Goal: Communication & Community: Answer question/provide support

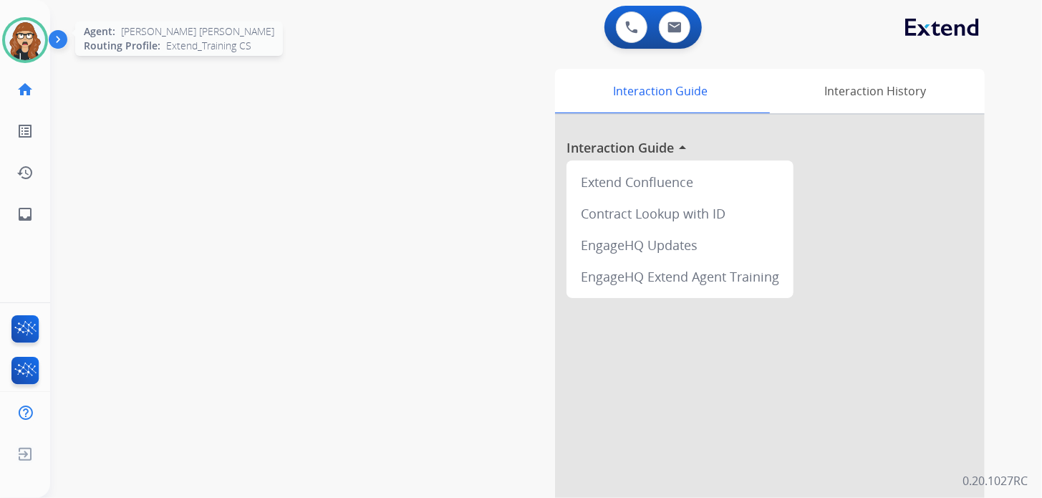
click at [29, 47] on img at bounding box center [25, 40] width 40 height 40
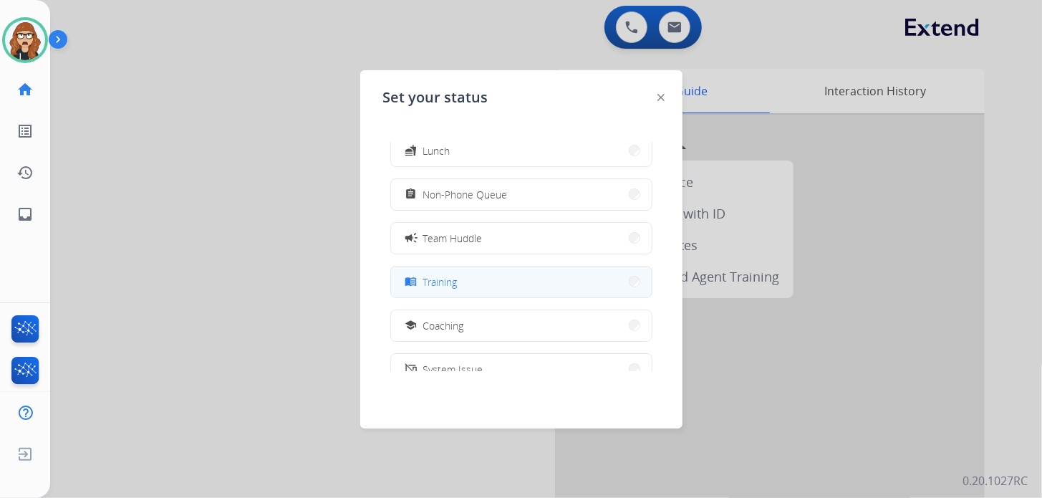
scroll to position [142, 0]
click at [474, 289] on button "school Coaching" at bounding box center [521, 289] width 261 height 31
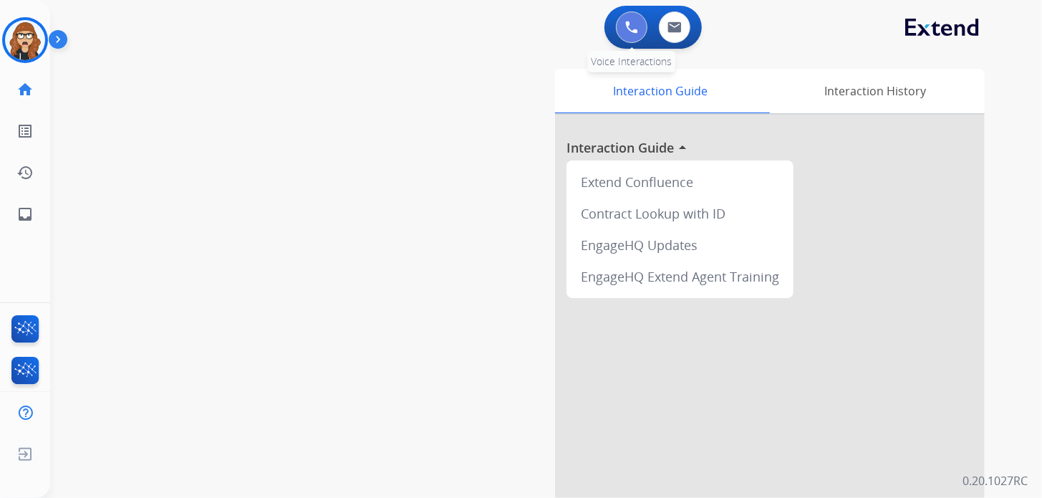
click at [642, 32] on button at bounding box center [632, 27] width 32 height 32
click at [626, 29] on img at bounding box center [631, 27] width 13 height 13
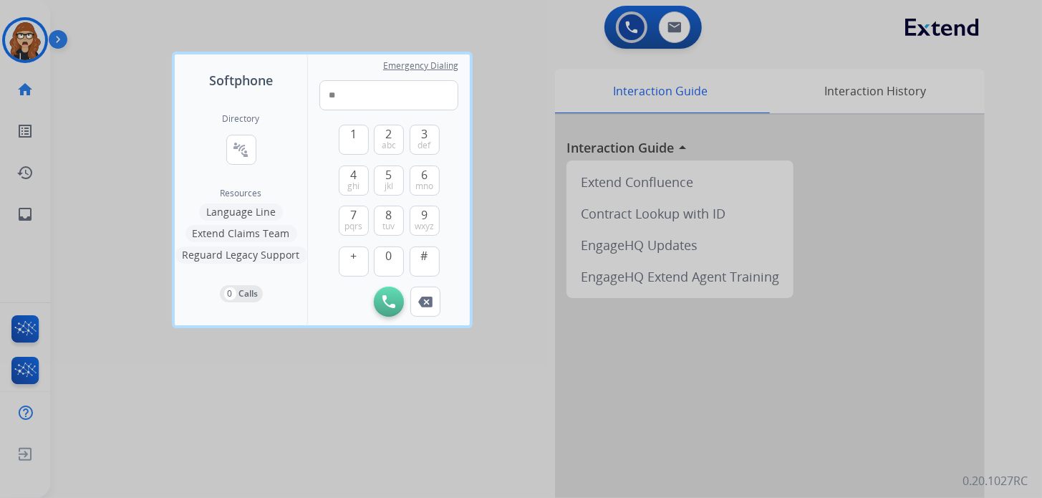
type input "*"
type input "**********"
click at [391, 309] on button "Initiate Call" at bounding box center [389, 301] width 30 height 30
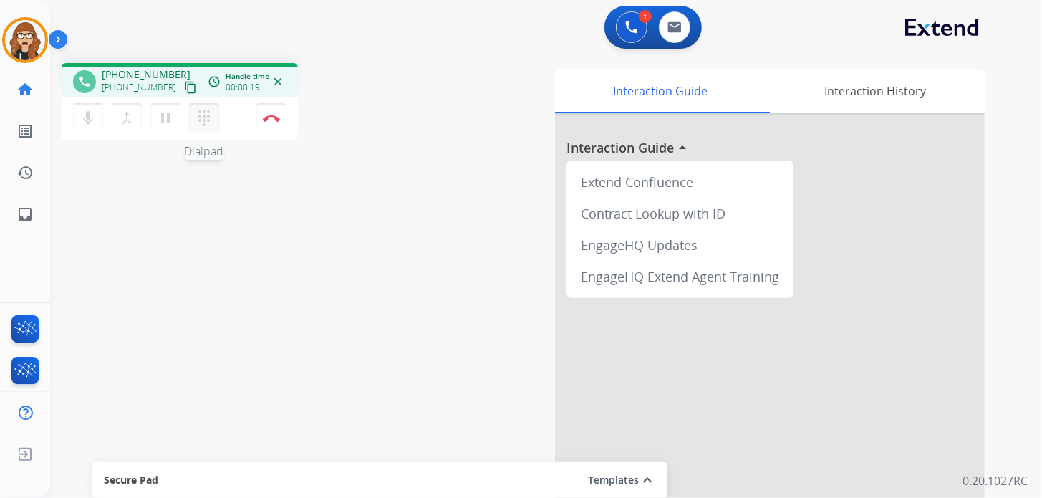
click at [212, 130] on button "dialpad Dialpad" at bounding box center [204, 118] width 30 height 30
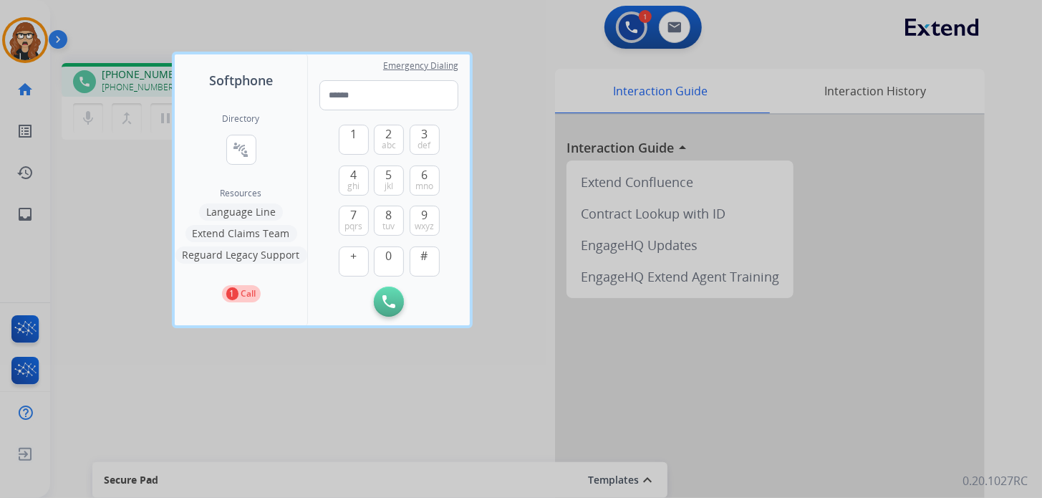
click at [161, 183] on div at bounding box center [521, 249] width 1042 height 498
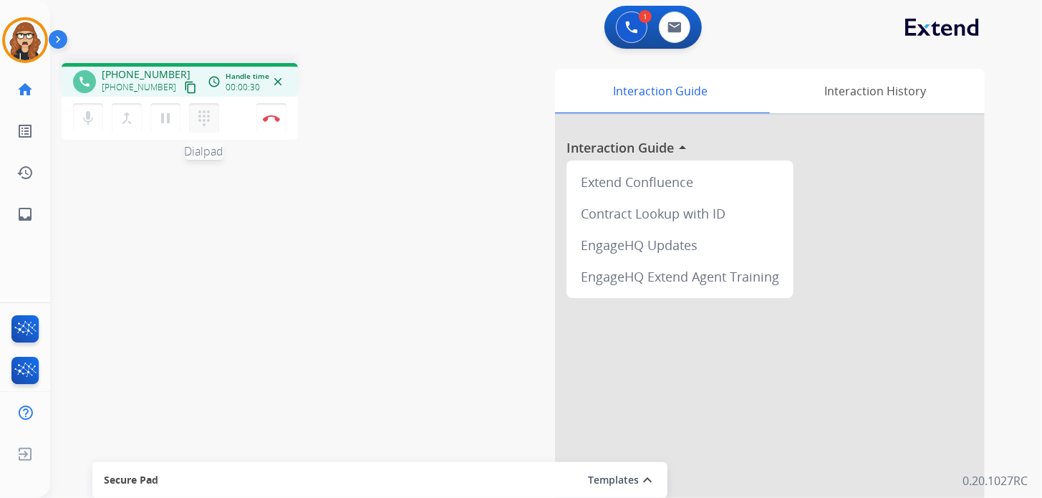
click at [216, 117] on button "dialpad Dialpad" at bounding box center [204, 118] width 30 height 30
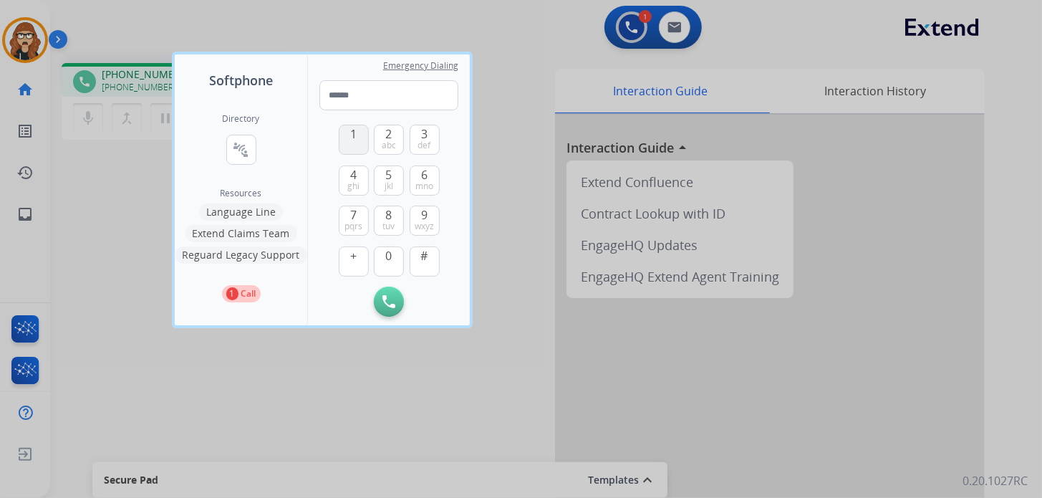
click at [348, 139] on button "1" at bounding box center [354, 140] width 30 height 30
type input "*"
drag, startPoint x: 127, startPoint y: 299, endPoint x: 139, endPoint y: 292, distance: 13.5
click at [127, 299] on div at bounding box center [521, 249] width 1042 height 498
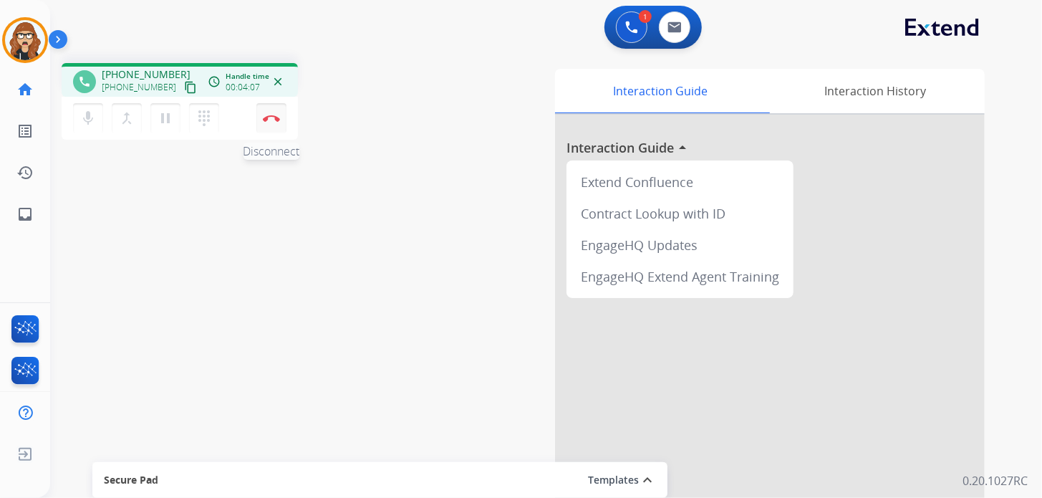
click at [277, 126] on button "Disconnect" at bounding box center [271, 118] width 30 height 30
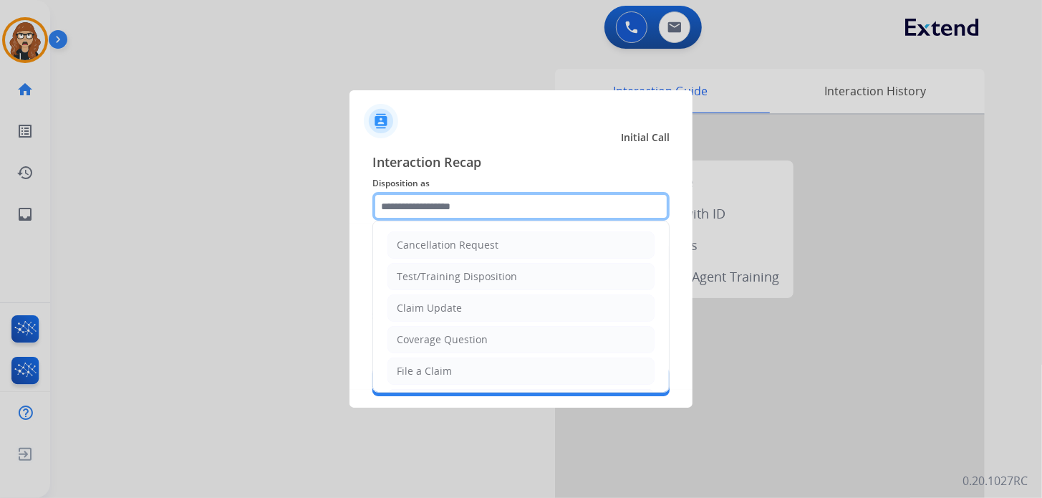
click at [560, 212] on input "text" at bounding box center [520, 206] width 297 height 29
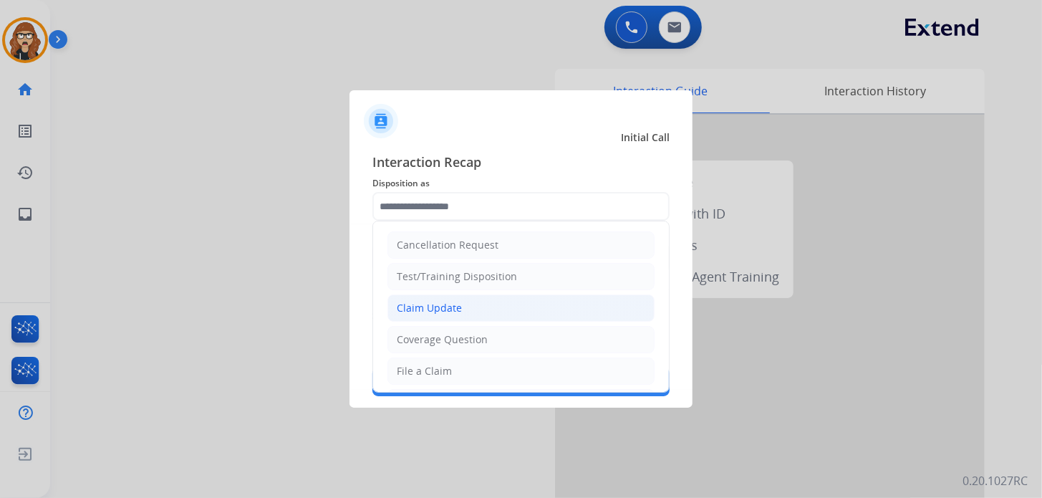
click at [478, 304] on li "Claim Update" at bounding box center [520, 307] width 267 height 27
type input "**********"
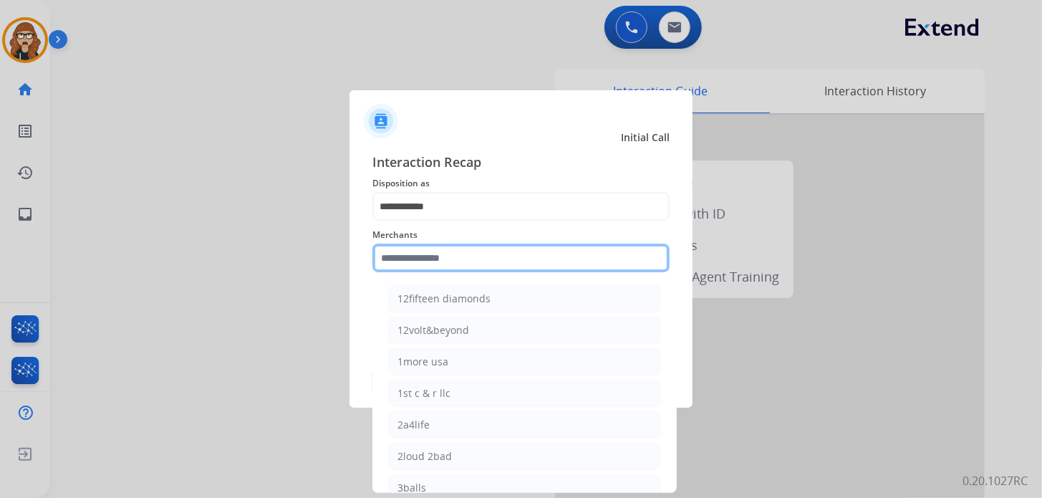
click at [458, 256] on input "text" at bounding box center [520, 257] width 297 height 29
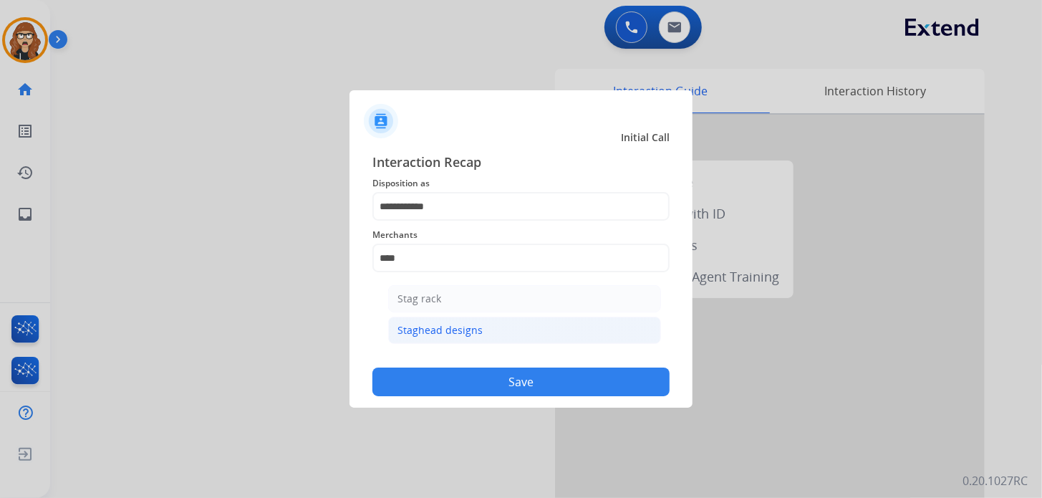
click at [488, 329] on li "Staghead designs" at bounding box center [524, 329] width 273 height 27
type input "**********"
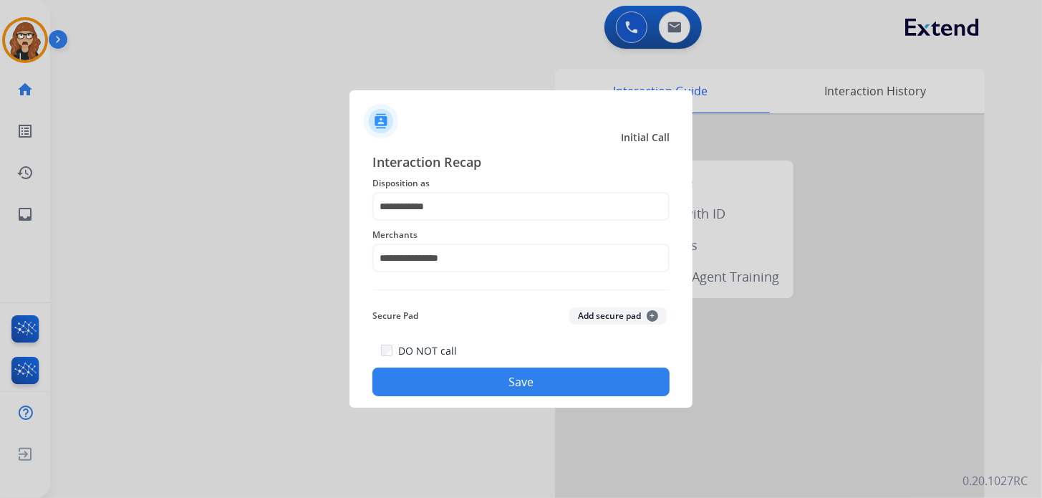
click at [490, 366] on div "DO NOT call Save" at bounding box center [520, 369] width 297 height 54
click at [485, 389] on button "Save" at bounding box center [520, 381] width 297 height 29
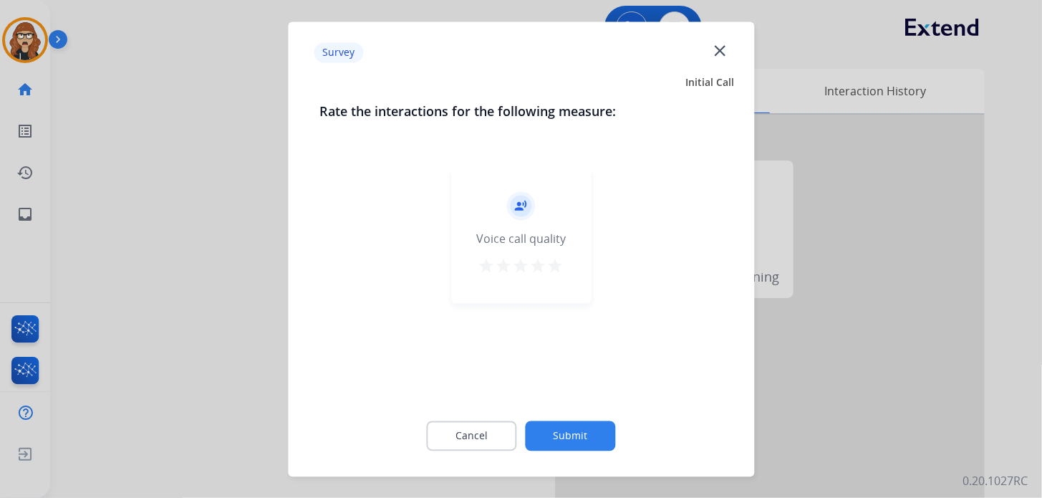
click at [561, 272] on div "record_voice_over Voice call quality star star star star star" at bounding box center [521, 235] width 140 height 136
click at [560, 267] on mat-icon "star" at bounding box center [555, 265] width 17 height 17
click at [591, 445] on button "Submit" at bounding box center [571, 435] width 90 height 30
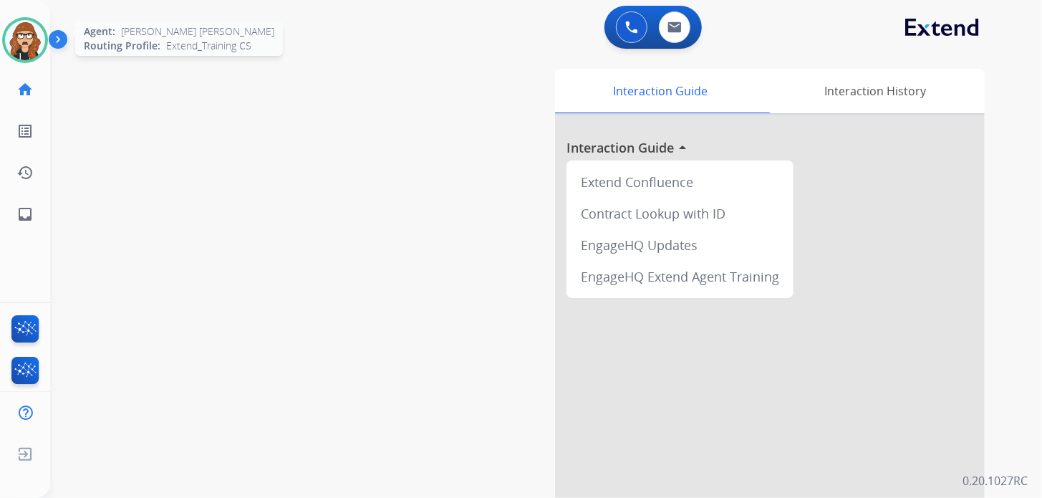
click at [23, 54] on img at bounding box center [25, 40] width 40 height 40
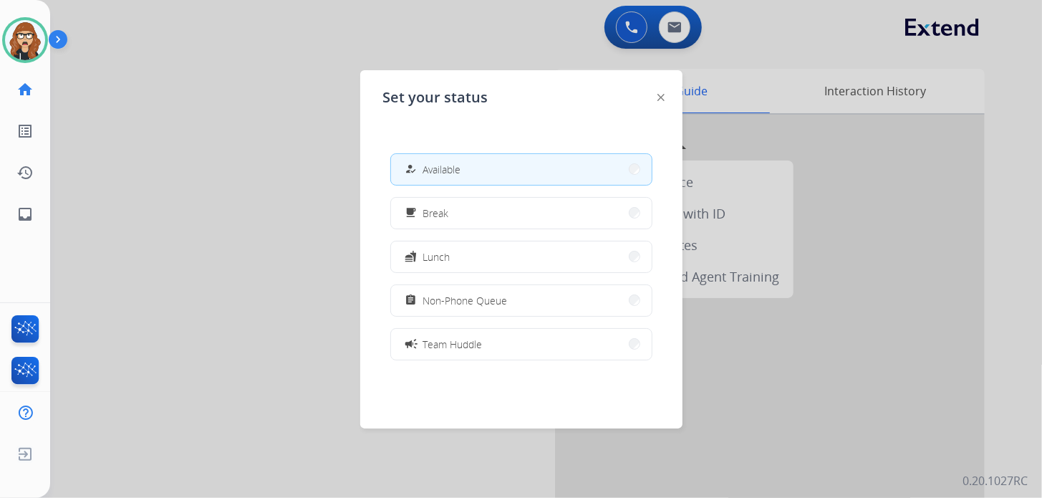
click at [127, 158] on div at bounding box center [521, 249] width 1042 height 498
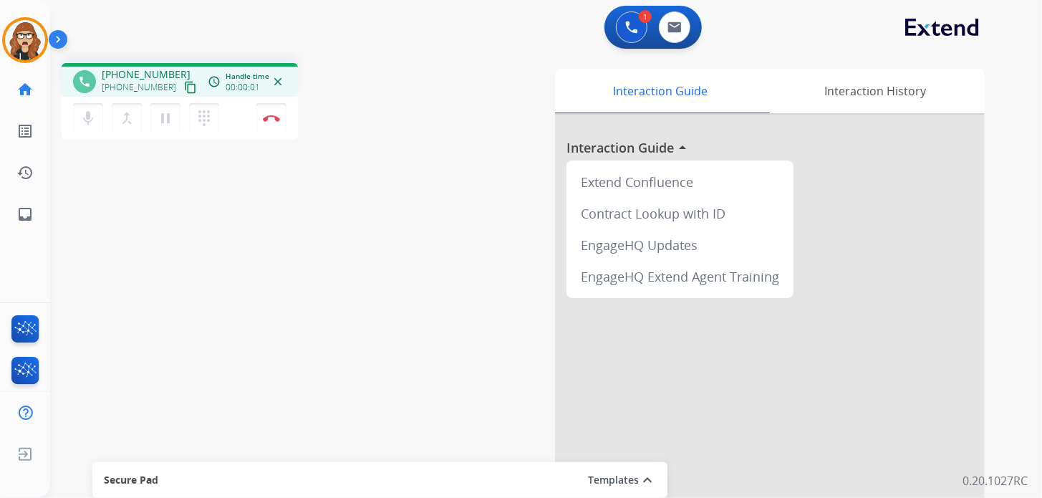
click at [184, 89] on mat-icon "content_copy" at bounding box center [190, 87] width 13 height 13
click at [184, 83] on mat-icon "content_copy" at bounding box center [190, 87] width 13 height 13
click at [184, 89] on mat-icon "content_copy" at bounding box center [190, 87] width 13 height 13
click at [184, 85] on mat-icon "content_copy" at bounding box center [190, 87] width 13 height 13
click at [166, 124] on mat-icon "pause" at bounding box center [165, 118] width 17 height 17
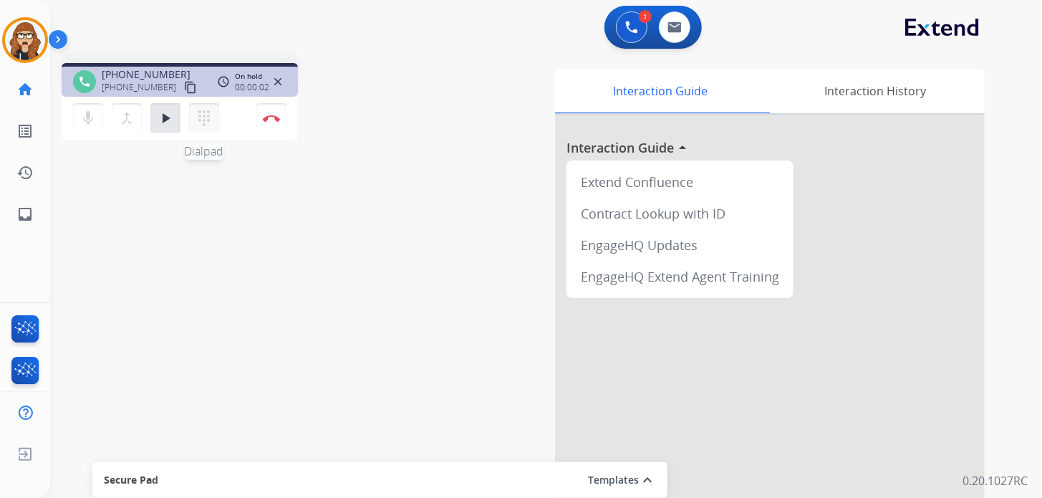
click at [212, 126] on button "dialpad Dialpad" at bounding box center [204, 118] width 30 height 30
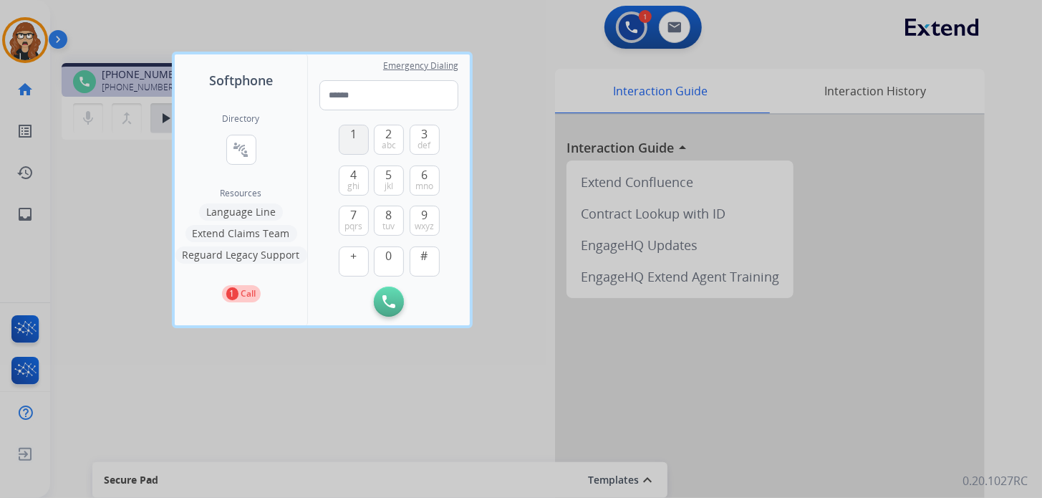
click at [353, 129] on span "1" at bounding box center [353, 133] width 6 height 17
click at [386, 227] on span "tuv" at bounding box center [389, 226] width 12 height 11
click at [391, 263] on button "0" at bounding box center [389, 261] width 30 height 30
click at [343, 175] on button "4 ghi" at bounding box center [354, 180] width 30 height 30
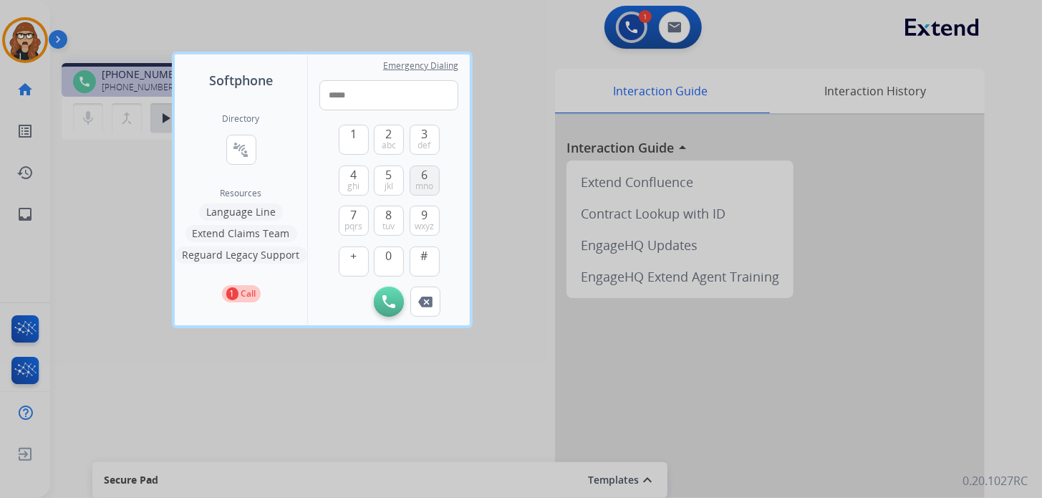
click at [427, 187] on span "mno" at bounding box center [424, 185] width 18 height 11
click at [435, 135] on button "3 def" at bounding box center [425, 140] width 30 height 30
click at [416, 146] on button "3 def" at bounding box center [425, 140] width 30 height 30
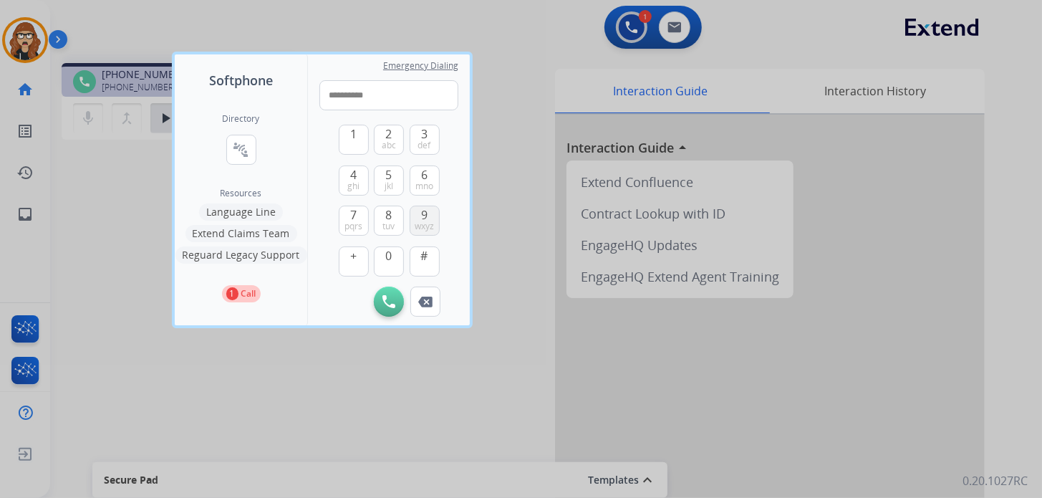
click at [428, 223] on span "wxyz" at bounding box center [424, 226] width 19 height 11
type input "**********"
click at [391, 294] on button "Initiate Call" at bounding box center [389, 301] width 30 height 30
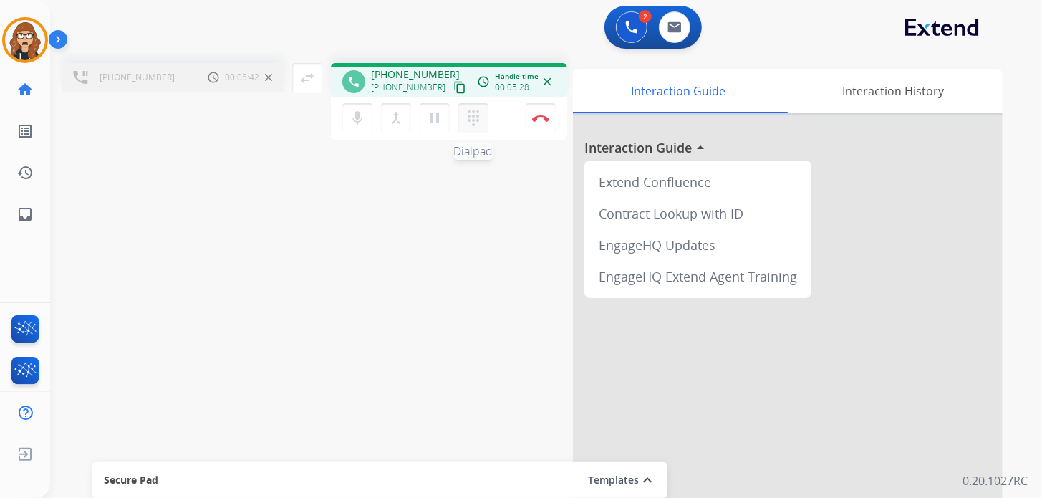
click at [466, 122] on mat-icon "dialpad" at bounding box center [473, 118] width 17 height 17
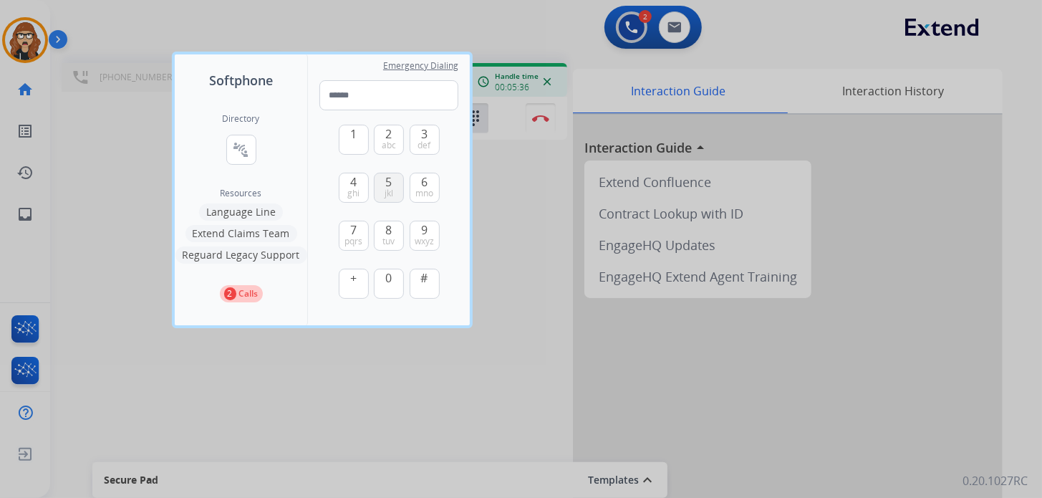
click at [390, 193] on span "jkl" at bounding box center [388, 193] width 9 height 11
type input "*"
click at [536, 231] on div at bounding box center [521, 249] width 1042 height 498
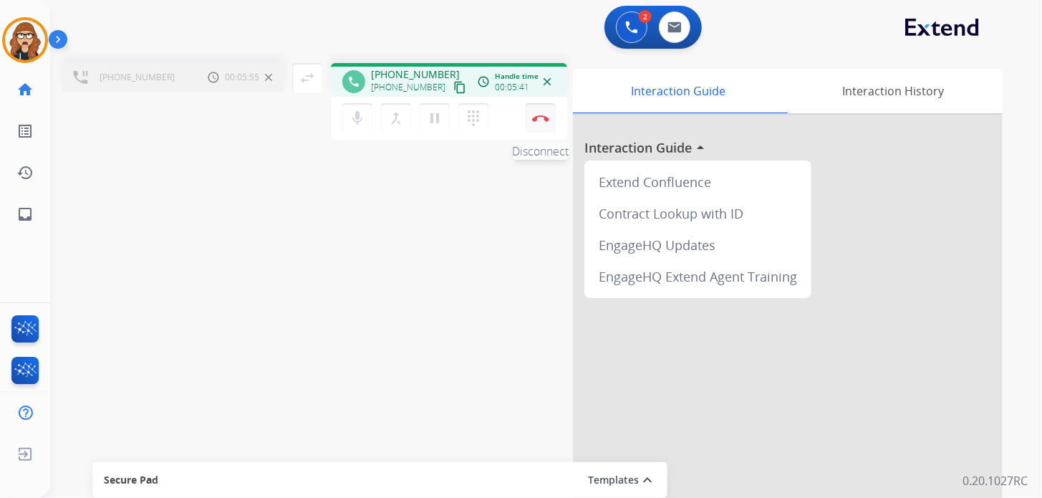
click at [541, 128] on button "Disconnect" at bounding box center [541, 118] width 30 height 30
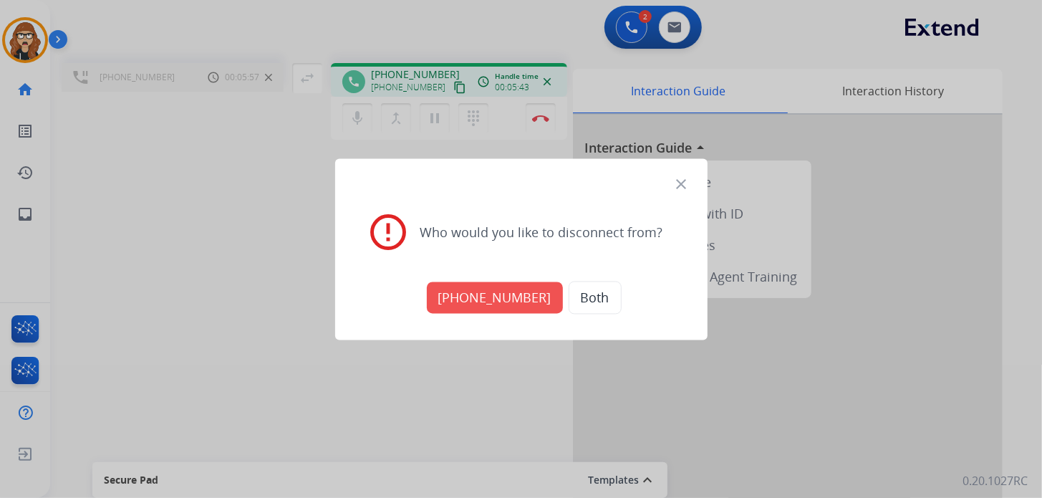
click at [475, 302] on button "[PHONE_NUMBER]" at bounding box center [495, 297] width 136 height 32
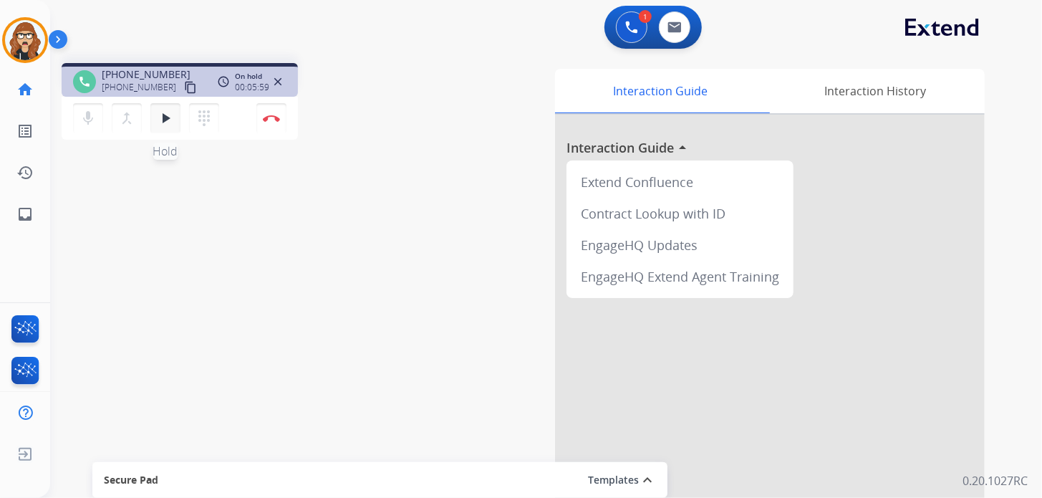
click at [170, 126] on button "play_arrow Hold" at bounding box center [165, 118] width 30 height 30
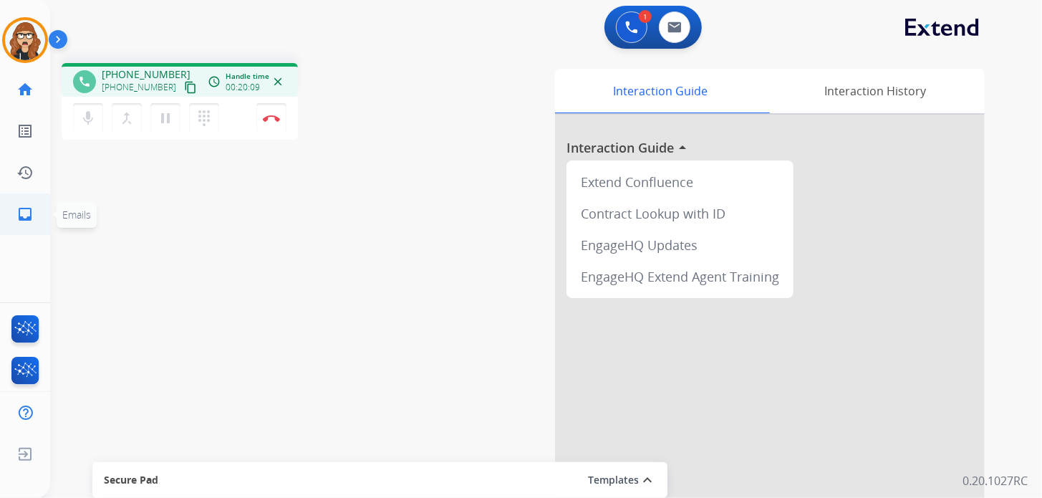
click at [24, 215] on mat-icon "inbox" at bounding box center [24, 213] width 17 height 17
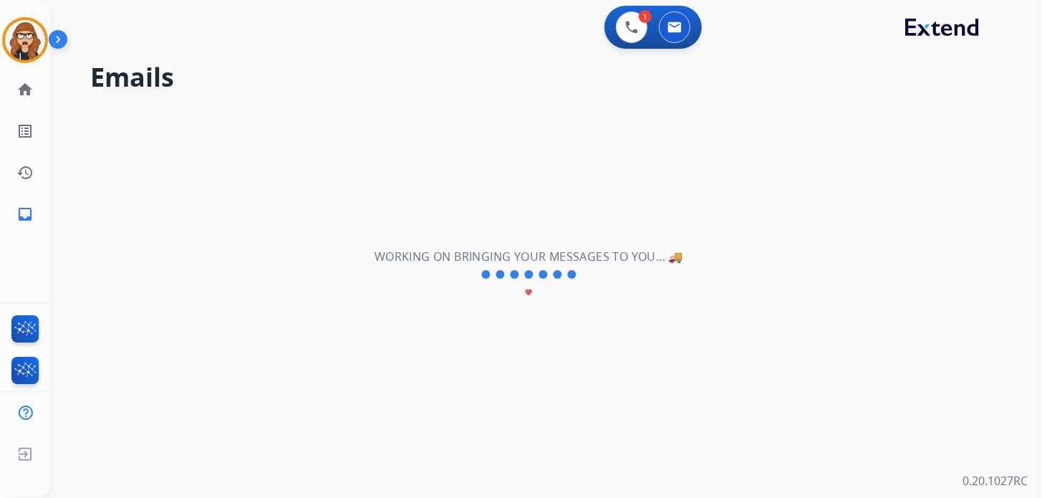
drag, startPoint x: 848, startPoint y: 361, endPoint x: 776, endPoint y: 329, distance: 79.2
click at [848, 361] on div "**********" at bounding box center [528, 275] width 957 height 446
click at [626, 30] on img at bounding box center [631, 27] width 13 height 13
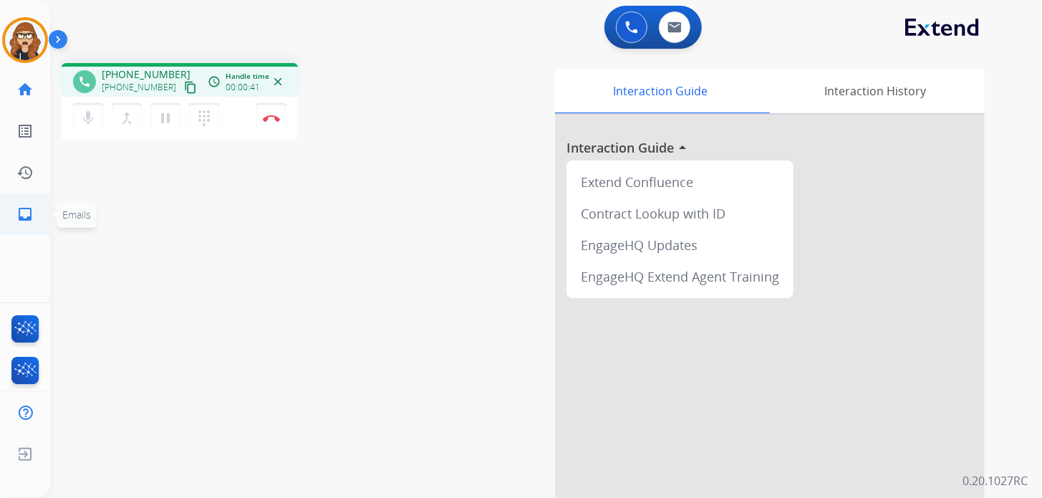
click at [26, 219] on mat-icon "inbox" at bounding box center [24, 213] width 17 height 17
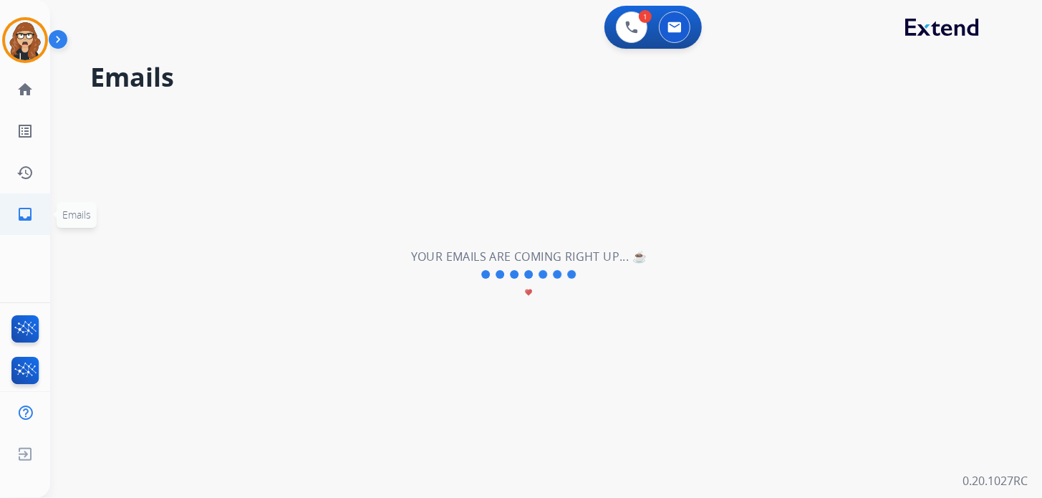
click at [12, 213] on link "inbox Emails" at bounding box center [25, 214] width 40 height 40
click at [17, 218] on mat-icon "inbox" at bounding box center [24, 213] width 17 height 17
click at [644, 30] on button at bounding box center [632, 27] width 32 height 32
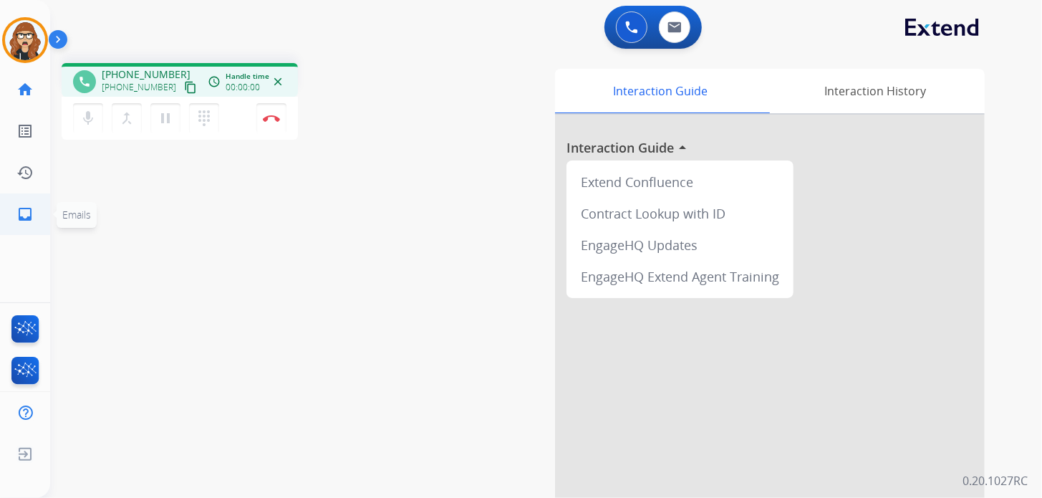
click at [38, 217] on link "inbox Emails" at bounding box center [25, 214] width 40 height 40
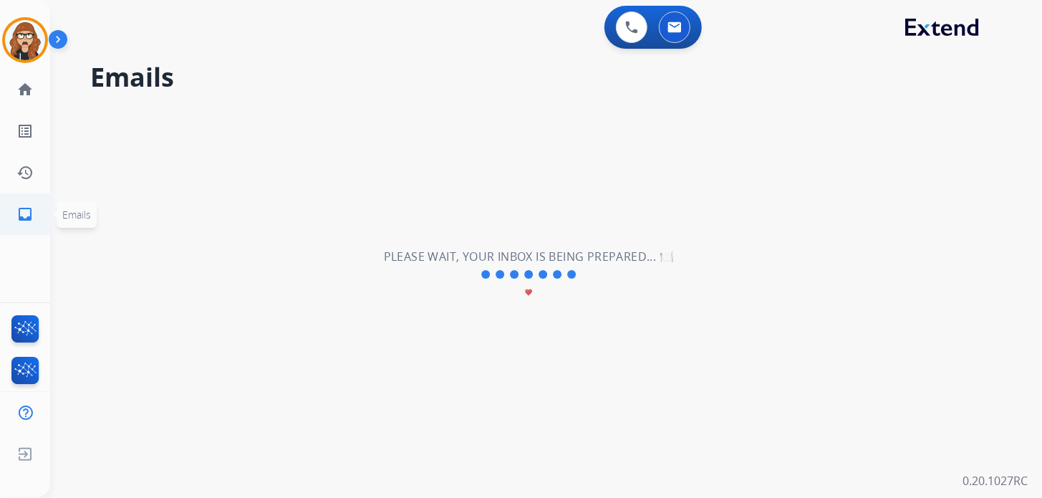
click at [29, 221] on mat-icon "inbox" at bounding box center [24, 213] width 17 height 17
click at [22, 216] on mat-icon "inbox" at bounding box center [24, 213] width 17 height 17
click at [629, 29] on img at bounding box center [631, 27] width 13 height 13
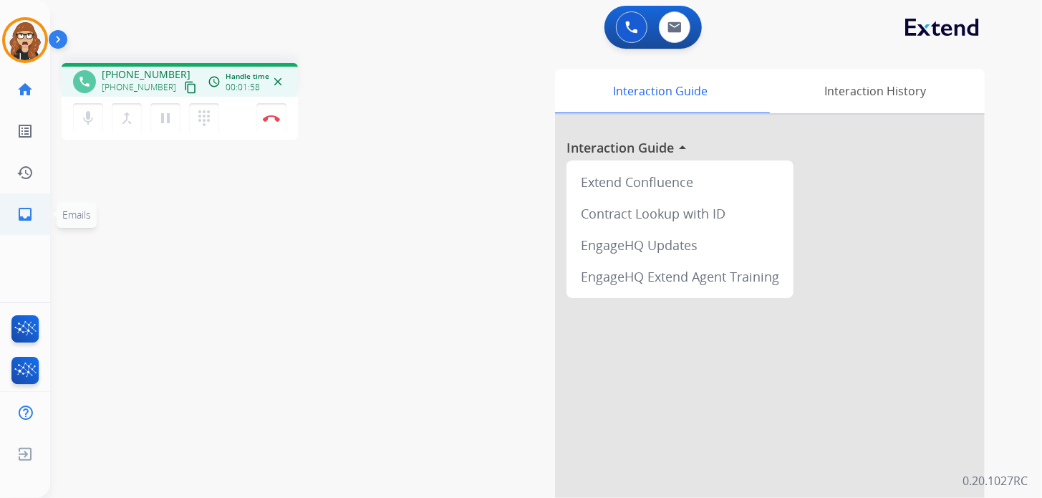
click at [18, 208] on mat-icon "inbox" at bounding box center [24, 213] width 17 height 17
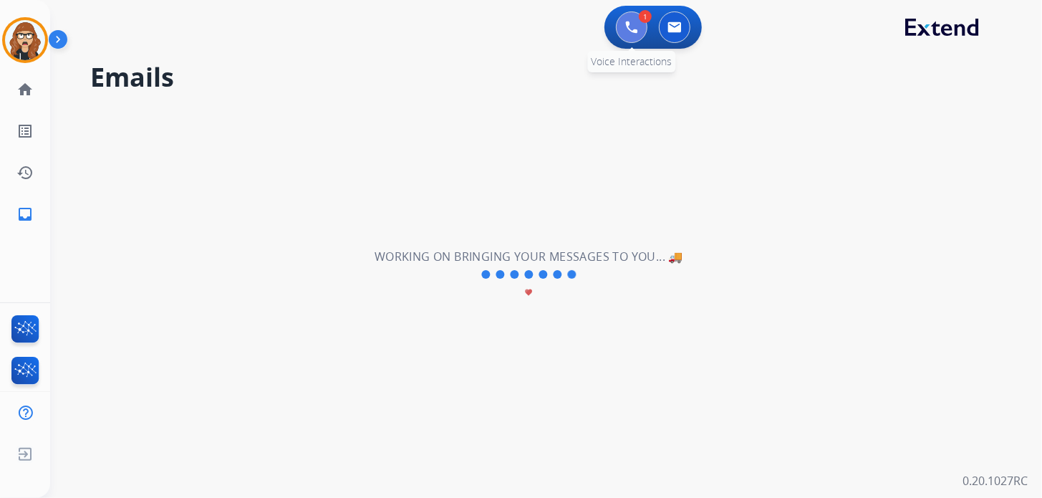
click at [628, 31] on img at bounding box center [631, 27] width 13 height 13
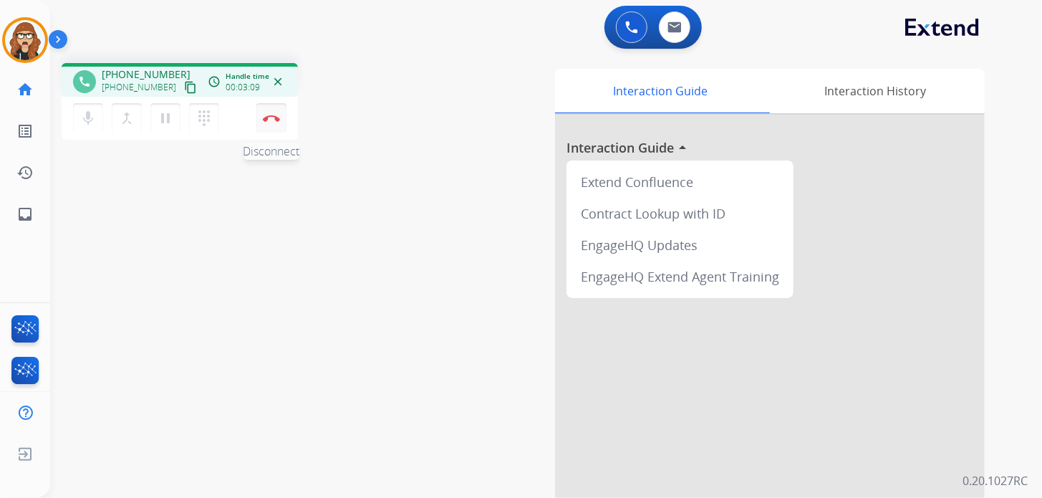
click at [271, 119] on img at bounding box center [271, 118] width 17 height 7
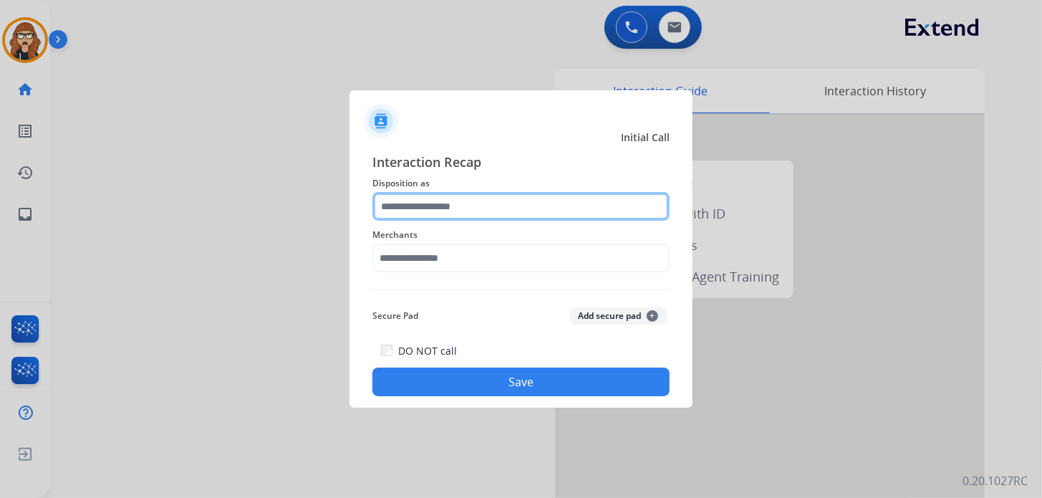
click at [417, 217] on input "text" at bounding box center [520, 206] width 297 height 29
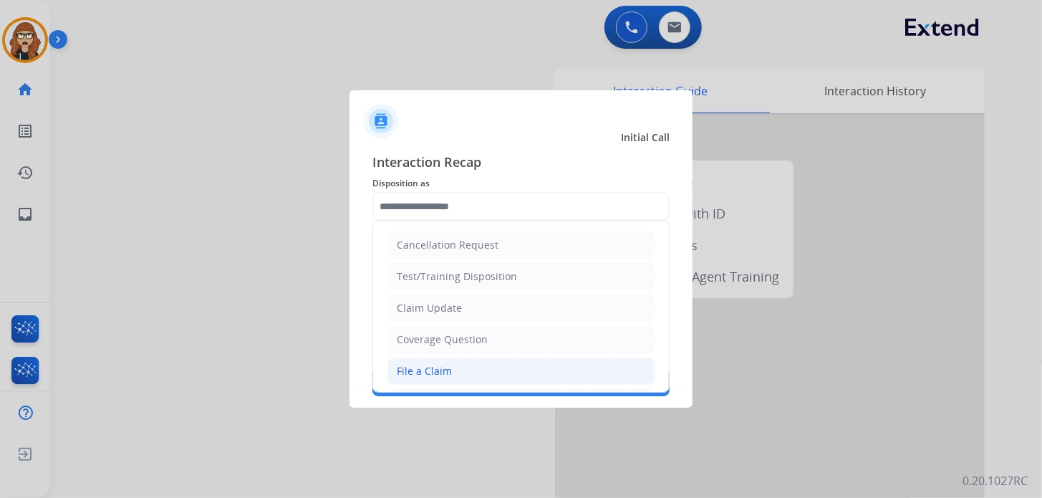
click at [436, 377] on li "File a Claim" at bounding box center [520, 370] width 267 height 27
type input "**********"
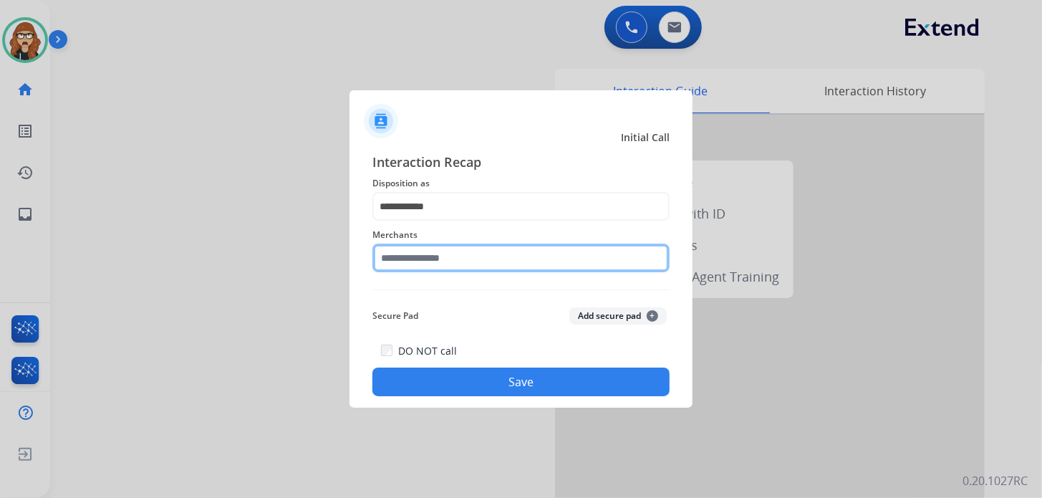
click at [464, 248] on input "text" at bounding box center [520, 257] width 297 height 29
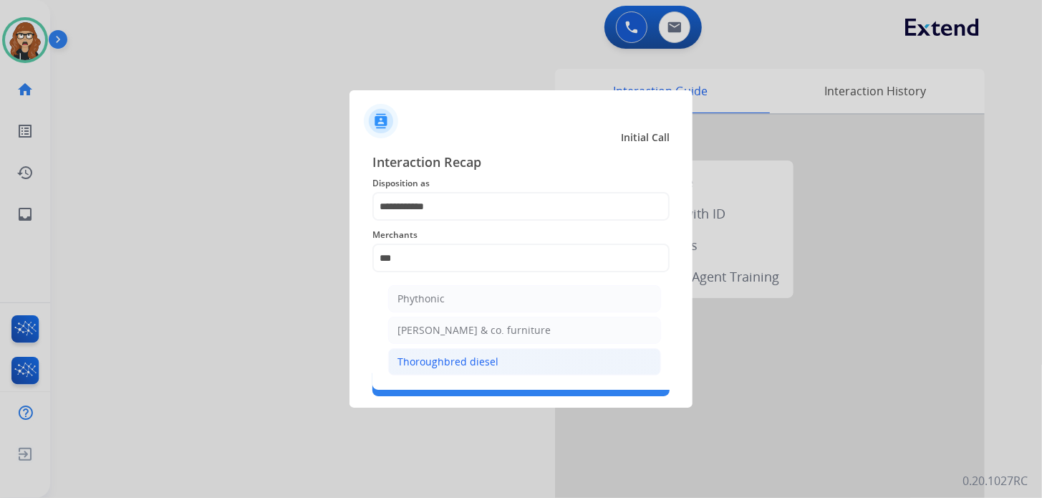
click at [510, 357] on li "Thoroughbred diesel" at bounding box center [524, 361] width 273 height 27
type input "**********"
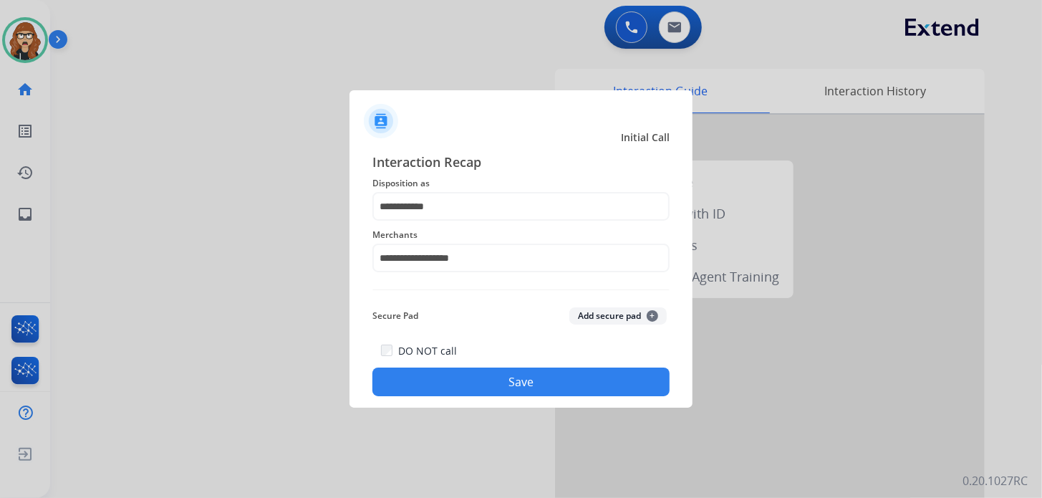
click at [450, 379] on button "Save" at bounding box center [520, 381] width 297 height 29
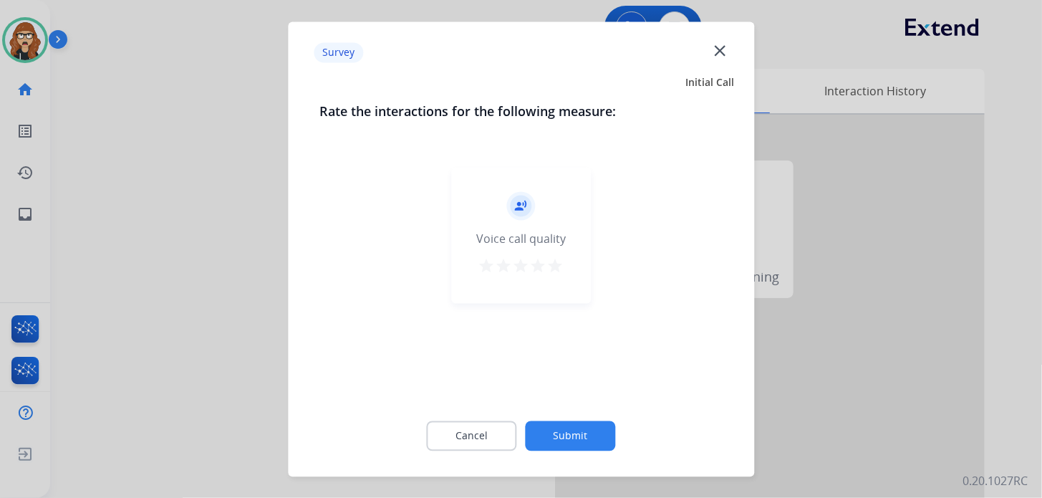
click at [713, 54] on mat-icon "close" at bounding box center [719, 50] width 19 height 19
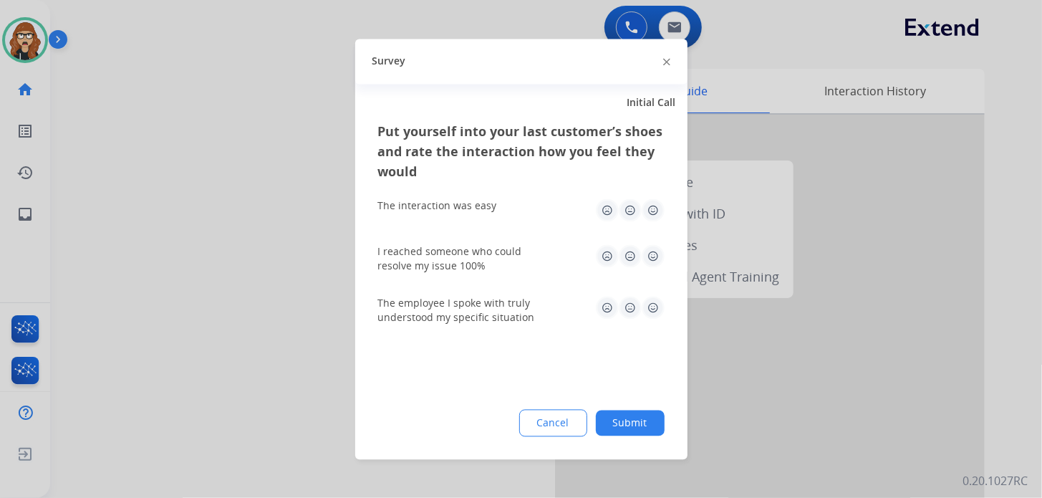
click at [652, 206] on img at bounding box center [653, 209] width 23 height 23
click at [656, 268] on div "I reached someone who could resolve my issue 100%" at bounding box center [521, 258] width 286 height 29
click at [657, 254] on img at bounding box center [653, 255] width 23 height 23
click at [656, 314] on img at bounding box center [653, 307] width 23 height 23
click at [629, 423] on button "Submit" at bounding box center [630, 423] width 69 height 26
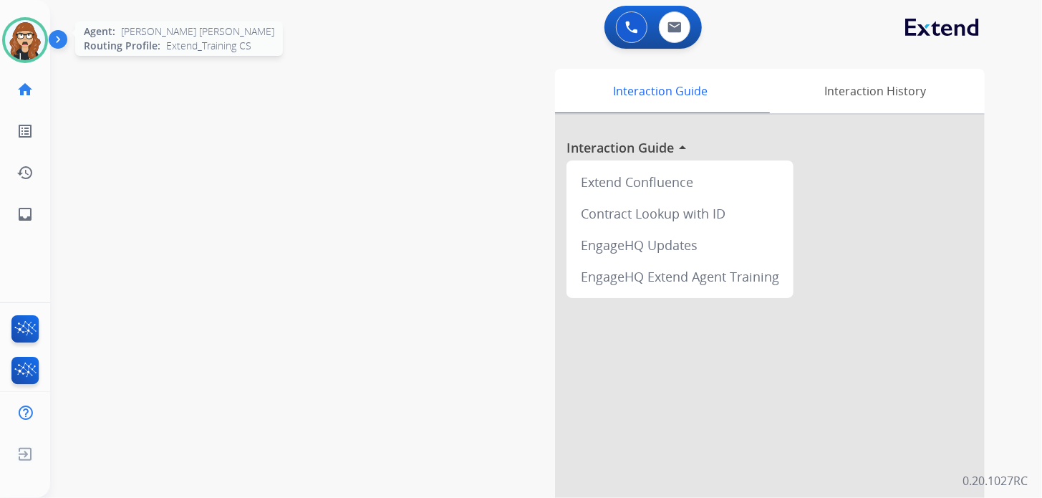
click at [36, 49] on img at bounding box center [25, 40] width 40 height 40
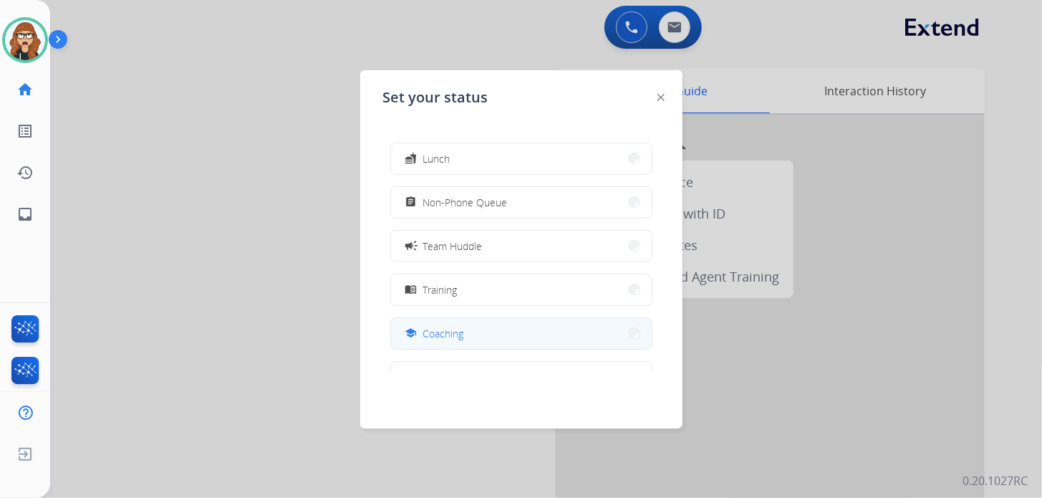
scroll to position [142, 0]
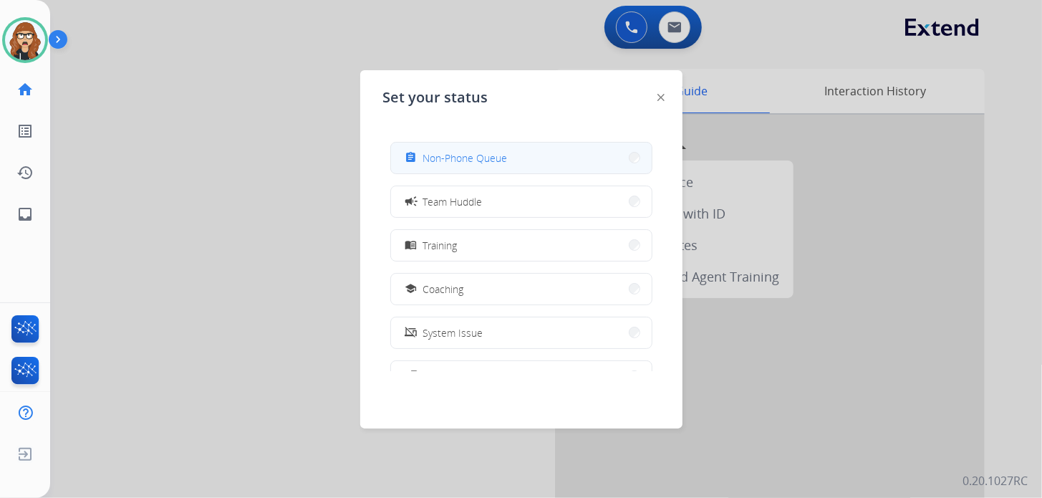
click at [508, 161] on button "assignment Non-Phone Queue" at bounding box center [521, 157] width 261 height 31
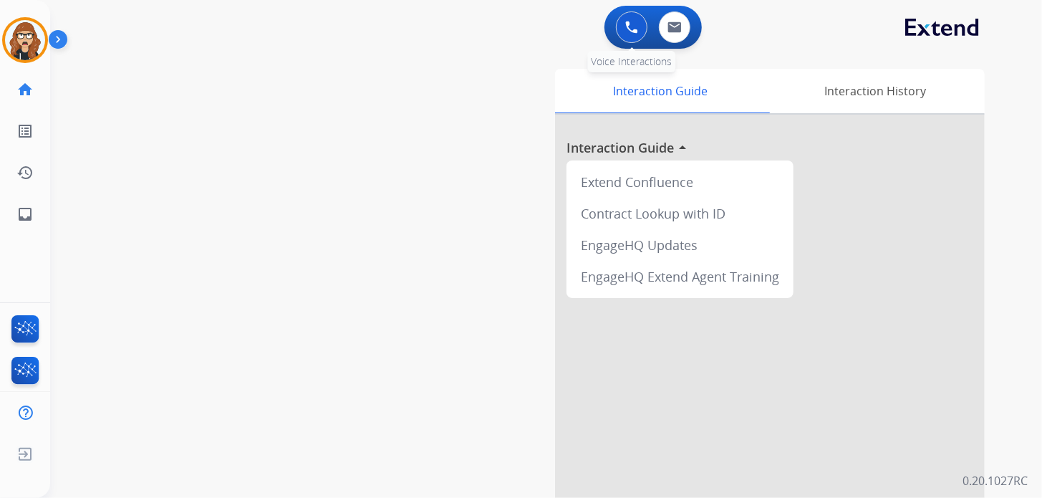
click at [631, 33] on img at bounding box center [631, 27] width 13 height 13
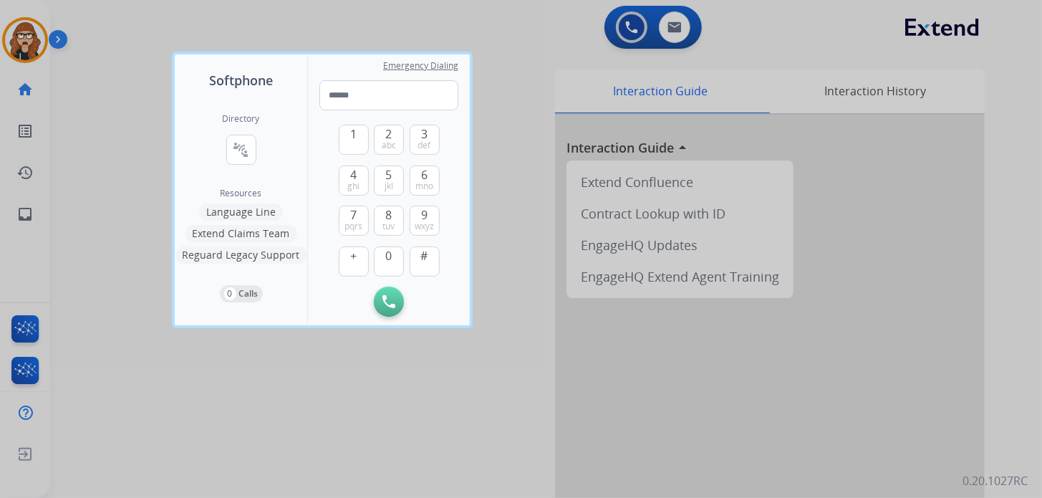
drag, startPoint x: 533, startPoint y: 111, endPoint x: 637, endPoint y: 54, distance: 119.2
click at [533, 109] on div at bounding box center [521, 249] width 1042 height 498
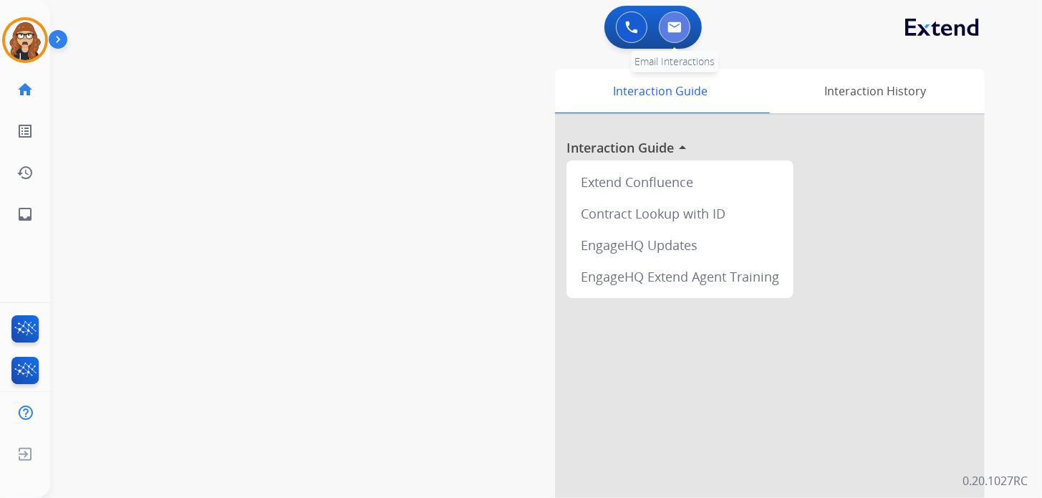
click at [673, 37] on button at bounding box center [675, 27] width 32 height 32
select select "**********"
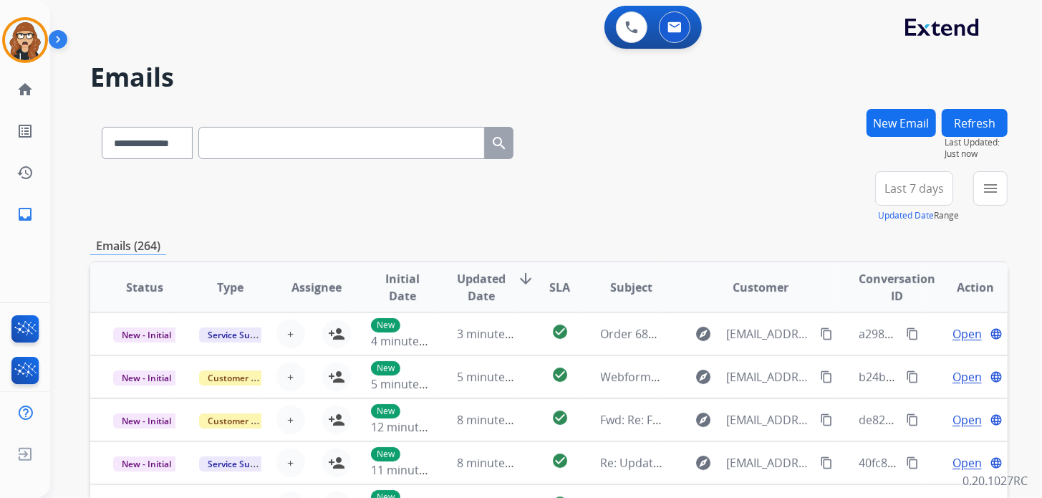
click at [904, 117] on button "New Email" at bounding box center [900, 123] width 69 height 28
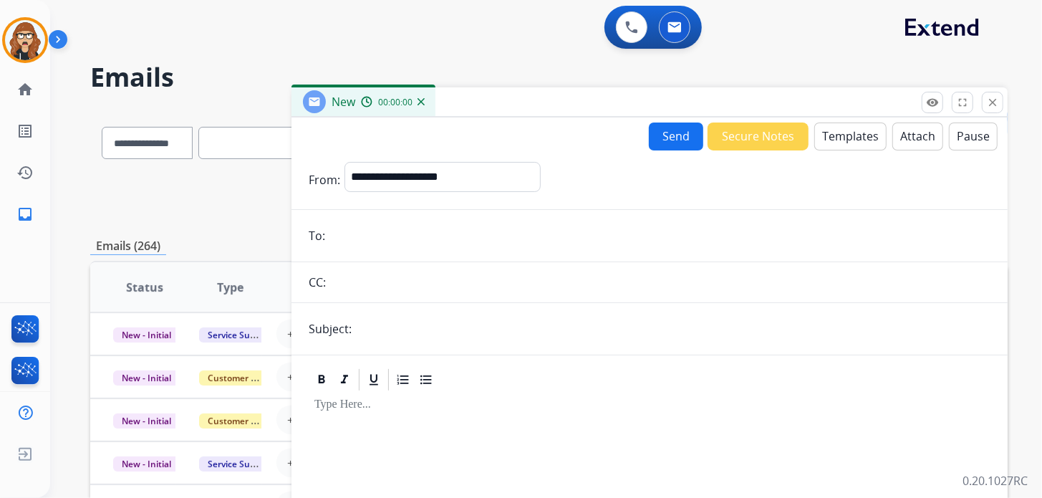
click at [413, 224] on input "email" at bounding box center [659, 235] width 661 height 29
paste input "**********"
type input "**********"
click at [440, 170] on select "**********" at bounding box center [441, 176] width 195 height 29
select select "**********"
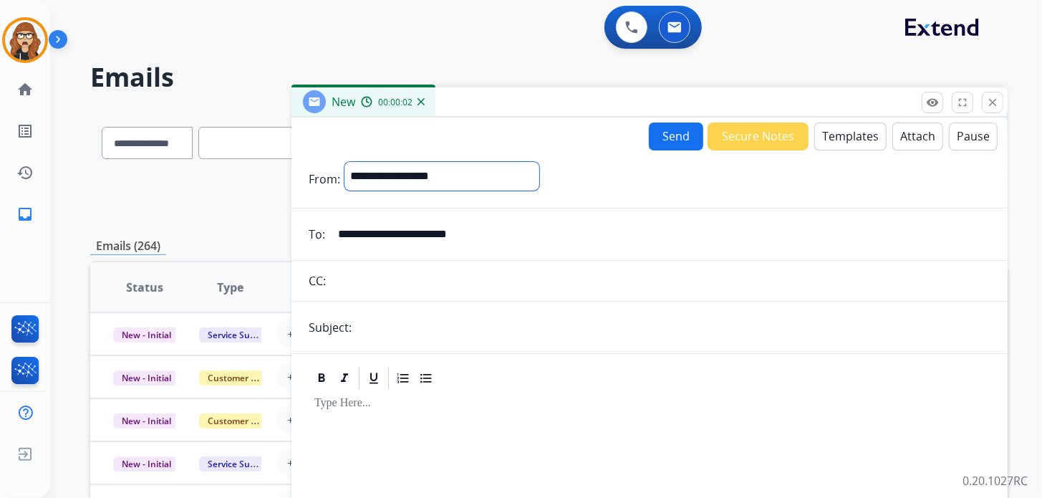
click at [344, 162] on select "**********" at bounding box center [441, 176] width 195 height 29
click at [823, 132] on button "Templates" at bounding box center [850, 136] width 72 height 28
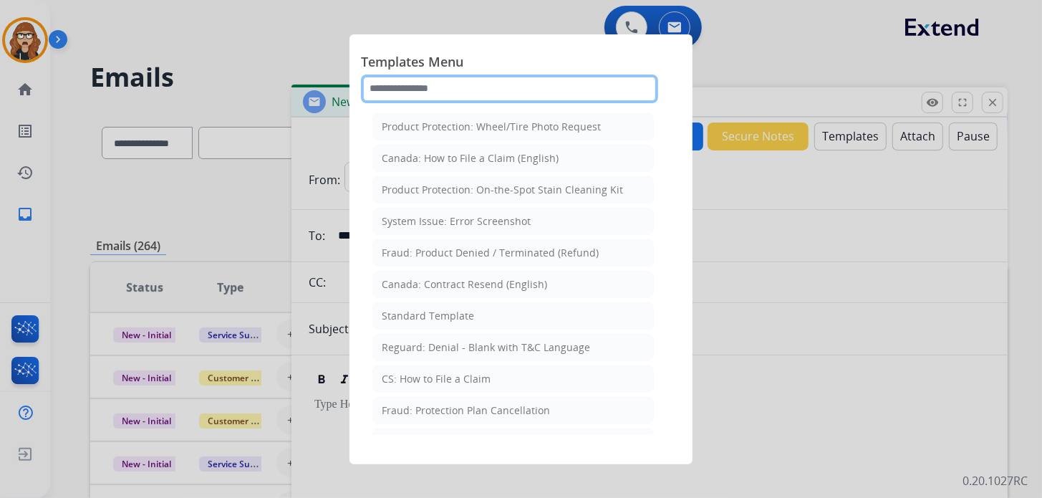
click at [434, 83] on input "text" at bounding box center [509, 88] width 297 height 29
type input "****"
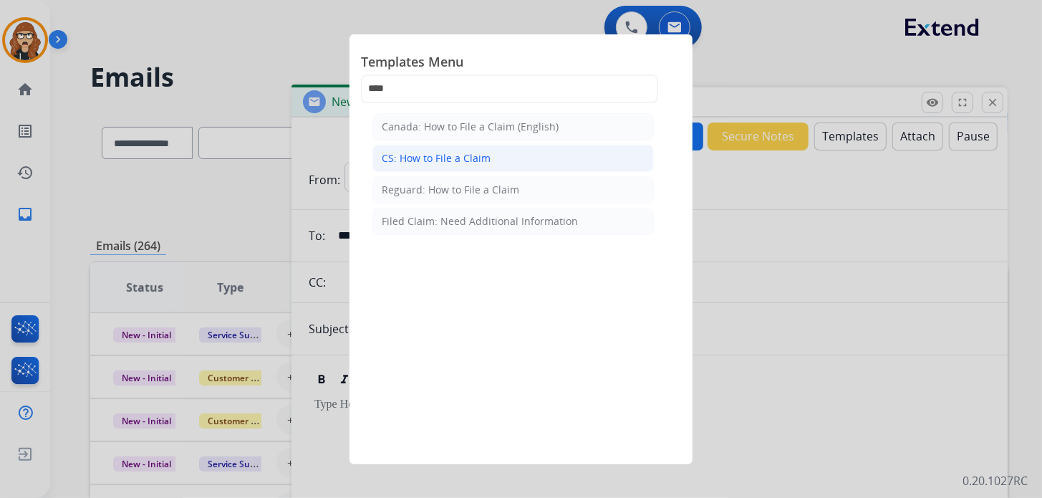
click at [437, 161] on div "CS: How to File a Claim" at bounding box center [436, 158] width 109 height 14
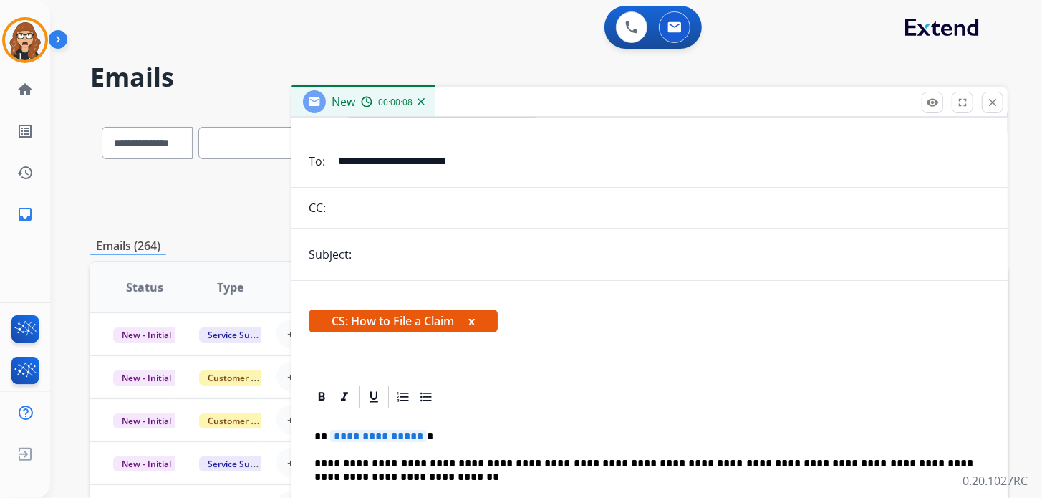
scroll to position [142, 0]
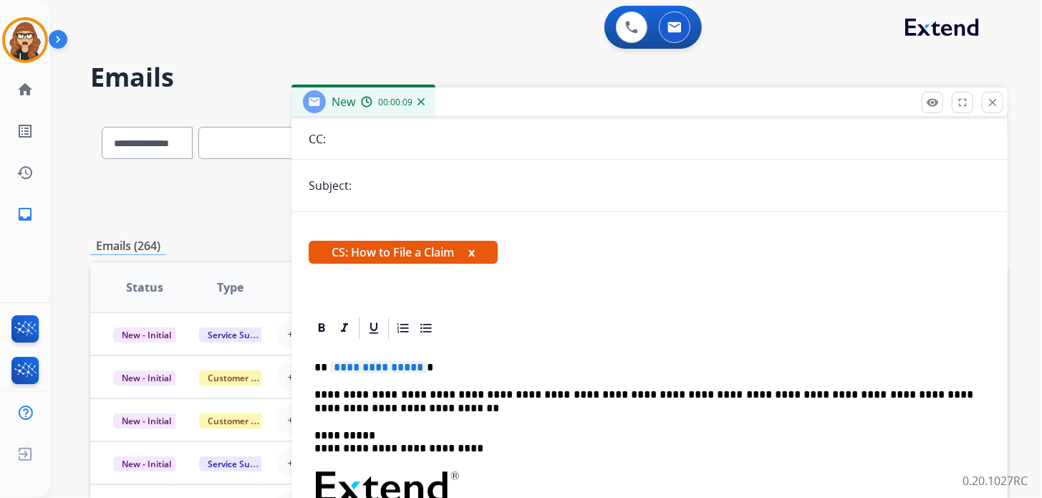
click at [452, 180] on input "text" at bounding box center [673, 185] width 634 height 29
type input "**********"
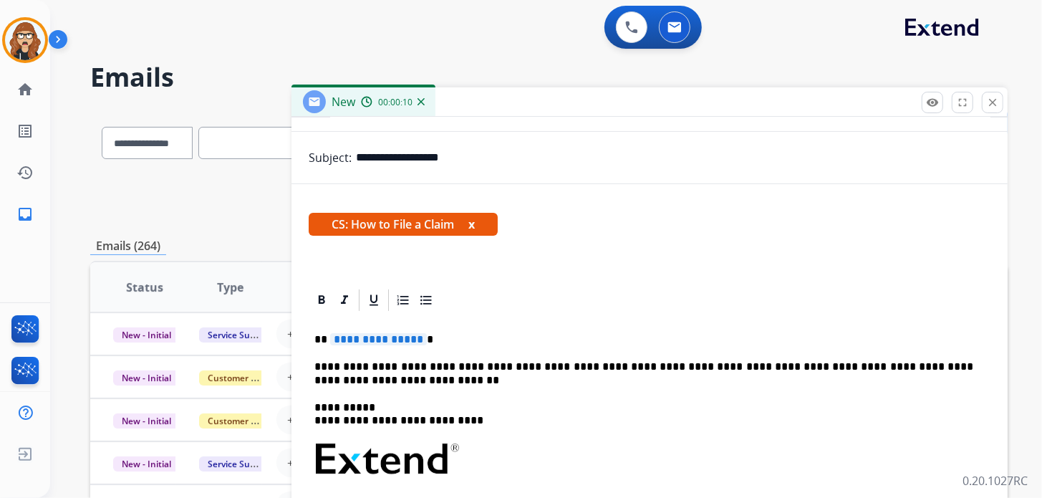
scroll to position [215, 0]
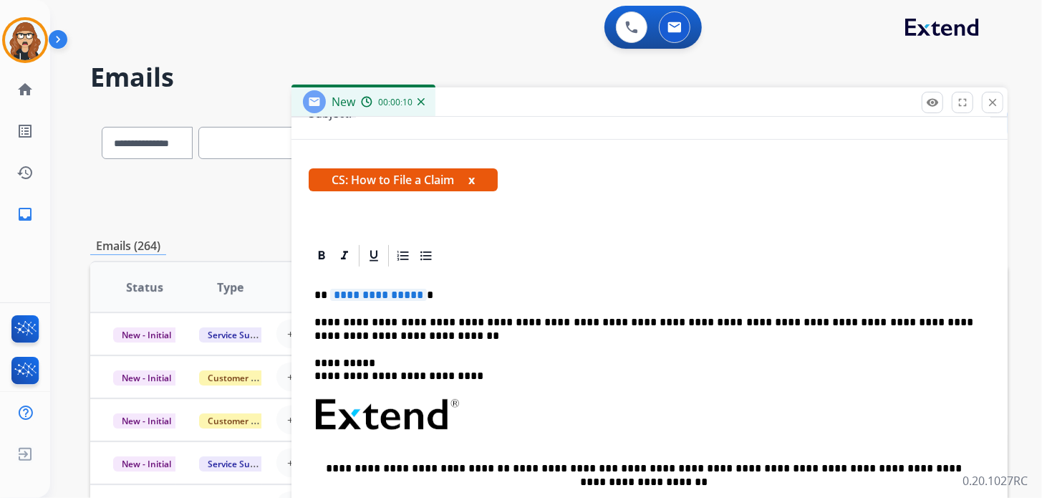
click at [444, 298] on p "**********" at bounding box center [643, 295] width 659 height 13
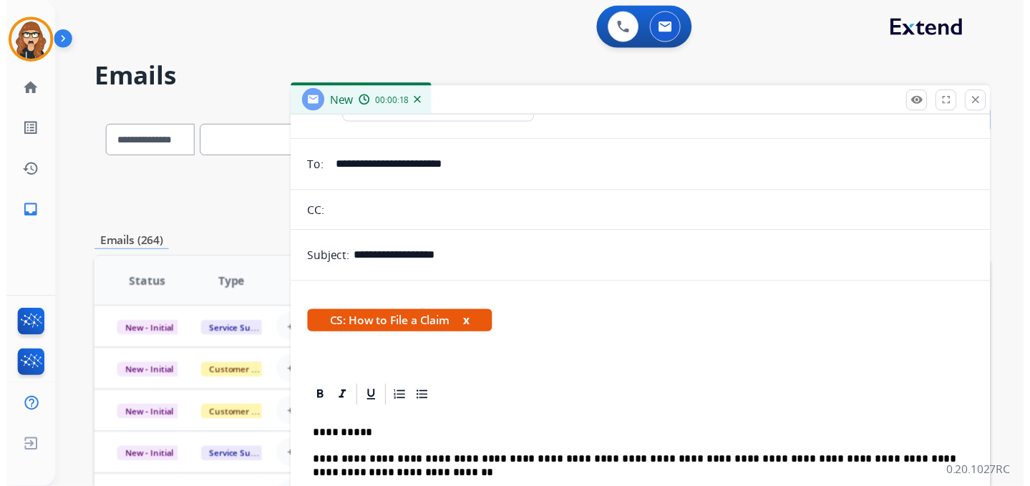
scroll to position [0, 0]
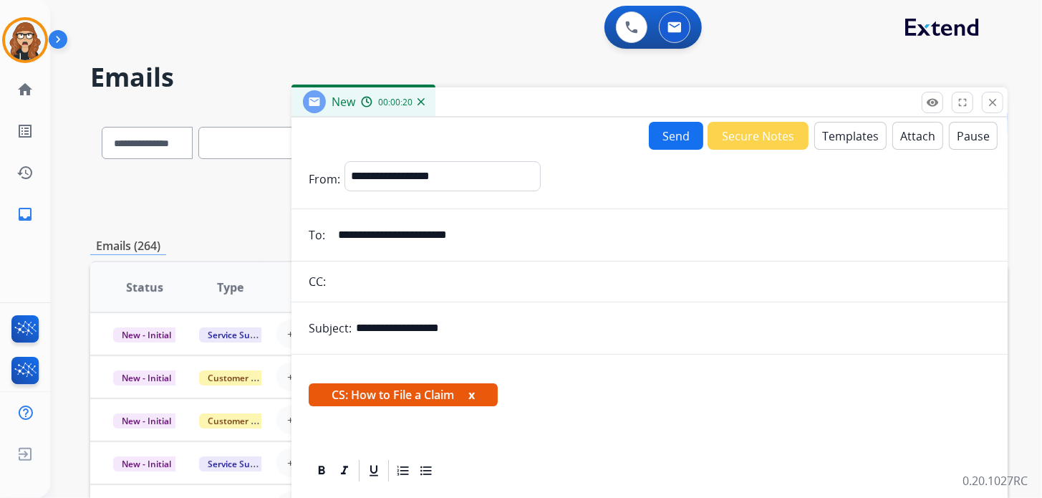
click at [473, 397] on button "x" at bounding box center [471, 394] width 6 height 17
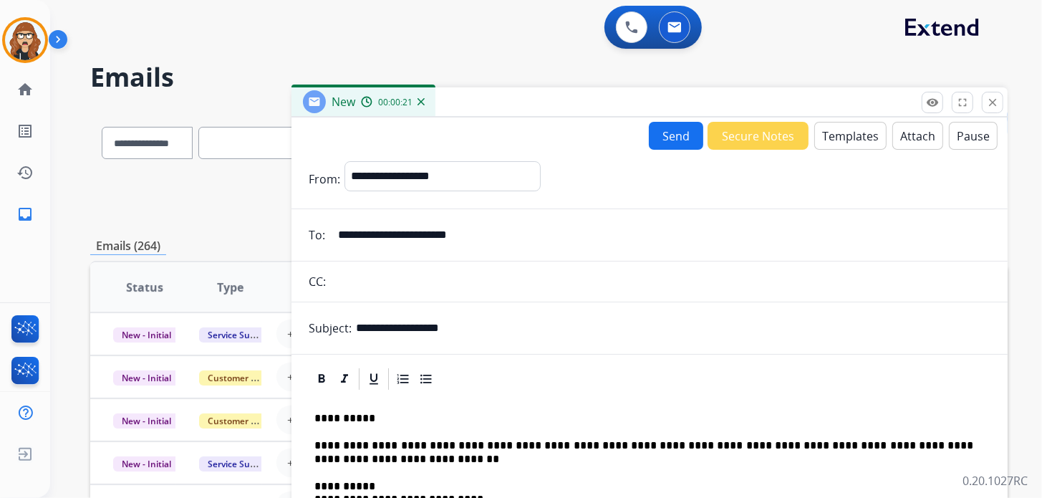
click at [676, 140] on button "Send" at bounding box center [676, 136] width 54 height 28
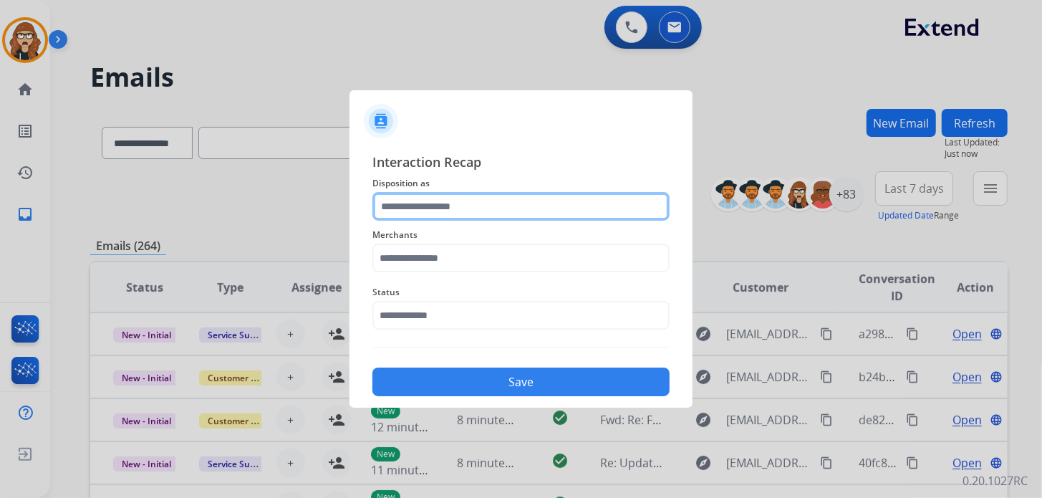
click at [493, 216] on input "text" at bounding box center [520, 206] width 297 height 29
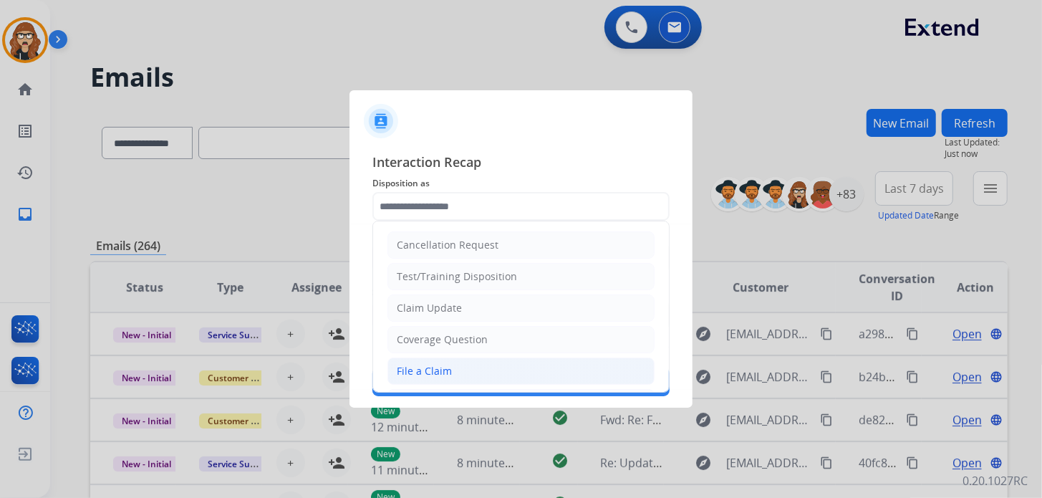
click at [431, 380] on li "File a Claim" at bounding box center [520, 370] width 267 height 27
type input "**********"
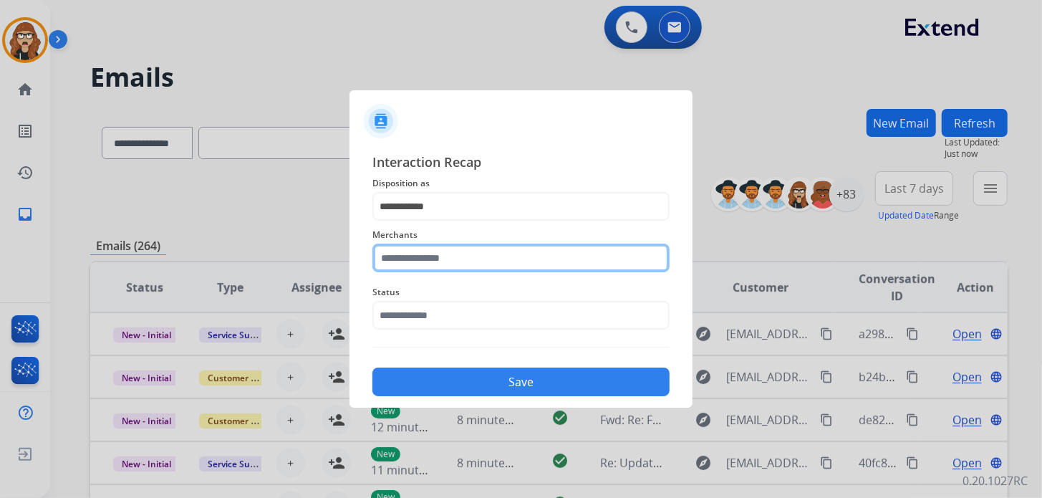
click at [465, 262] on input "text" at bounding box center [520, 257] width 297 height 29
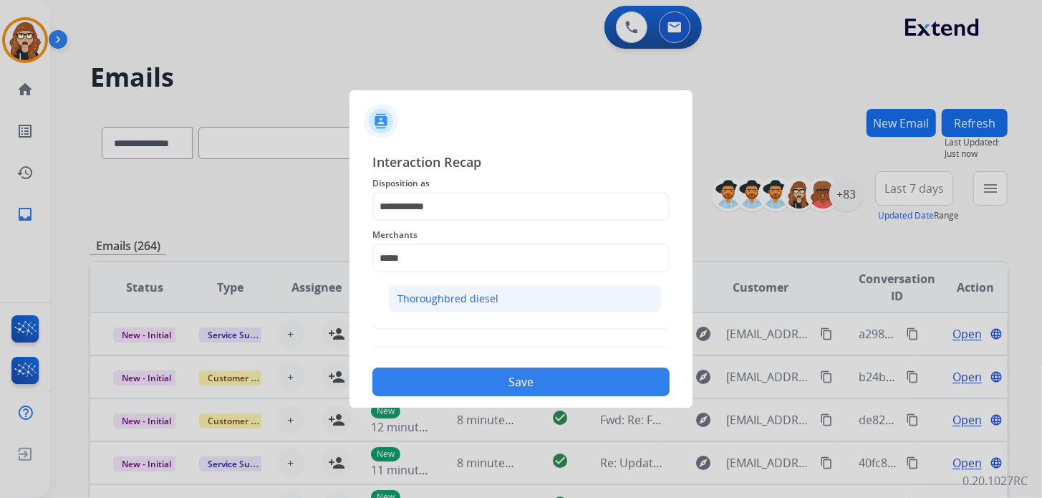
click at [547, 301] on li "Thoroughbred diesel" at bounding box center [524, 298] width 273 height 27
type input "**********"
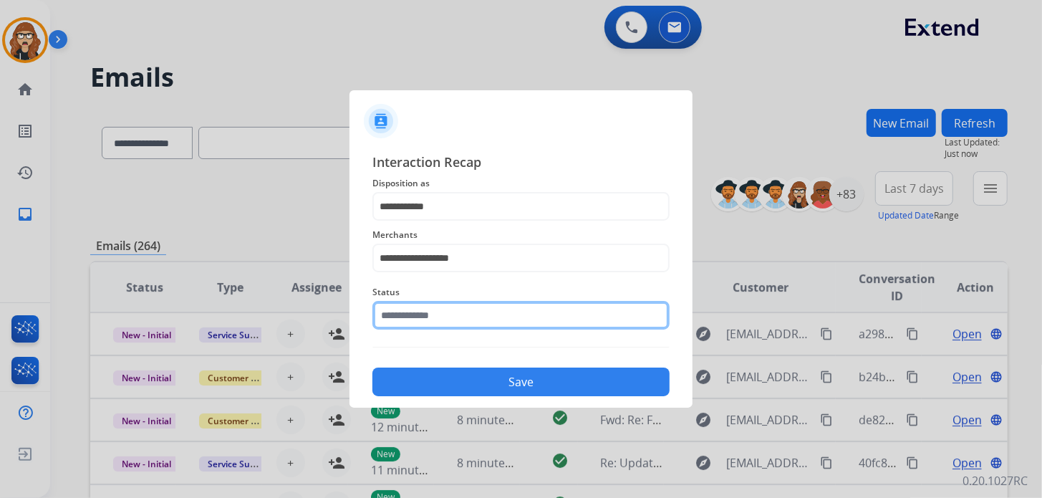
click at [508, 310] on input "text" at bounding box center [520, 315] width 297 height 29
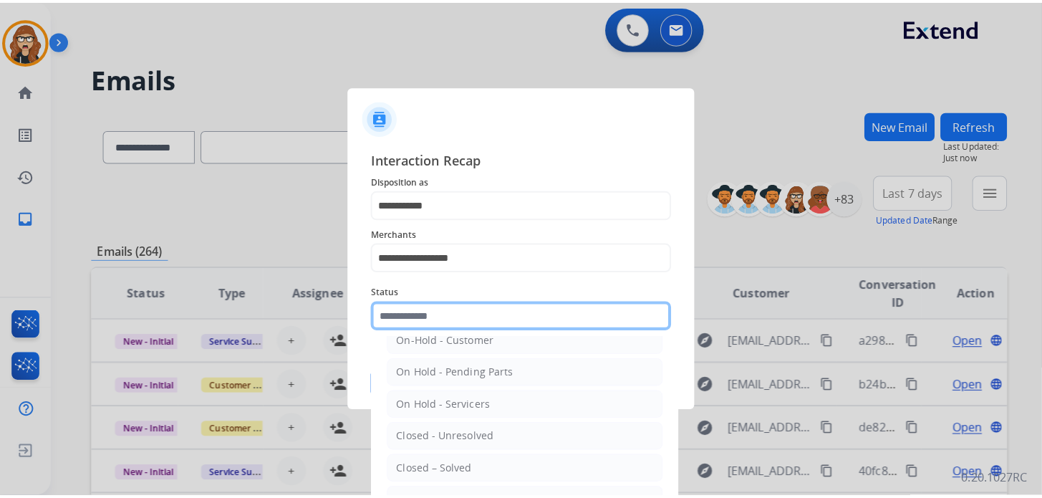
scroll to position [71, 0]
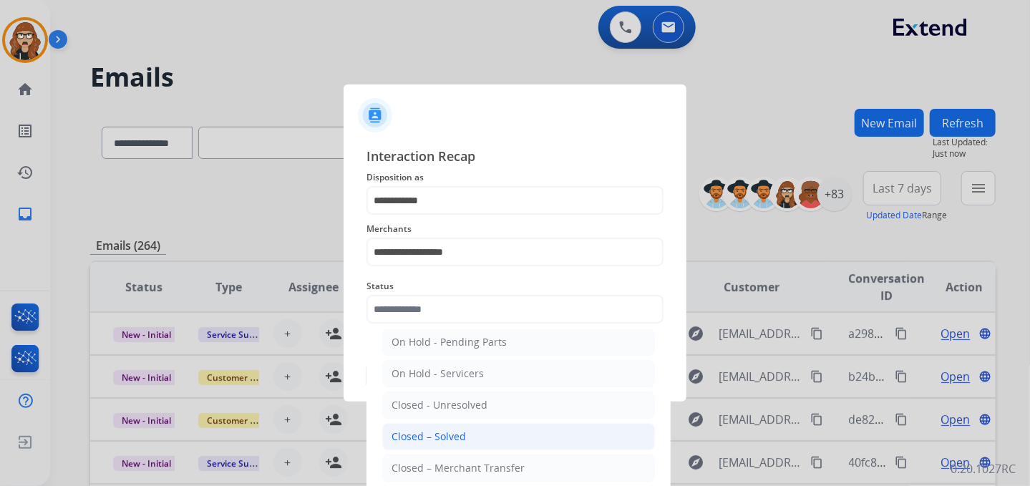
click at [447, 441] on div "Closed – Solved" at bounding box center [429, 437] width 74 height 14
type input "**********"
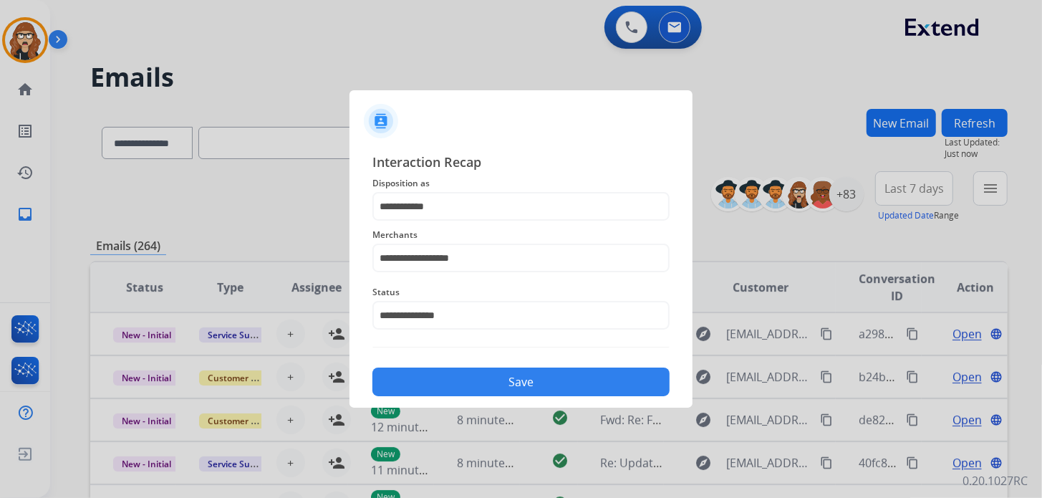
click at [479, 376] on button "Save" at bounding box center [520, 381] width 297 height 29
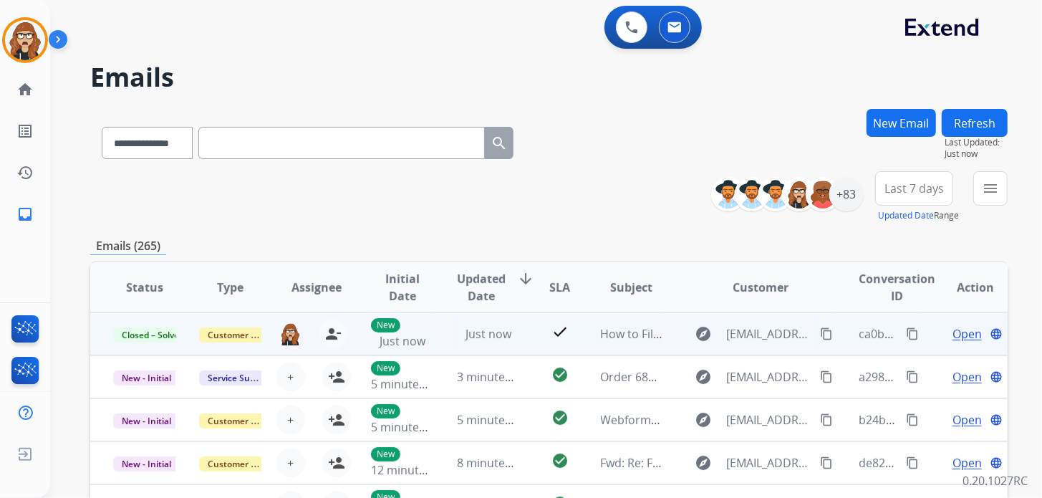
click at [906, 333] on mat-icon "content_copy" at bounding box center [912, 333] width 13 height 13
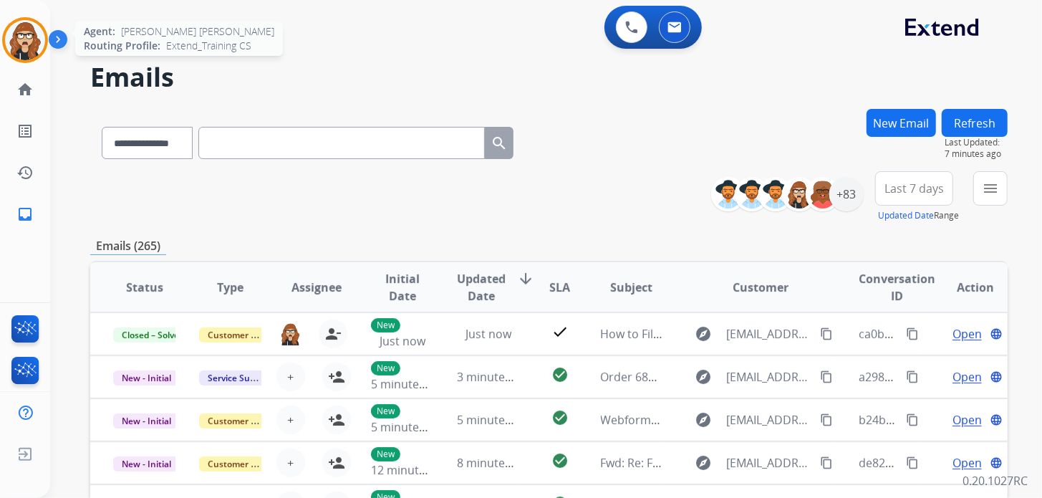
click at [19, 43] on img at bounding box center [25, 40] width 40 height 40
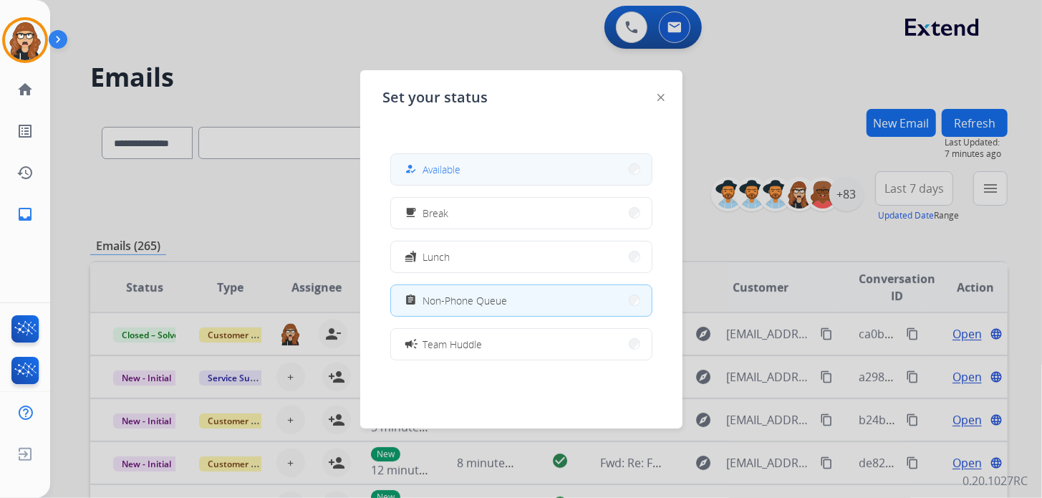
click at [531, 165] on button "how_to_reg Available" at bounding box center [521, 169] width 261 height 31
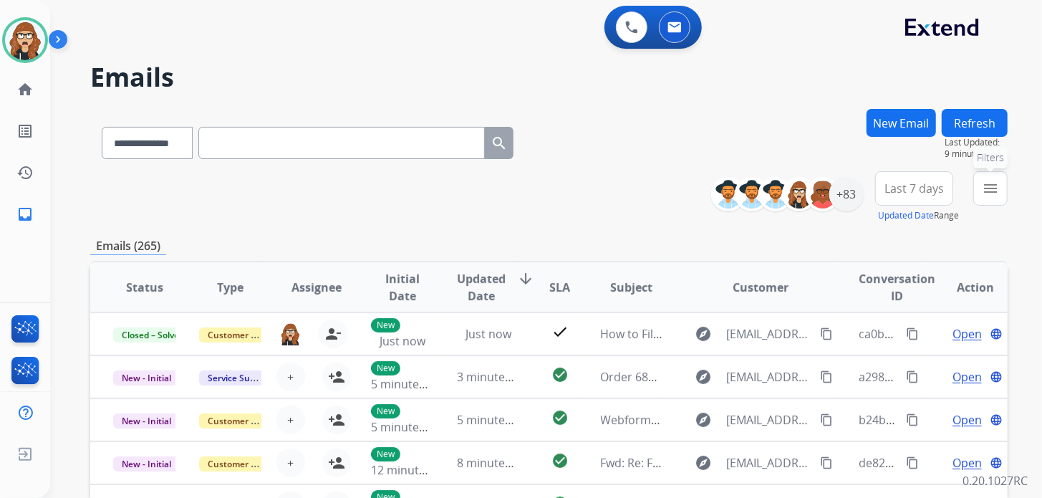
click at [997, 201] on button "menu Filters" at bounding box center [990, 188] width 34 height 34
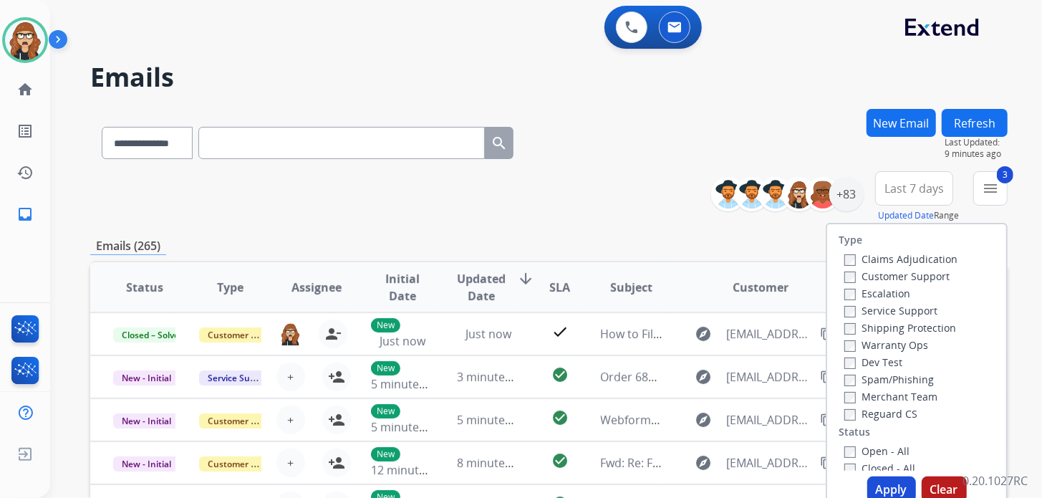
click at [844, 445] on label "Open - All" at bounding box center [876, 451] width 65 height 14
click at [883, 488] on button "Apply" at bounding box center [891, 489] width 49 height 26
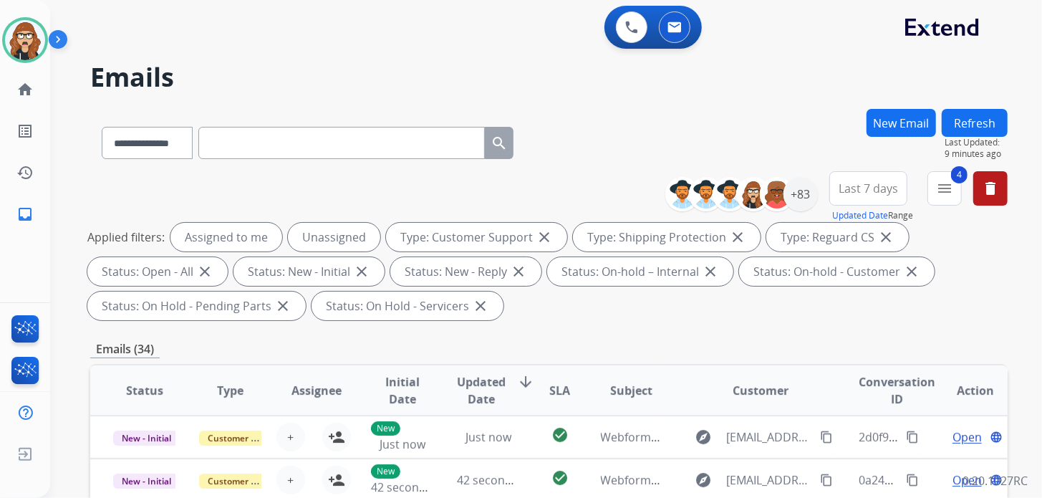
click at [856, 199] on button "Last 7 days" at bounding box center [868, 188] width 78 height 34
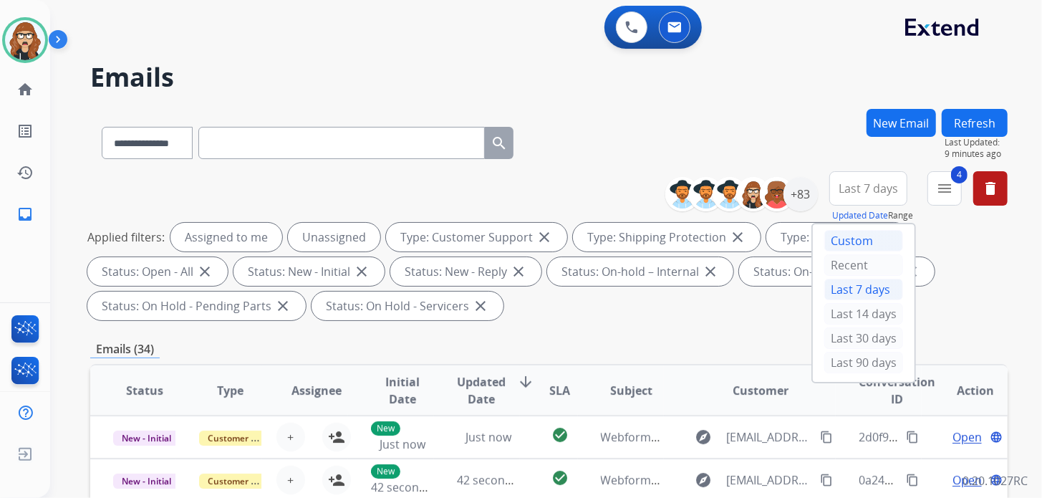
click at [839, 233] on div "Custom" at bounding box center [863, 240] width 79 height 21
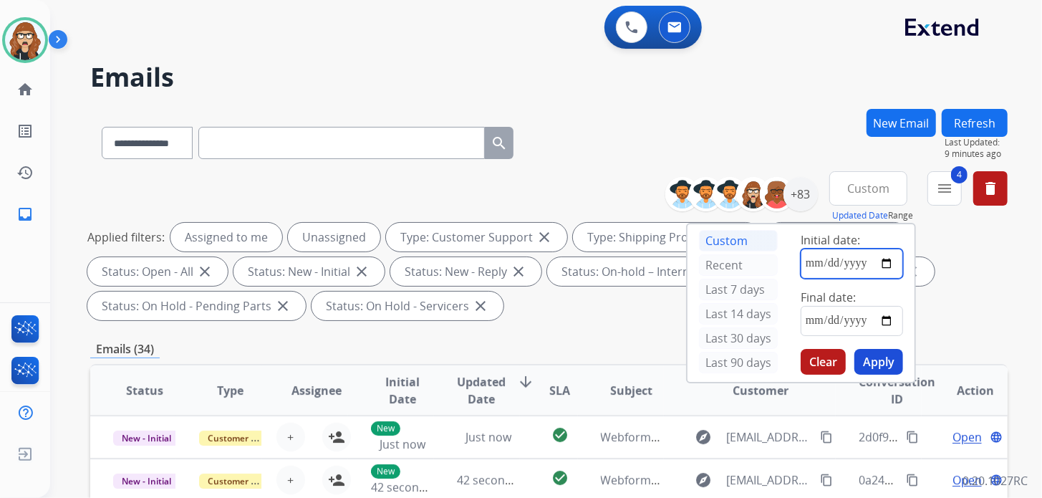
click at [888, 257] on input "date" at bounding box center [851, 263] width 102 height 30
type input "**********"
click at [890, 321] on input "date" at bounding box center [851, 321] width 102 height 30
type input "**********"
click at [885, 357] on button "Apply" at bounding box center [878, 362] width 49 height 26
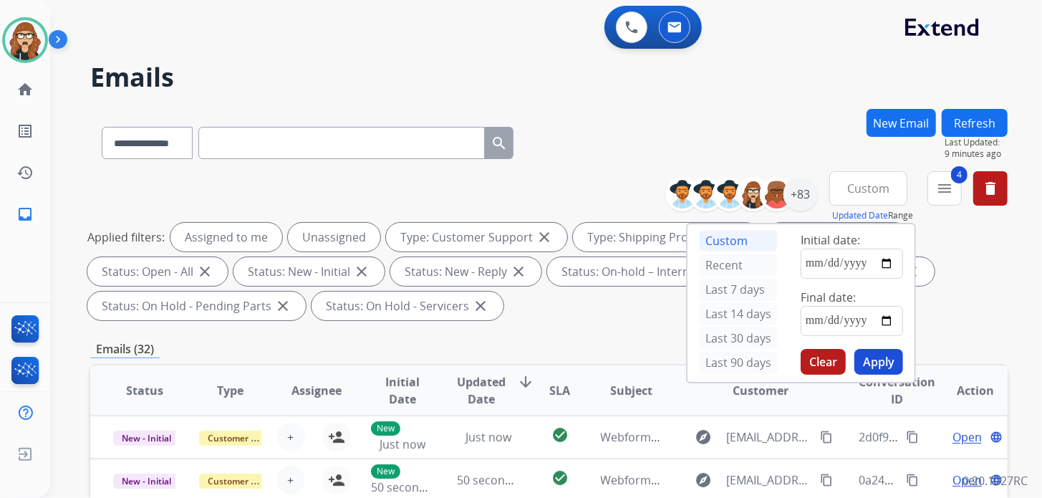
click at [803, 110] on div "**********" at bounding box center [548, 140] width 917 height 62
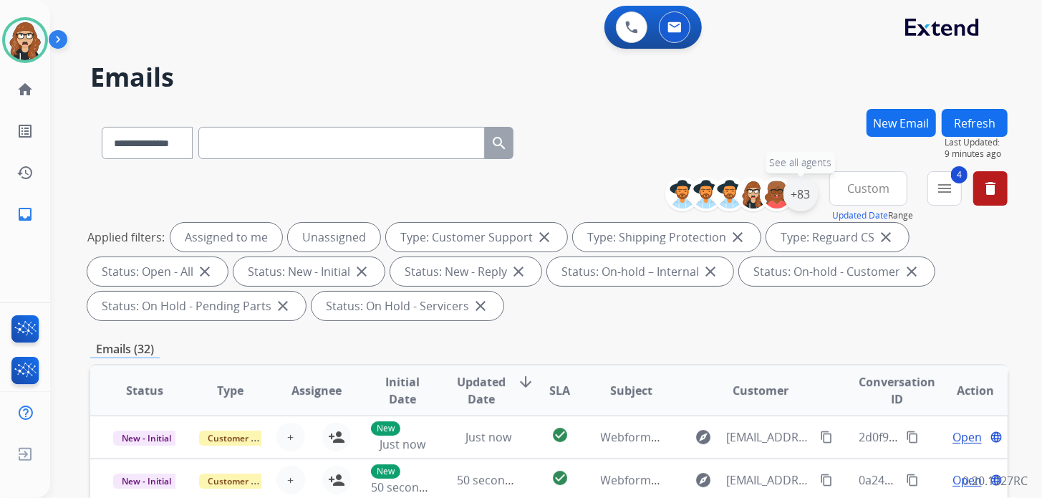
click at [803, 205] on div "+83" at bounding box center [800, 194] width 34 height 34
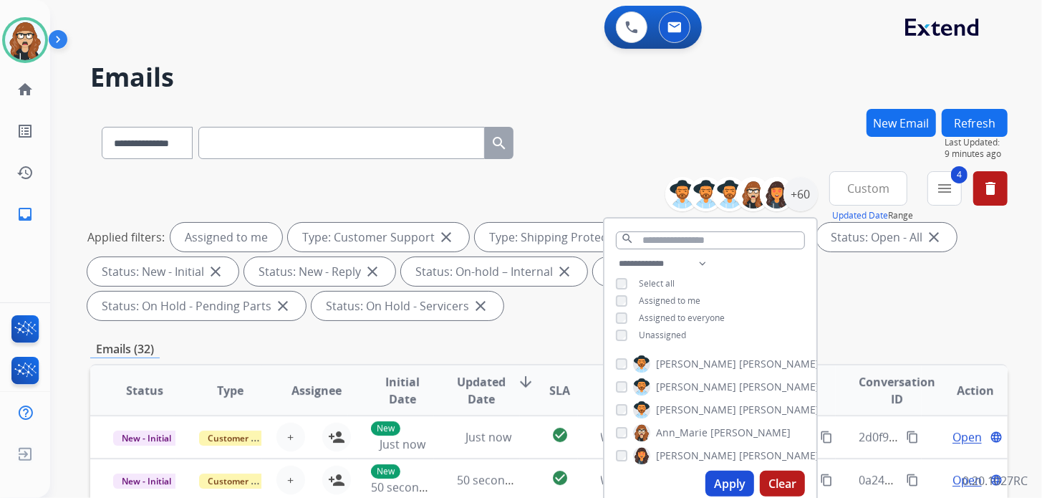
click at [729, 483] on button "Apply" at bounding box center [729, 483] width 49 height 26
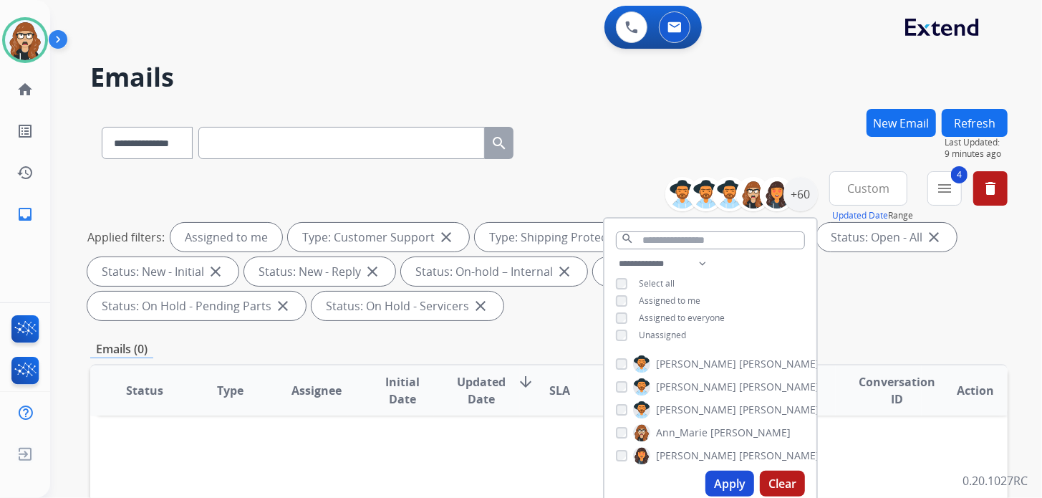
click at [572, 75] on h2 "Emails" at bounding box center [548, 77] width 917 height 29
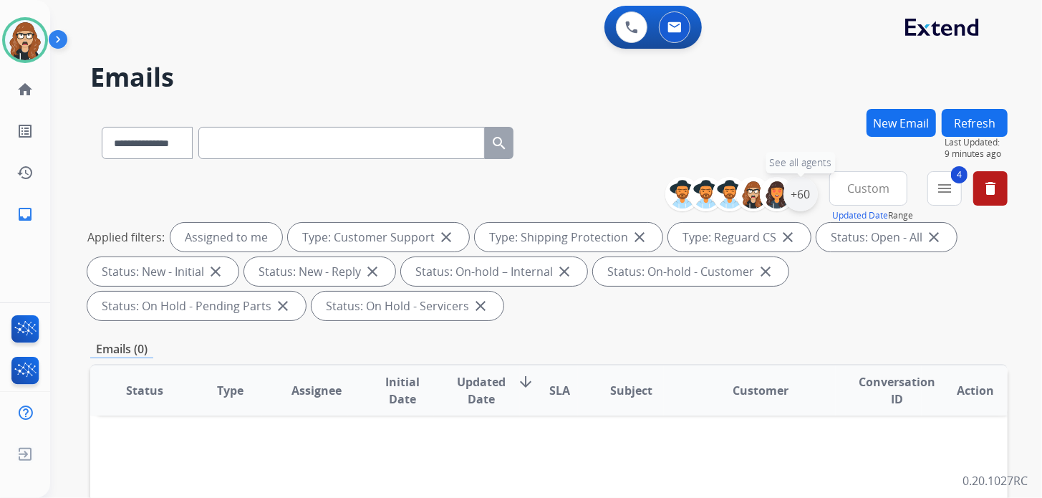
click at [808, 193] on div "+60" at bounding box center [800, 194] width 34 height 34
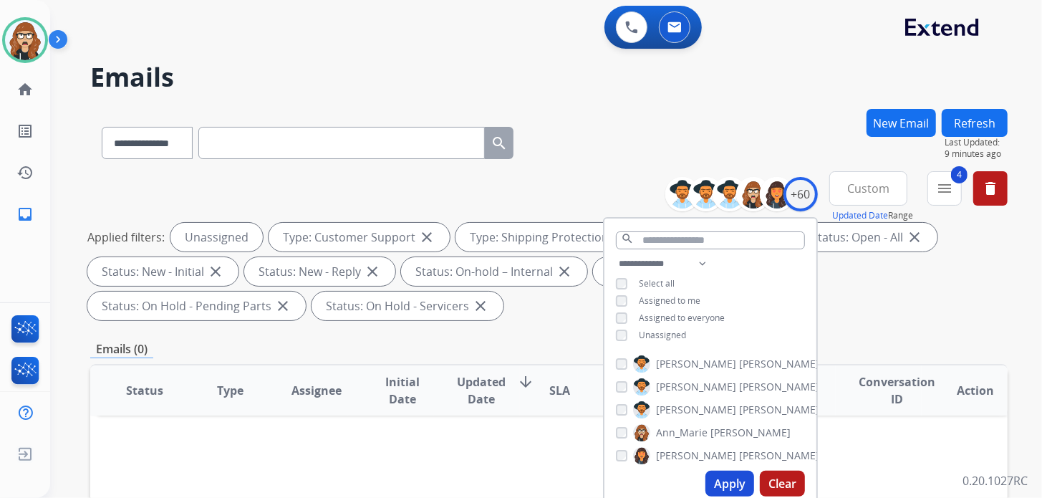
click at [725, 477] on button "Apply" at bounding box center [729, 483] width 49 height 26
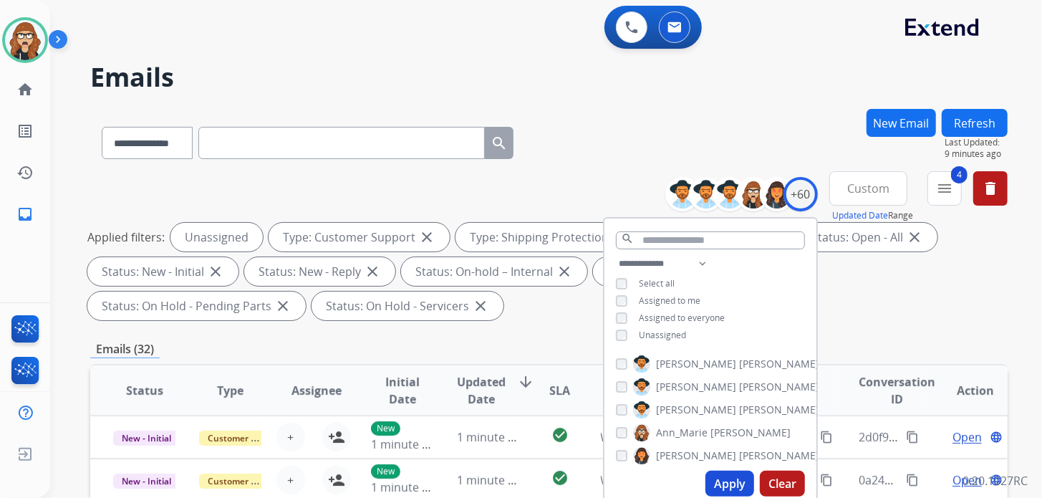
click at [525, 123] on div "**********" at bounding box center [307, 139] width 435 height 49
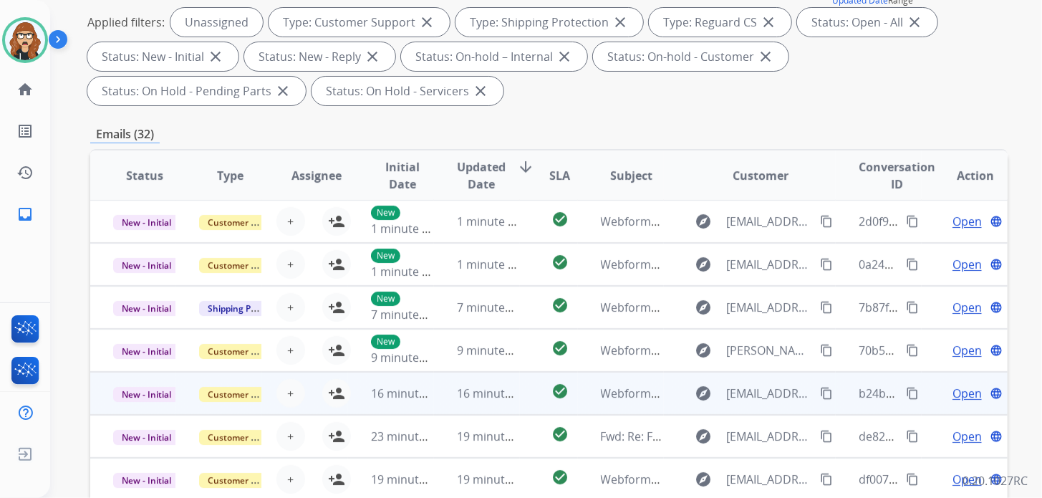
scroll to position [0, 0]
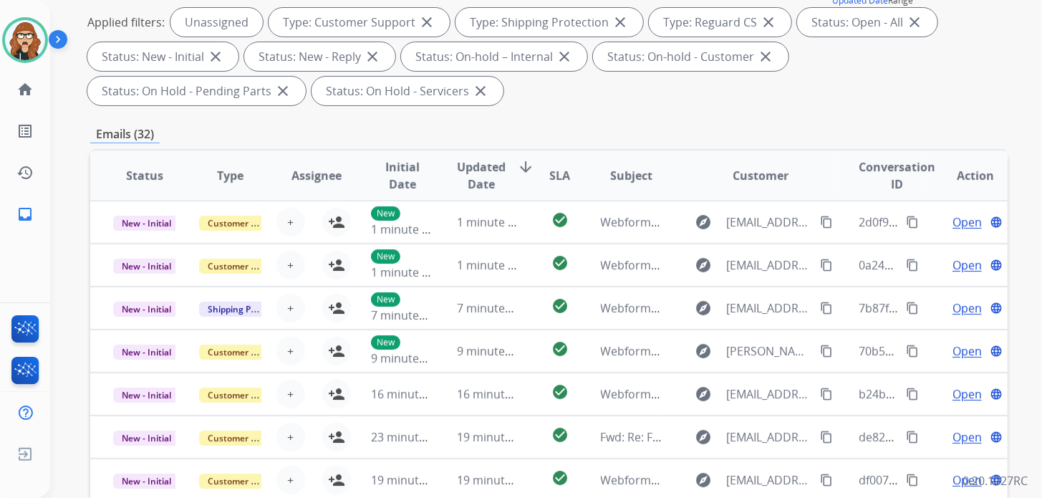
click at [861, 89] on div "Applied filters: Unassigned Type: Customer Support close Type: Shipping Protect…" at bounding box center [545, 56] width 917 height 97
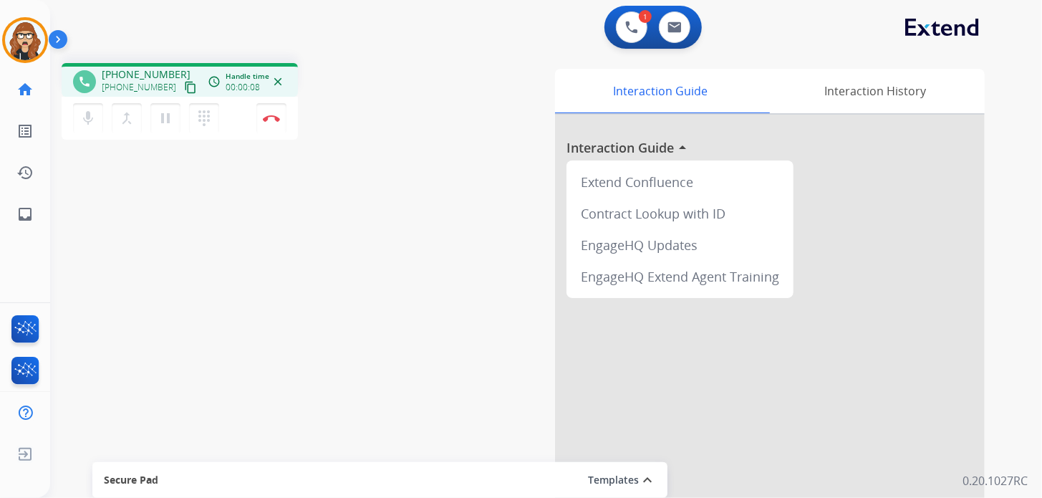
click at [184, 91] on mat-icon "content_copy" at bounding box center [190, 87] width 13 height 13
click at [276, 125] on button "Disconnect" at bounding box center [271, 118] width 30 height 30
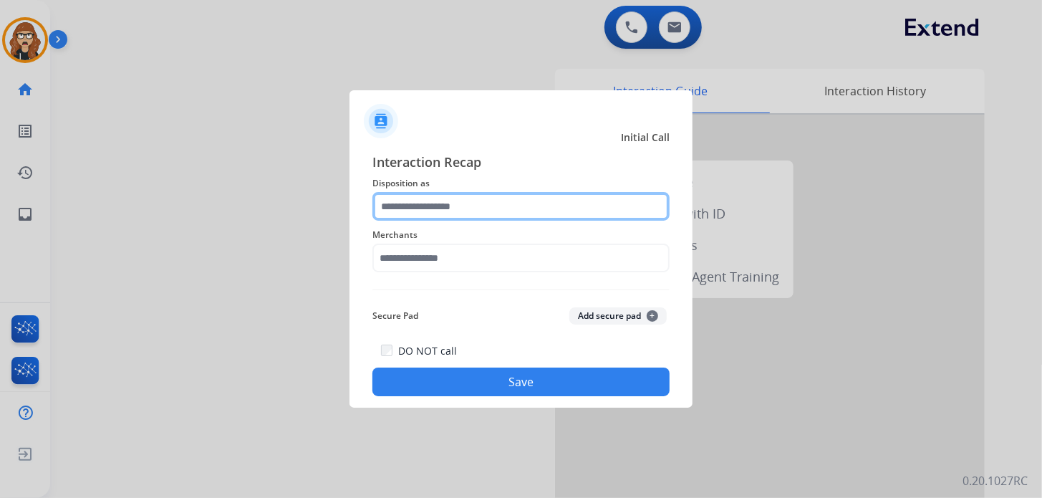
click at [495, 199] on input "text" at bounding box center [520, 206] width 297 height 29
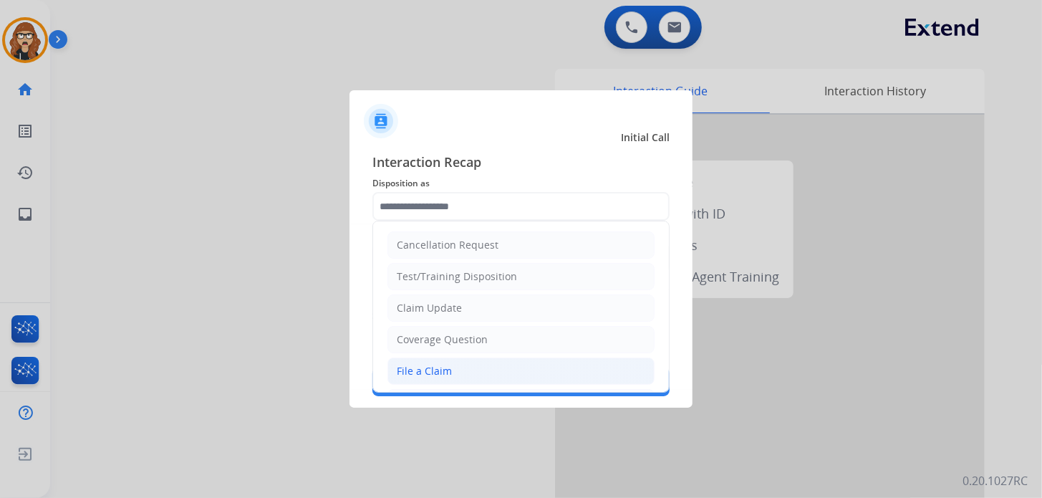
click at [433, 367] on div "File a Claim" at bounding box center [424, 371] width 55 height 14
type input "**********"
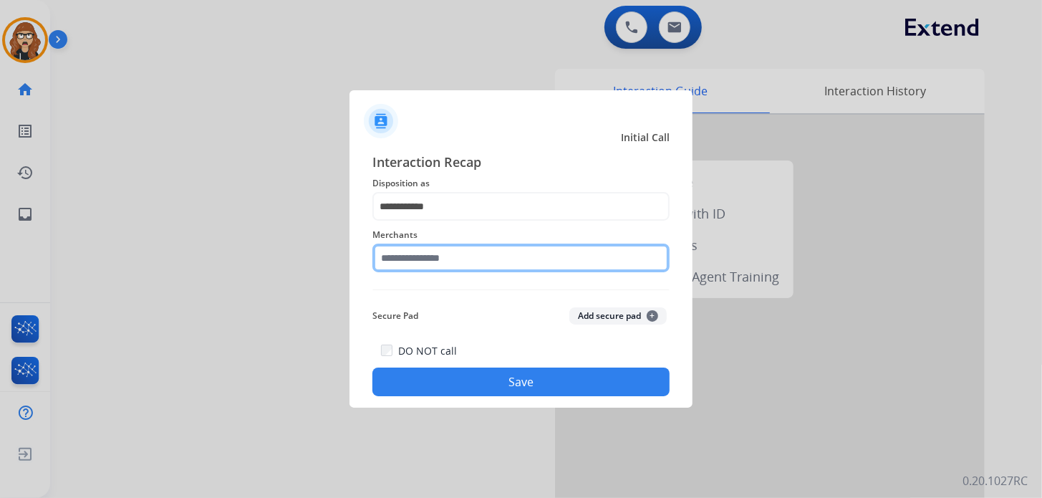
click at [426, 246] on input "text" at bounding box center [520, 257] width 297 height 29
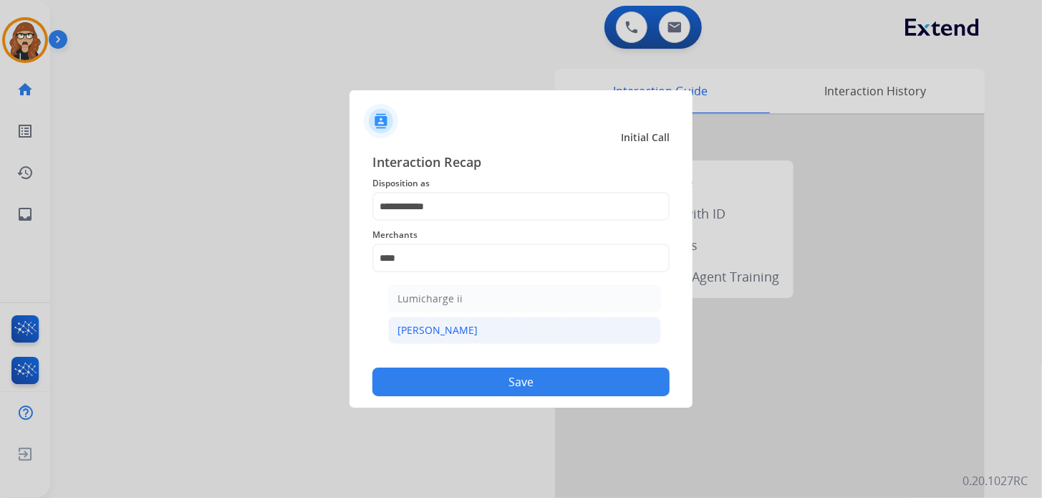
click at [455, 329] on li "[PERSON_NAME]" at bounding box center [524, 329] width 273 height 27
type input "********"
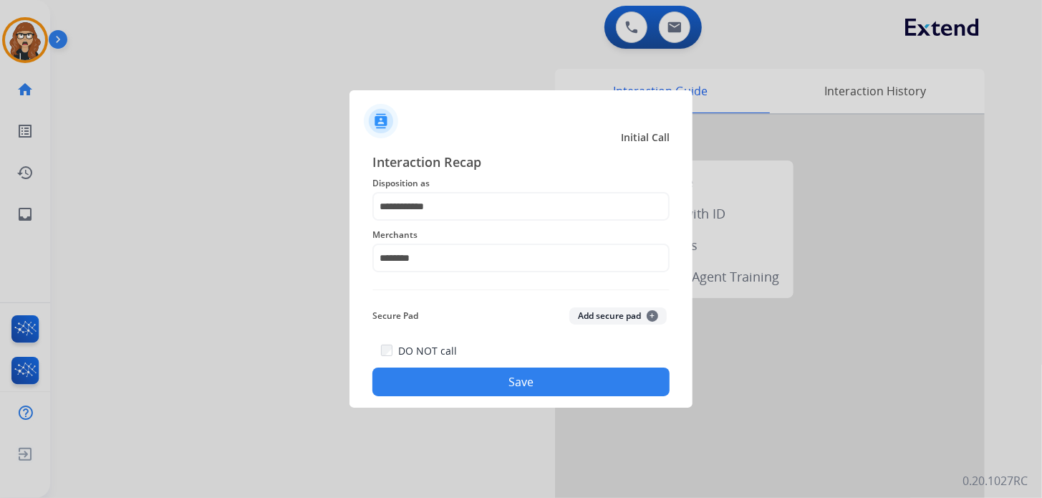
click at [459, 372] on button "Save" at bounding box center [520, 381] width 297 height 29
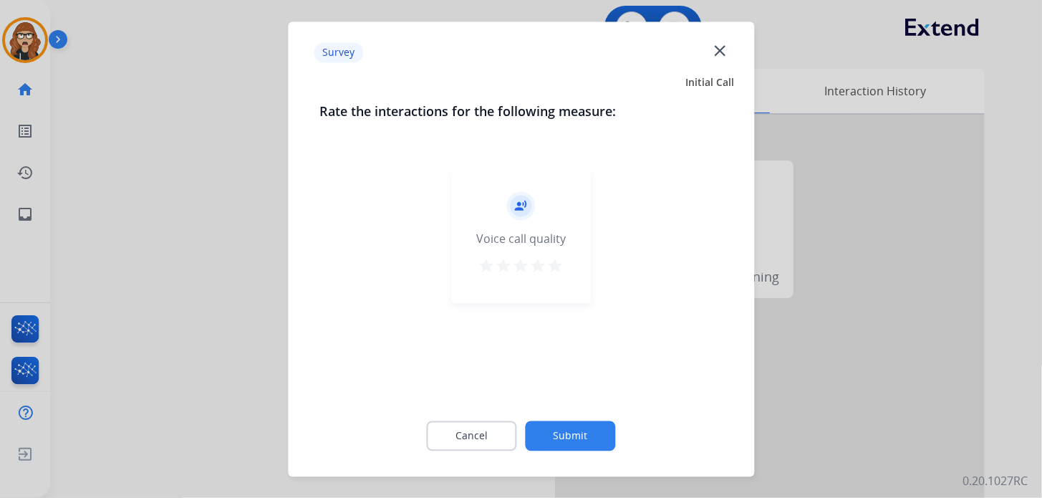
click at [555, 269] on mat-icon "star" at bounding box center [555, 265] width 17 height 17
click at [579, 438] on button "Submit" at bounding box center [571, 435] width 90 height 30
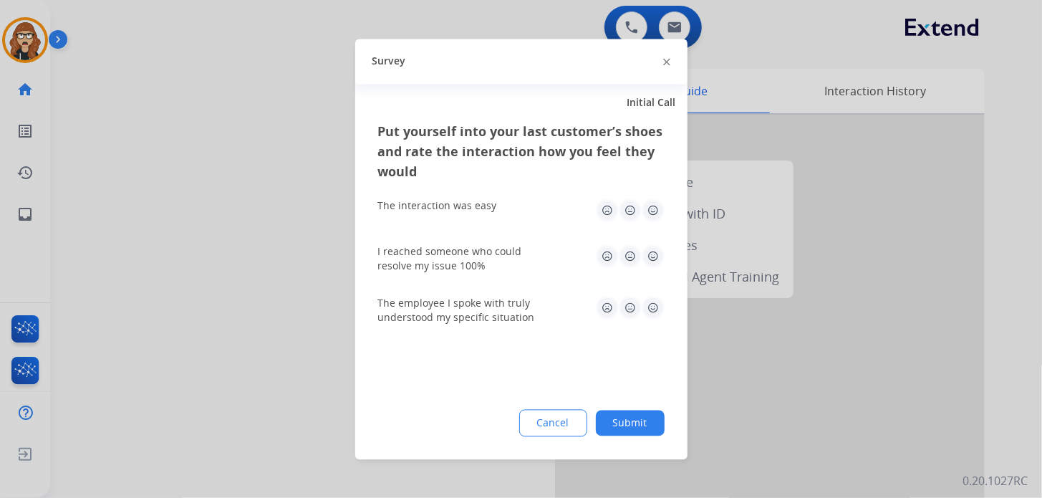
click at [656, 205] on img at bounding box center [653, 209] width 23 height 23
click at [650, 255] on img at bounding box center [653, 255] width 23 height 23
click at [655, 306] on img at bounding box center [653, 307] width 23 height 23
click at [642, 423] on button "Submit" at bounding box center [630, 423] width 69 height 26
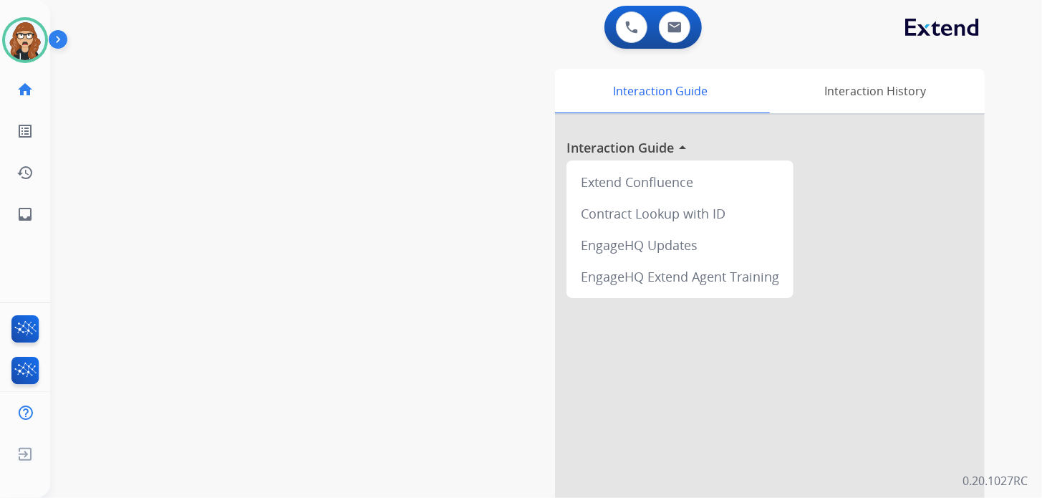
click at [65, 250] on div "swap_horiz Break voice bridge close_fullscreen Connect 3-Way Call merge_type Se…" at bounding box center [528, 350] width 957 height 597
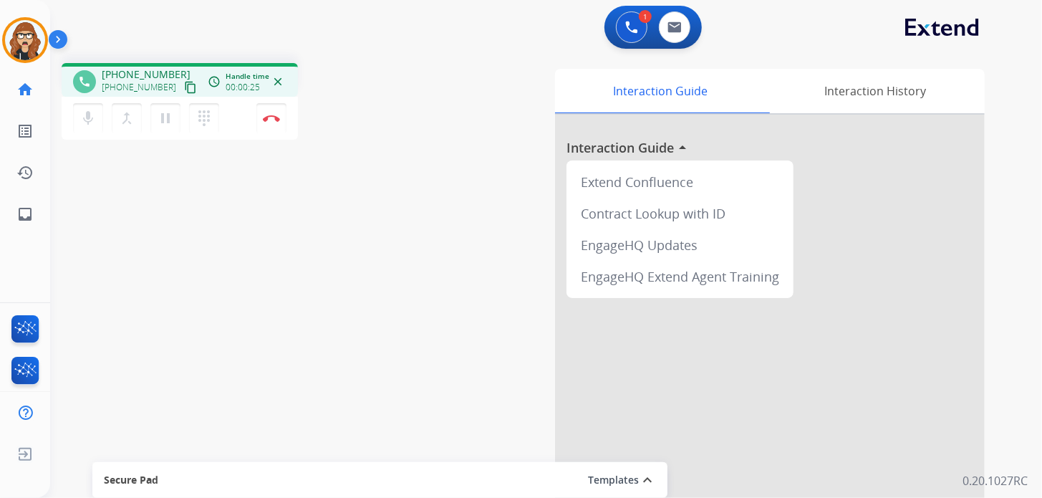
drag, startPoint x: 125, startPoint y: 217, endPoint x: 142, endPoint y: 85, distance: 132.9
click at [125, 217] on div "phone [PHONE_NUMBER] [PHONE_NUMBER] content_copy access_time Call metrics Queue…" at bounding box center [528, 350] width 957 height 597
click at [132, 276] on div "phone [PHONE_NUMBER] [PHONE_NUMBER] content_copy access_time Call metrics Queue…" at bounding box center [528, 350] width 957 height 597
click at [106, 296] on div "phone [PHONE_NUMBER] [PHONE_NUMBER] content_copy access_time Call metrics Queue…" at bounding box center [528, 350] width 957 height 597
click at [102, 212] on div "phone [PHONE_NUMBER] [PHONE_NUMBER] content_copy access_time Call metrics Queue…" at bounding box center [528, 350] width 957 height 597
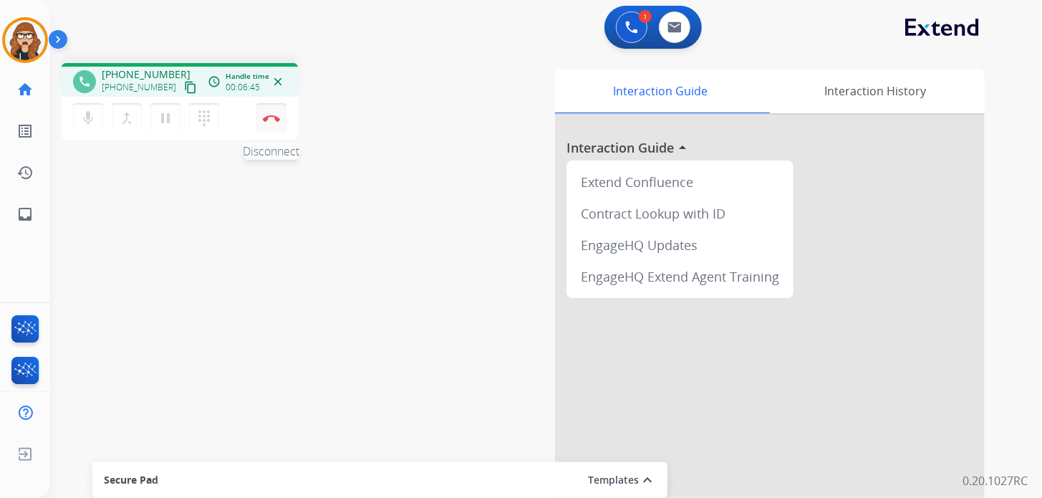
click at [279, 122] on button "Disconnect" at bounding box center [271, 118] width 30 height 30
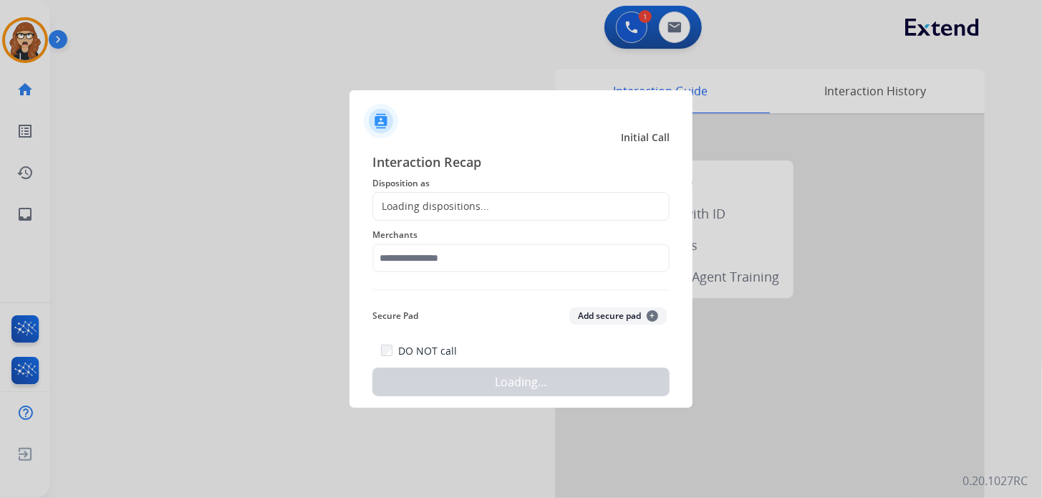
click at [437, 204] on div "Loading dispositions..." at bounding box center [431, 206] width 116 height 14
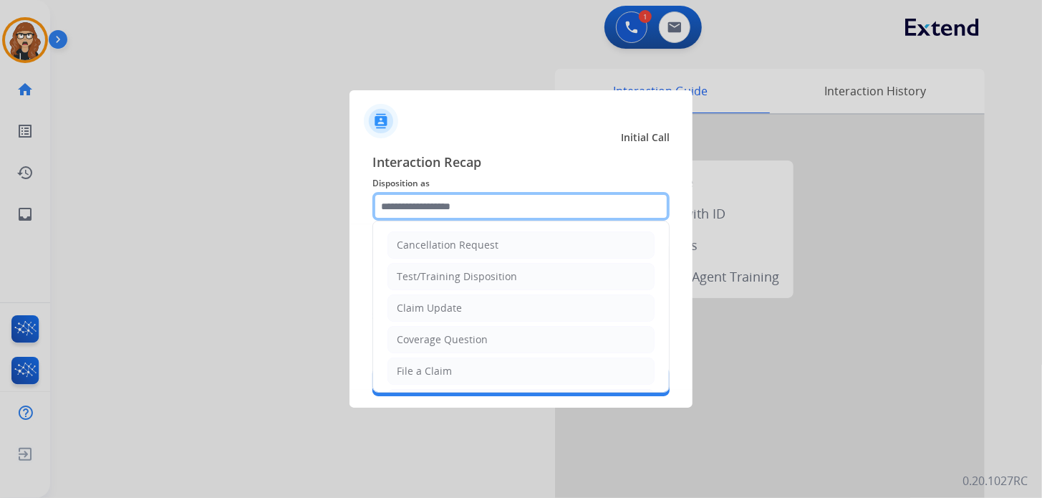
click at [434, 205] on input "text" at bounding box center [520, 206] width 297 height 29
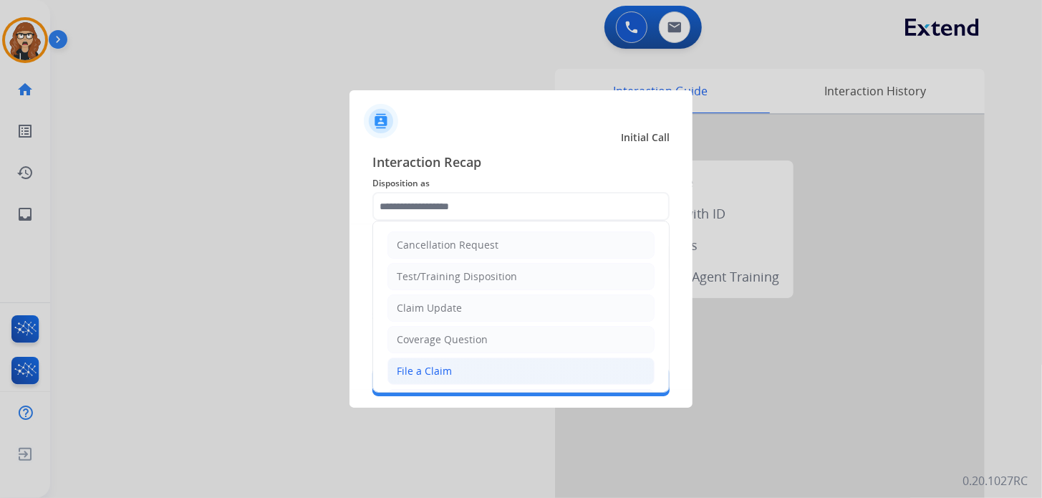
click at [443, 372] on div "File a Claim" at bounding box center [424, 371] width 55 height 14
type input "**********"
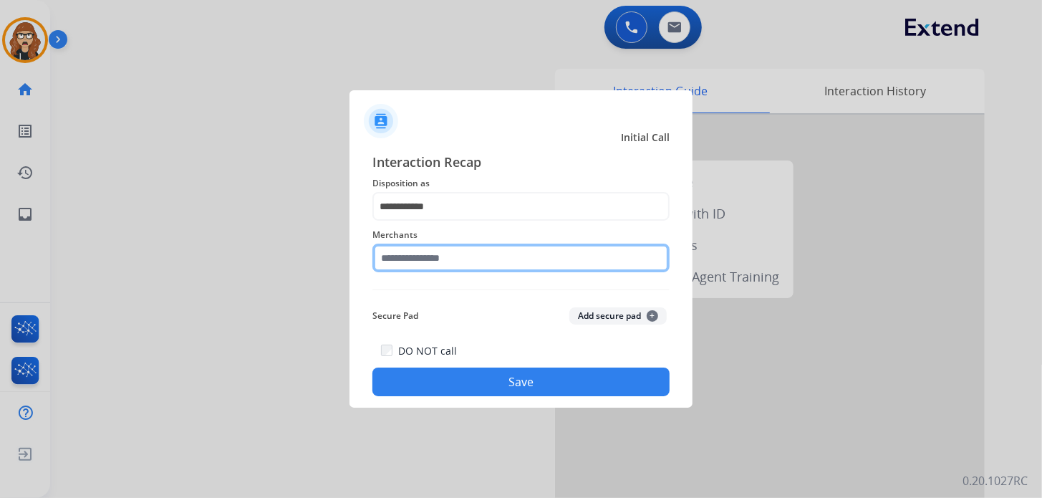
click at [441, 259] on input "text" at bounding box center [520, 257] width 297 height 29
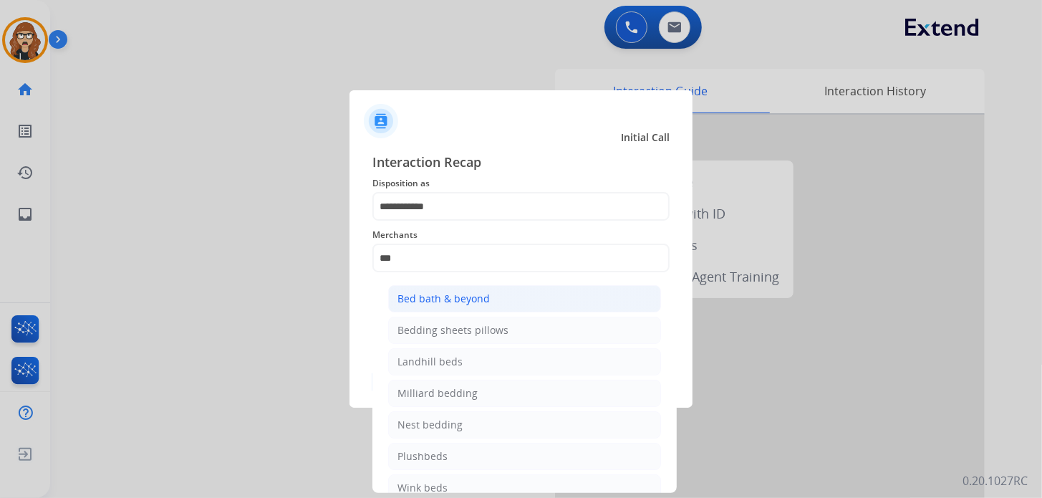
click at [442, 306] on li "Bed bath & beyond" at bounding box center [524, 298] width 273 height 27
type input "**********"
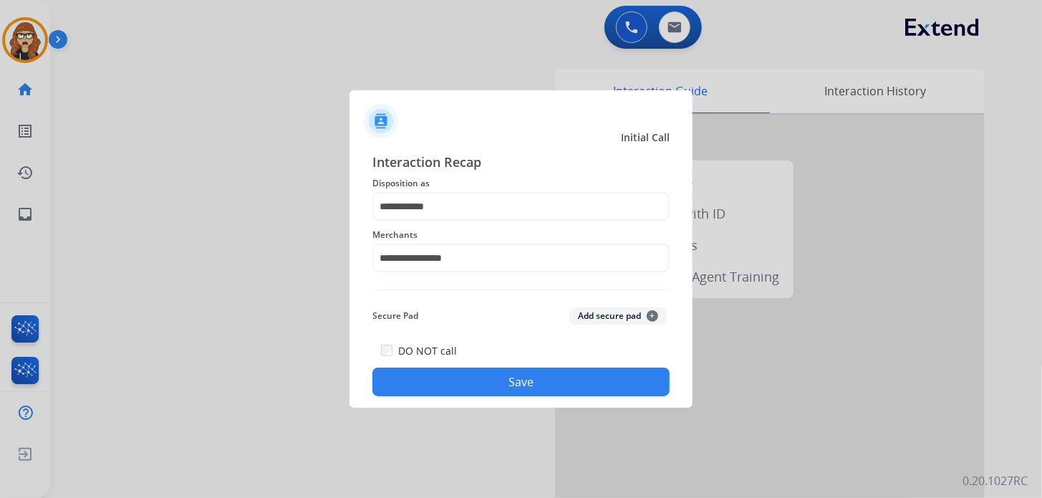
click at [432, 382] on button "Save" at bounding box center [520, 381] width 297 height 29
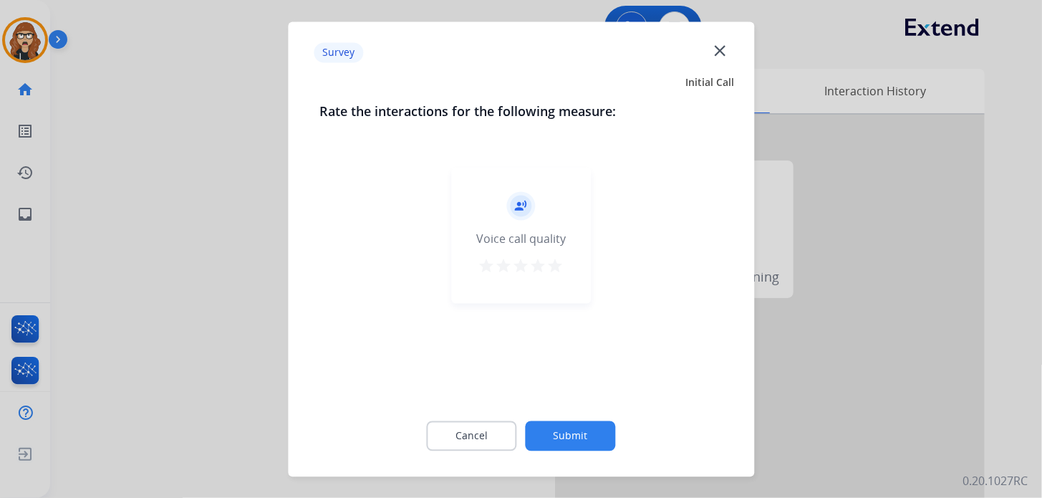
click at [558, 273] on mat-icon "star" at bounding box center [555, 265] width 17 height 17
click at [573, 439] on button "Submit" at bounding box center [571, 435] width 90 height 30
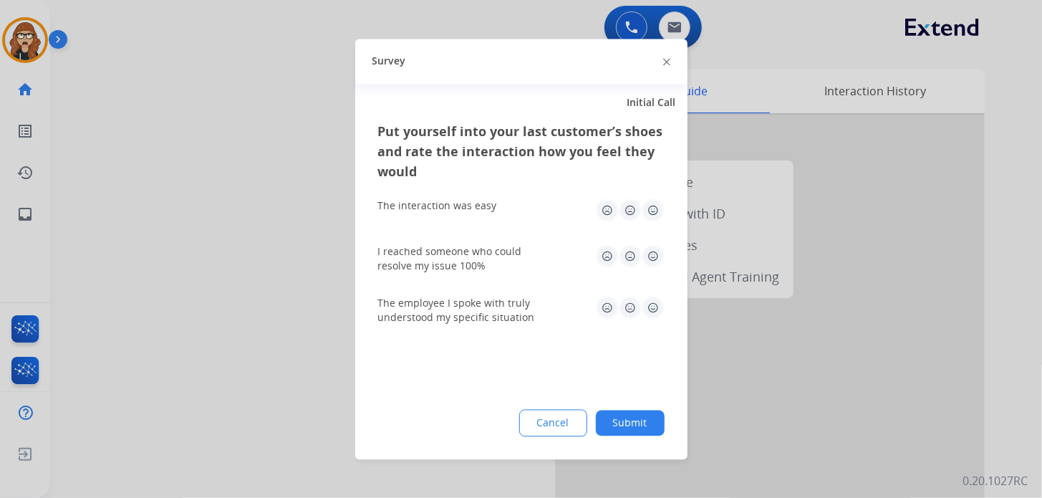
click at [667, 65] on img at bounding box center [666, 62] width 7 height 7
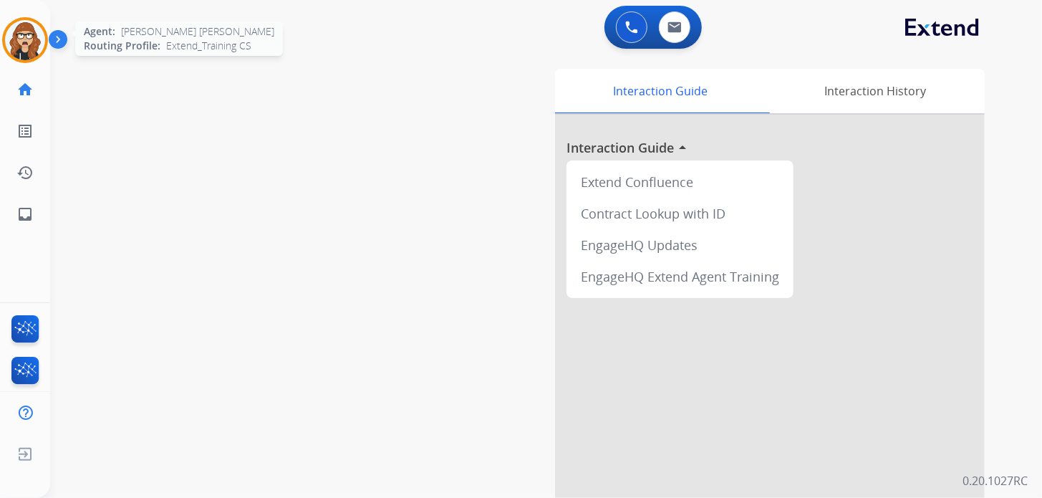
click at [34, 44] on img at bounding box center [25, 40] width 40 height 40
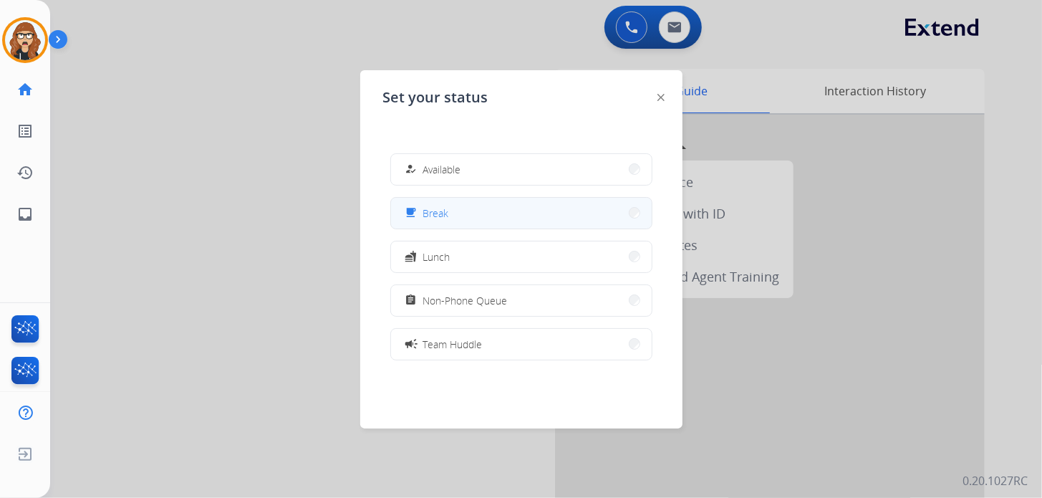
click at [455, 206] on button "free_breakfast Break" at bounding box center [521, 213] width 261 height 31
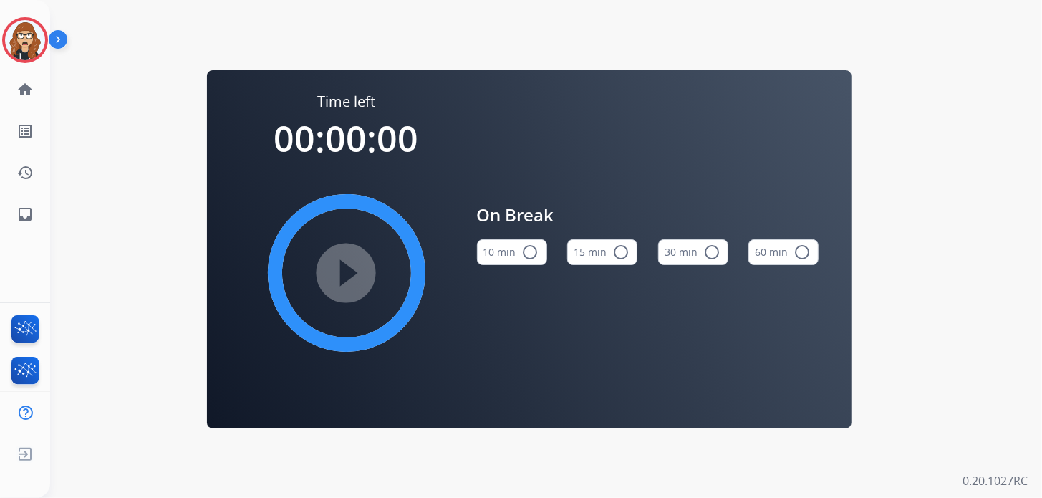
click at [510, 254] on button "10 min radio_button_unchecked" at bounding box center [512, 252] width 70 height 26
click at [354, 266] on mat-icon "play_circle_filled" at bounding box center [346, 272] width 17 height 17
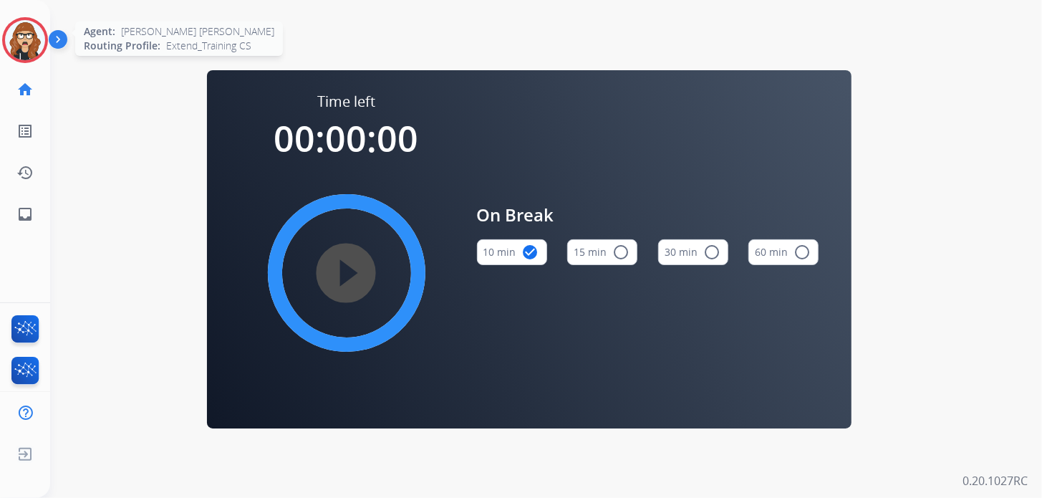
click at [30, 44] on img at bounding box center [25, 40] width 40 height 40
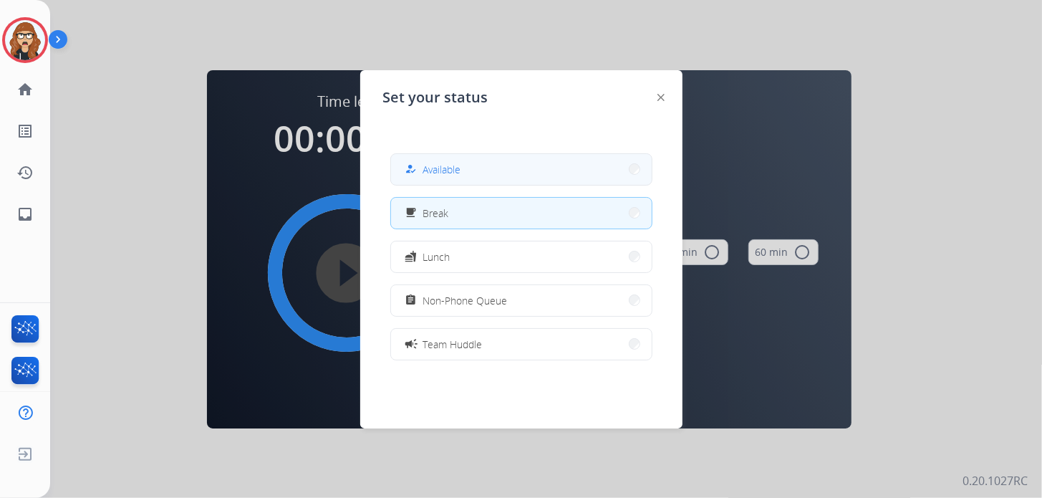
click at [522, 173] on button "how_to_reg Available" at bounding box center [521, 169] width 261 height 31
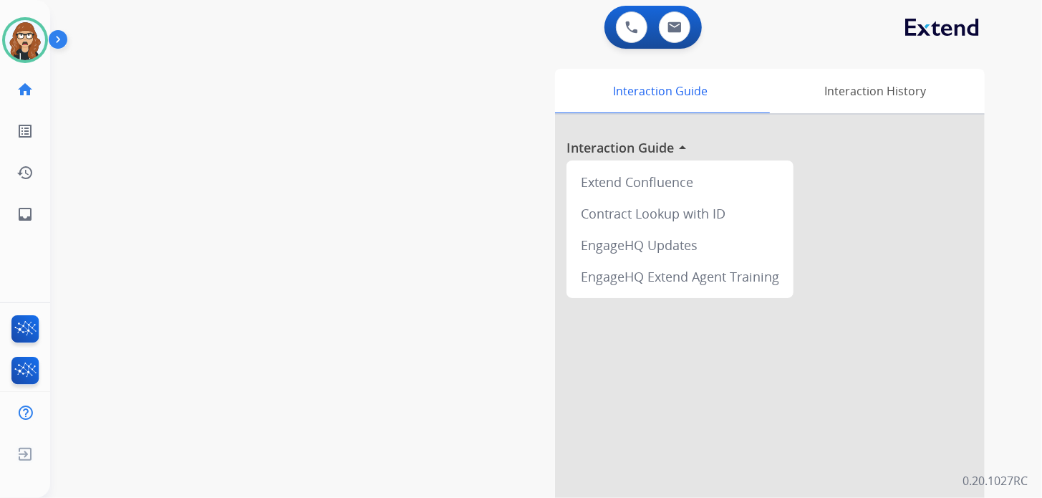
click at [364, 454] on div "swap_horiz Break voice bridge close_fullscreen Connect 3-Way Call merge_type Se…" at bounding box center [528, 350] width 957 height 597
click at [208, 457] on div "swap_horiz Break voice bridge close_fullscreen Connect 3-Way Call merge_type Se…" at bounding box center [528, 350] width 957 height 597
click at [26, 20] on img at bounding box center [25, 40] width 40 height 40
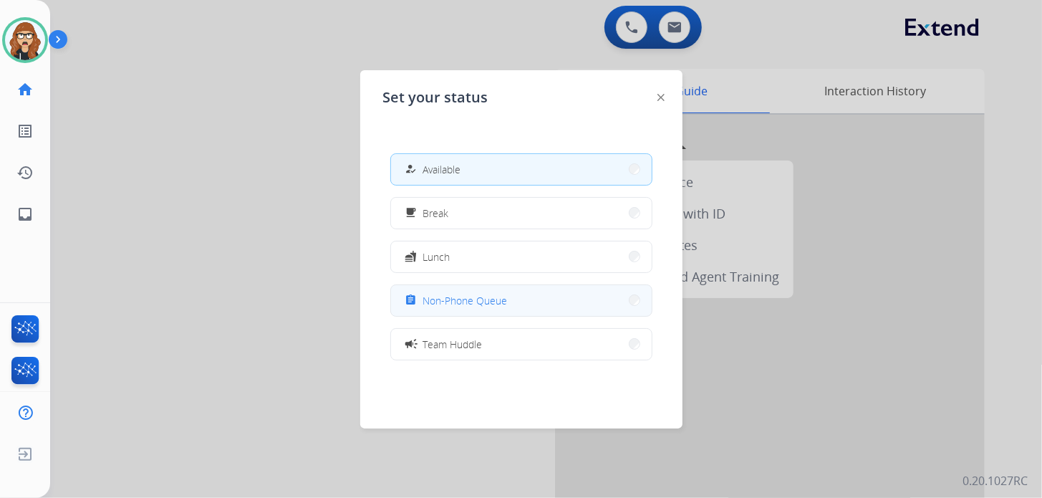
click at [442, 302] on span "Non-Phone Queue" at bounding box center [465, 300] width 84 height 15
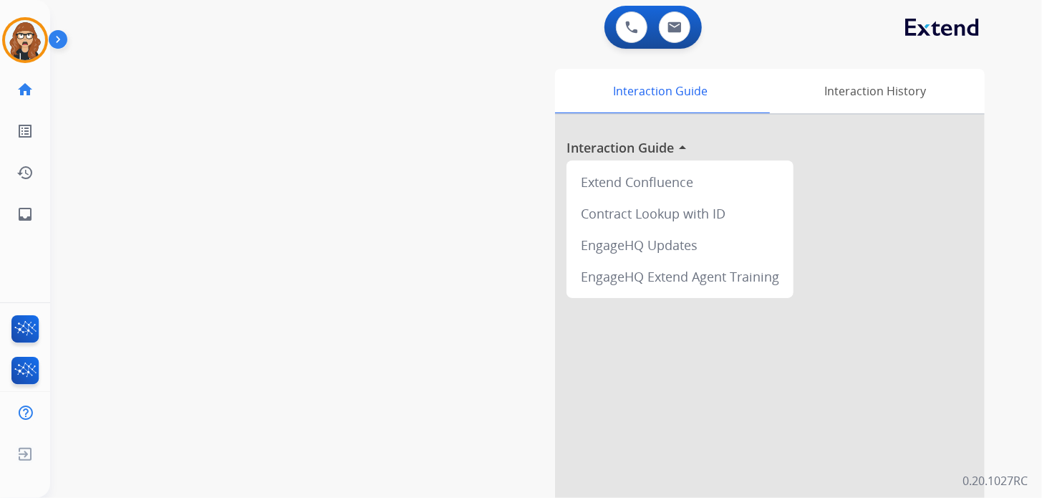
click at [49, 46] on img at bounding box center [61, 42] width 24 height 27
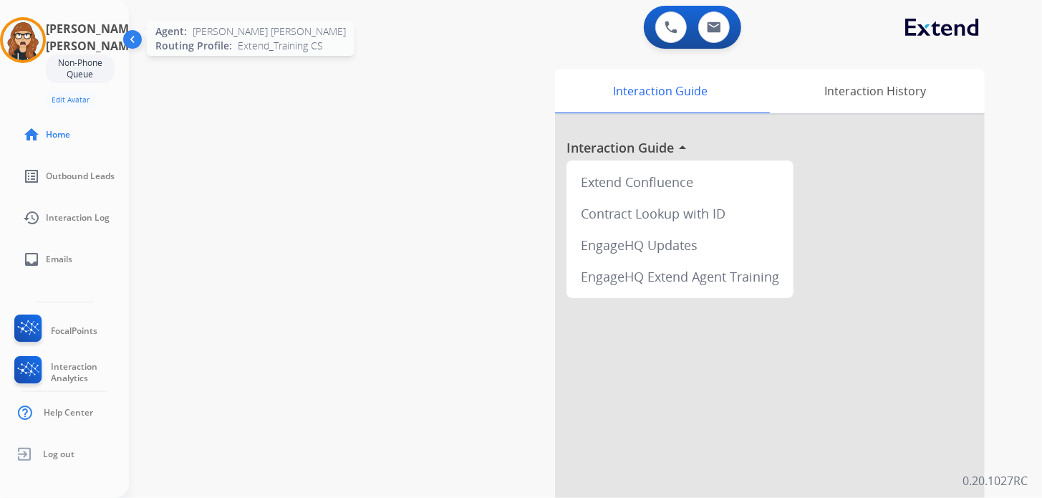
click at [18, 38] on img at bounding box center [23, 40] width 40 height 40
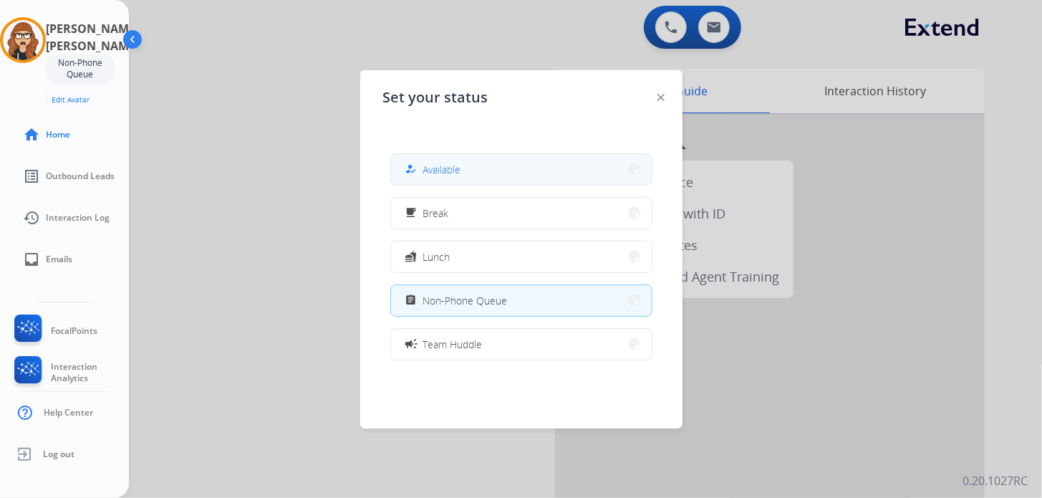
click at [475, 160] on button "how_to_reg Available" at bounding box center [521, 169] width 261 height 31
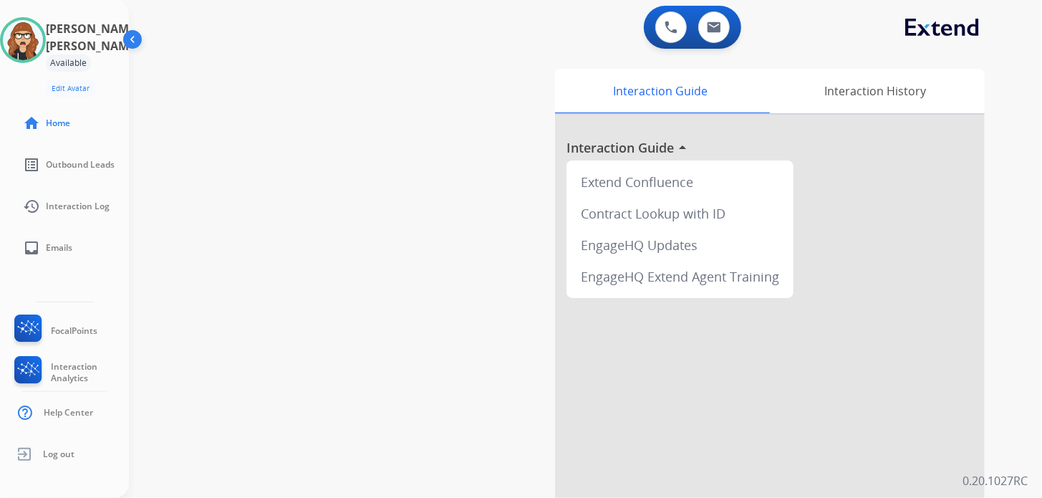
click at [137, 40] on img at bounding box center [133, 42] width 27 height 27
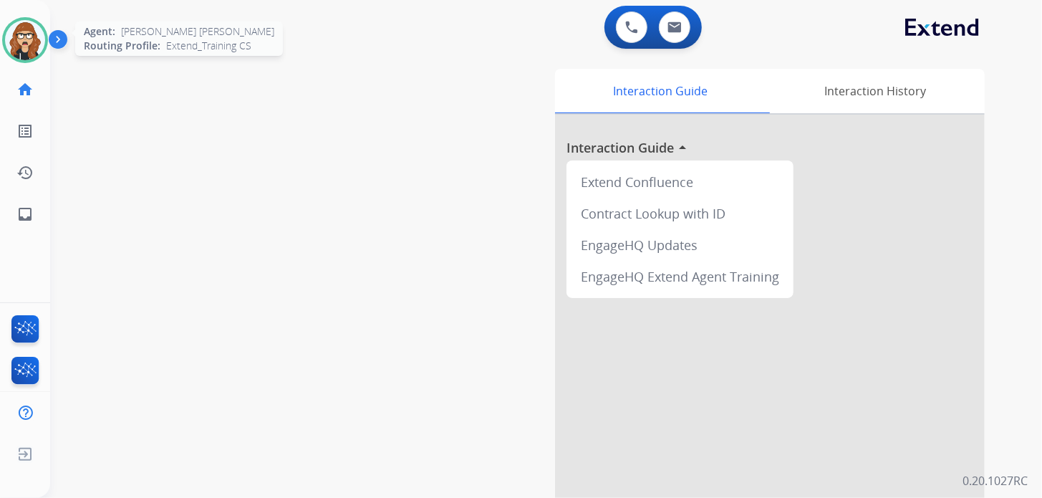
click at [19, 41] on img at bounding box center [25, 40] width 40 height 40
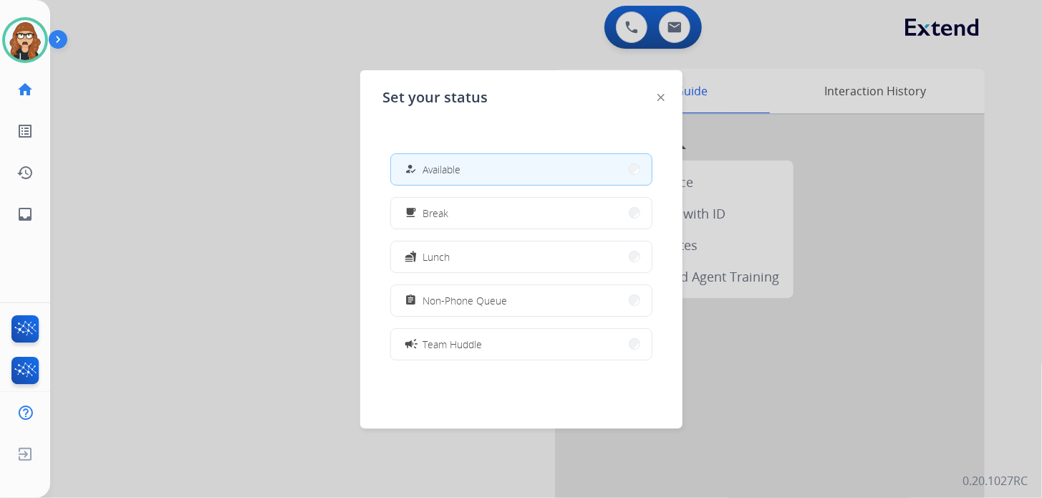
click at [474, 301] on span "Non-Phone Queue" at bounding box center [465, 300] width 84 height 15
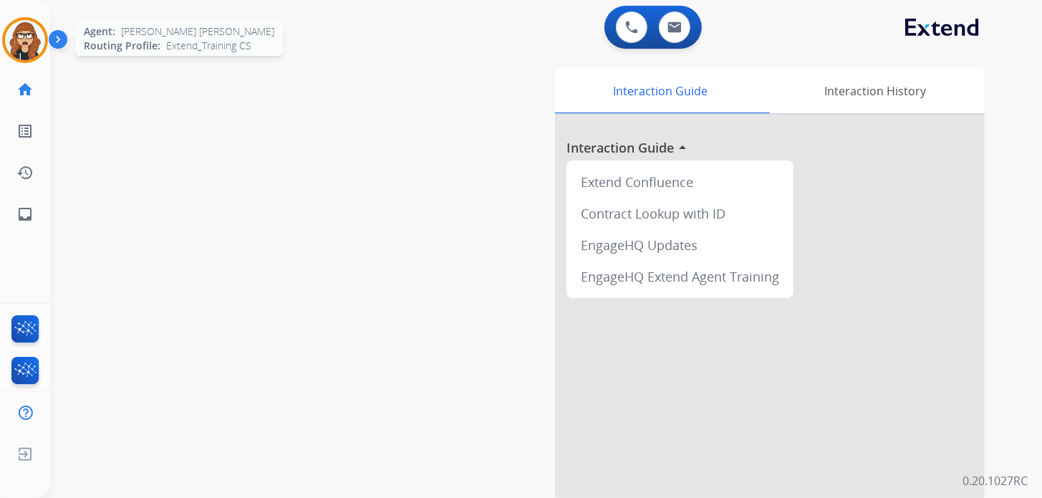
click at [19, 46] on img at bounding box center [25, 40] width 40 height 40
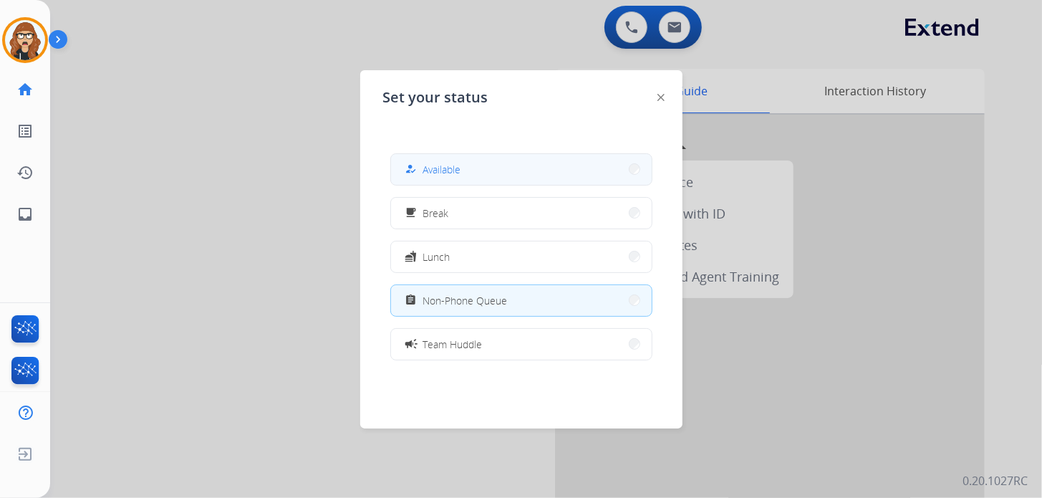
click at [497, 179] on button "how_to_reg Available" at bounding box center [521, 169] width 261 height 31
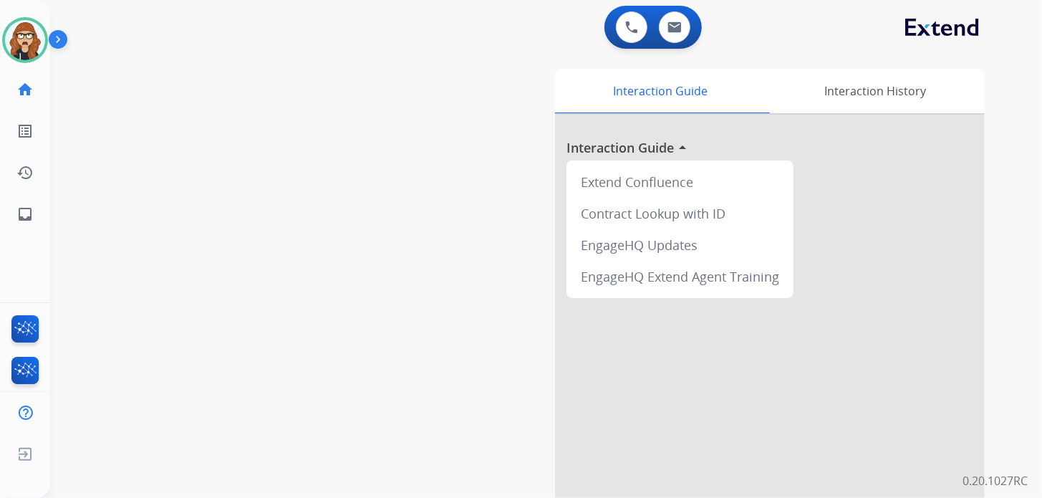
click at [526, 165] on div "Interaction Guide Interaction History Interaction Guide arrow_drop_up Extend Co…" at bounding box center [707, 359] width 553 height 580
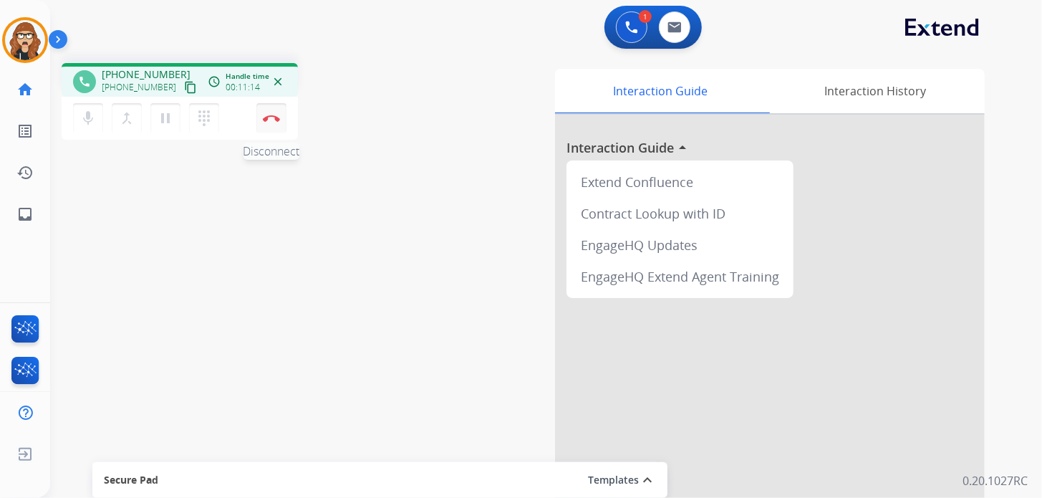
click at [266, 123] on button "Disconnect" at bounding box center [271, 118] width 30 height 30
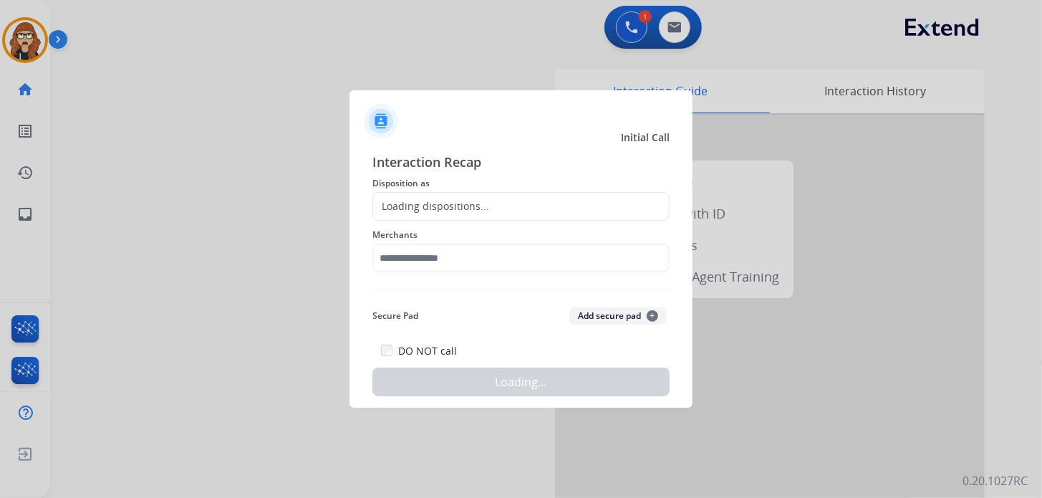
click at [455, 200] on div "Loading dispositions..." at bounding box center [431, 206] width 116 height 14
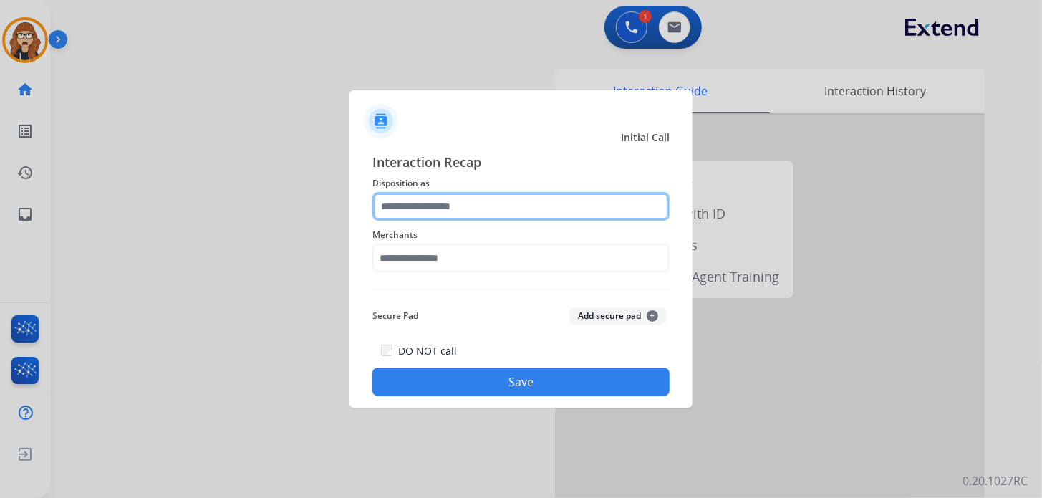
click at [495, 217] on input "text" at bounding box center [520, 206] width 297 height 29
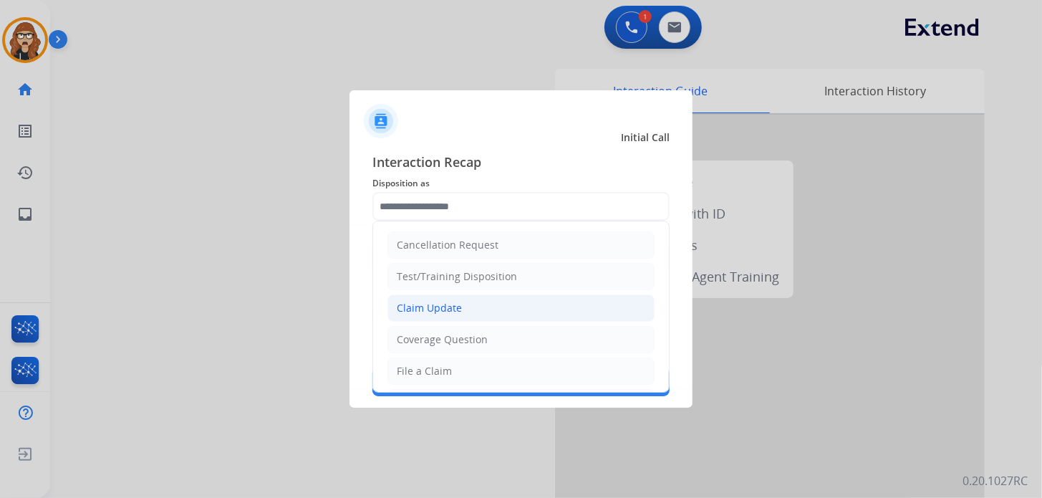
click at [455, 312] on div "Claim Update" at bounding box center [429, 308] width 65 height 14
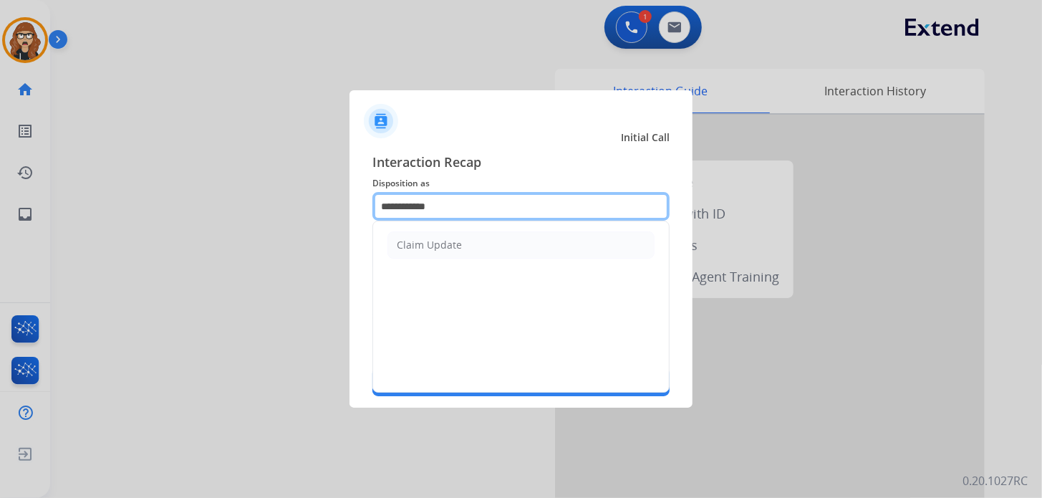
click at [454, 208] on input "**********" at bounding box center [520, 206] width 297 height 29
type input "*"
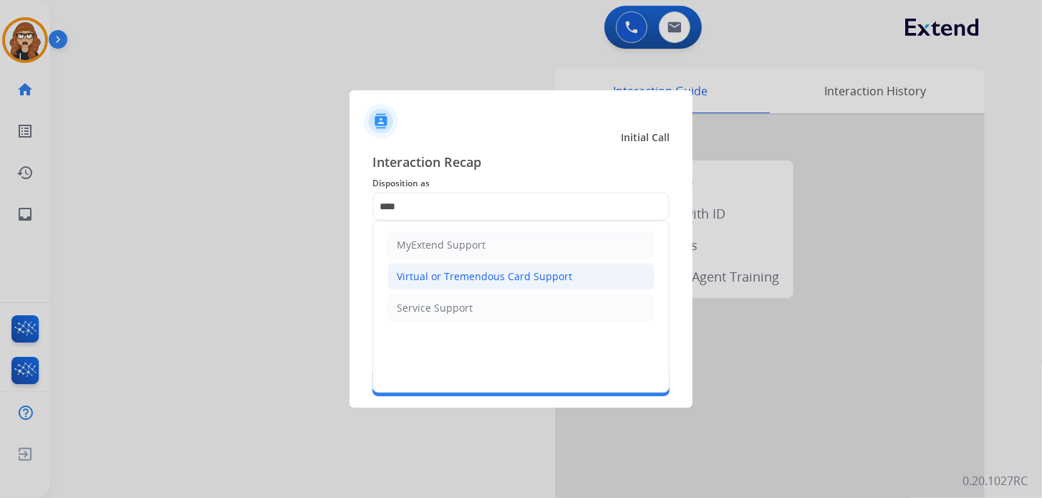
click at [496, 278] on div "Virtual or Tremendous Card Support" at bounding box center [484, 276] width 175 height 14
type input "**********"
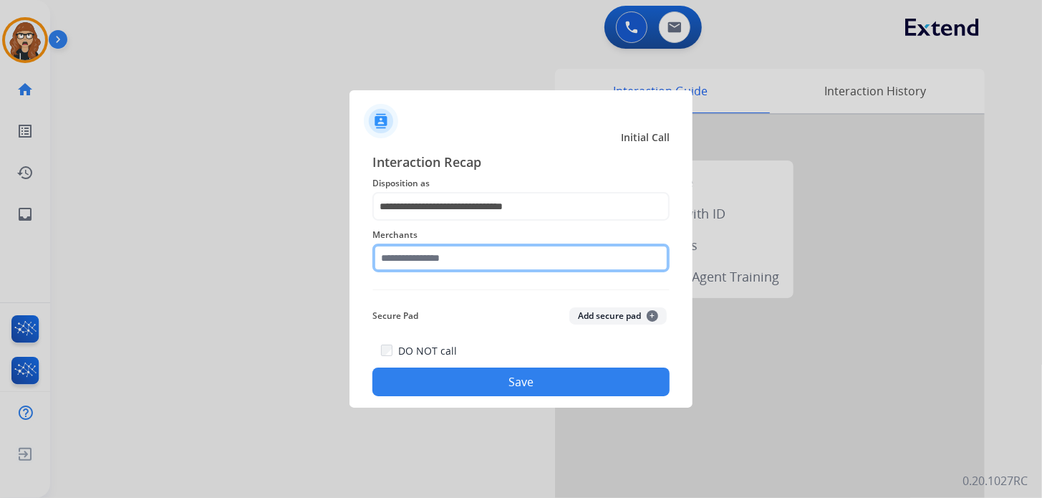
click at [452, 266] on input "text" at bounding box center [520, 257] width 297 height 29
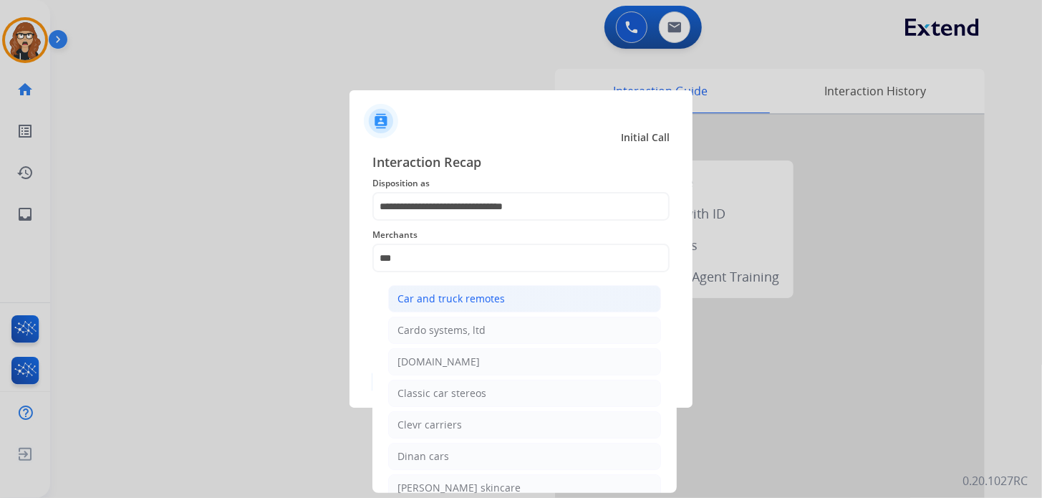
click at [476, 309] on li "Car and truck remotes" at bounding box center [524, 298] width 273 height 27
type input "**********"
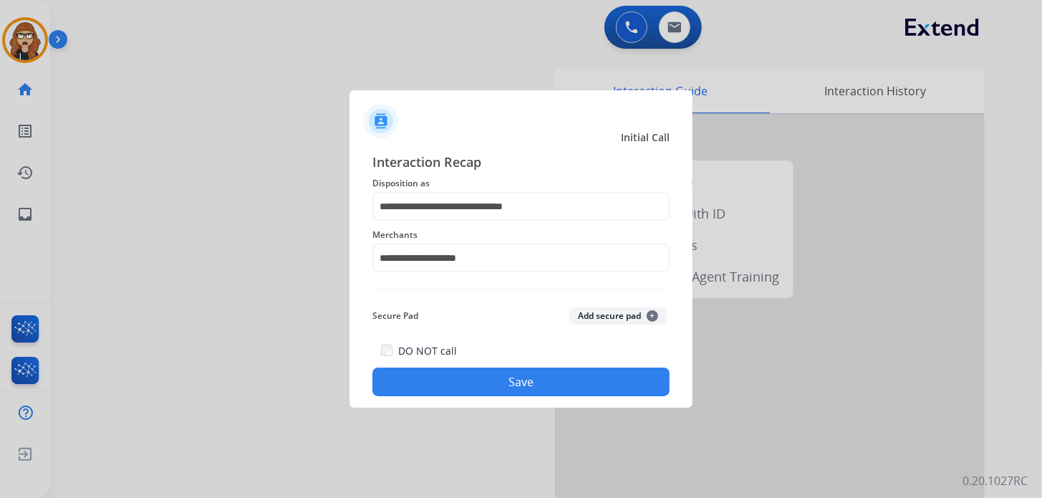
click at [475, 385] on button "Save" at bounding box center [520, 381] width 297 height 29
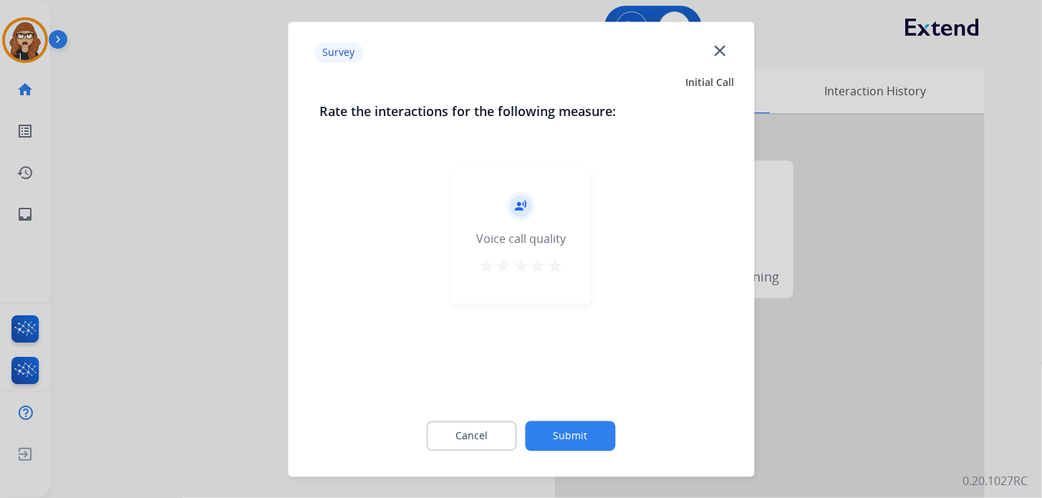
click at [559, 268] on mat-icon "star" at bounding box center [555, 265] width 17 height 17
drag, startPoint x: 589, startPoint y: 450, endPoint x: 590, endPoint y: 442, distance: 7.3
click at [590, 442] on button "Submit" at bounding box center [571, 435] width 90 height 30
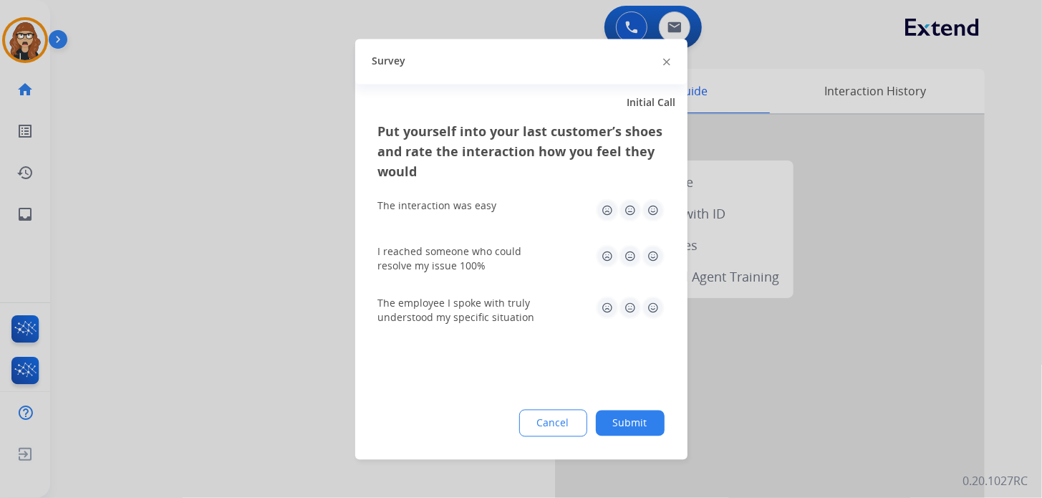
click at [649, 216] on img at bounding box center [653, 209] width 23 height 23
click at [655, 248] on img at bounding box center [653, 255] width 23 height 23
click at [654, 306] on img at bounding box center [653, 307] width 23 height 23
click at [629, 418] on button "Submit" at bounding box center [630, 423] width 69 height 26
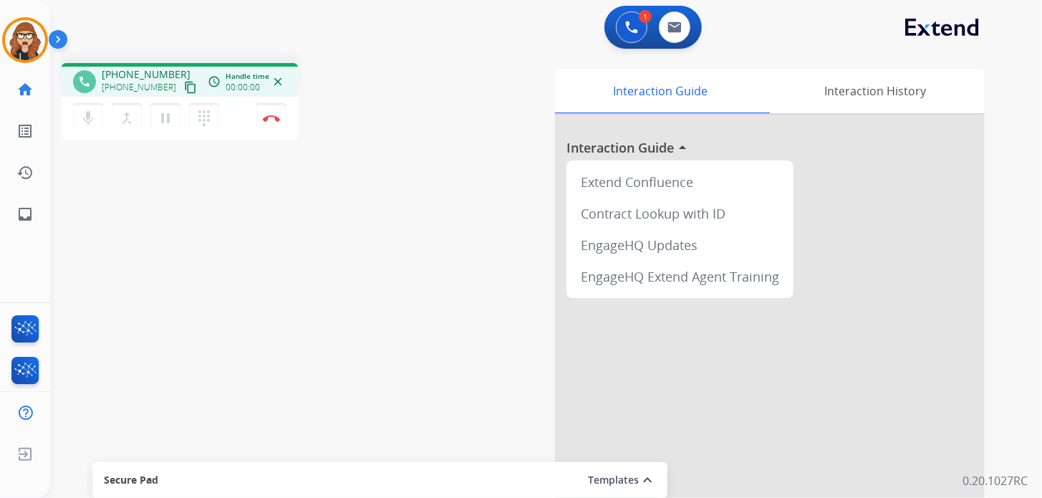
click at [184, 86] on mat-icon "content_copy" at bounding box center [190, 87] width 13 height 13
click at [168, 123] on mat-icon "pause" at bounding box center [165, 118] width 17 height 17
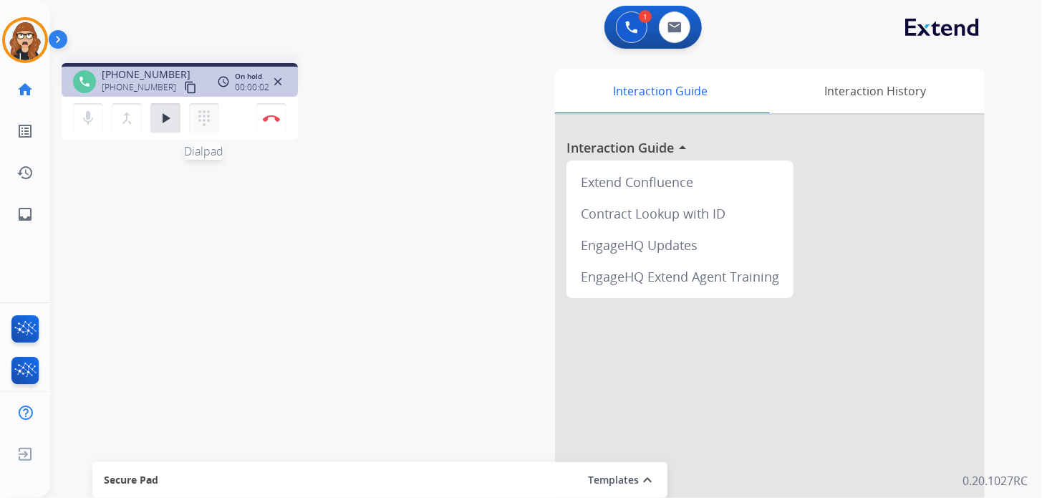
click at [208, 122] on mat-icon "dialpad" at bounding box center [203, 118] width 17 height 17
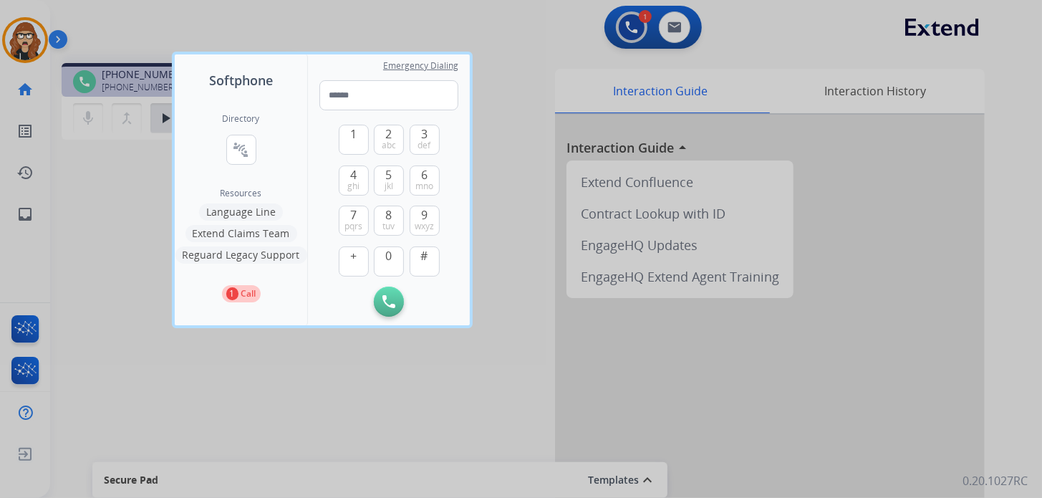
click at [226, 215] on button "Language Line" at bounding box center [241, 211] width 84 height 17
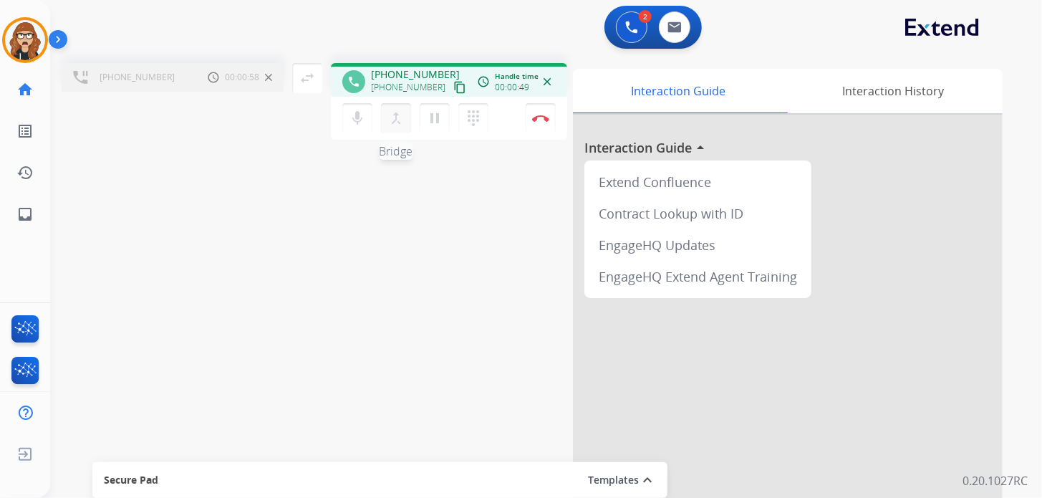
click at [398, 121] on mat-icon "merge_type" at bounding box center [395, 118] width 17 height 17
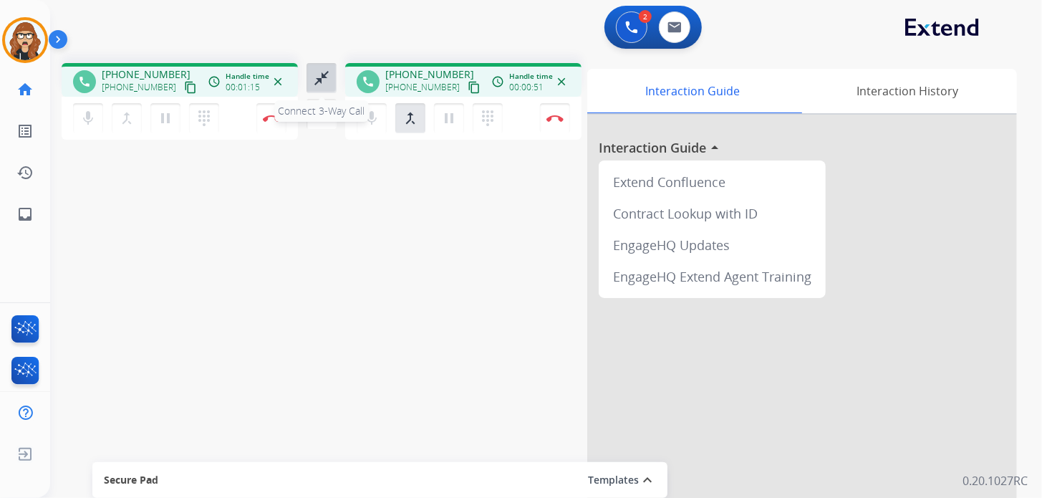
click at [320, 81] on mat-icon "close_fullscreen" at bounding box center [321, 77] width 17 height 17
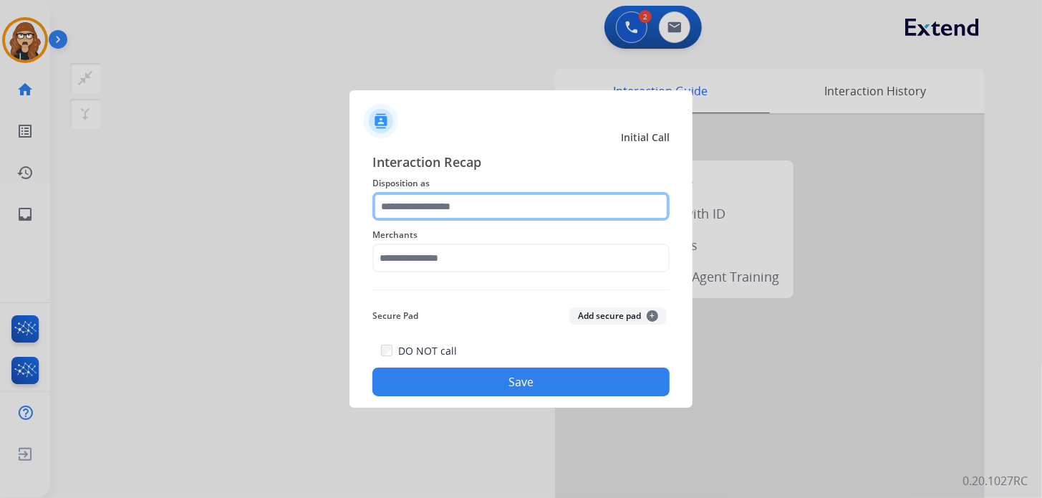
click at [496, 207] on input "text" at bounding box center [520, 206] width 297 height 29
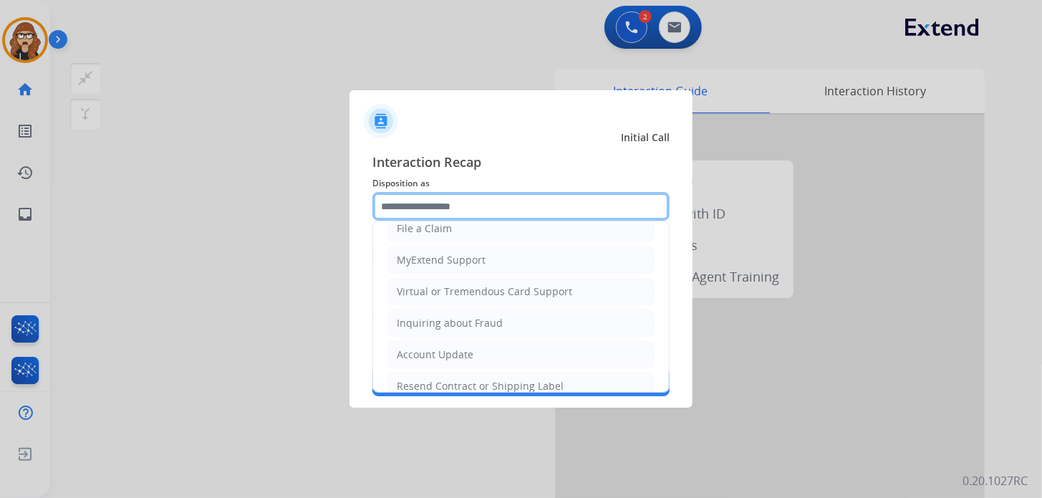
scroll to position [218, 0]
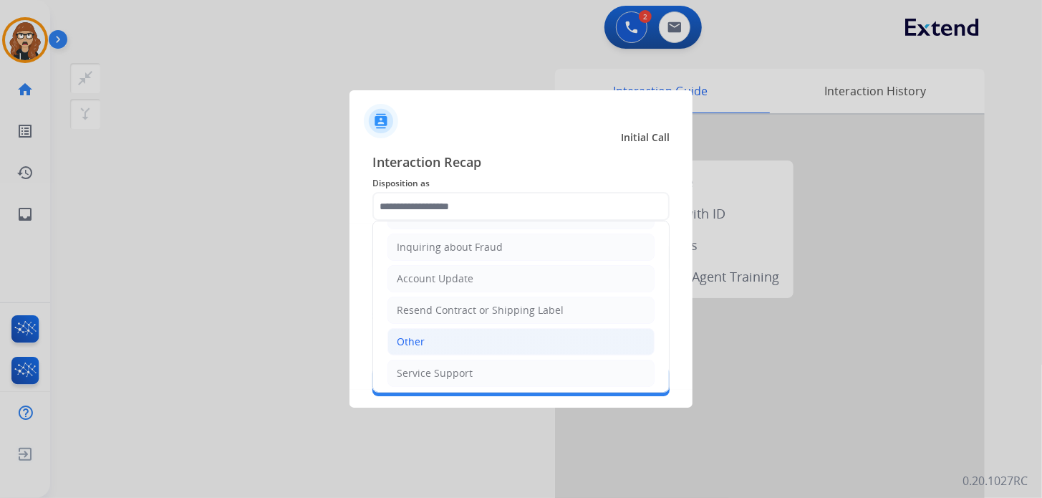
click at [429, 340] on li "Other" at bounding box center [520, 341] width 267 height 27
type input "*****"
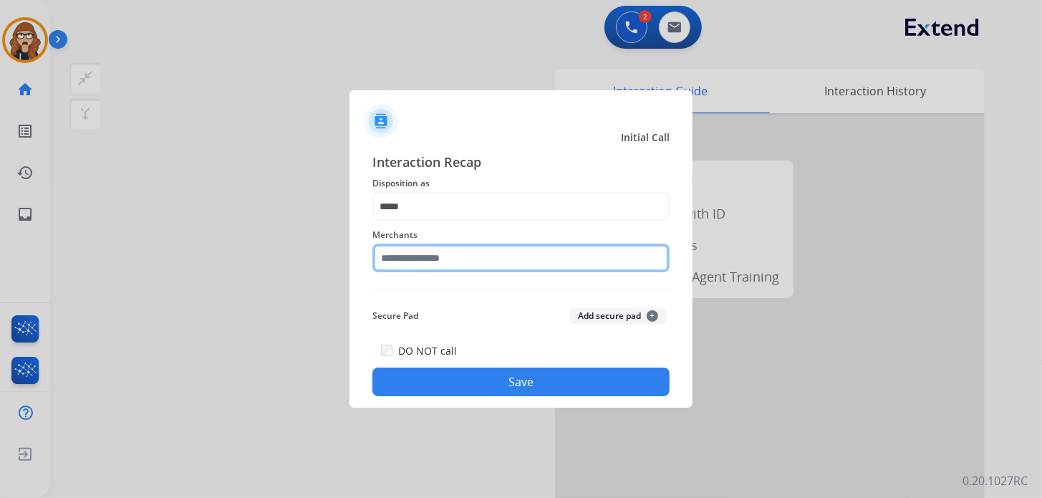
click at [469, 246] on input "text" at bounding box center [520, 257] width 297 height 29
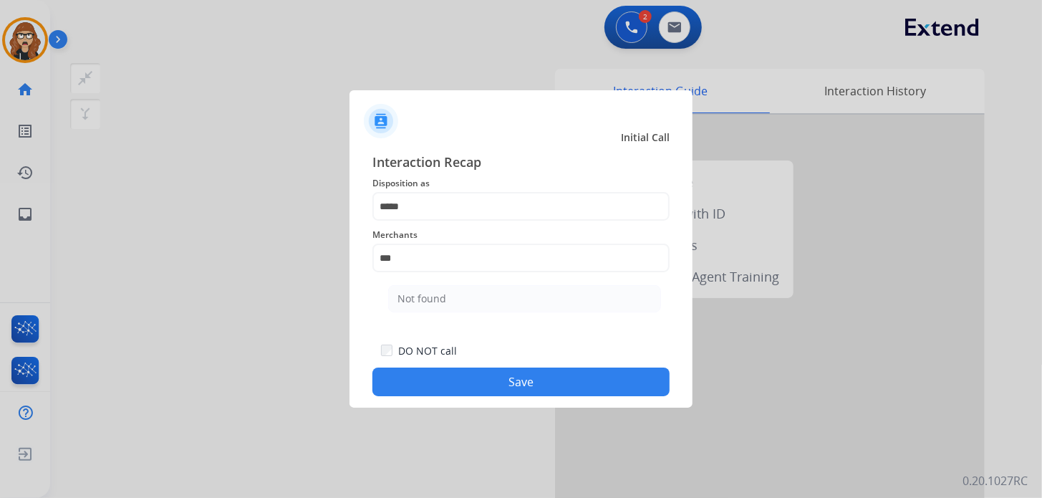
click at [434, 282] on ul "Not found" at bounding box center [524, 302] width 281 height 49
click at [429, 292] on div "Not found" at bounding box center [421, 298] width 49 height 14
type input "*********"
click at [460, 379] on button "Save" at bounding box center [520, 381] width 297 height 29
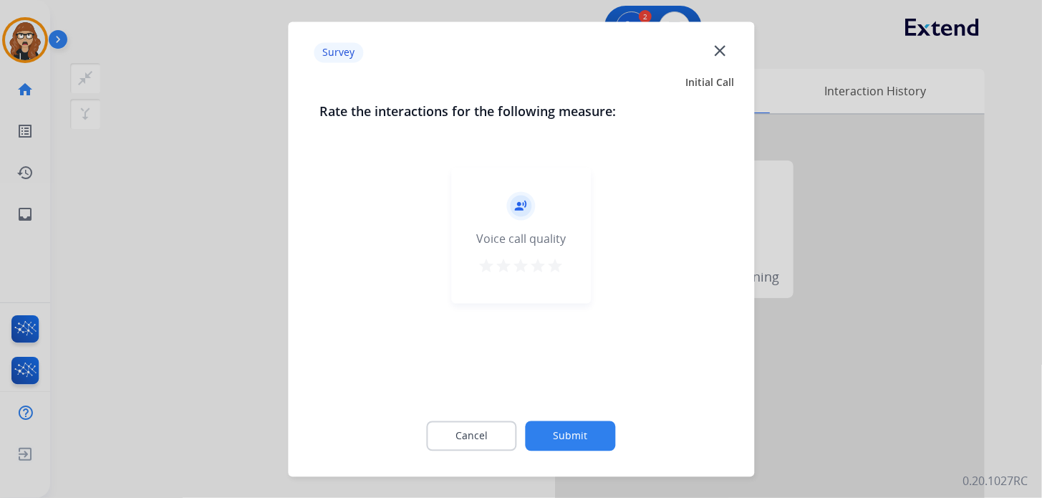
click at [722, 52] on mat-icon "close" at bounding box center [719, 50] width 19 height 19
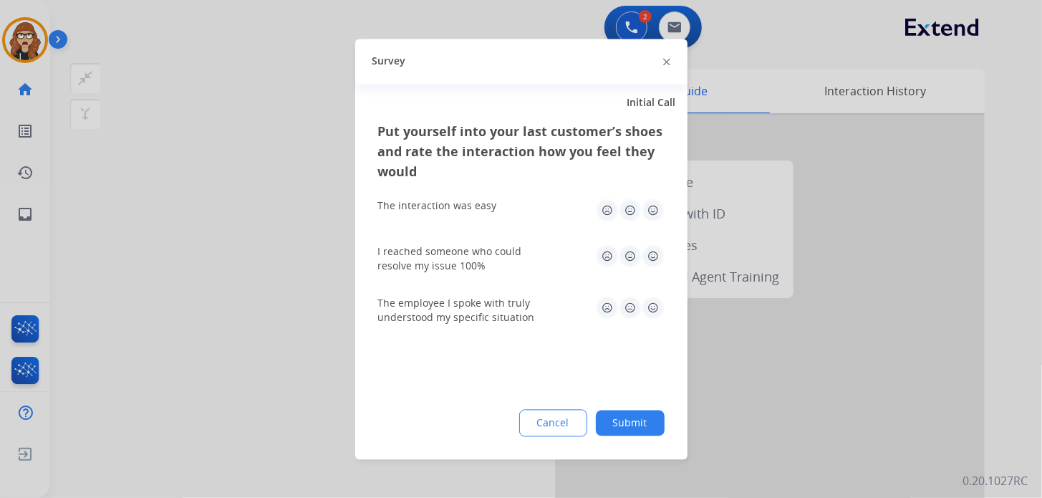
click at [665, 67] on div at bounding box center [666, 61] width 7 height 17
click at [665, 64] on img at bounding box center [666, 62] width 7 height 7
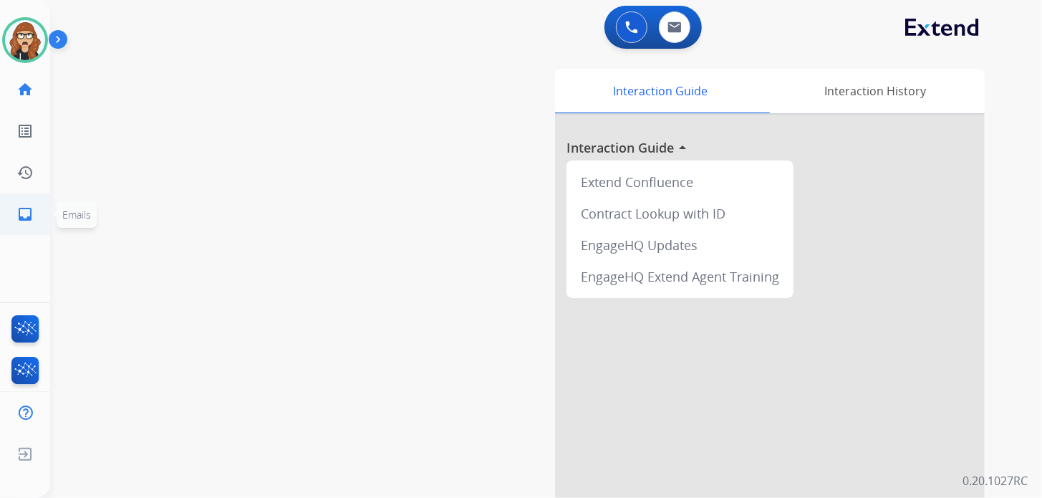
click at [22, 224] on link "inbox Emails" at bounding box center [25, 214] width 40 height 40
select select "**********"
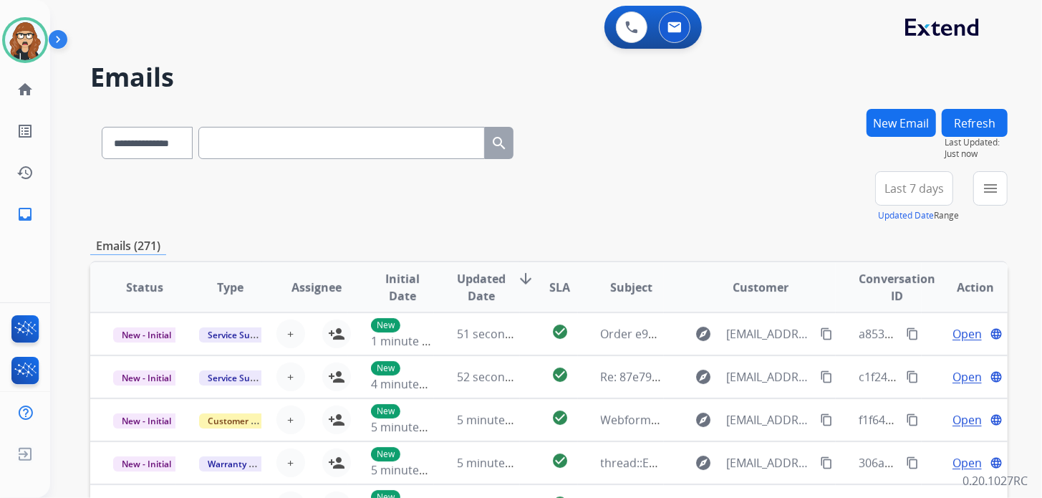
click at [904, 117] on button "New Email" at bounding box center [900, 123] width 69 height 28
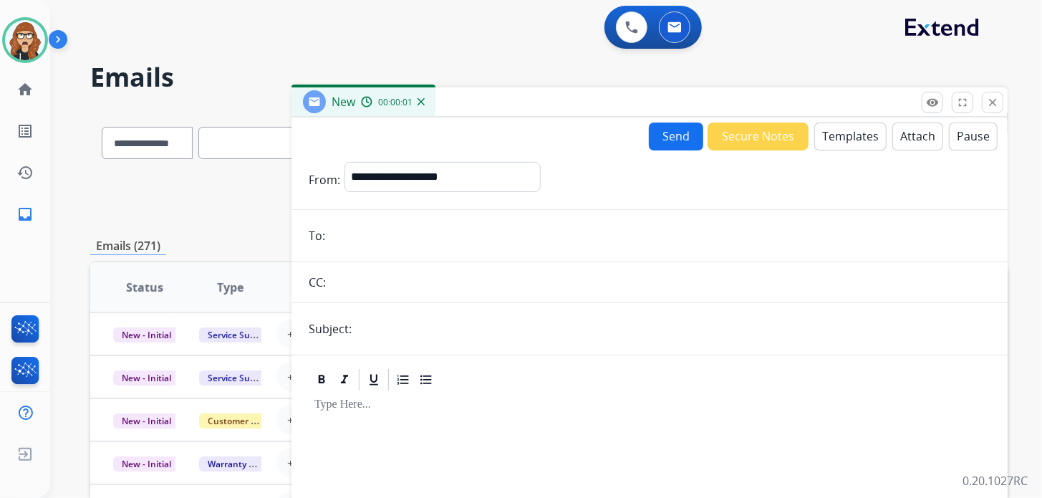
click at [378, 242] on input "email" at bounding box center [659, 235] width 661 height 29
paste input "**********"
type input "**********"
click at [420, 177] on select "**********" at bounding box center [441, 176] width 195 height 29
select select "**********"
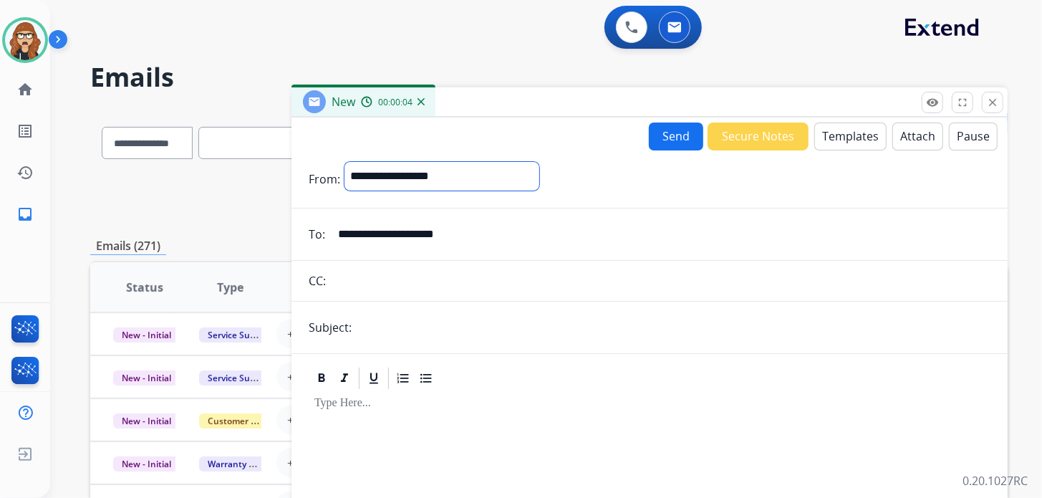
click at [344, 162] on select "**********" at bounding box center [441, 176] width 195 height 29
click at [863, 123] on button "Templates" at bounding box center [850, 136] width 72 height 28
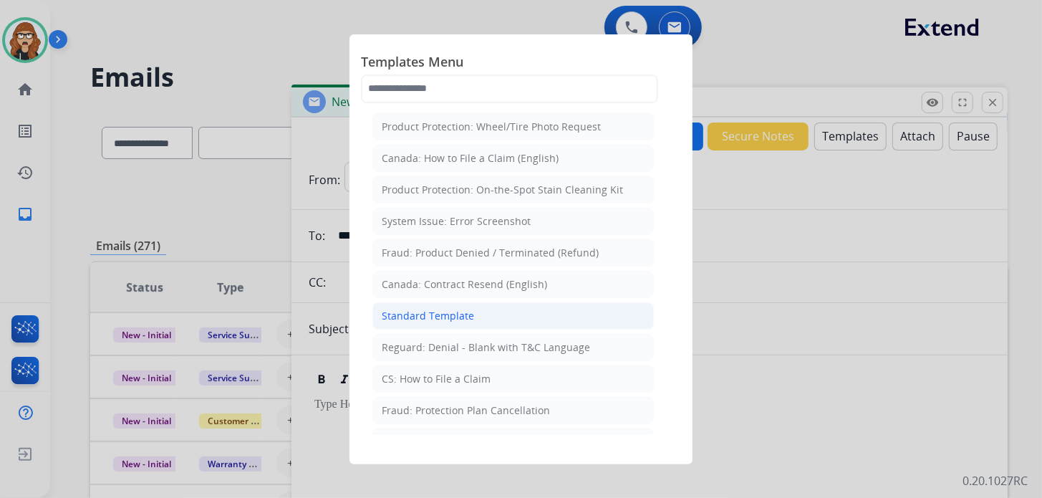
click at [450, 322] on li "Standard Template" at bounding box center [512, 315] width 281 height 27
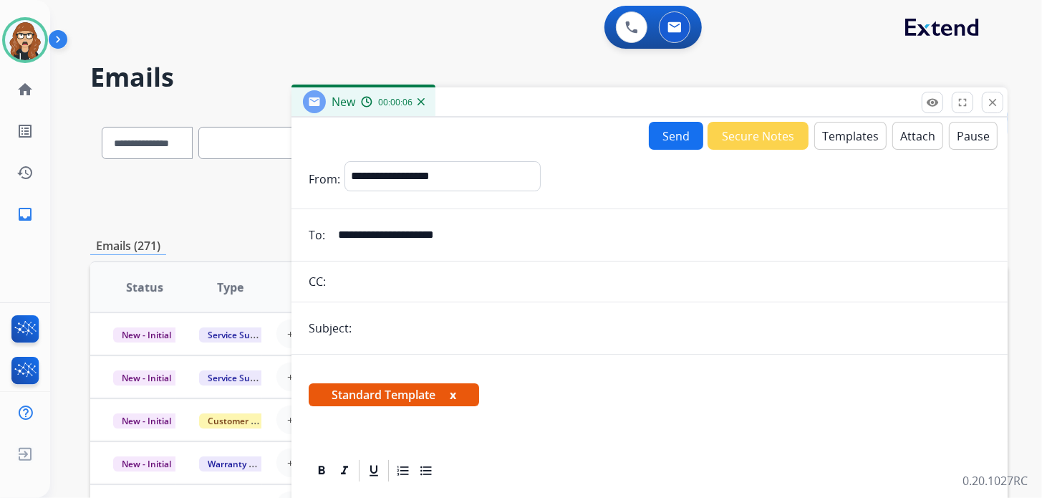
scroll to position [215, 0]
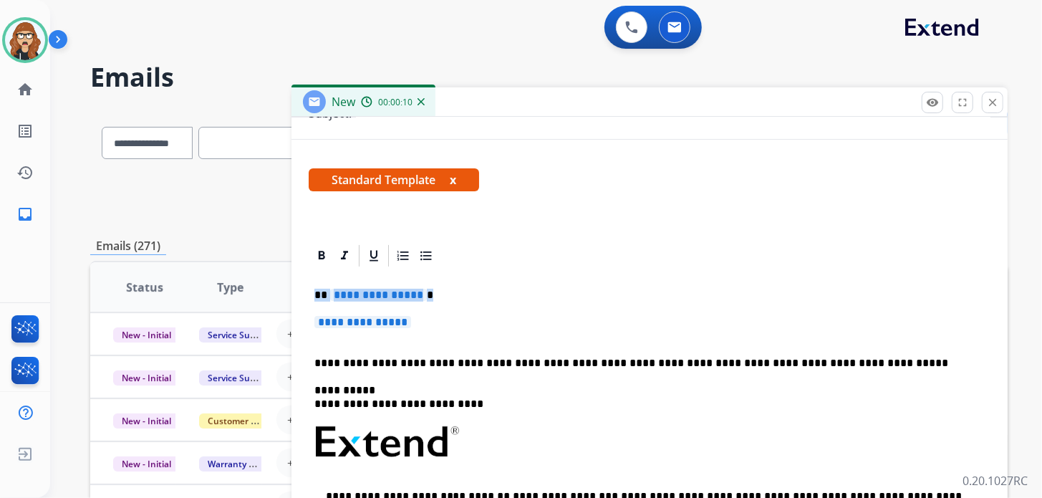
drag, startPoint x: 458, startPoint y: 326, endPoint x: 301, endPoint y: 285, distance: 161.5
click at [301, 285] on div "**********" at bounding box center [649, 461] width 716 height 437
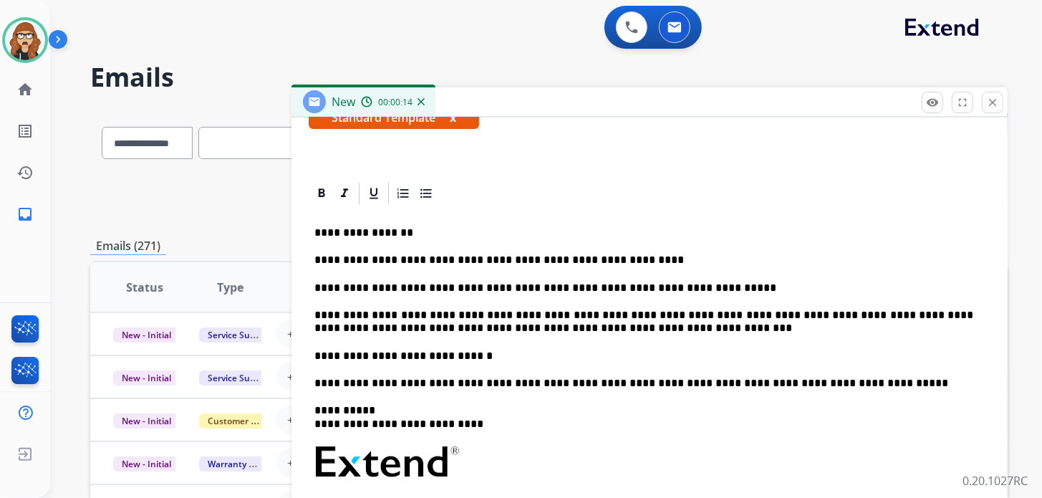
scroll to position [334, 0]
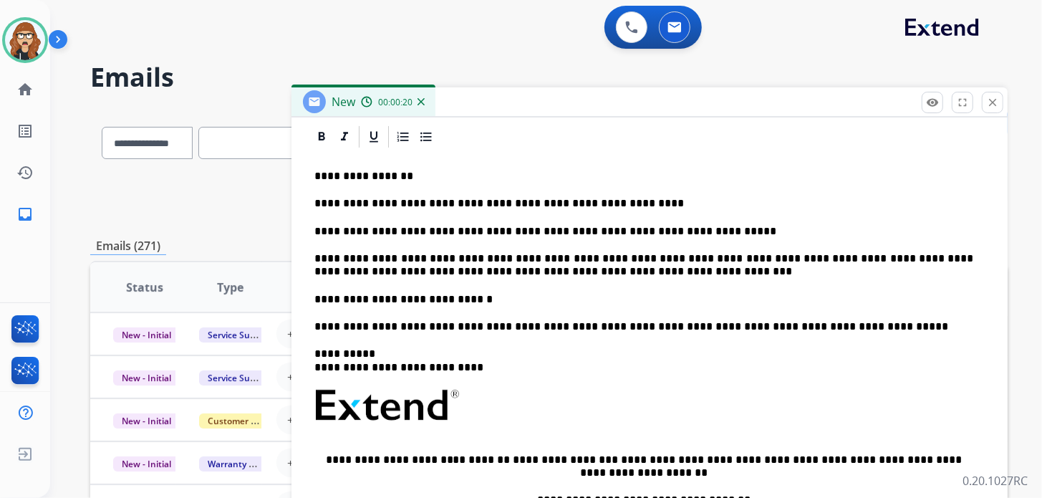
click at [849, 337] on div "**********" at bounding box center [650, 398] width 682 height 496
click at [848, 328] on p "**********" at bounding box center [643, 326] width 659 height 13
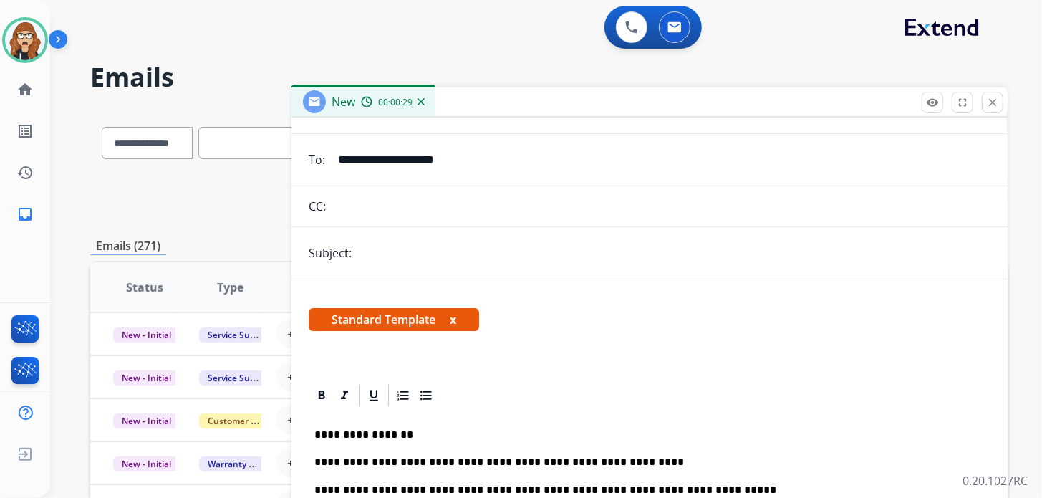
scroll to position [0, 0]
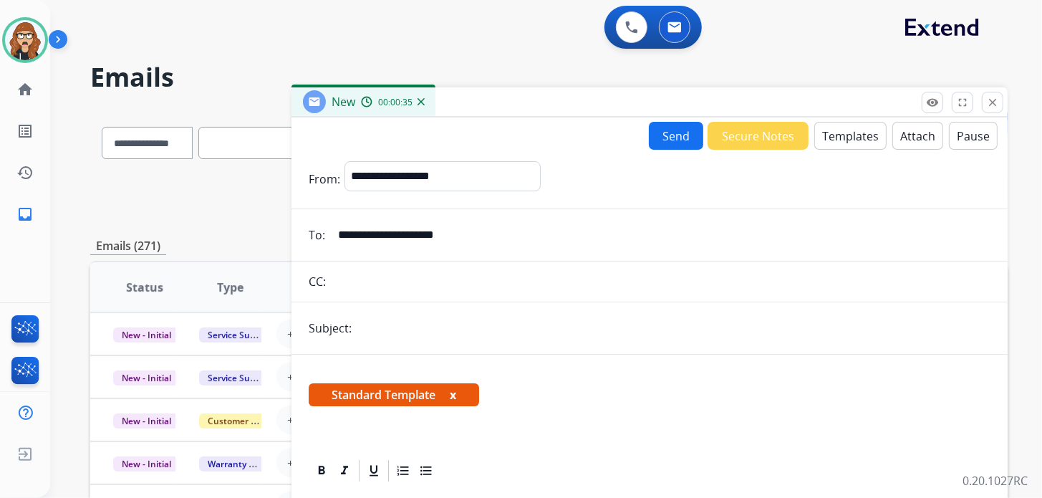
click at [428, 332] on input "text" at bounding box center [673, 328] width 634 height 29
click at [396, 329] on input "text" at bounding box center [673, 328] width 634 height 29
type input "**********"
click at [669, 142] on button "Send" at bounding box center [676, 136] width 54 height 28
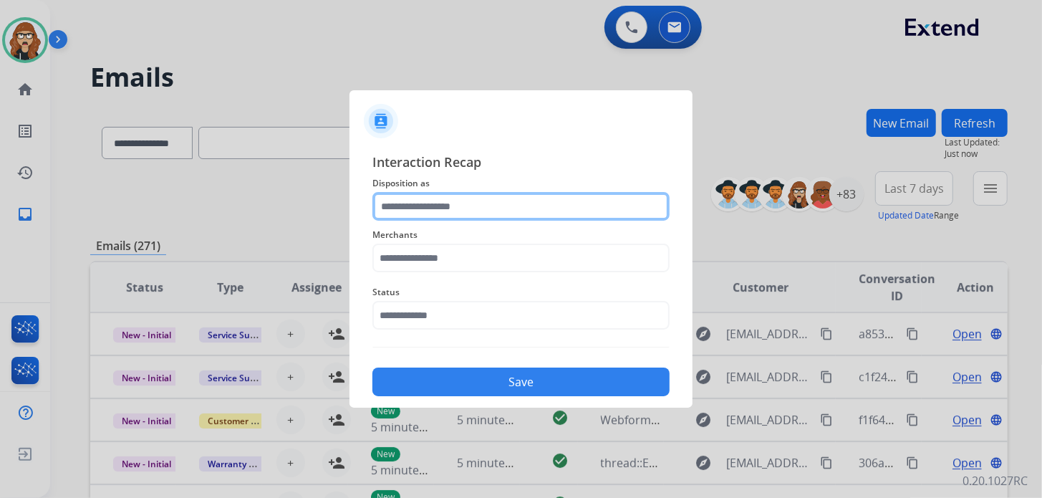
click at [412, 208] on input "text" at bounding box center [520, 206] width 297 height 29
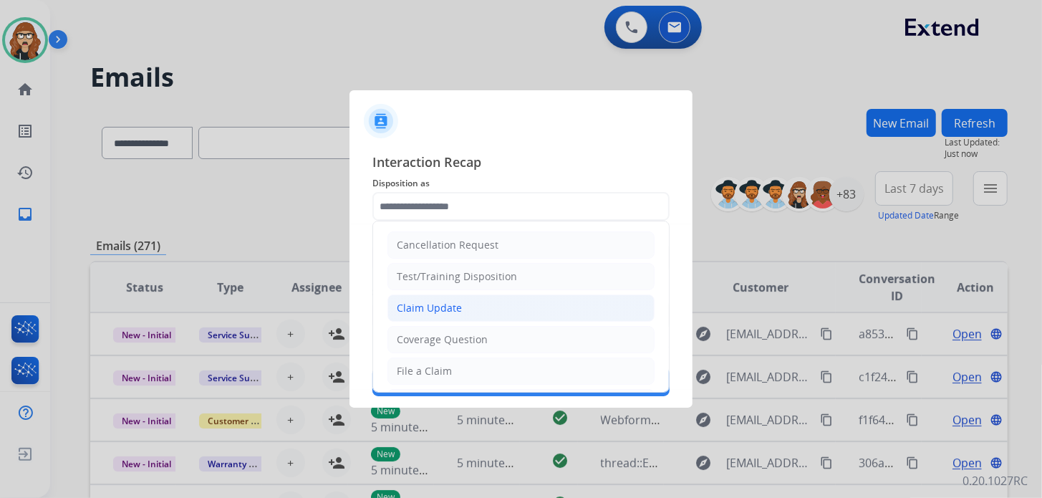
click at [441, 306] on div "Claim Update" at bounding box center [429, 308] width 65 height 14
type input "**********"
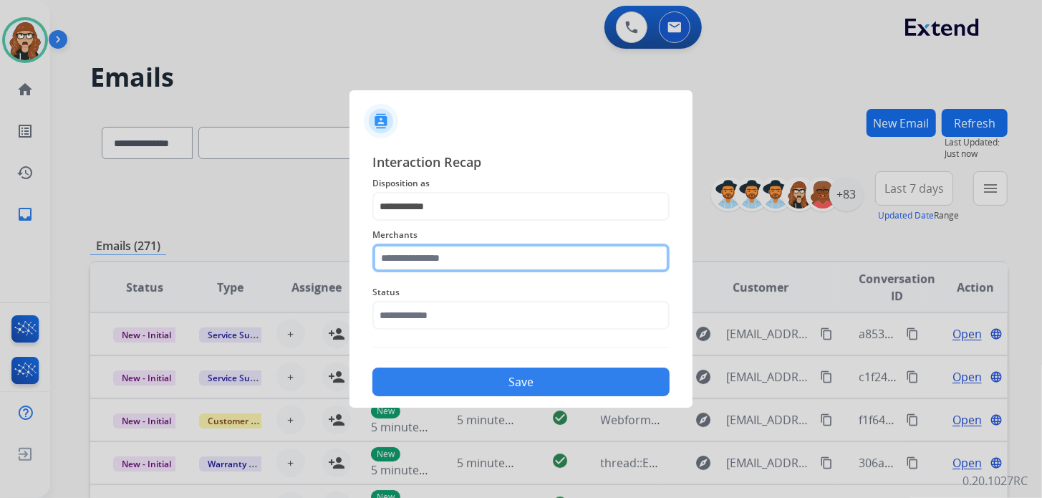
click at [434, 263] on input "text" at bounding box center [520, 257] width 297 height 29
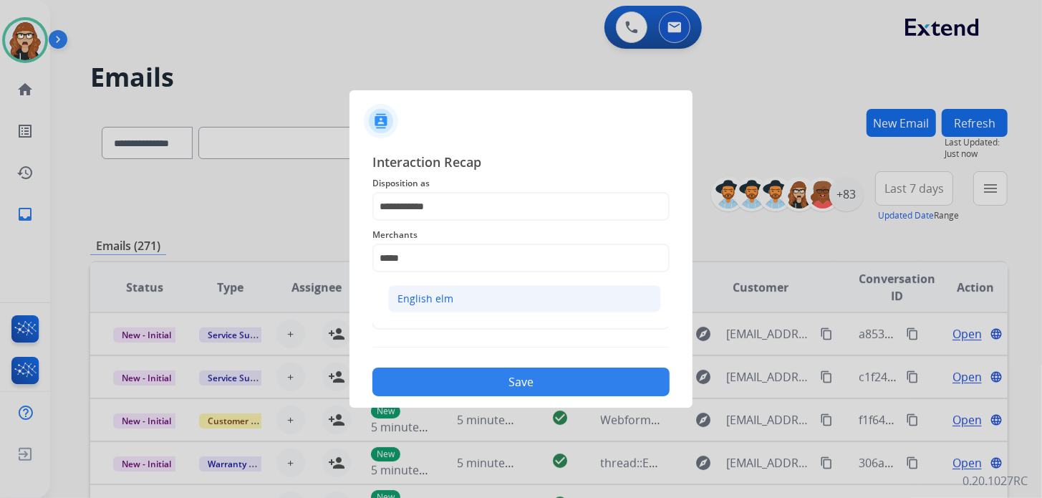
click at [432, 293] on div "English elm" at bounding box center [425, 298] width 56 height 14
type input "**********"
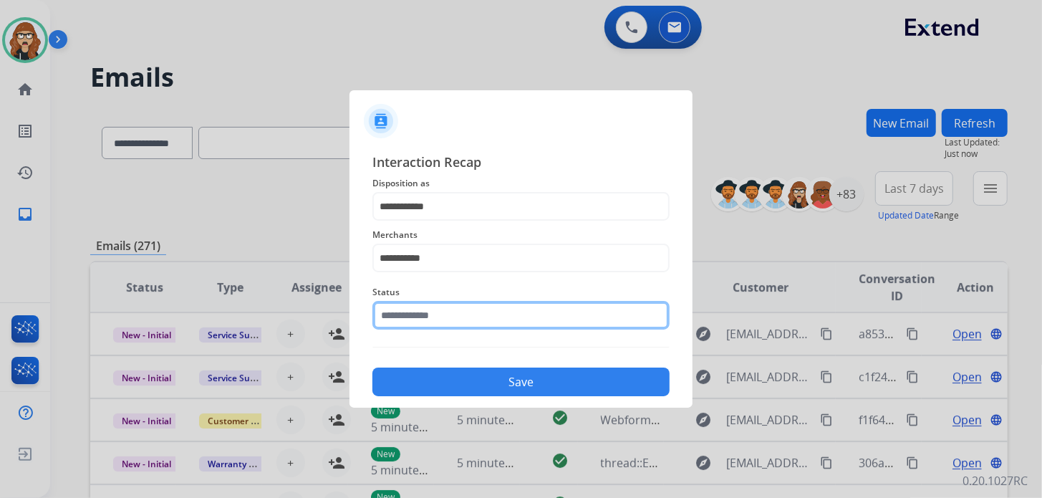
click at [429, 316] on input "text" at bounding box center [520, 315] width 297 height 29
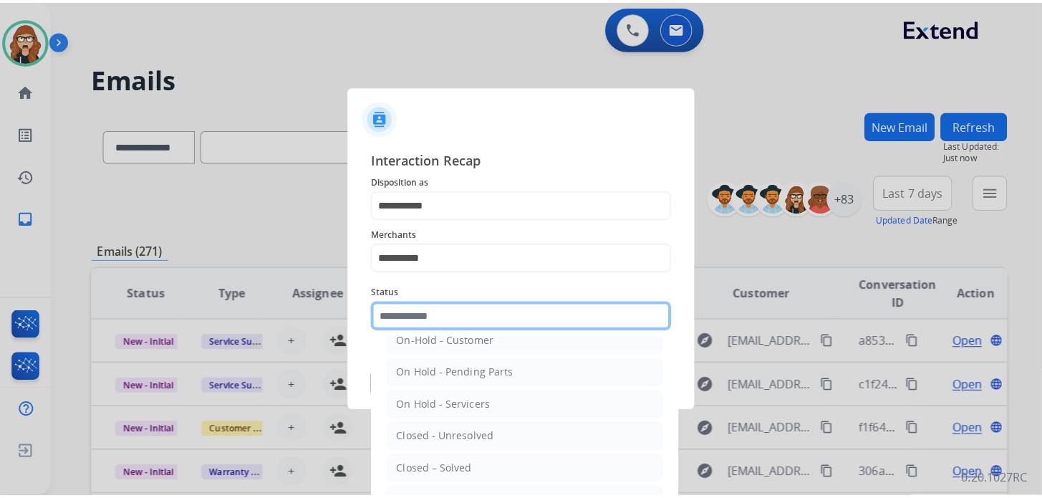
scroll to position [71, 0]
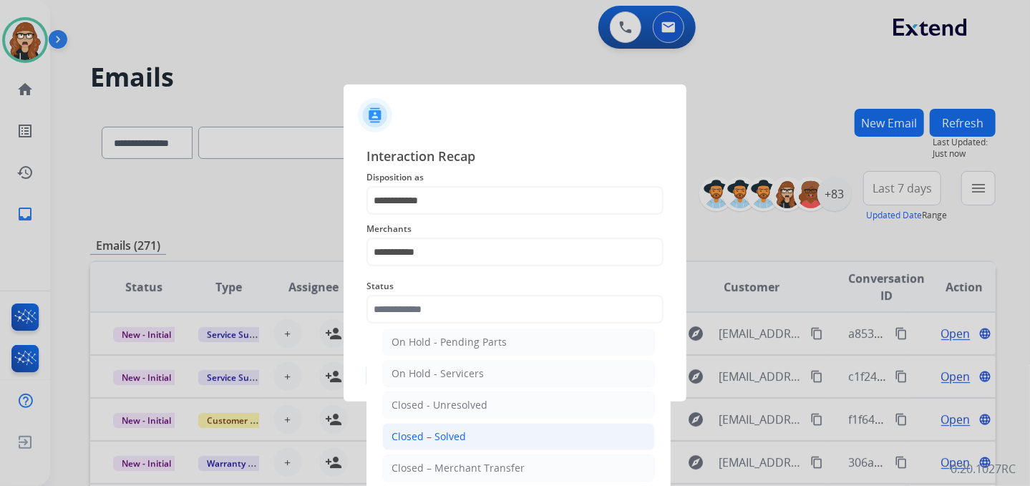
click at [458, 430] on div "Closed – Solved" at bounding box center [429, 437] width 74 height 14
type input "**********"
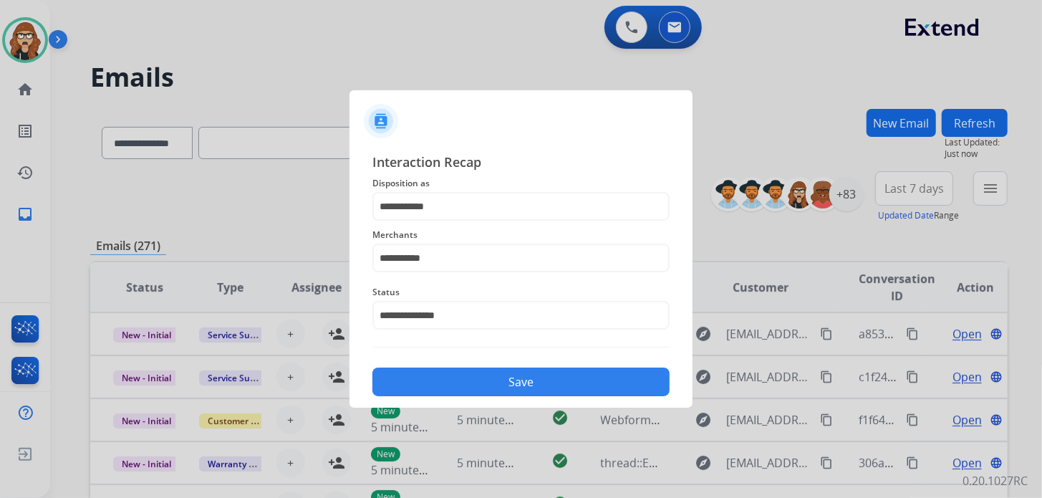
click at [435, 375] on button "Save" at bounding box center [520, 381] width 297 height 29
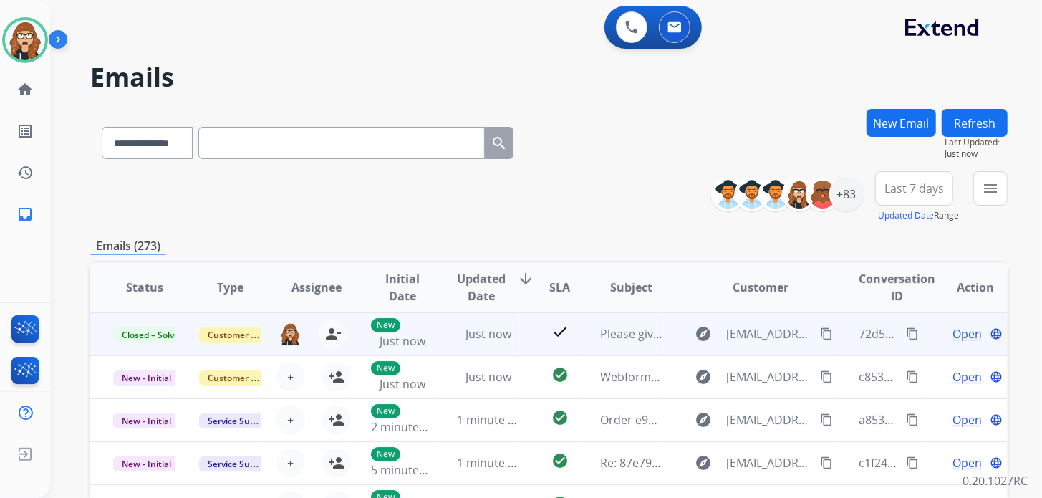
click at [906, 334] on mat-icon "content_copy" at bounding box center [912, 333] width 13 height 13
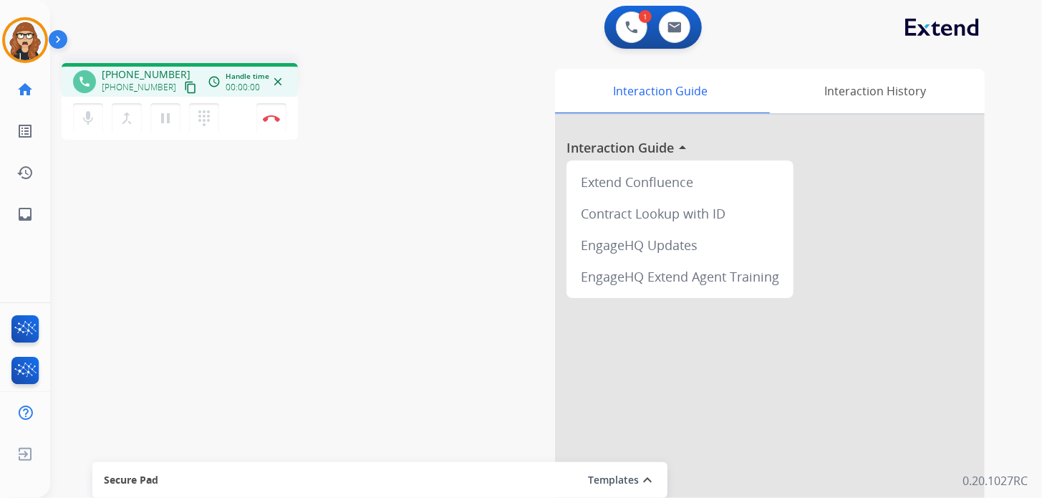
click at [184, 89] on mat-icon "content_copy" at bounding box center [190, 87] width 13 height 13
click at [274, 121] on button "Disconnect" at bounding box center [271, 118] width 30 height 30
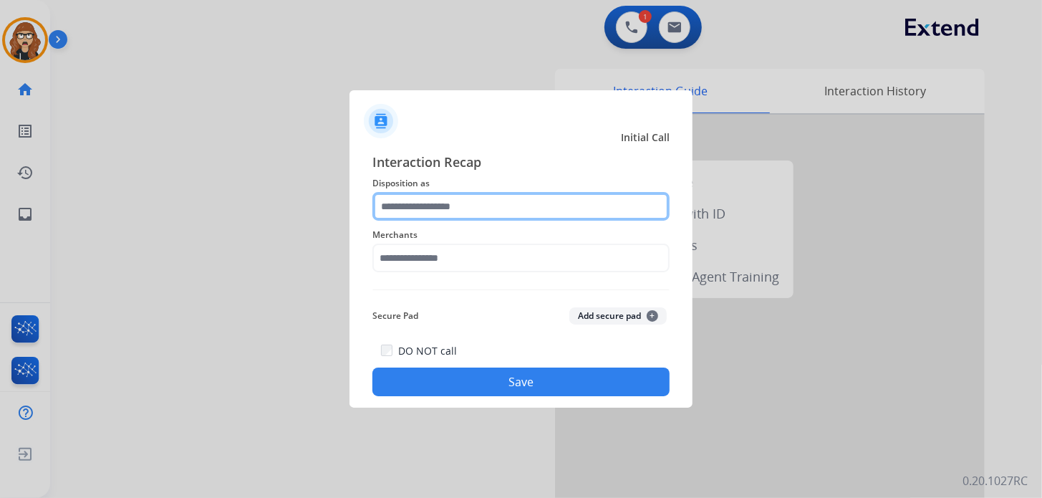
click at [441, 217] on input "text" at bounding box center [520, 206] width 297 height 29
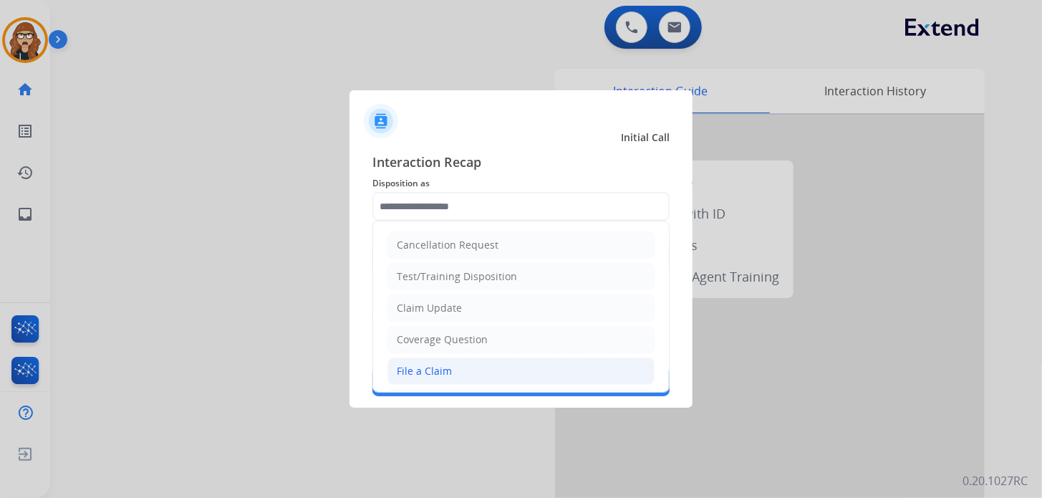
click at [430, 373] on div "File a Claim" at bounding box center [424, 371] width 55 height 14
type input "**********"
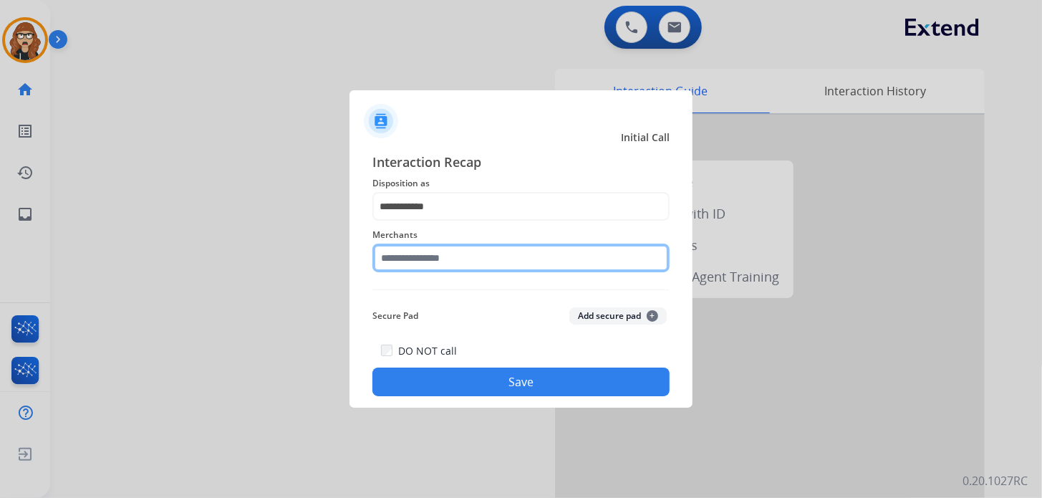
click at [474, 255] on input "text" at bounding box center [520, 257] width 297 height 29
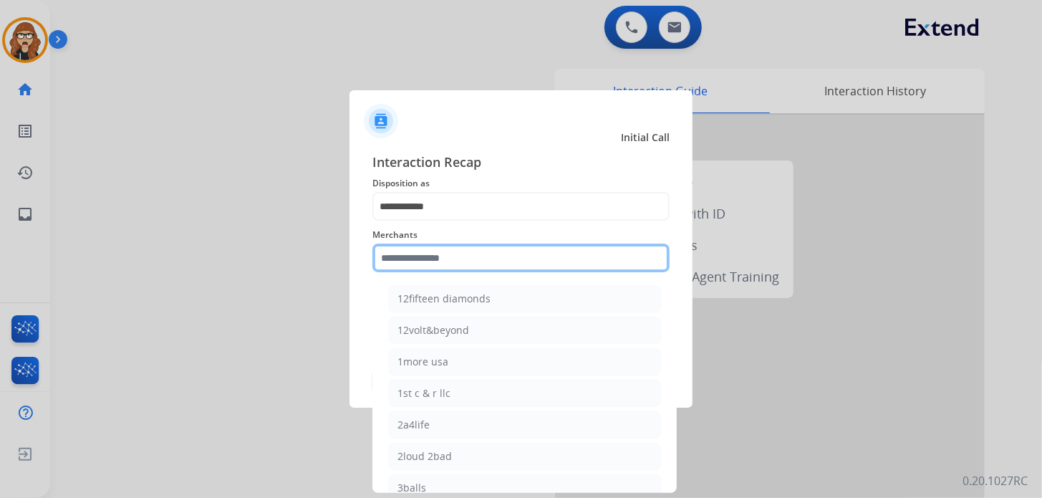
type input "*"
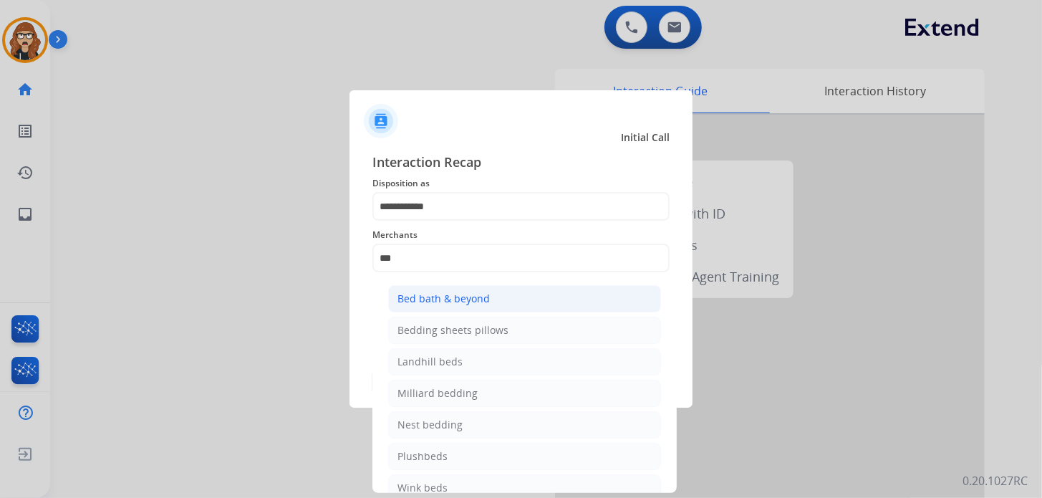
click at [412, 299] on div "Bed bath & beyond" at bounding box center [443, 298] width 92 height 14
type input "**********"
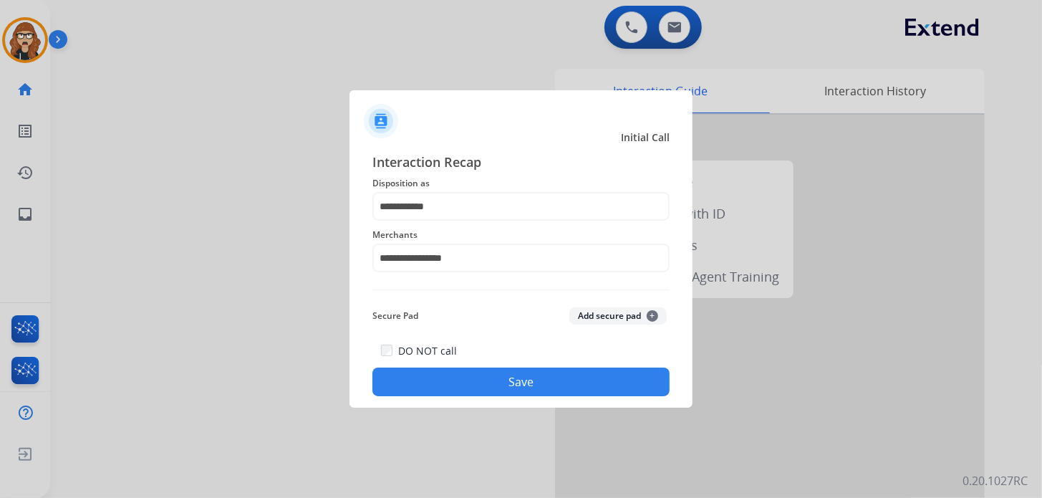
click at [450, 387] on button "Save" at bounding box center [520, 381] width 297 height 29
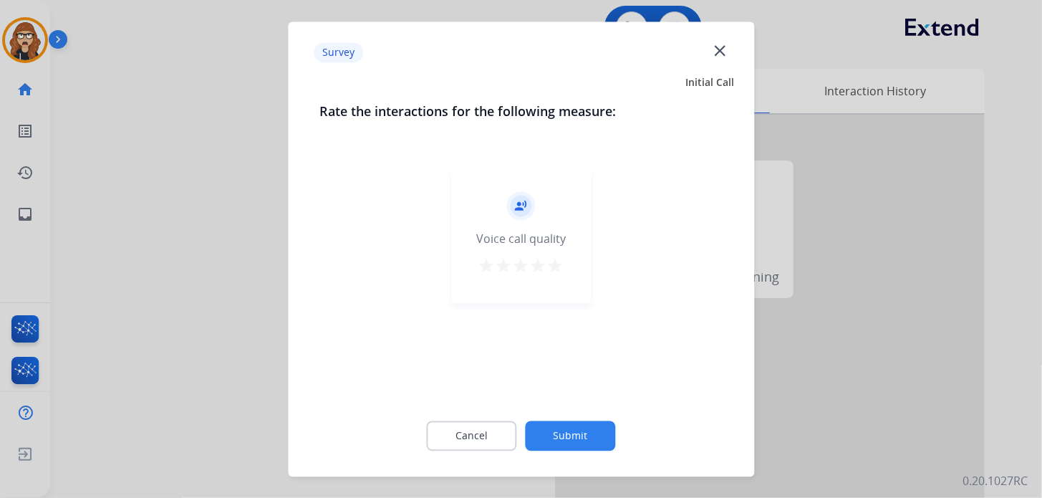
click at [549, 265] on mat-icon "star" at bounding box center [555, 265] width 17 height 17
click at [584, 434] on button "Submit" at bounding box center [571, 435] width 90 height 30
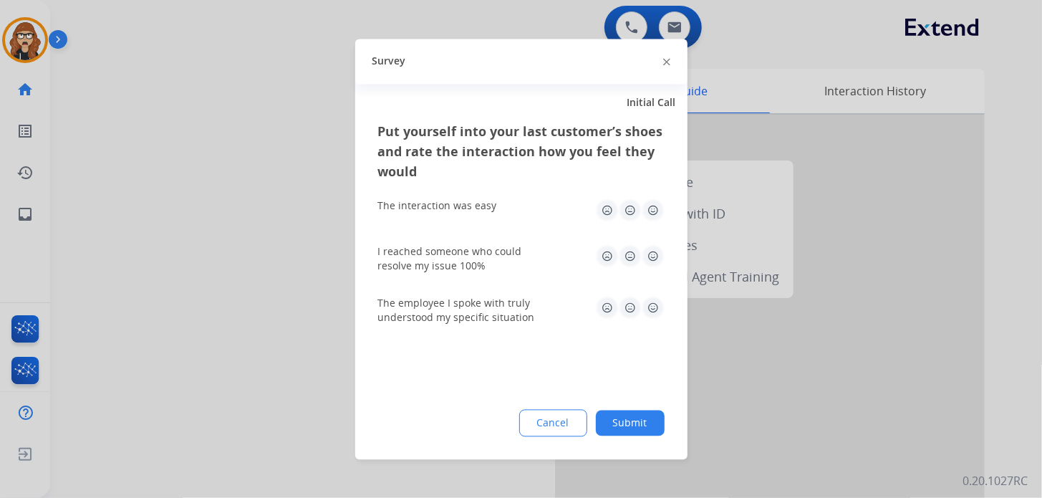
click at [647, 207] on img at bounding box center [653, 209] width 23 height 23
drag, startPoint x: 656, startPoint y: 255, endPoint x: 661, endPoint y: 303, distance: 48.2
click at [656, 255] on img at bounding box center [653, 255] width 23 height 23
click at [655, 304] on img at bounding box center [653, 307] width 23 height 23
click at [634, 421] on button "Submit" at bounding box center [630, 423] width 69 height 26
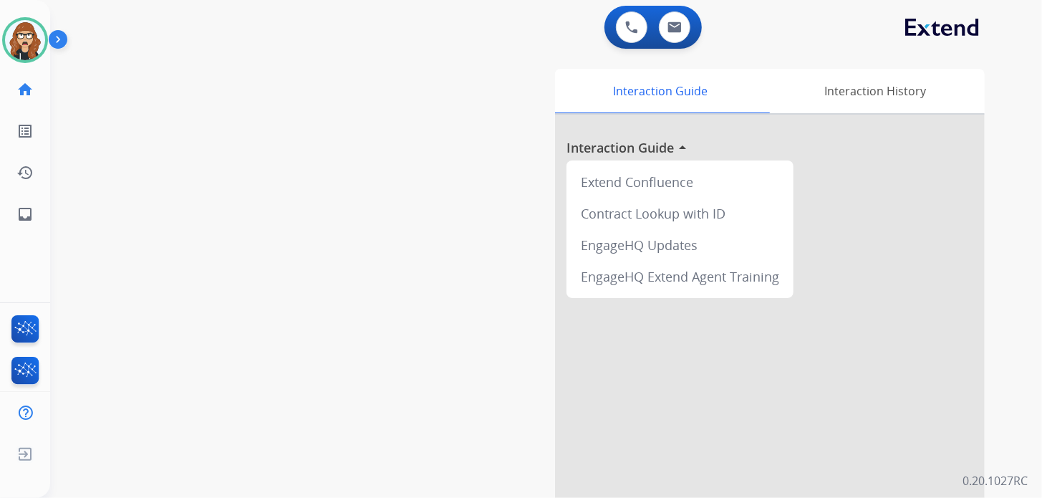
drag, startPoint x: 75, startPoint y: 130, endPoint x: 271, endPoint y: 29, distance: 220.3
click at [75, 130] on div "swap_horiz Break voice bridge close_fullscreen Connect 3-Way Call merge_type Se…" at bounding box center [528, 350] width 957 height 597
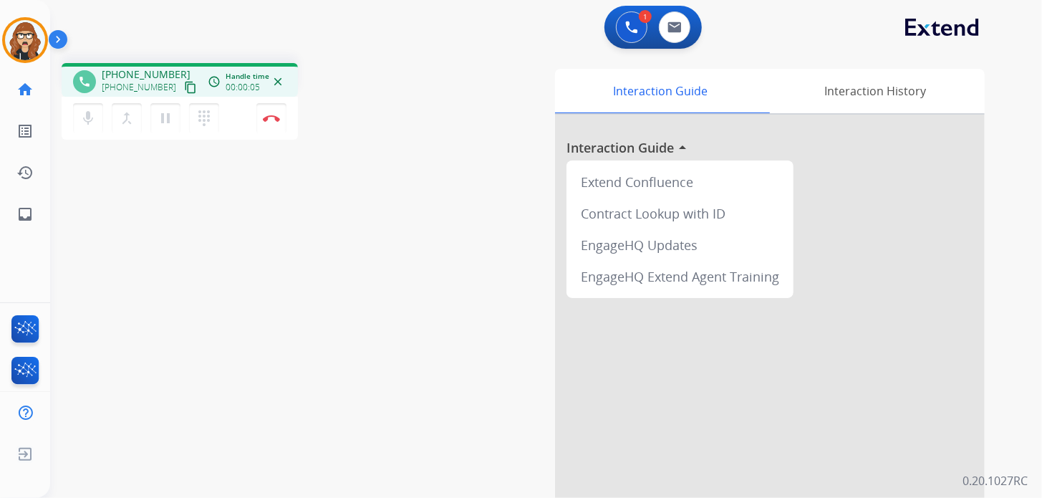
click at [184, 89] on mat-icon "content_copy" at bounding box center [190, 87] width 13 height 13
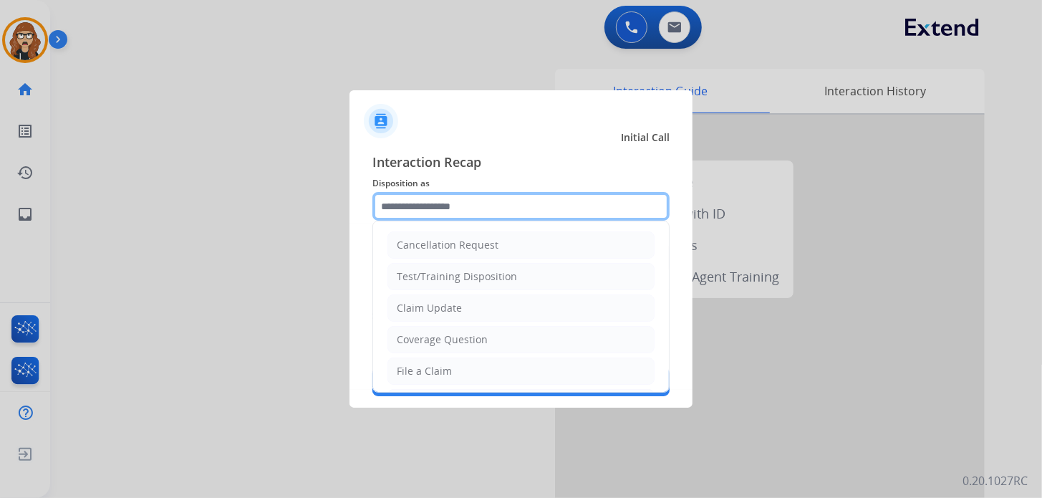
click at [448, 210] on input "text" at bounding box center [520, 206] width 297 height 29
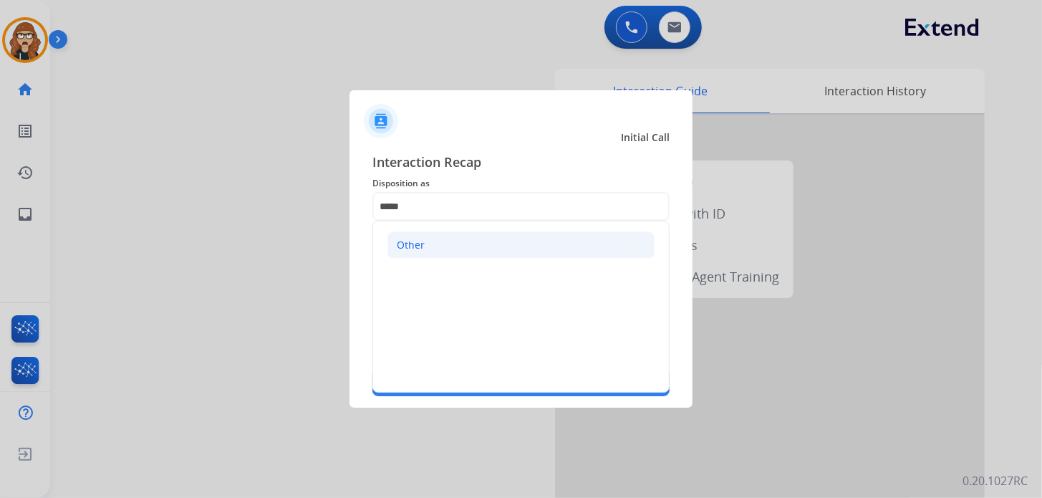
click at [453, 235] on li "Other" at bounding box center [520, 244] width 267 height 27
type input "*****"
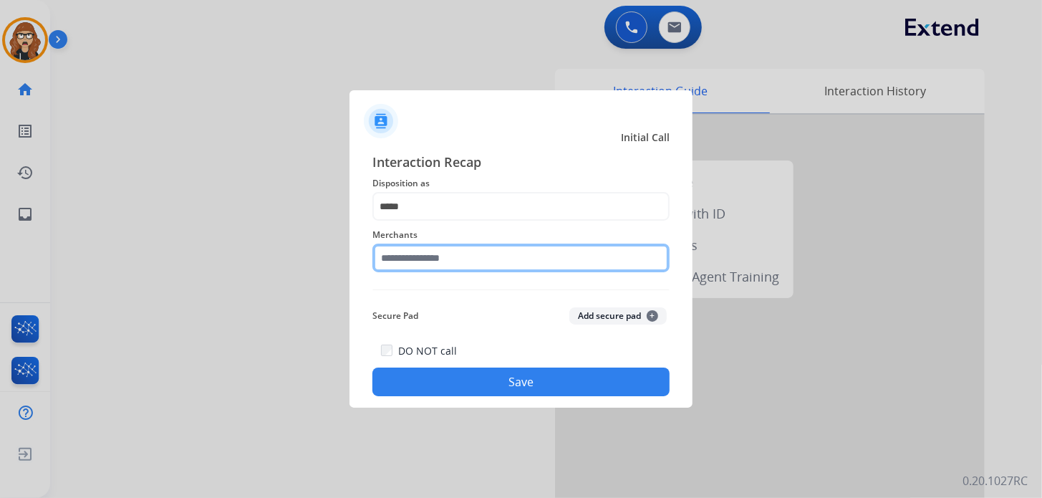
click at [462, 255] on input "text" at bounding box center [520, 257] width 297 height 29
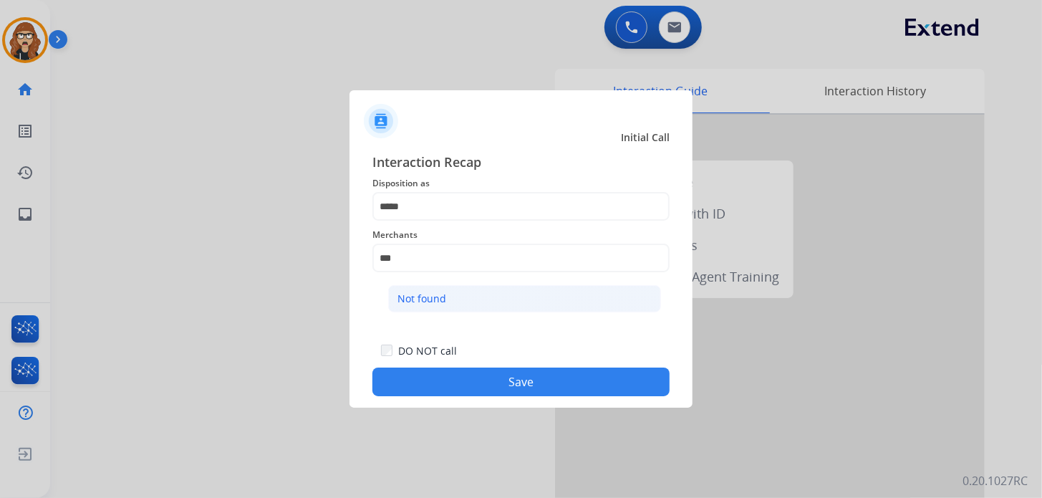
click at [455, 303] on li "Not found" at bounding box center [524, 298] width 273 height 27
type input "*********"
drag, startPoint x: 485, startPoint y: 255, endPoint x: 410, endPoint y: 127, distance: 148.9
click at [410, 127] on div at bounding box center [520, 115] width 343 height 50
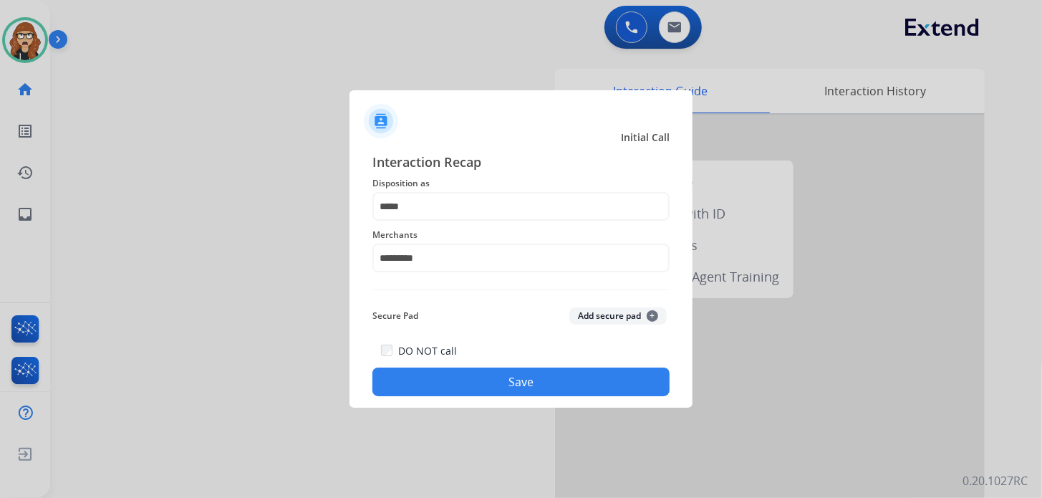
click at [464, 443] on div at bounding box center [521, 249] width 1042 height 498
click at [536, 471] on div at bounding box center [521, 249] width 1042 height 498
click at [78, 86] on div at bounding box center [521, 249] width 1042 height 498
drag, startPoint x: 505, startPoint y: 398, endPoint x: 503, endPoint y: 387, distance: 10.8
click at [505, 398] on div "Interaction Recap Disposition as ***** Merchants ********* Secure Pad Add secur…" at bounding box center [520, 273] width 343 height 267
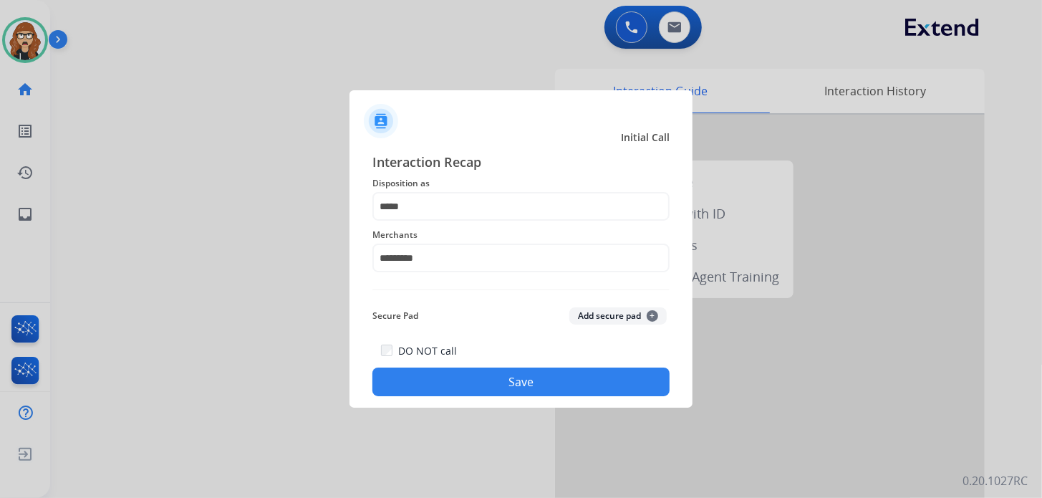
click at [503, 384] on button "Save" at bounding box center [520, 381] width 297 height 29
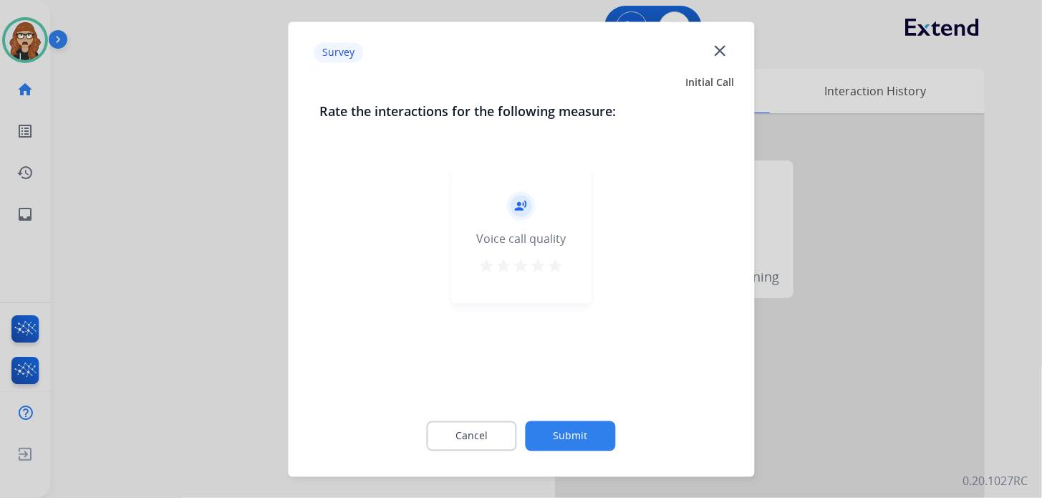
click at [571, 266] on div "record_voice_over Voice call quality star star star star star" at bounding box center [521, 235] width 140 height 136
click at [565, 265] on div "record_voice_over Voice call quality star star star star star" at bounding box center [521, 235] width 140 height 136
drag, startPoint x: 561, startPoint y: 272, endPoint x: 553, endPoint y: 271, distance: 7.9
click at [558, 272] on mat-icon "star" at bounding box center [555, 265] width 17 height 17
click at [594, 436] on button "Submit" at bounding box center [571, 435] width 90 height 30
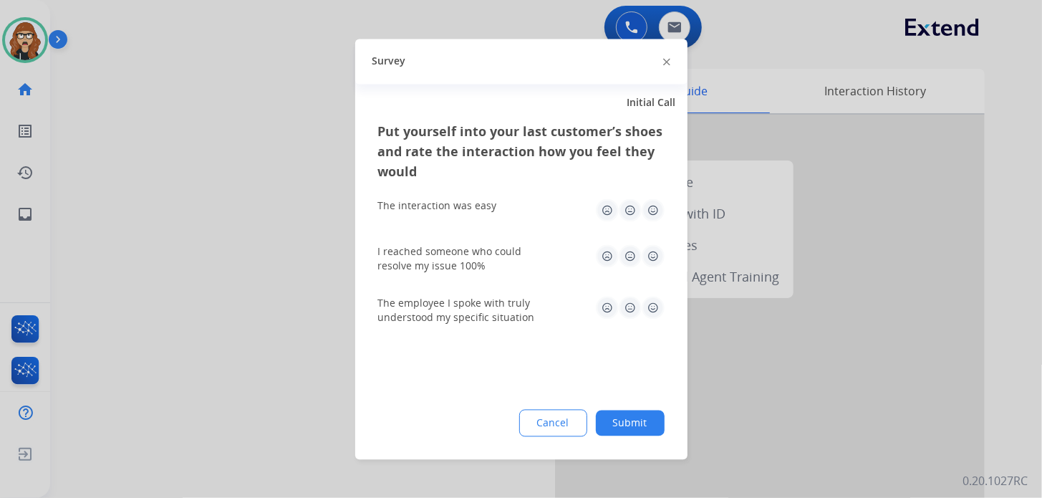
drag, startPoint x: 653, startPoint y: 208, endPoint x: 655, endPoint y: 221, distance: 13.1
click at [653, 208] on img at bounding box center [653, 209] width 23 height 23
click at [657, 256] on img at bounding box center [653, 255] width 23 height 23
click at [652, 305] on img at bounding box center [653, 307] width 23 height 23
click at [619, 425] on button "Submit" at bounding box center [630, 423] width 69 height 26
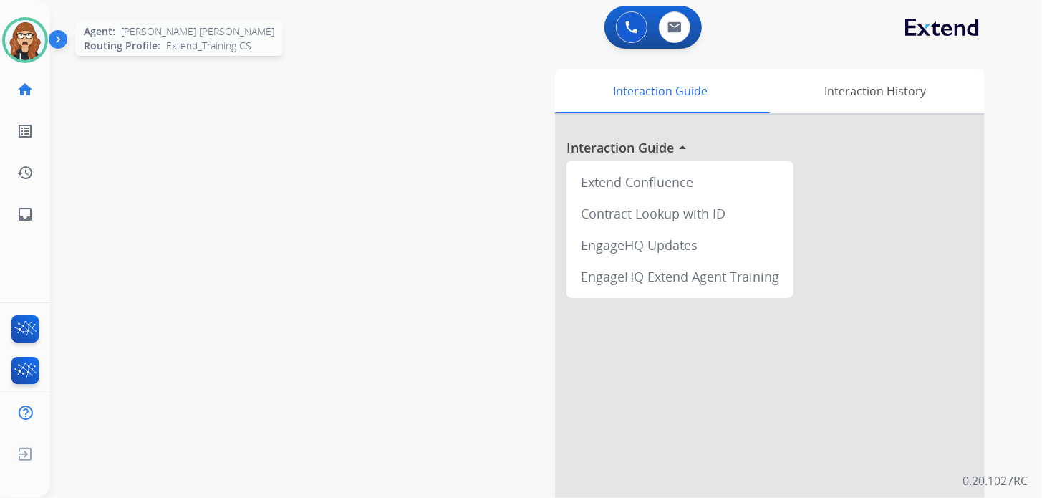
click at [20, 33] on img at bounding box center [25, 40] width 40 height 40
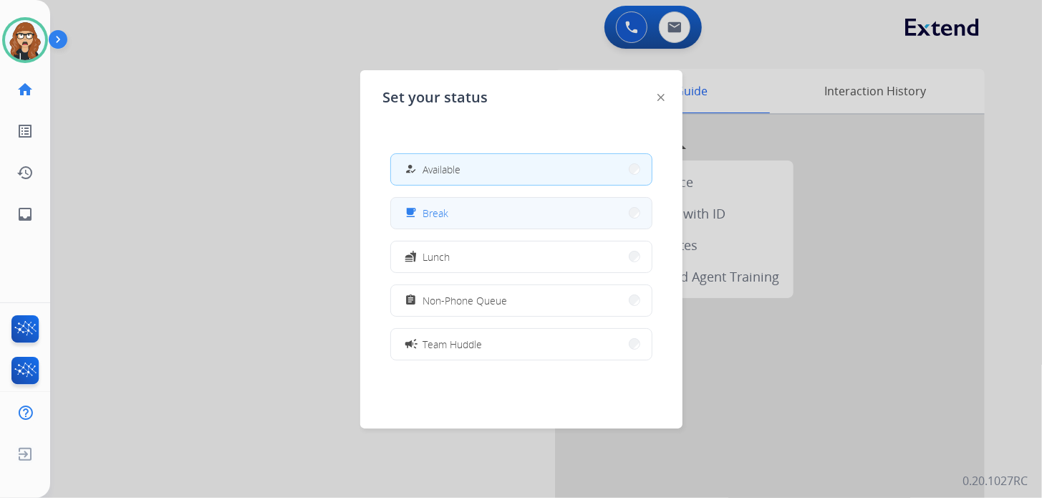
click at [491, 213] on button "free_breakfast Break" at bounding box center [521, 213] width 261 height 31
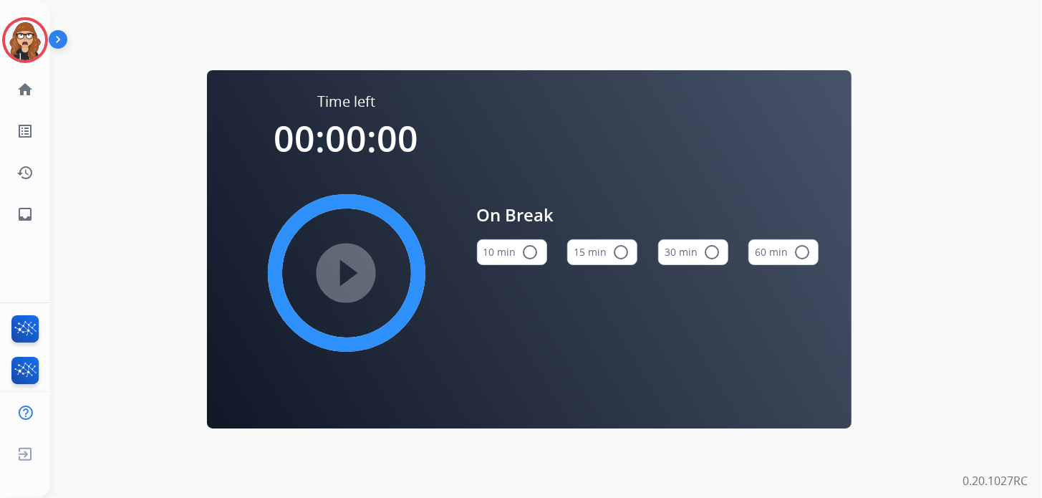
click at [501, 256] on button "10 min radio_button_unchecked" at bounding box center [512, 252] width 70 height 26
click at [355, 277] on mat-icon "play_circle_filled" at bounding box center [346, 272] width 17 height 17
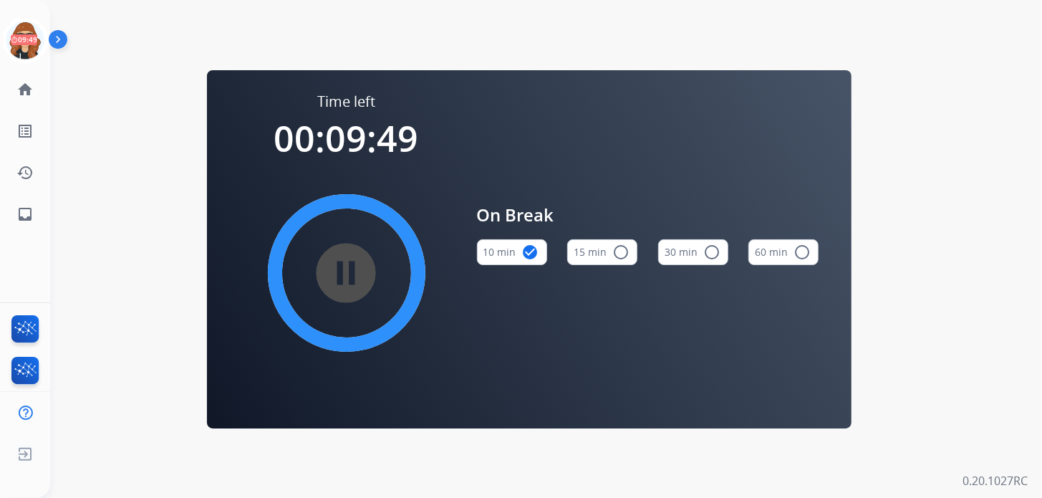
drag, startPoint x: 836, startPoint y: 354, endPoint x: 805, endPoint y: 354, distance: 30.8
click at [836, 354] on div "Time left 00:09:49 pause_circle_filled On Break 10 min check_circle 15 min radi…" at bounding box center [529, 249] width 644 height 358
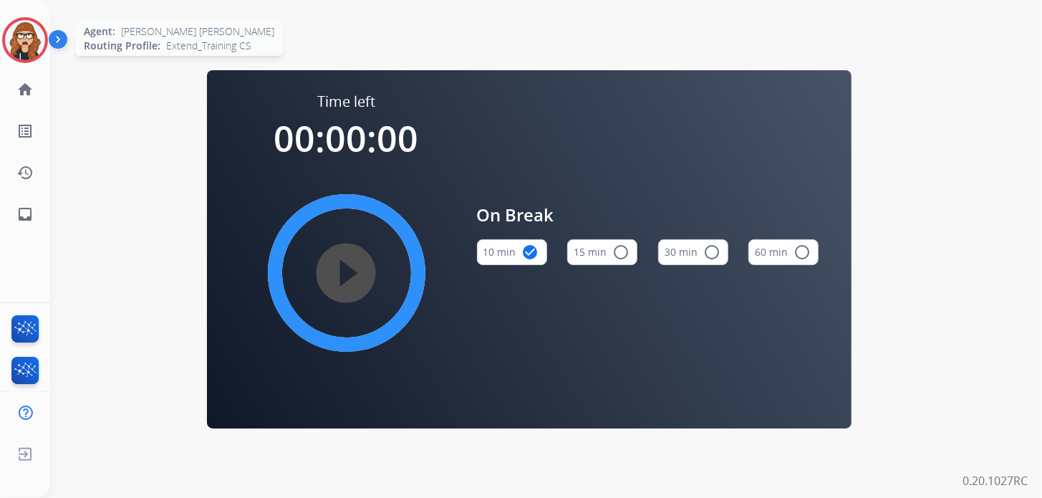
click at [24, 35] on img at bounding box center [25, 40] width 40 height 40
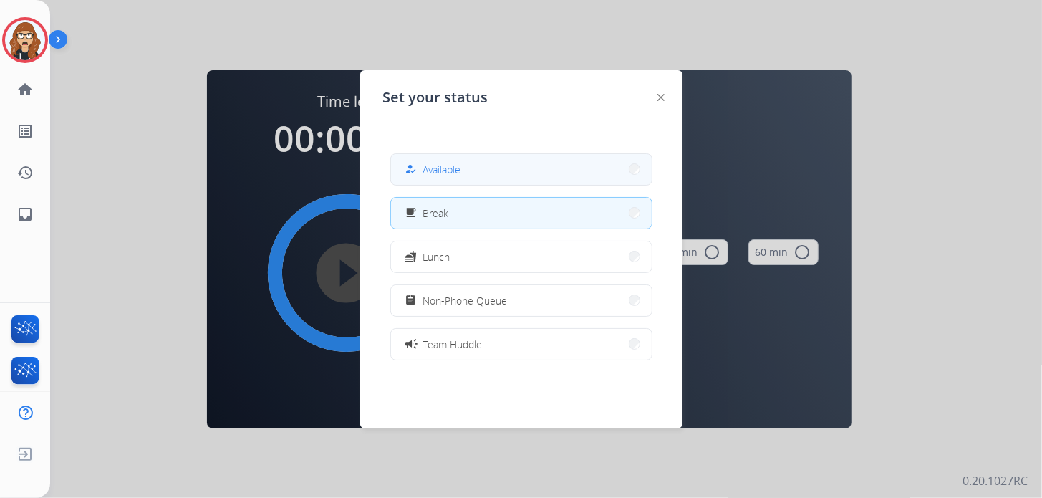
click at [435, 155] on button "how_to_reg Available" at bounding box center [521, 169] width 261 height 31
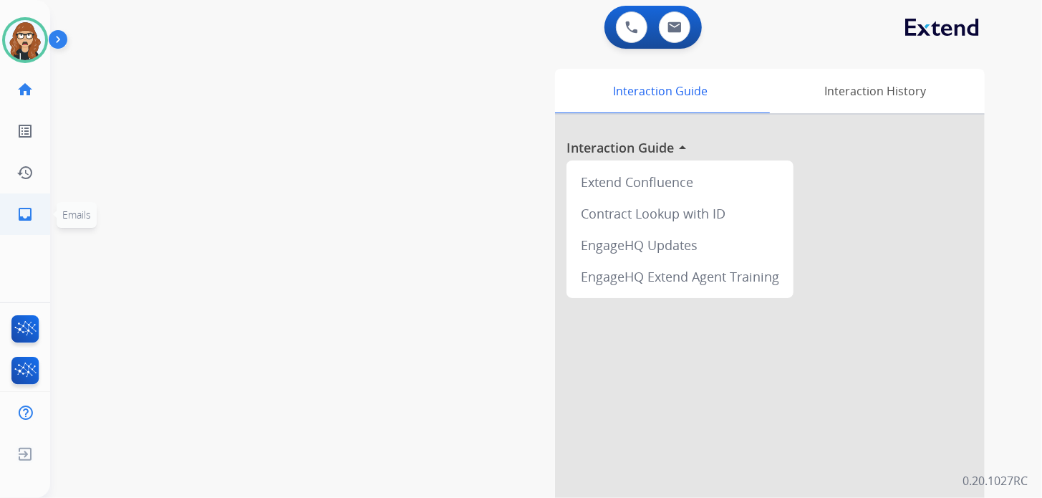
click at [24, 206] on mat-icon "inbox" at bounding box center [24, 213] width 17 height 17
select select "**********"
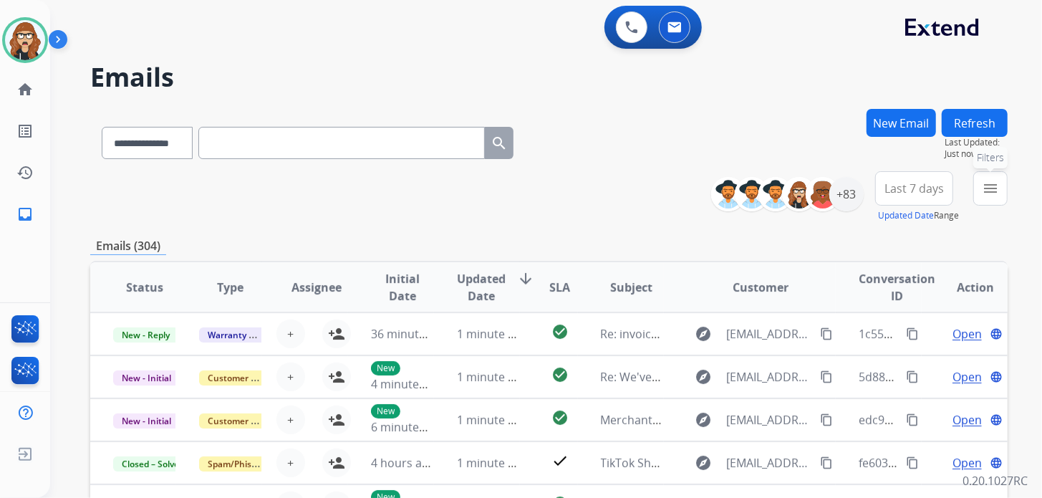
click at [975, 173] on button "menu Filters" at bounding box center [990, 188] width 34 height 34
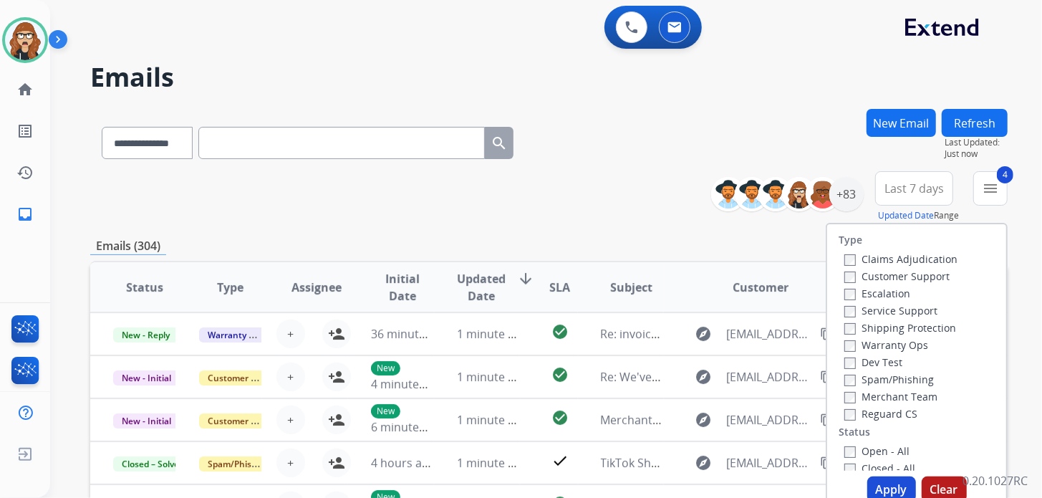
click at [892, 493] on button "Apply" at bounding box center [891, 489] width 49 height 26
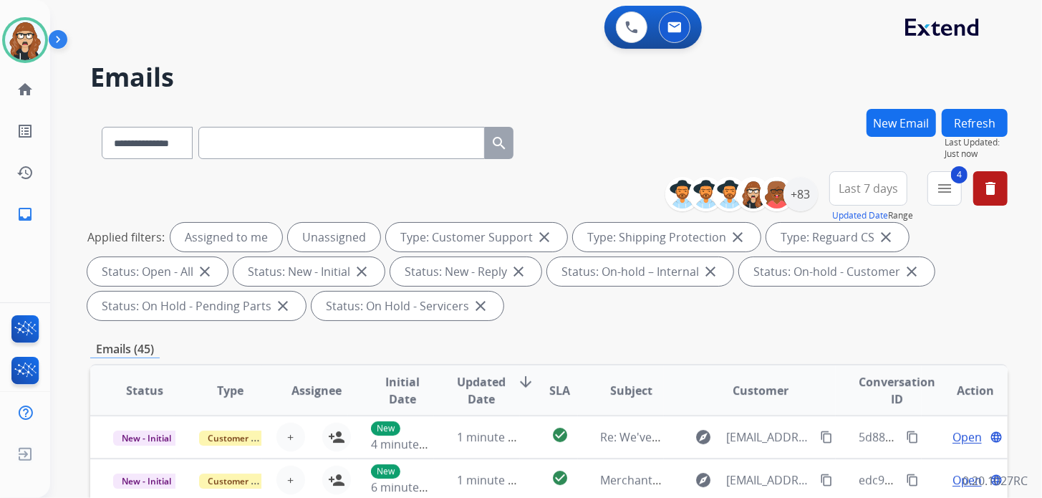
click at [893, 185] on span "Last 7 days" at bounding box center [867, 188] width 59 height 6
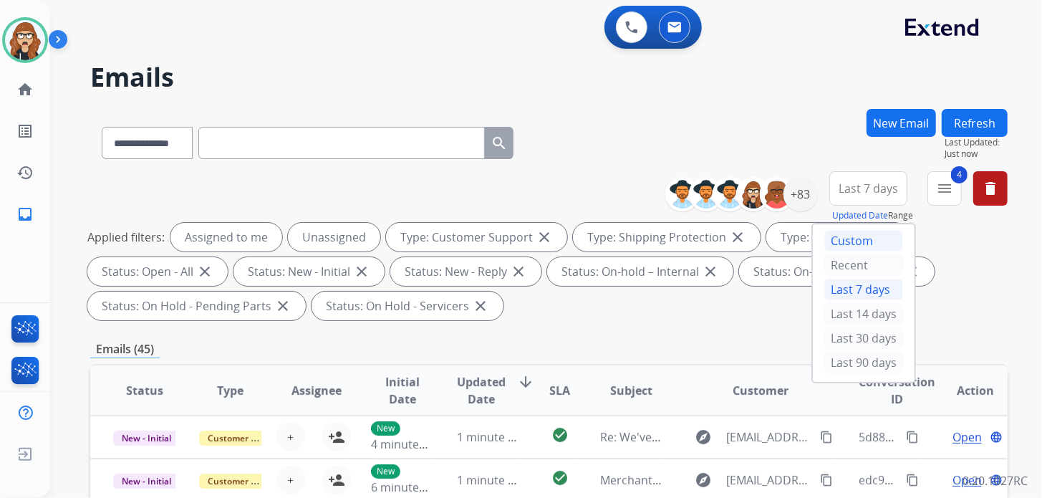
click at [847, 241] on div "Custom" at bounding box center [863, 240] width 79 height 21
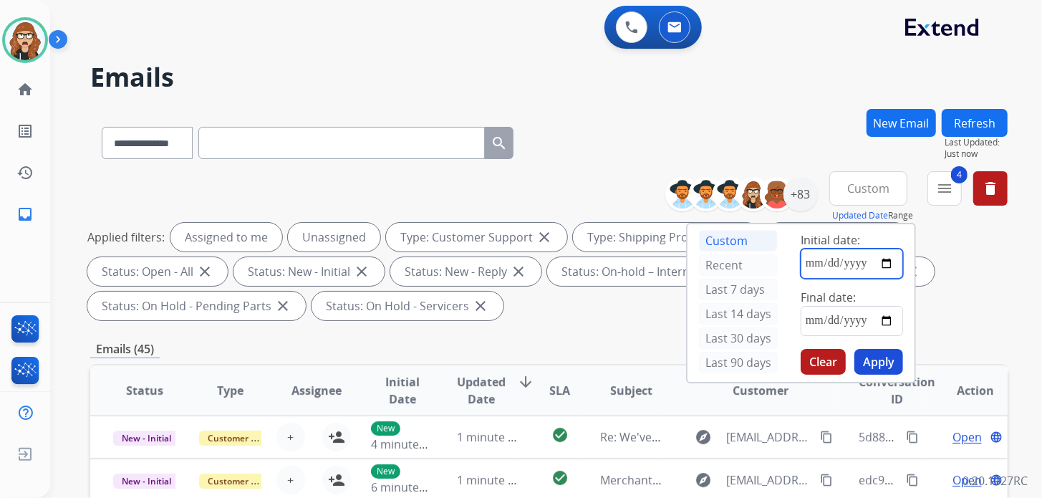
click at [891, 262] on input "date" at bounding box center [851, 263] width 102 height 30
type input "**********"
click at [884, 321] on input "date" at bounding box center [851, 321] width 102 height 30
type input "**********"
click at [878, 356] on button "Apply" at bounding box center [878, 362] width 49 height 26
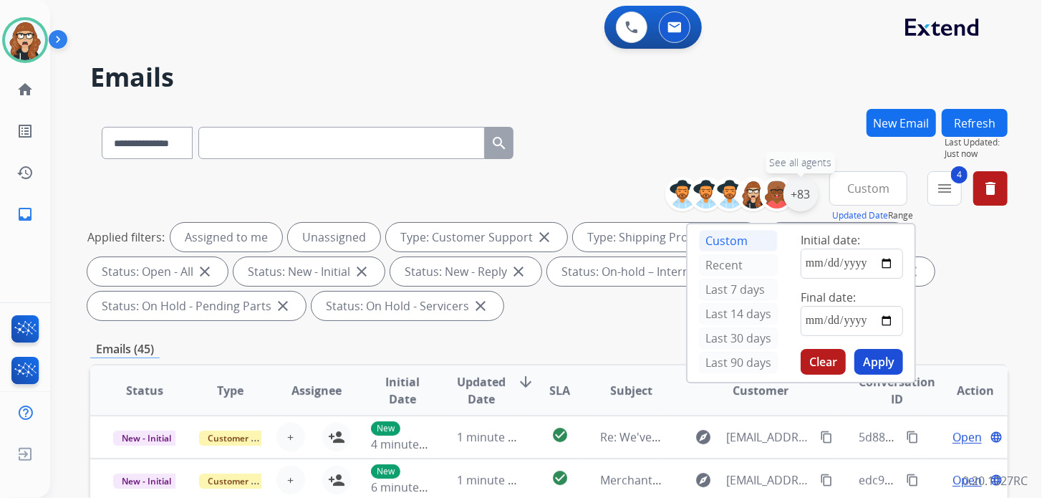
click at [797, 197] on div "+83" at bounding box center [800, 194] width 34 height 34
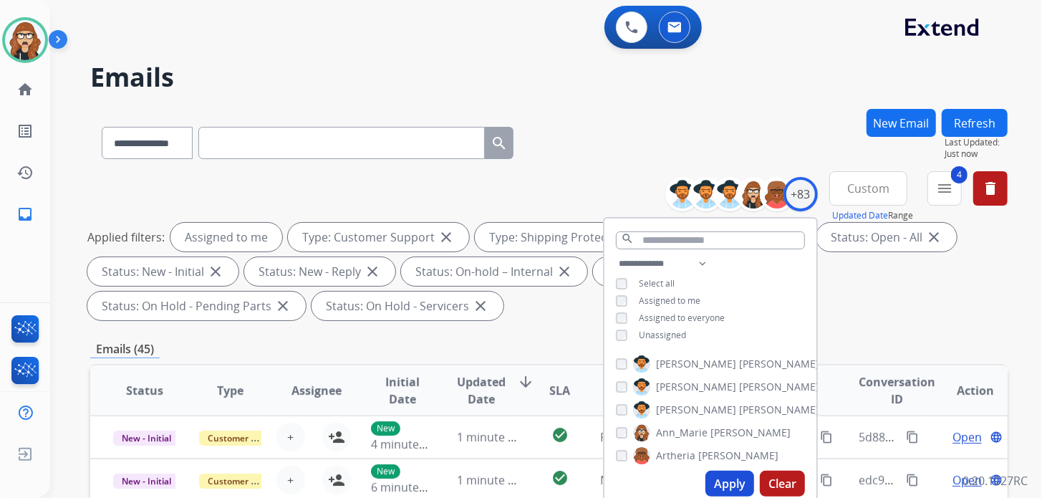
click at [723, 490] on button "Apply" at bounding box center [729, 483] width 49 height 26
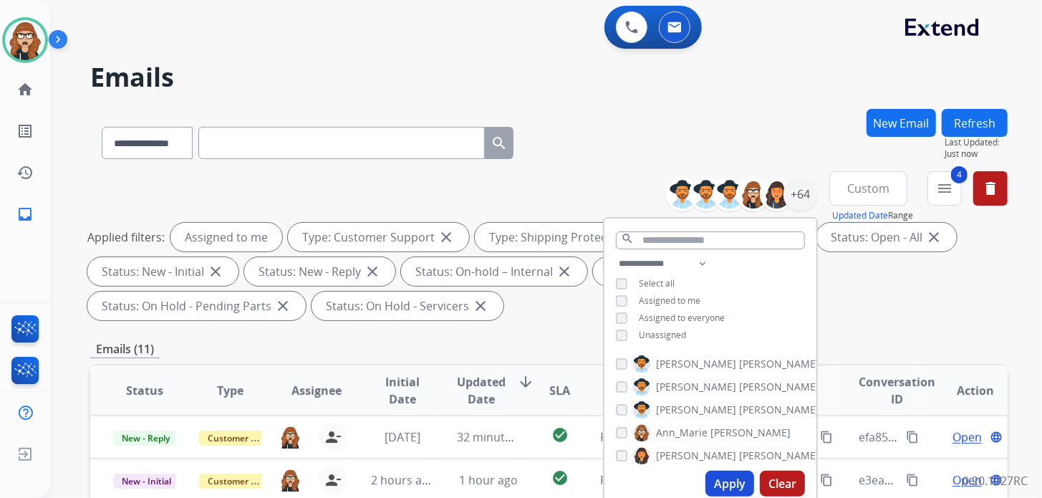
click at [592, 137] on div "**********" at bounding box center [548, 140] width 917 height 62
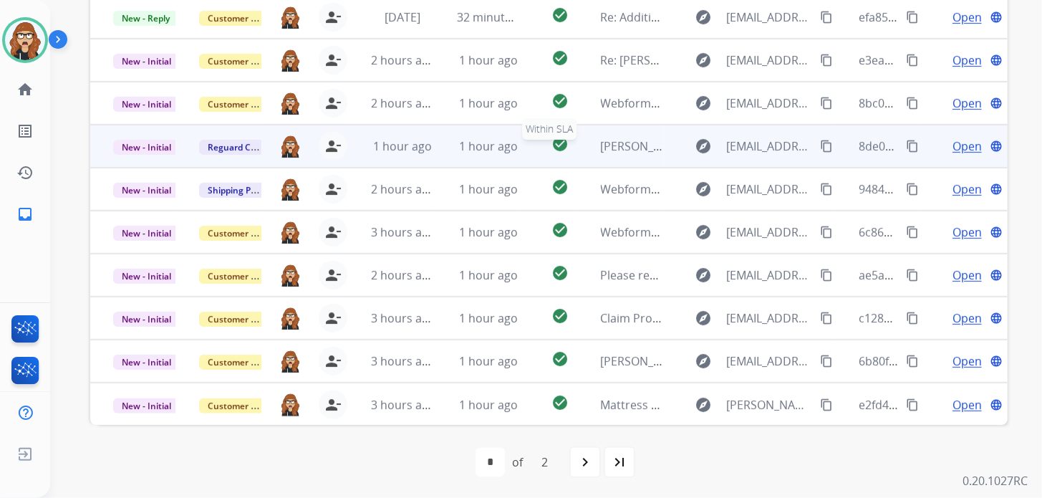
scroll to position [420, 0]
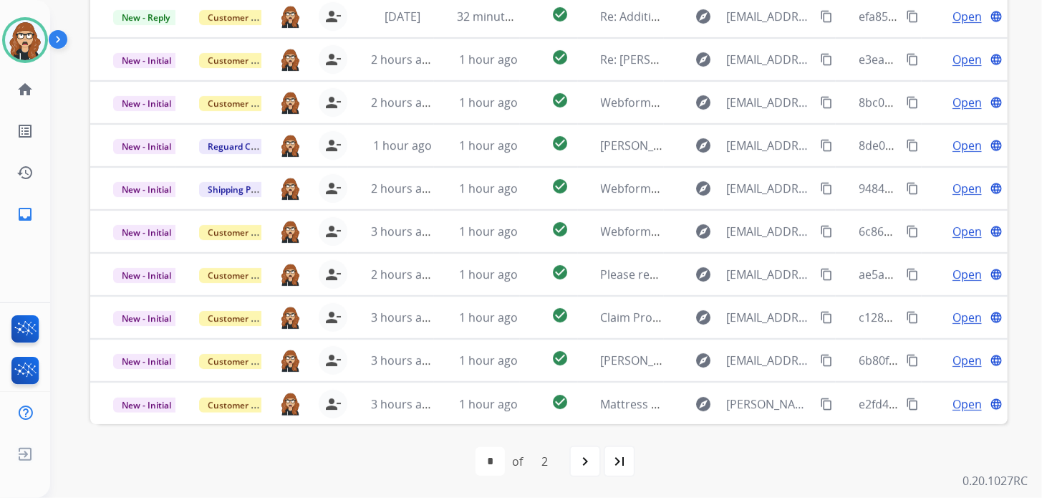
click at [617, 468] on mat-icon "last_page" at bounding box center [619, 460] width 17 height 17
select select "*"
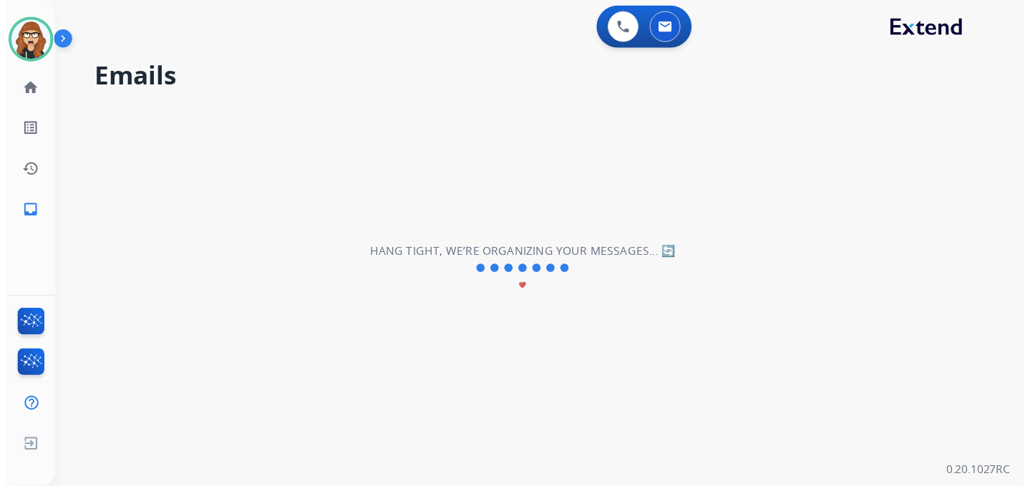
scroll to position [0, 0]
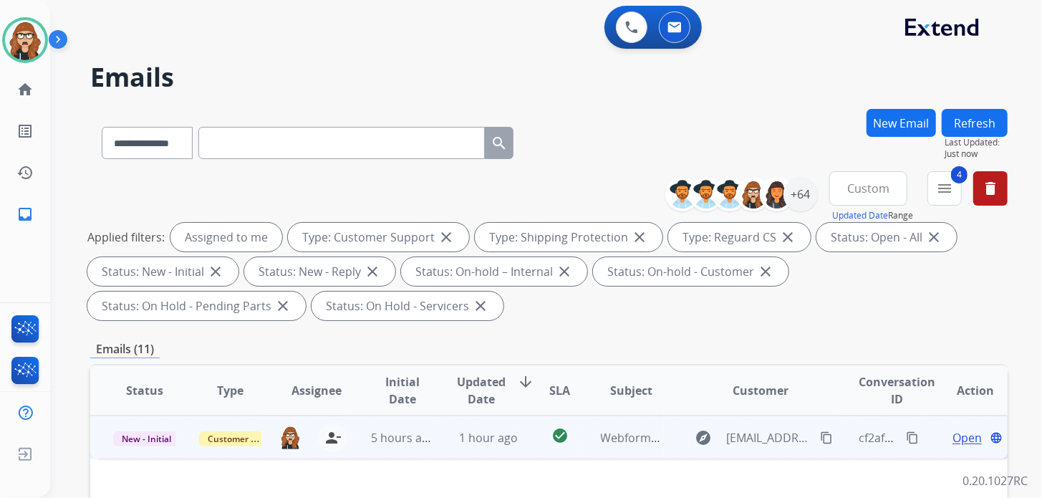
click at [958, 442] on span "Open" at bounding box center [966, 437] width 29 height 17
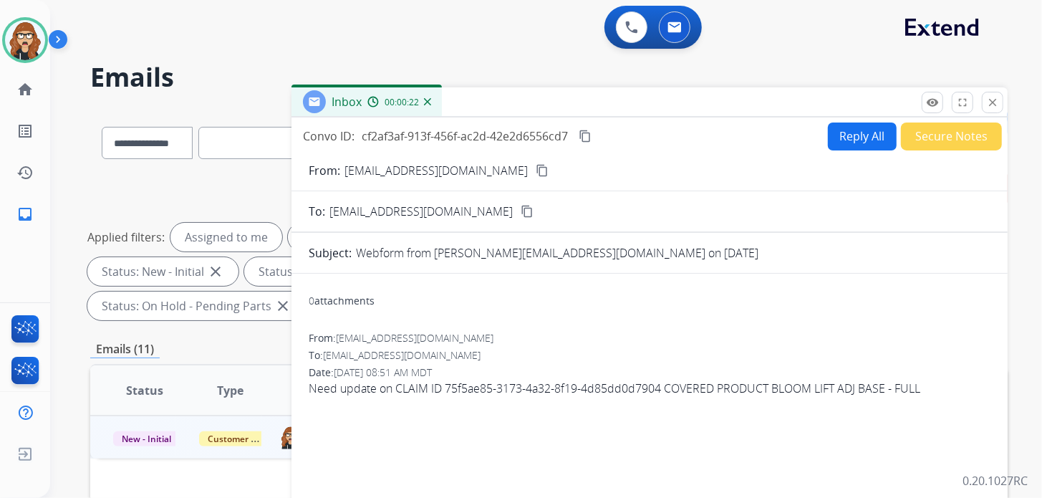
click at [536, 170] on mat-icon "content_copy" at bounding box center [542, 170] width 13 height 13
click at [997, 102] on mat-icon "close" at bounding box center [992, 102] width 13 height 13
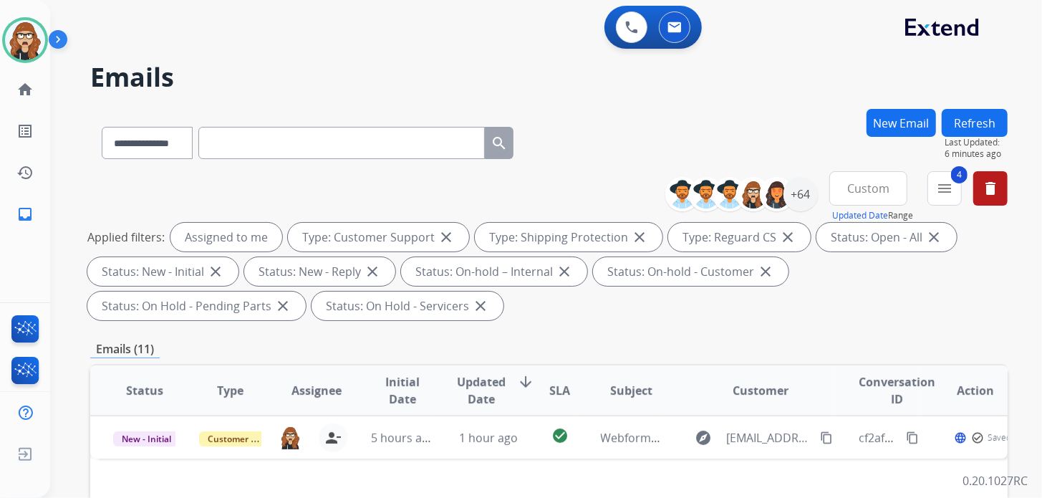
click at [255, 144] on input "text" at bounding box center [341, 143] width 286 height 32
paste input "**********"
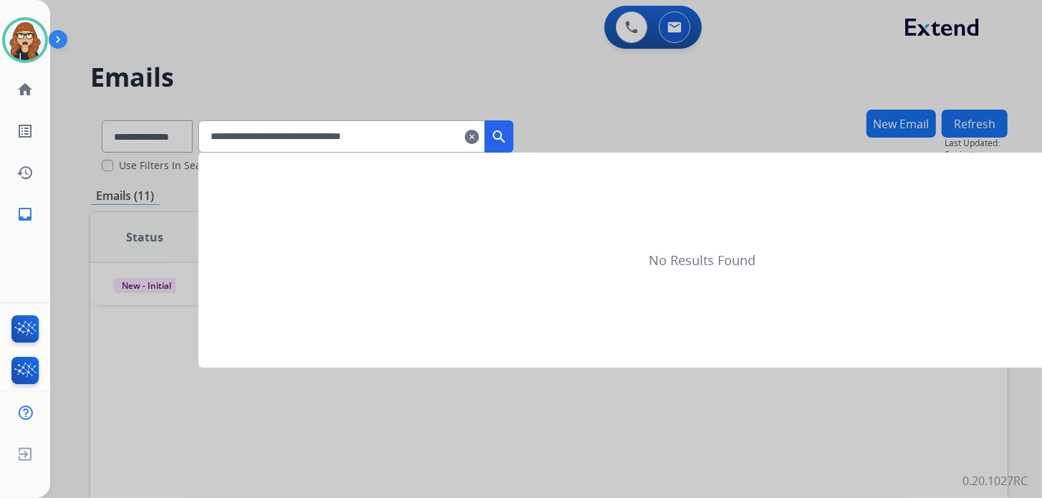
type input "**********"
click at [508, 137] on mat-icon "search" at bounding box center [498, 136] width 17 height 17
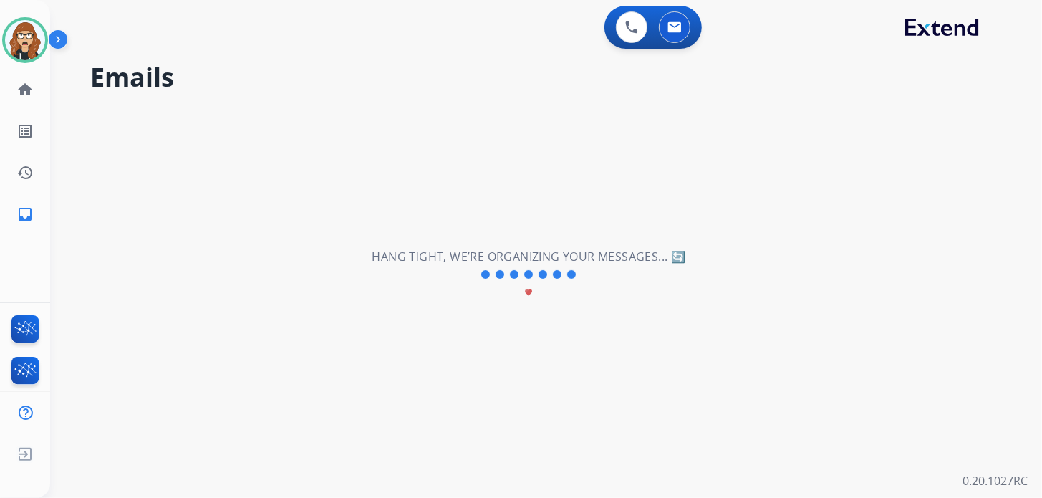
select select "*"
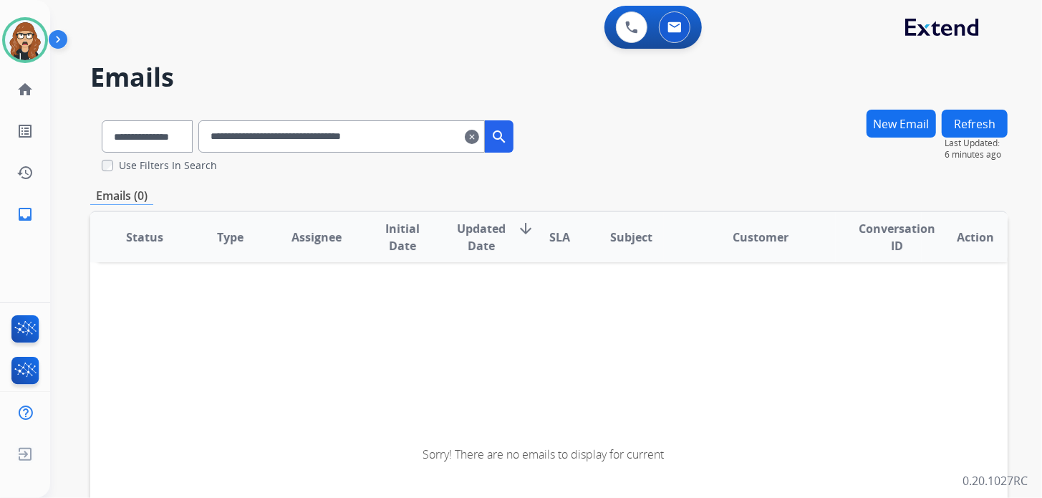
click at [230, 136] on input "**********" at bounding box center [341, 136] width 286 height 32
click at [508, 135] on mat-icon "search" at bounding box center [498, 136] width 17 height 17
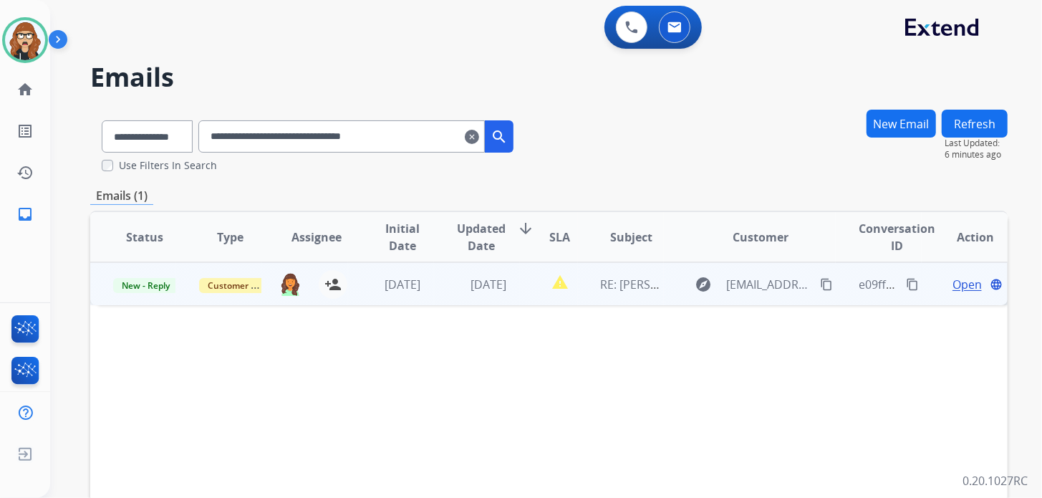
click at [957, 286] on span "Open" at bounding box center [966, 284] width 29 height 17
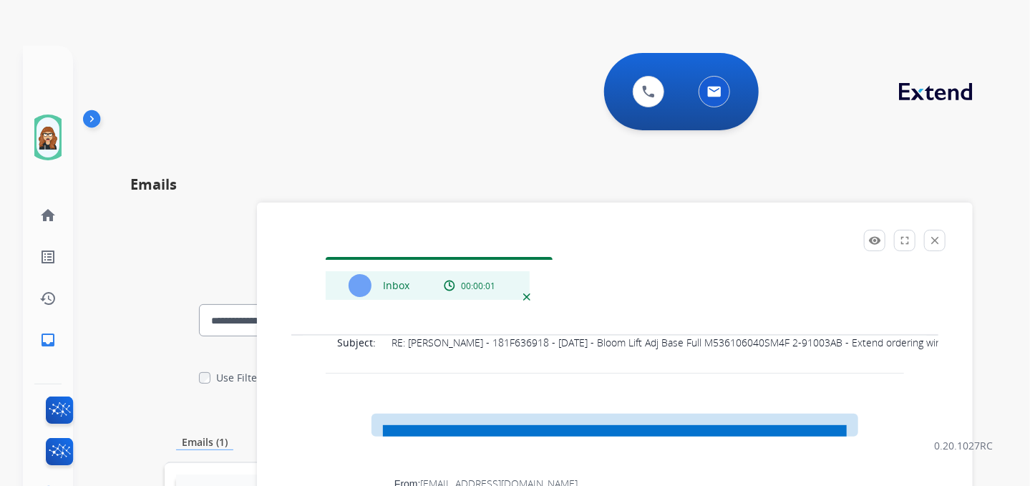
scroll to position [286, 0]
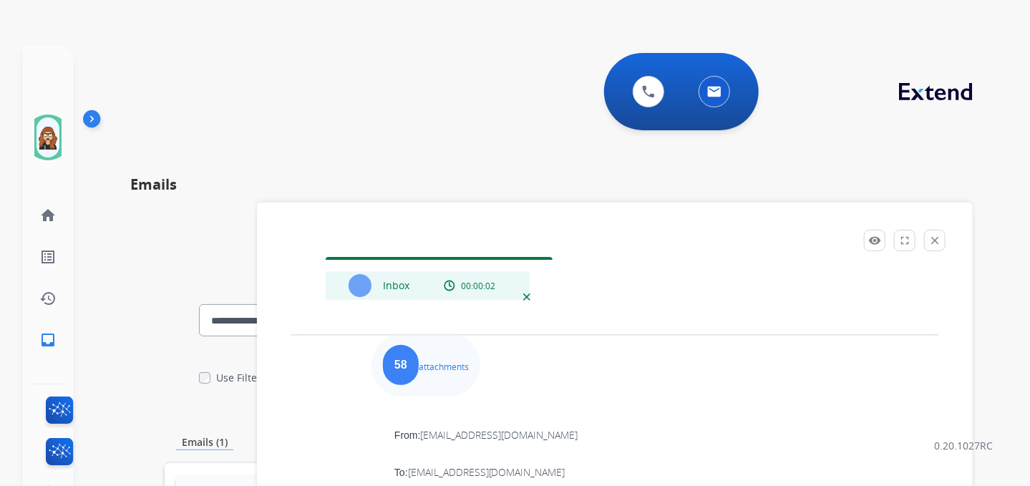
click at [226, 29] on div "**********" at bounding box center [515, 266] width 1030 height 486
click at [946, 246] on button "close Close" at bounding box center [934, 240] width 21 height 21
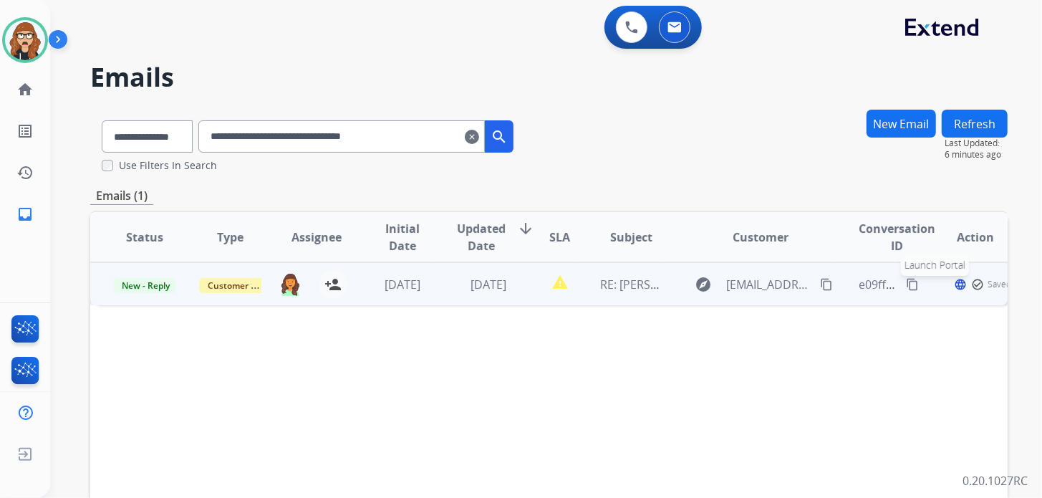
click at [954, 280] on mat-icon "language" at bounding box center [960, 284] width 13 height 13
click at [954, 280] on span "Open" at bounding box center [966, 284] width 29 height 17
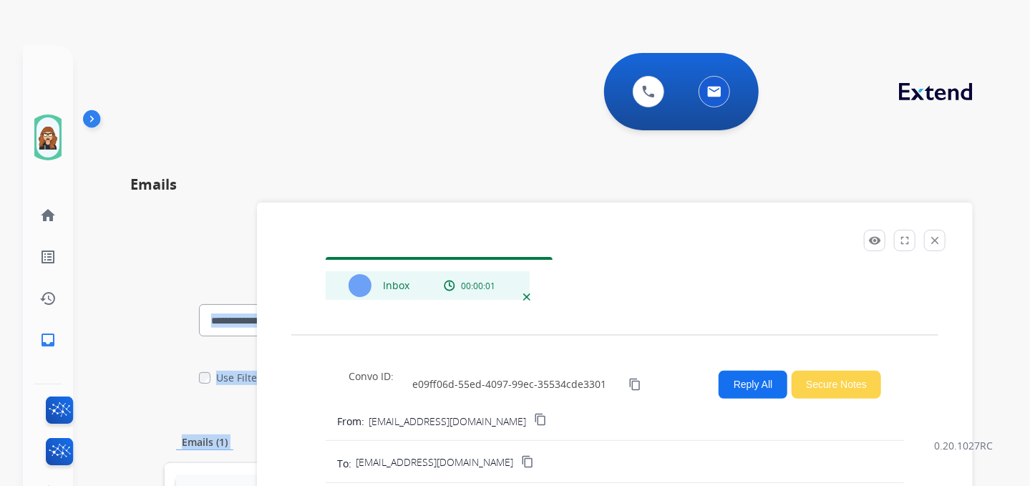
drag, startPoint x: 777, startPoint y: 234, endPoint x: 777, endPoint y: 175, distance: 59.4
click at [777, 175] on div "**********" at bounding box center [551, 369] width 889 height 440
click at [911, 240] on mat-icon "fullscreen" at bounding box center [905, 240] width 13 height 13
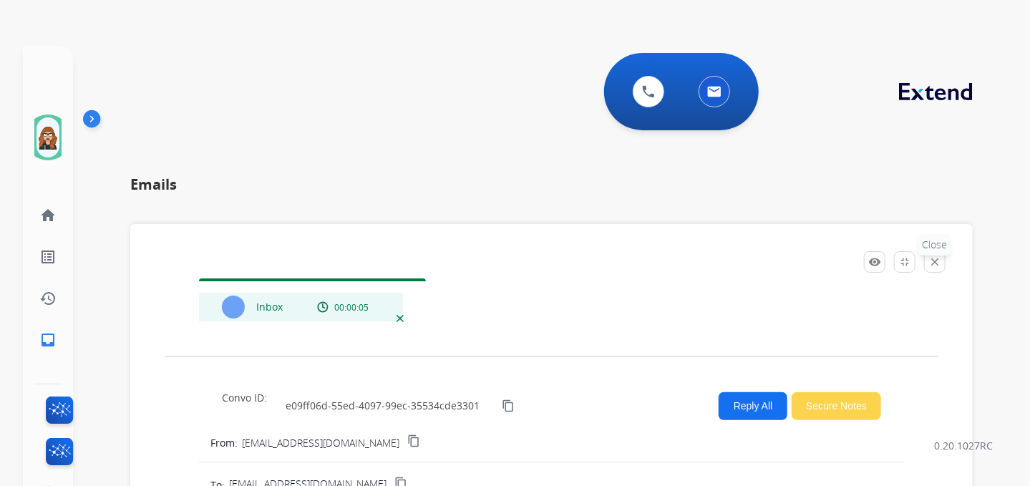
click at [952, 251] on p "Close" at bounding box center [935, 244] width 32 height 21
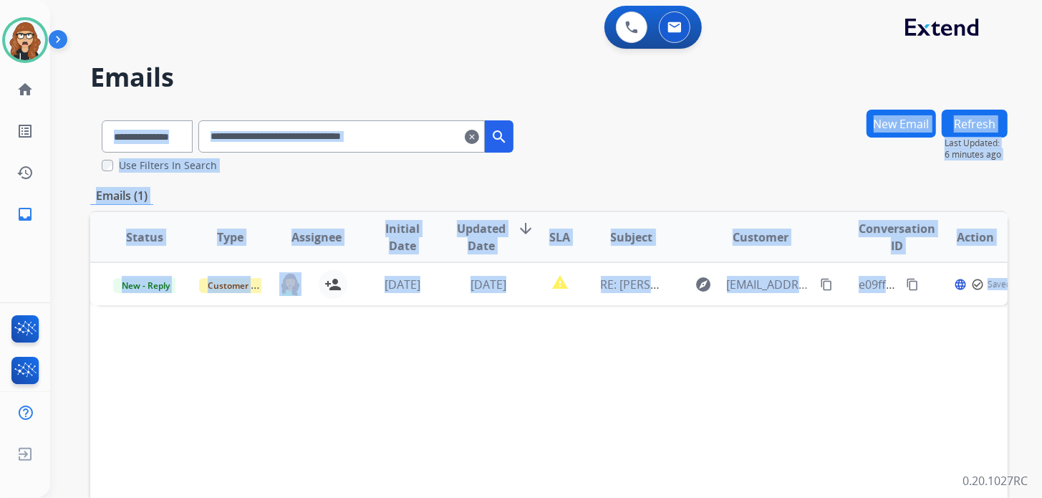
click at [712, 210] on div "Status Type Assignee Initial Date Updated Date arrow_downward SLA Subject Custo…" at bounding box center [548, 450] width 917 height 480
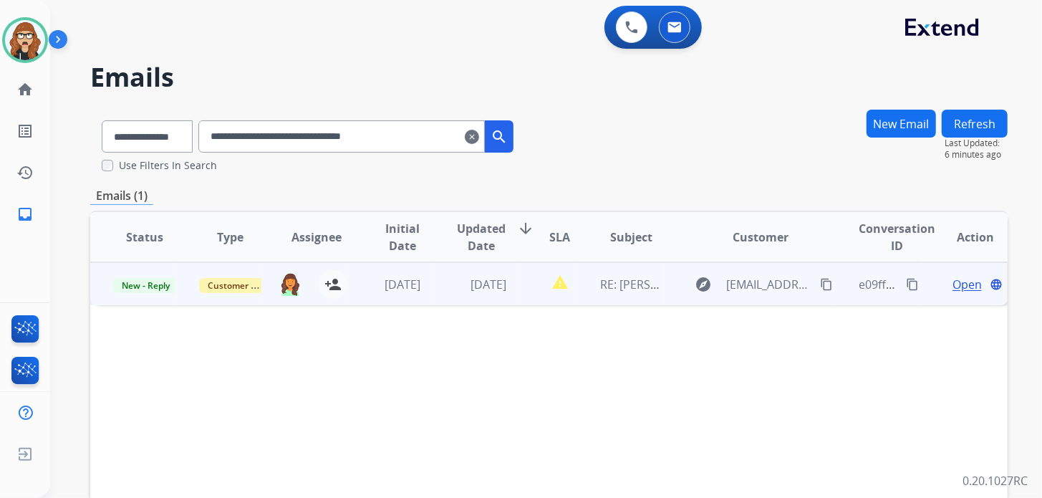
click at [952, 285] on span "Open" at bounding box center [966, 284] width 29 height 17
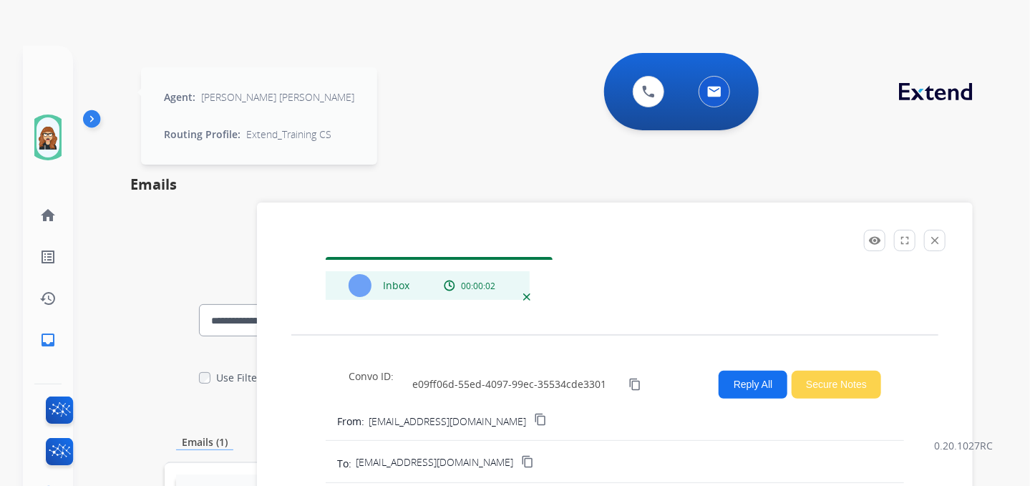
click at [44, 136] on img at bounding box center [48, 137] width 23 height 40
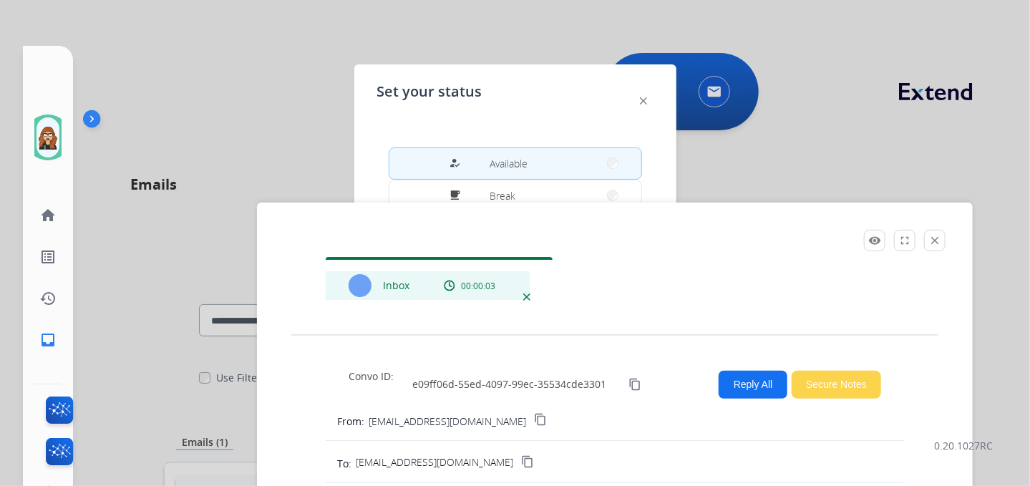
click at [910, 133] on div at bounding box center [515, 243] width 1030 height 486
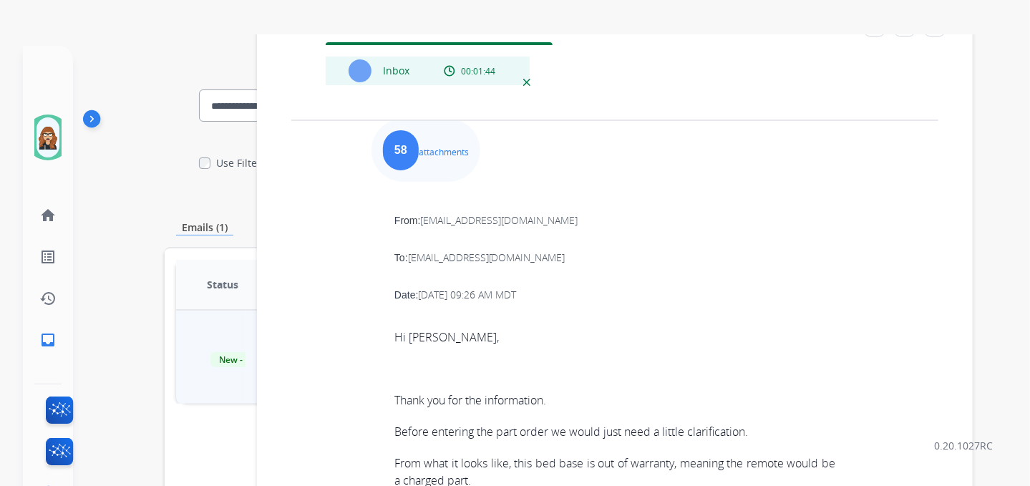
click at [450, 159] on div "58 attachments" at bounding box center [426, 150] width 109 height 63
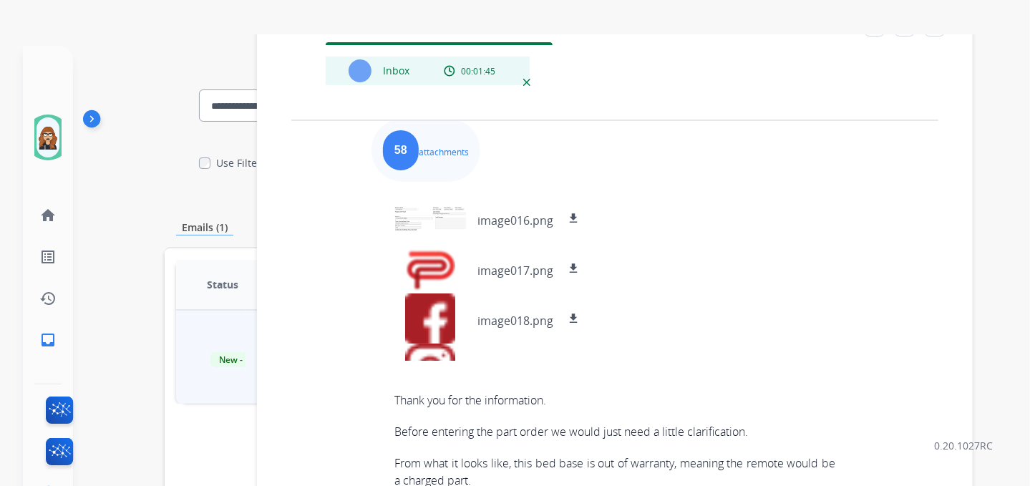
click at [450, 159] on div "58 attachments image016.png download image017.png download image018.png downloa…" at bounding box center [426, 150] width 109 height 63
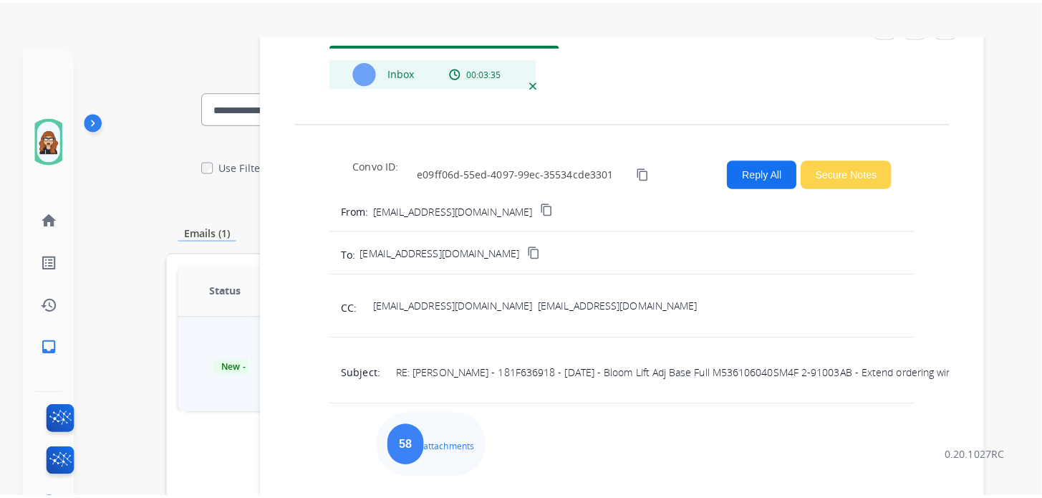
scroll to position [0, 0]
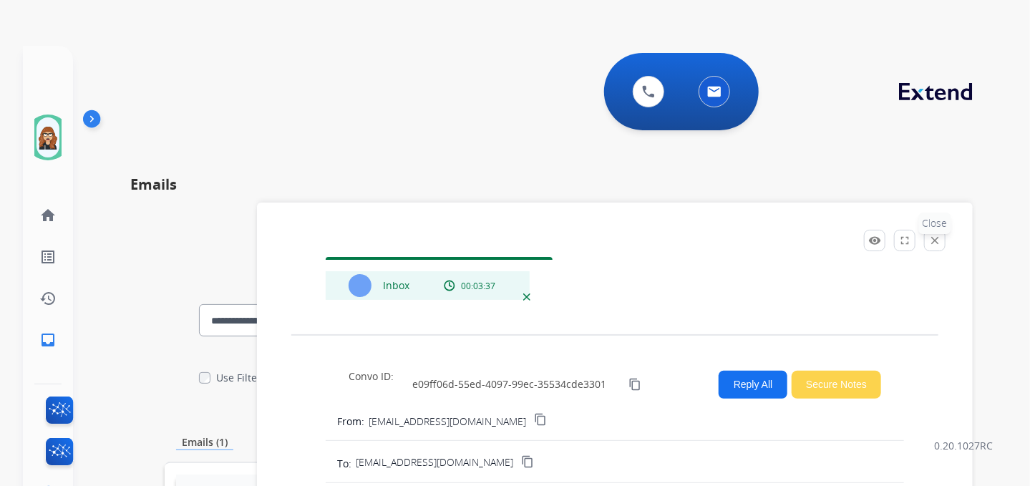
click at [939, 242] on button "close Close" at bounding box center [934, 240] width 21 height 21
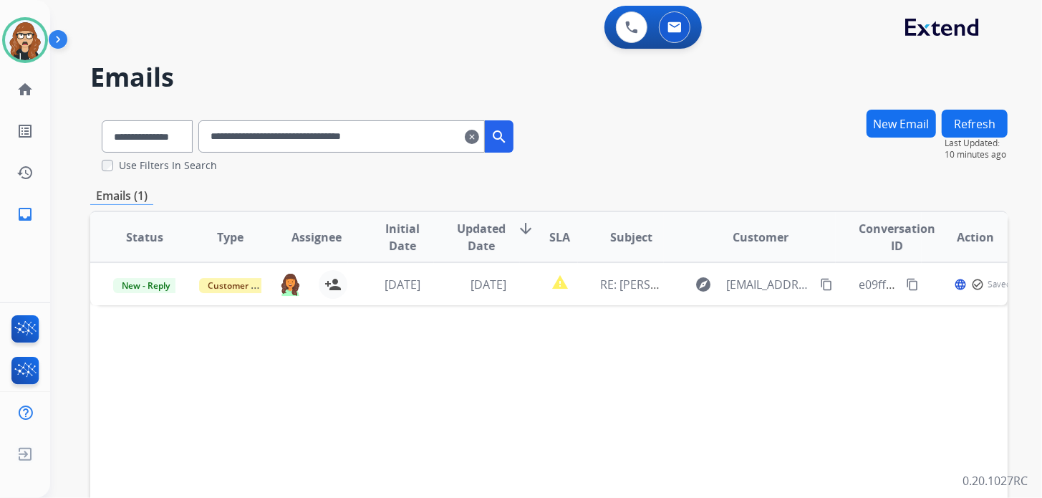
drag, startPoint x: 488, startPoint y: 141, endPoint x: 447, endPoint y: 158, distance: 43.6
click at [479, 141] on mat-icon "clear" at bounding box center [472, 136] width 14 height 17
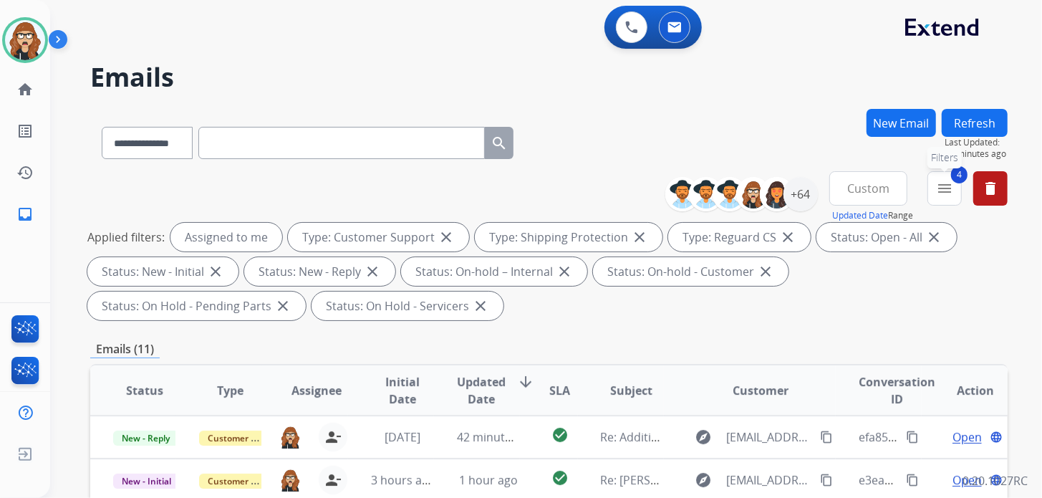
drag, startPoint x: 939, startPoint y: 187, endPoint x: 903, endPoint y: 224, distance: 52.1
click at [940, 187] on mat-icon "menu" at bounding box center [944, 188] width 17 height 17
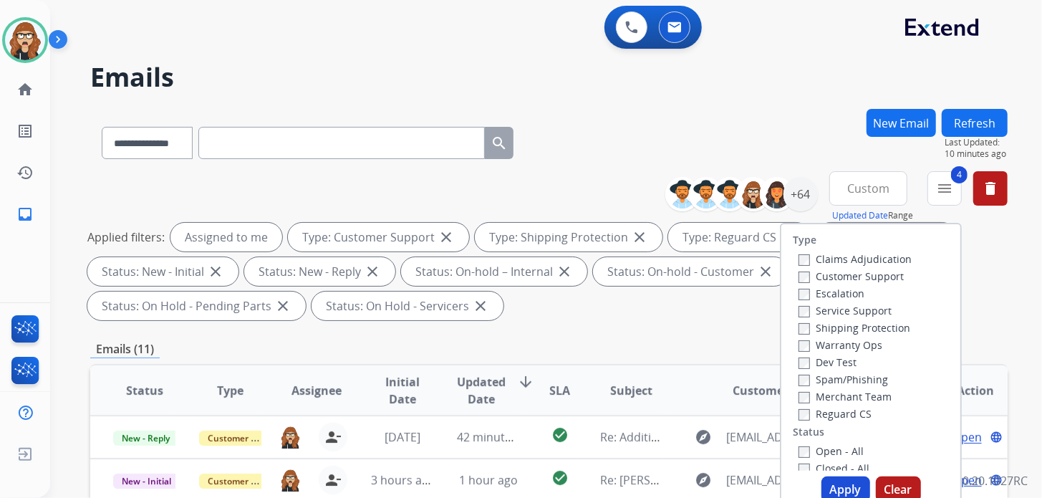
click at [784, 114] on div "**********" at bounding box center [548, 140] width 917 height 62
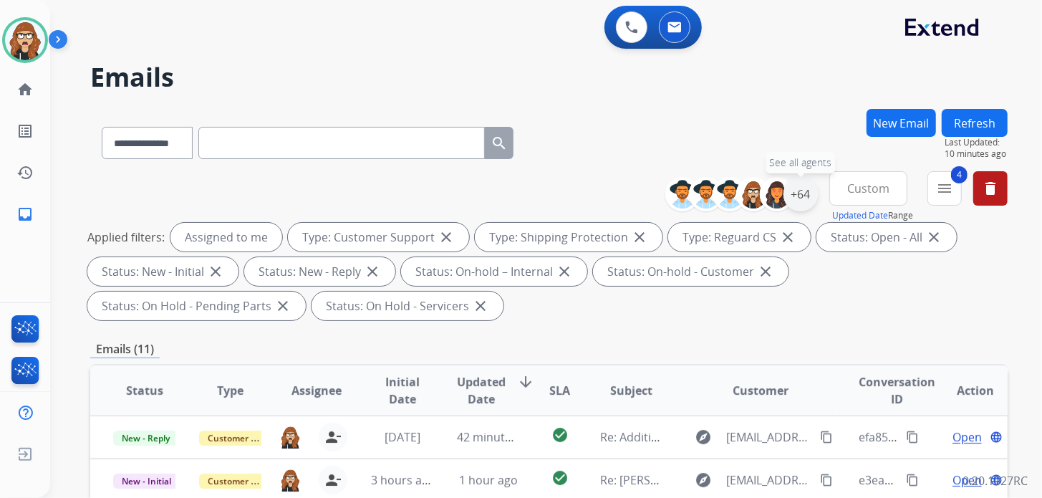
click at [800, 185] on div "+64" at bounding box center [800, 194] width 34 height 34
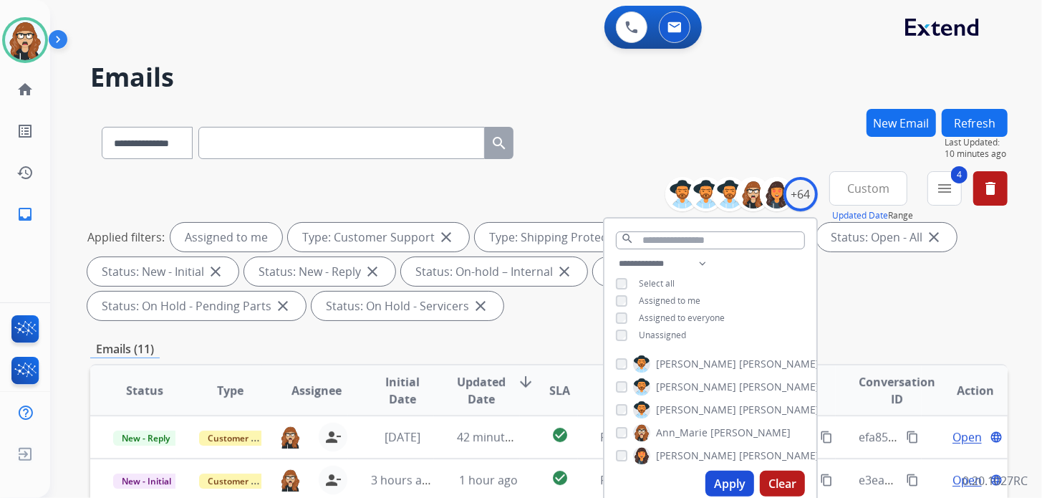
click at [769, 86] on h2 "Emails" at bounding box center [548, 77] width 917 height 29
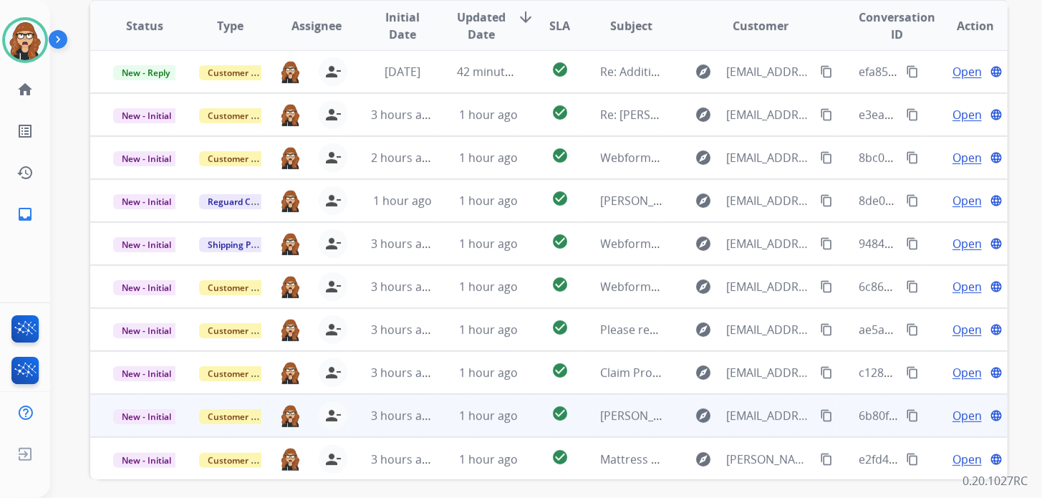
scroll to position [420, 0]
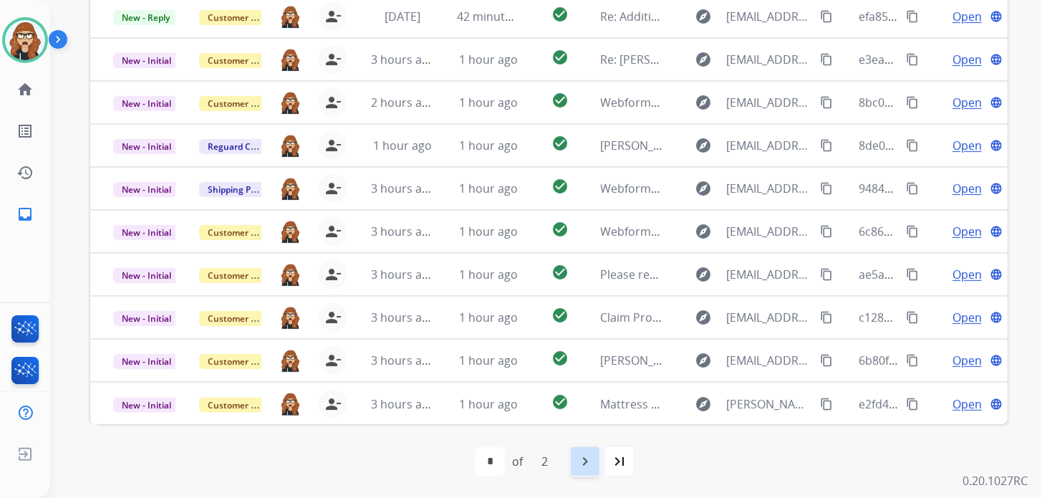
click at [589, 467] on mat-icon "navigate_next" at bounding box center [584, 460] width 17 height 17
select select "*"
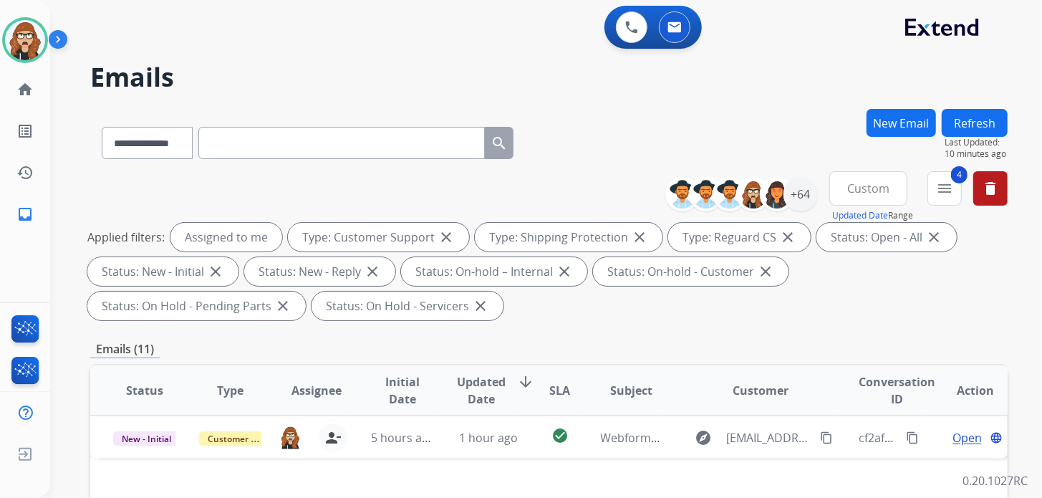
scroll to position [0, 0]
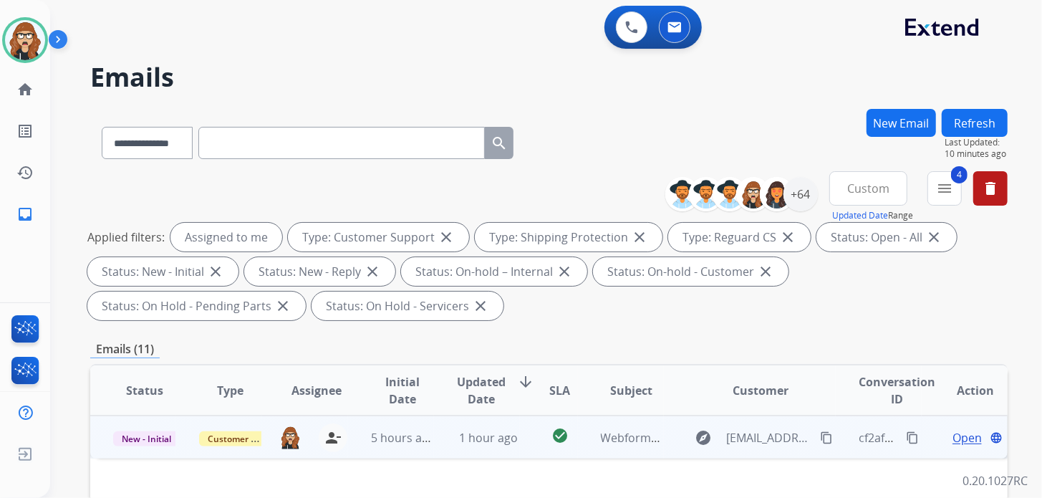
click at [962, 436] on span "Open" at bounding box center [966, 437] width 29 height 17
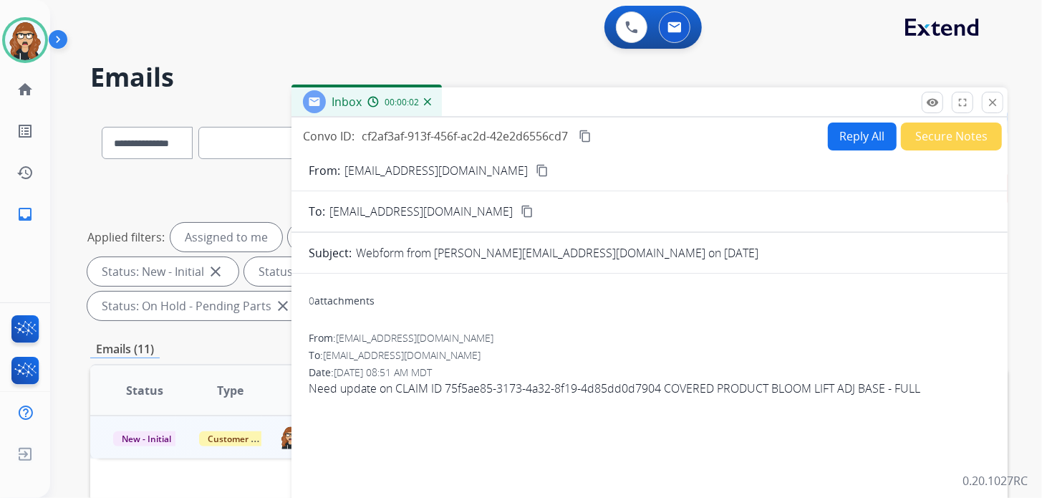
click at [594, 135] on button "content_copy" at bounding box center [584, 135] width 17 height 17
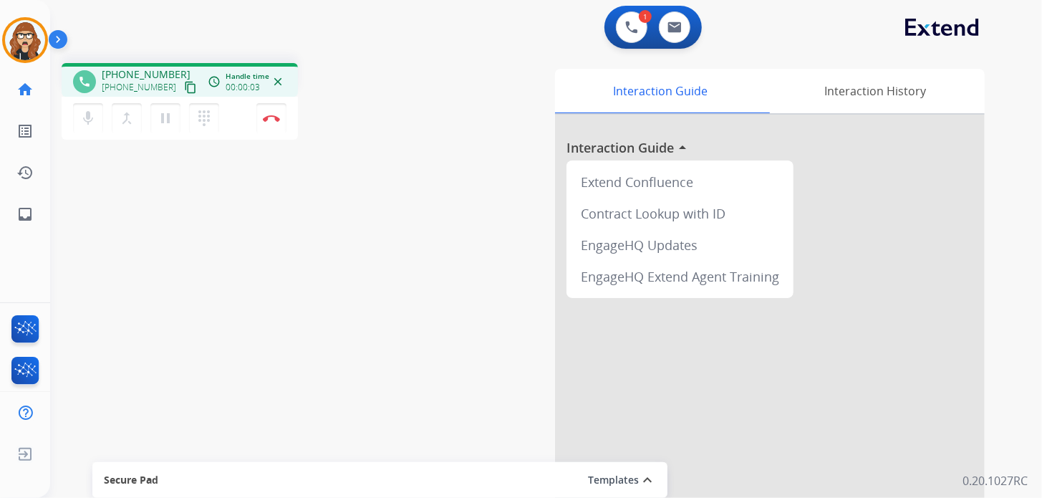
drag, startPoint x: 177, startPoint y: 89, endPoint x: 183, endPoint y: 80, distance: 10.3
click at [184, 89] on mat-icon "content_copy" at bounding box center [190, 87] width 13 height 13
click at [32, 213] on mat-icon "inbox" at bounding box center [24, 213] width 17 height 17
select select "**********"
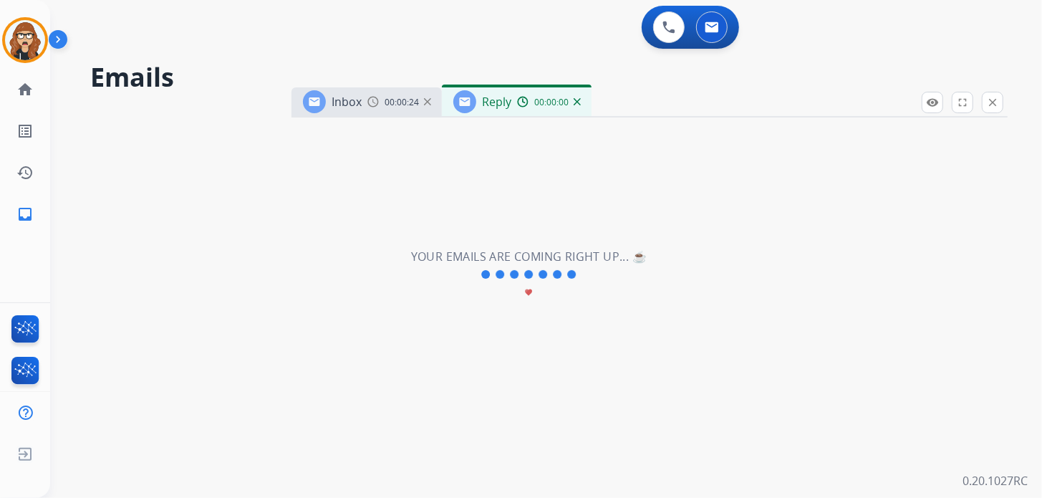
select select "**********"
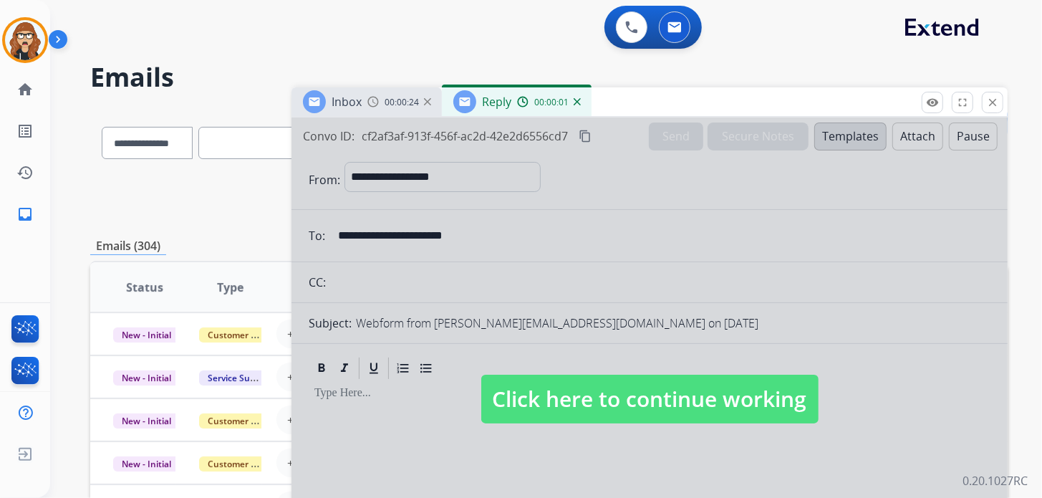
click at [1002, 107] on div "remove_red_eye Logs fullscreen Expand close Close" at bounding box center [962, 102] width 82 height 21
click at [992, 105] on mat-icon "close" at bounding box center [992, 102] width 13 height 13
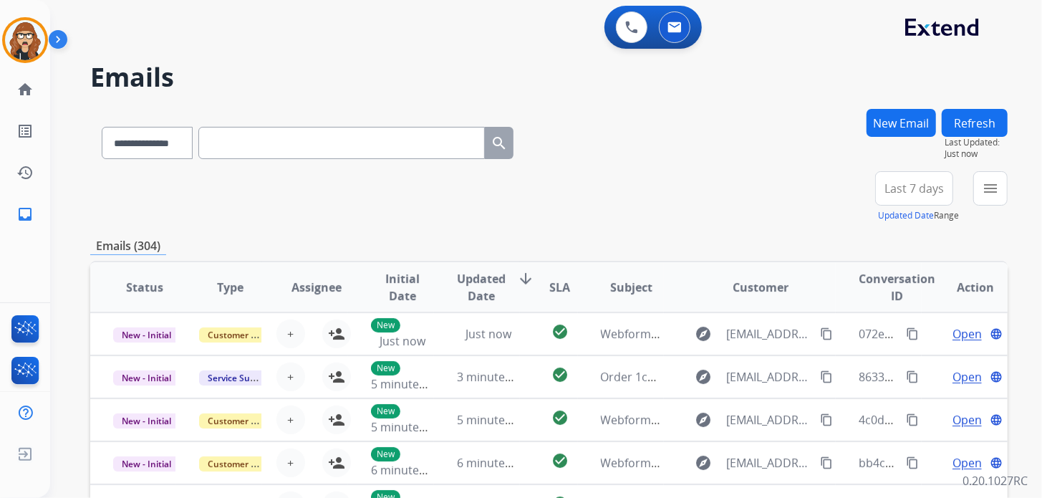
click at [911, 121] on button "New Email" at bounding box center [900, 123] width 69 height 28
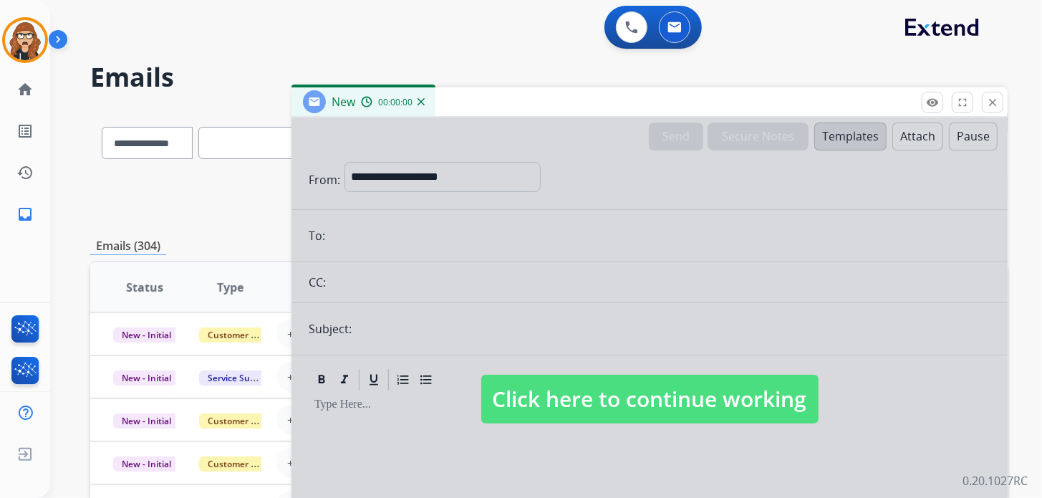
click at [396, 172] on div at bounding box center [649, 384] width 716 height 535
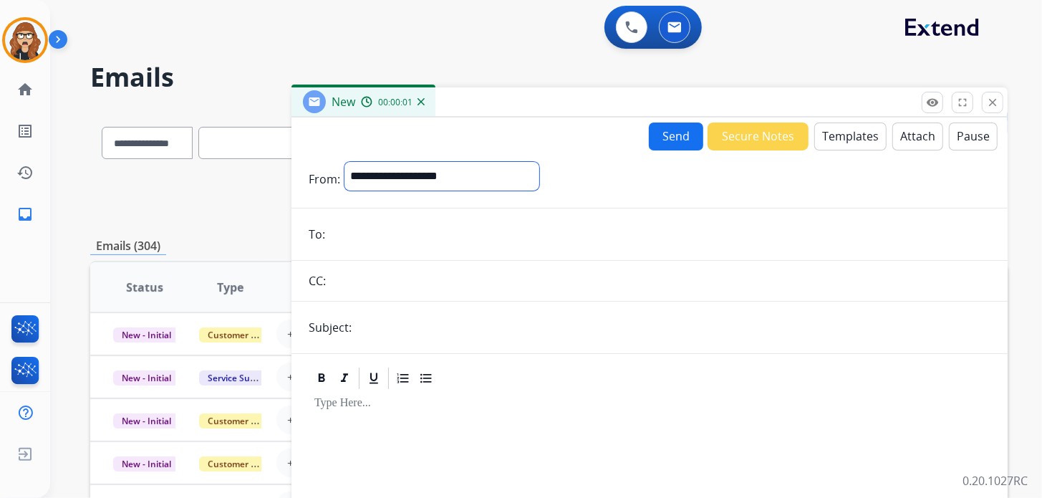
click at [402, 180] on select "**********" at bounding box center [441, 176] width 195 height 29
select select "**********"
click at [344, 162] on select "**********" at bounding box center [441, 176] width 195 height 29
click at [387, 236] on input "email" at bounding box center [659, 235] width 661 height 29
paste input "**********"
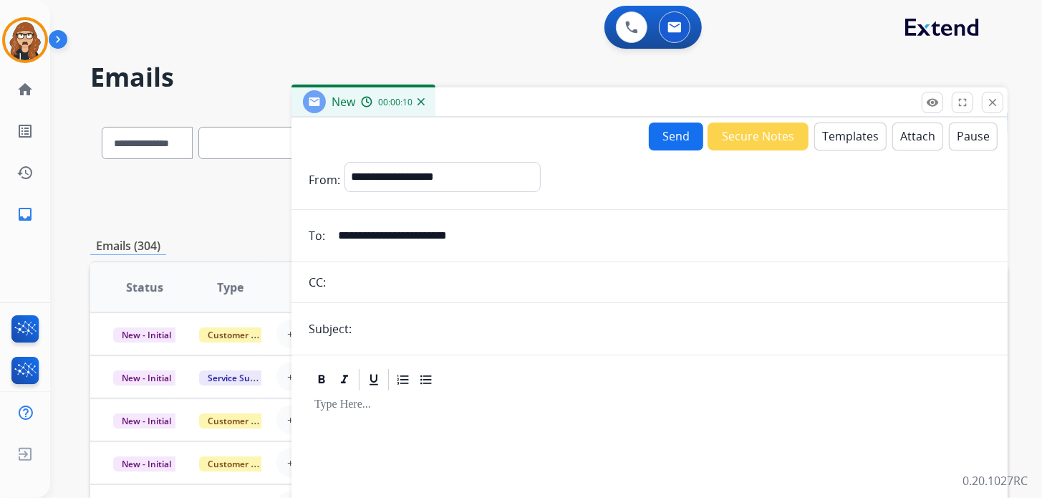
type input "**********"
click at [853, 134] on button "Templates" at bounding box center [850, 136] width 72 height 28
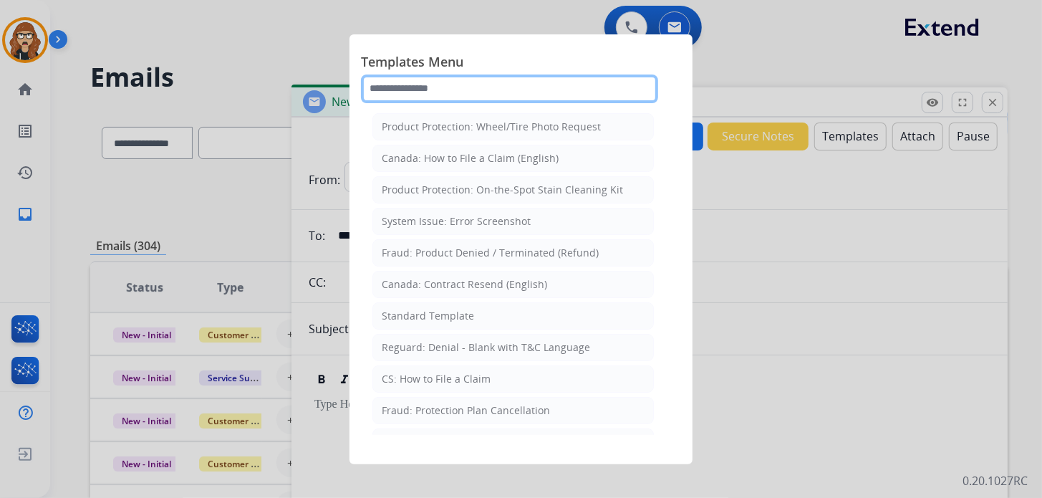
click at [427, 93] on input "text" at bounding box center [509, 88] width 297 height 29
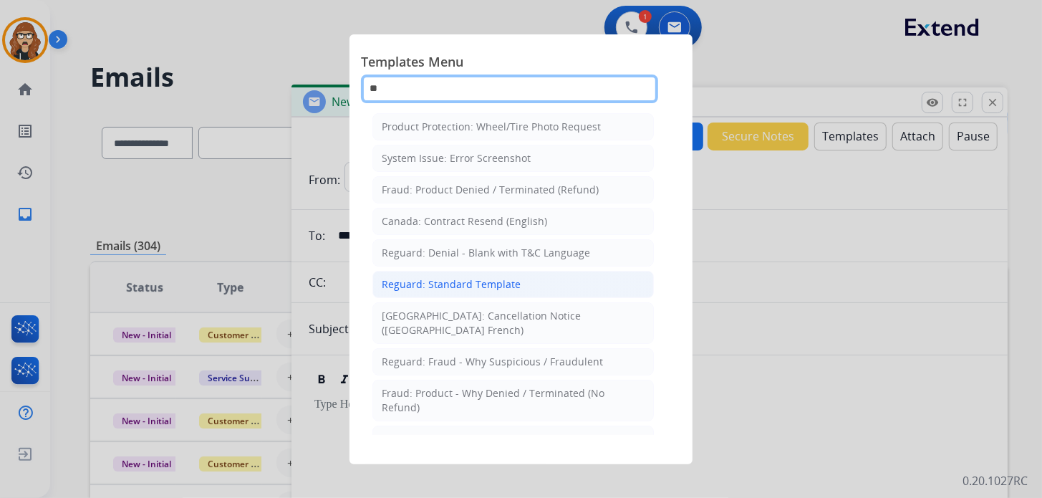
type input "*"
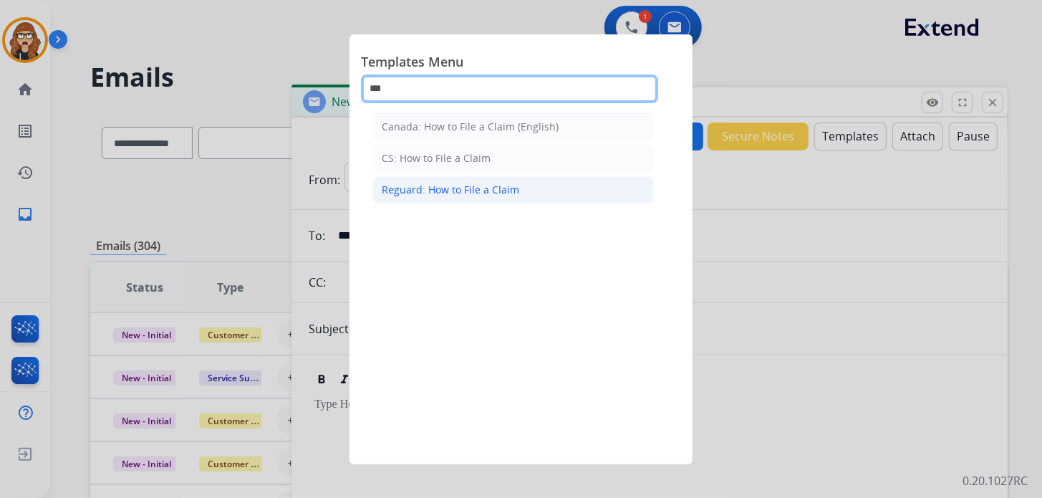
type input "***"
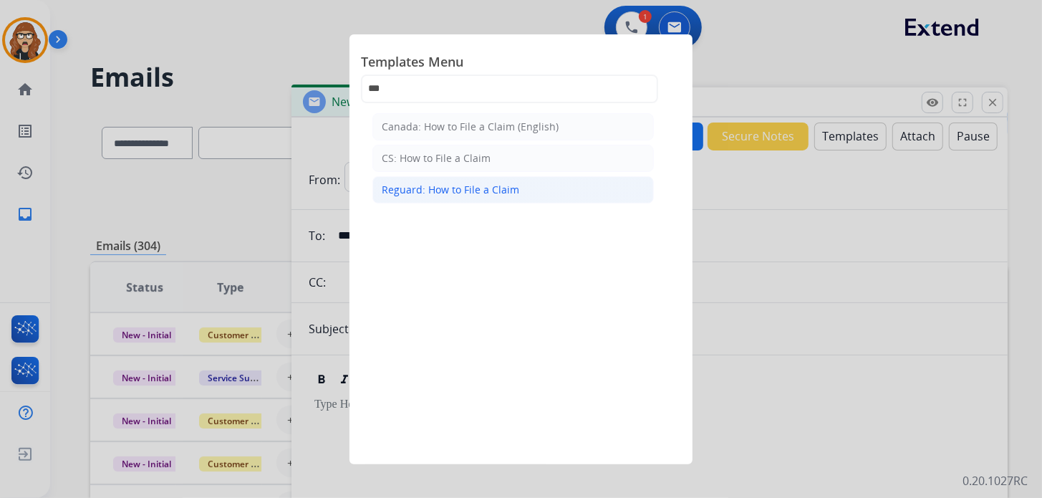
click at [521, 181] on li "Reguard: How to File a Claim" at bounding box center [512, 189] width 281 height 27
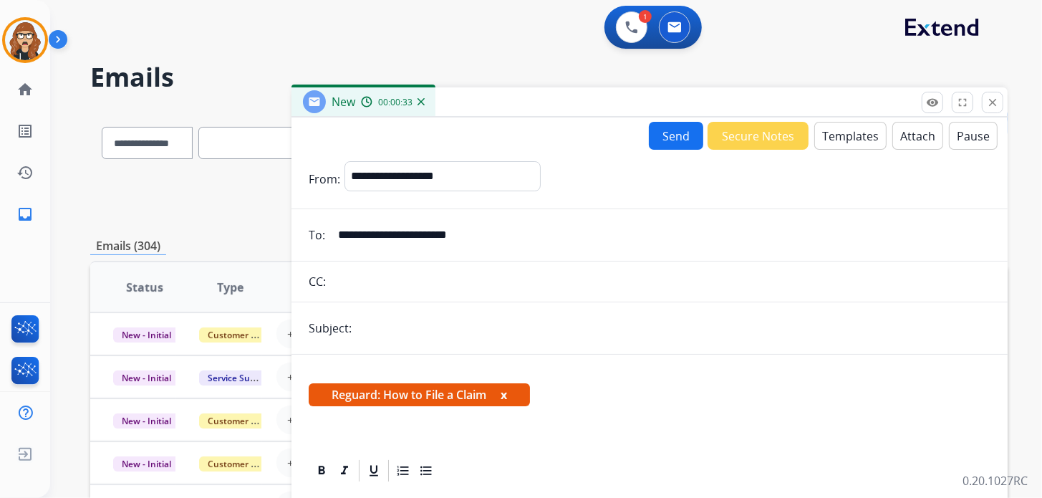
scroll to position [160, 0]
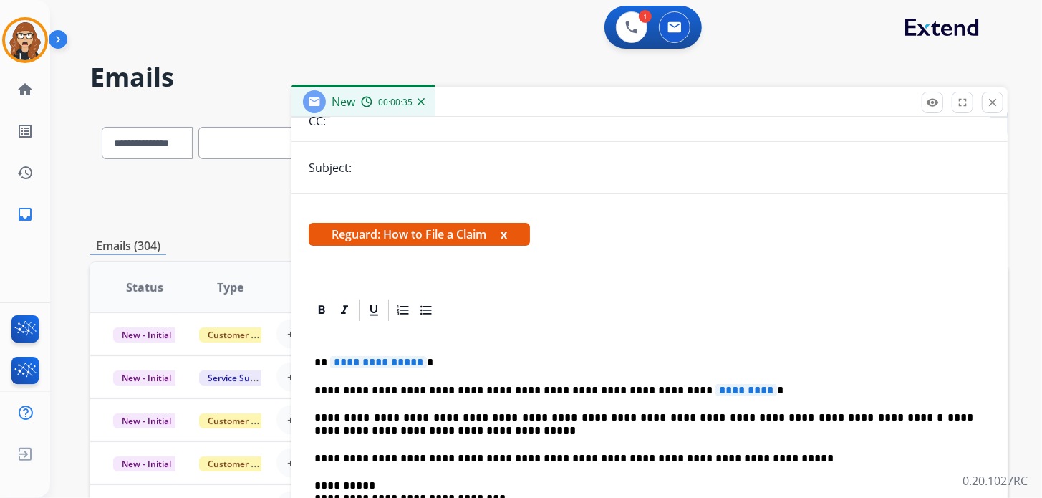
click at [436, 364] on p "**********" at bounding box center [643, 362] width 659 height 13
click at [749, 388] on p "**********" at bounding box center [643, 390] width 659 height 13
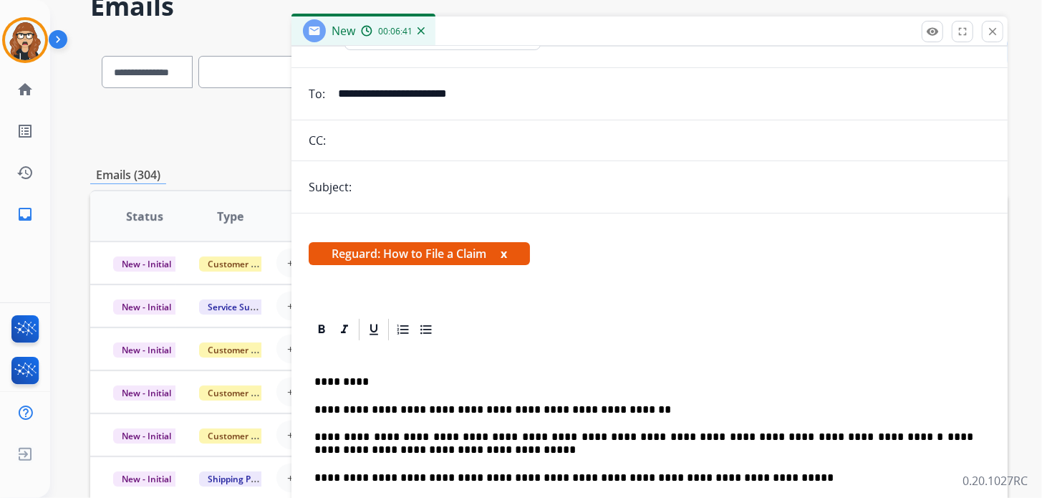
scroll to position [142, 0]
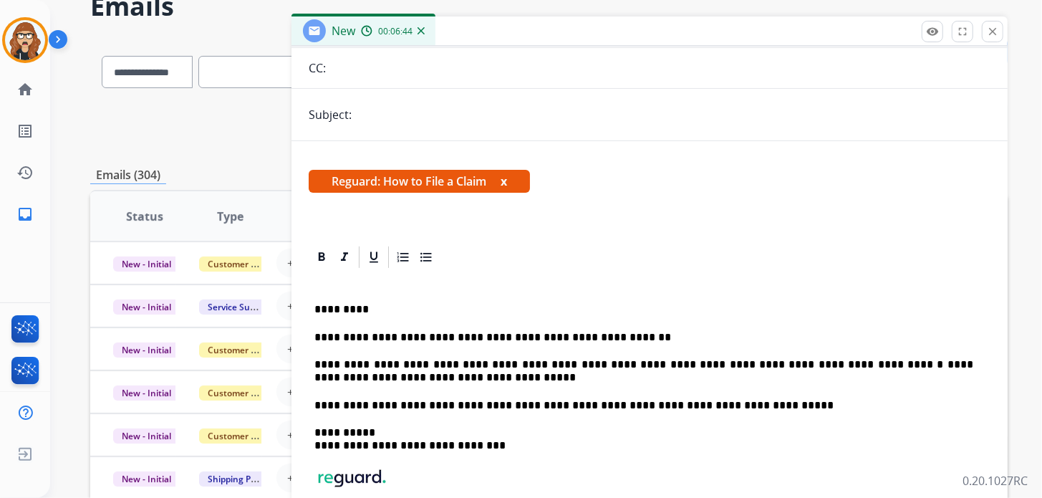
click at [505, 179] on button "x" at bounding box center [503, 181] width 6 height 17
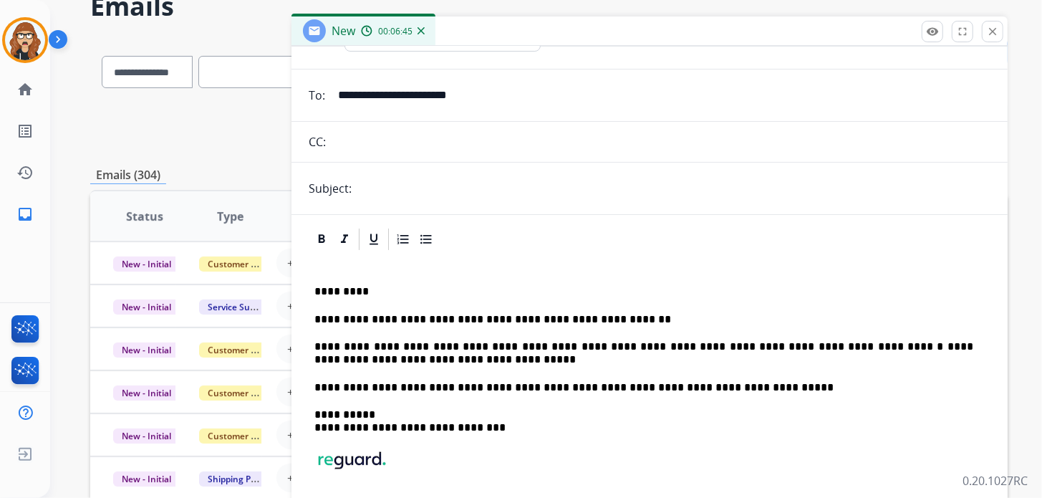
click at [396, 123] on form "**********" at bounding box center [649, 296] width 716 height 573
click at [376, 183] on input "text" at bounding box center [673, 188] width 634 height 29
type input "**********"
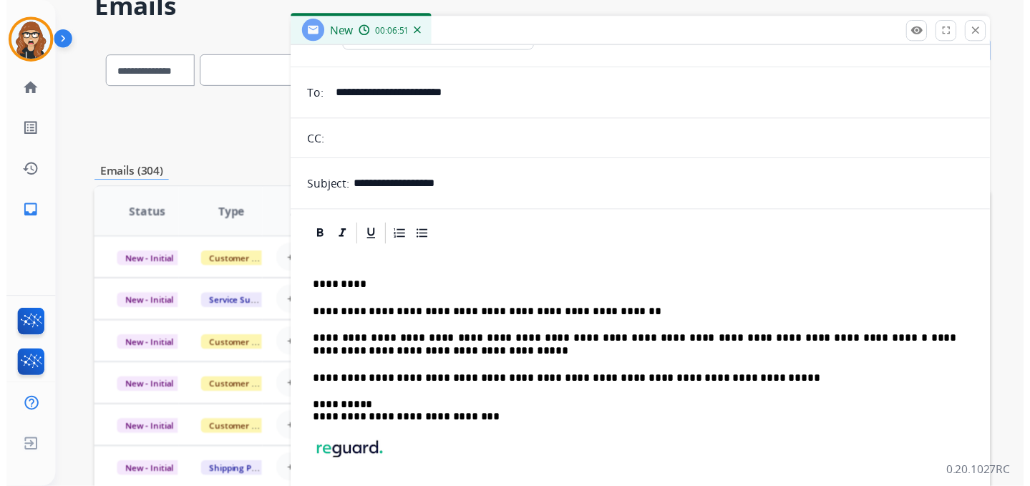
scroll to position [0, 0]
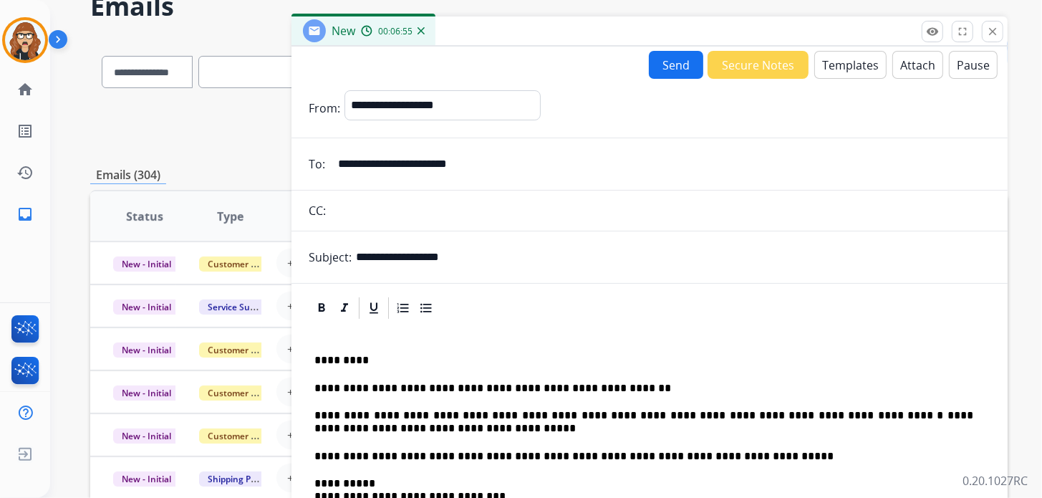
click at [673, 70] on button "Send" at bounding box center [676, 65] width 54 height 28
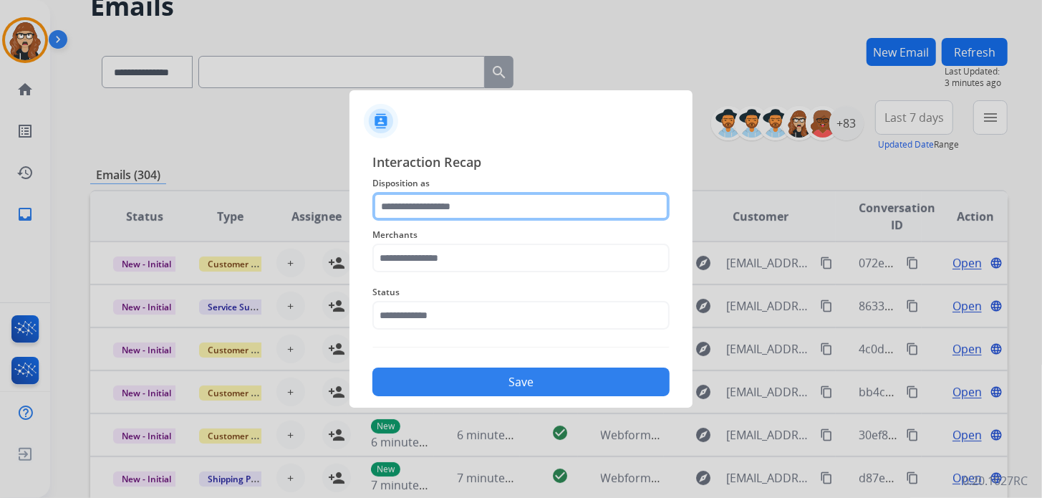
click at [508, 210] on input "text" at bounding box center [520, 206] width 297 height 29
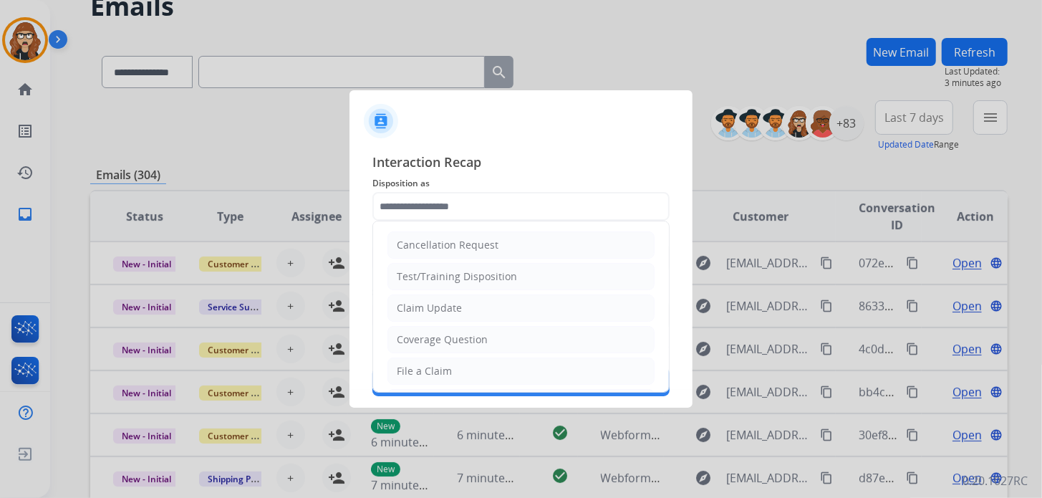
drag, startPoint x: 458, startPoint y: 371, endPoint x: 489, endPoint y: 259, distance: 116.0
click at [458, 371] on li "File a Claim" at bounding box center [520, 370] width 267 height 27
type input "**********"
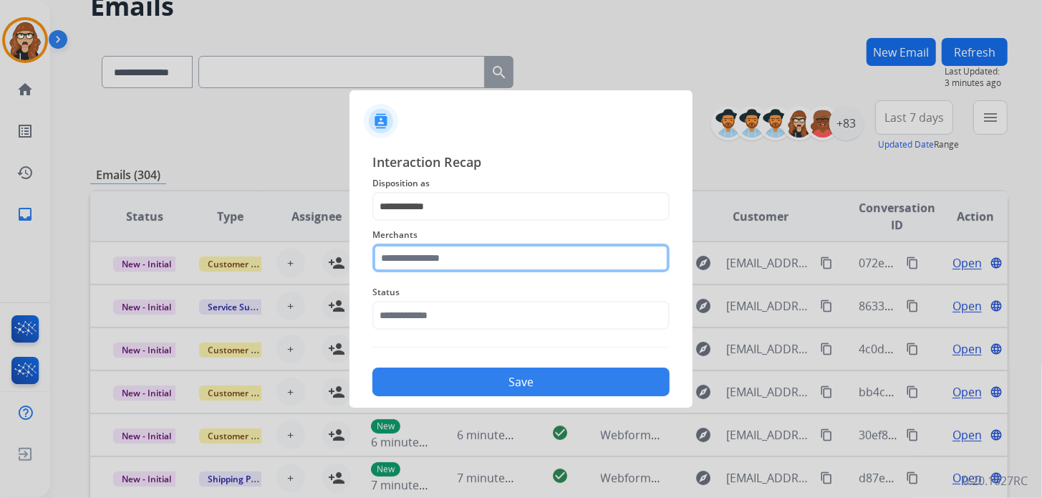
click at [468, 254] on input "text" at bounding box center [520, 257] width 297 height 29
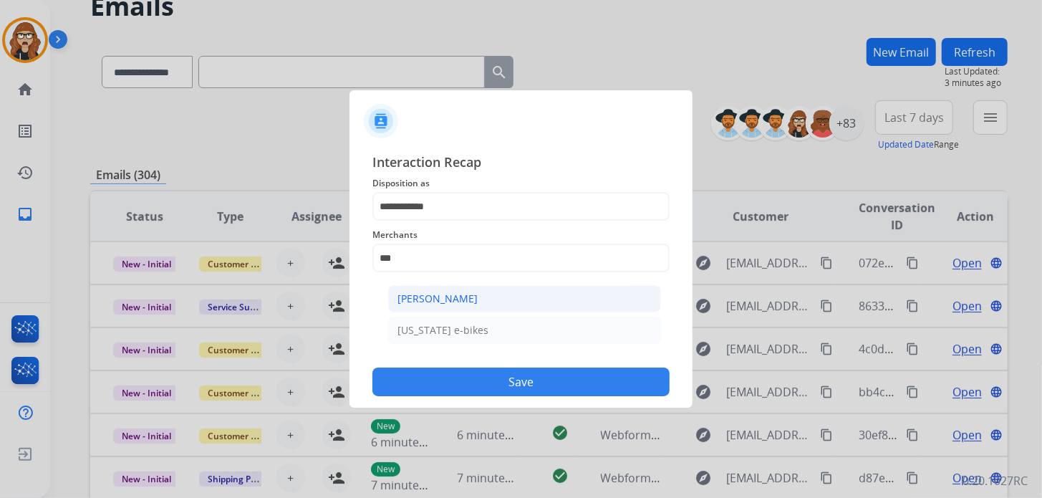
click at [465, 299] on div "[PERSON_NAME]" at bounding box center [437, 298] width 80 height 14
type input "**********"
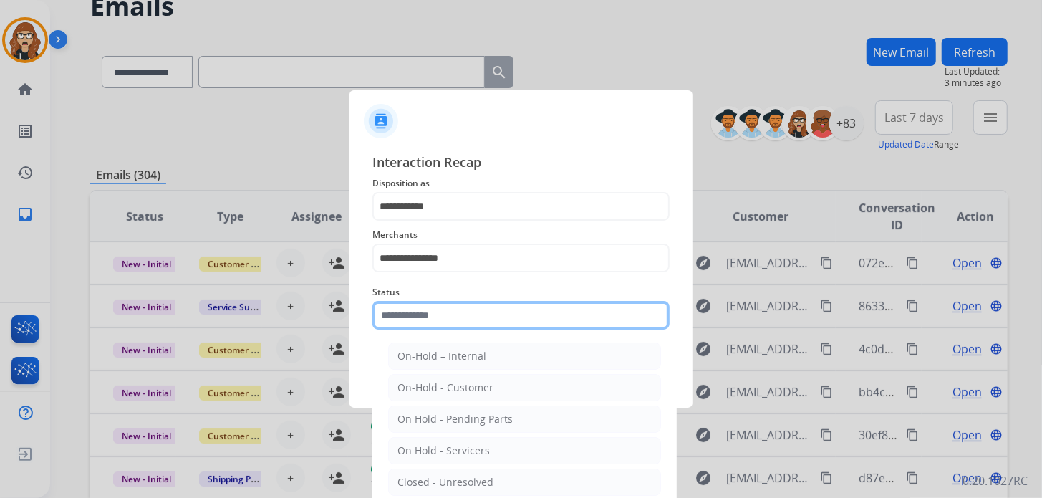
click at [480, 323] on input "text" at bounding box center [520, 315] width 297 height 29
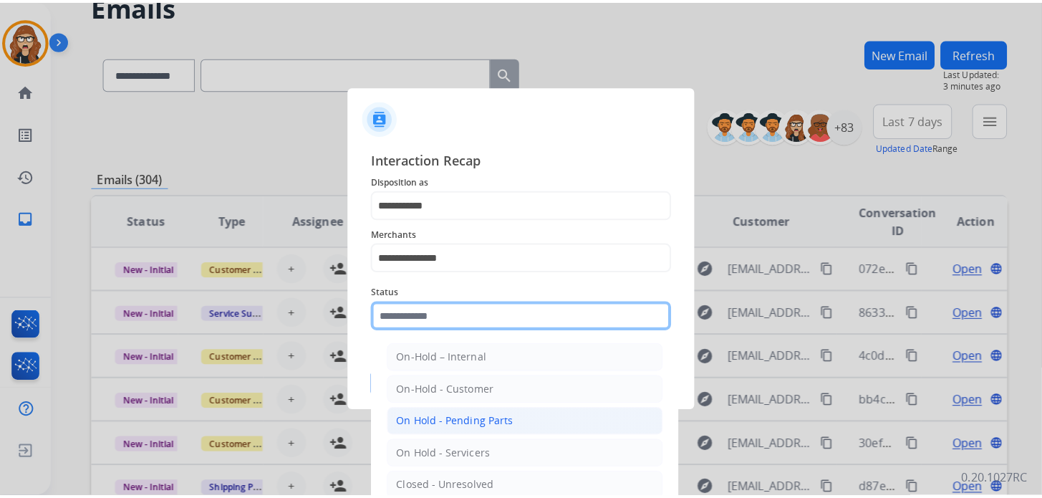
scroll to position [82, 0]
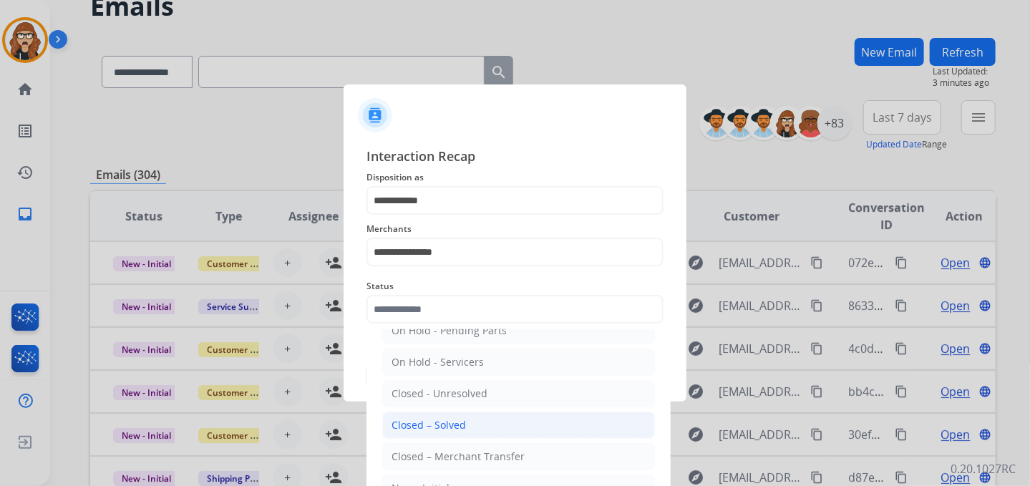
click at [478, 430] on li "Closed – Solved" at bounding box center [518, 425] width 273 height 27
type input "**********"
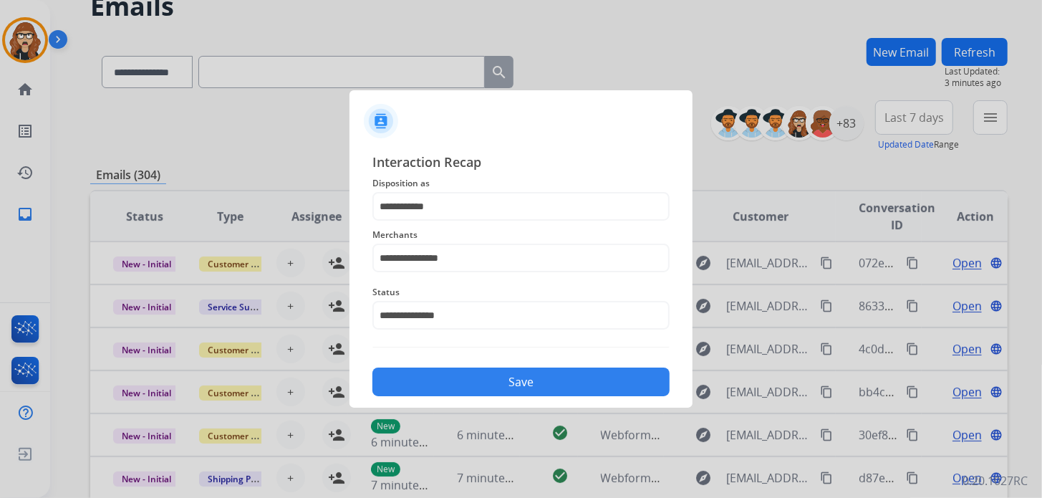
click at [452, 377] on button "Save" at bounding box center [520, 381] width 297 height 29
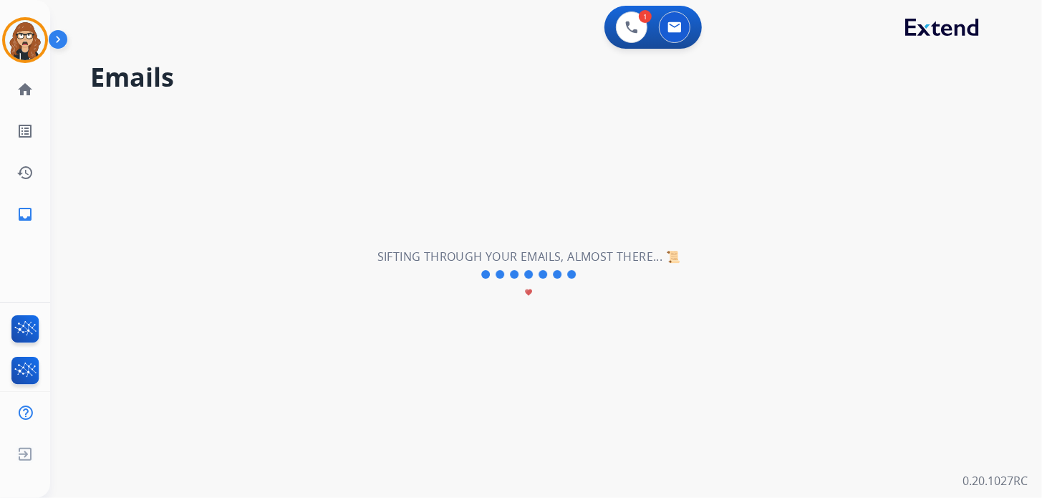
scroll to position [0, 0]
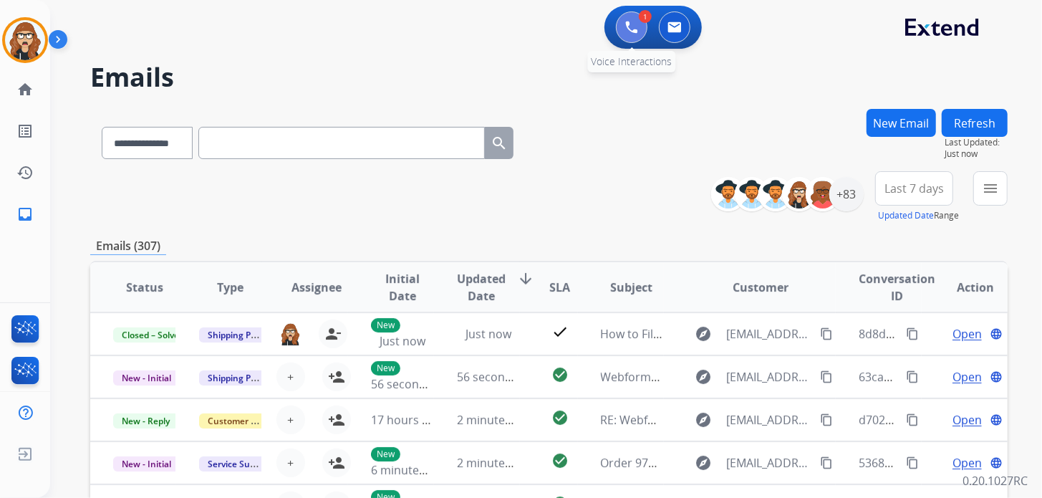
click at [624, 29] on button at bounding box center [632, 27] width 32 height 32
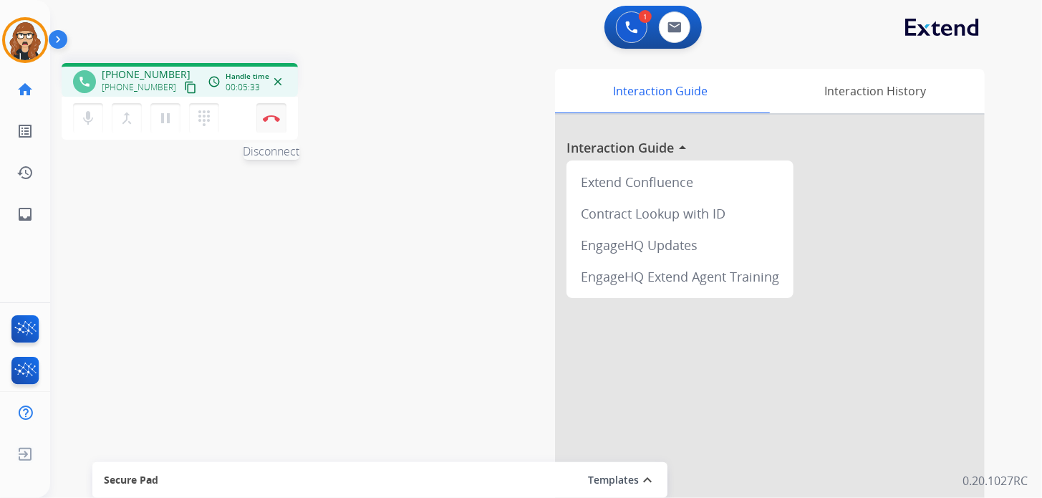
click at [280, 125] on button "Disconnect" at bounding box center [271, 118] width 30 height 30
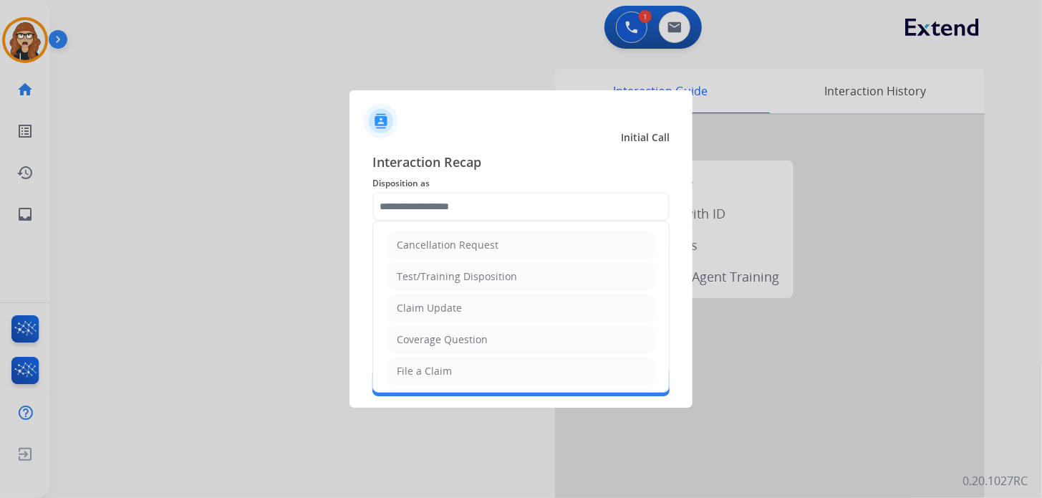
click at [437, 203] on input "text" at bounding box center [520, 206] width 297 height 29
click at [488, 362] on li "File a Claim" at bounding box center [520, 370] width 267 height 27
type input "**********"
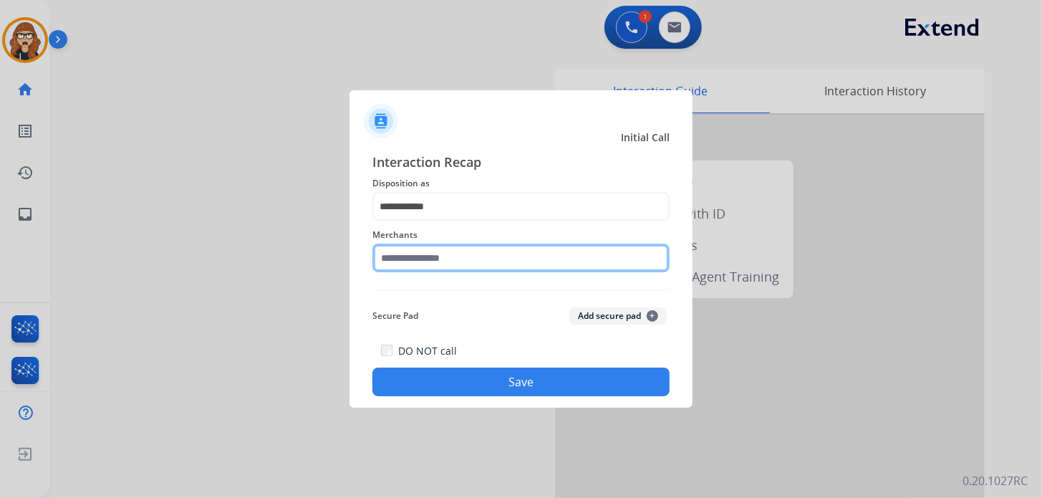
click at [419, 266] on input "text" at bounding box center [520, 257] width 297 height 29
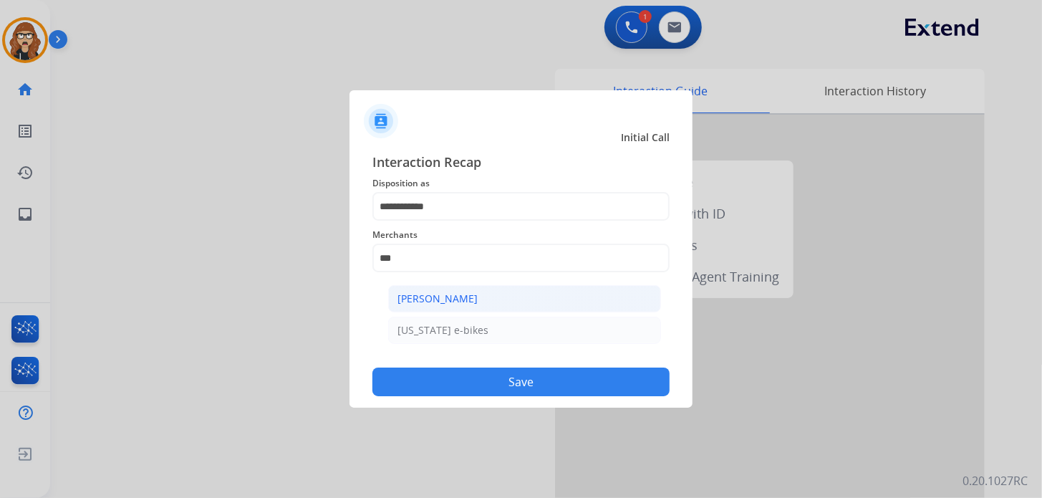
click at [415, 301] on div "[PERSON_NAME]" at bounding box center [437, 298] width 80 height 14
type input "**********"
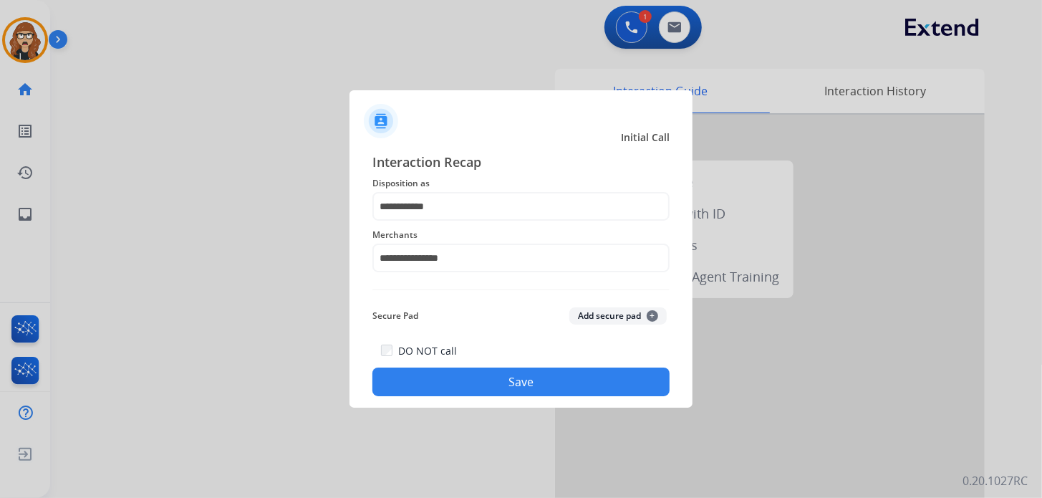
click at [474, 386] on button "Save" at bounding box center [520, 381] width 297 height 29
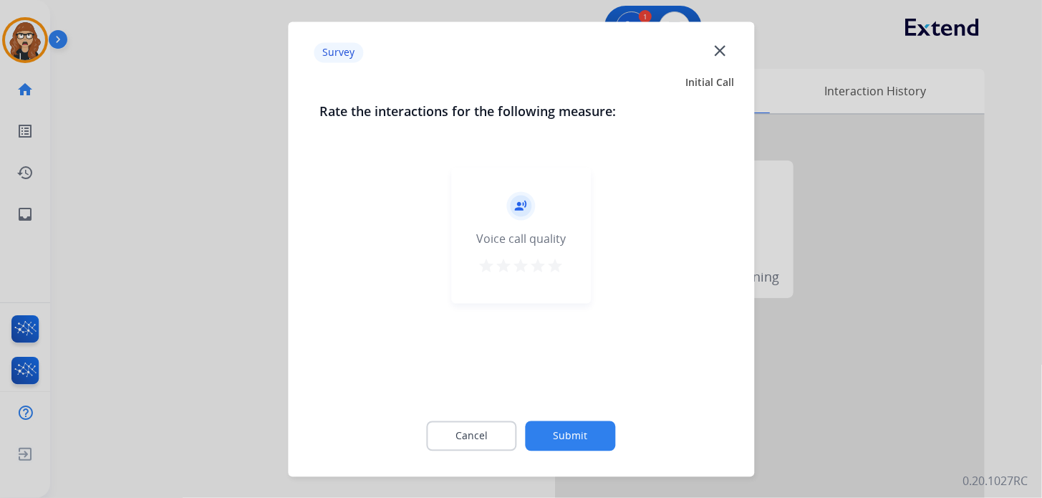
click at [550, 266] on mat-icon "star" at bounding box center [555, 265] width 17 height 17
click at [573, 432] on button "Submit" at bounding box center [571, 435] width 90 height 30
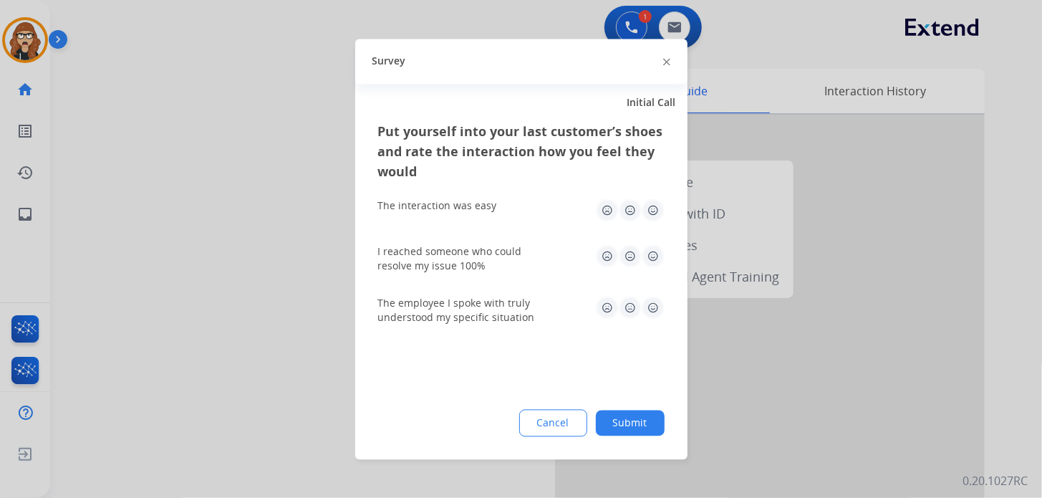
click at [659, 211] on img at bounding box center [653, 209] width 23 height 23
click at [651, 252] on img at bounding box center [653, 255] width 23 height 23
click at [653, 303] on img at bounding box center [653, 307] width 23 height 23
click at [644, 421] on button "Submit" at bounding box center [630, 423] width 69 height 26
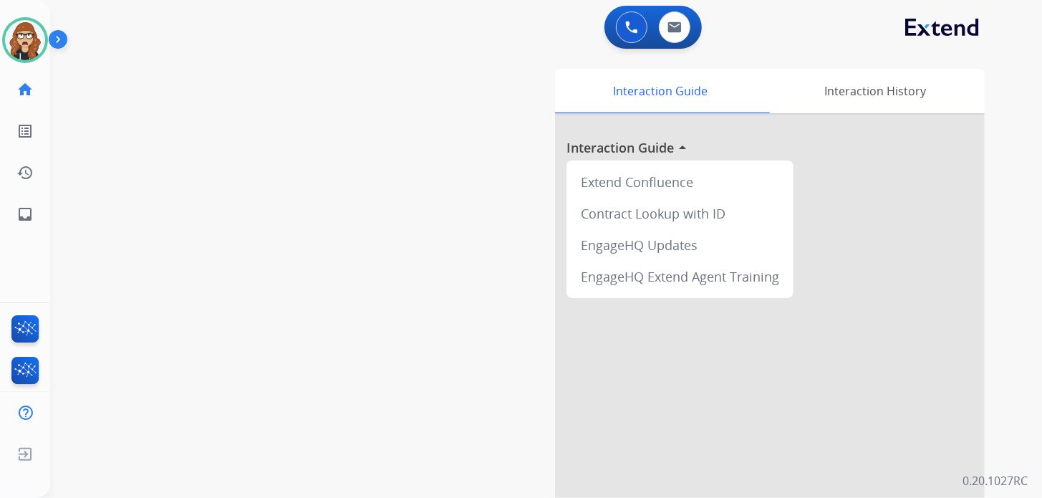
click at [100, 324] on div "swap_horiz Break voice bridge close_fullscreen Connect 3-Way Call merge_type Se…" at bounding box center [528, 350] width 957 height 597
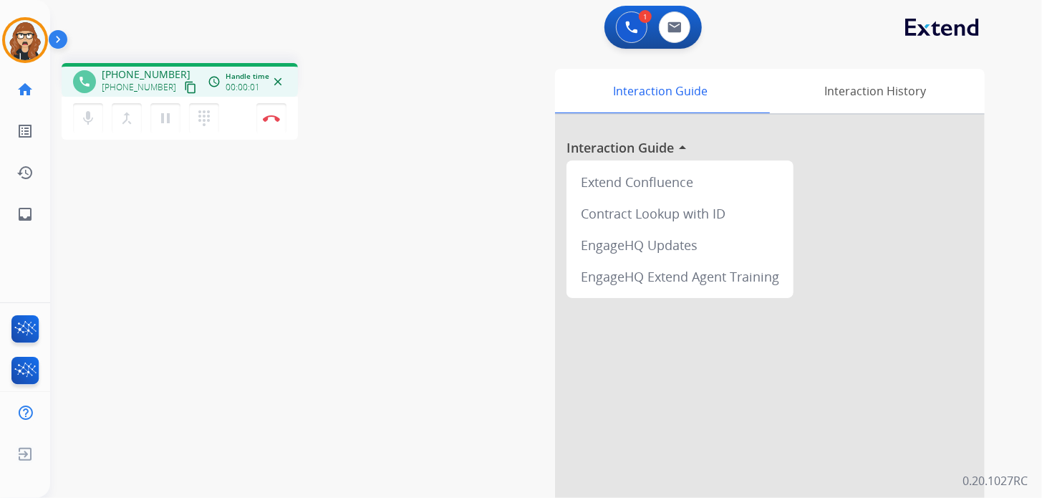
click at [184, 89] on mat-icon "content_copy" at bounding box center [190, 87] width 13 height 13
click at [275, 119] on img at bounding box center [271, 118] width 17 height 7
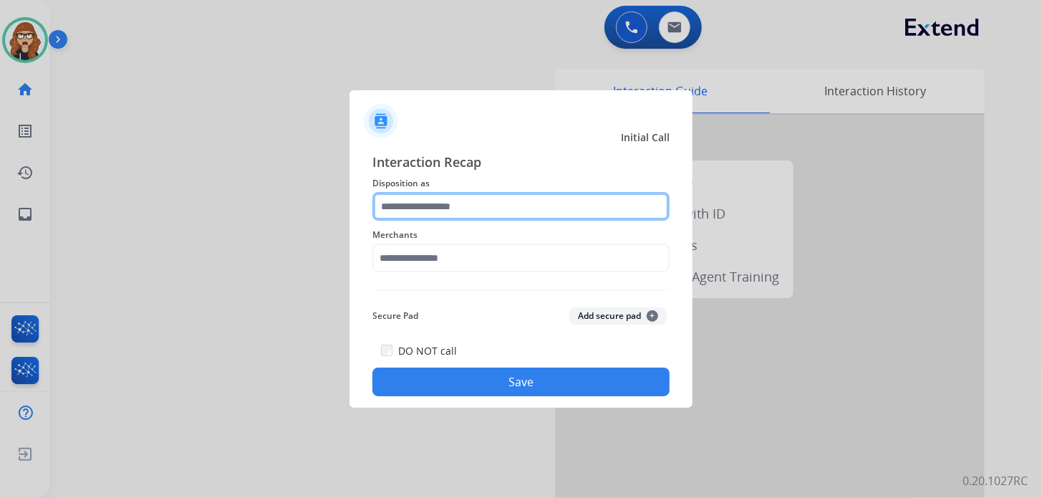
click at [408, 203] on input "text" at bounding box center [520, 206] width 297 height 29
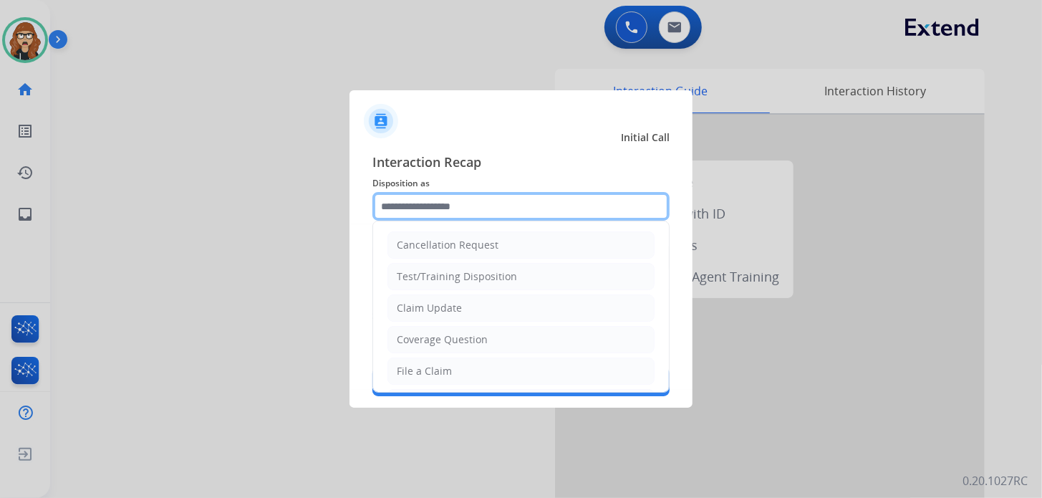
click at [445, 205] on input "text" at bounding box center [520, 206] width 297 height 29
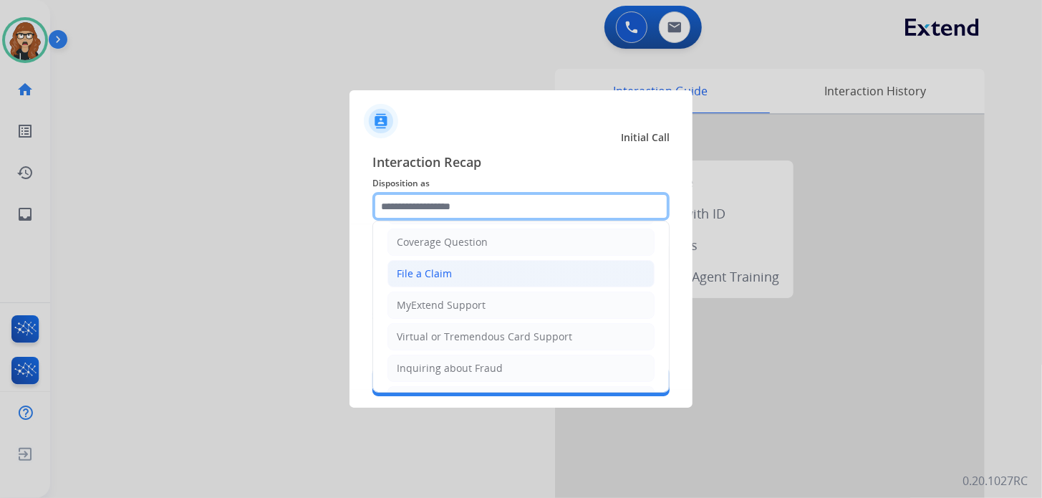
scroll to position [71, 0]
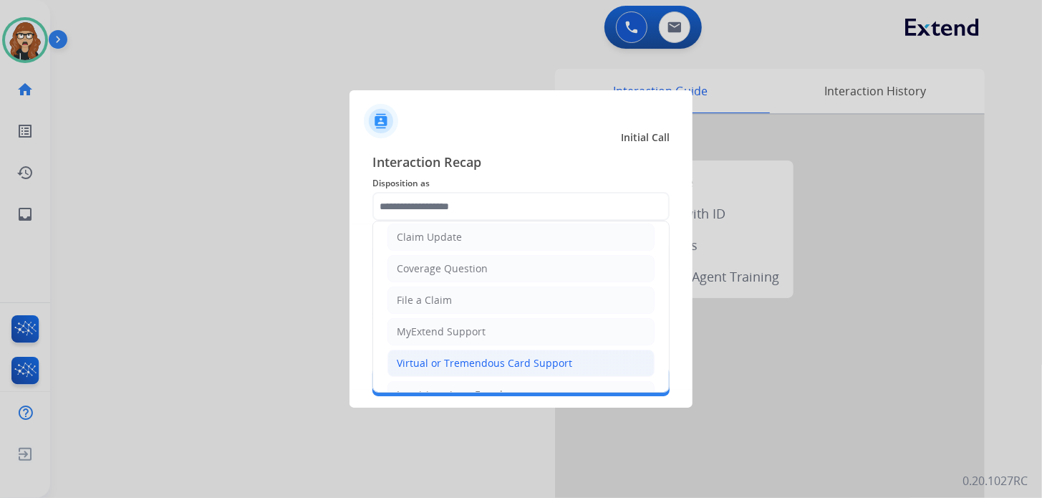
click at [498, 352] on li "Virtual or Tremendous Card Support" at bounding box center [520, 362] width 267 height 27
type input "**********"
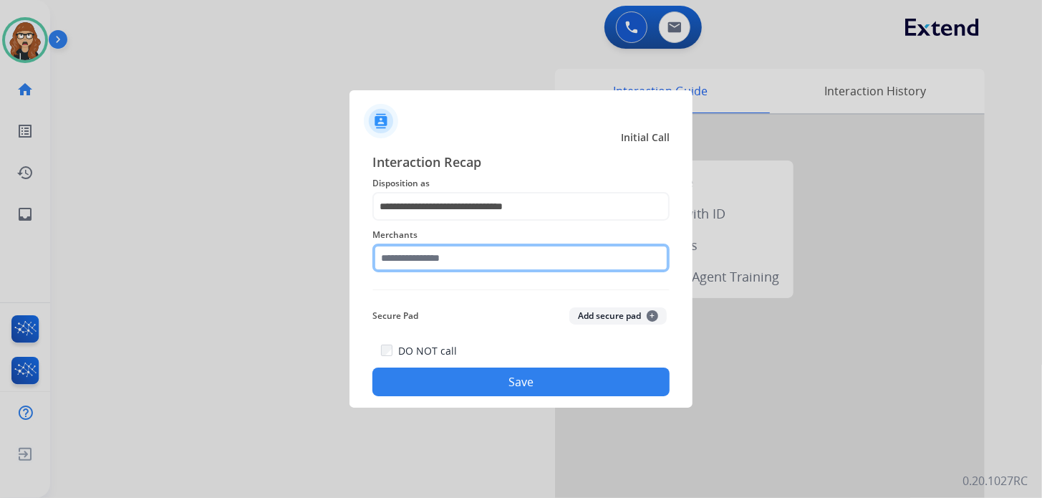
click at [468, 245] on input "text" at bounding box center [520, 257] width 297 height 29
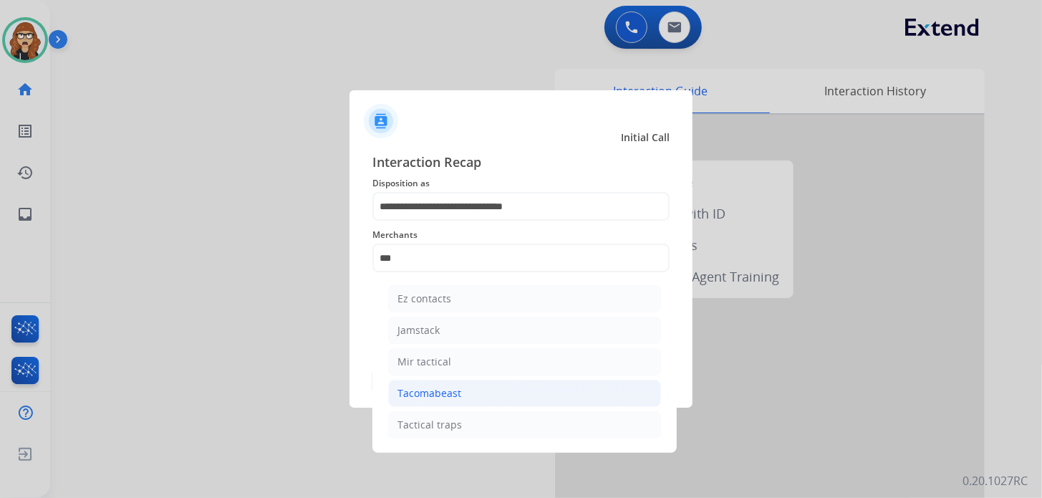
click at [464, 403] on li "Tacomabeast" at bounding box center [524, 392] width 273 height 27
type input "**********"
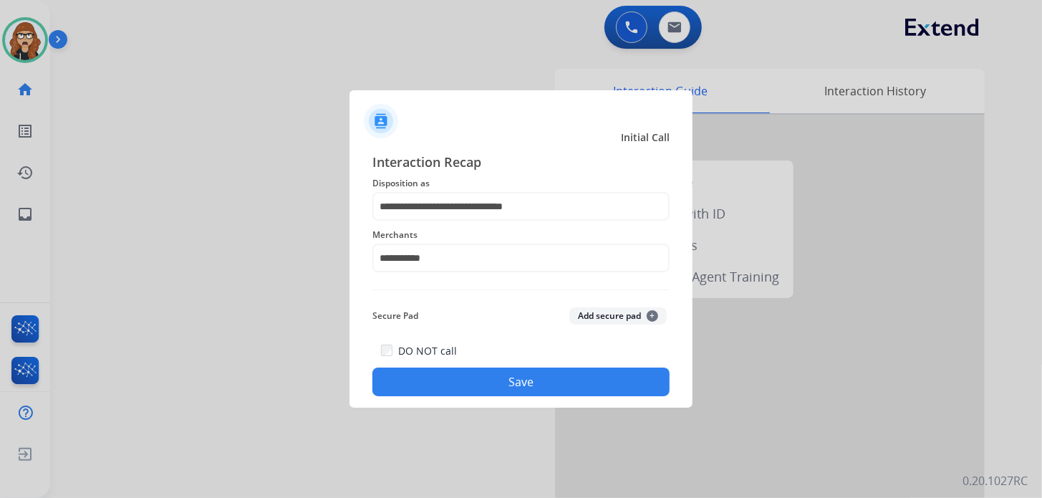
click at [459, 384] on button "Save" at bounding box center [520, 381] width 297 height 29
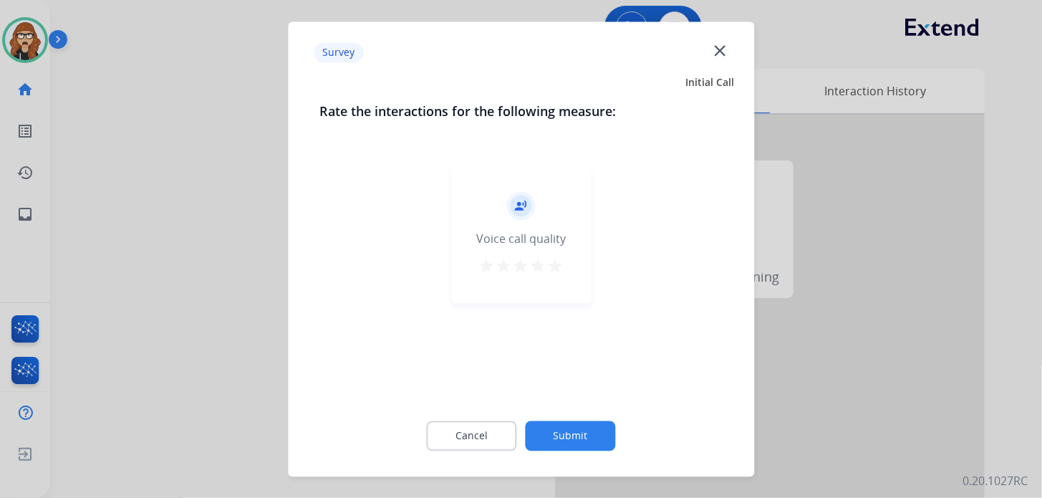
click at [551, 266] on mat-icon "star" at bounding box center [555, 265] width 17 height 17
click at [565, 434] on button "Submit" at bounding box center [571, 435] width 90 height 30
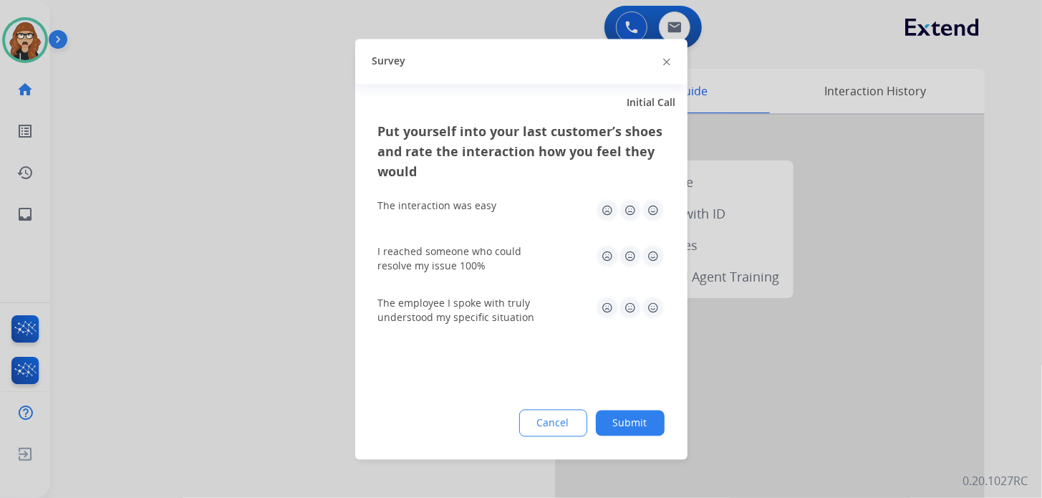
click at [653, 209] on img at bounding box center [653, 209] width 23 height 23
click at [654, 259] on img at bounding box center [653, 255] width 23 height 23
click at [657, 296] on img at bounding box center [653, 307] width 23 height 23
click at [624, 426] on button "Submit" at bounding box center [630, 423] width 69 height 26
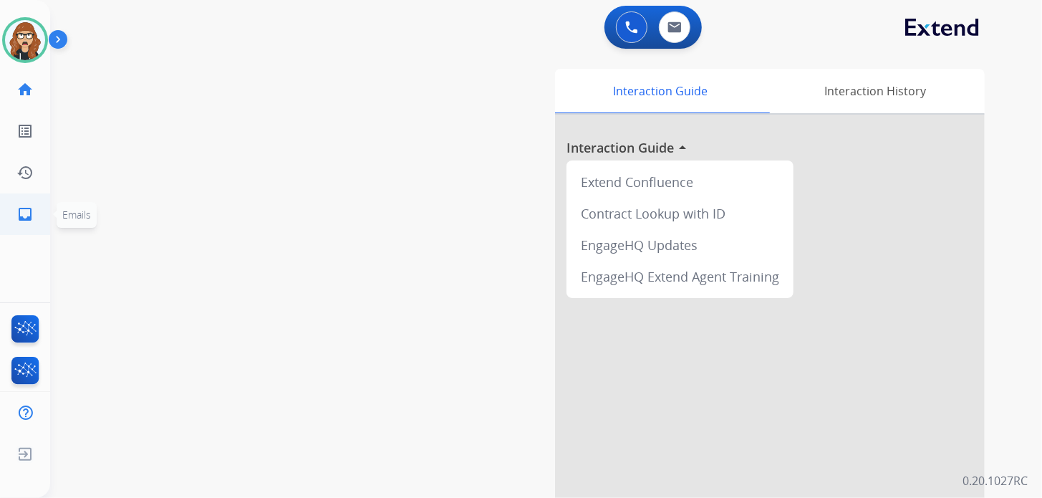
click at [37, 213] on link "inbox Emails" at bounding box center [25, 214] width 40 height 40
select select "**********"
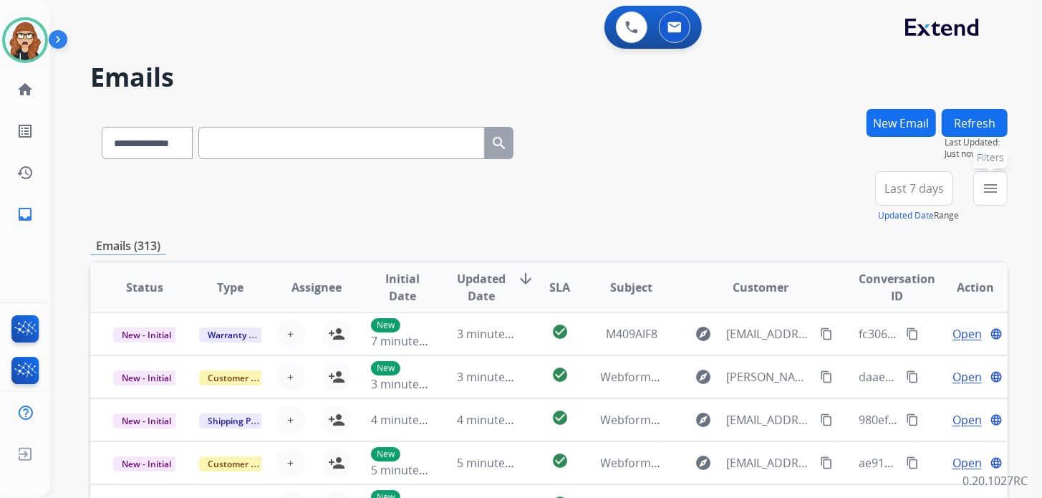
click at [977, 196] on button "menu Filters" at bounding box center [990, 188] width 34 height 34
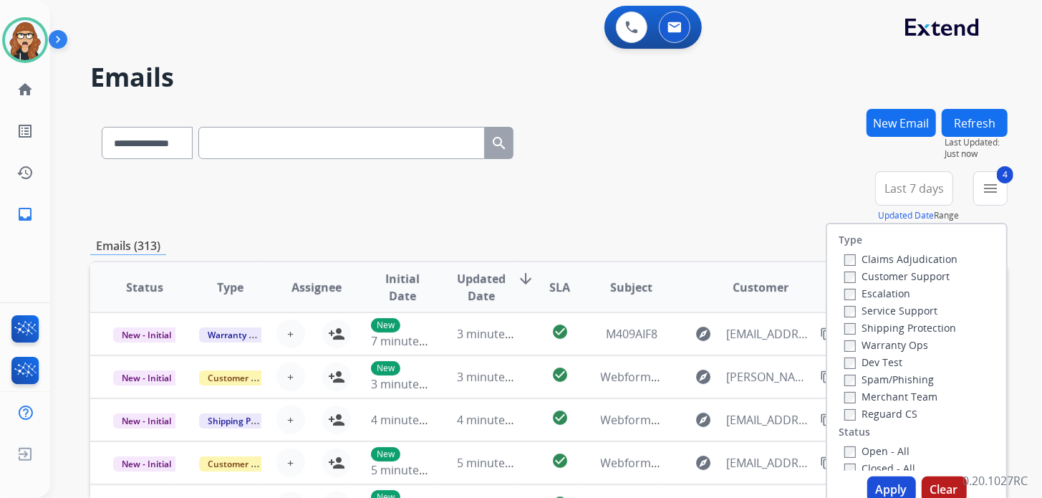
drag, startPoint x: 891, startPoint y: 484, endPoint x: 889, endPoint y: 464, distance: 20.2
click at [891, 483] on button "Apply" at bounding box center [891, 489] width 49 height 26
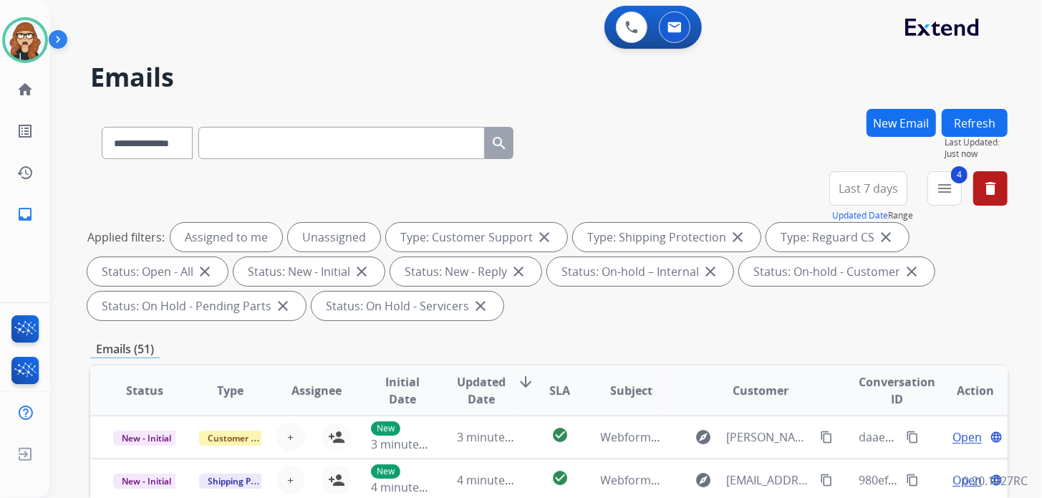
click at [883, 191] on span "Last 7 days" at bounding box center [867, 188] width 59 height 6
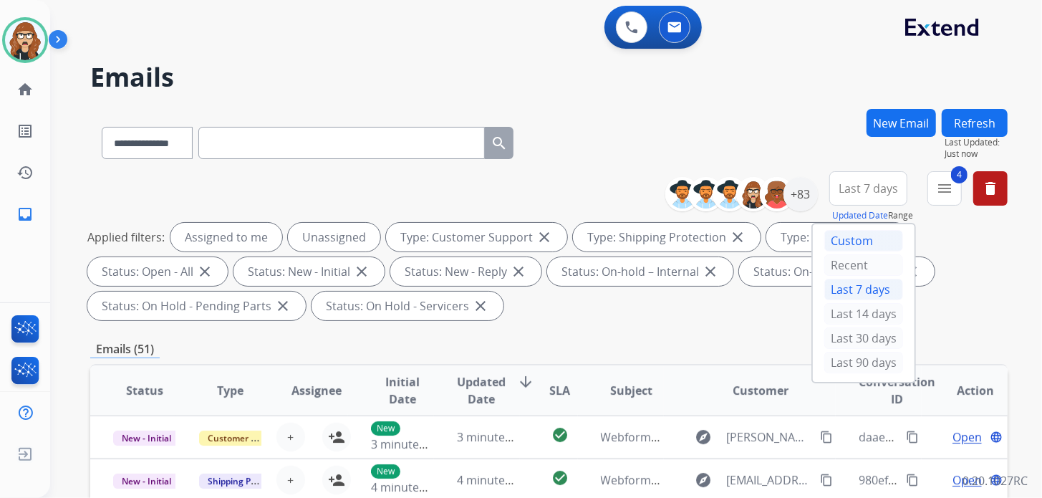
click at [856, 237] on div "Custom" at bounding box center [863, 240] width 79 height 21
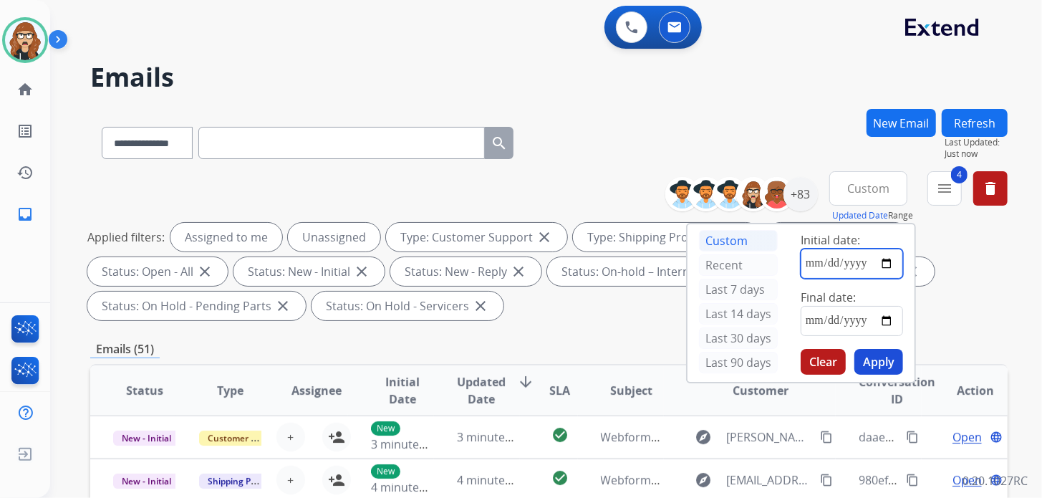
click at [882, 265] on input "date" at bounding box center [851, 263] width 102 height 30
type input "**********"
click at [890, 324] on input "date" at bounding box center [851, 321] width 102 height 30
click at [771, 87] on h2 "Emails" at bounding box center [548, 77] width 917 height 29
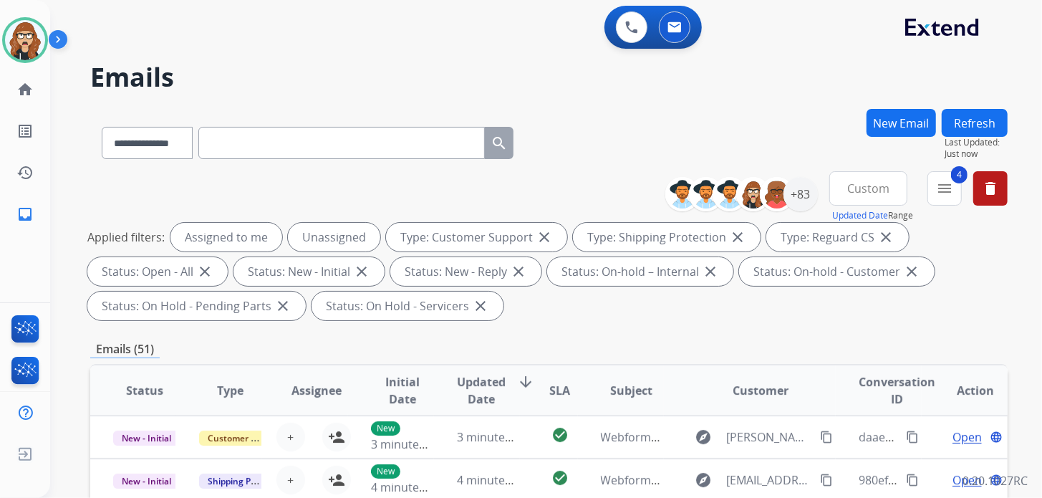
click at [890, 190] on button "Custom" at bounding box center [868, 188] width 78 height 34
click at [873, 241] on div "Custom" at bounding box center [863, 240] width 79 height 21
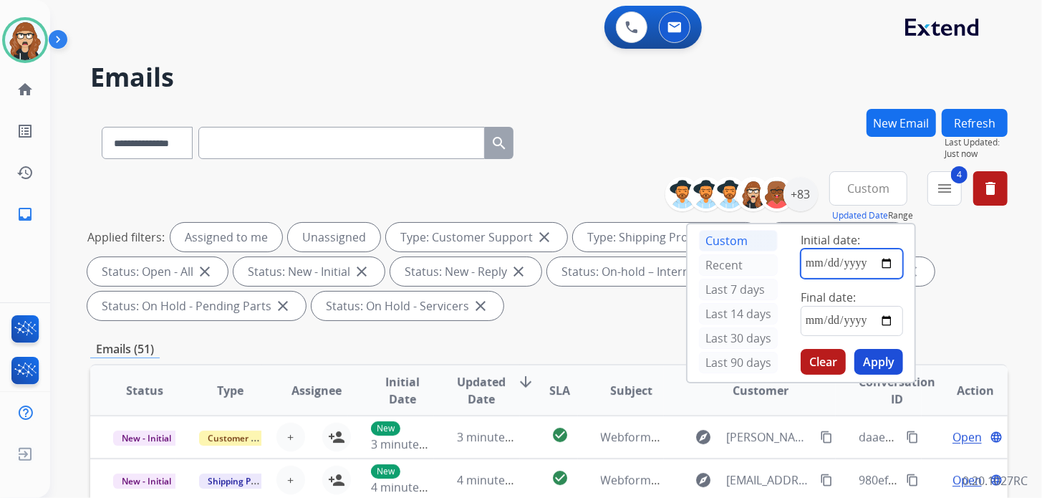
drag, startPoint x: 863, startPoint y: 265, endPoint x: 768, endPoint y: 265, distance: 95.9
click at [770, 265] on div "Custom Recent Last 7 days Last 14 days Last 30 days Last 90 days Initial date: …" at bounding box center [801, 303] width 230 height 160
type input "**********"
click at [892, 317] on input "date" at bounding box center [851, 321] width 102 height 30
type input "**********"
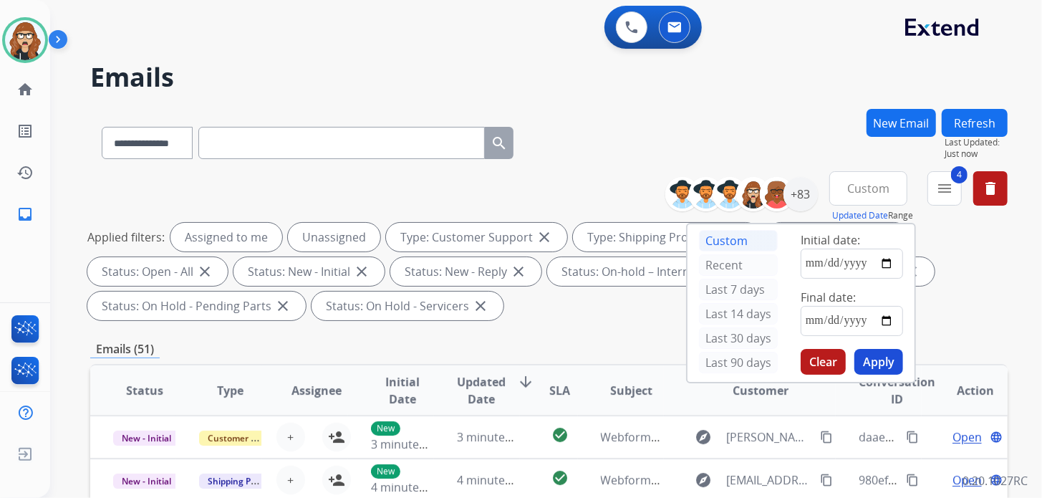
click at [884, 364] on button "Apply" at bounding box center [878, 362] width 49 height 26
drag, startPoint x: 755, startPoint y: 54, endPoint x: 764, endPoint y: 71, distance: 19.2
click at [755, 54] on div "**********" at bounding box center [528, 301] width 957 height 498
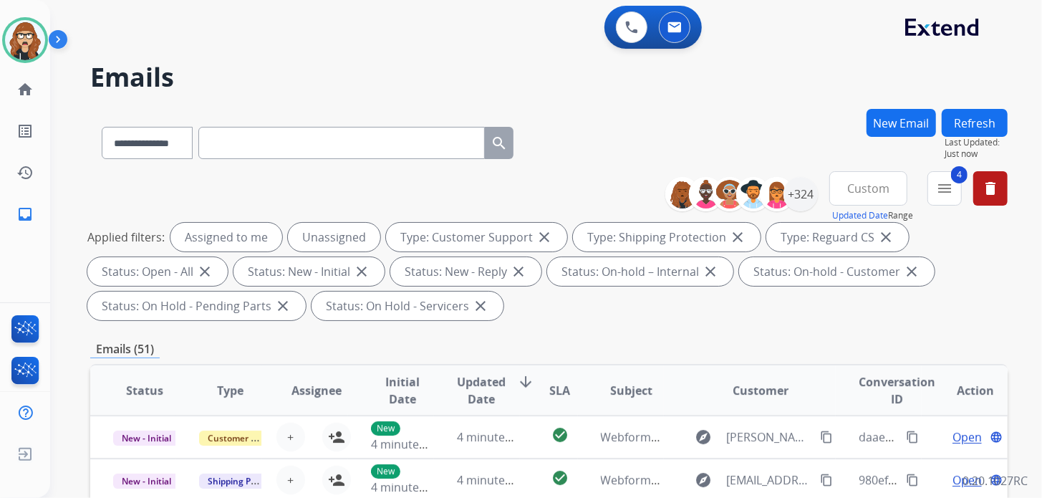
click at [886, 194] on button "Custom" at bounding box center [868, 188] width 78 height 34
click at [862, 238] on div "Custom" at bounding box center [863, 240] width 79 height 21
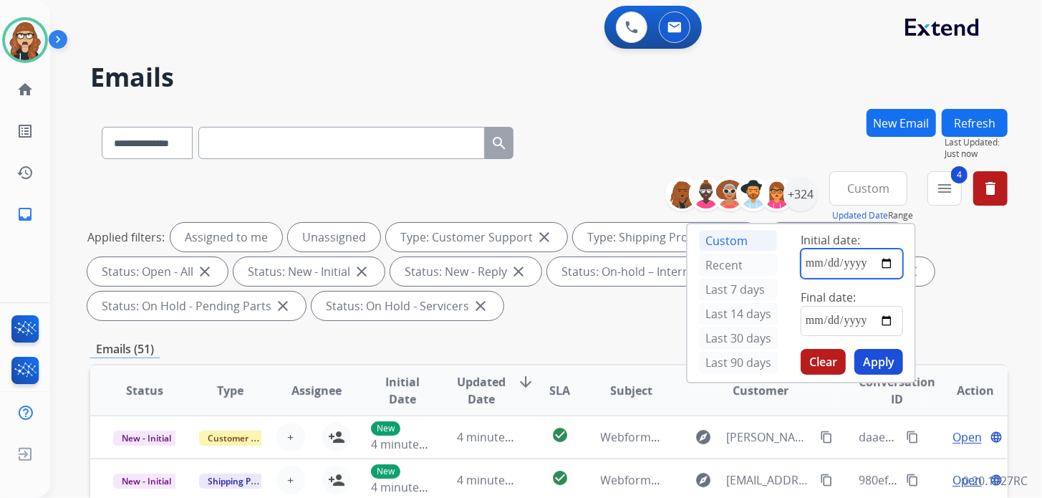
click at [868, 265] on input "date" at bounding box center [851, 263] width 102 height 30
type input "**********"
click at [886, 323] on input "date" at bounding box center [851, 321] width 102 height 30
type input "**********"
click at [887, 358] on button "Apply" at bounding box center [878, 362] width 49 height 26
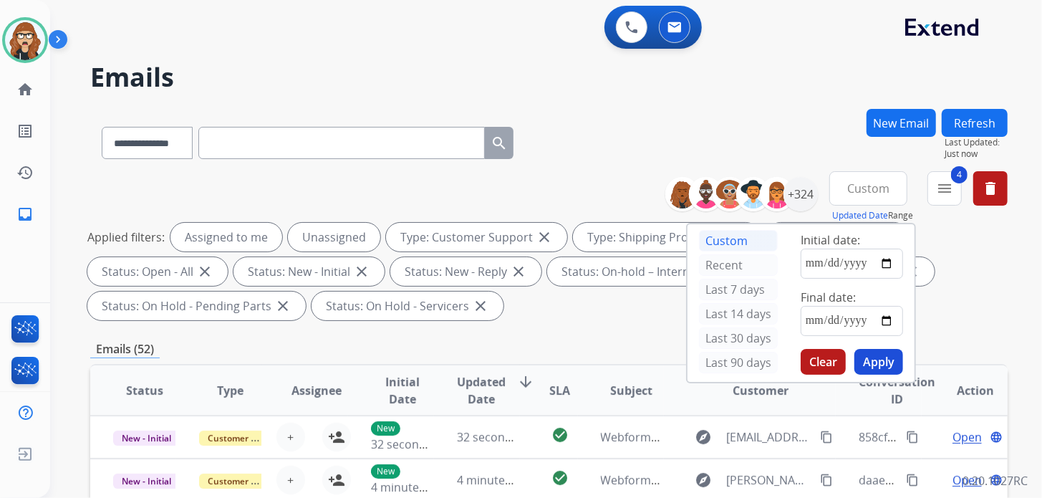
click at [892, 99] on div "**********" at bounding box center [528, 301] width 957 height 498
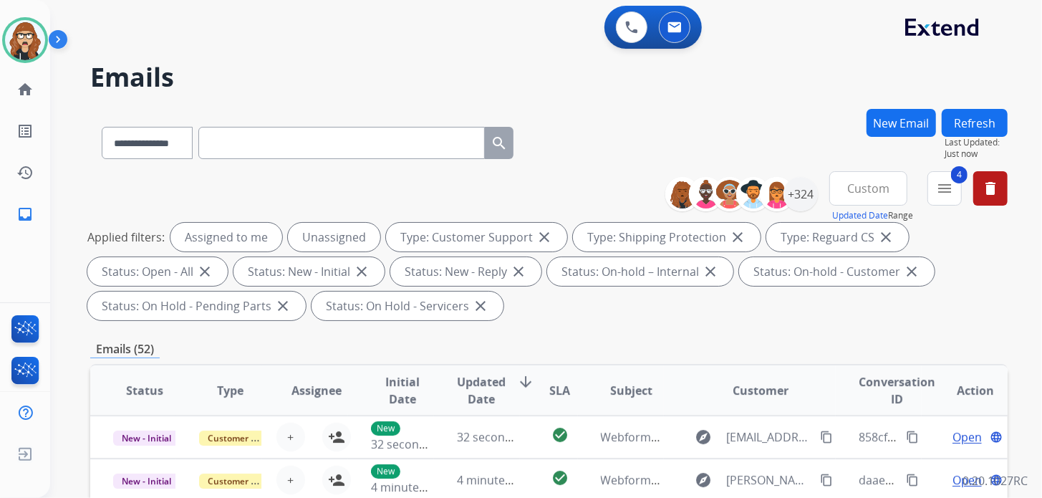
click at [850, 186] on span "Custom" at bounding box center [868, 188] width 42 height 6
click at [849, 244] on div "Custom" at bounding box center [863, 240] width 79 height 21
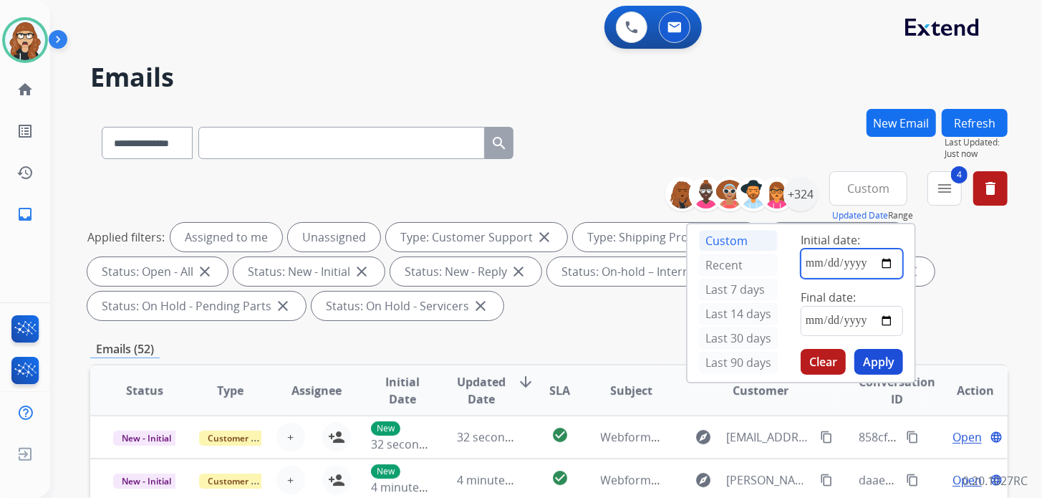
click at [800, 271] on input "date" at bounding box center [851, 263] width 102 height 30
type input "**********"
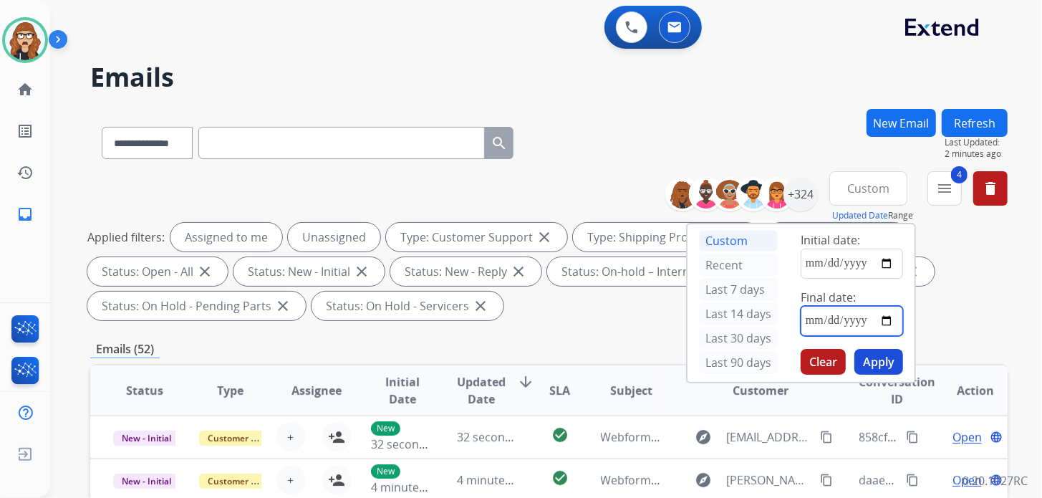
click at [884, 321] on input "date" at bounding box center [851, 321] width 102 height 30
type input "**********"
click at [894, 354] on button "Apply" at bounding box center [878, 362] width 49 height 26
click at [803, 196] on div "+324" at bounding box center [800, 194] width 34 height 34
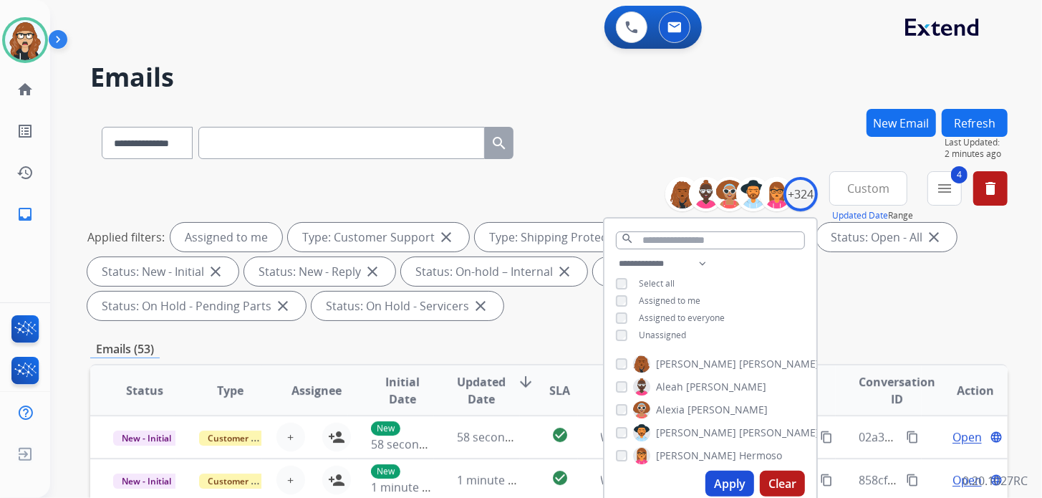
click at [730, 483] on button "Apply" at bounding box center [729, 483] width 49 height 26
click at [785, 92] on div "**********" at bounding box center [528, 301] width 957 height 498
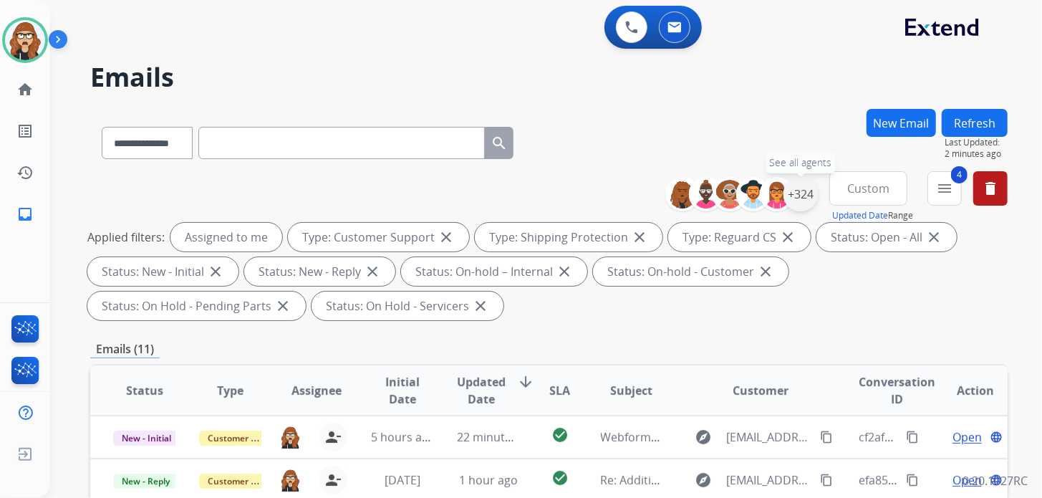
click at [796, 199] on div "+324" at bounding box center [800, 194] width 34 height 34
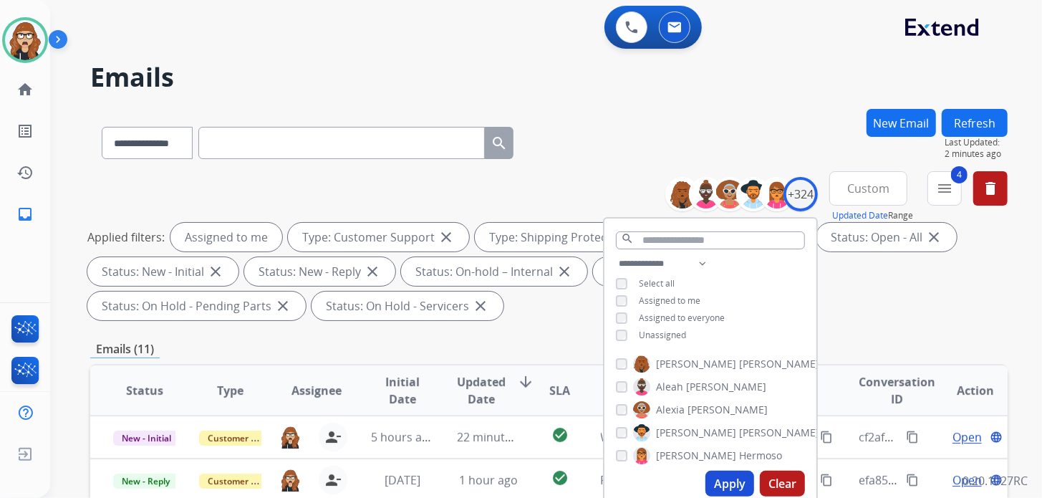
click at [724, 111] on div "**********" at bounding box center [548, 140] width 917 height 62
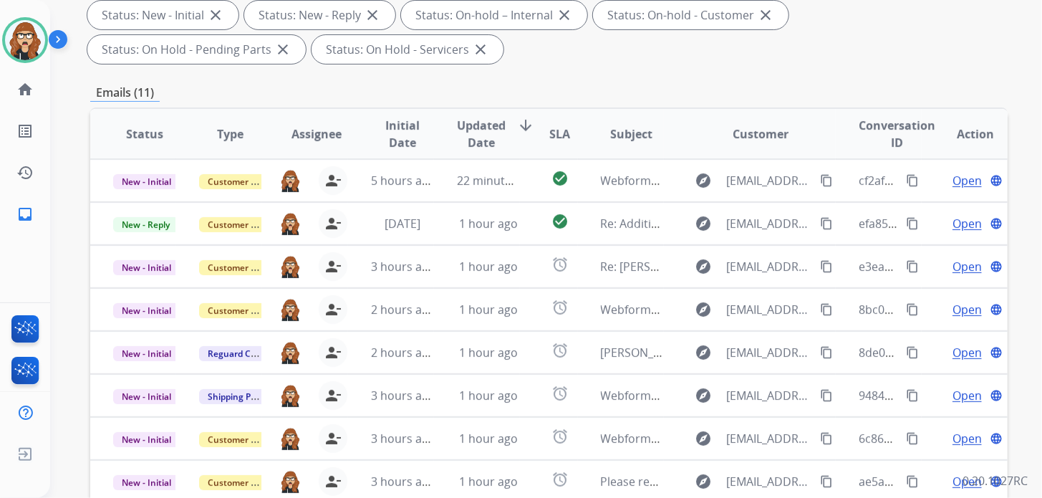
scroll to position [205, 0]
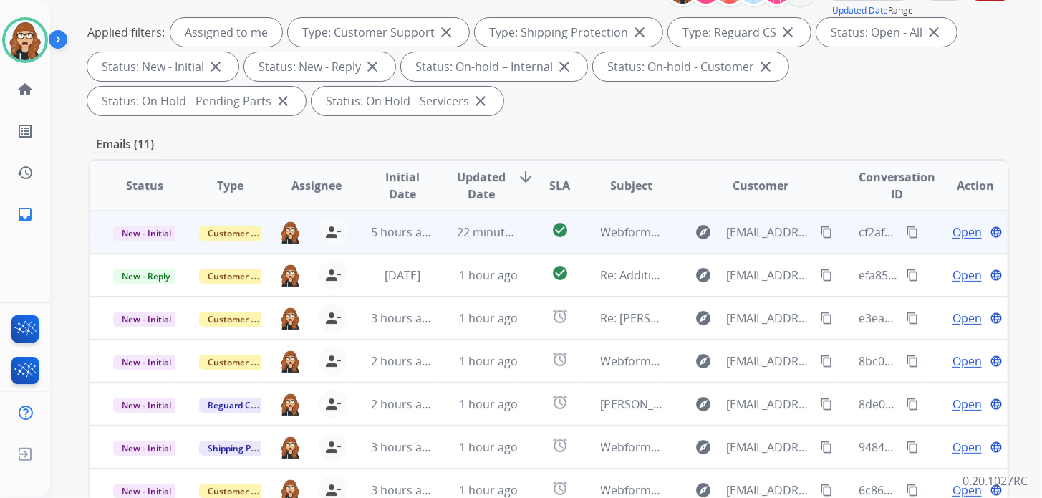
click at [959, 236] on span "Open" at bounding box center [966, 231] width 29 height 17
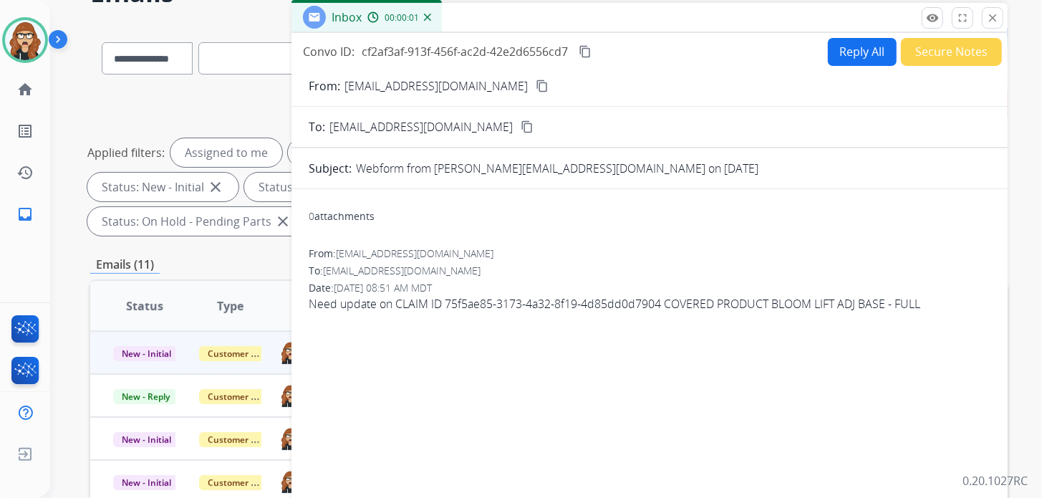
scroll to position [0, 0]
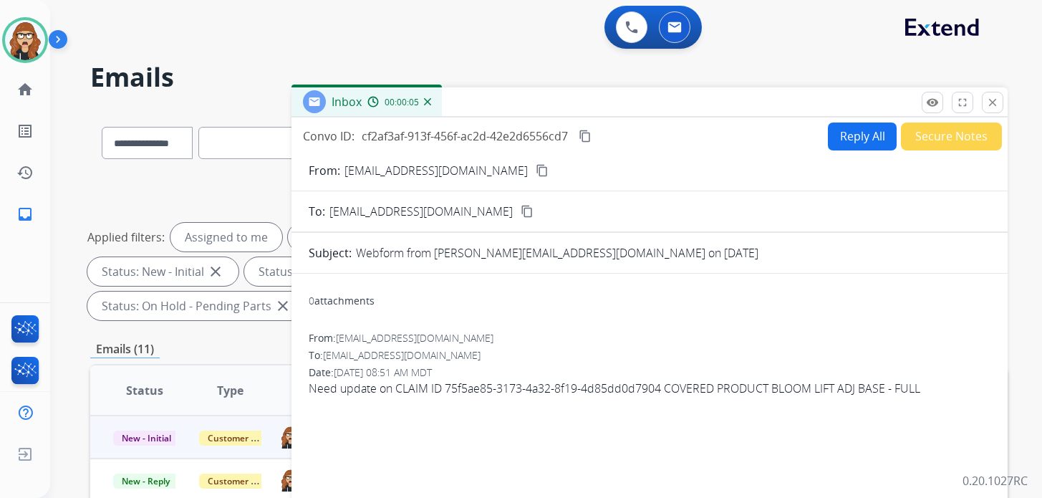
select select "**********"
click at [536, 174] on mat-icon "content_copy" at bounding box center [542, 170] width 13 height 13
click at [30, 42] on img at bounding box center [25, 40] width 40 height 40
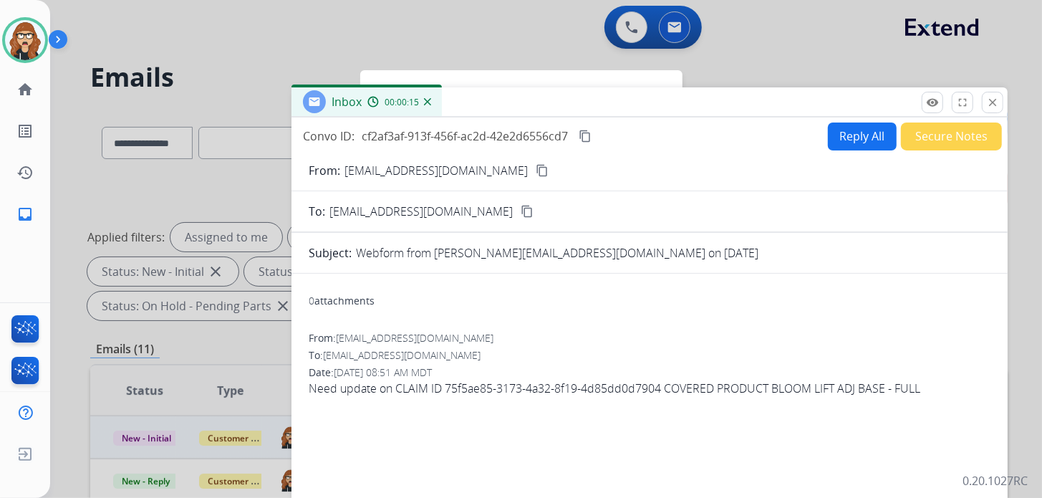
click at [1000, 103] on button "close Close" at bounding box center [992, 102] width 21 height 21
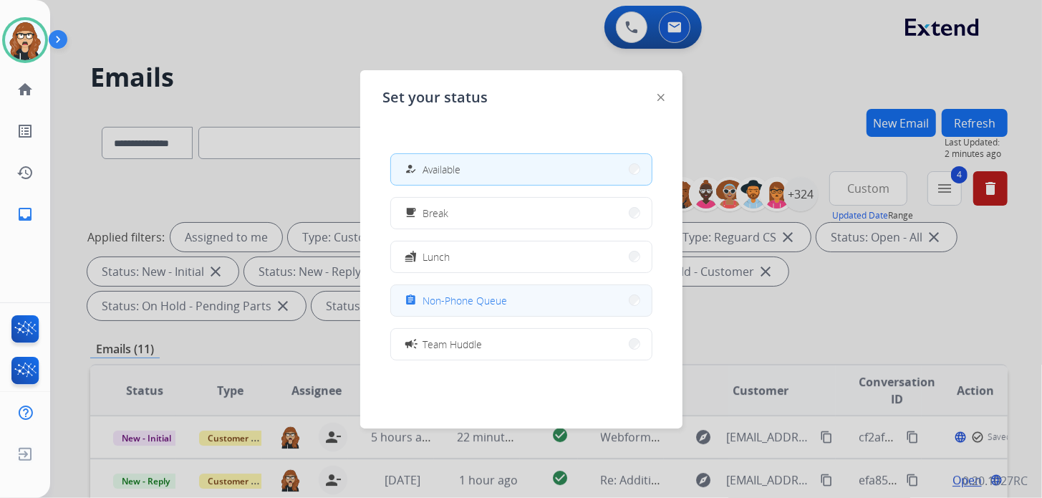
click at [478, 304] on span "Non-Phone Queue" at bounding box center [465, 300] width 84 height 15
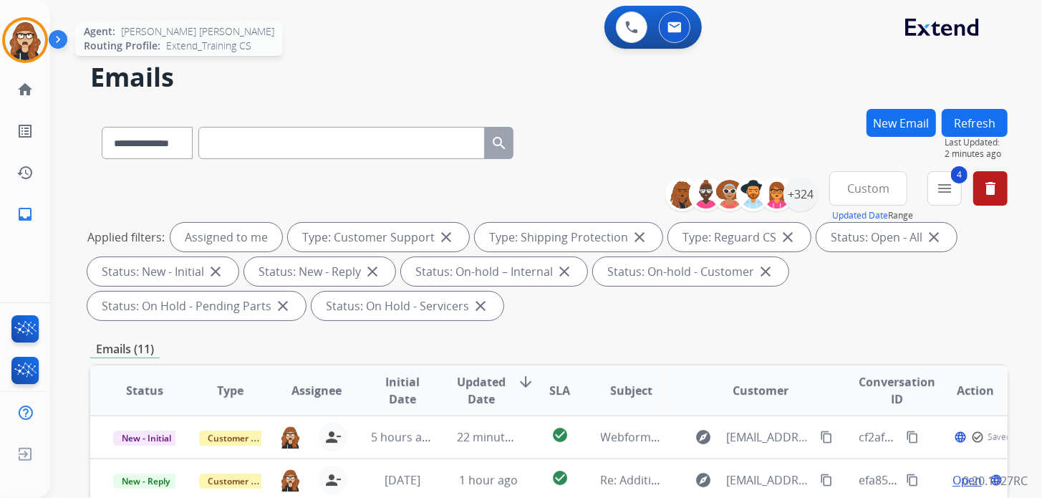
click at [40, 49] on img at bounding box center [25, 40] width 40 height 40
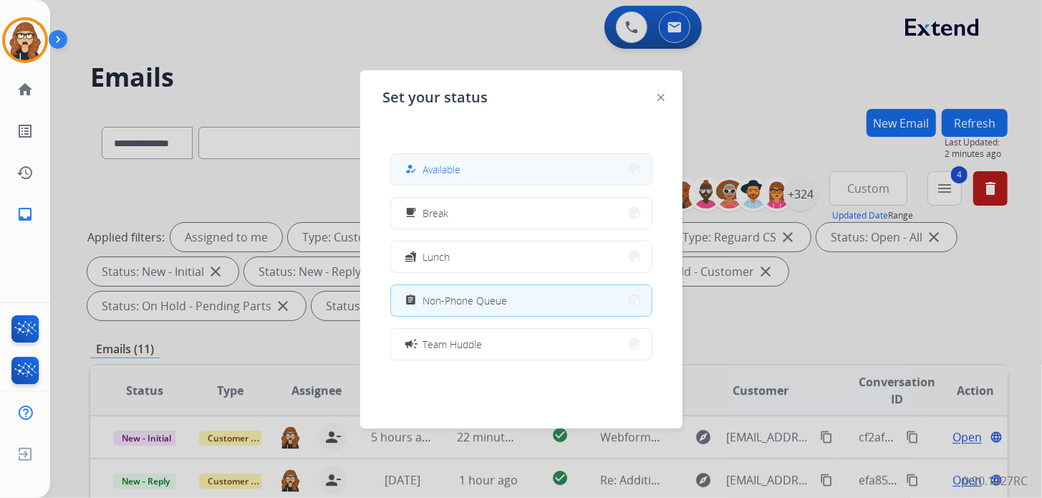
click at [456, 157] on button "how_to_reg Available" at bounding box center [521, 169] width 261 height 31
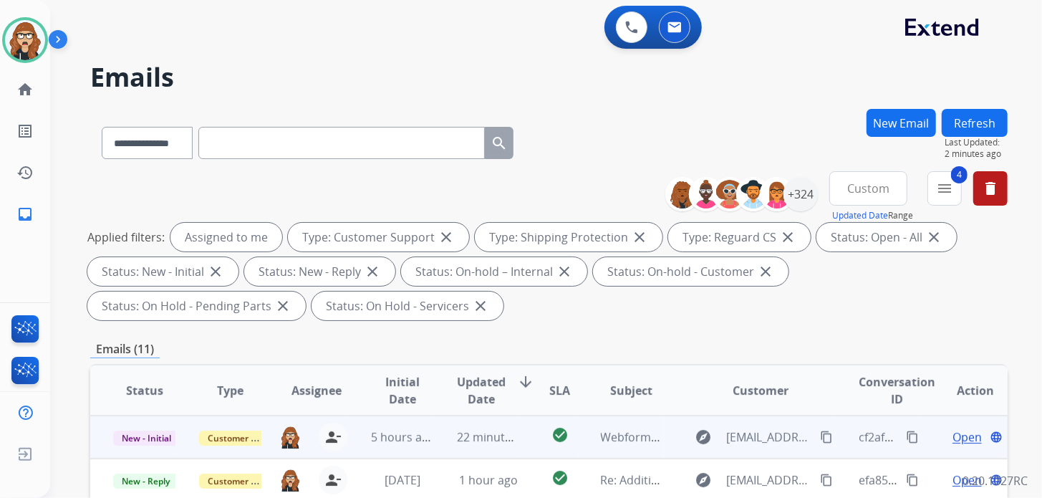
click at [953, 432] on span "Open" at bounding box center [966, 436] width 29 height 17
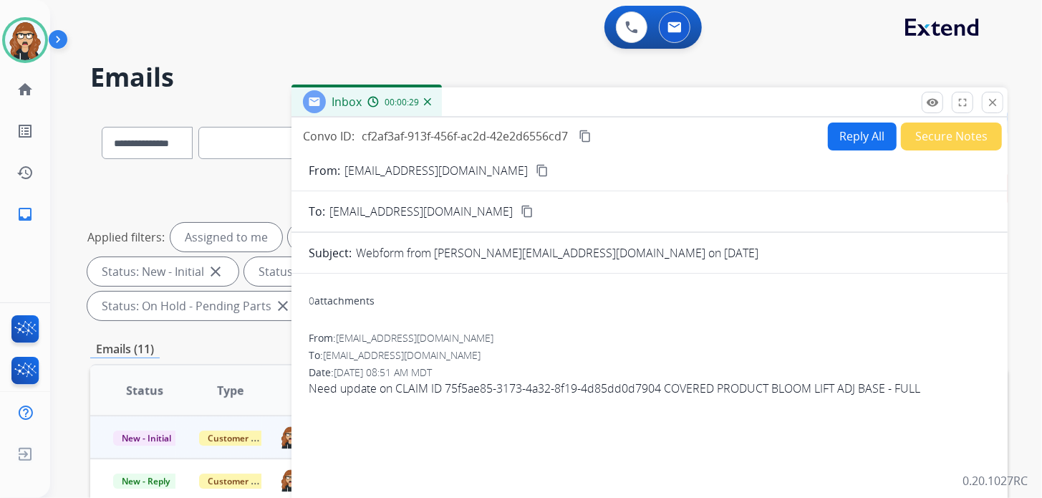
click at [584, 135] on mat-icon "content_copy" at bounding box center [585, 136] width 13 height 13
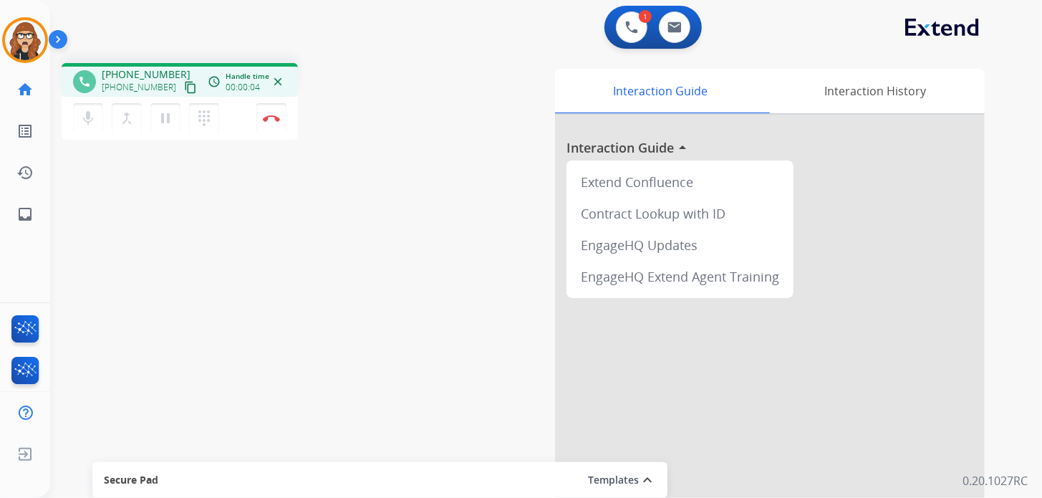
click at [184, 85] on mat-icon "content_copy" at bounding box center [190, 87] width 13 height 13
click at [261, 117] on button "Disconnect" at bounding box center [271, 118] width 30 height 30
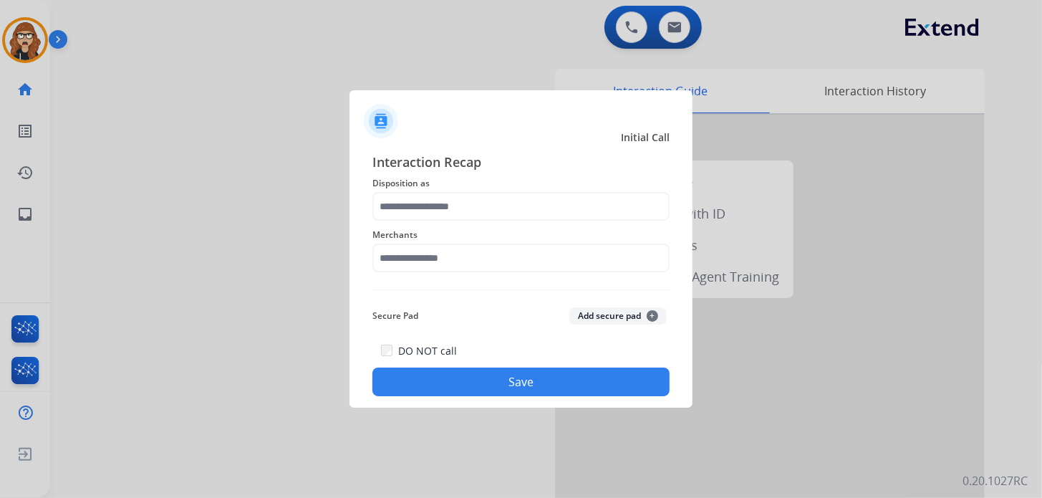
click at [523, 38] on div at bounding box center [521, 249] width 1042 height 498
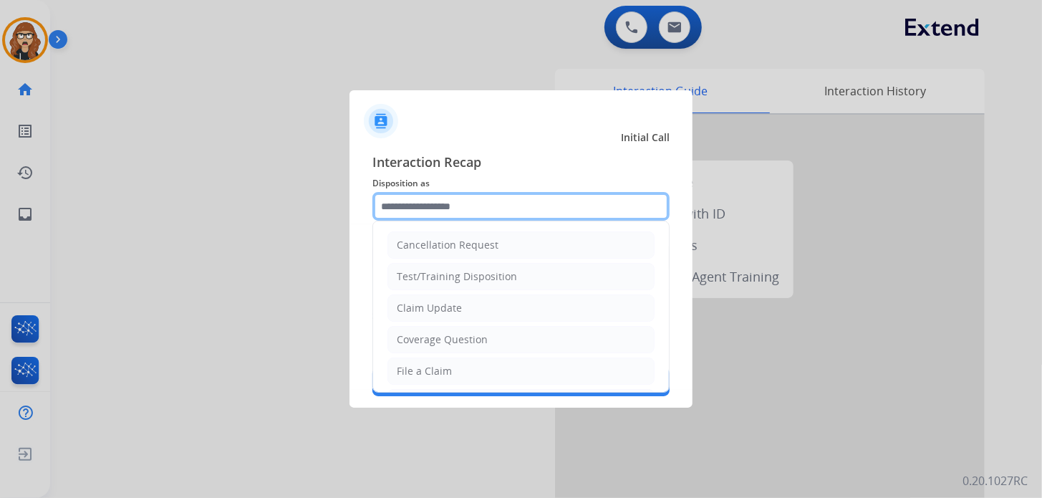
click at [432, 205] on input "text" at bounding box center [520, 206] width 297 height 29
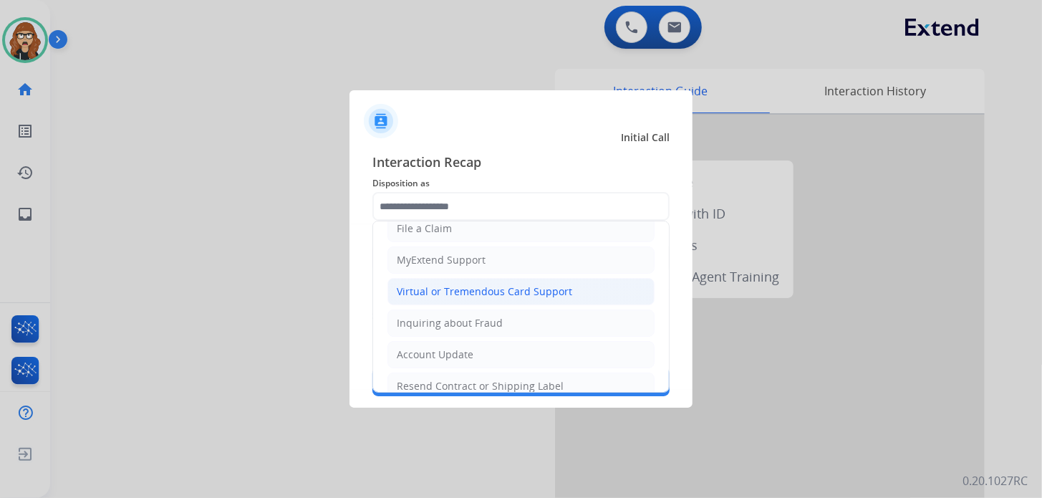
click at [504, 291] on div "Virtual or Tremendous Card Support" at bounding box center [484, 291] width 175 height 14
type input "**********"
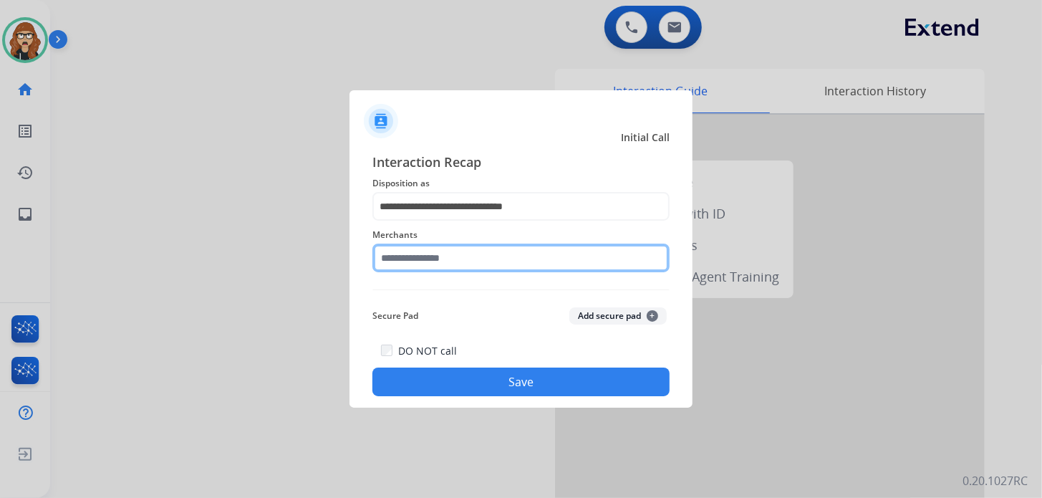
click at [452, 251] on input "text" at bounding box center [520, 257] width 297 height 29
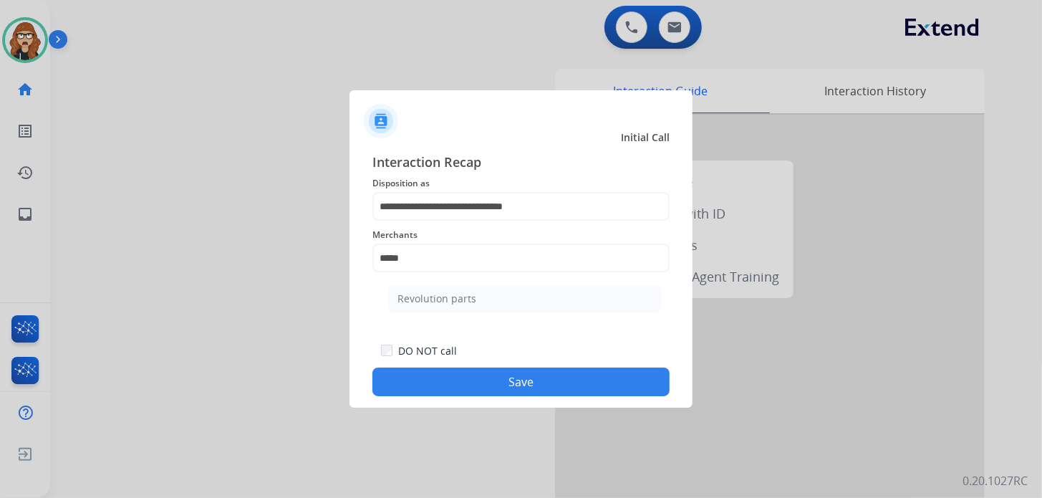
click at [454, 315] on ul "Revolution parts" at bounding box center [524, 302] width 281 height 49
click at [454, 287] on li "Revolution parts" at bounding box center [524, 298] width 273 height 27
type input "**********"
click at [498, 387] on button "Save" at bounding box center [520, 381] width 297 height 29
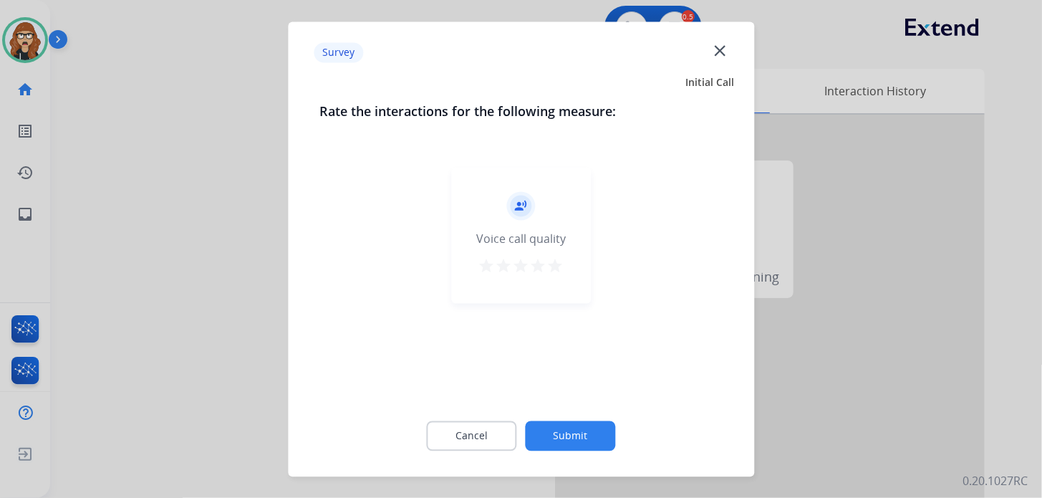
click at [555, 270] on mat-icon "star" at bounding box center [555, 265] width 17 height 17
click at [566, 445] on button "Submit" at bounding box center [571, 435] width 90 height 30
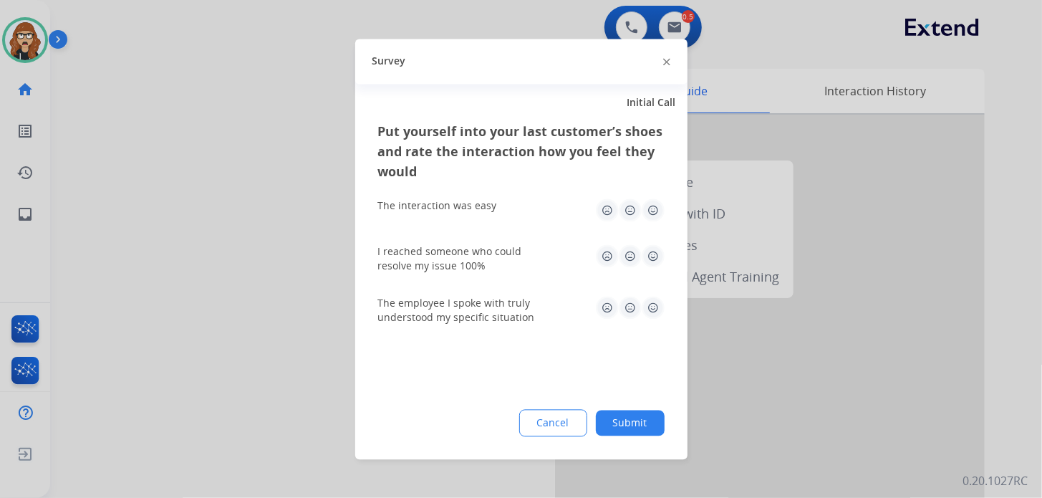
click at [653, 208] on img at bounding box center [653, 209] width 23 height 23
click at [655, 266] on img at bounding box center [653, 255] width 23 height 23
click at [651, 311] on img at bounding box center [653, 307] width 23 height 23
click at [639, 430] on button "Submit" at bounding box center [630, 423] width 69 height 26
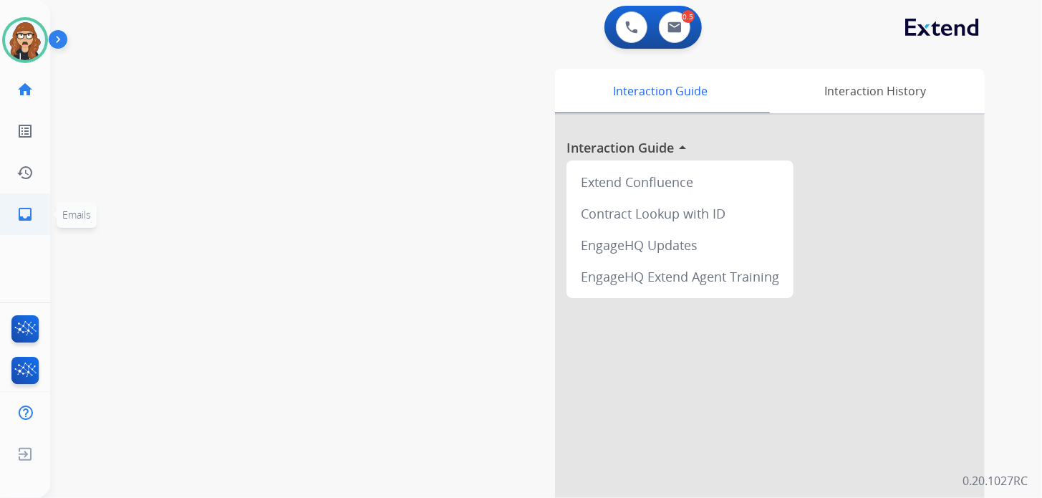
click at [28, 202] on link "inbox Emails" at bounding box center [25, 214] width 40 height 40
select select "**********"
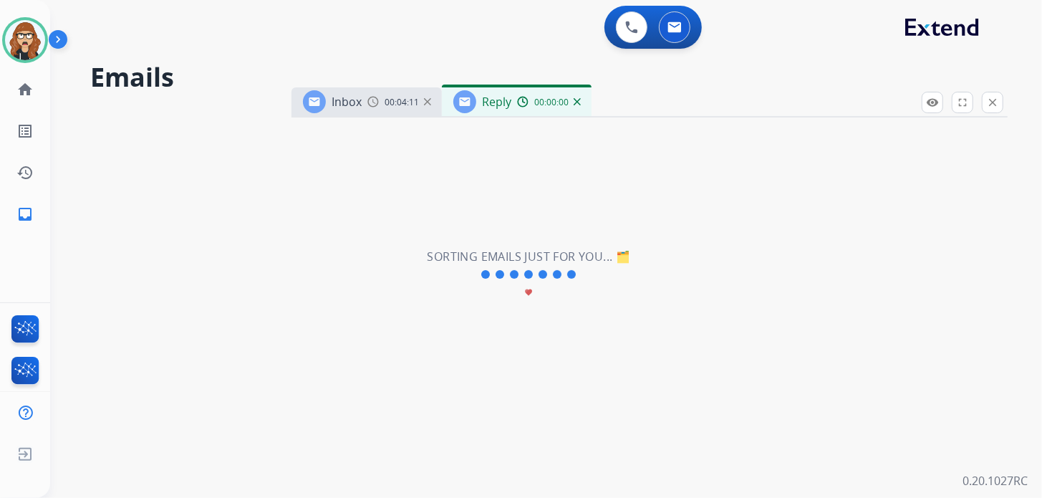
select select "**********"
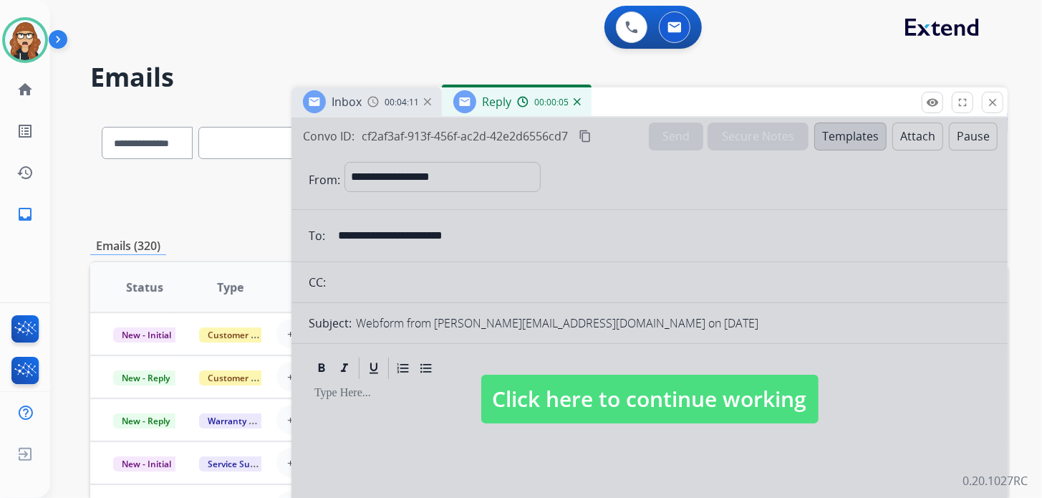
click at [676, 413] on span "Click here to continue working" at bounding box center [649, 398] width 337 height 49
select select
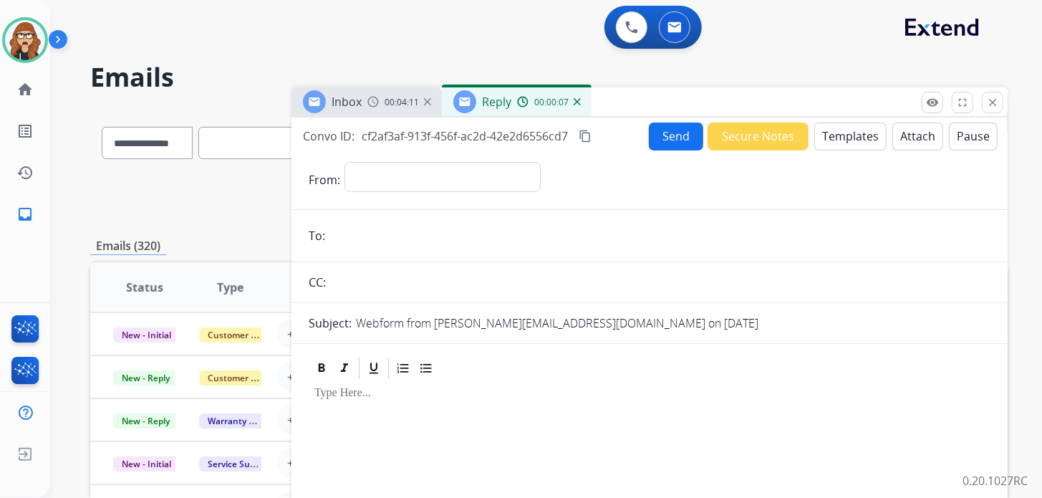
click at [994, 99] on mat-icon "close" at bounding box center [992, 102] width 13 height 13
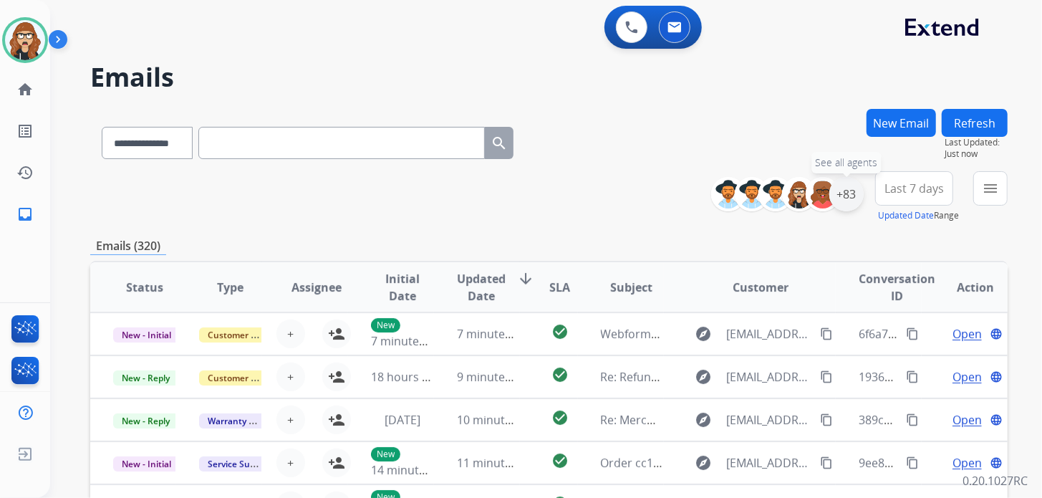
click at [850, 195] on div "+83" at bounding box center [846, 194] width 34 height 34
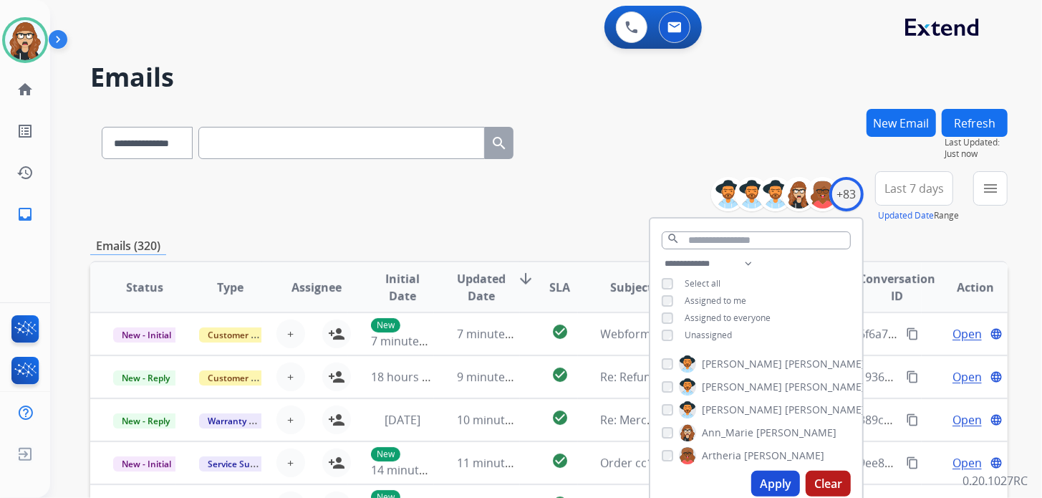
click at [783, 485] on button "Apply" at bounding box center [775, 483] width 49 height 26
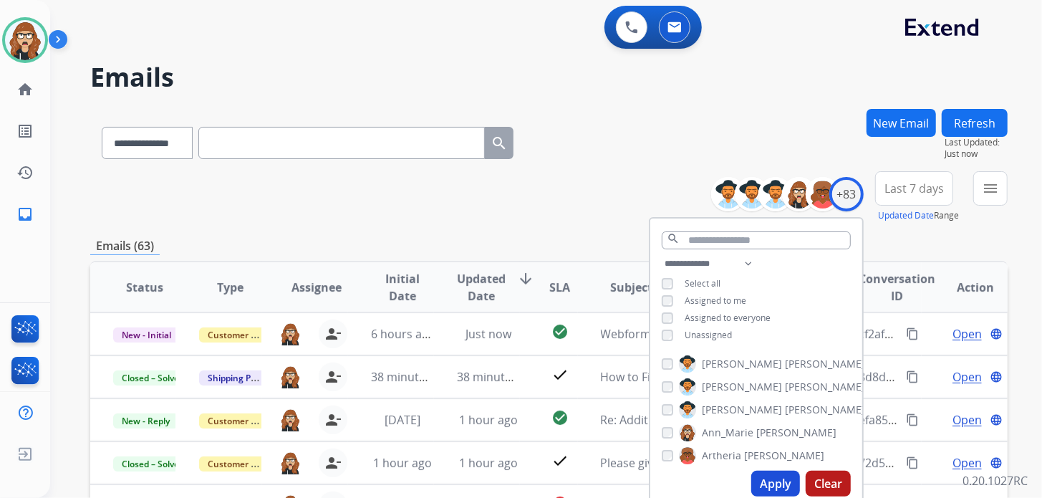
click at [934, 190] on span "Last 7 days" at bounding box center [913, 188] width 59 height 6
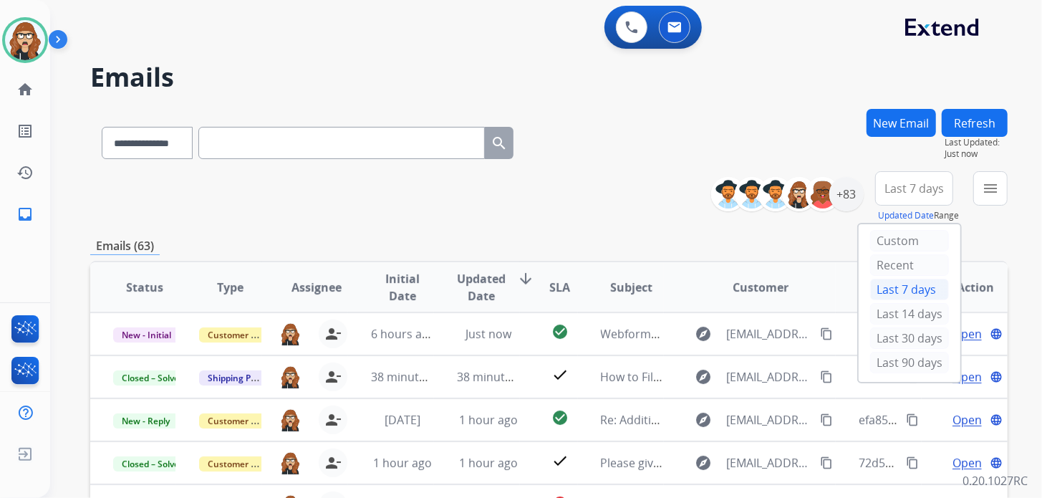
click at [839, 130] on div "**********" at bounding box center [548, 140] width 917 height 62
click at [996, 188] on mat-icon "menu" at bounding box center [990, 188] width 17 height 17
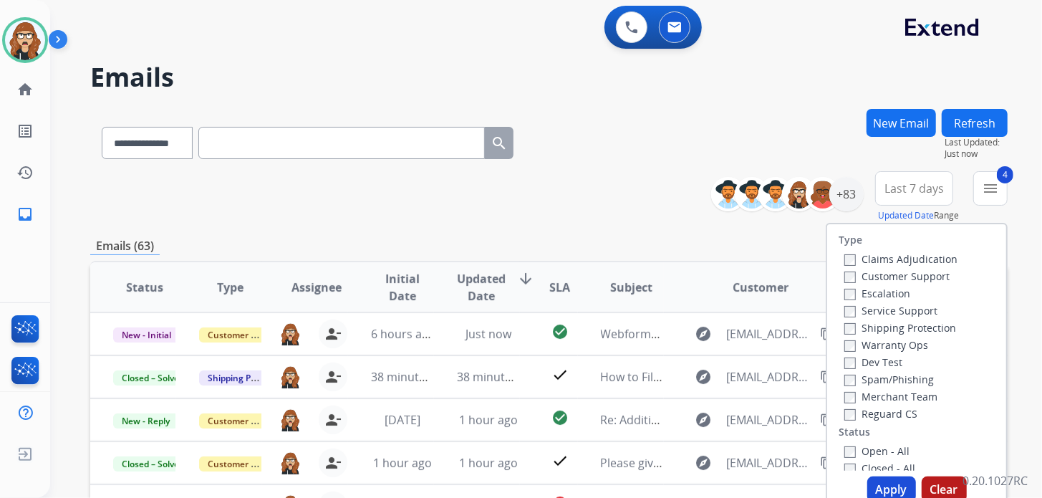
click at [884, 488] on button "Apply" at bounding box center [891, 489] width 49 height 26
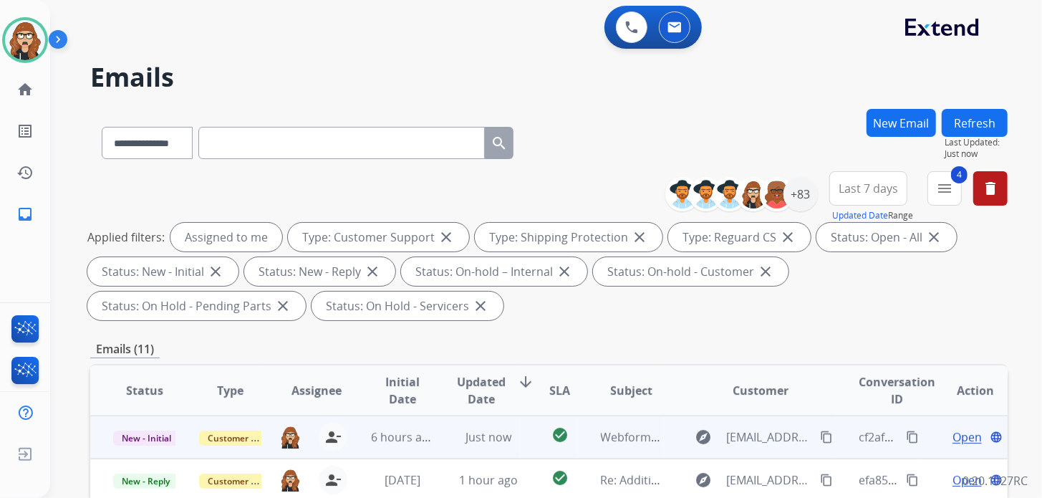
click at [952, 436] on span "Open" at bounding box center [966, 436] width 29 height 17
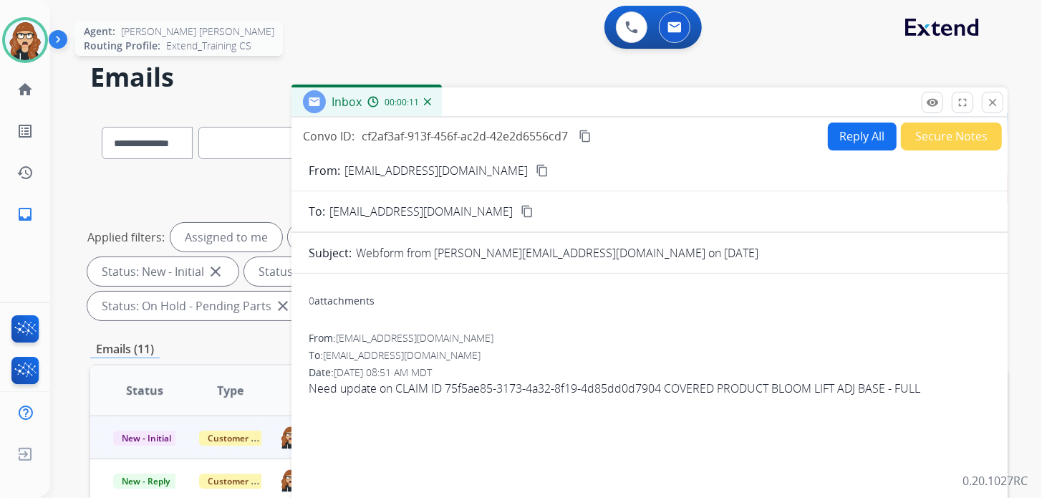
click at [44, 45] on div at bounding box center [25, 40] width 46 height 46
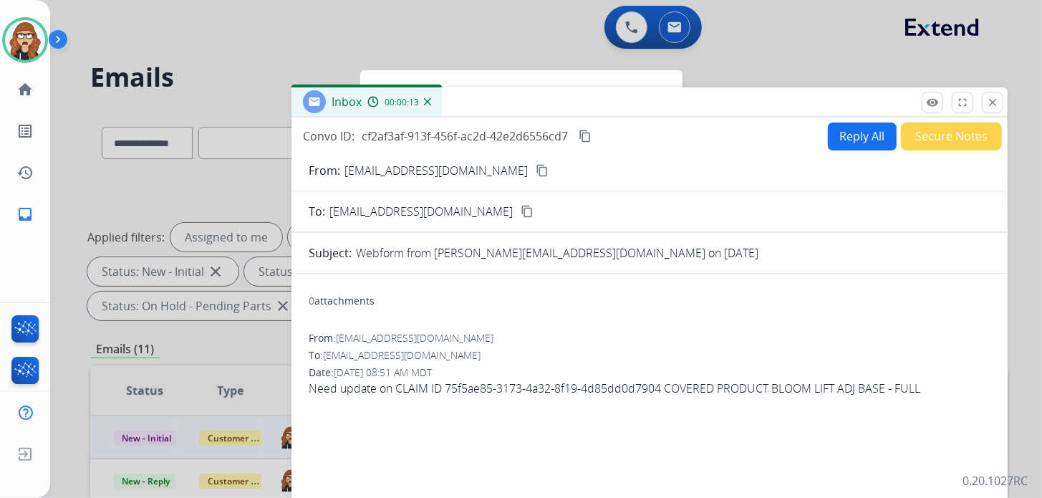
click at [997, 97] on mat-icon "close" at bounding box center [992, 102] width 13 height 13
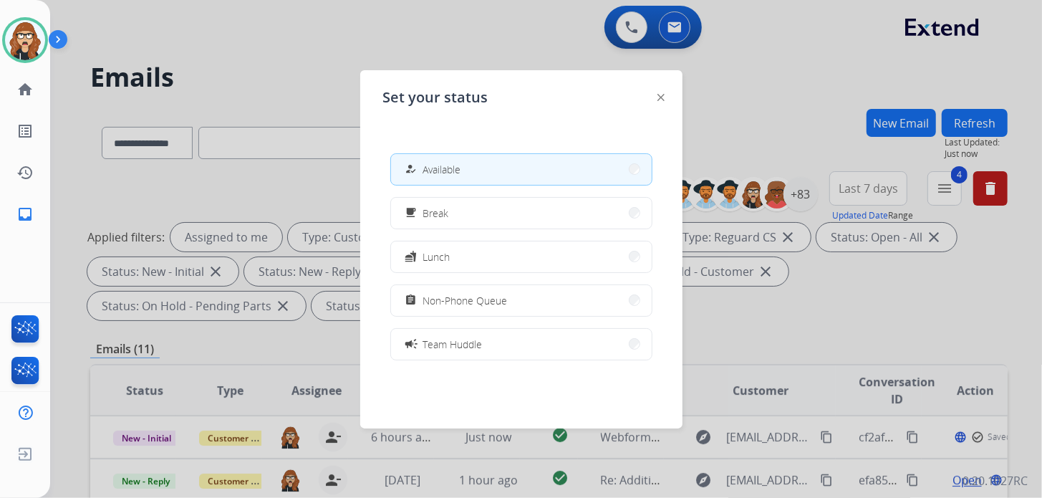
click at [476, 297] on span "Non-Phone Queue" at bounding box center [465, 300] width 84 height 15
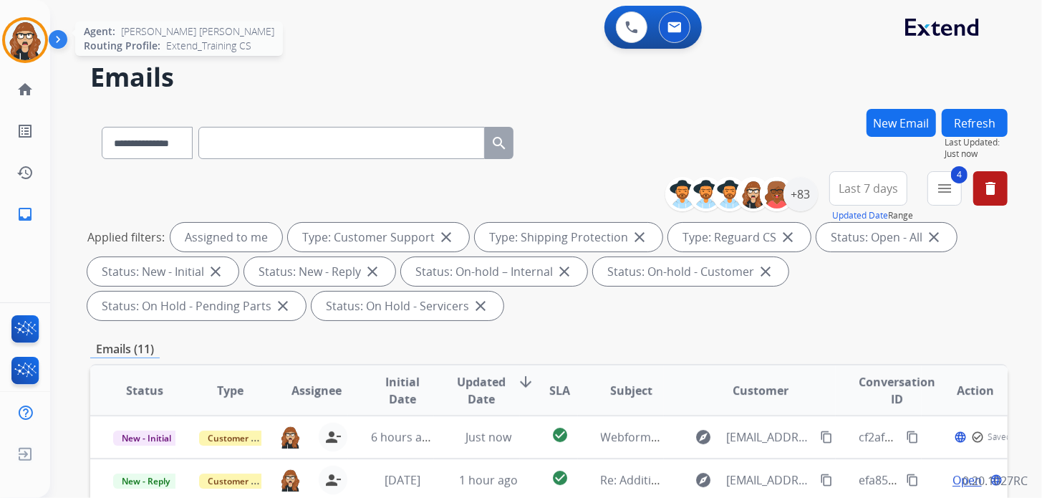
click at [20, 49] on img at bounding box center [25, 40] width 40 height 40
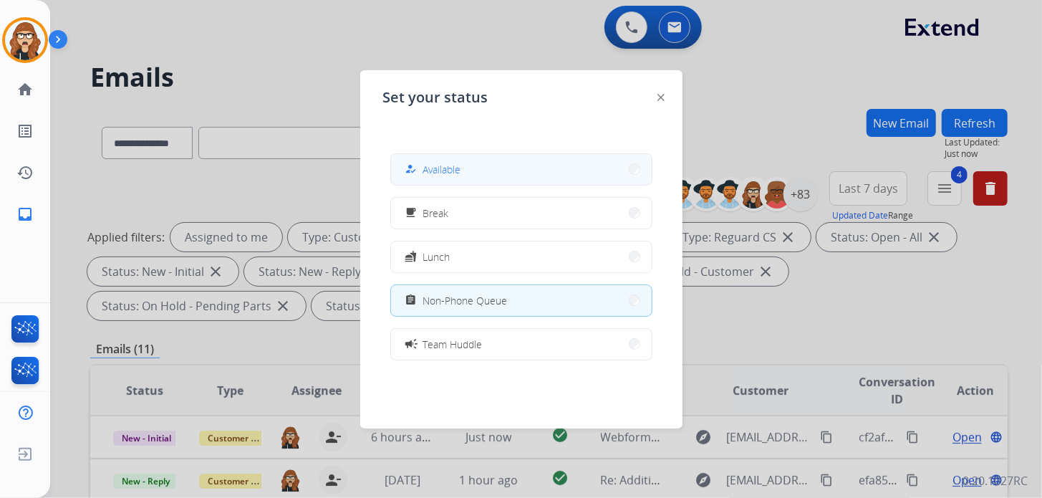
click at [473, 167] on button "how_to_reg Available" at bounding box center [521, 169] width 261 height 31
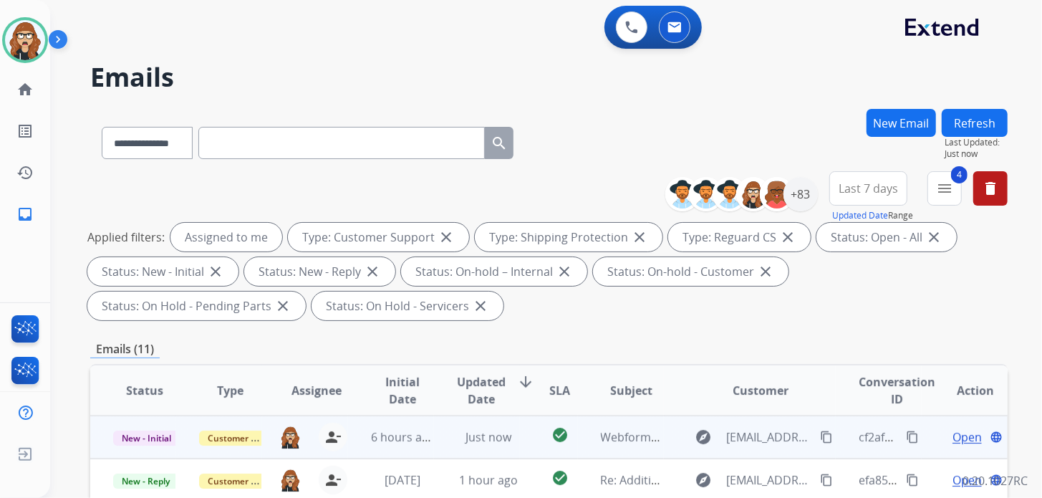
click at [955, 441] on span "Open" at bounding box center [966, 436] width 29 height 17
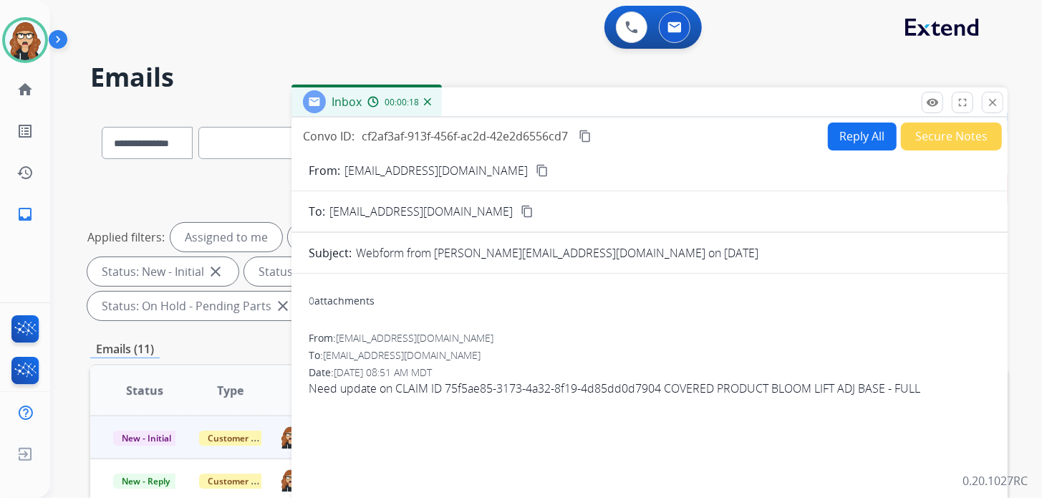
click at [875, 139] on button "Reply All" at bounding box center [862, 136] width 69 height 28
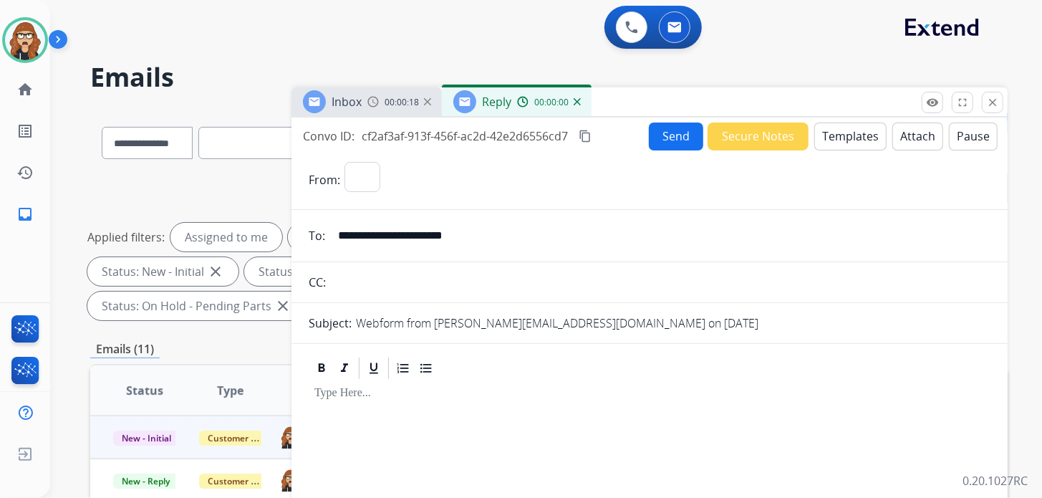
select select "**********"
click at [854, 133] on button "Templates" at bounding box center [850, 136] width 72 height 28
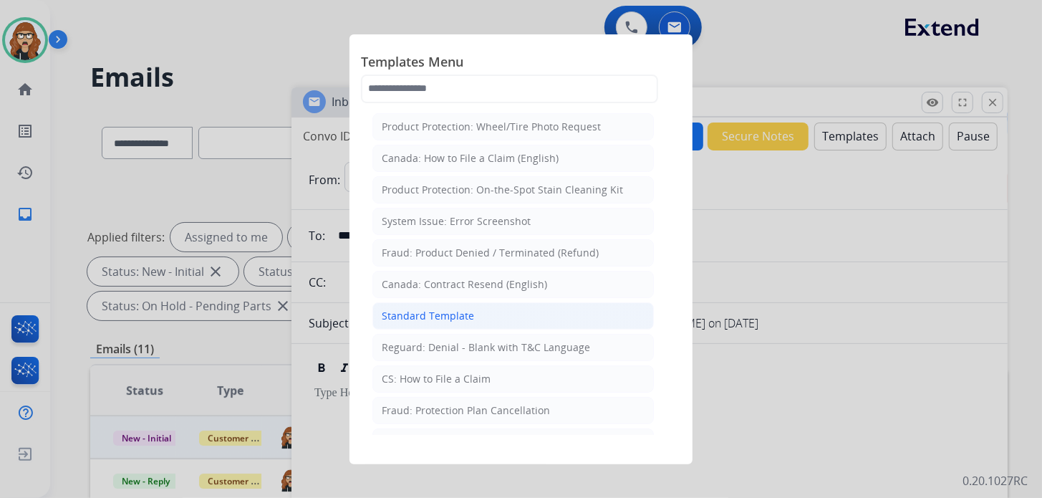
click at [462, 318] on div "Standard Template" at bounding box center [428, 316] width 92 height 14
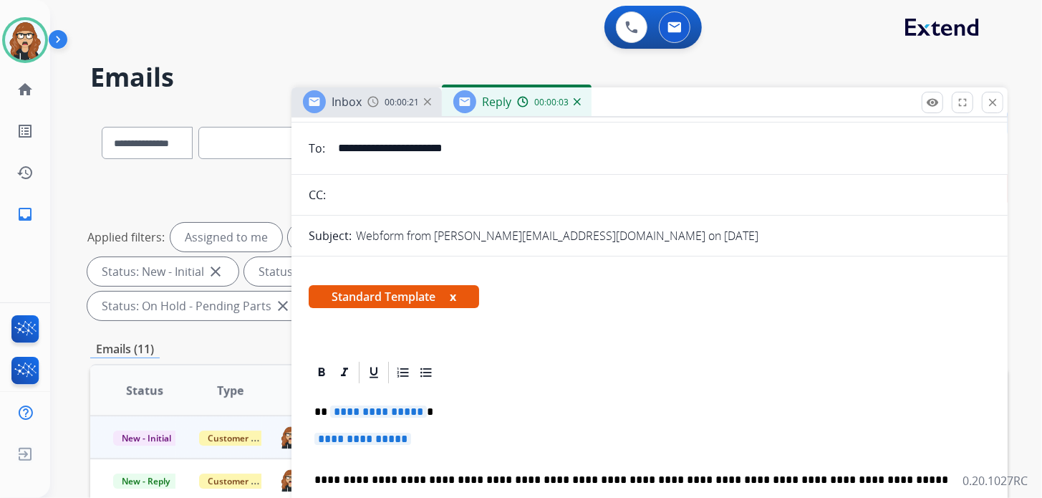
scroll to position [215, 0]
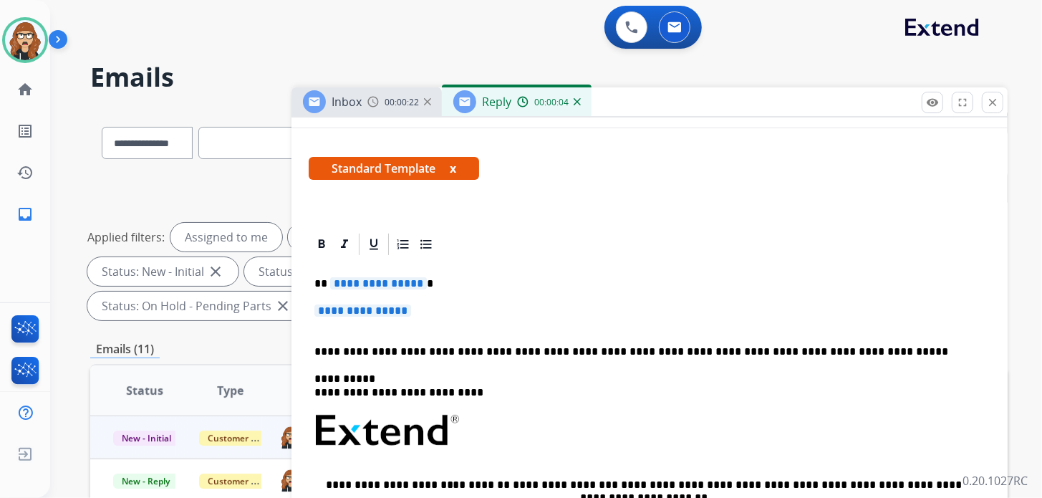
click at [438, 314] on p "**********" at bounding box center [649, 317] width 670 height 26
drag, startPoint x: 438, startPoint y: 314, endPoint x: 295, endPoint y: 284, distance: 146.2
click at [293, 284] on div "**********" at bounding box center [649, 488] width 716 height 514
click at [313, 281] on div "**********" at bounding box center [650, 464] width 682 height 414
drag, startPoint x: 313, startPoint y: 281, endPoint x: 438, endPoint y: 318, distance: 130.7
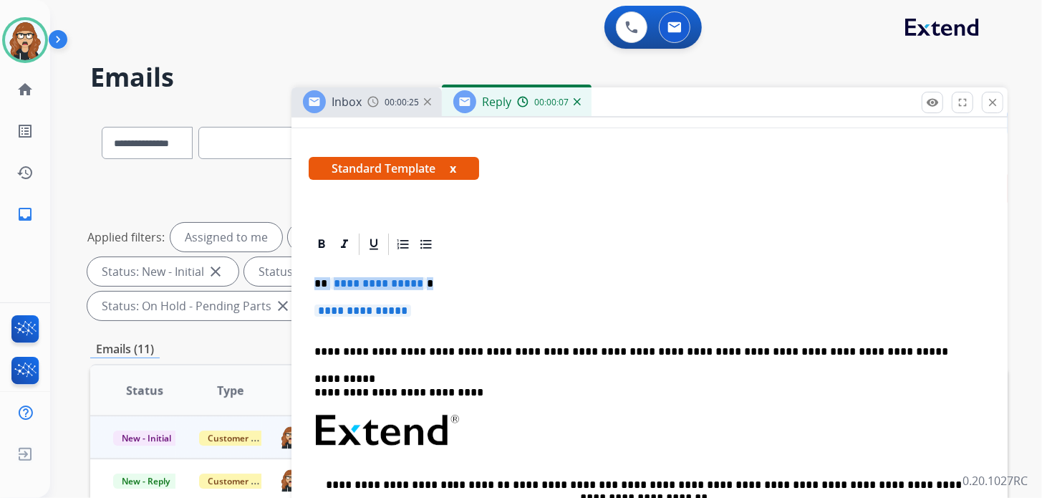
click at [438, 318] on div "**********" at bounding box center [650, 464] width 682 height 414
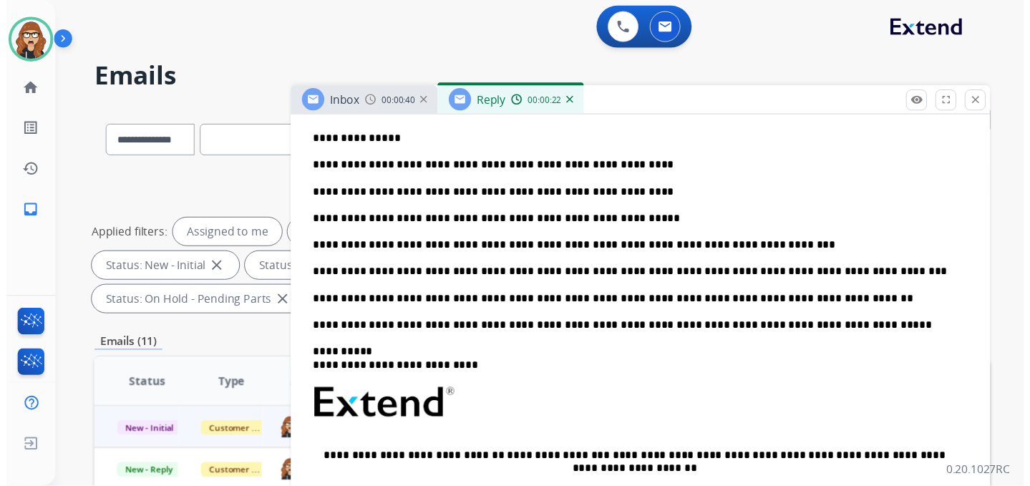
scroll to position [0, 0]
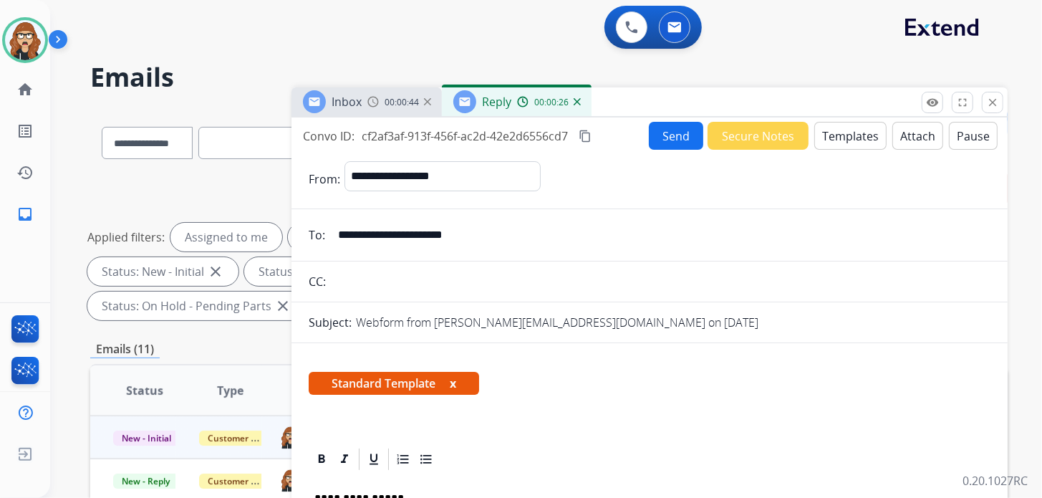
click at [658, 141] on button "Send" at bounding box center [676, 136] width 54 height 28
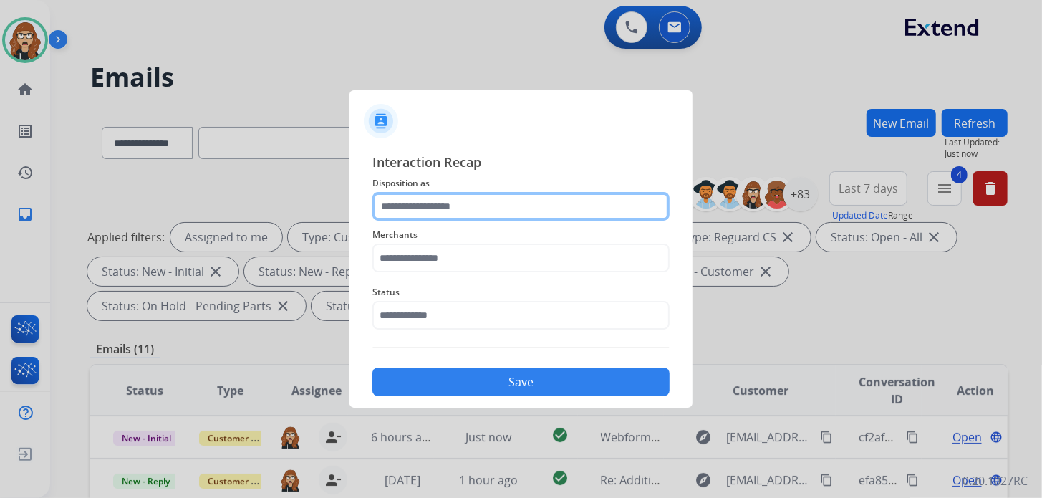
click at [416, 197] on input "text" at bounding box center [520, 206] width 297 height 29
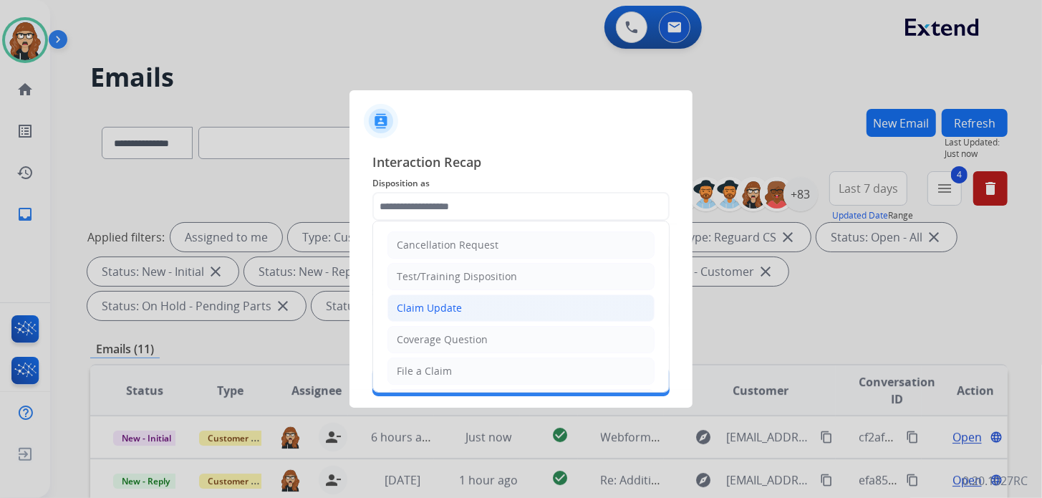
click at [480, 296] on li "Claim Update" at bounding box center [520, 307] width 267 height 27
type input "**********"
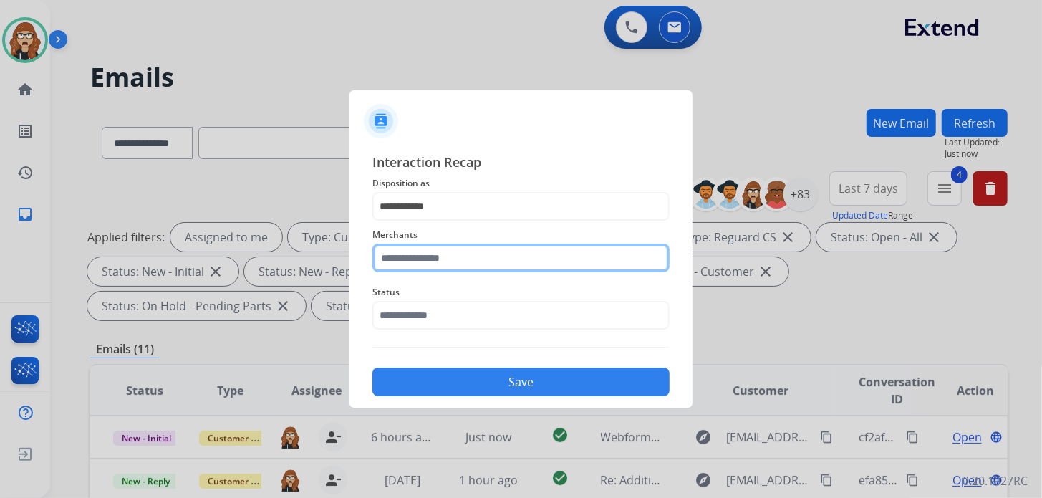
click at [468, 260] on input "text" at bounding box center [520, 257] width 297 height 29
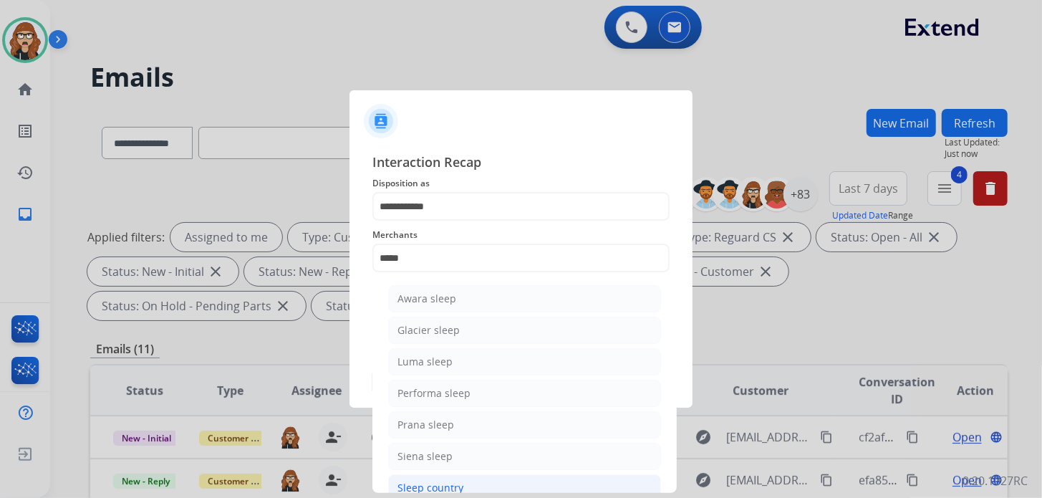
click at [449, 483] on div "Sleep country" at bounding box center [430, 487] width 66 height 14
type input "**********"
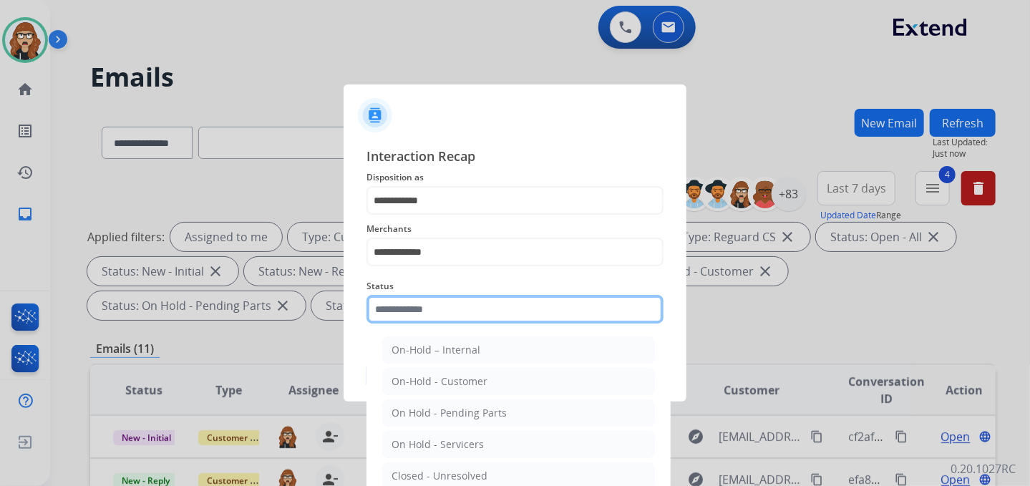
click at [509, 314] on input "text" at bounding box center [515, 309] width 297 height 29
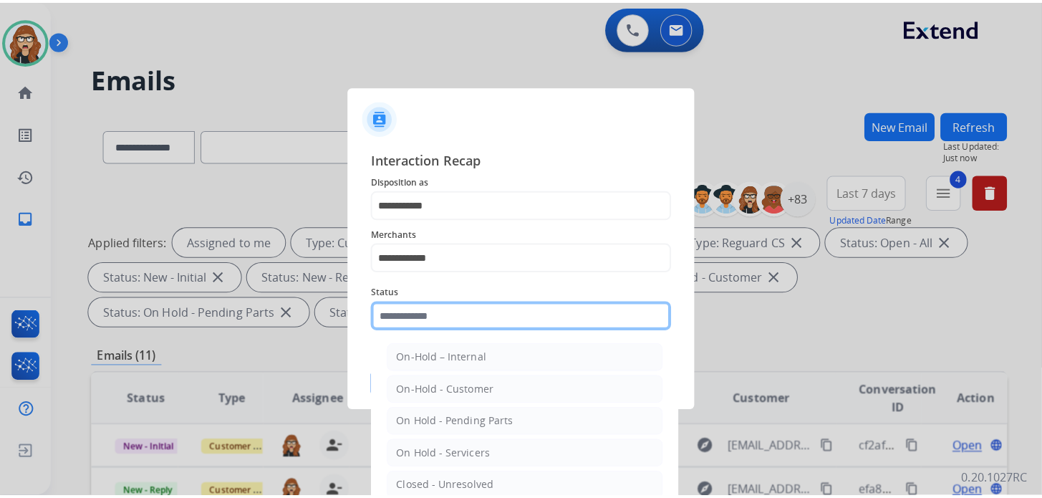
scroll to position [71, 0]
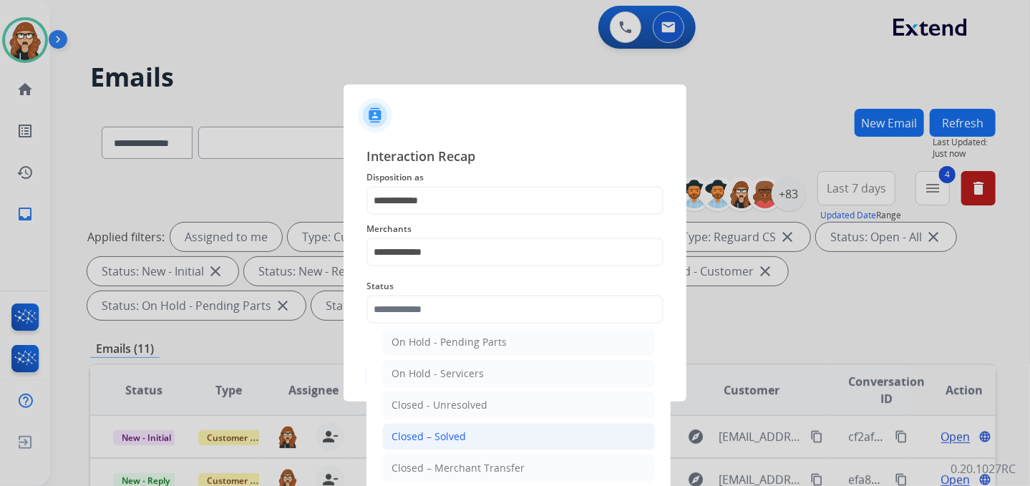
click at [463, 436] on div "Closed – Solved" at bounding box center [429, 437] width 74 height 14
type input "**********"
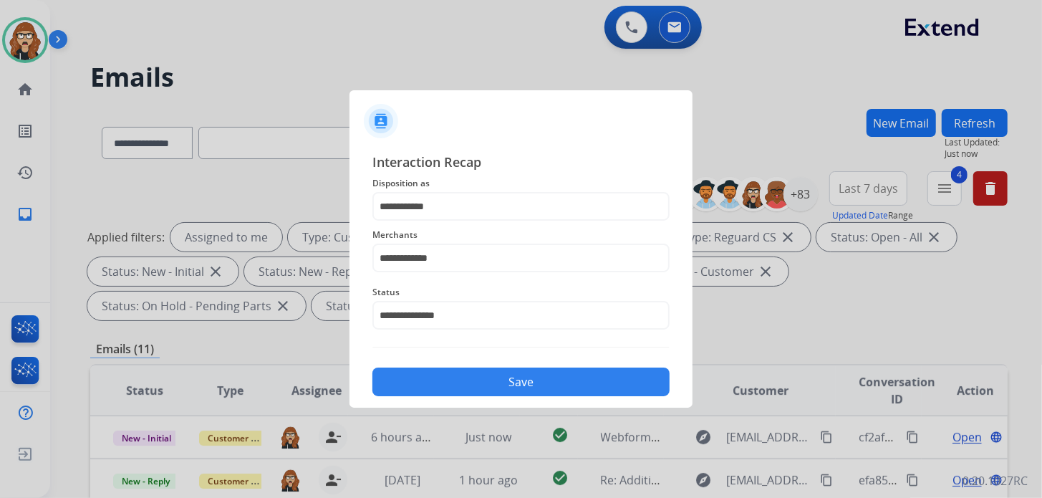
drag, startPoint x: 553, startPoint y: 379, endPoint x: 580, endPoint y: 377, distance: 26.6
click at [553, 378] on button "Save" at bounding box center [520, 381] width 297 height 29
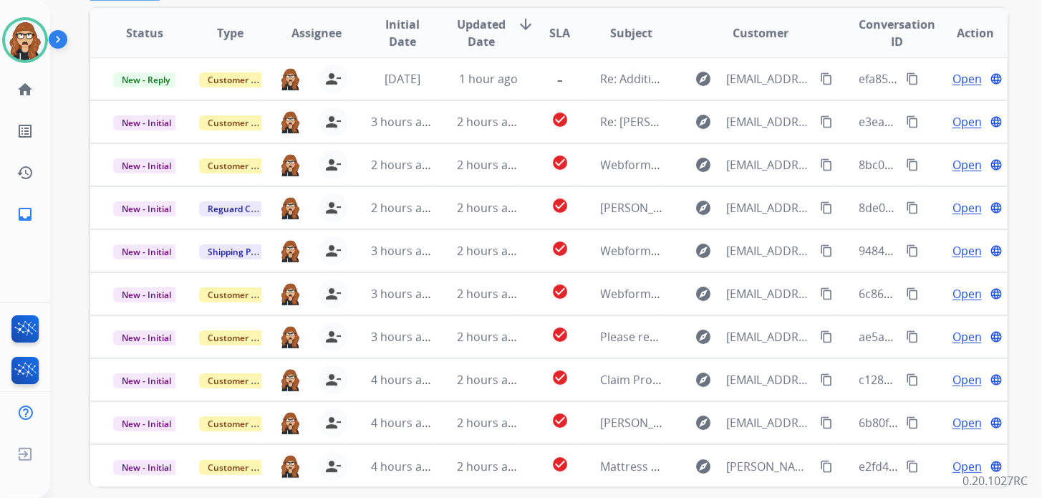
scroll to position [420, 0]
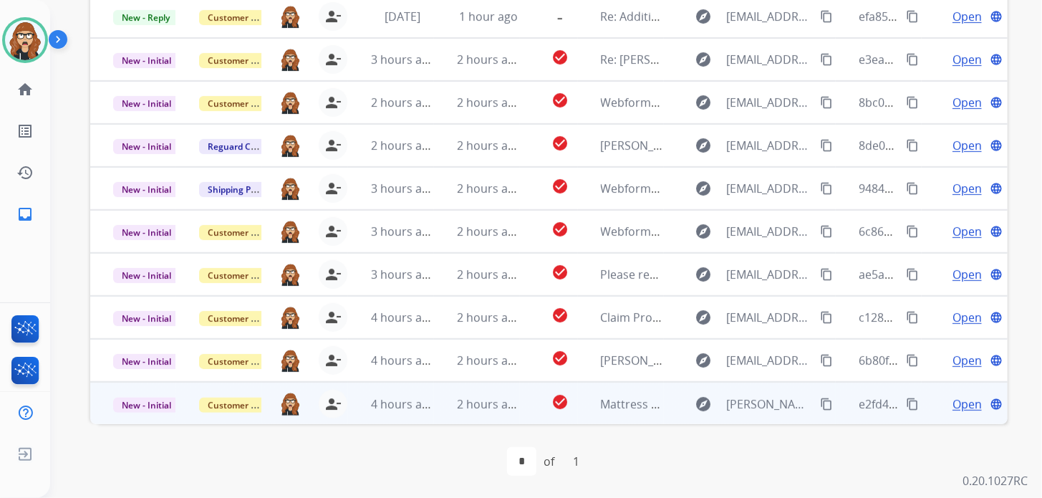
click at [957, 405] on span "Open" at bounding box center [966, 403] width 29 height 17
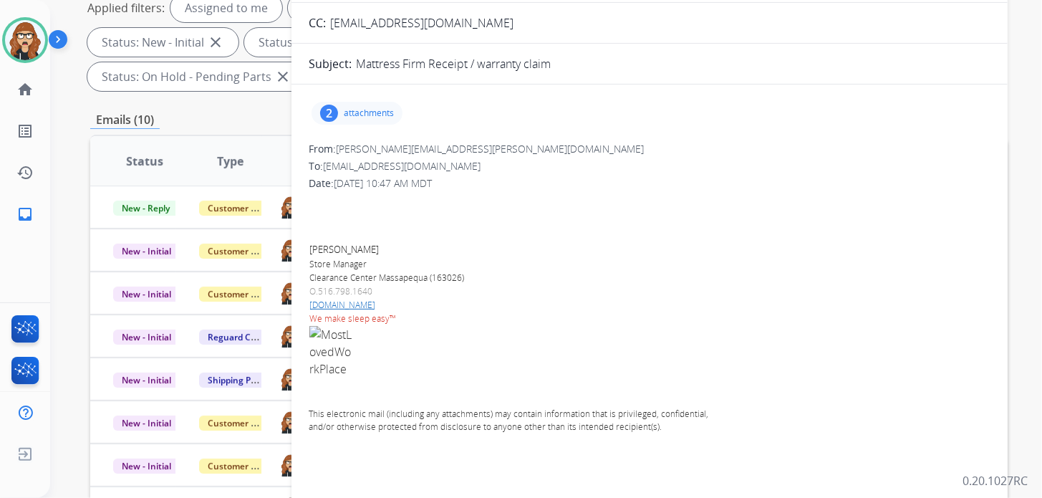
scroll to position [205, 0]
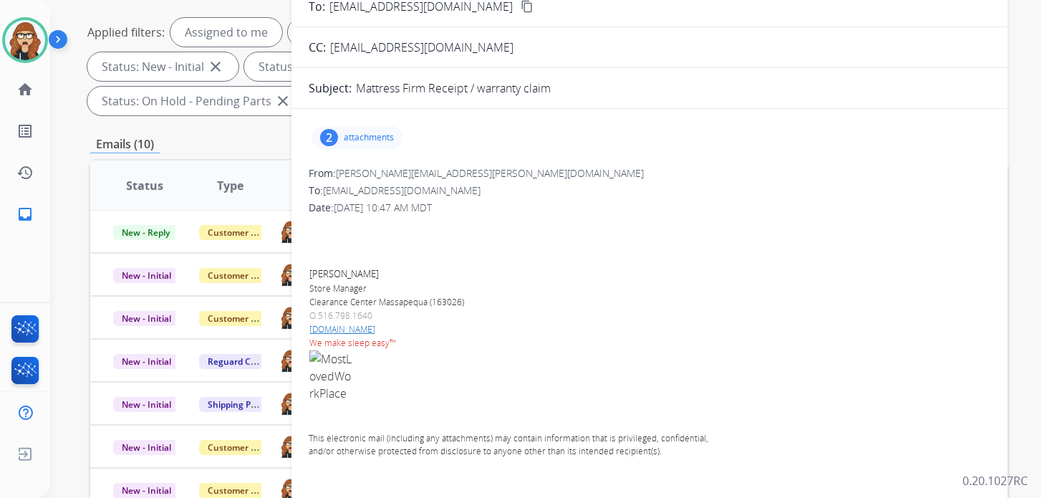
click at [380, 135] on p "attachments" at bounding box center [369, 137] width 50 height 11
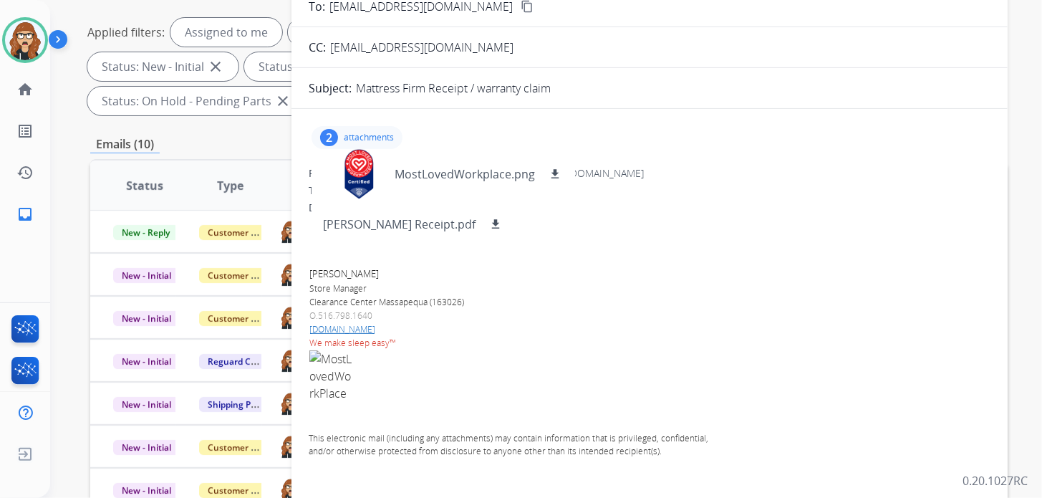
click at [331, 130] on div "2" at bounding box center [329, 137] width 18 height 17
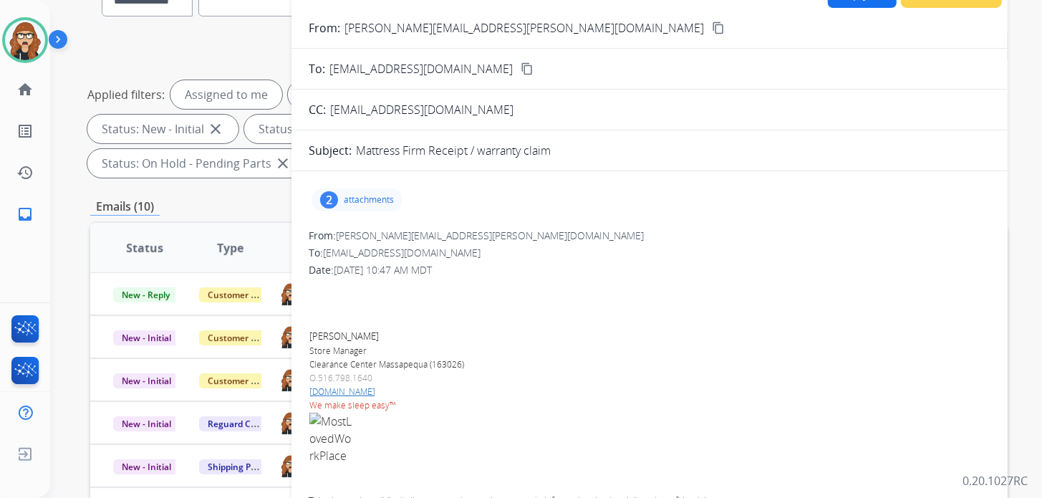
scroll to position [0, 0]
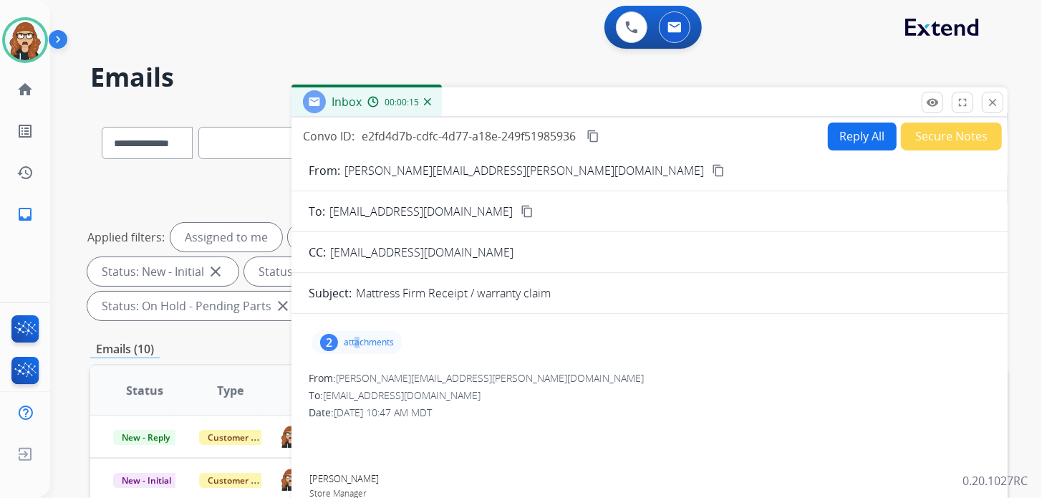
click at [357, 344] on p "attachments" at bounding box center [369, 342] width 50 height 11
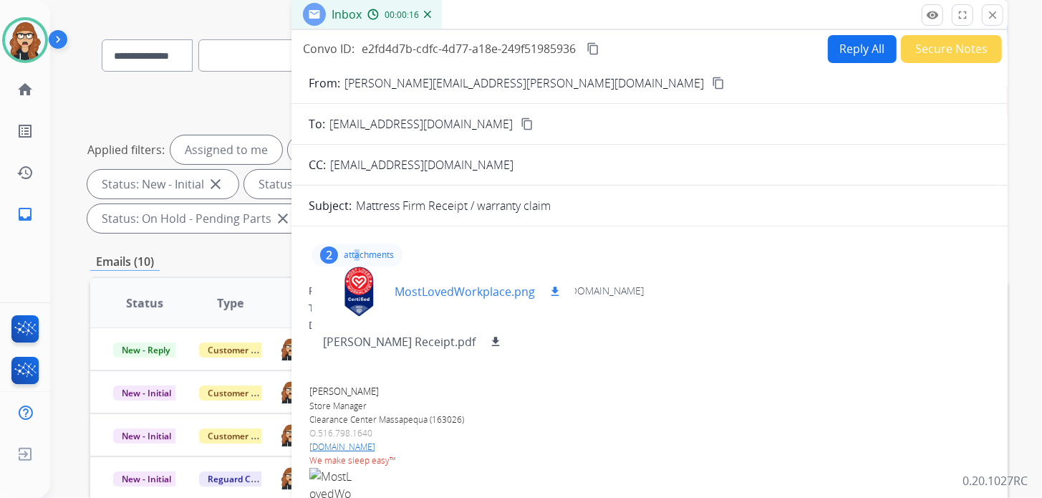
scroll to position [142, 0]
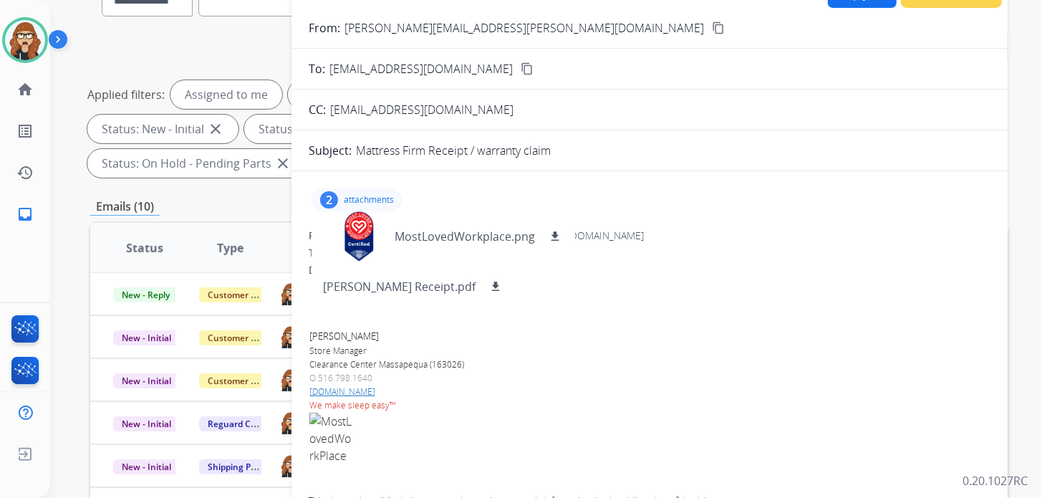
click at [330, 195] on div "2" at bounding box center [329, 199] width 18 height 17
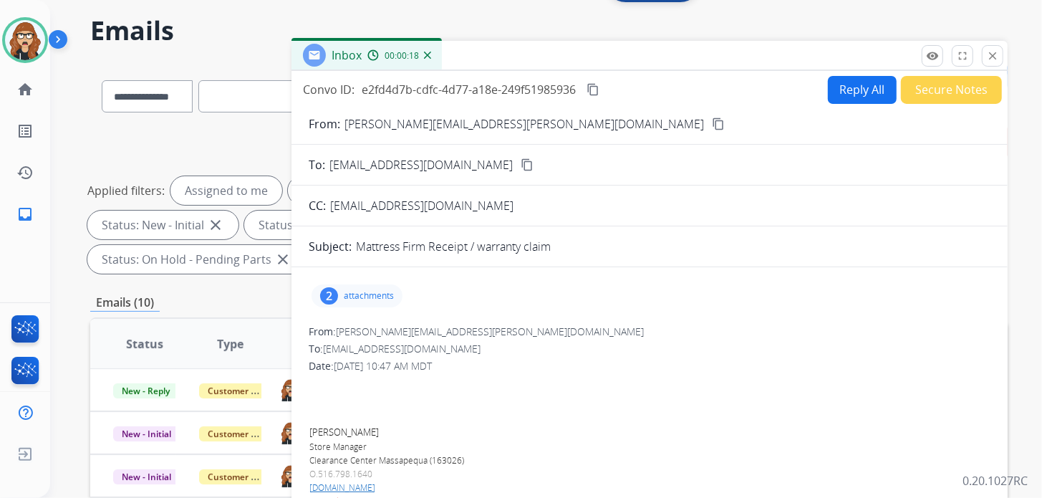
scroll to position [0, 0]
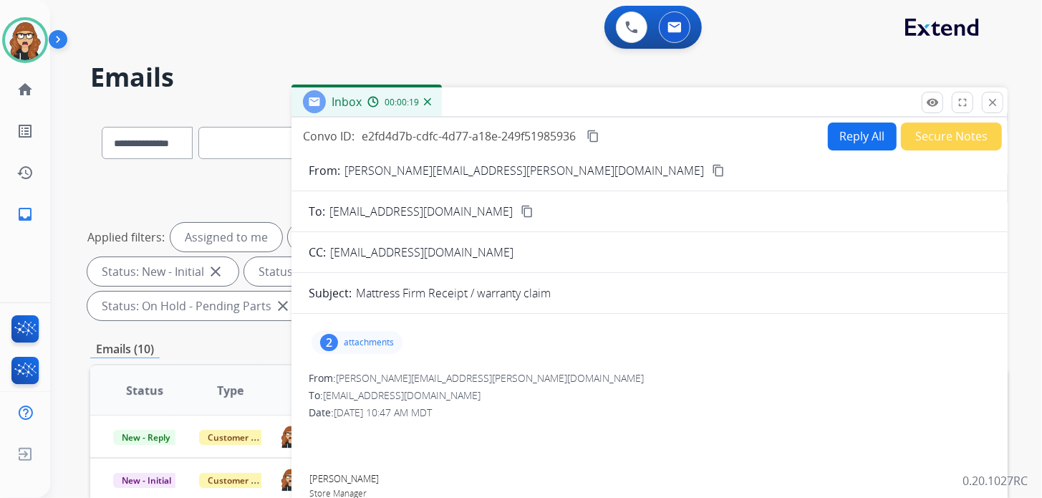
click at [928, 137] on button "Secure Notes" at bounding box center [951, 136] width 101 height 28
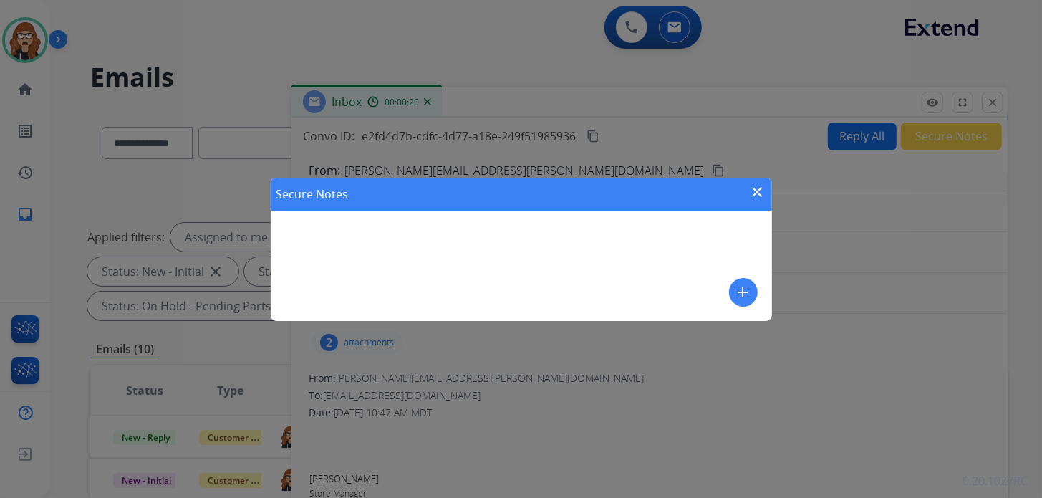
click at [746, 296] on mat-icon "add" at bounding box center [743, 292] width 17 height 17
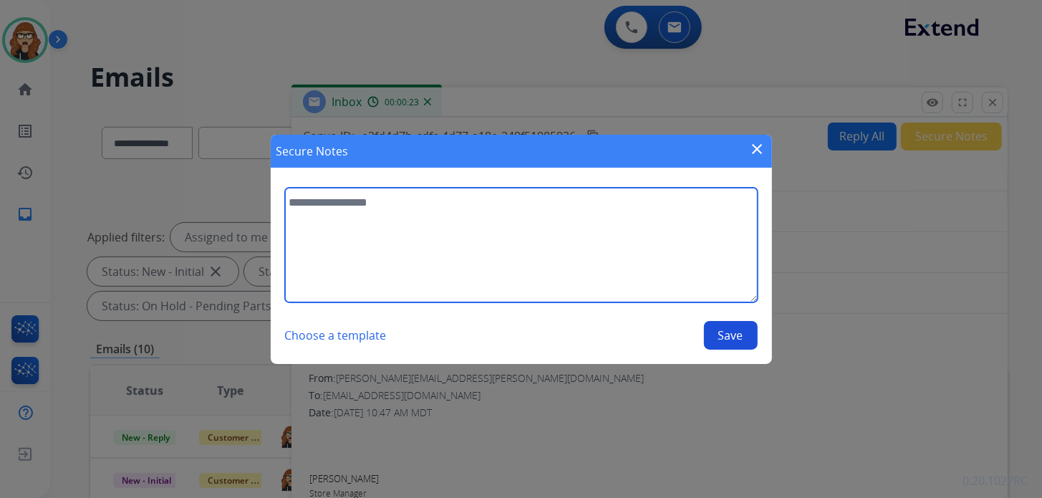
click at [401, 233] on textarea at bounding box center [521, 245] width 473 height 115
click at [649, 203] on textarea "**********" at bounding box center [521, 245] width 473 height 115
type textarea "**********"
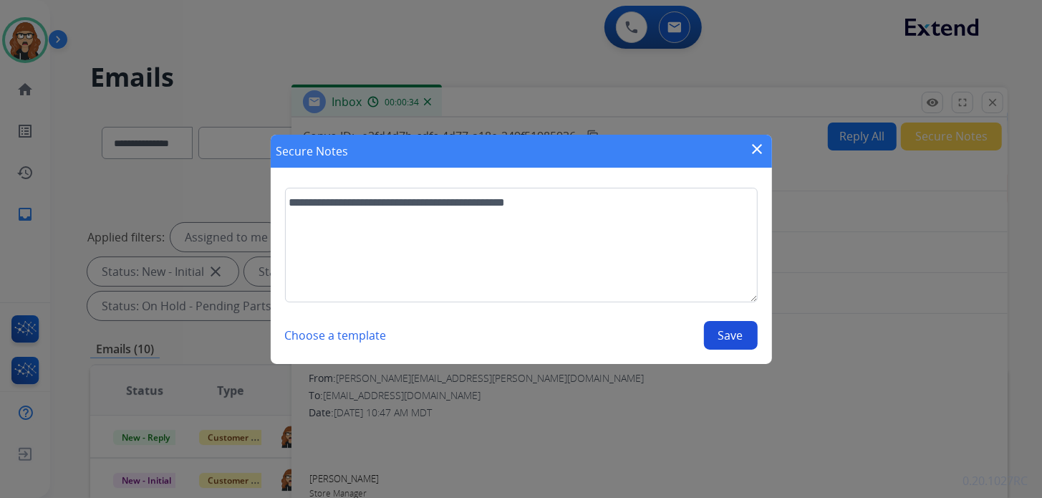
click at [735, 340] on button "Save" at bounding box center [731, 335] width 54 height 29
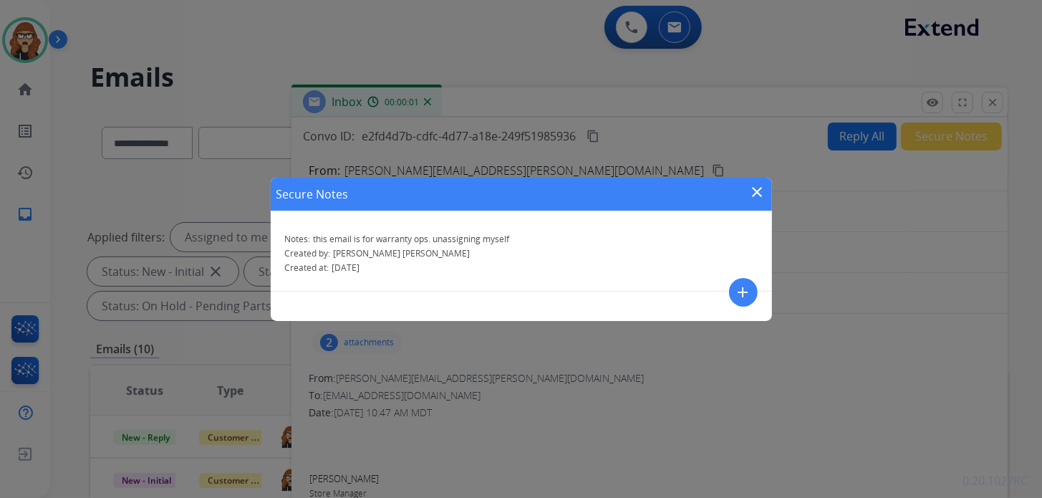
click at [755, 188] on mat-icon "close" at bounding box center [757, 191] width 17 height 17
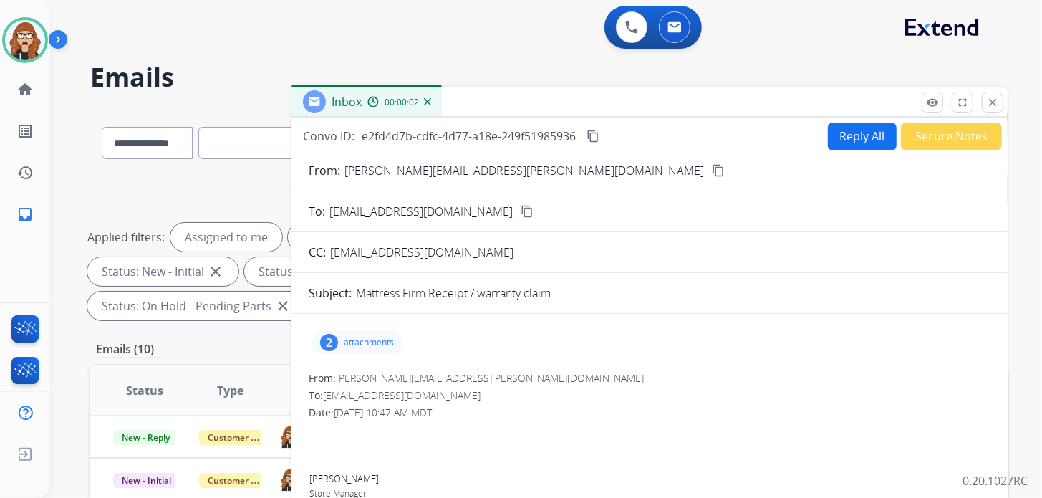
drag, startPoint x: 992, startPoint y: 109, endPoint x: 984, endPoint y: 110, distance: 8.6
click at [992, 108] on button "close Close" at bounding box center [992, 102] width 21 height 21
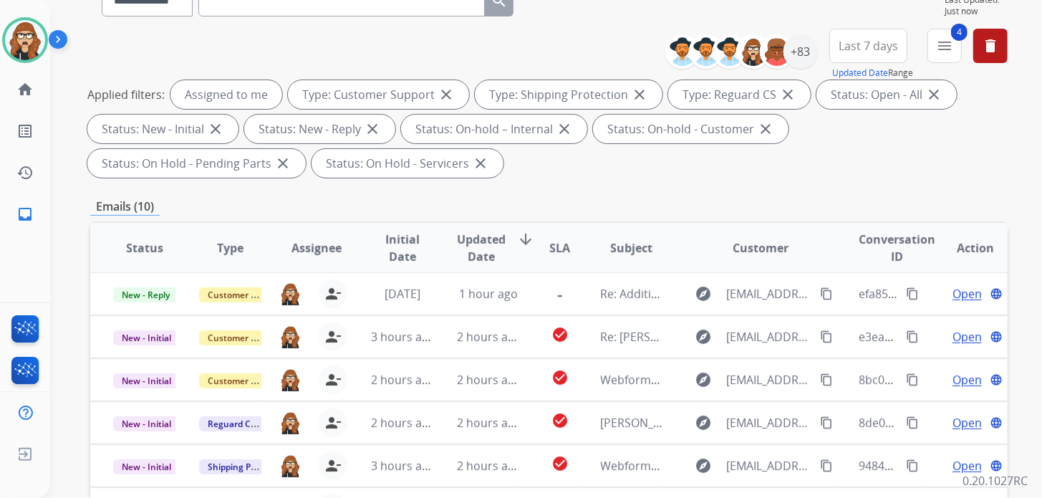
scroll to position [420, 0]
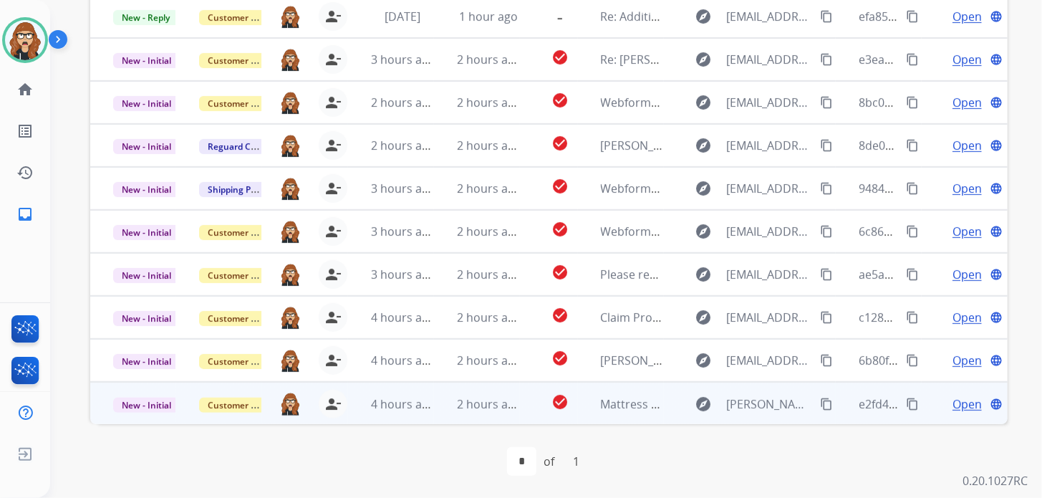
click at [962, 403] on span "Open" at bounding box center [966, 403] width 29 height 17
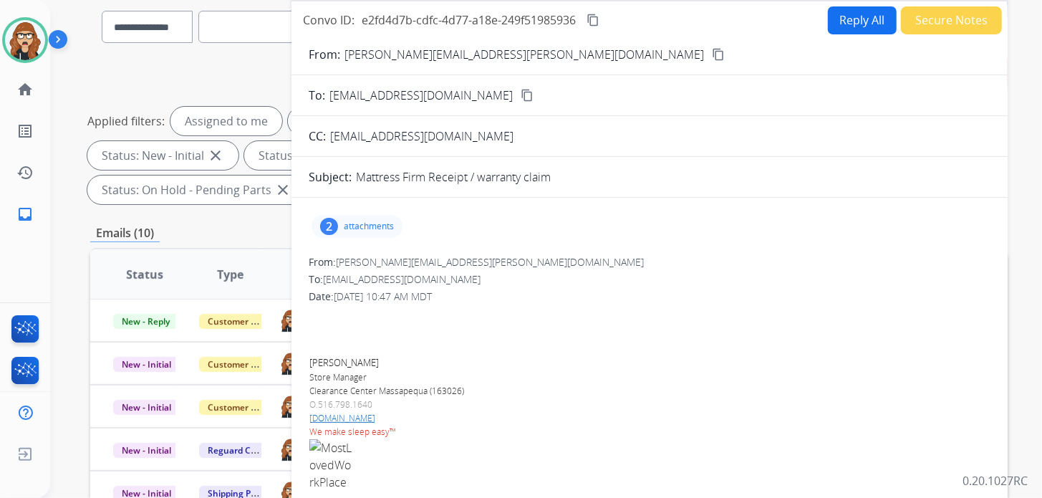
scroll to position [0, 0]
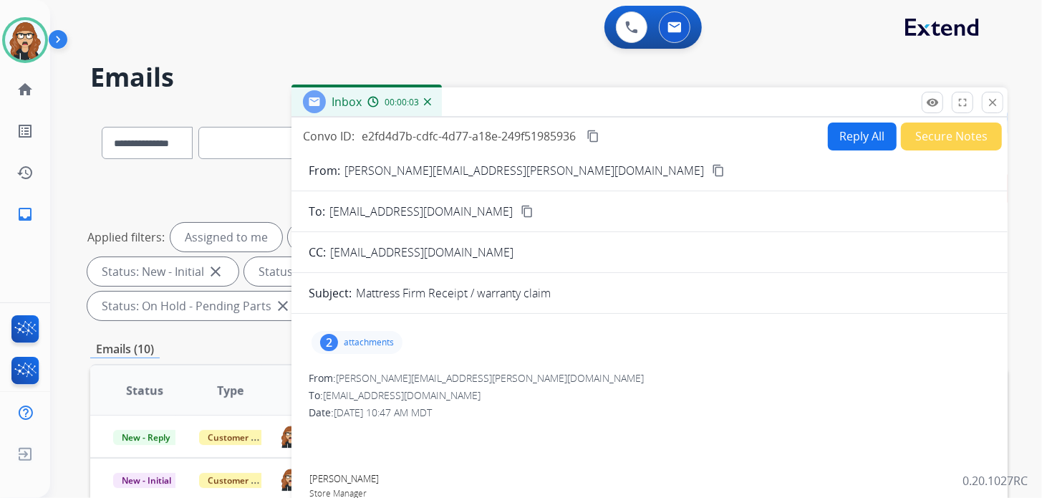
click at [997, 101] on mat-icon "close" at bounding box center [992, 102] width 13 height 13
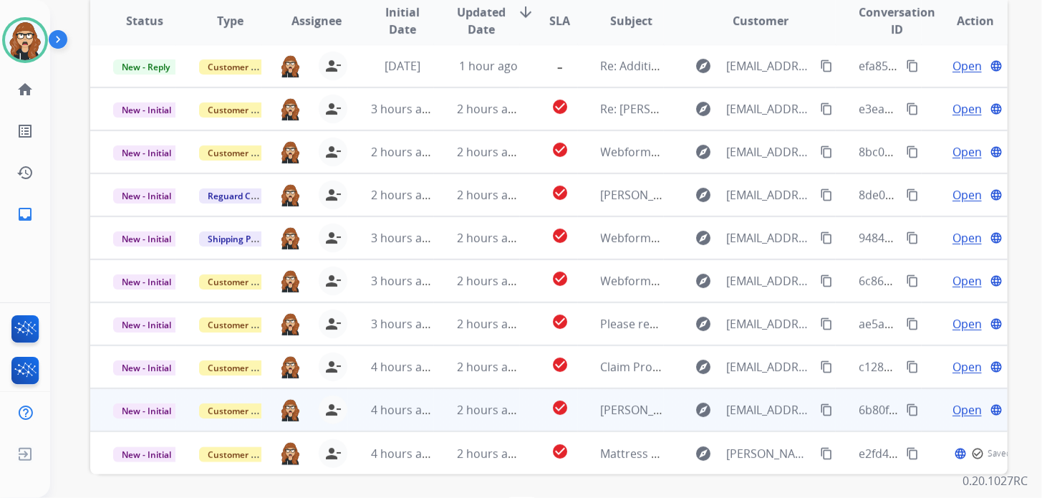
scroll to position [420, 0]
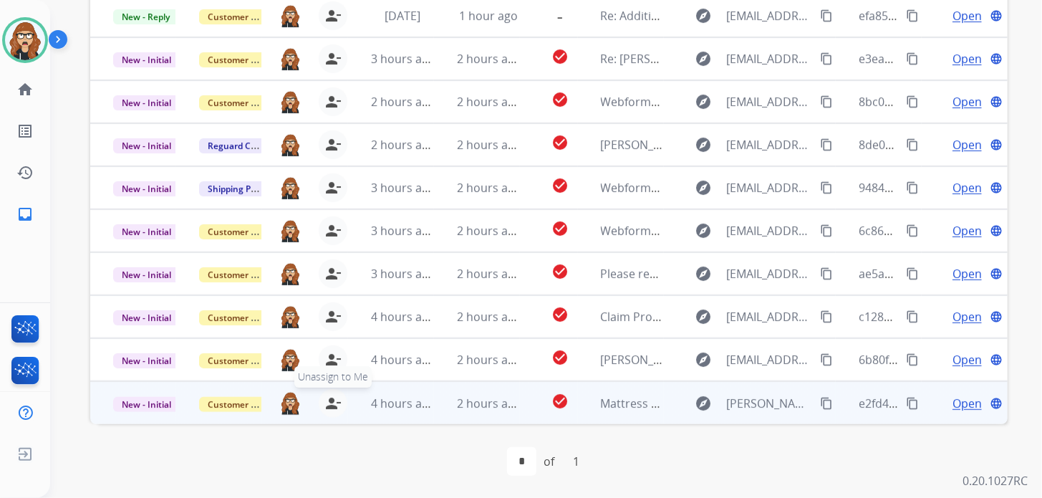
click at [337, 391] on button "person_remove Unassign to Me" at bounding box center [333, 403] width 29 height 29
click at [291, 402] on button "+ Select agent" at bounding box center [290, 403] width 29 height 29
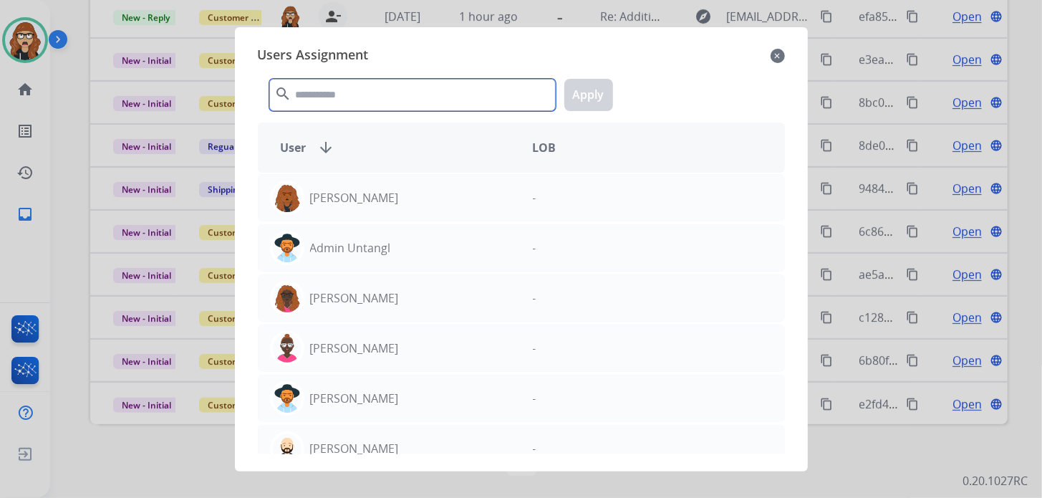
click at [311, 101] on input "text" at bounding box center [412, 95] width 286 height 32
click at [775, 57] on mat-icon "close" at bounding box center [777, 55] width 14 height 17
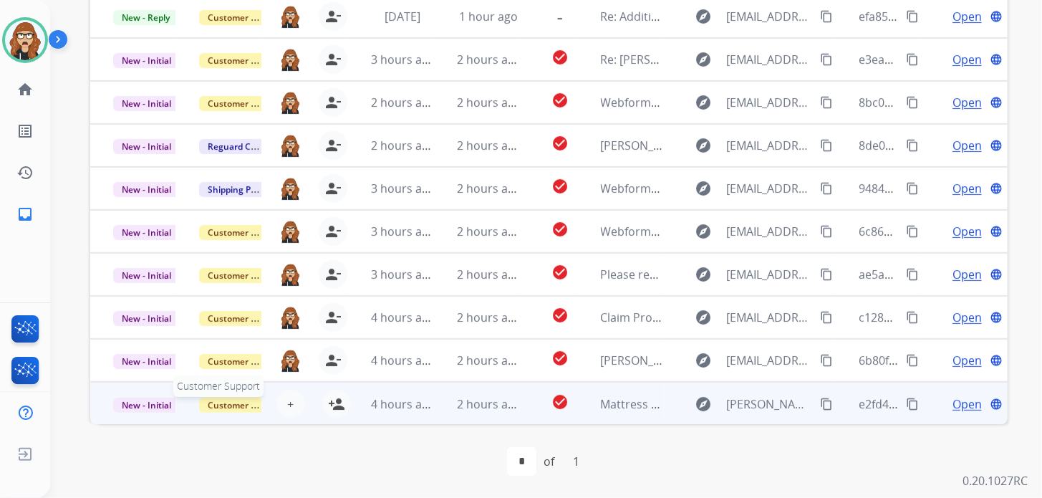
click at [238, 398] on span "Customer Support" at bounding box center [245, 404] width 93 height 15
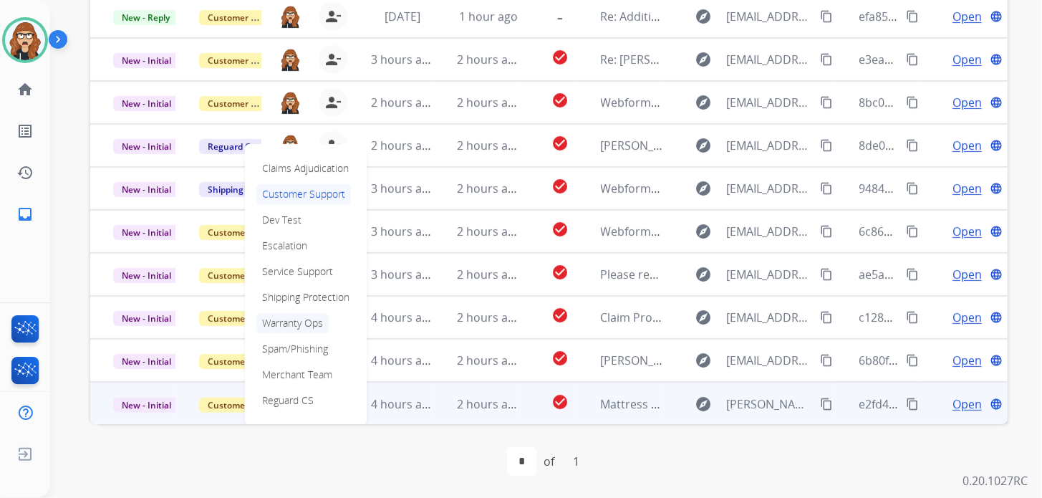
click at [309, 321] on p "Warranty Ops" at bounding box center [292, 323] width 72 height 20
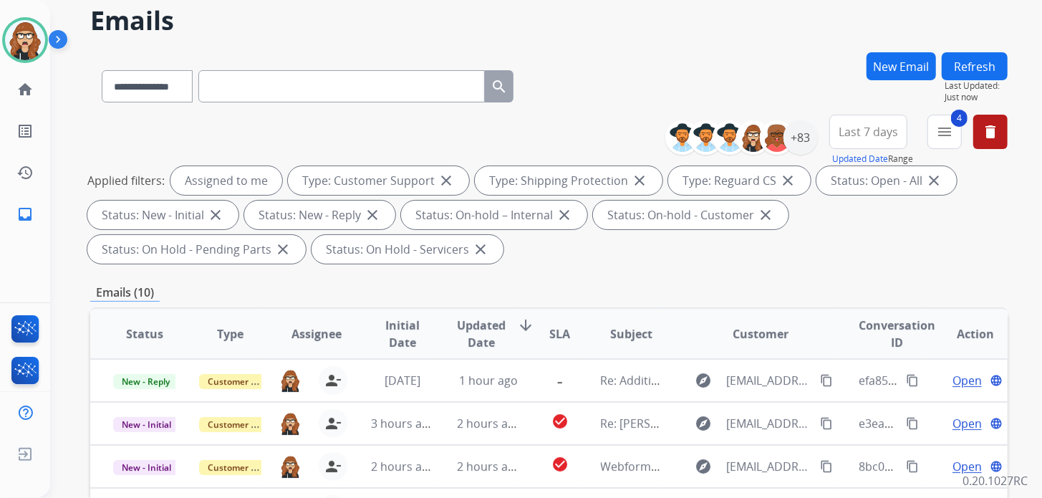
scroll to position [0, 0]
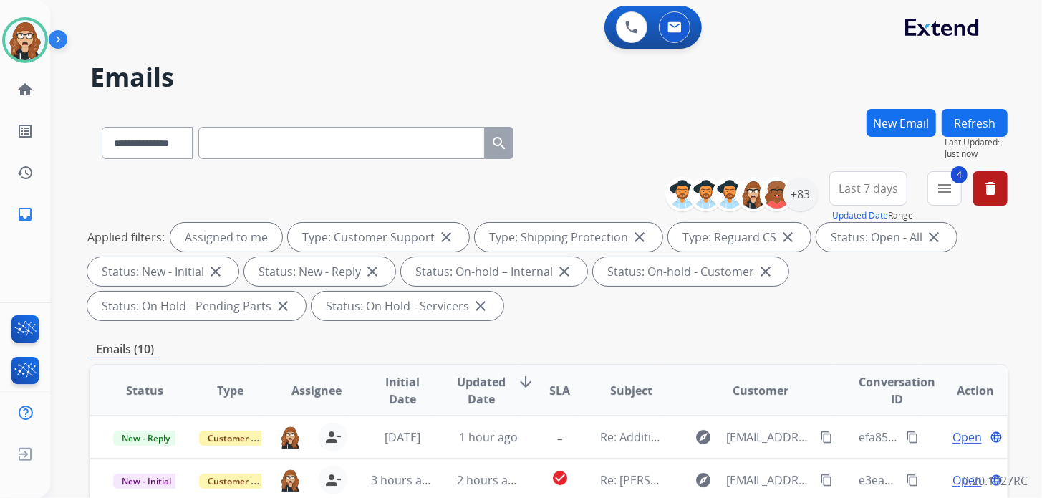
click at [987, 117] on button "Refresh" at bounding box center [975, 123] width 66 height 28
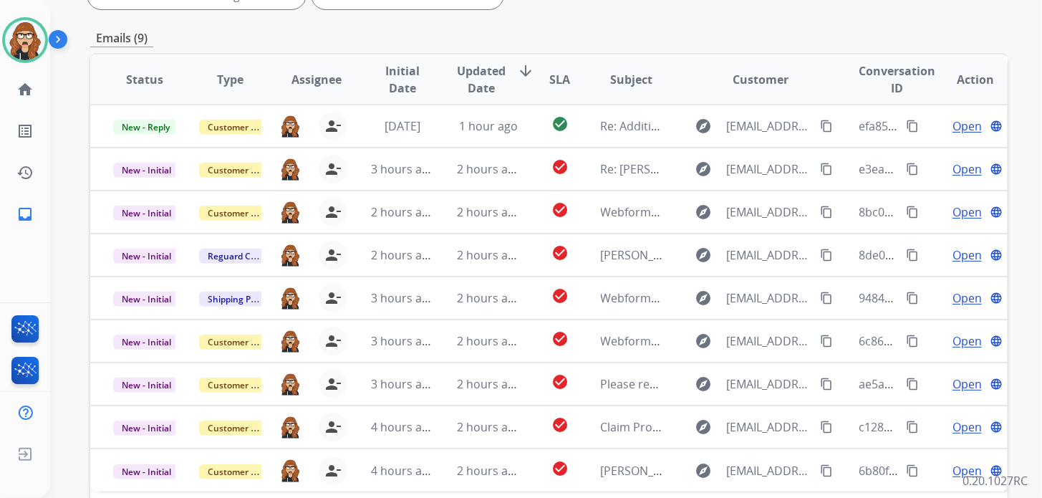
scroll to position [276, 0]
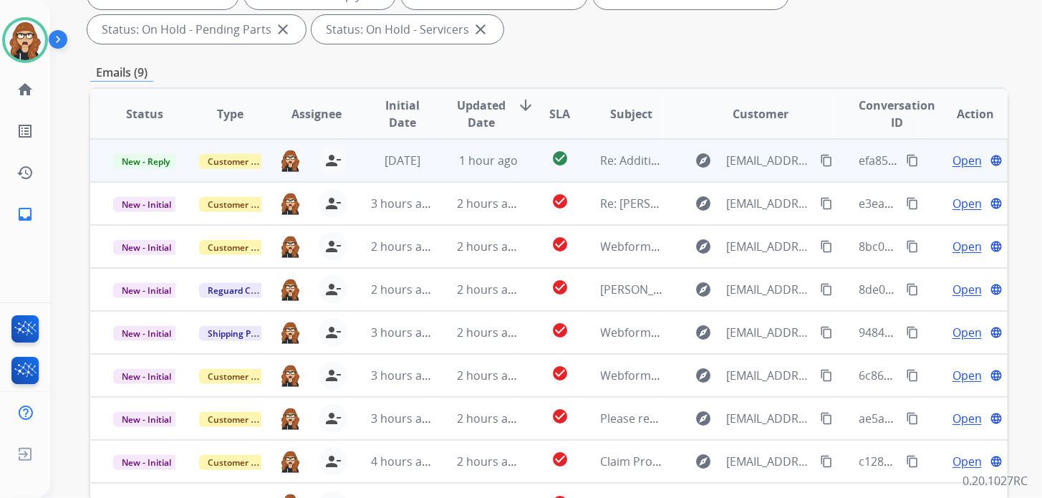
click at [959, 159] on span "Open" at bounding box center [966, 160] width 29 height 17
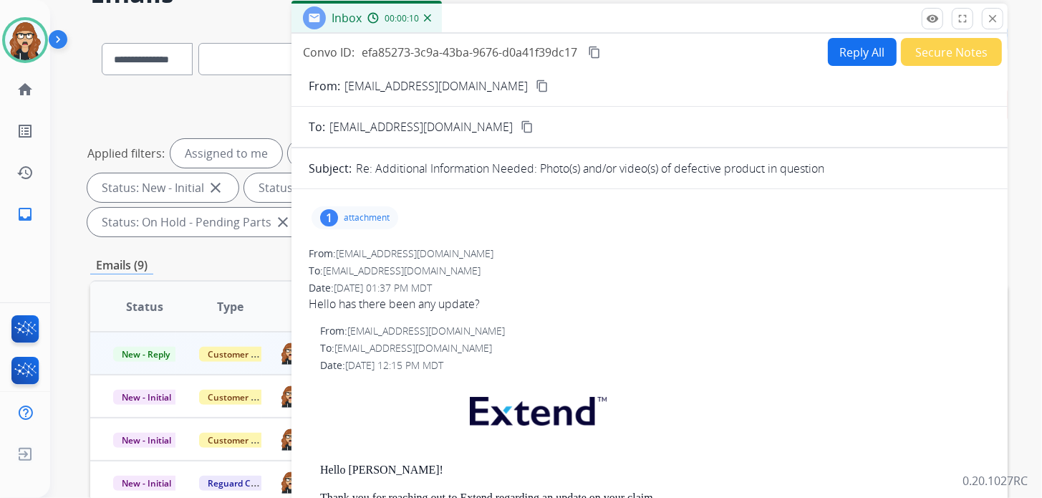
scroll to position [62, 0]
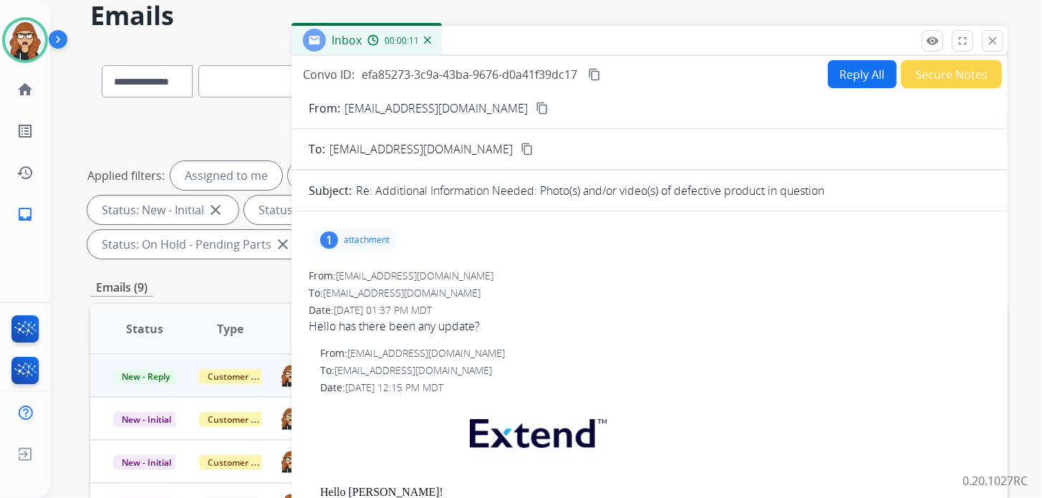
click at [364, 240] on p "attachment" at bounding box center [367, 239] width 46 height 11
click at [360, 236] on p "attachment" at bounding box center [367, 239] width 46 height 11
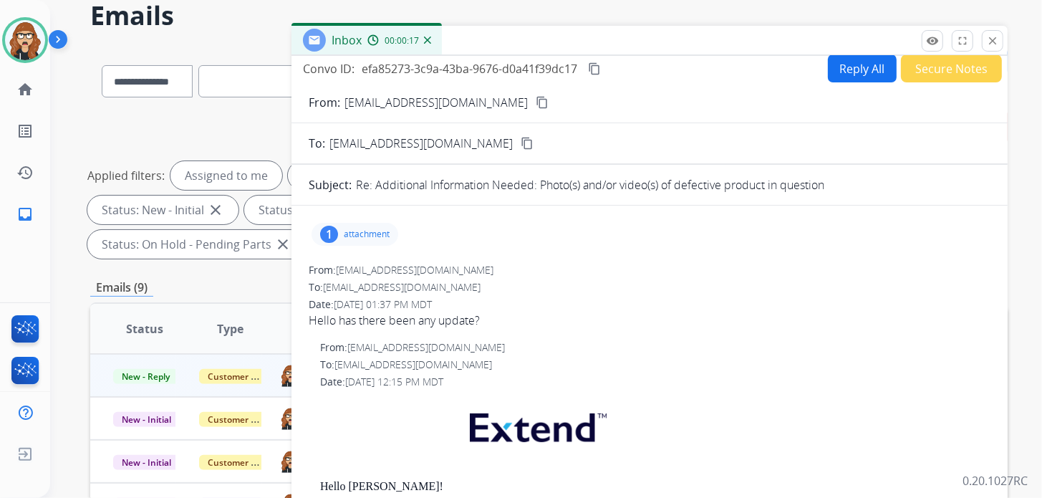
scroll to position [0, 0]
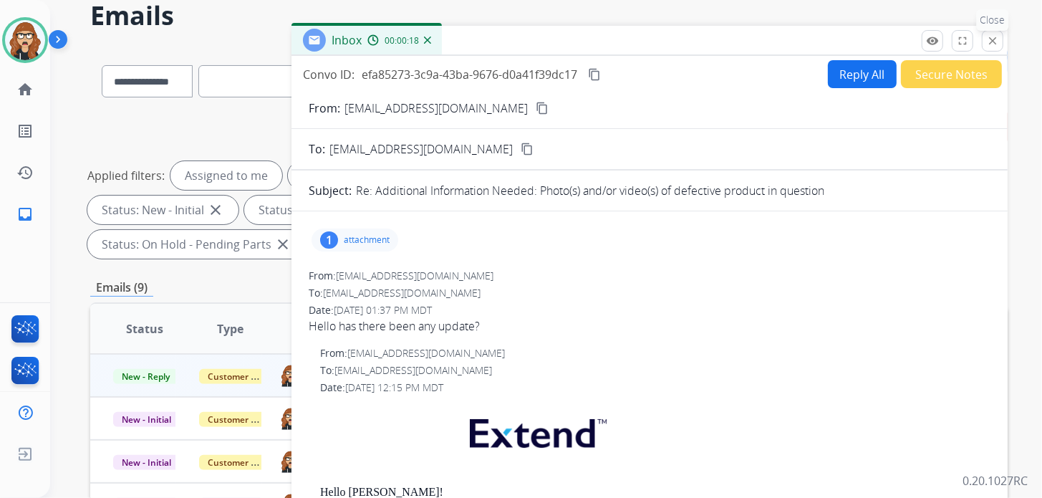
click at [989, 42] on mat-icon "close" at bounding box center [992, 40] width 13 height 13
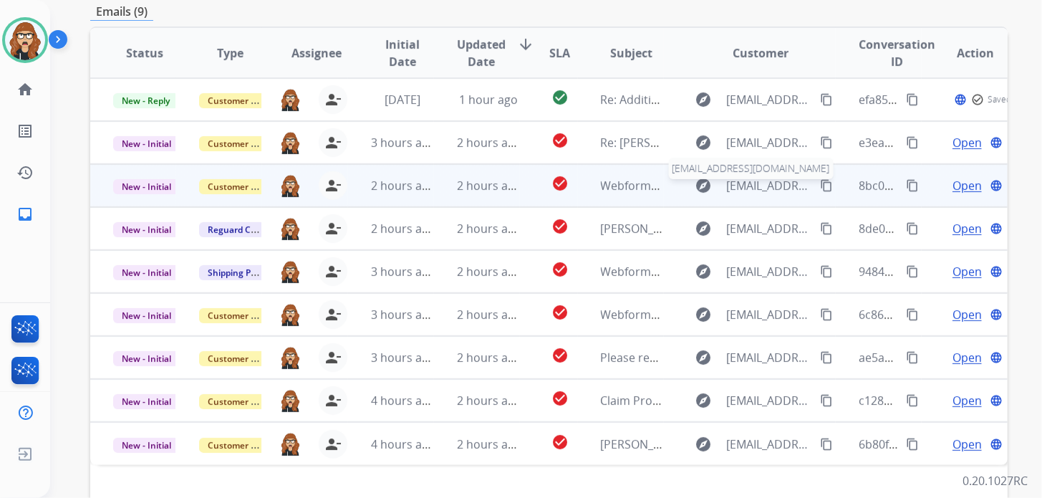
scroll to position [420, 0]
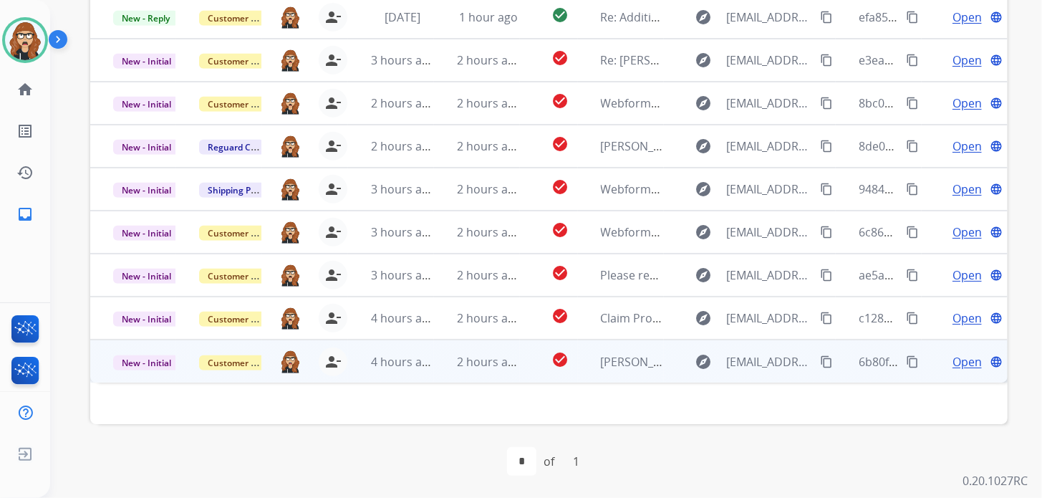
click at [952, 358] on span "Open" at bounding box center [966, 361] width 29 height 17
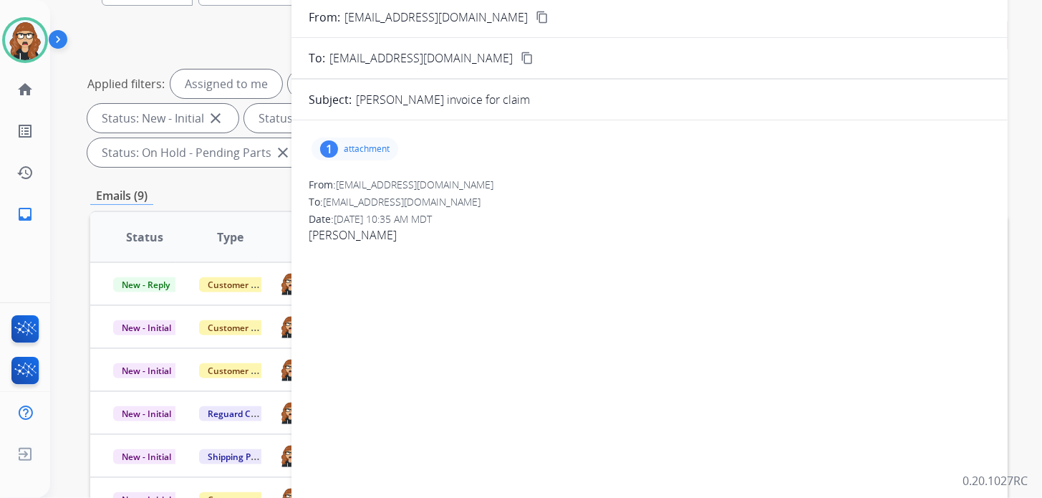
scroll to position [62, 0]
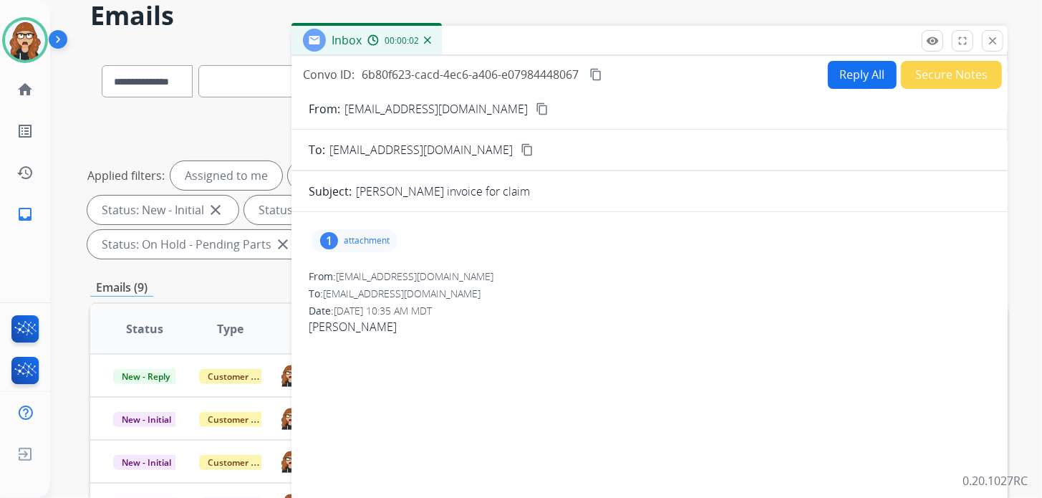
click at [377, 239] on p "attachment" at bounding box center [367, 240] width 46 height 11
click at [533, 105] on button "content_copy" at bounding box center [541, 108] width 17 height 17
click at [849, 82] on button "Reply All" at bounding box center [862, 75] width 69 height 28
select select "**********"
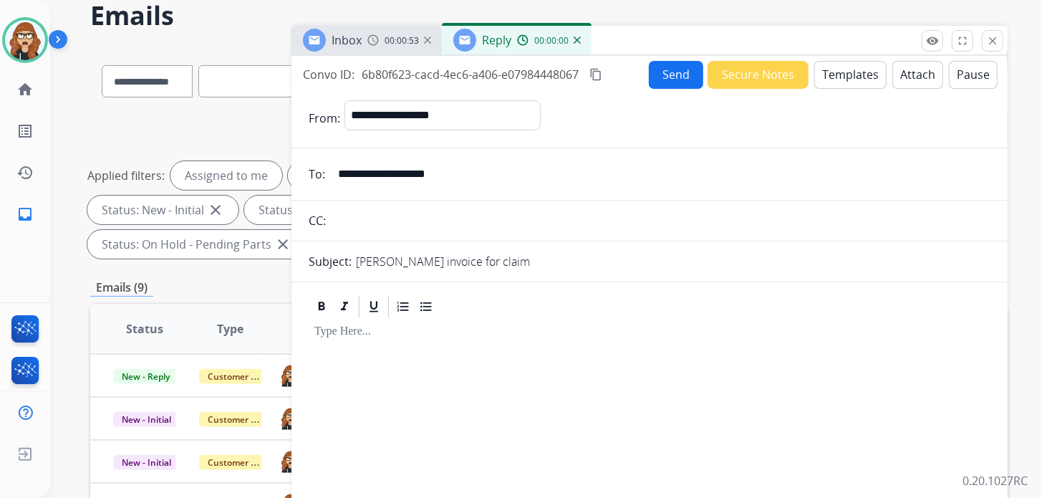
click at [831, 75] on button "Templates" at bounding box center [850, 75] width 72 height 28
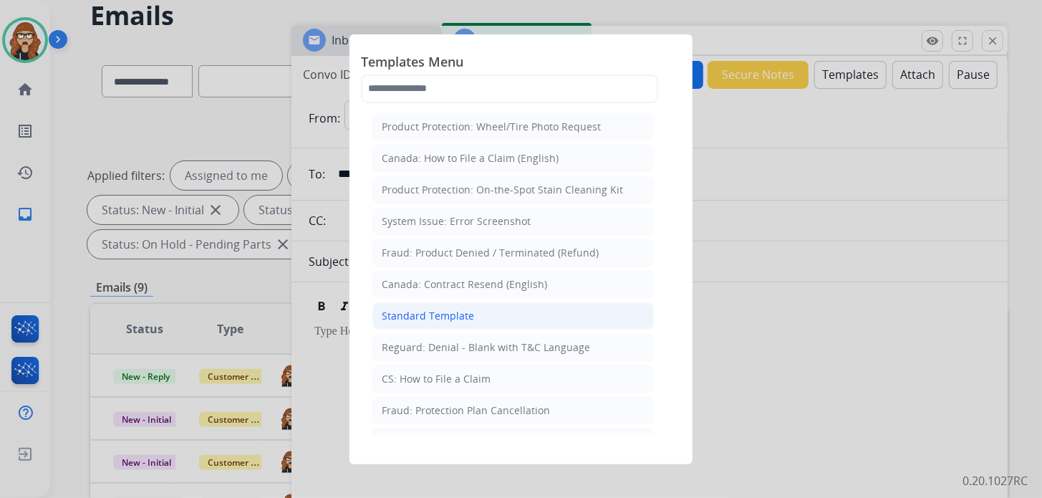
click at [422, 309] on div "Standard Template" at bounding box center [428, 316] width 92 height 14
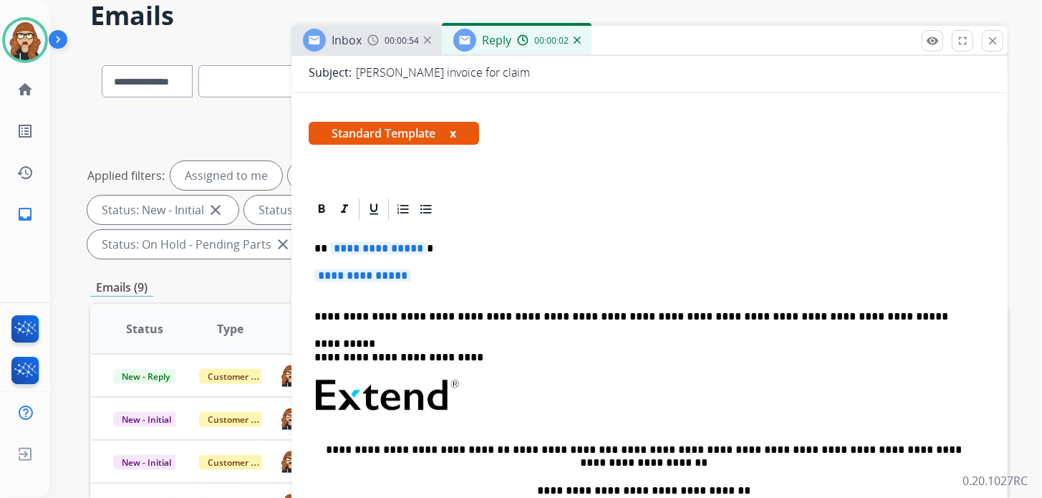
scroll to position [215, 0]
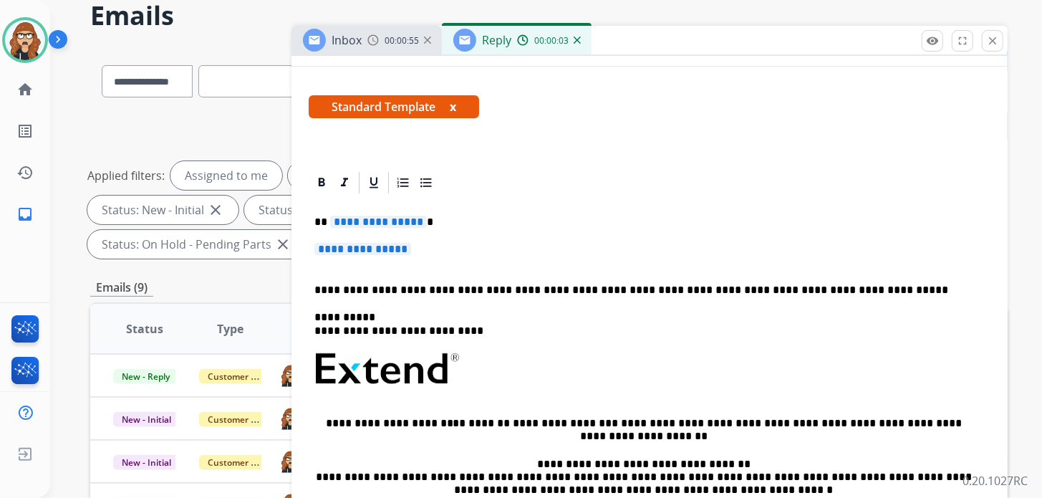
click at [460, 246] on p "**********" at bounding box center [649, 256] width 670 height 26
drag, startPoint x: 366, startPoint y: 260, endPoint x: 305, endPoint y: 214, distance: 76.2
click at [305, 214] on div "**********" at bounding box center [649, 427] width 716 height 514
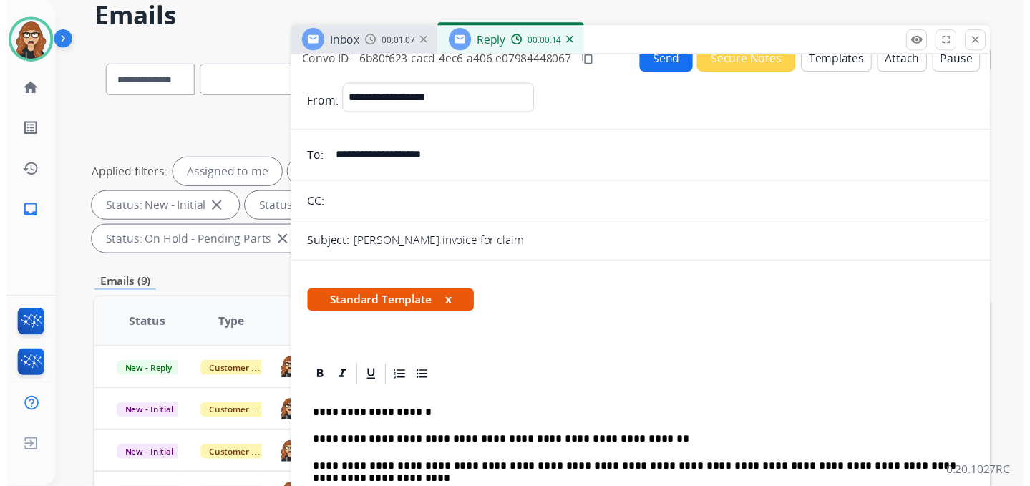
scroll to position [0, 0]
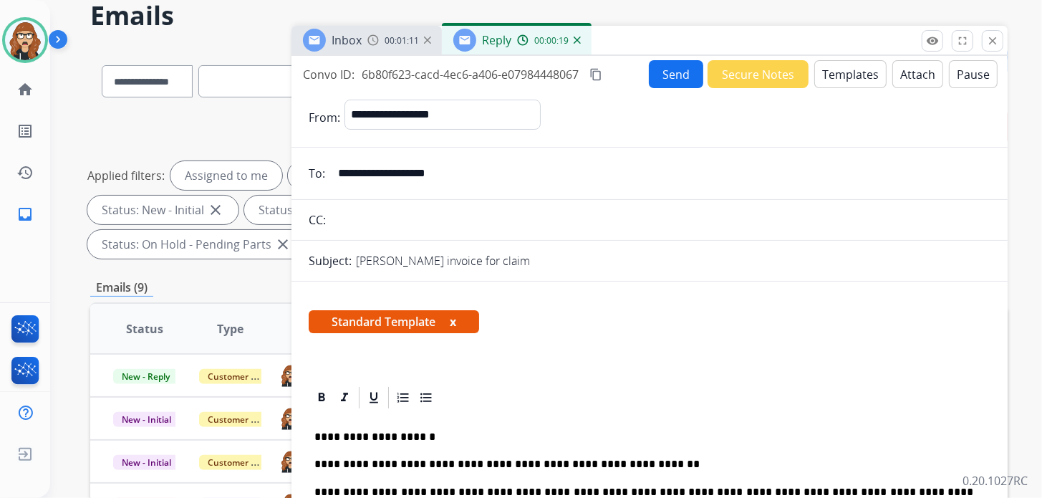
click at [664, 76] on button "Send" at bounding box center [676, 74] width 54 height 28
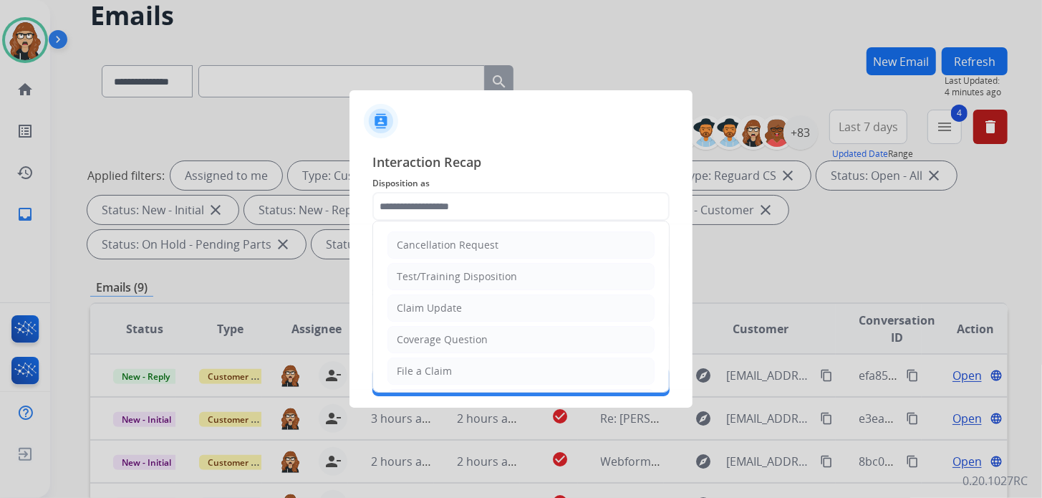
click at [488, 206] on input "text" at bounding box center [520, 206] width 297 height 29
drag, startPoint x: 443, startPoint y: 298, endPoint x: 442, endPoint y: 287, distance: 10.8
click at [443, 301] on li "Claim Update" at bounding box center [520, 307] width 267 height 27
type input "**********"
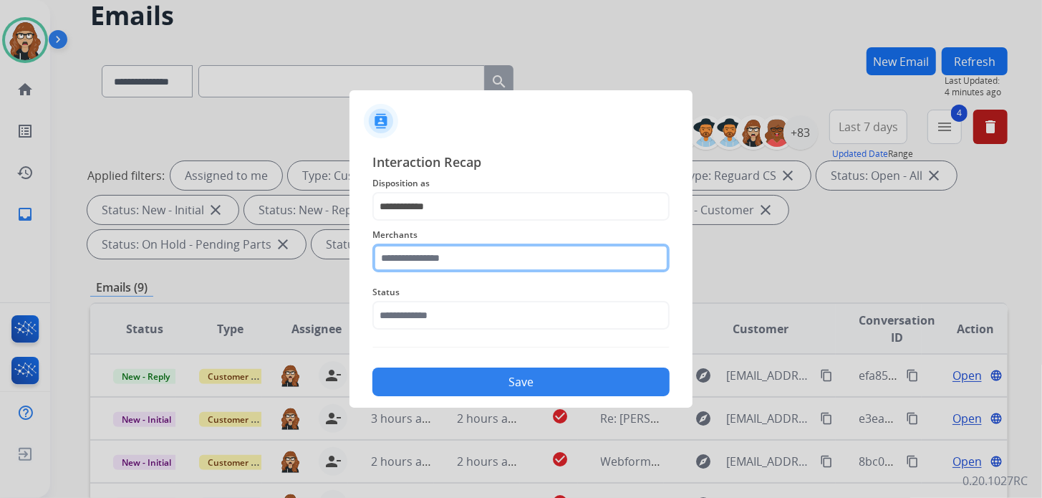
click at [448, 257] on input "text" at bounding box center [520, 257] width 297 height 29
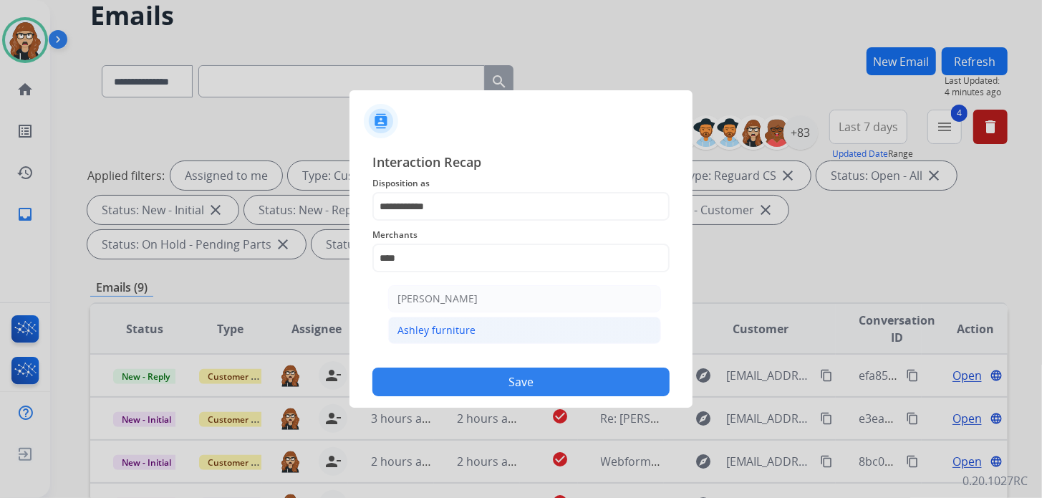
click at [426, 332] on div "Ashley furniture" at bounding box center [436, 330] width 78 height 14
type input "**********"
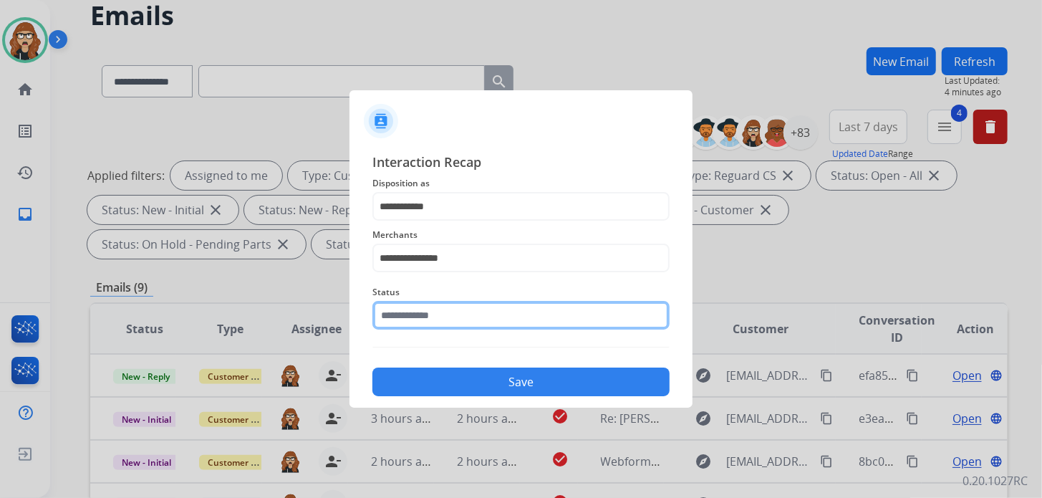
click at [447, 320] on input "text" at bounding box center [520, 315] width 297 height 29
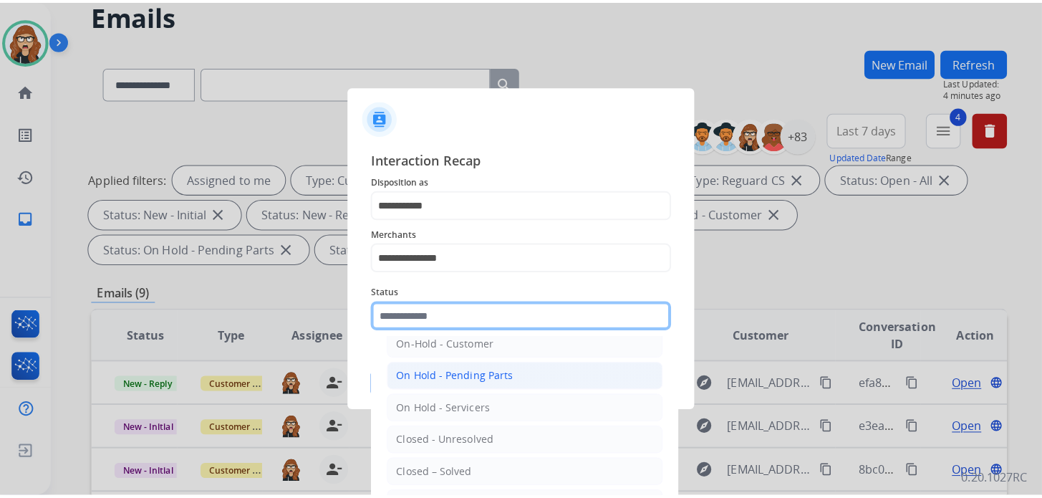
scroll to position [82, 0]
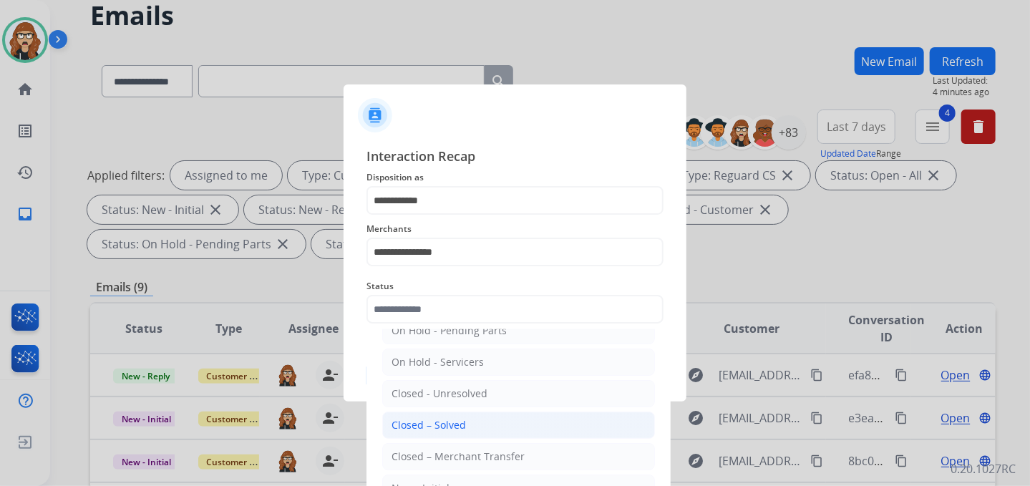
click at [457, 421] on div "Closed – Solved" at bounding box center [429, 425] width 74 height 14
type input "**********"
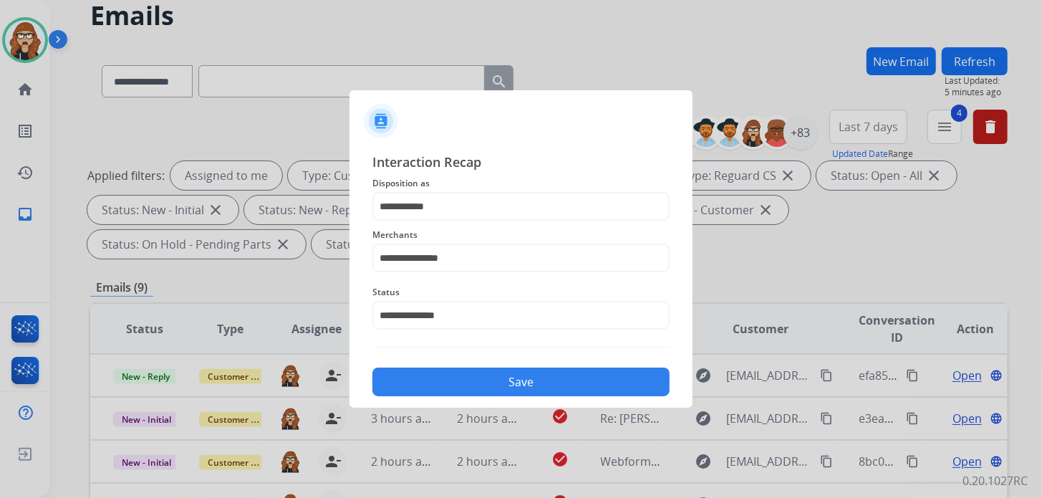
click at [463, 384] on button "Save" at bounding box center [520, 381] width 297 height 29
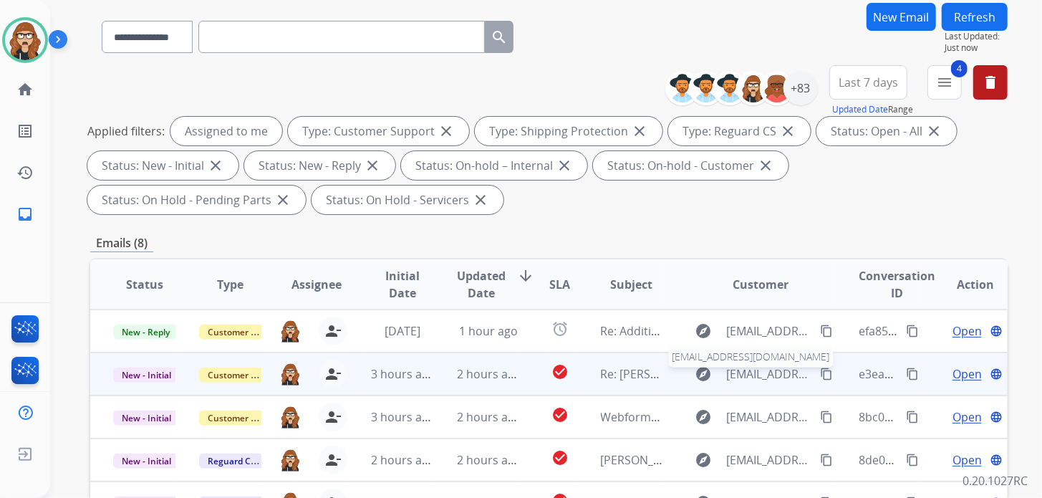
scroll to position [215, 0]
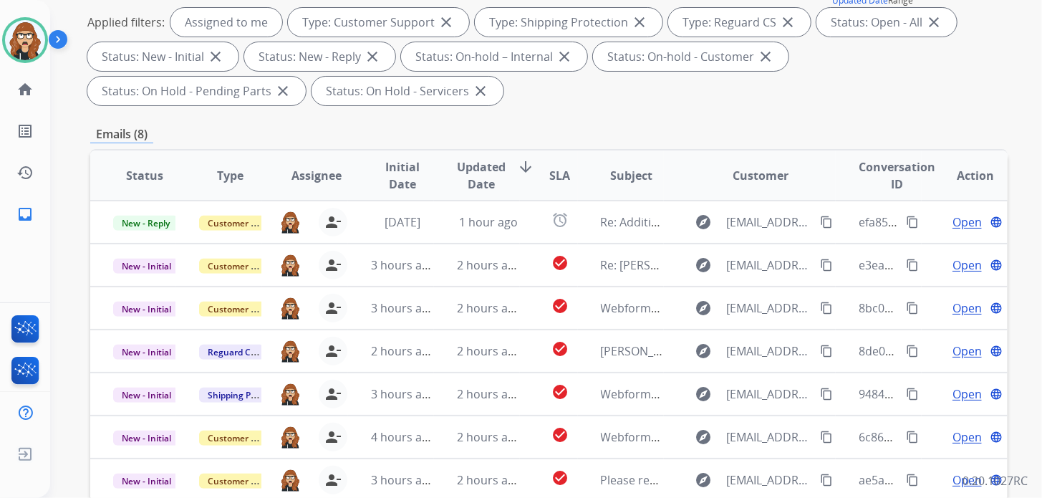
click at [814, 81] on div "Applied filters: Assigned to me Type: Customer Support close Type: Shipping Pro…" at bounding box center [545, 56] width 917 height 97
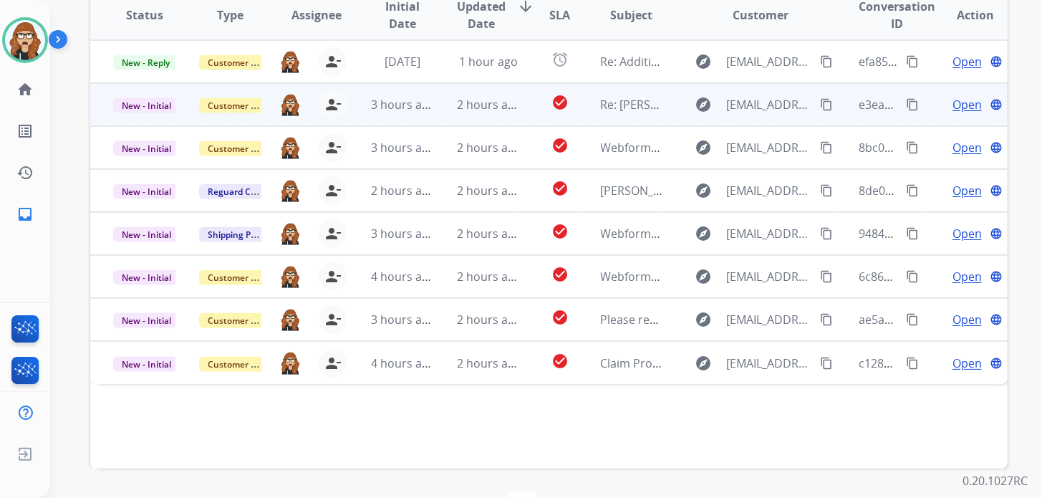
scroll to position [420, 0]
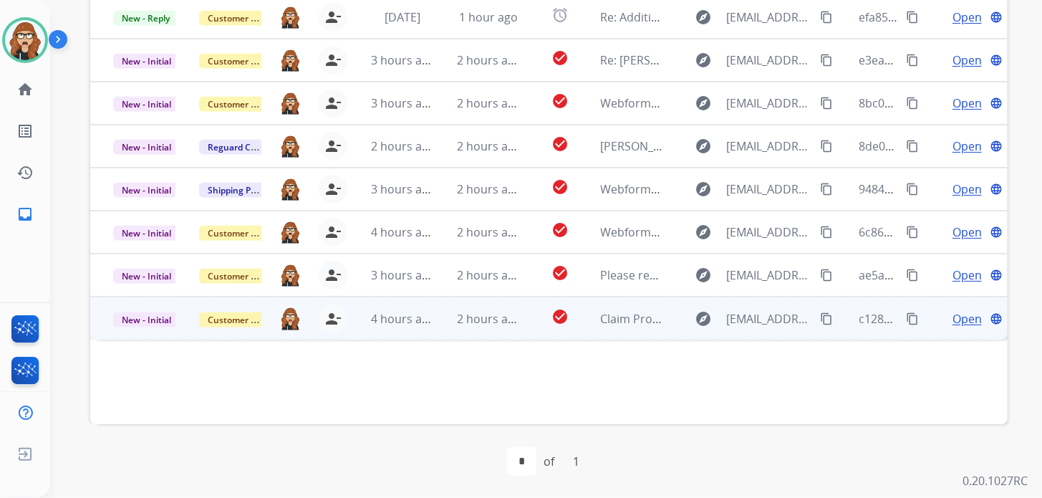
click at [952, 316] on span "Open" at bounding box center [966, 318] width 29 height 17
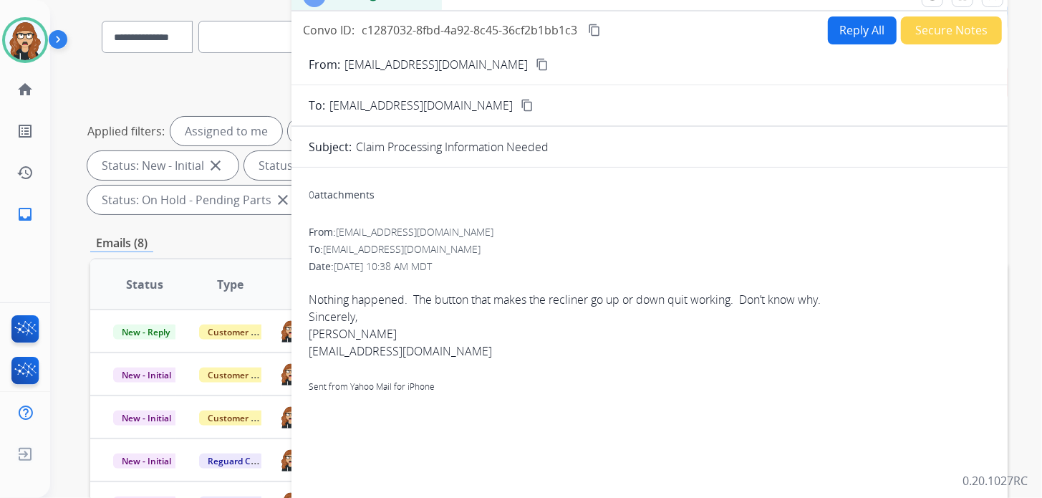
scroll to position [0, 0]
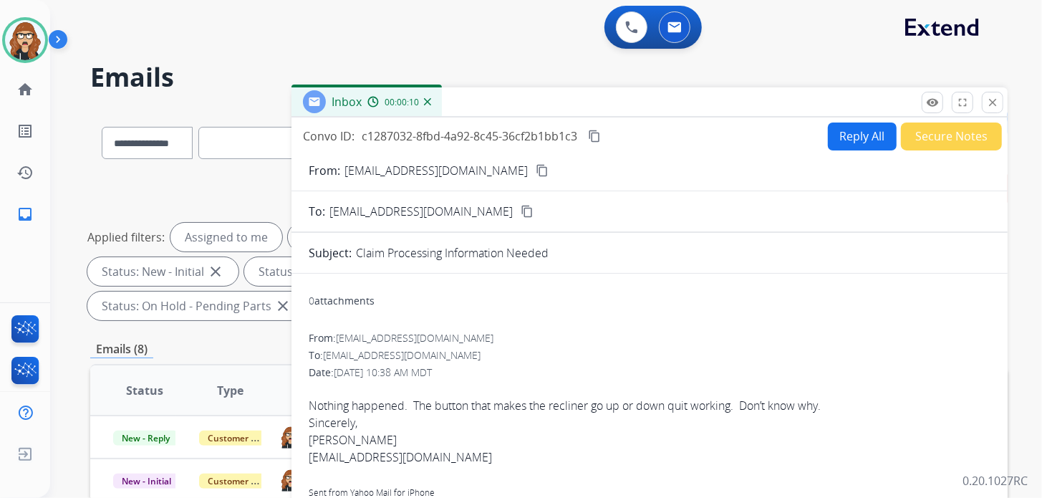
click at [536, 175] on mat-icon "content_copy" at bounding box center [542, 170] width 13 height 13
click at [841, 130] on button "Reply All" at bounding box center [862, 136] width 69 height 28
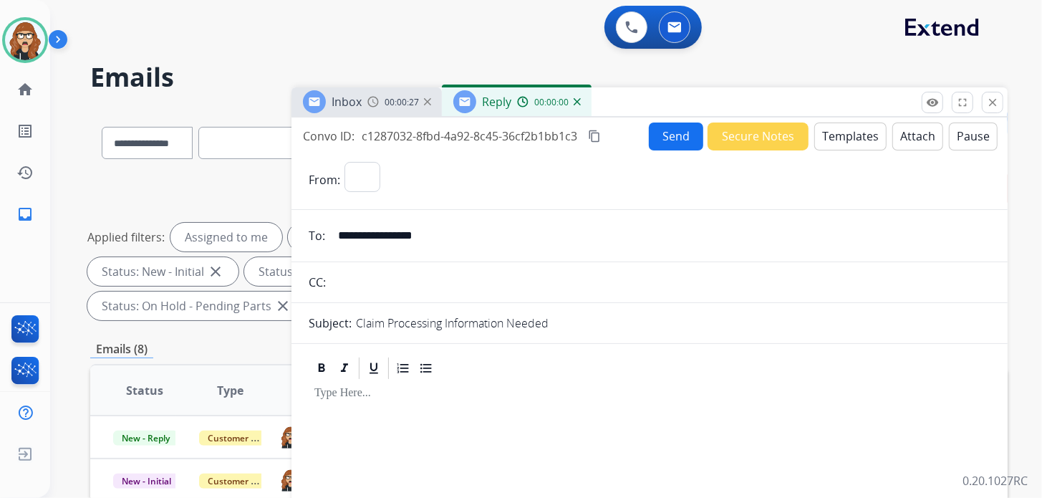
select select "**********"
click at [842, 137] on button "Templates" at bounding box center [850, 136] width 72 height 28
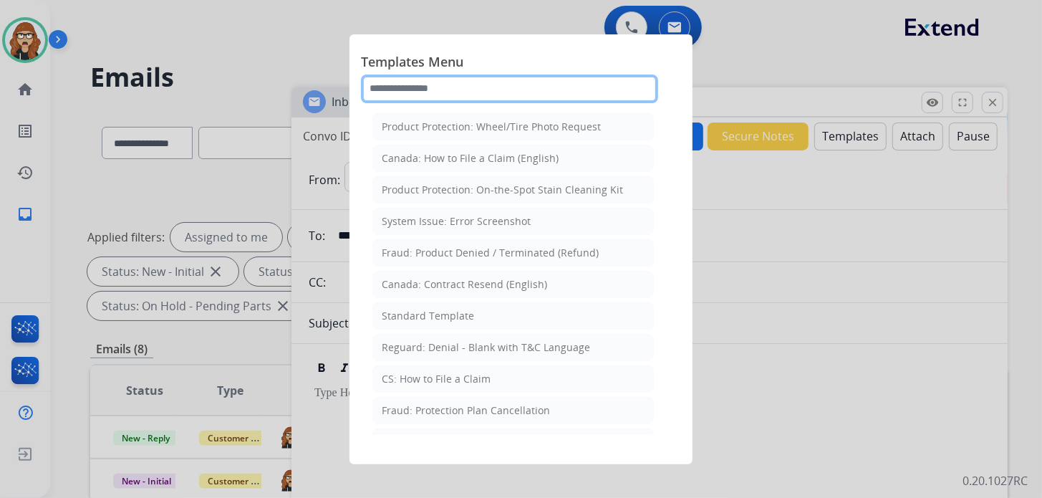
click at [432, 84] on input "text" at bounding box center [509, 88] width 297 height 29
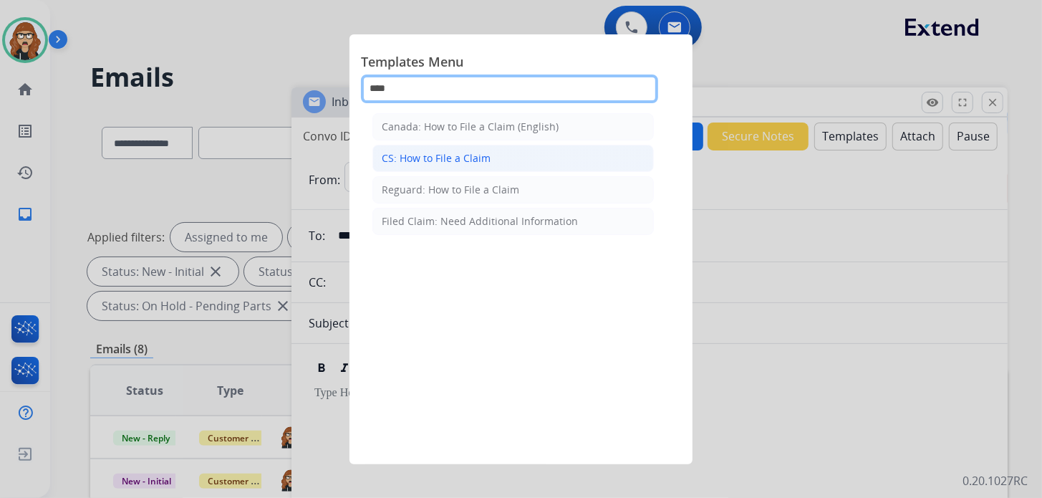
type input "****"
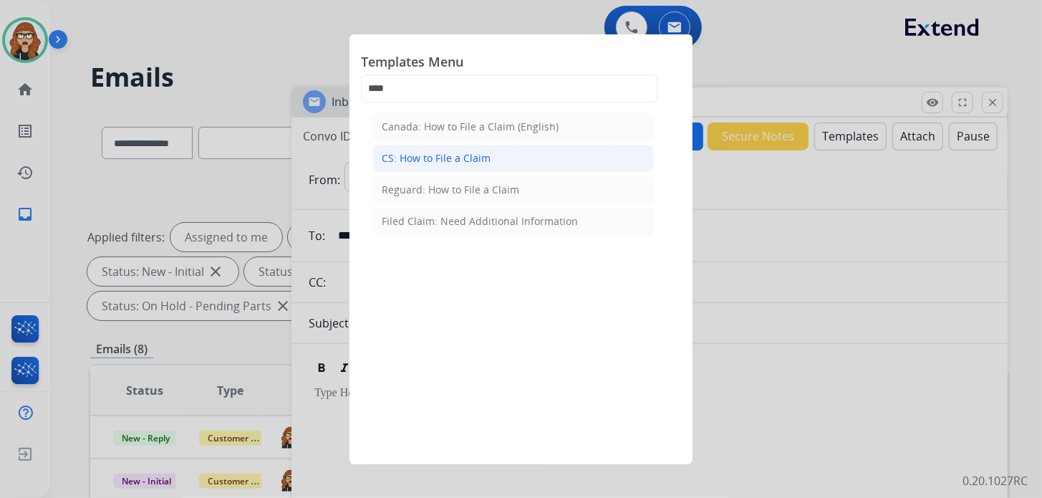
click at [427, 151] on div "CS: How to File a Claim" at bounding box center [436, 158] width 109 height 14
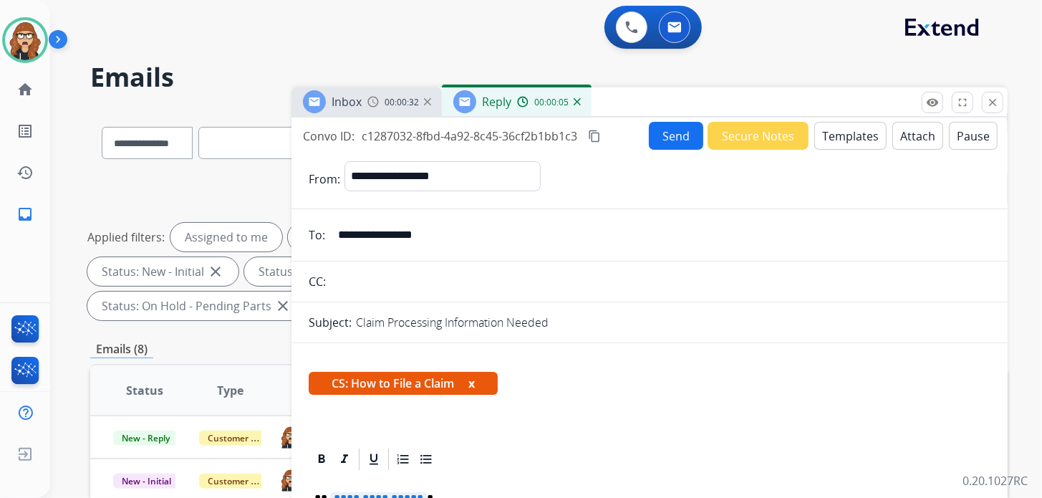
scroll to position [215, 0]
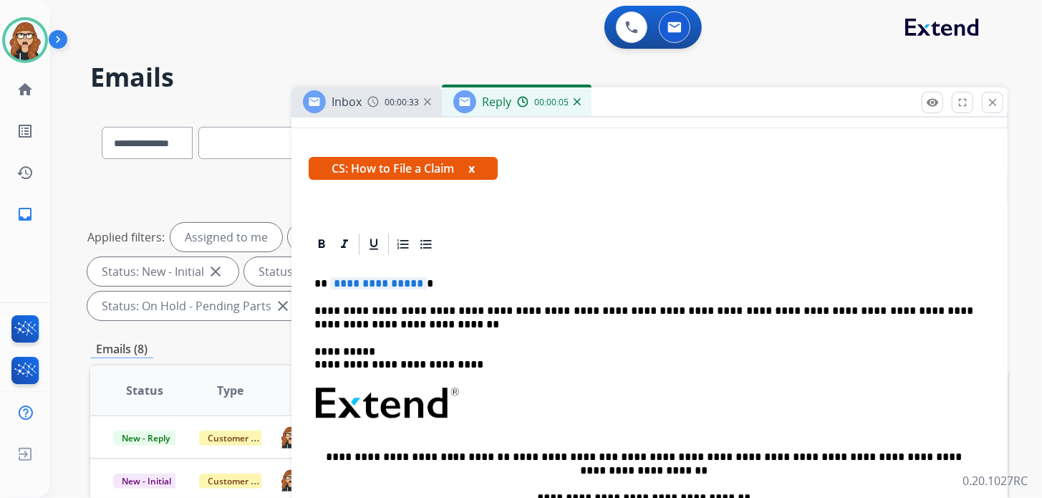
click at [438, 286] on p "**********" at bounding box center [643, 283] width 659 height 13
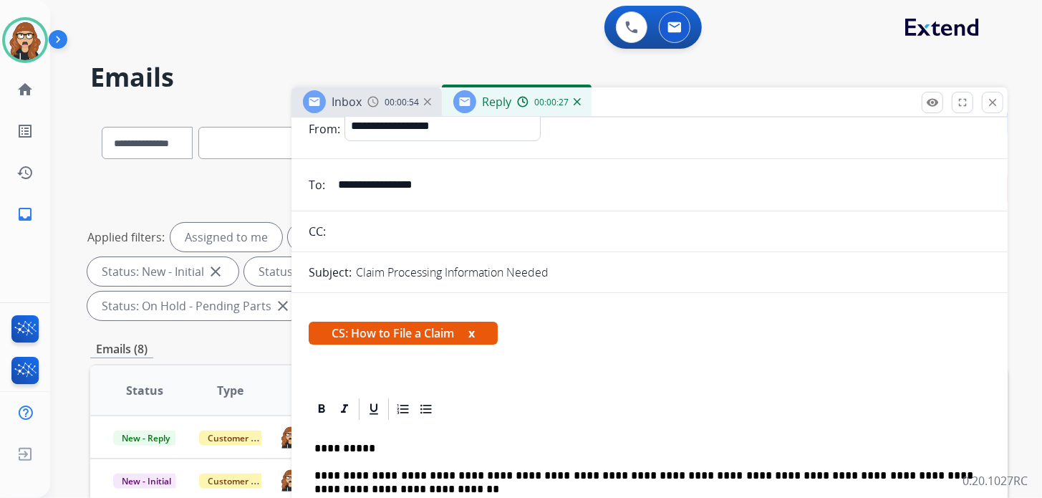
scroll to position [0, 0]
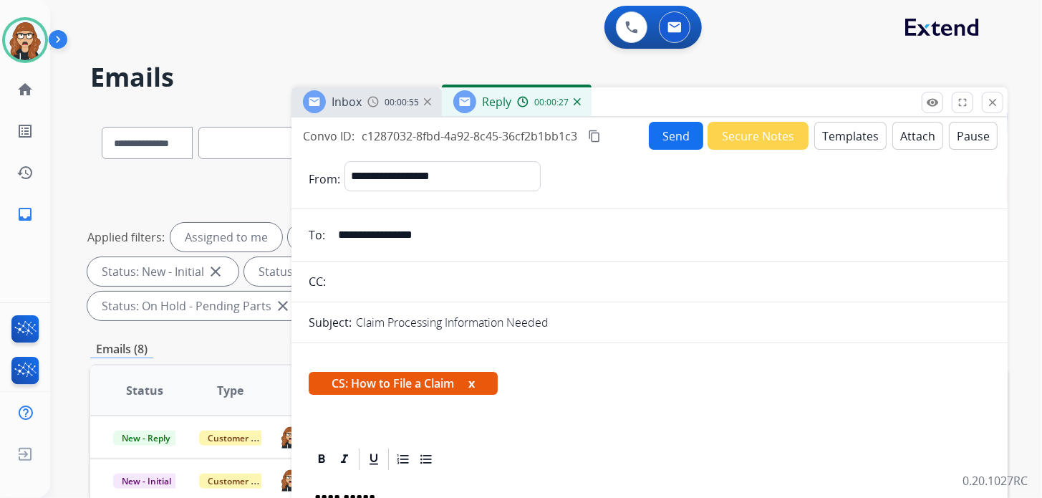
click at [844, 129] on button "Templates" at bounding box center [850, 136] width 72 height 28
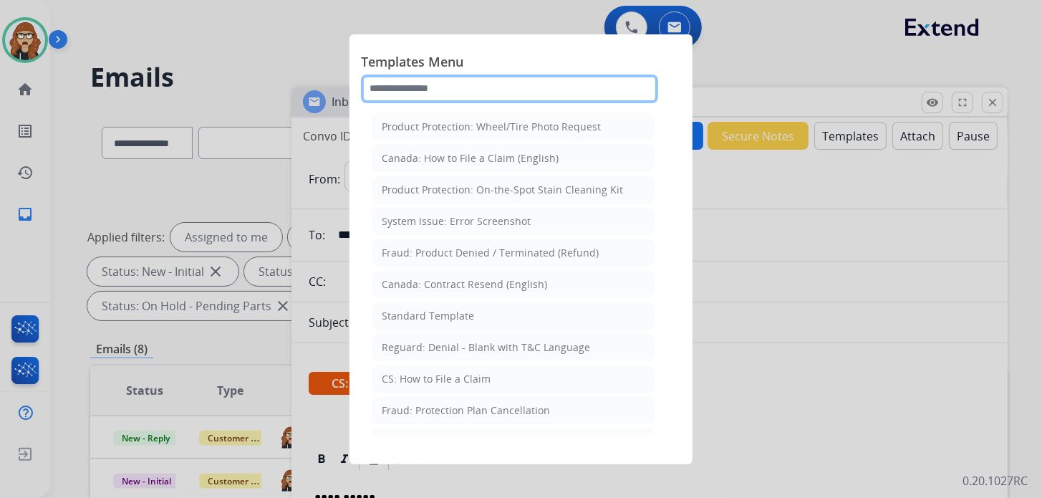
click at [509, 96] on input "text" at bounding box center [509, 88] width 297 height 29
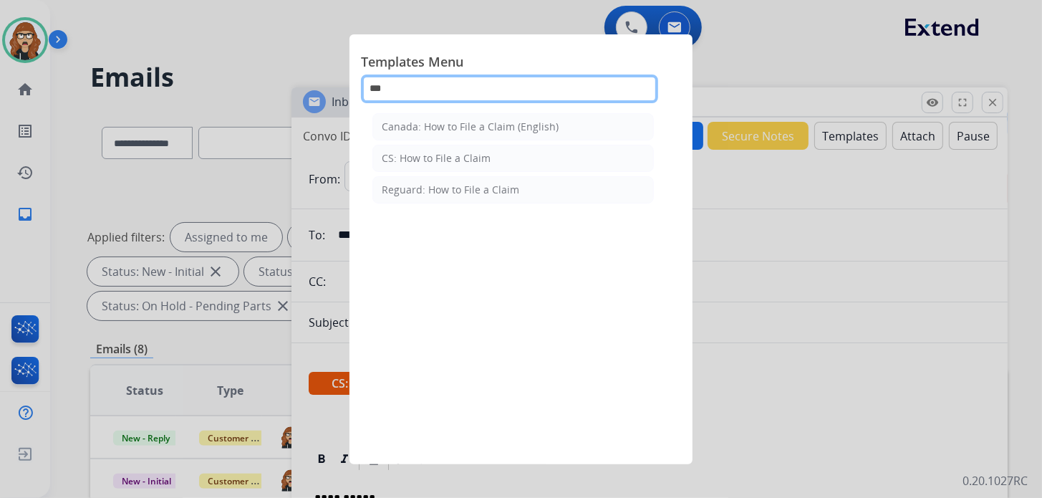
type input "***"
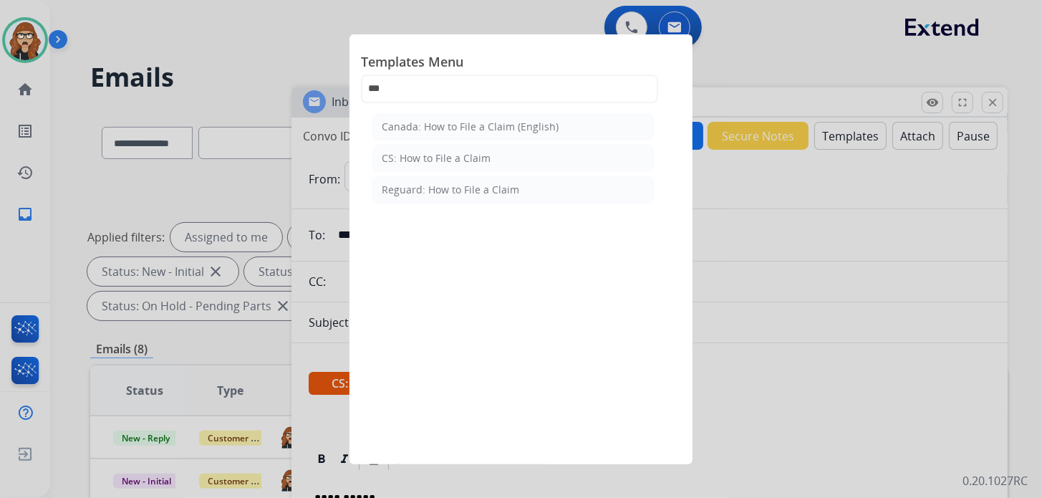
click at [487, 188] on div "Reguard: How to File a Claim" at bounding box center [450, 190] width 137 height 14
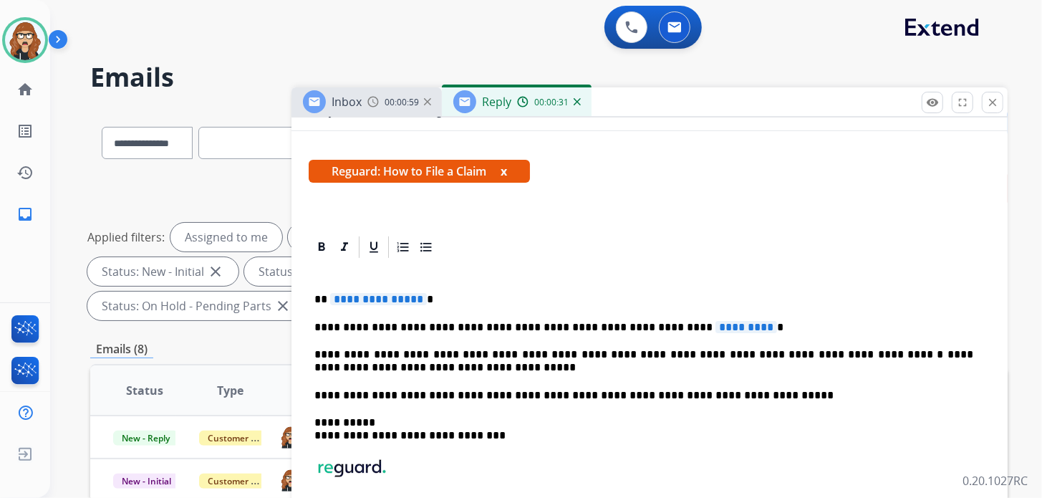
scroll to position [215, 0]
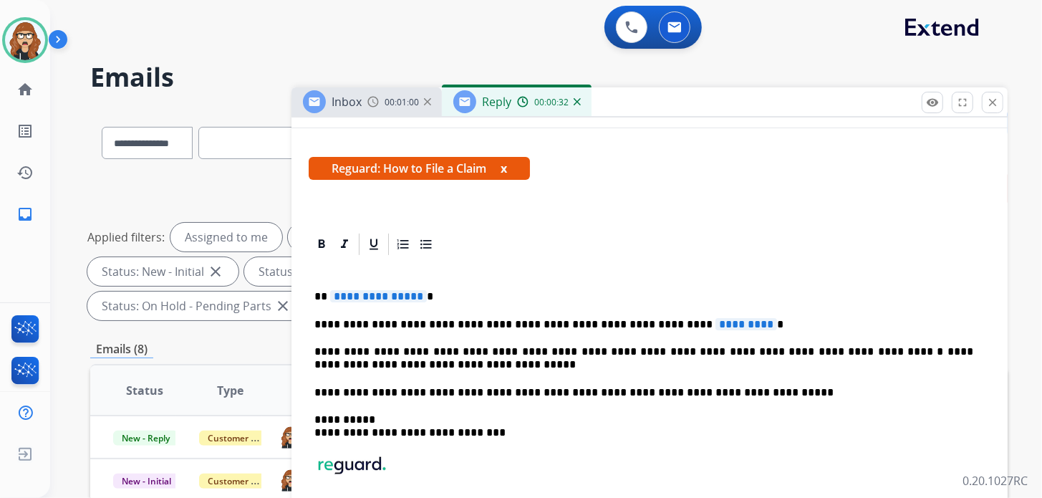
click at [463, 290] on p "**********" at bounding box center [643, 296] width 659 height 13
click at [744, 311] on div "**********" at bounding box center [650, 418] width 682 height 323
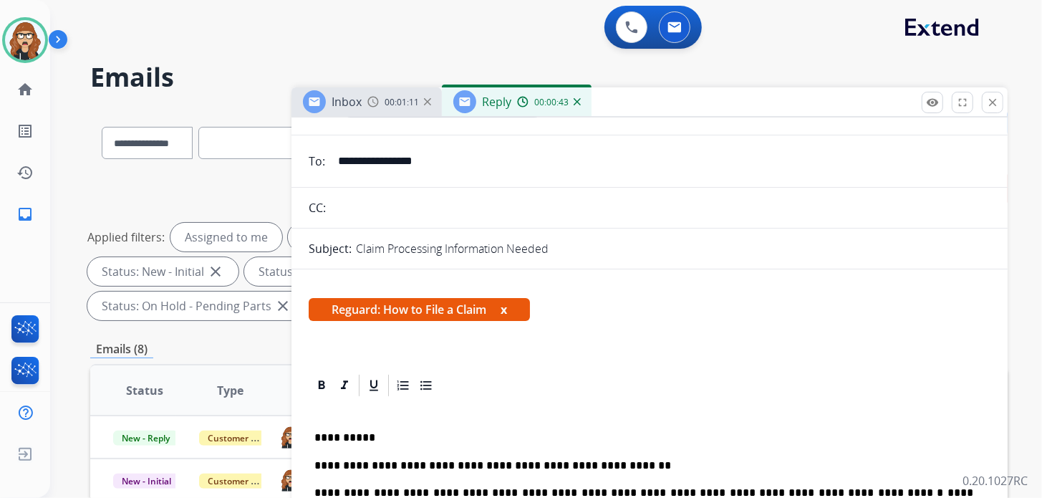
scroll to position [0, 0]
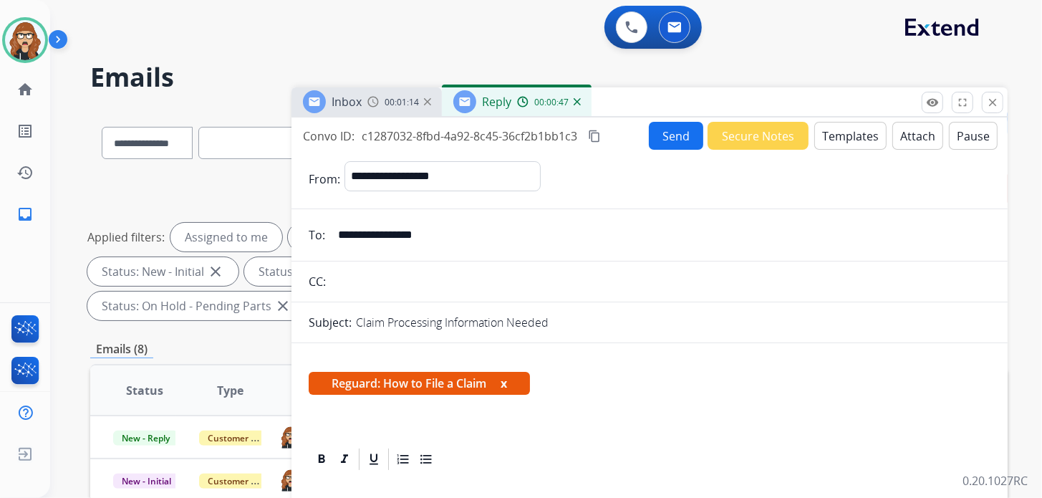
click at [657, 137] on button "Send" at bounding box center [676, 136] width 54 height 28
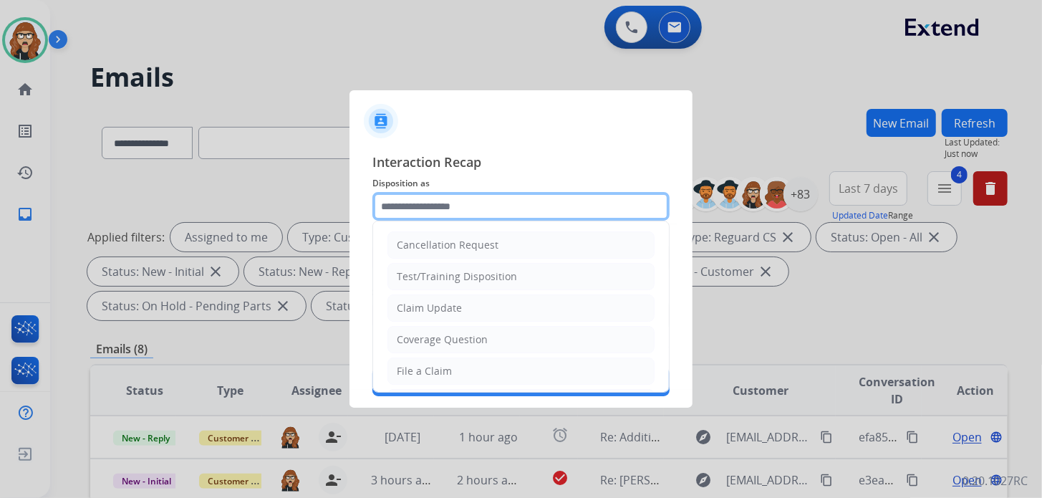
click at [464, 202] on input "text" at bounding box center [520, 206] width 297 height 29
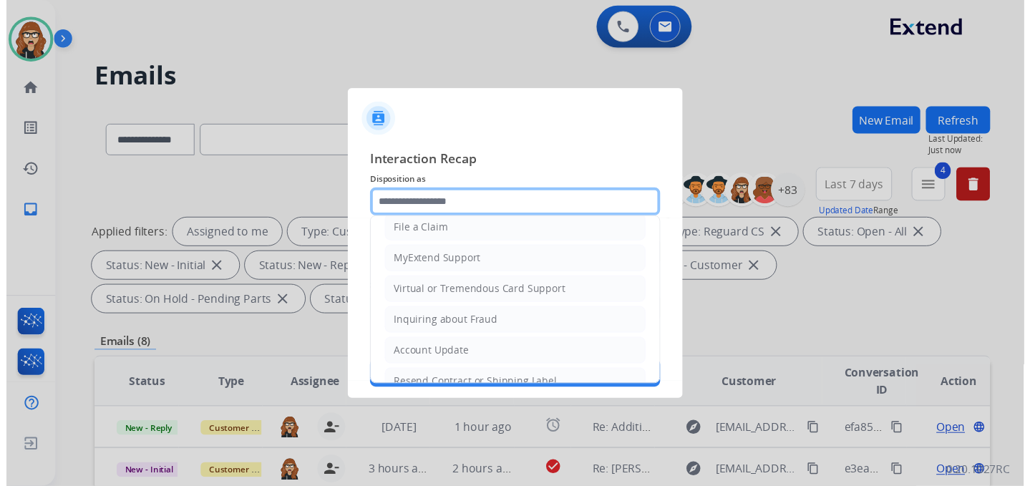
scroll to position [142, 0]
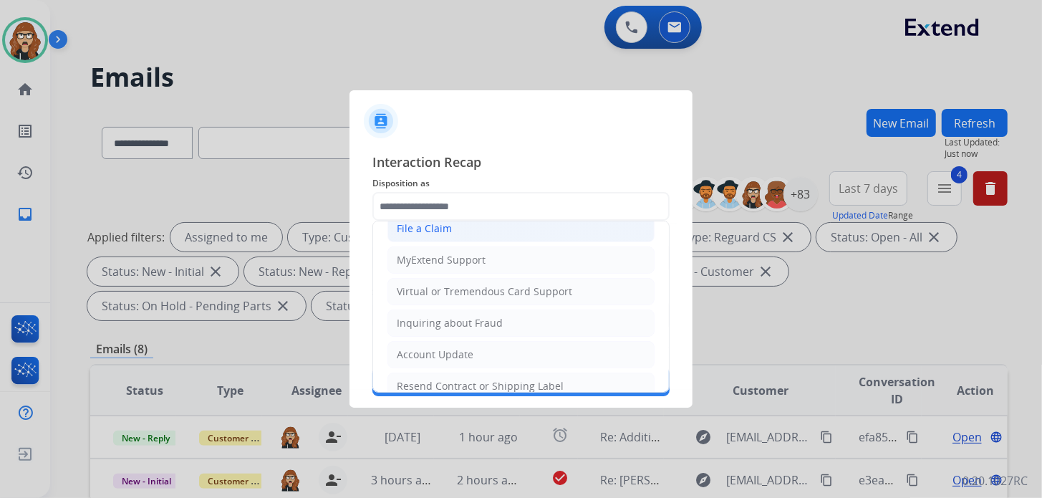
click at [476, 231] on li "File a Claim" at bounding box center [520, 228] width 267 height 27
type input "**********"
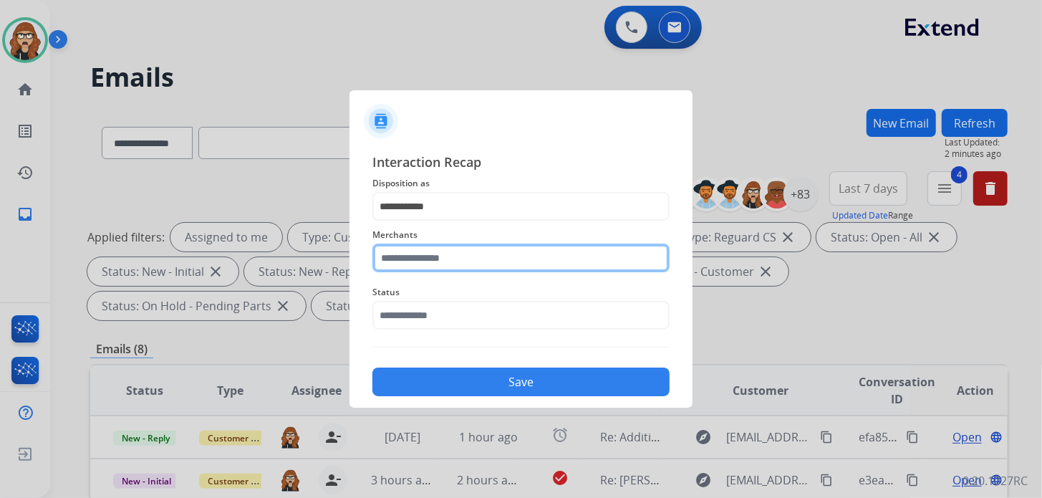
click at [452, 262] on input "text" at bounding box center [520, 257] width 297 height 29
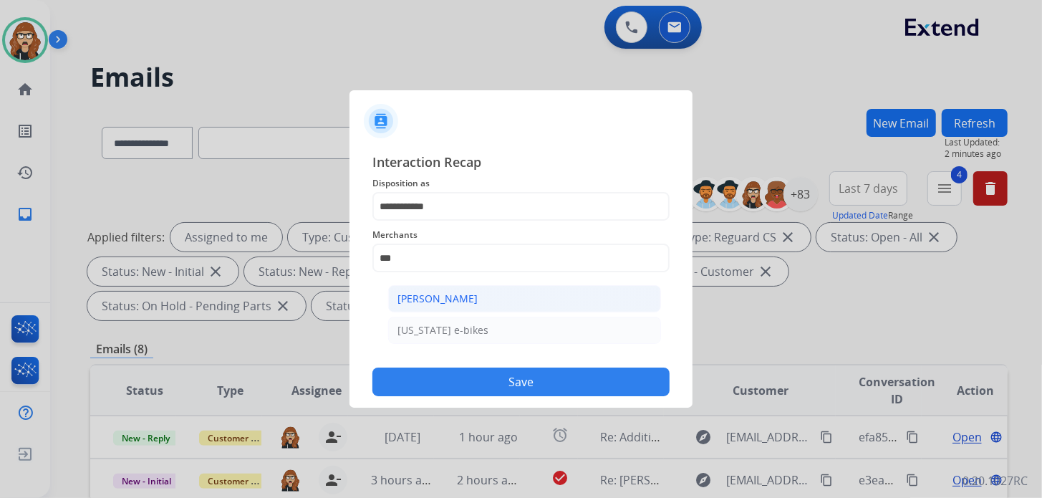
click at [452, 300] on div "[PERSON_NAME]" at bounding box center [437, 298] width 80 height 14
type input "**********"
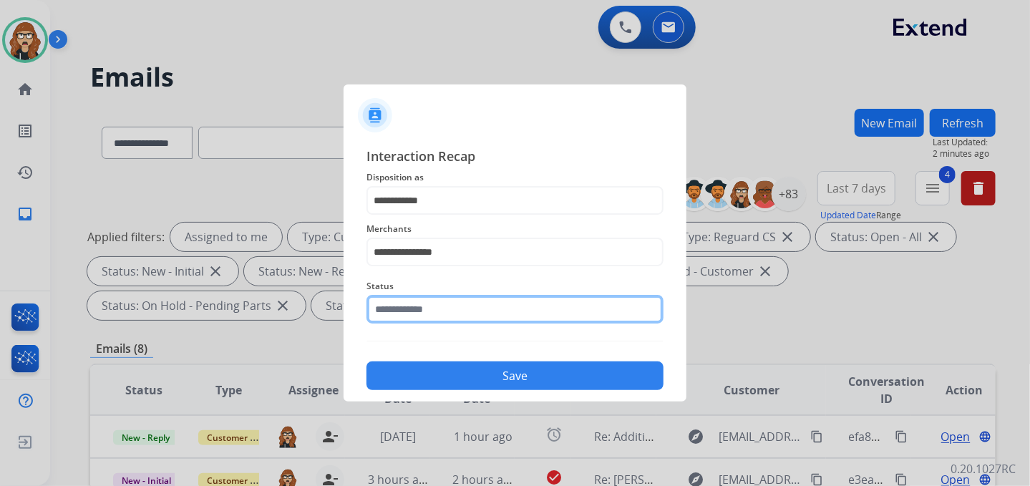
click at [448, 317] on input "text" at bounding box center [515, 309] width 297 height 29
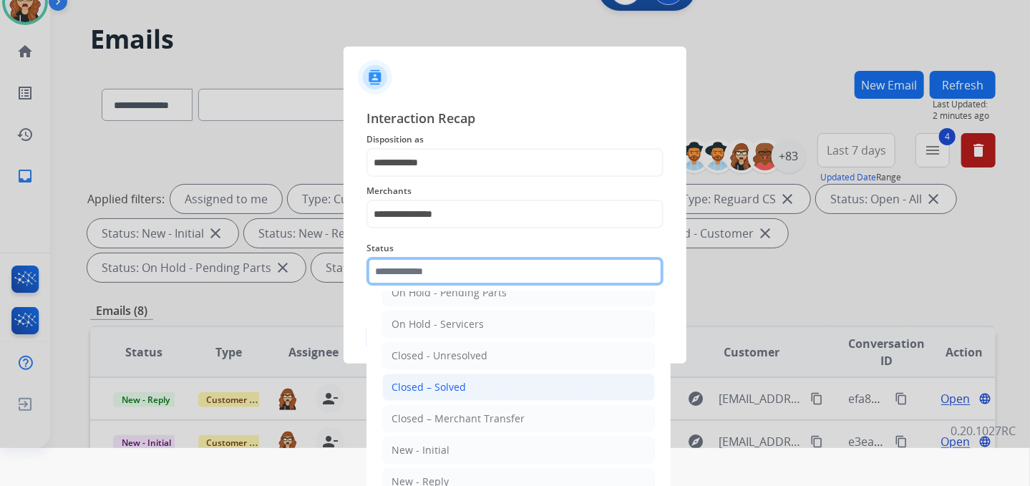
scroll to position [58, 0]
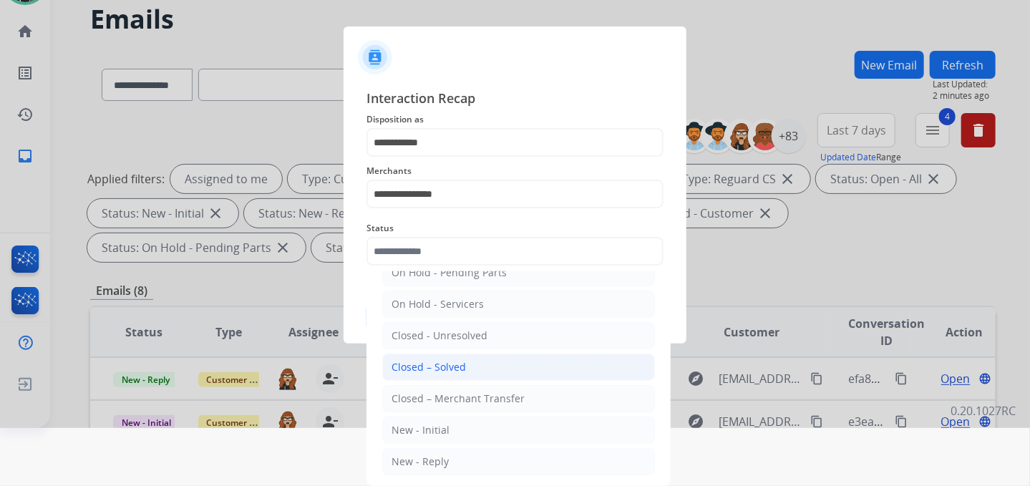
click at [470, 359] on li "Closed – Solved" at bounding box center [518, 367] width 273 height 27
type input "**********"
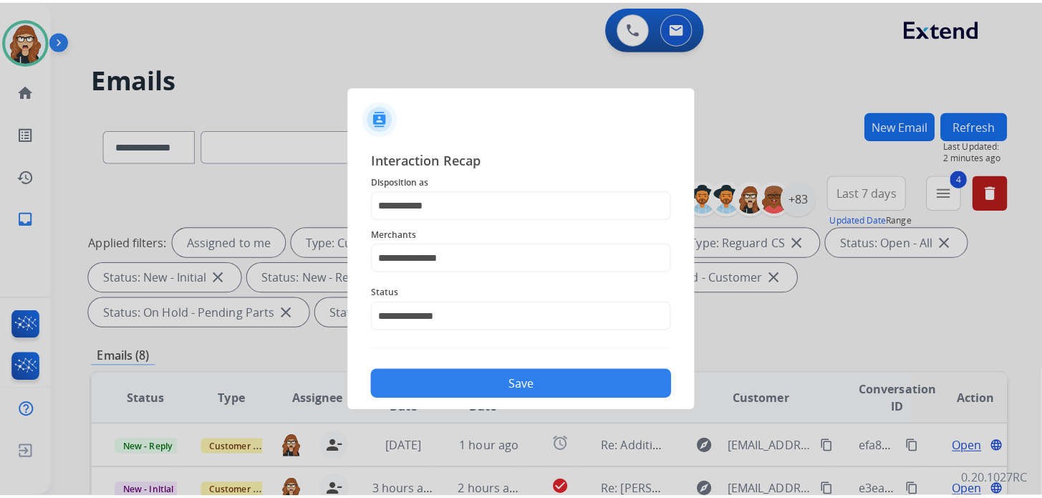
scroll to position [0, 0]
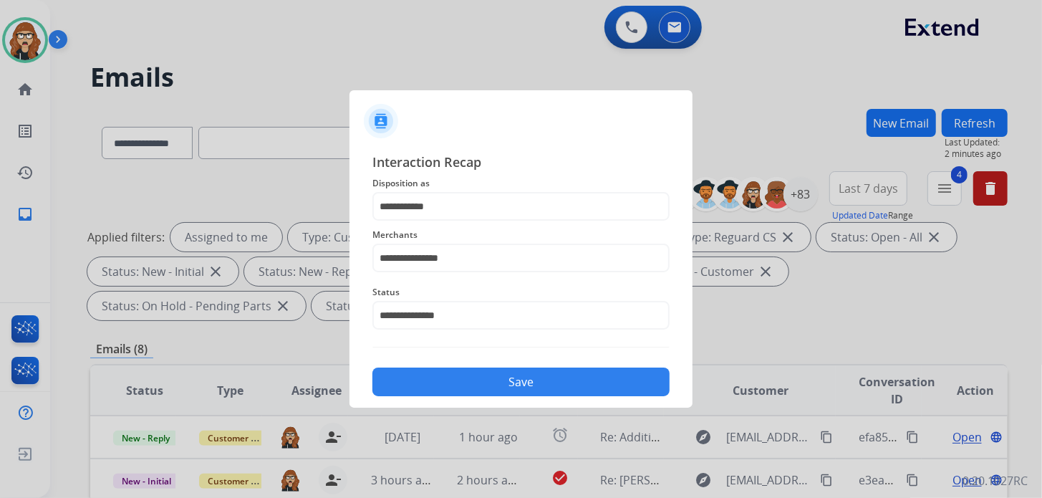
click at [477, 380] on button "Save" at bounding box center [520, 381] width 297 height 29
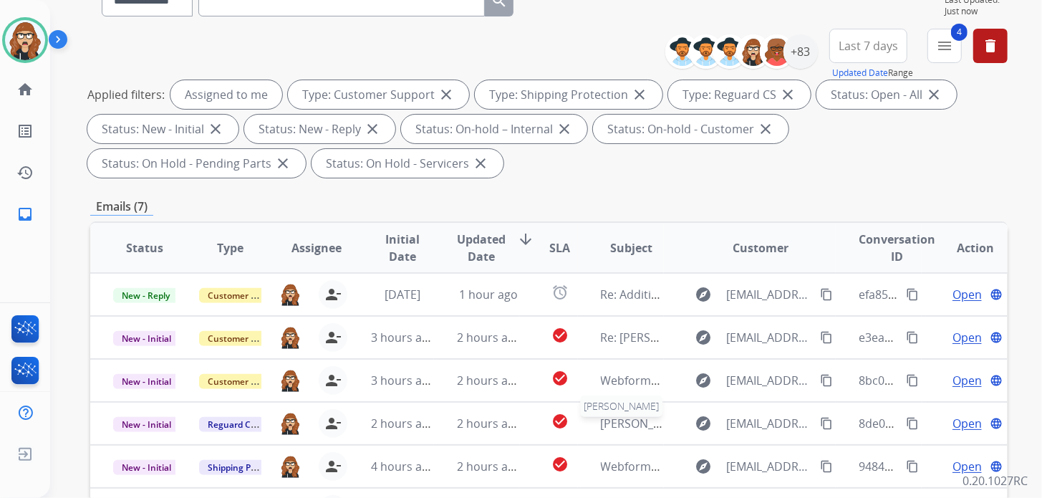
scroll to position [286, 0]
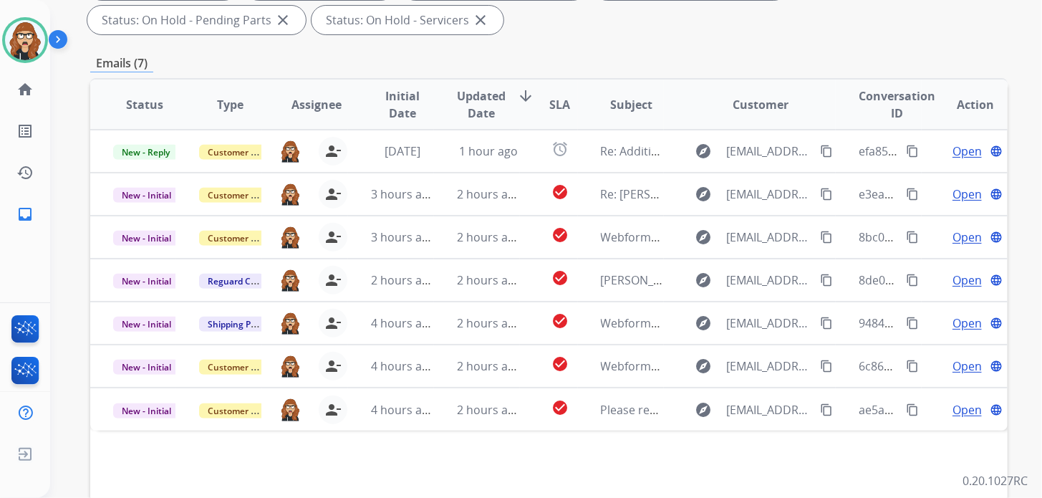
click at [783, 44] on div "**********" at bounding box center [548, 227] width 917 height 809
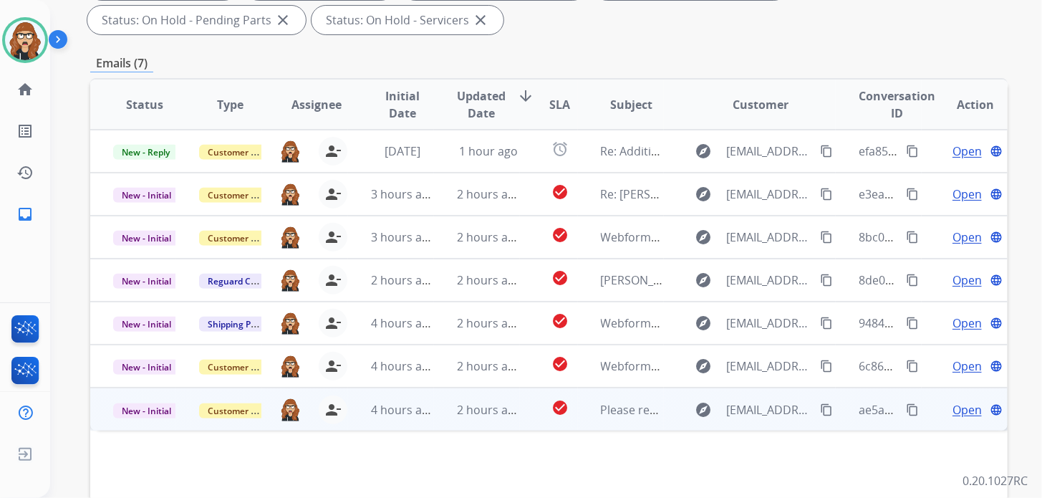
click at [952, 408] on span "Open" at bounding box center [966, 409] width 29 height 17
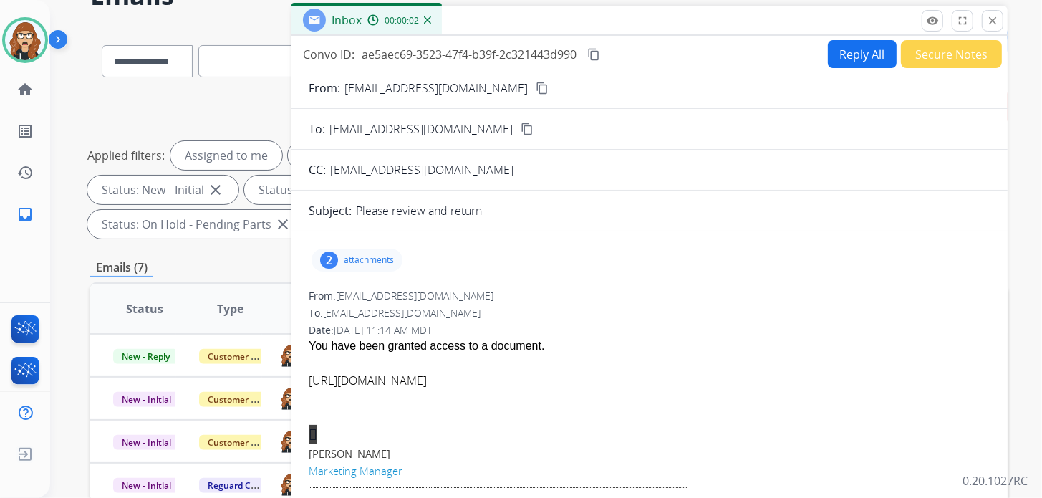
scroll to position [71, 0]
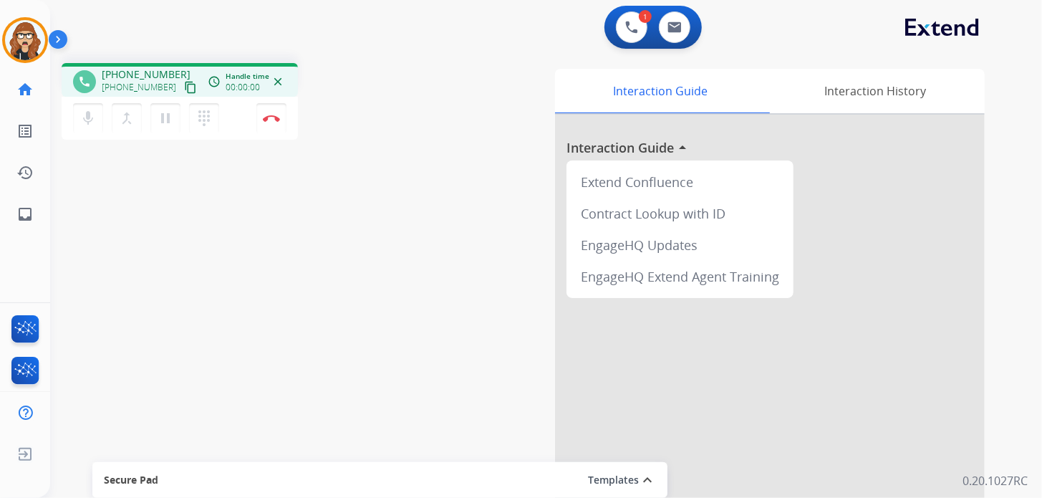
click at [184, 84] on mat-icon "content_copy" at bounding box center [190, 87] width 13 height 13
click at [25, 217] on mat-icon "inbox" at bounding box center [24, 213] width 17 height 17
select select "**********"
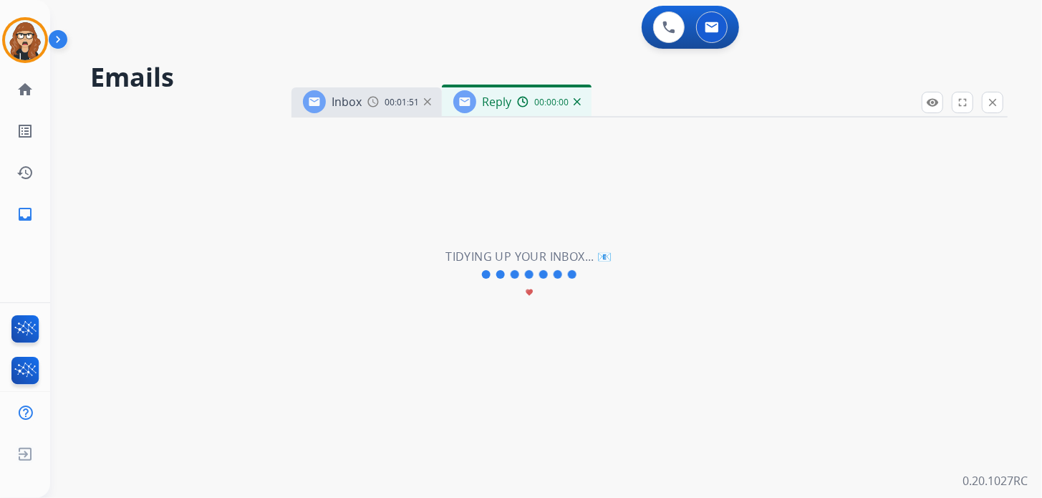
select select "**********"
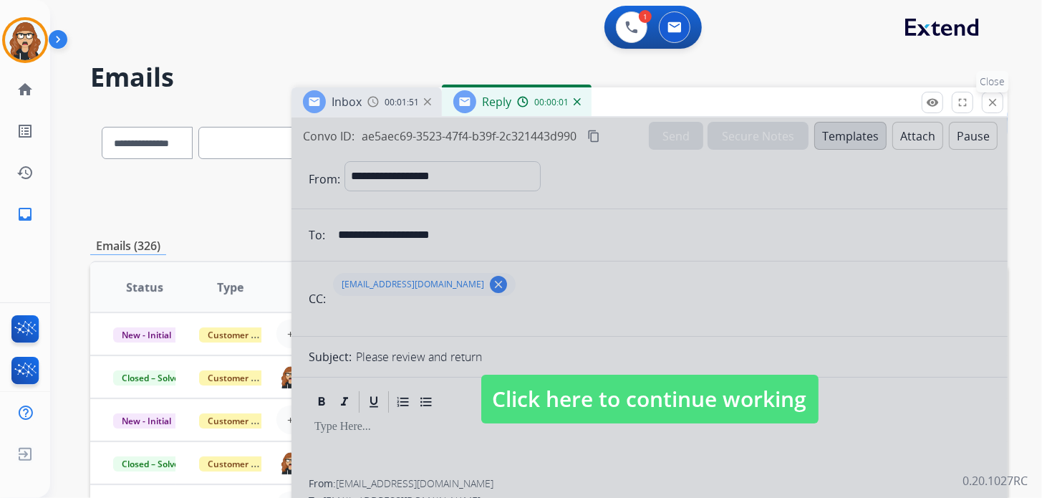
click at [993, 102] on mat-icon "close" at bounding box center [992, 102] width 13 height 13
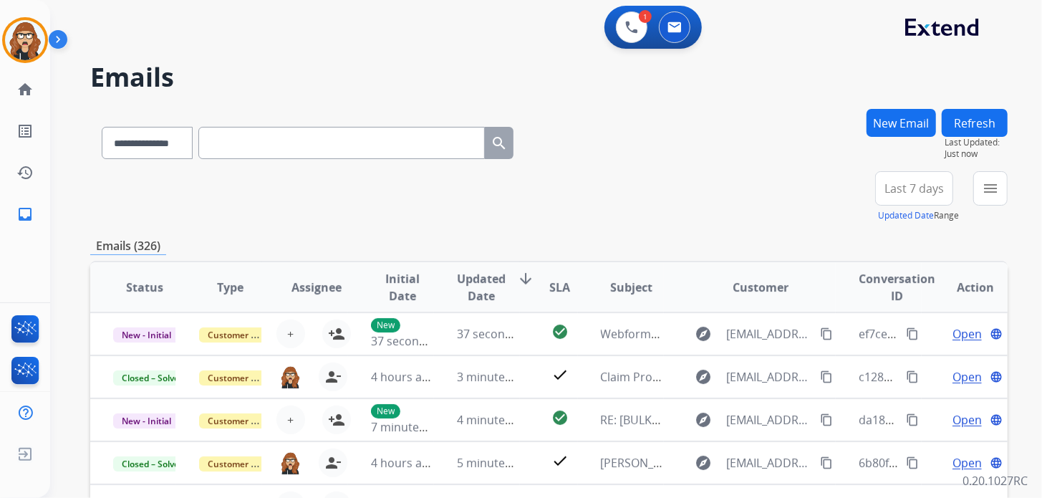
click at [911, 131] on button "New Email" at bounding box center [900, 123] width 69 height 28
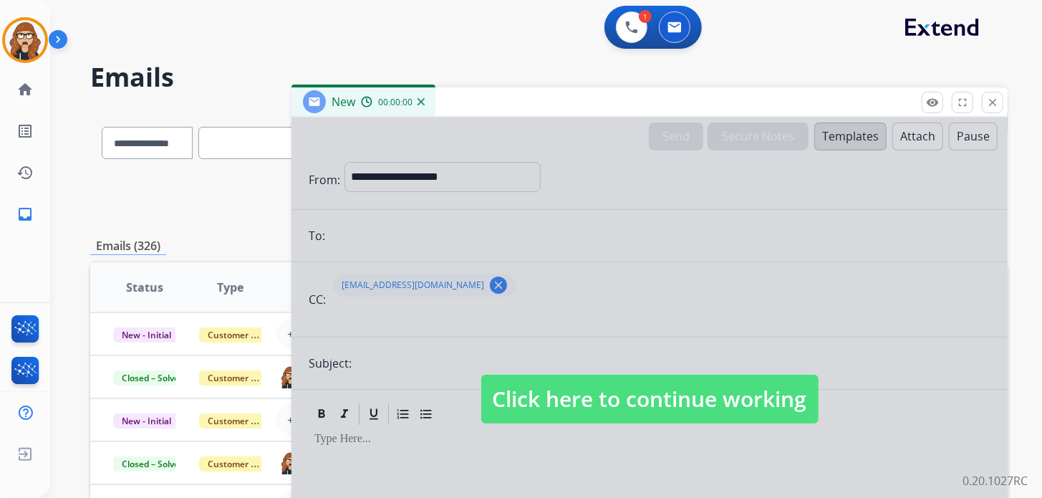
click at [373, 226] on div at bounding box center [649, 384] width 716 height 535
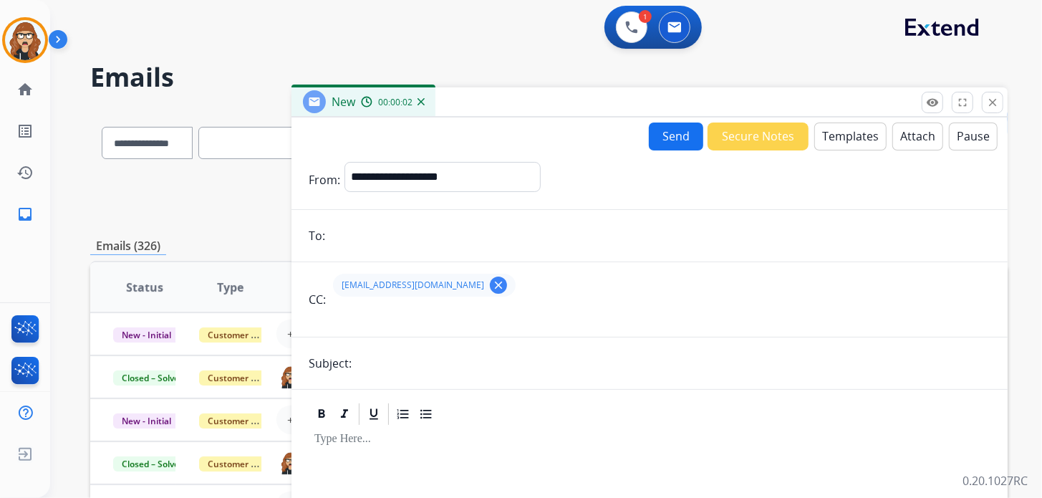
click at [492, 280] on mat-icon "clear" at bounding box center [498, 285] width 13 height 13
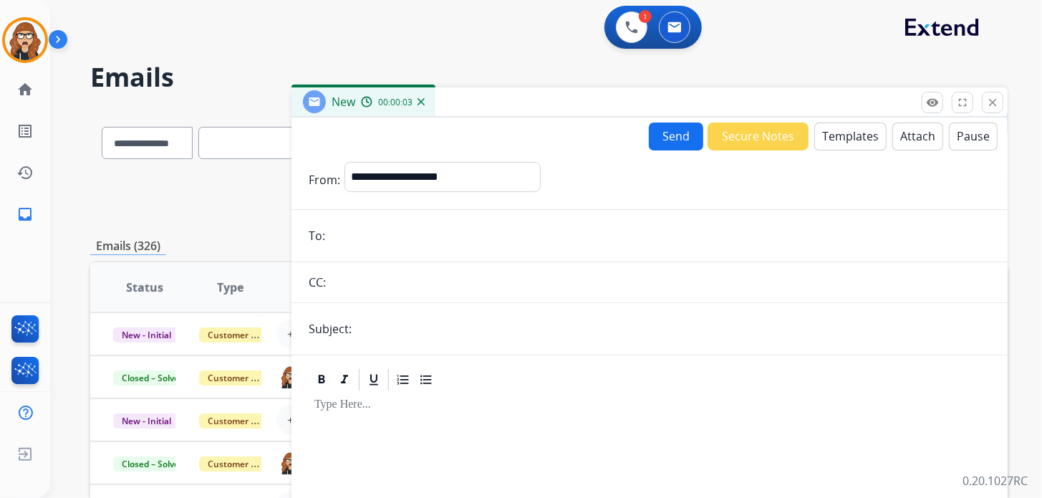
click at [384, 222] on input "email" at bounding box center [659, 235] width 661 height 29
paste input "**********"
type input "**********"
click at [384, 178] on select "**********" at bounding box center [441, 176] width 195 height 29
select select "**********"
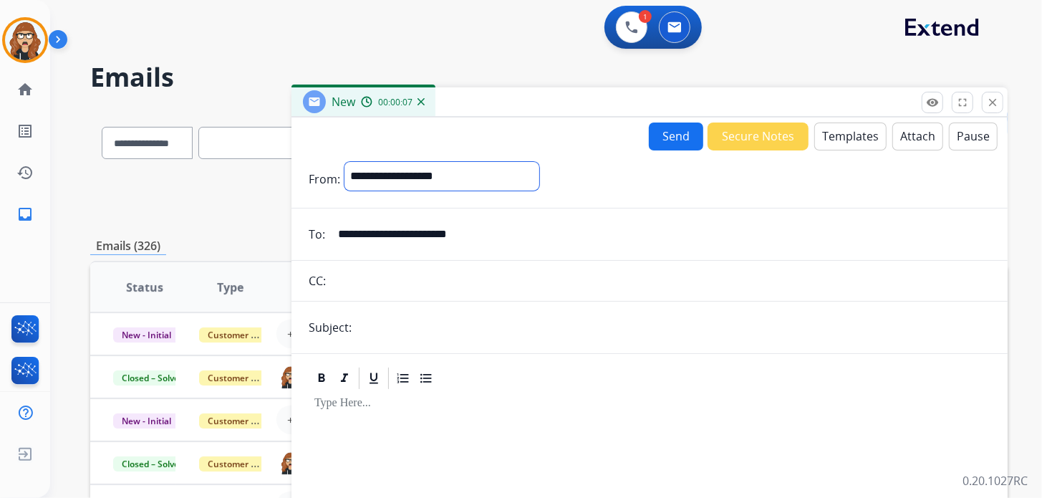
click at [344, 162] on select "**********" at bounding box center [441, 176] width 195 height 29
click at [846, 134] on button "Templates" at bounding box center [850, 136] width 72 height 28
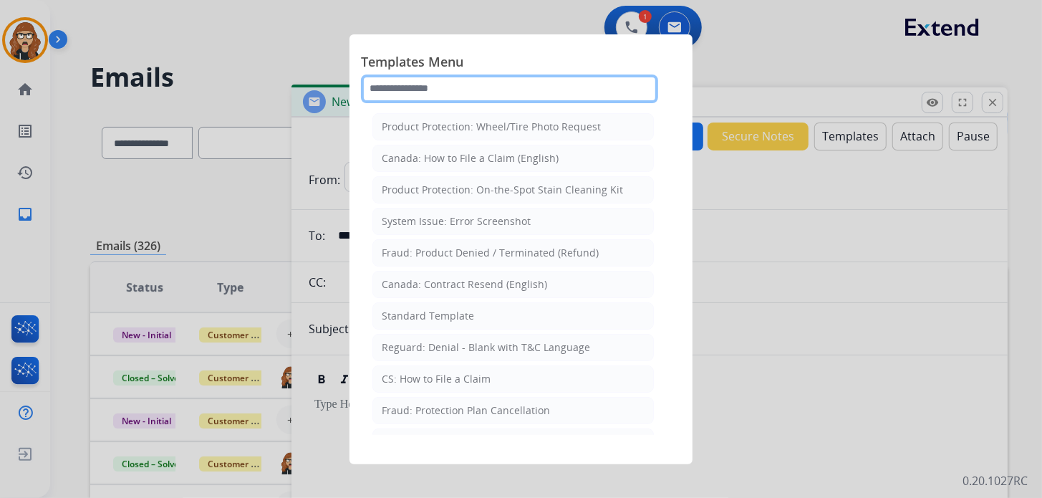
drag, startPoint x: 458, startPoint y: 83, endPoint x: 450, endPoint y: 89, distance: 9.6
click at [452, 89] on input "text" at bounding box center [509, 88] width 297 height 29
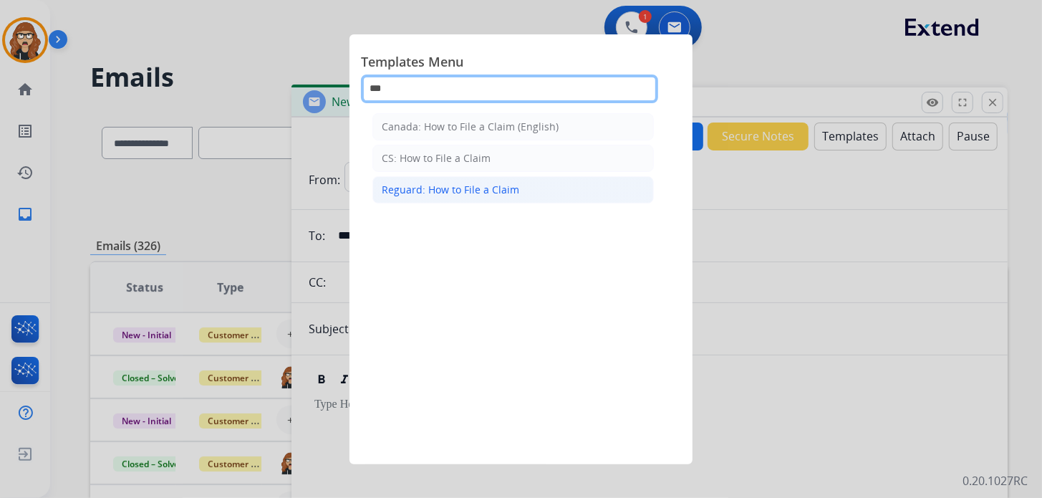
type input "***"
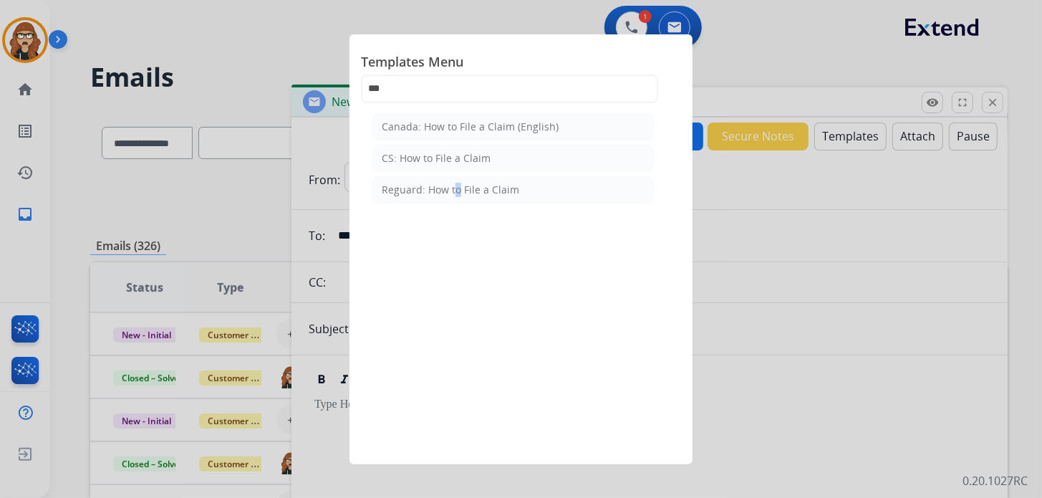
click at [452, 190] on div "Reguard: How to File a Claim" at bounding box center [450, 190] width 137 height 14
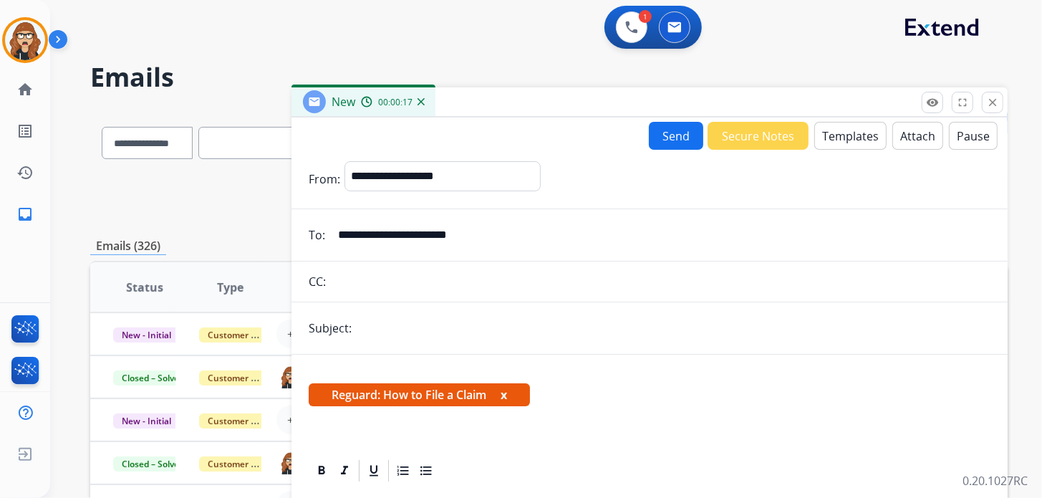
click at [453, 330] on input "text" at bounding box center [673, 328] width 634 height 29
type input "**********"
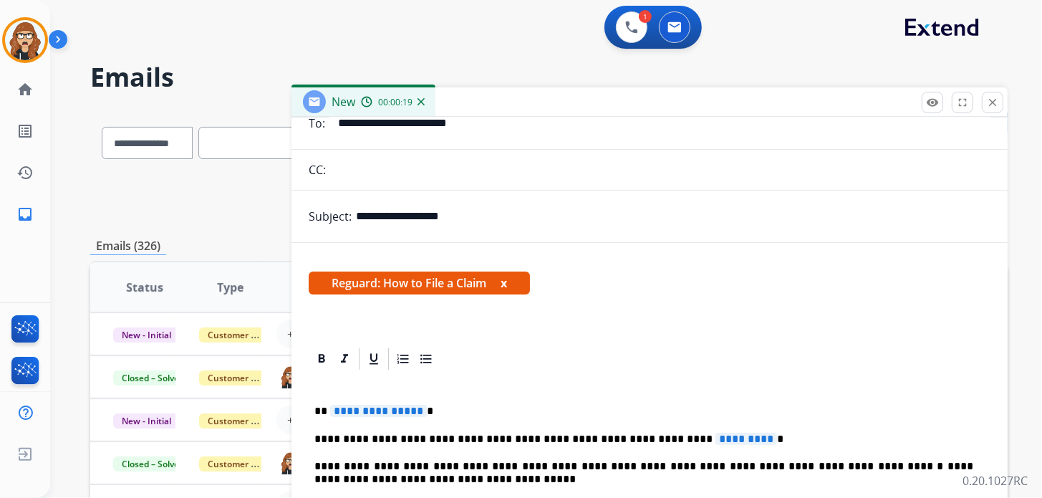
scroll to position [160, 0]
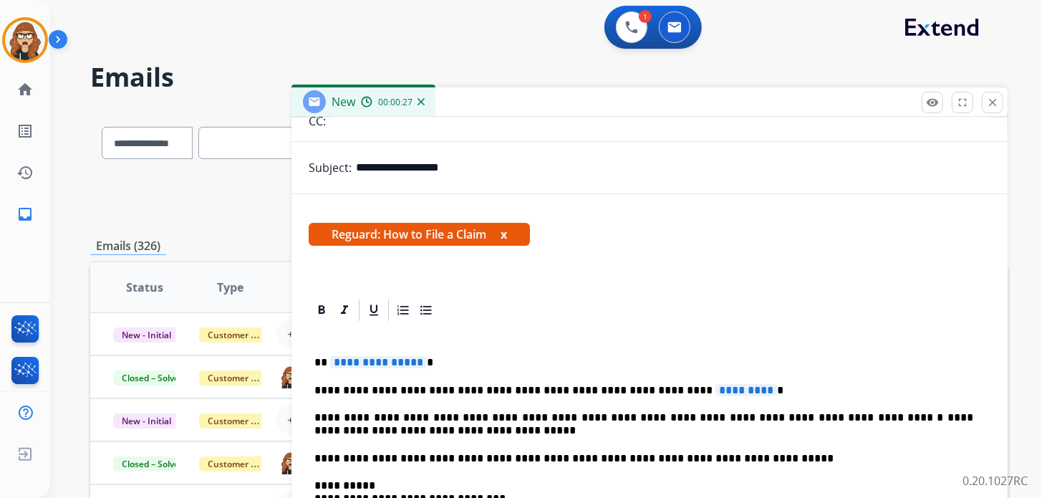
click at [444, 342] on div "**********" at bounding box center [650, 484] width 682 height 323
click at [992, 105] on mat-icon "close" at bounding box center [992, 102] width 13 height 13
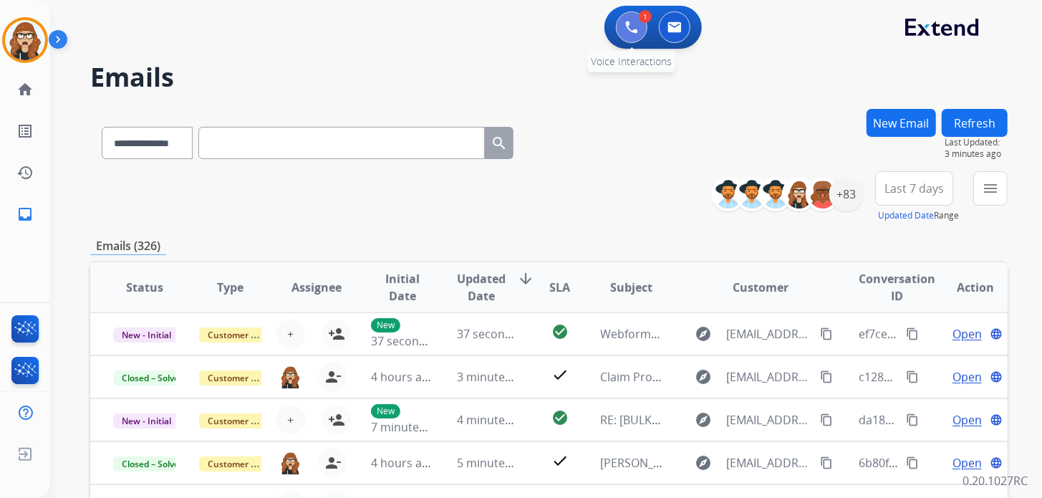
click at [621, 32] on button at bounding box center [632, 27] width 32 height 32
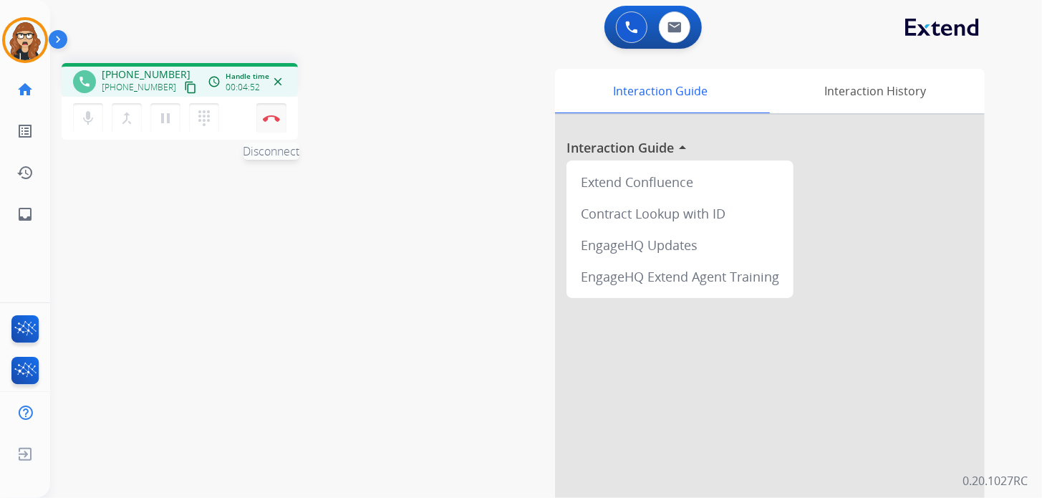
click at [260, 125] on button "Disconnect" at bounding box center [271, 118] width 30 height 30
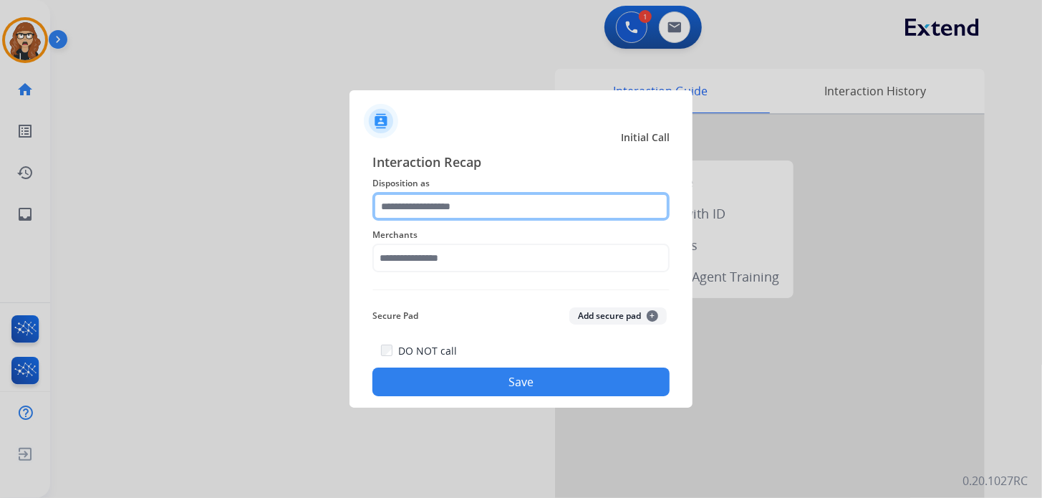
click at [470, 213] on input "text" at bounding box center [520, 206] width 297 height 29
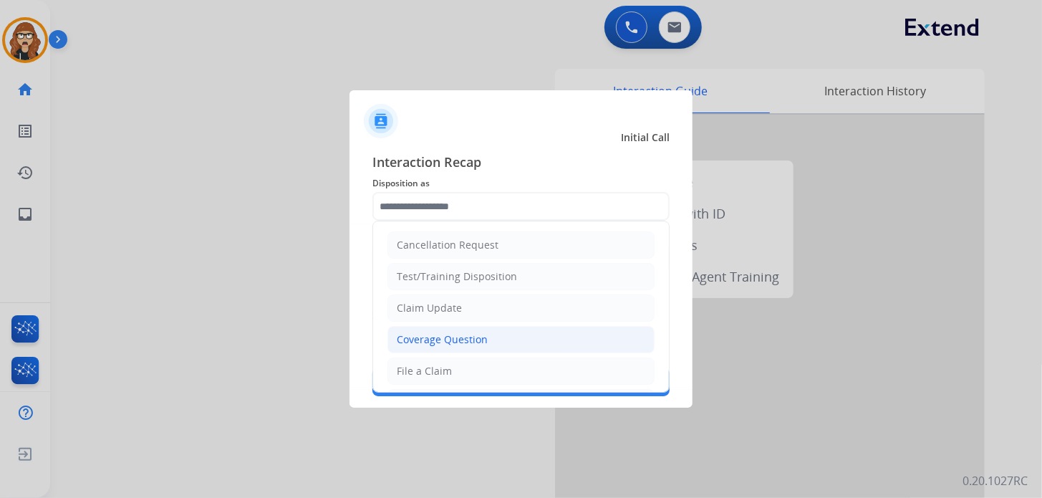
click at [465, 334] on div "Coverage Question" at bounding box center [442, 339] width 91 height 14
type input "**********"
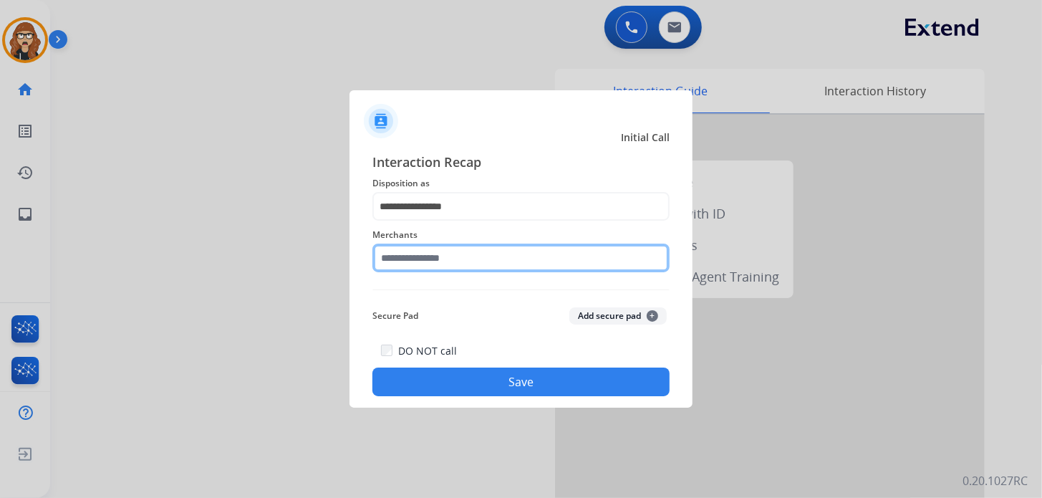
click at [478, 262] on input "text" at bounding box center [520, 257] width 297 height 29
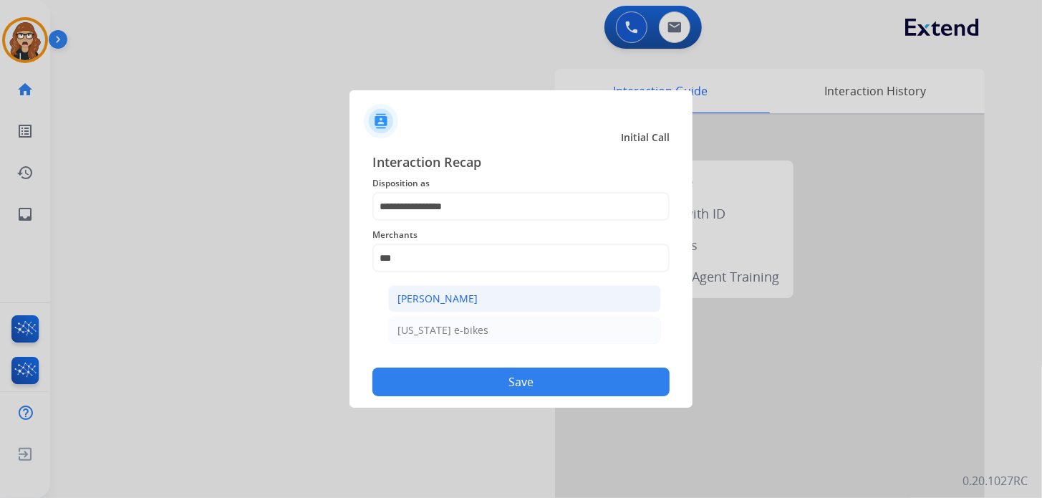
click at [463, 292] on div "[PERSON_NAME]" at bounding box center [437, 298] width 80 height 14
type input "**********"
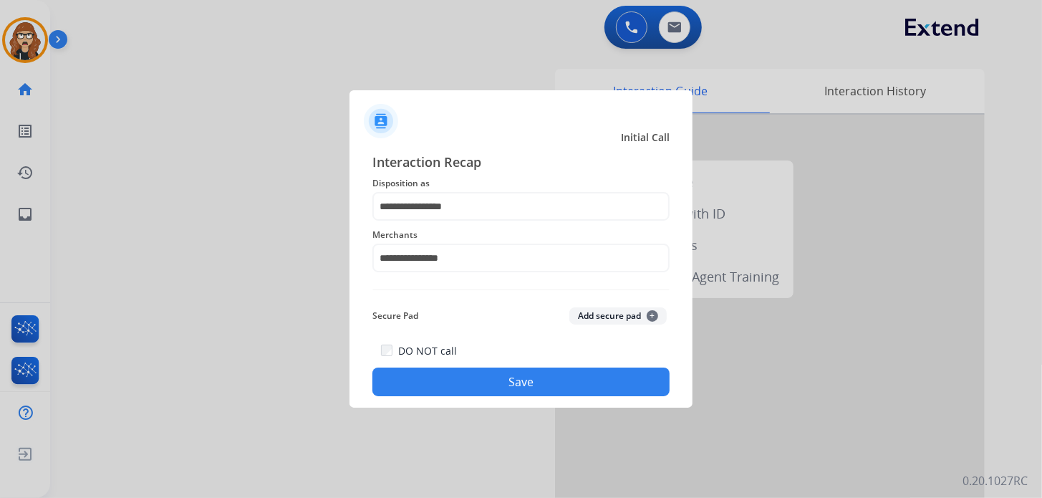
click at [468, 384] on button "Save" at bounding box center [520, 381] width 297 height 29
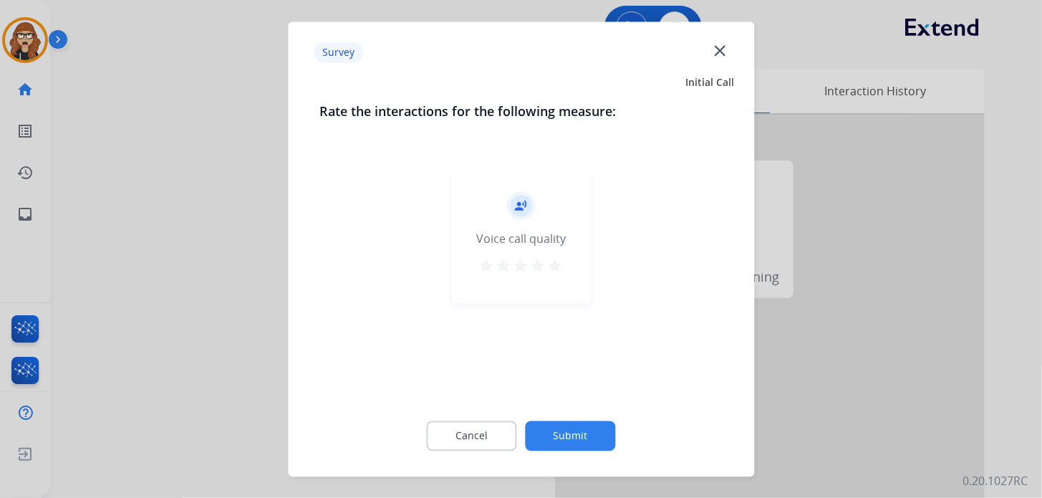
click at [557, 263] on mat-icon "star" at bounding box center [555, 265] width 17 height 17
click at [577, 430] on button "Submit" at bounding box center [571, 435] width 90 height 30
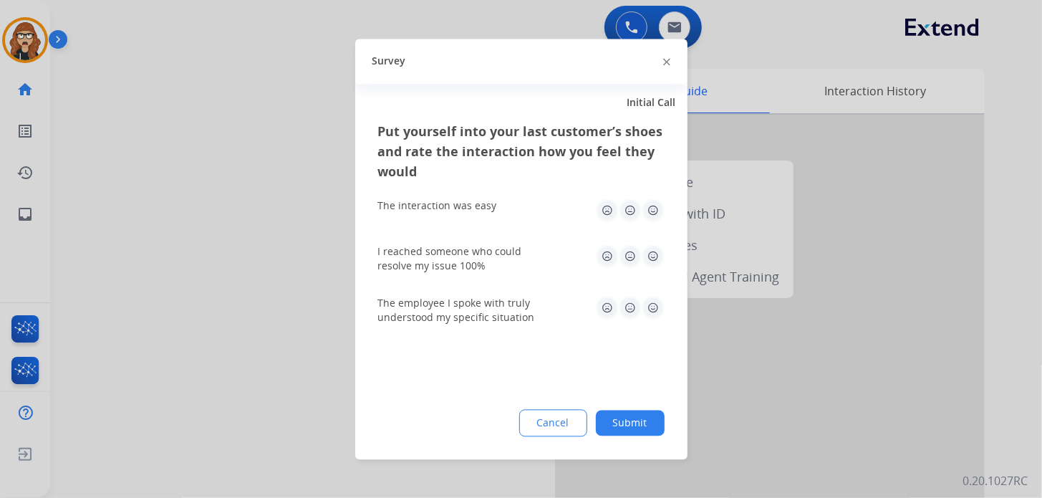
click at [651, 221] on img at bounding box center [653, 209] width 23 height 23
click at [651, 258] on img at bounding box center [653, 255] width 23 height 23
click at [654, 304] on img at bounding box center [653, 307] width 23 height 23
drag, startPoint x: 633, startPoint y: 418, endPoint x: 475, endPoint y: 116, distance: 341.1
click at [633, 419] on button "Submit" at bounding box center [630, 423] width 69 height 26
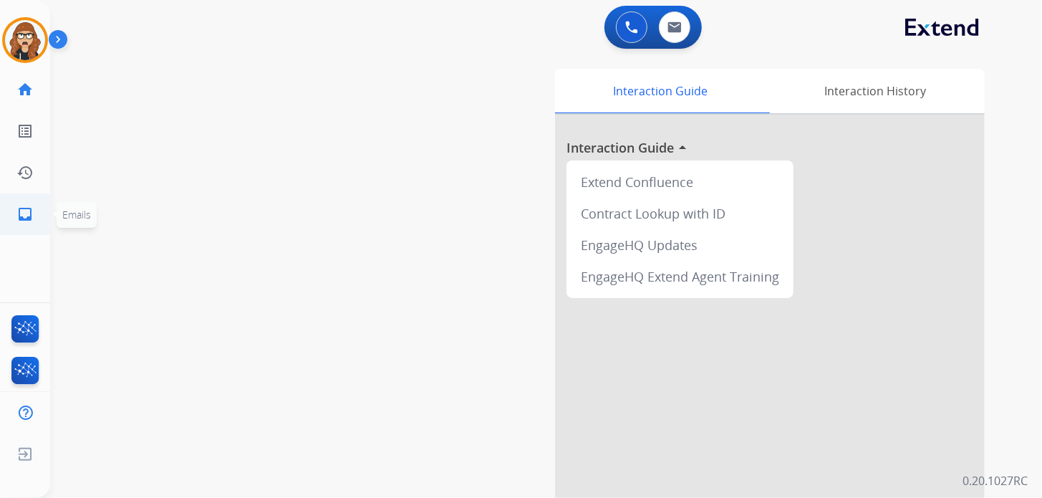
click at [25, 210] on mat-icon "inbox" at bounding box center [24, 213] width 17 height 17
select select "**********"
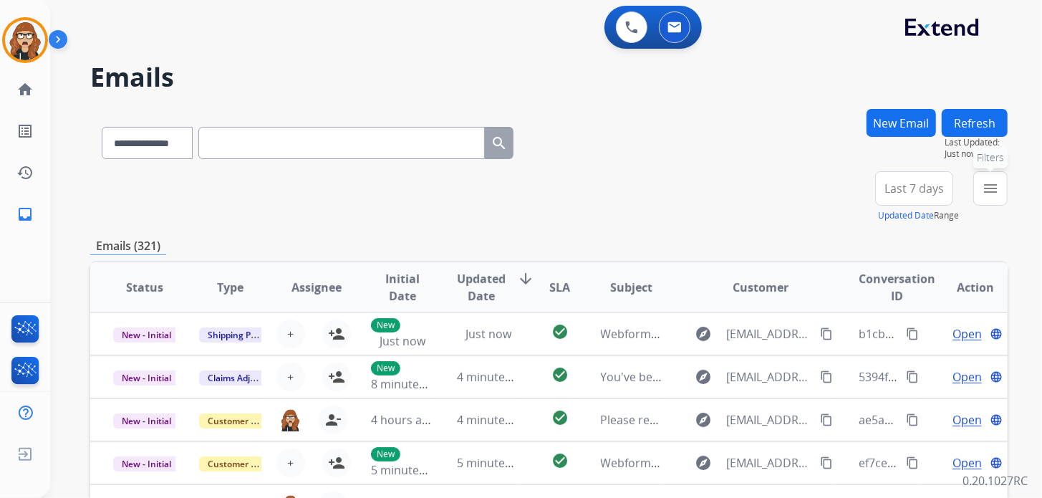
click at [991, 190] on mat-icon "menu" at bounding box center [990, 188] width 17 height 17
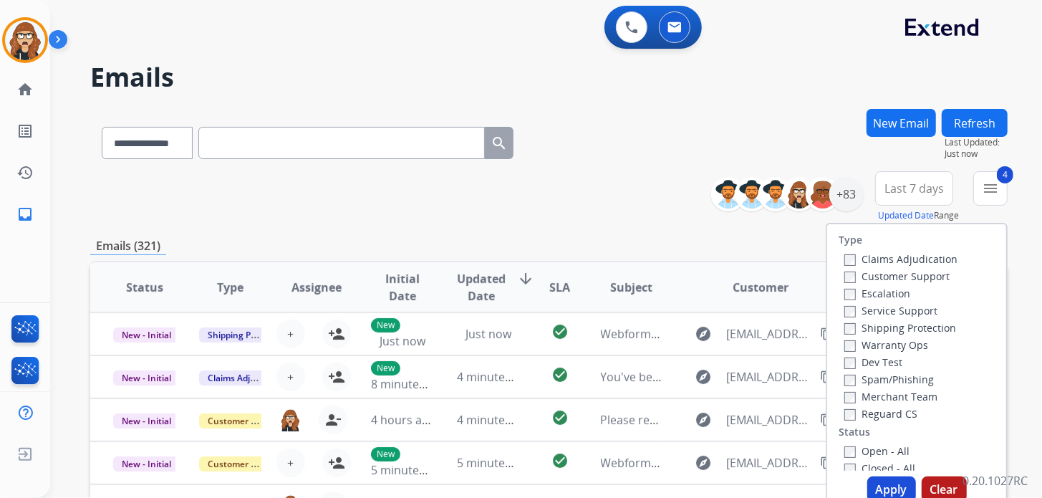
click at [890, 492] on button "Apply" at bounding box center [891, 489] width 49 height 26
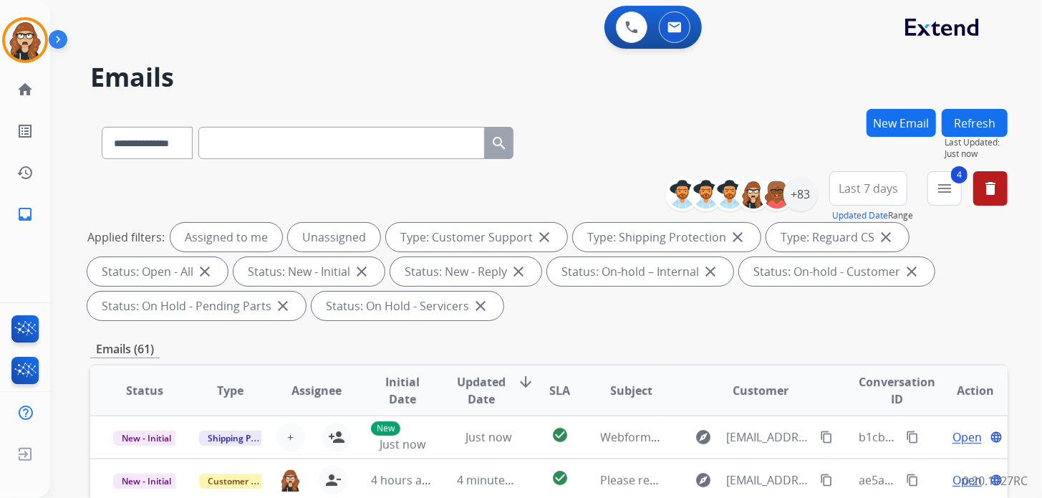
click at [752, 64] on h2 "Emails" at bounding box center [548, 77] width 917 height 29
click at [803, 201] on div "+83" at bounding box center [800, 194] width 34 height 34
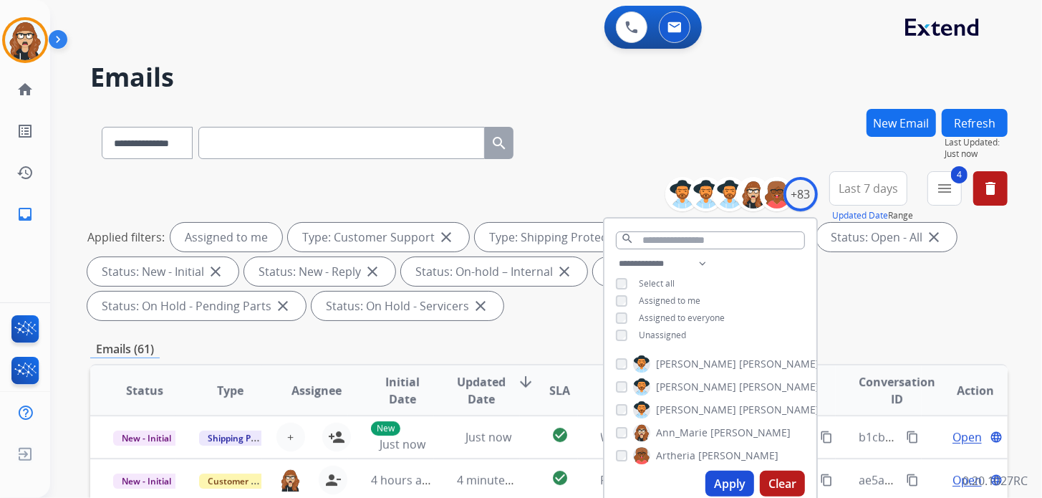
click at [722, 484] on button "Apply" at bounding box center [729, 483] width 49 height 26
click at [627, 128] on div "**********" at bounding box center [548, 140] width 917 height 62
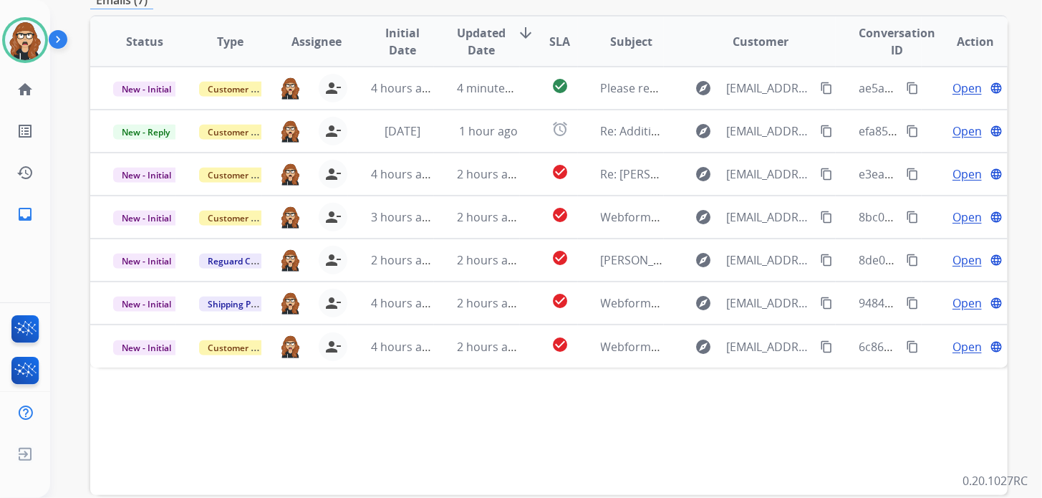
scroll to position [357, 0]
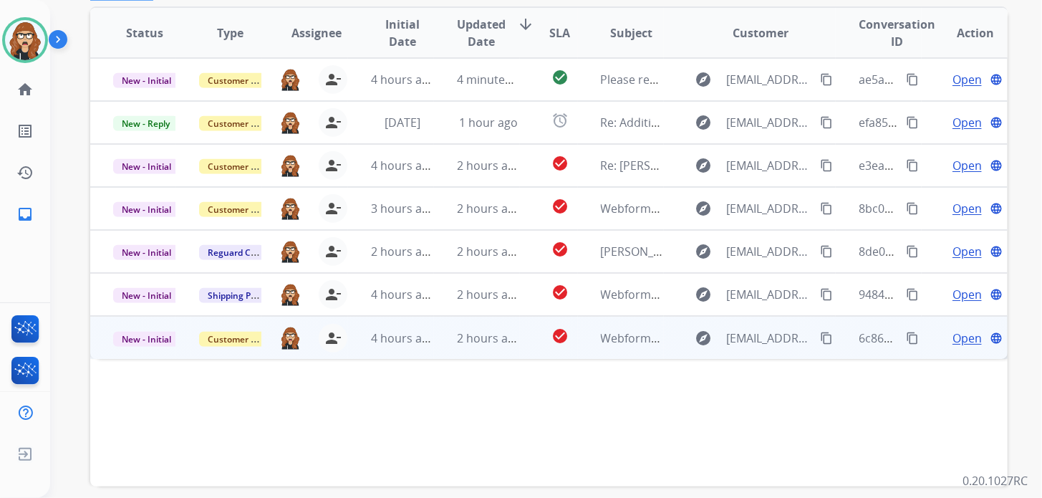
click at [969, 334] on span "Open" at bounding box center [966, 337] width 29 height 17
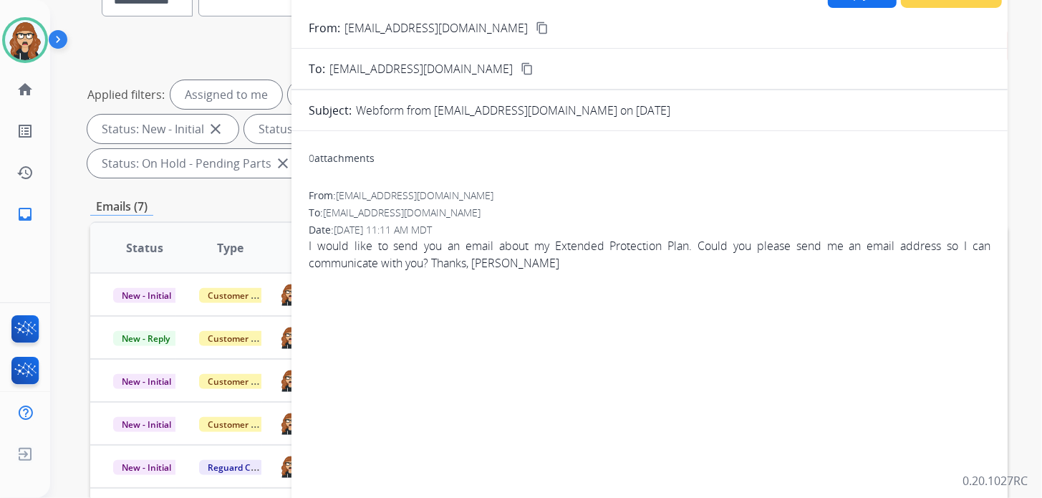
scroll to position [0, 0]
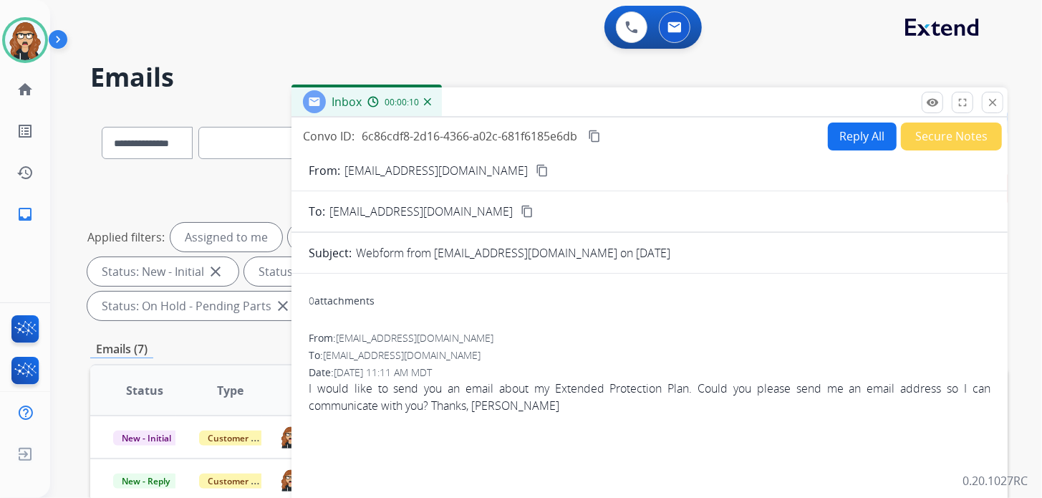
click at [536, 168] on mat-icon "content_copy" at bounding box center [542, 170] width 13 height 13
click at [854, 141] on button "Reply All" at bounding box center [862, 136] width 69 height 28
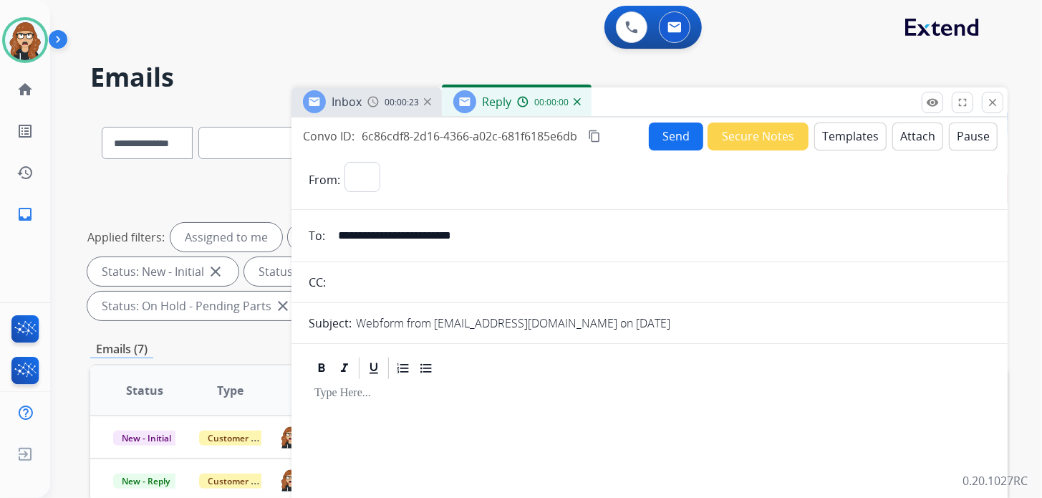
select select "**********"
click at [845, 130] on button "Templates" at bounding box center [850, 136] width 72 height 28
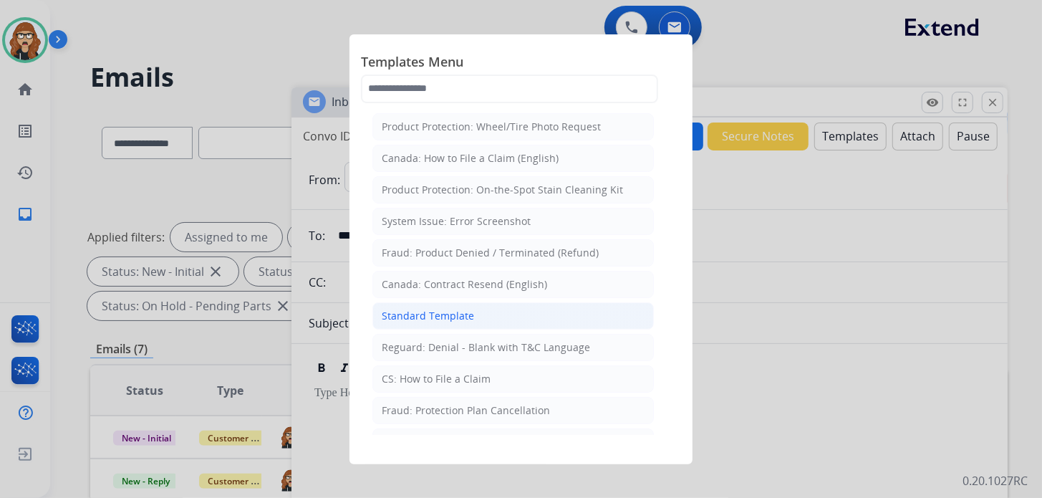
click at [469, 310] on div "Standard Template" at bounding box center [428, 316] width 92 height 14
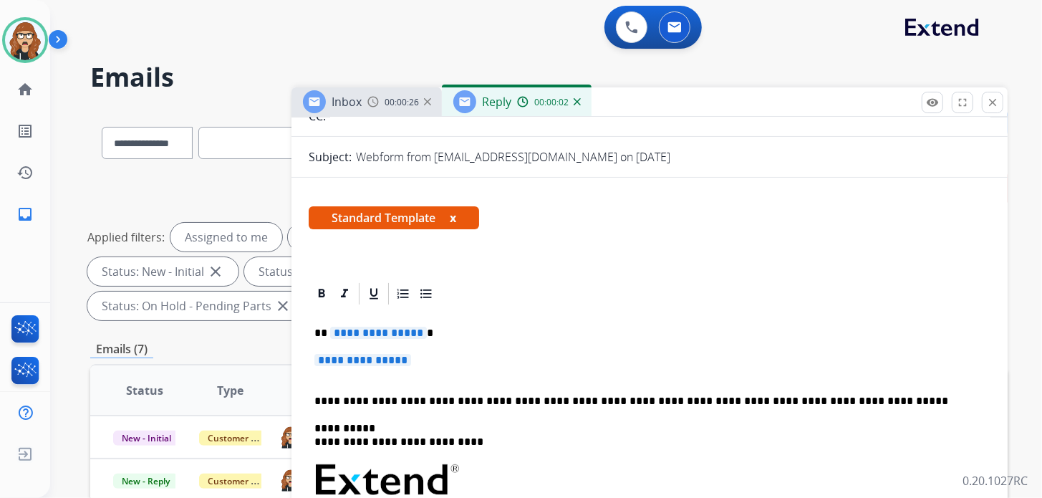
scroll to position [215, 0]
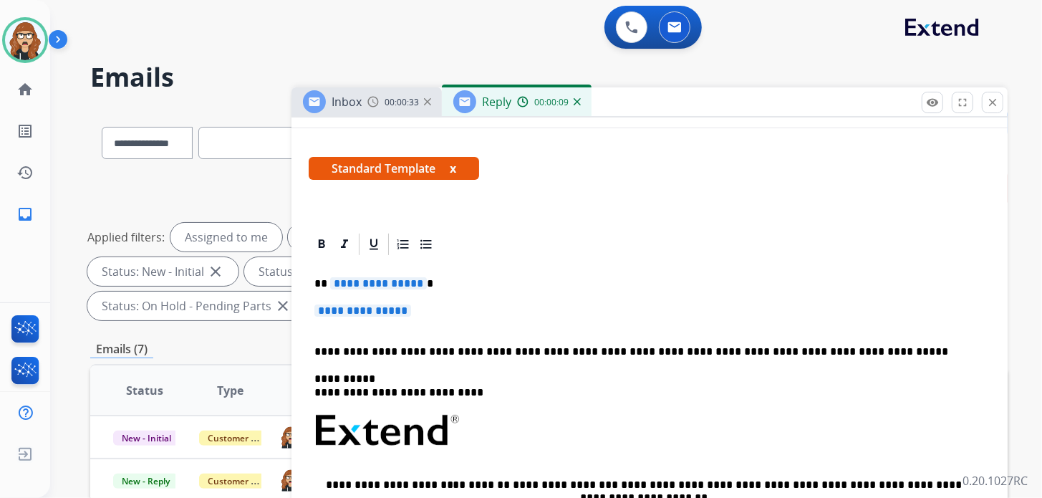
click at [442, 284] on p "**********" at bounding box center [643, 283] width 659 height 13
drag, startPoint x: 442, startPoint y: 322, endPoint x: 299, endPoint y: 275, distance: 150.8
click at [299, 275] on div "**********" at bounding box center [649, 496] width 716 height 531
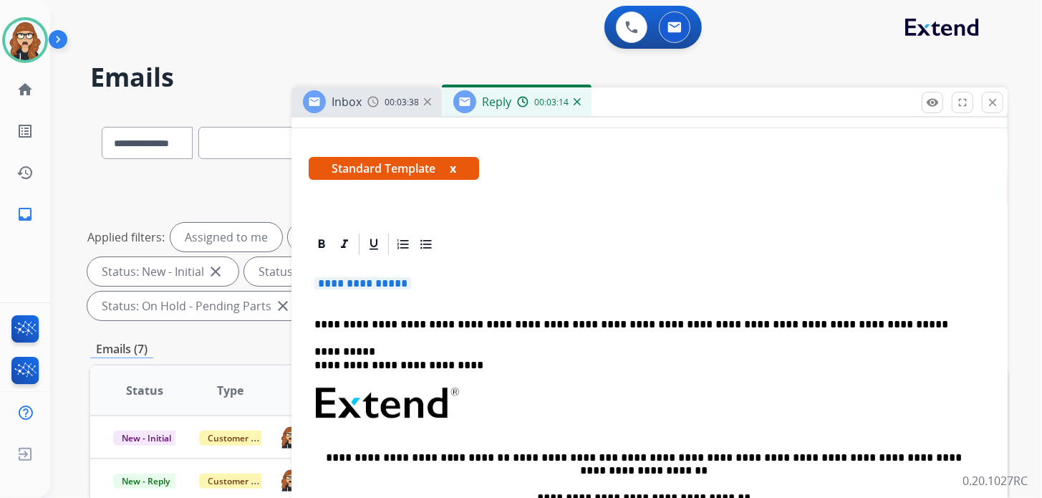
drag, startPoint x: 453, startPoint y: 293, endPoint x: 246, endPoint y: 286, distance: 207.7
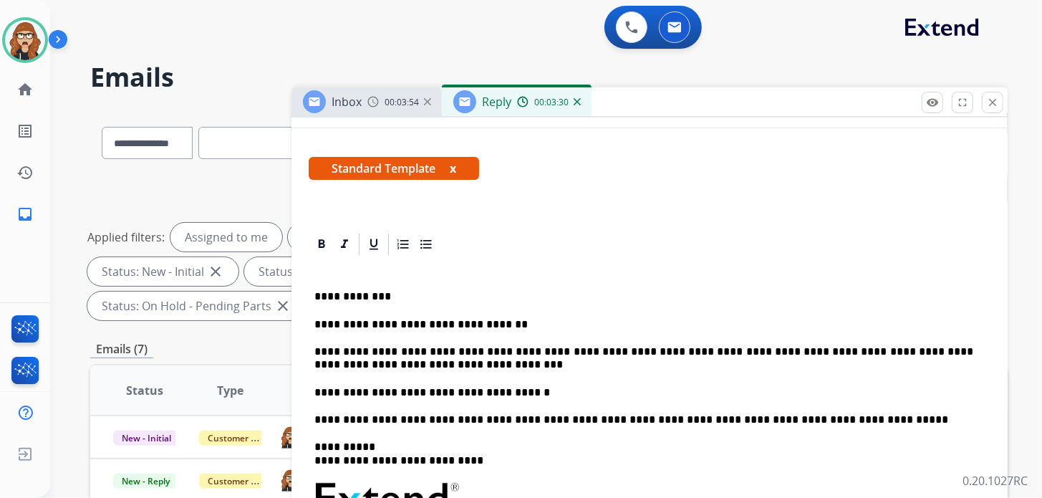
click at [451, 21] on div "0 Voice Interactions 0 Email Interactions" at bounding box center [537, 29] width 940 height 46
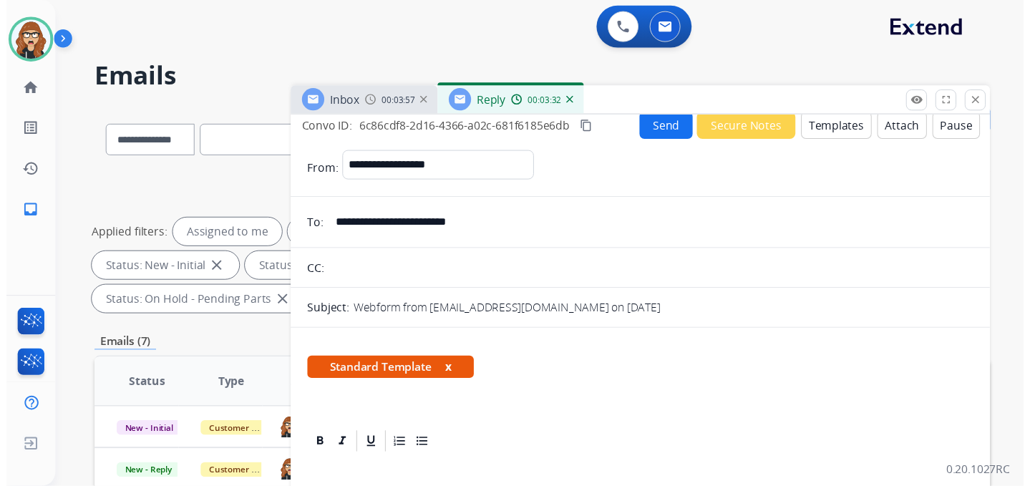
scroll to position [0, 0]
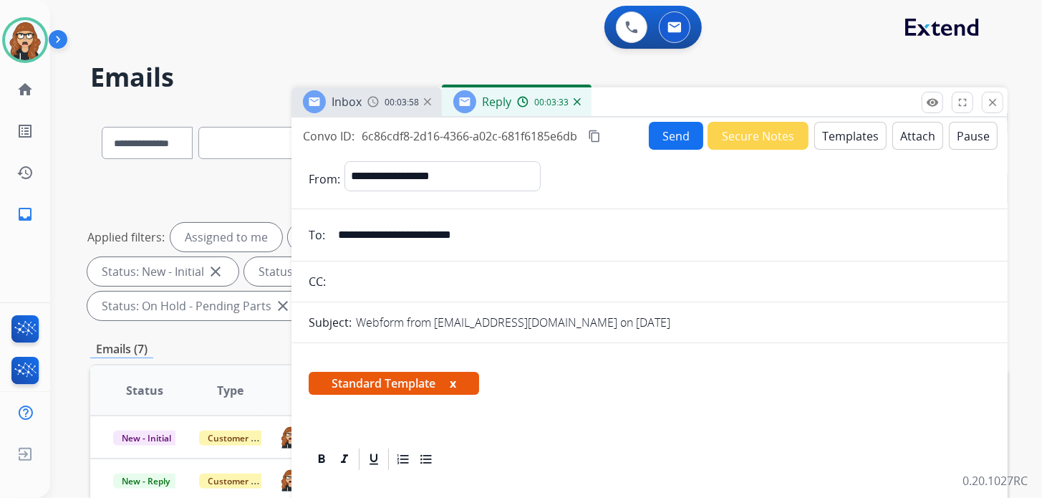
click at [664, 138] on button "Send" at bounding box center [676, 136] width 54 height 28
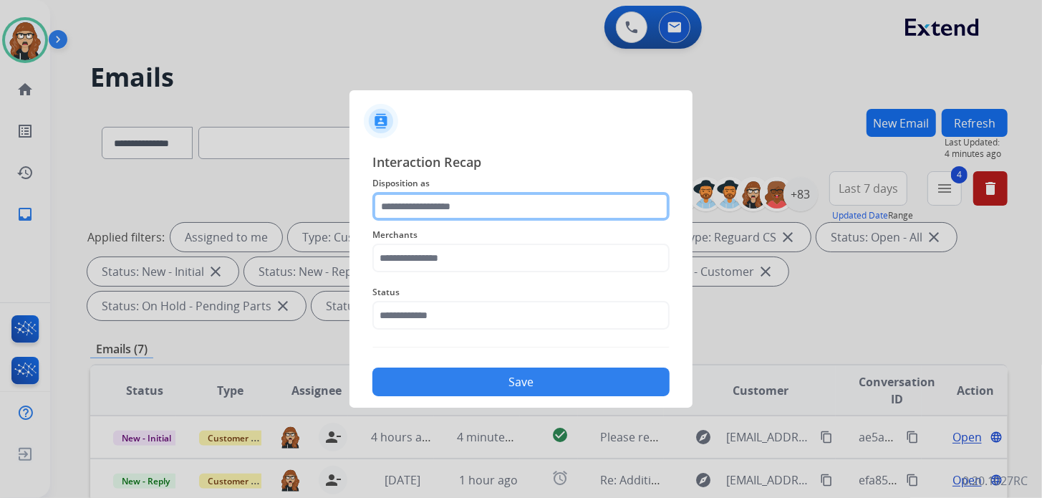
click at [495, 205] on input "text" at bounding box center [520, 206] width 297 height 29
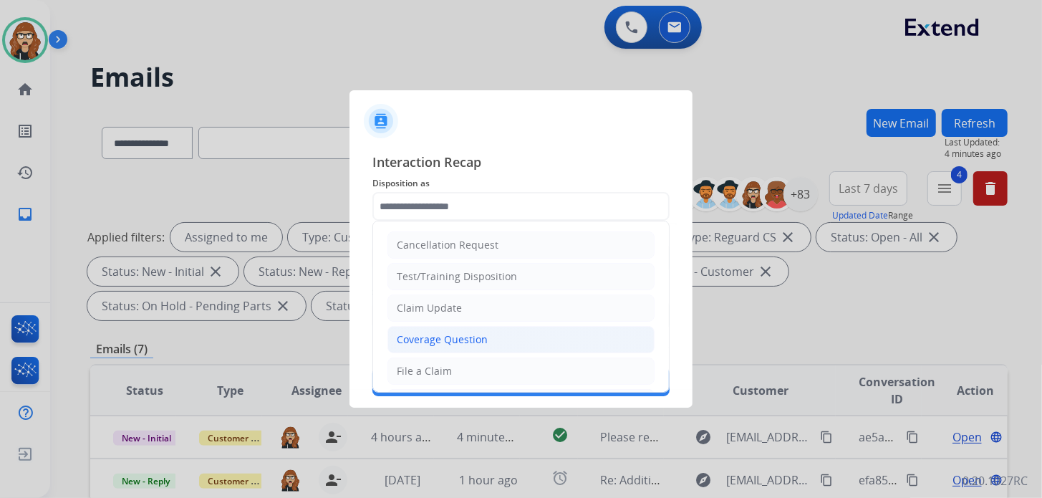
click at [436, 336] on div "Coverage Question" at bounding box center [442, 339] width 91 height 14
type input "**********"
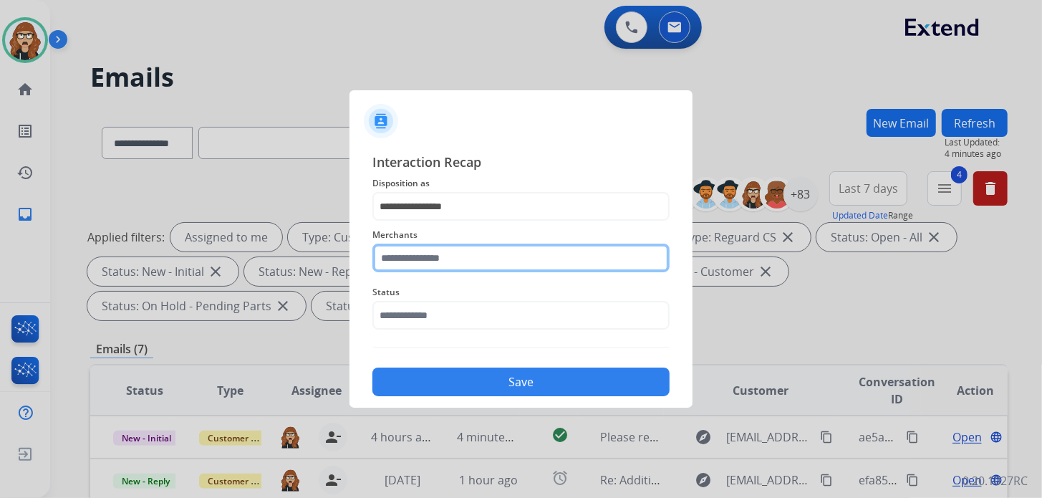
click at [441, 261] on input "text" at bounding box center [520, 257] width 297 height 29
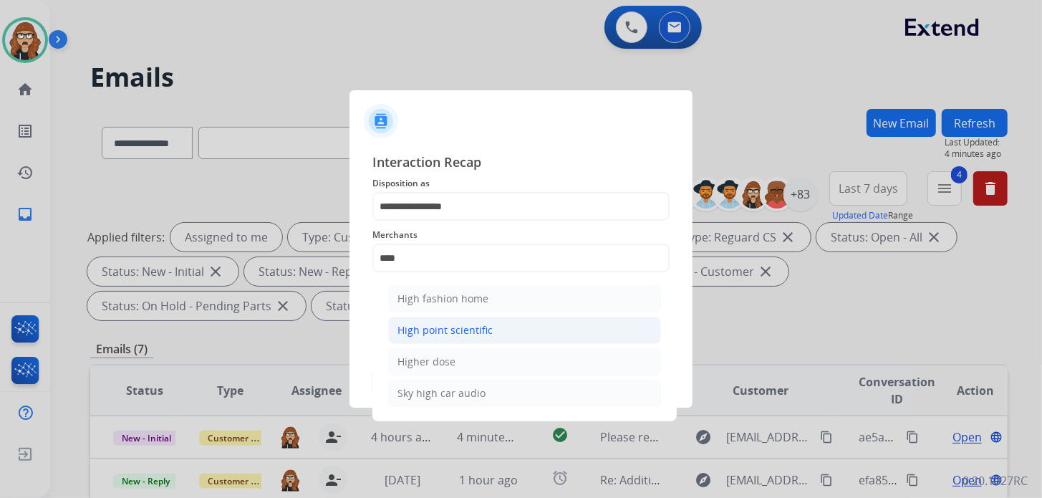
click at [440, 328] on div "High point scientific" at bounding box center [444, 330] width 95 height 14
type input "**********"
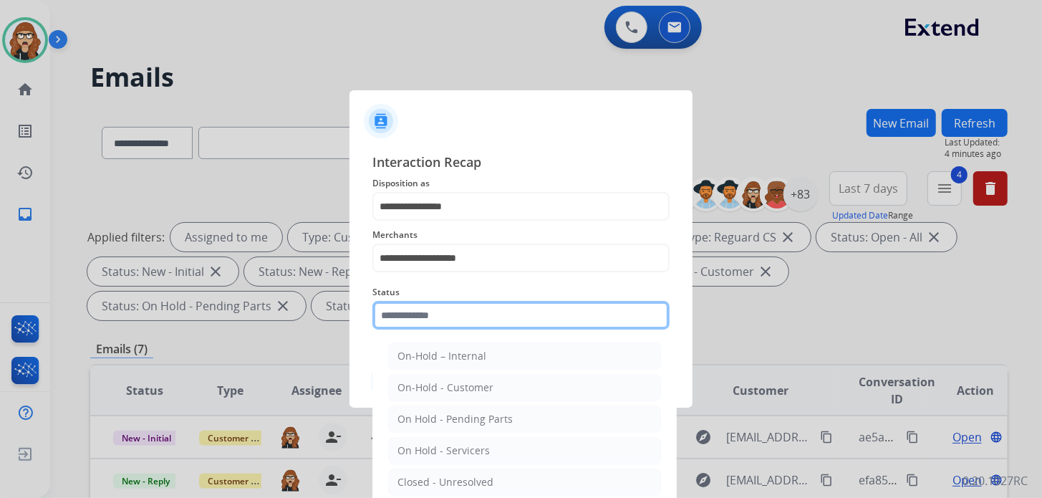
click at [452, 310] on input "text" at bounding box center [520, 315] width 297 height 29
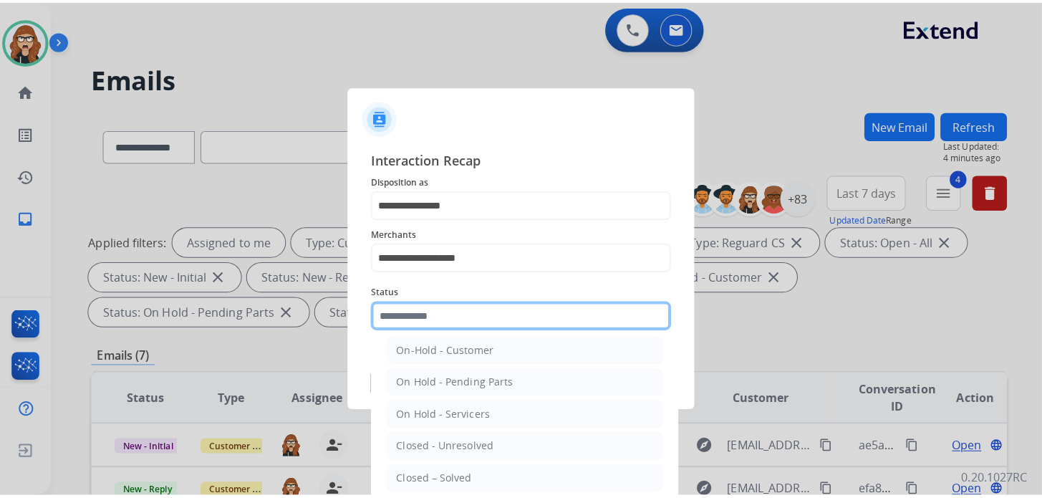
scroll to position [71, 0]
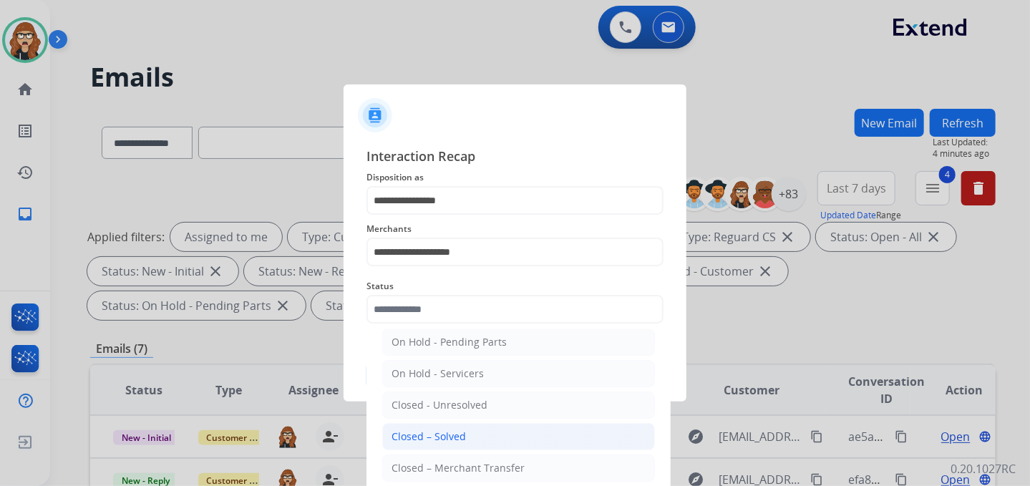
click at [463, 436] on div "Closed – Solved" at bounding box center [429, 437] width 74 height 14
type input "**********"
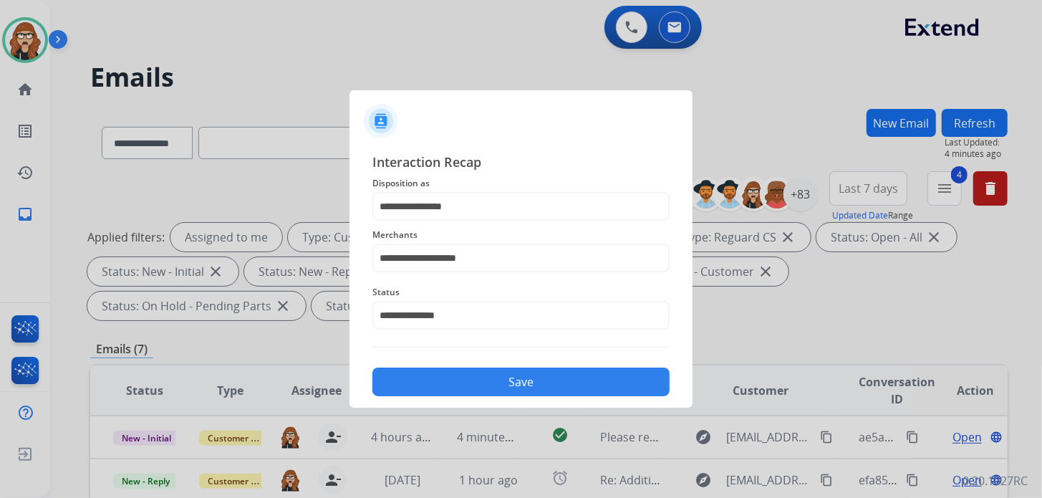
click at [500, 372] on button "Save" at bounding box center [520, 381] width 297 height 29
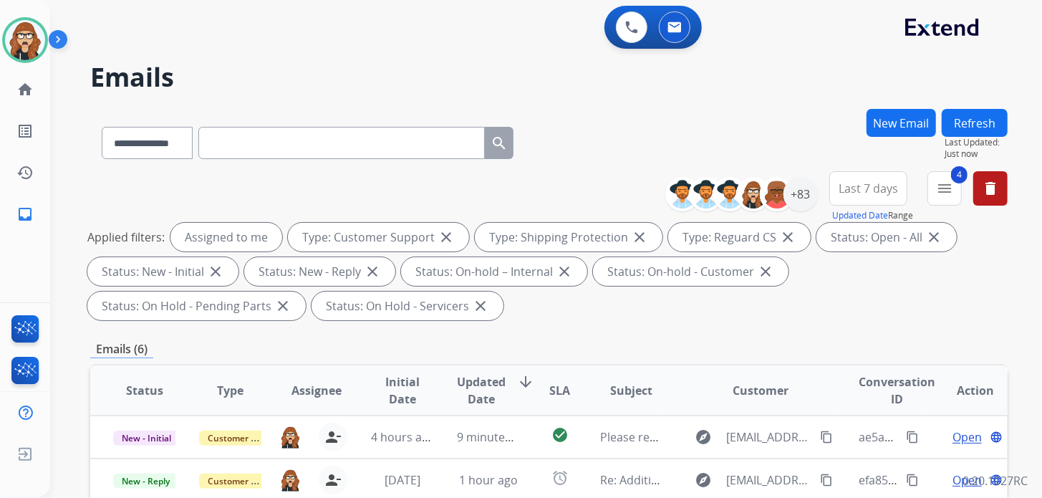
click at [820, 82] on h2 "Emails" at bounding box center [548, 77] width 917 height 29
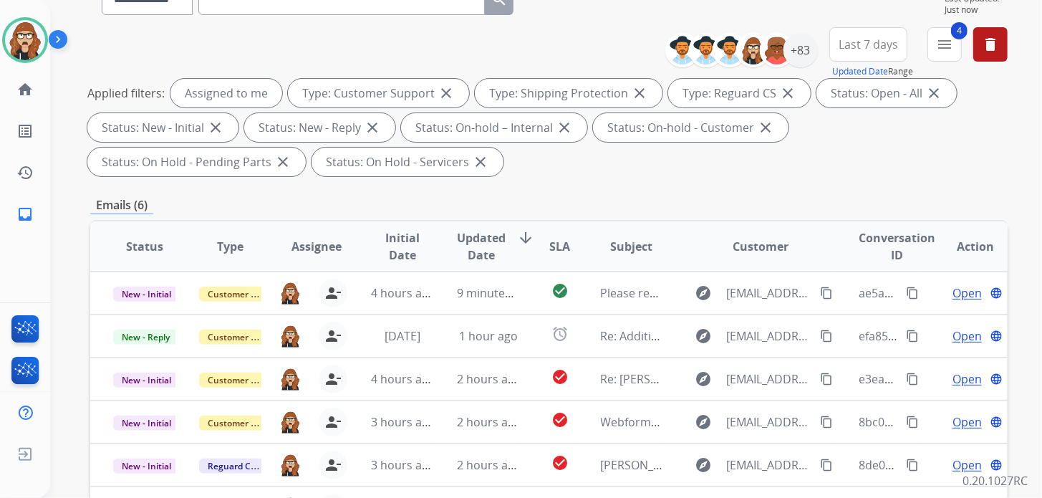
scroll to position [286, 0]
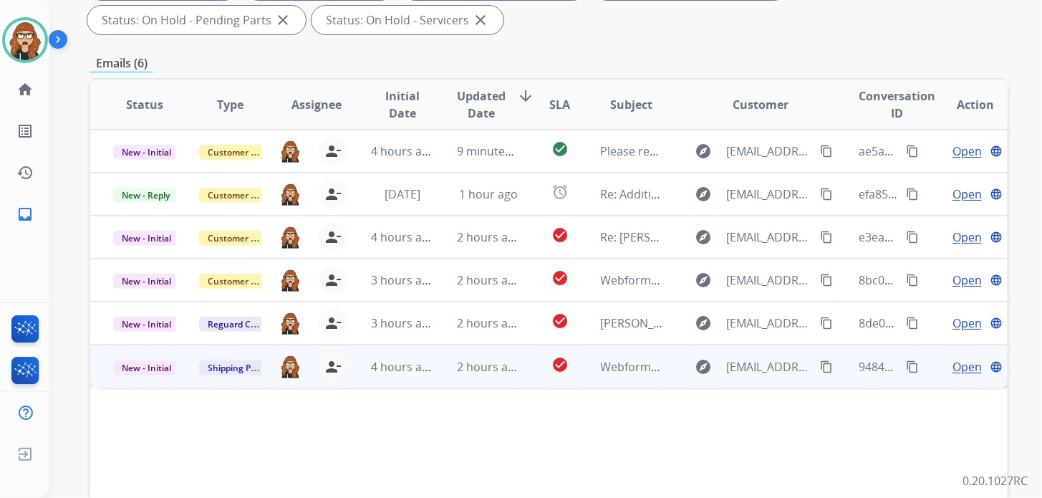
click at [962, 367] on span "Open" at bounding box center [966, 366] width 29 height 17
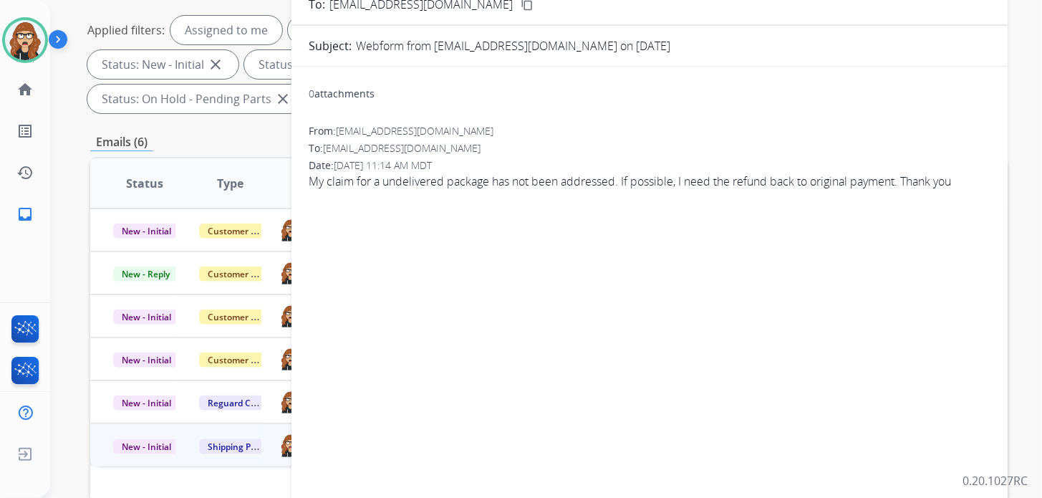
scroll to position [71, 0]
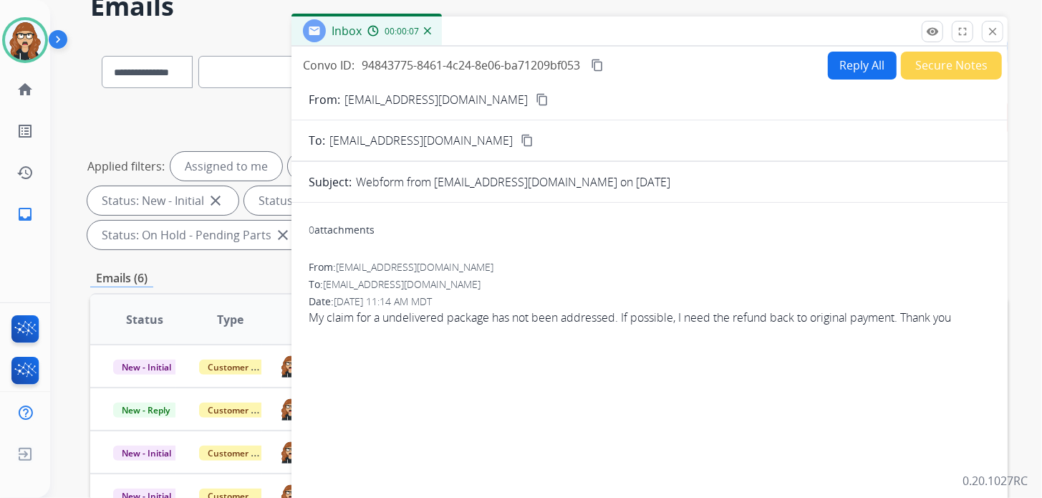
click at [536, 103] on mat-icon "content_copy" at bounding box center [542, 99] width 13 height 13
click at [847, 64] on button "Reply All" at bounding box center [862, 66] width 69 height 28
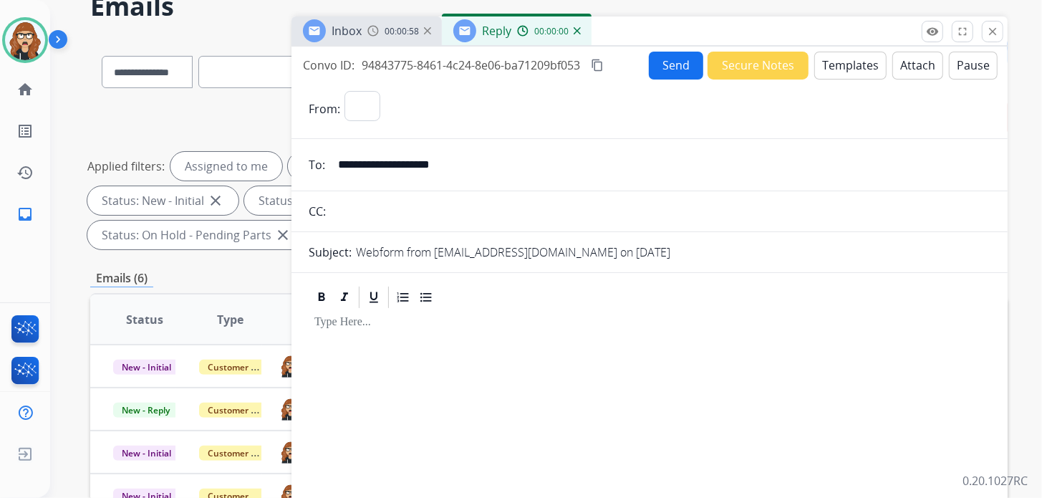
select select "**********"
click at [846, 60] on button "Templates" at bounding box center [850, 66] width 72 height 28
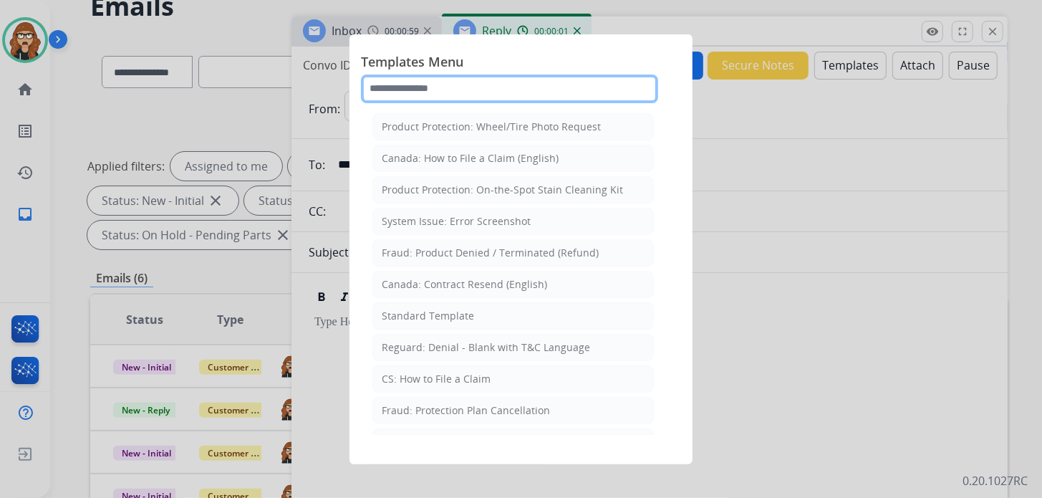
click at [457, 82] on input "text" at bounding box center [509, 88] width 297 height 29
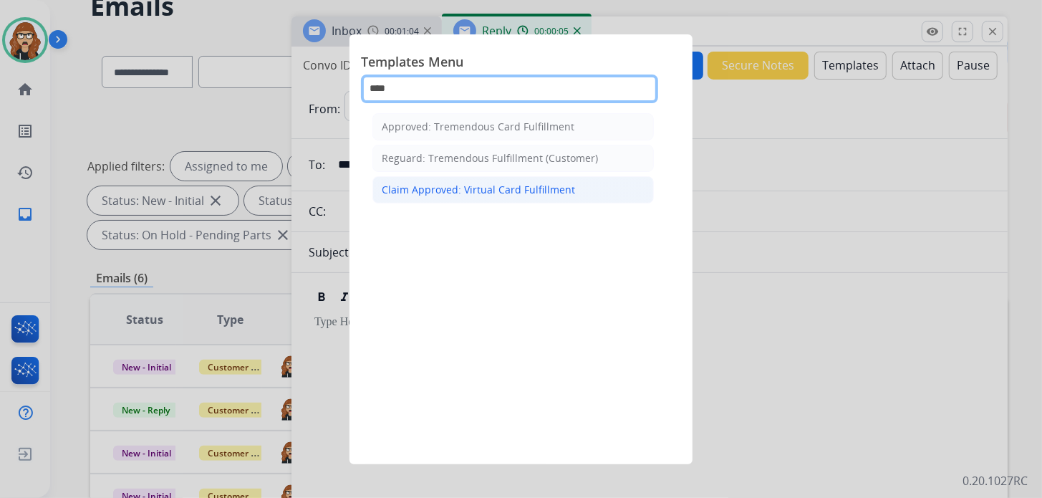
type input "****"
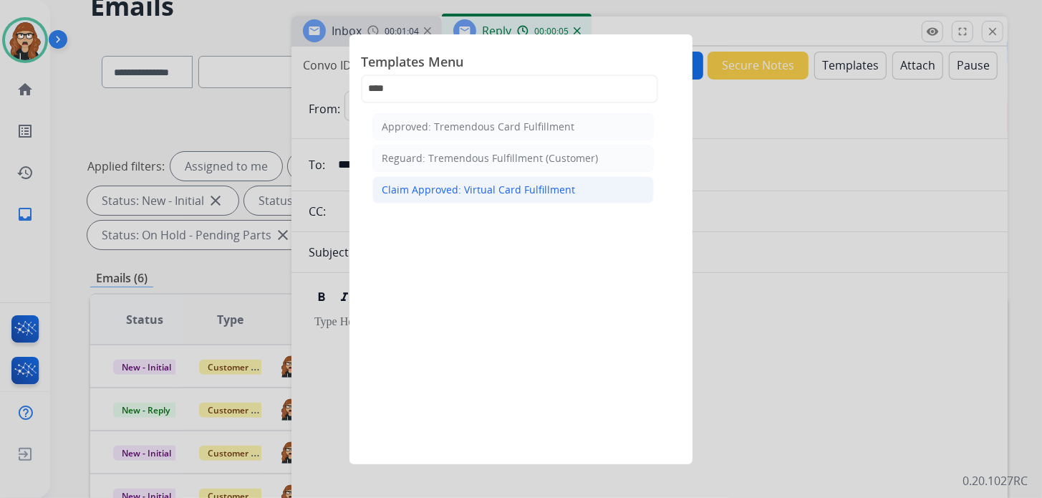
click at [494, 183] on div "Claim Approved: Virtual Card Fulfillment" at bounding box center [478, 190] width 193 height 14
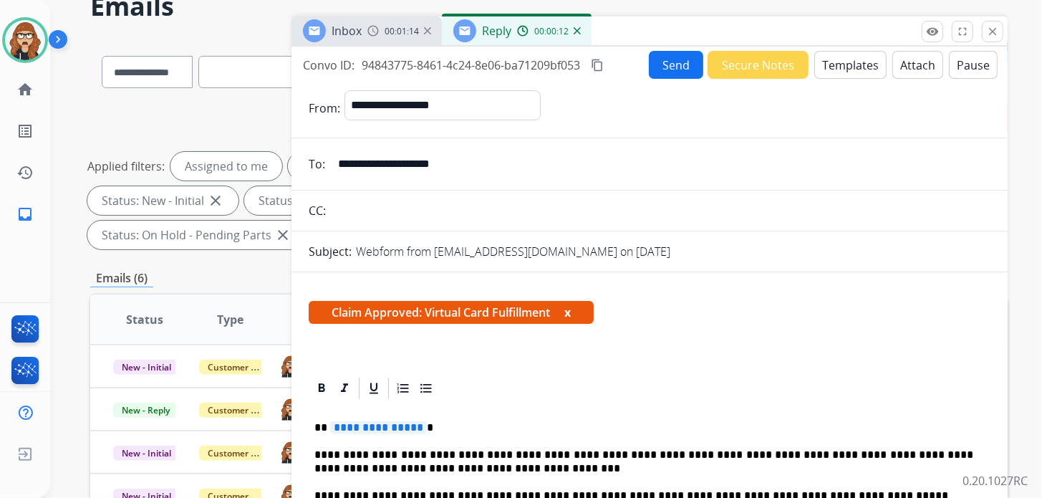
scroll to position [142, 0]
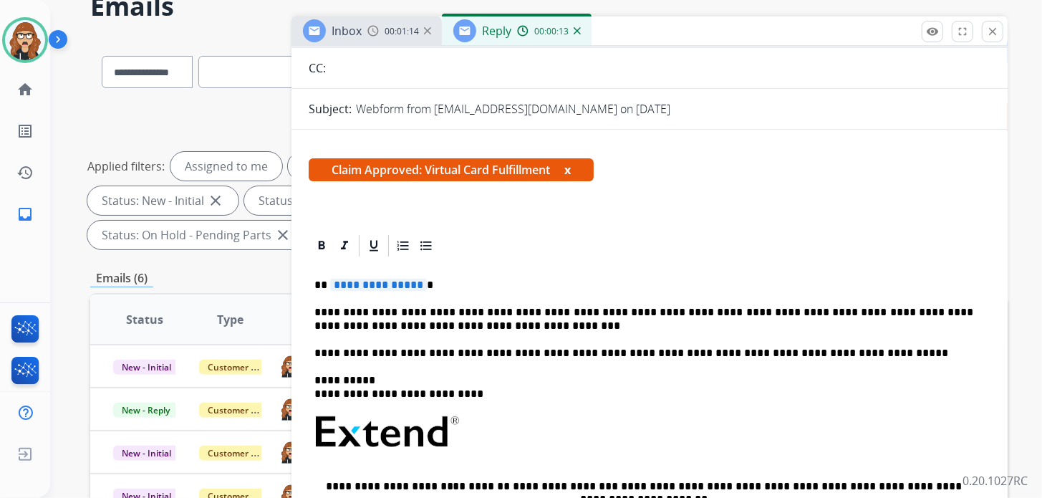
click at [441, 285] on p "**********" at bounding box center [643, 285] width 659 height 13
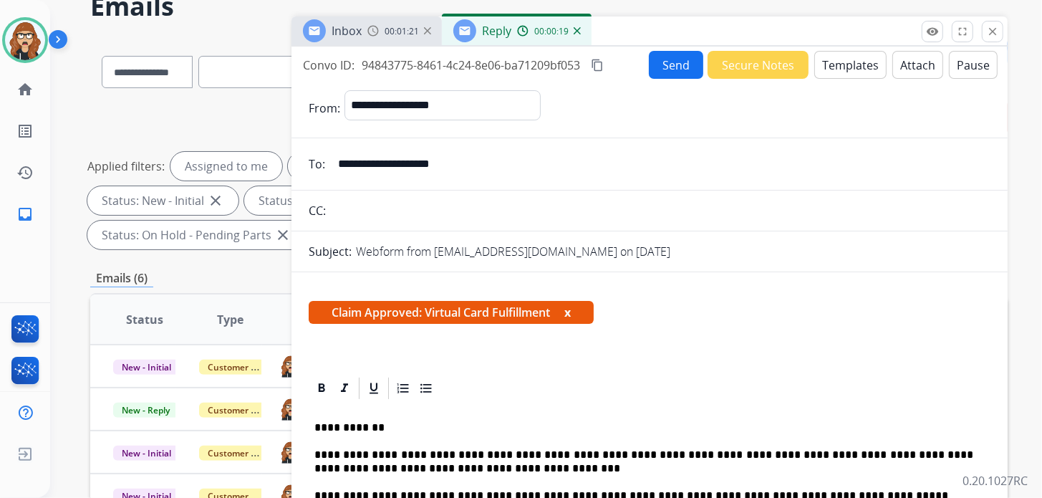
scroll to position [0, 0]
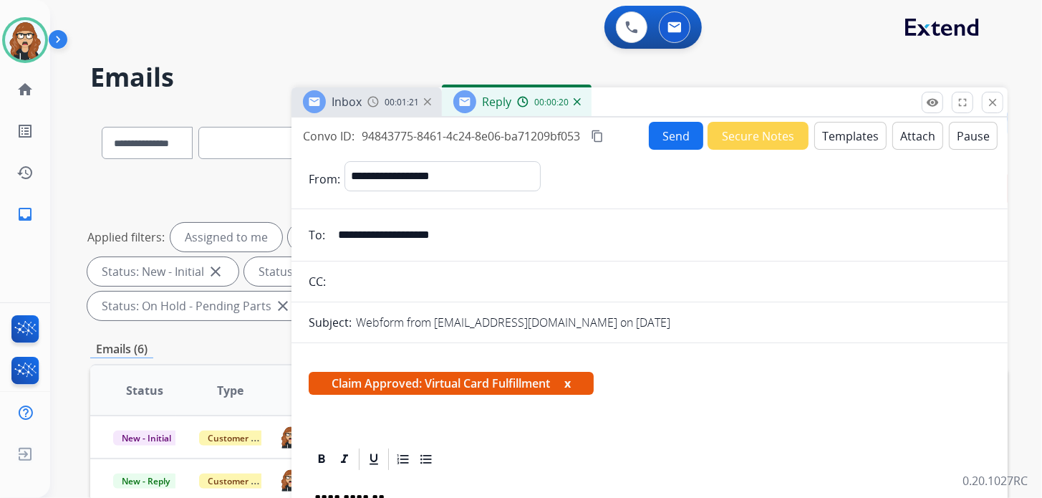
click at [682, 131] on button "Send" at bounding box center [676, 136] width 54 height 28
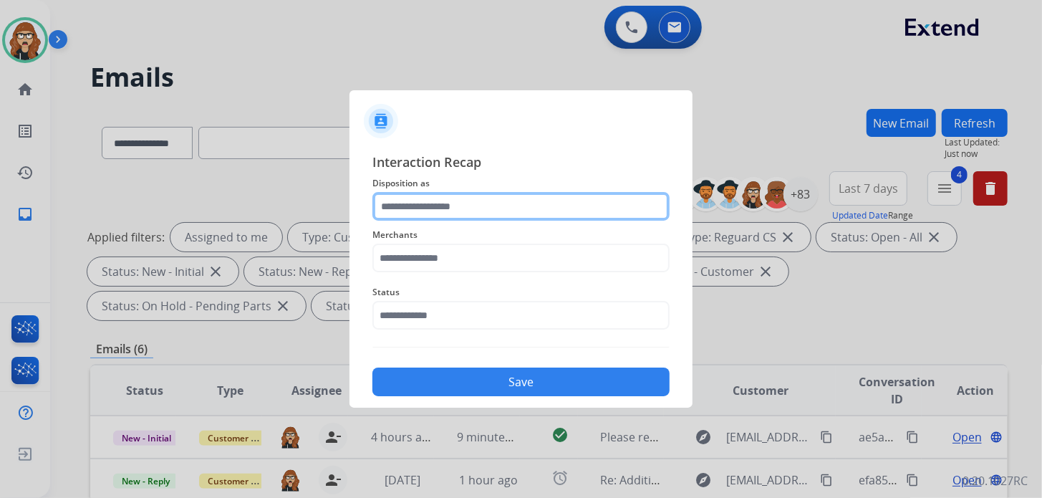
click at [474, 207] on input "text" at bounding box center [520, 206] width 297 height 29
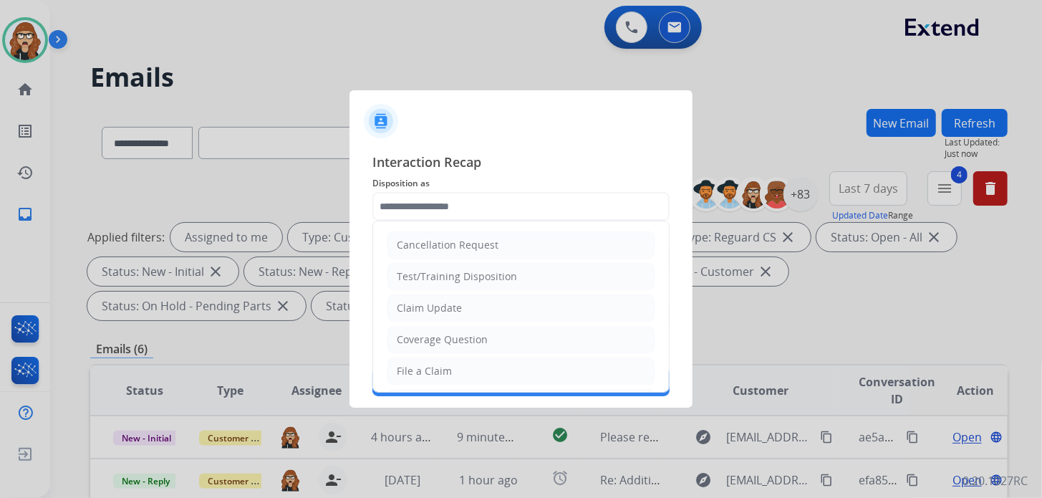
click at [511, 294] on li "Claim Update" at bounding box center [520, 307] width 267 height 27
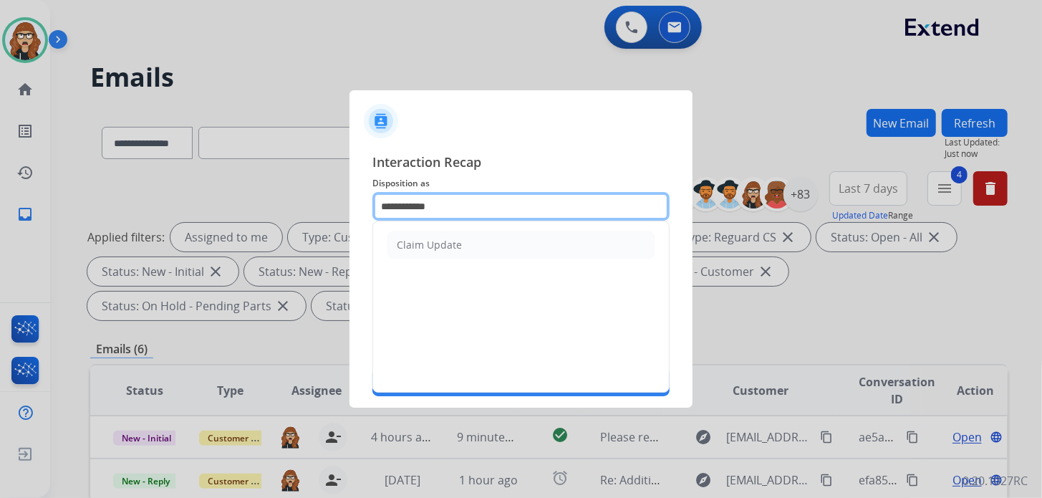
click at [475, 197] on input "**********" at bounding box center [520, 206] width 297 height 29
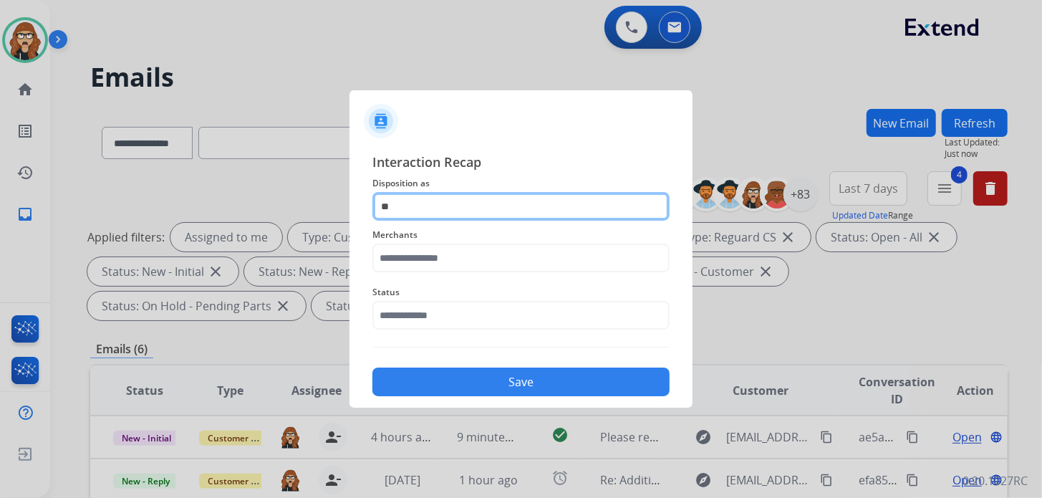
type input "*"
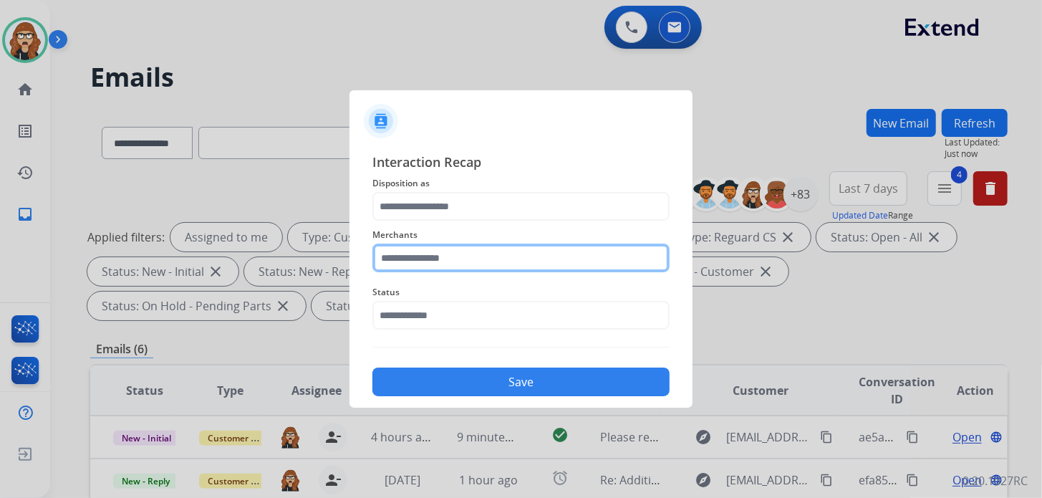
click at [425, 266] on input "text" at bounding box center [520, 257] width 297 height 29
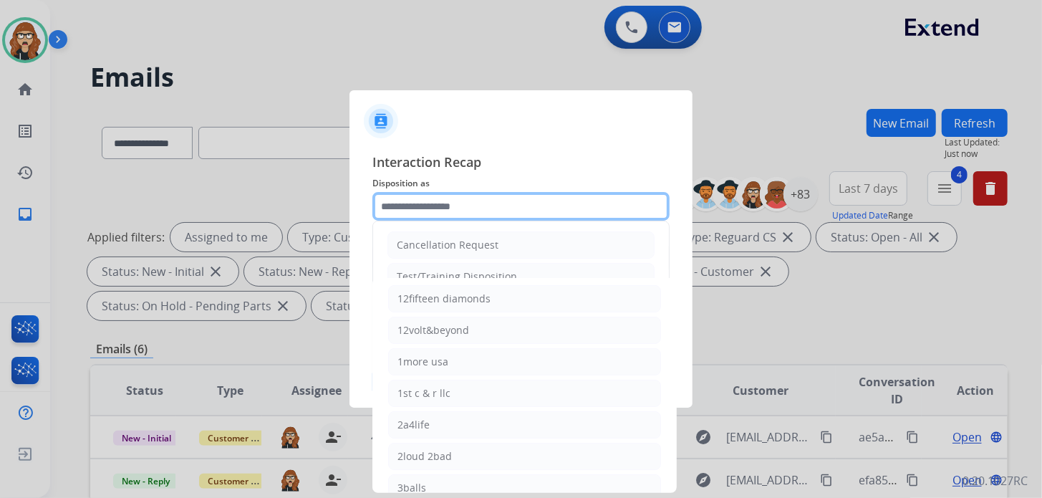
click at [449, 201] on input "text" at bounding box center [520, 206] width 297 height 29
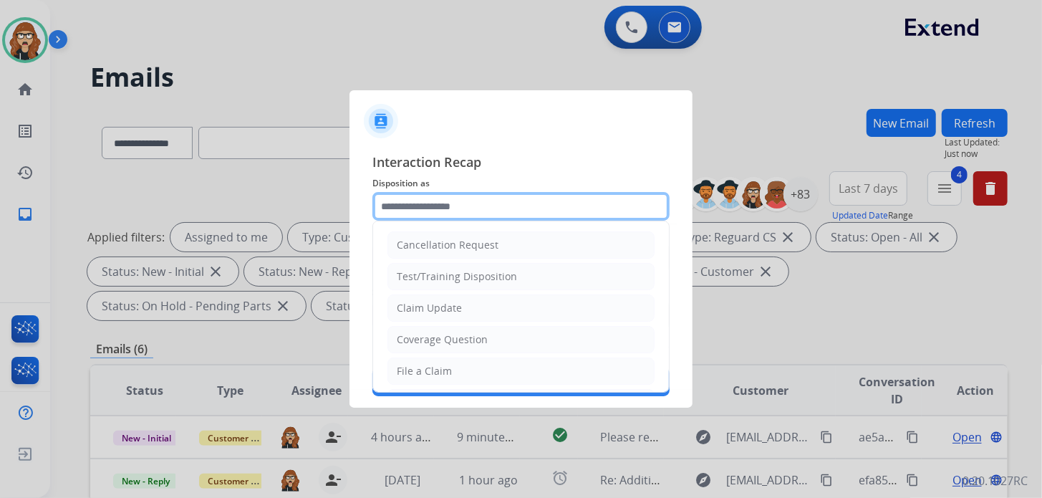
click at [469, 203] on input "text" at bounding box center [520, 206] width 297 height 29
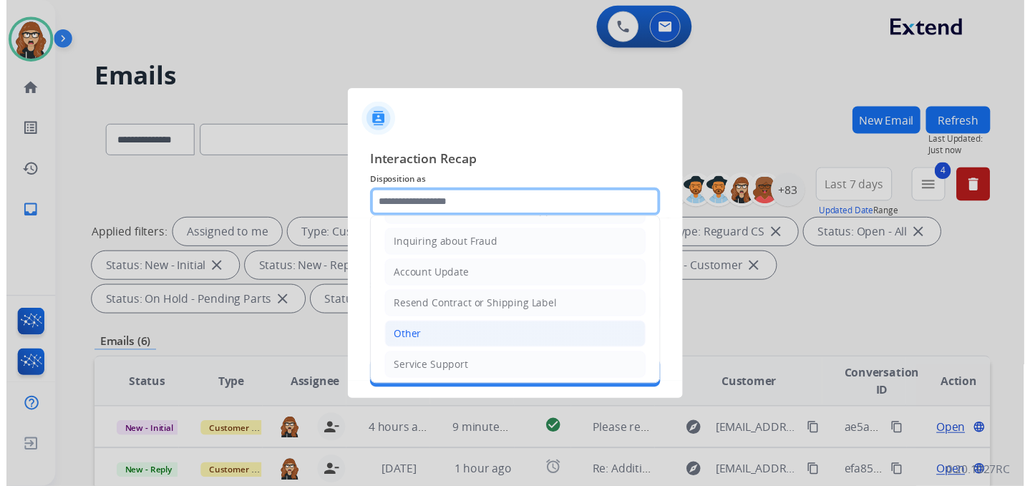
scroll to position [75, 0]
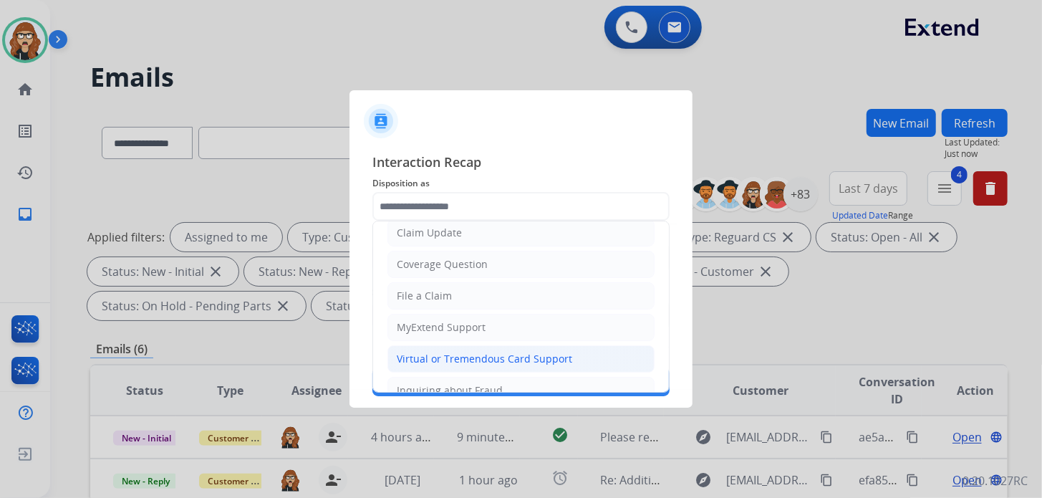
click at [518, 352] on div "Virtual or Tremendous Card Support" at bounding box center [484, 359] width 175 height 14
type input "**********"
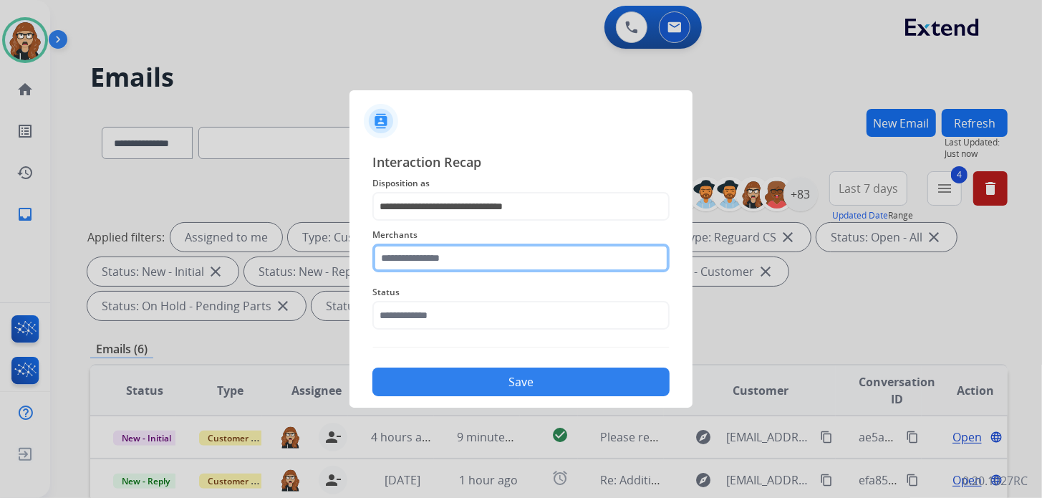
click at [454, 259] on input "text" at bounding box center [520, 257] width 297 height 29
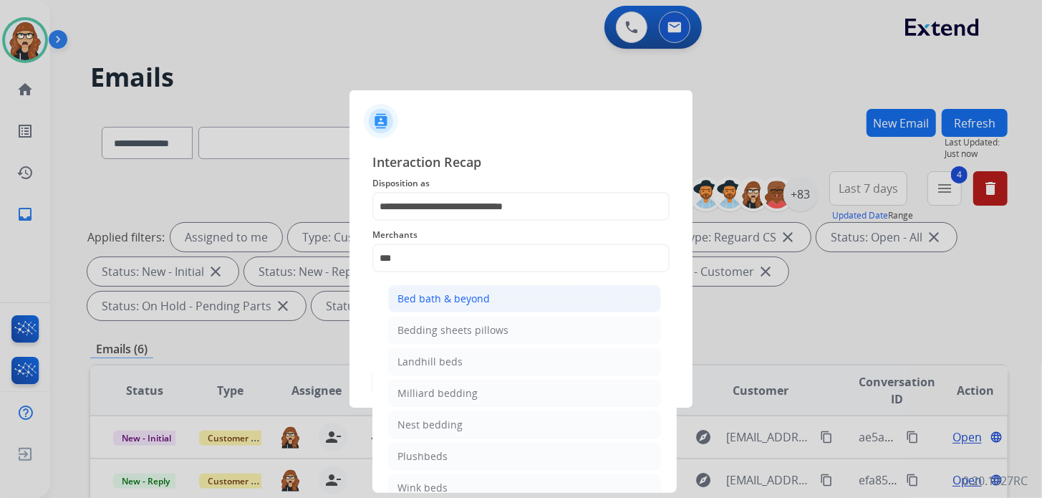
click at [450, 302] on div "Bed bath & beyond" at bounding box center [443, 298] width 92 height 14
type input "**********"
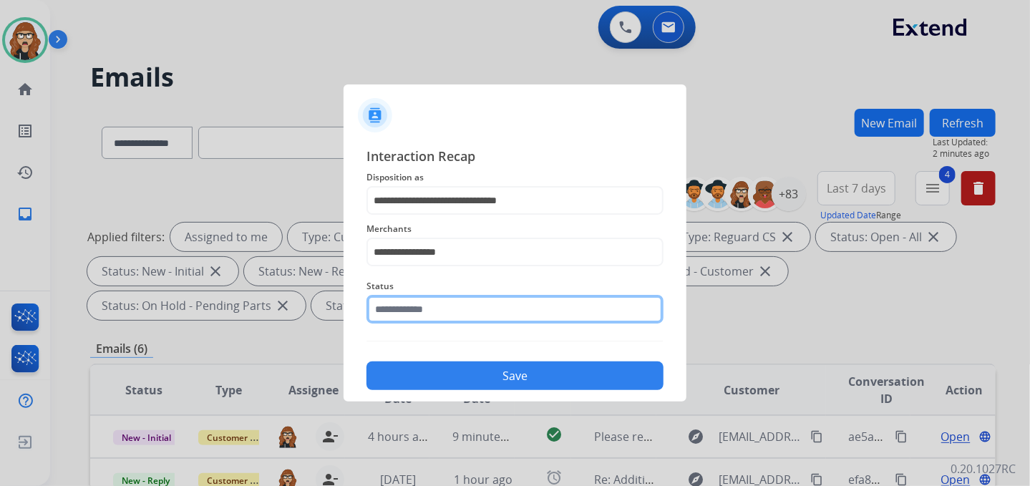
click at [447, 315] on input "text" at bounding box center [515, 309] width 297 height 29
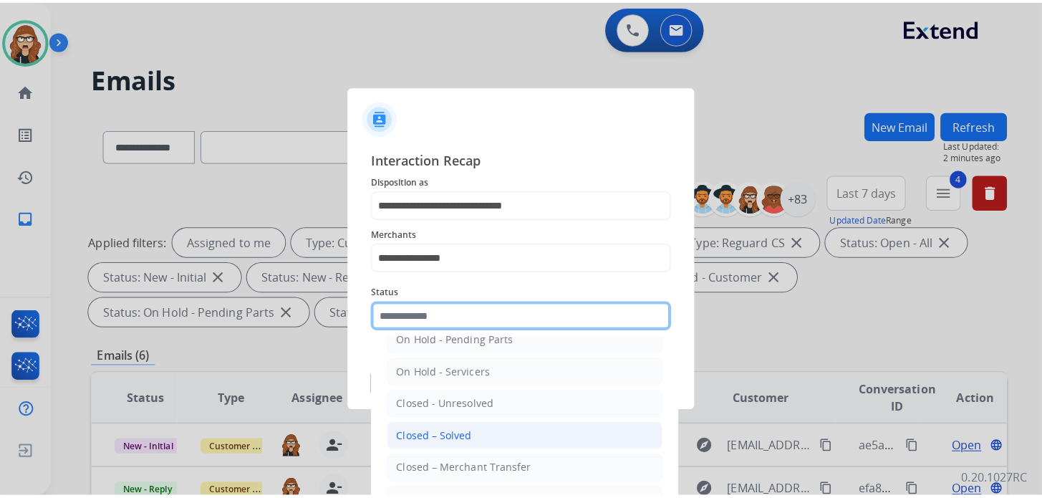
scroll to position [82, 0]
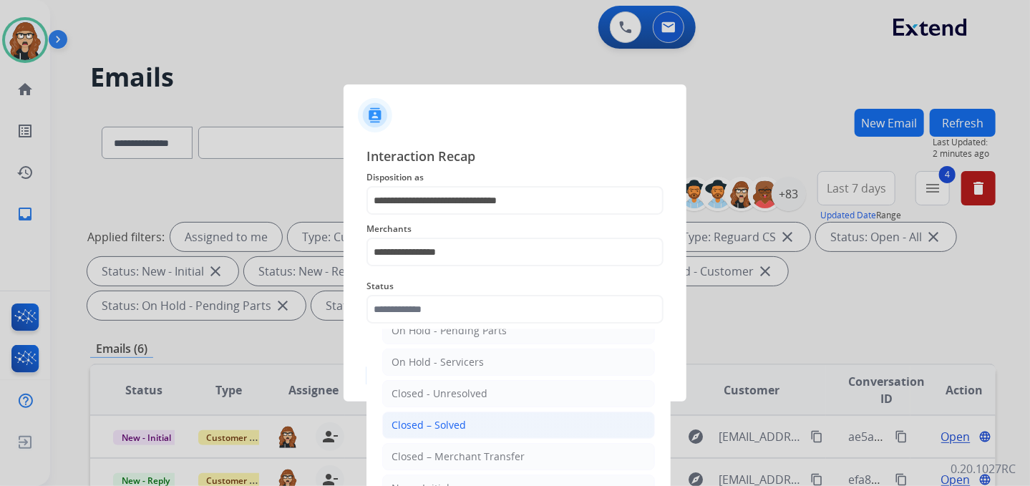
click at [466, 428] on li "Closed – Solved" at bounding box center [518, 425] width 273 height 27
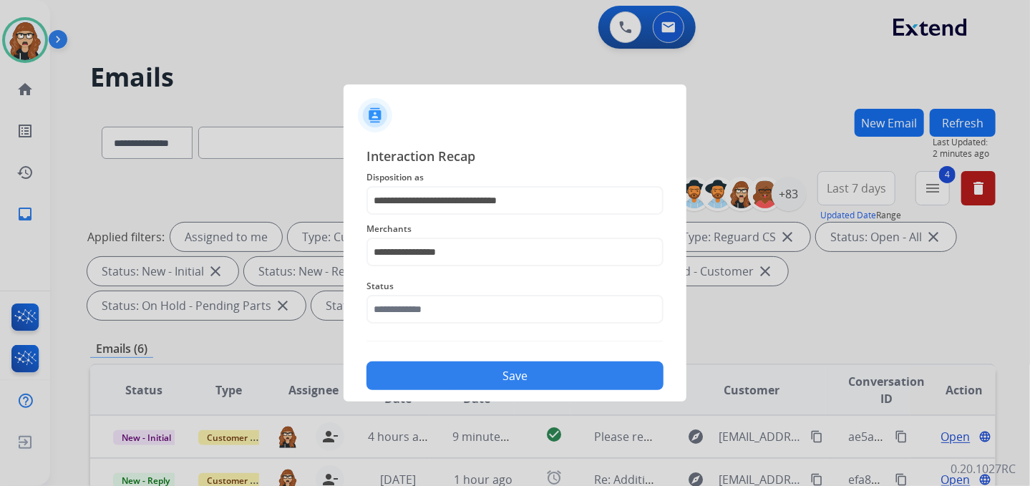
type input "**********"
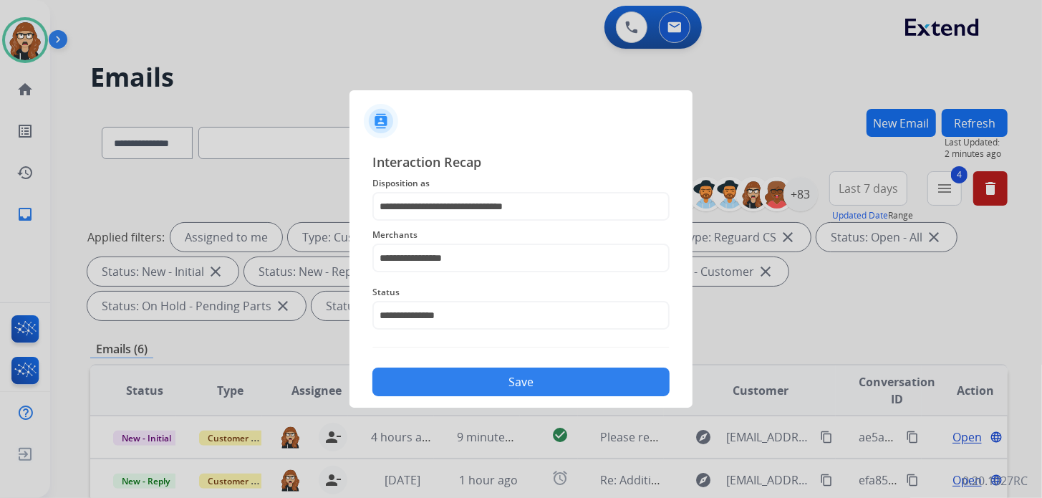
click at [485, 372] on button "Save" at bounding box center [520, 381] width 297 height 29
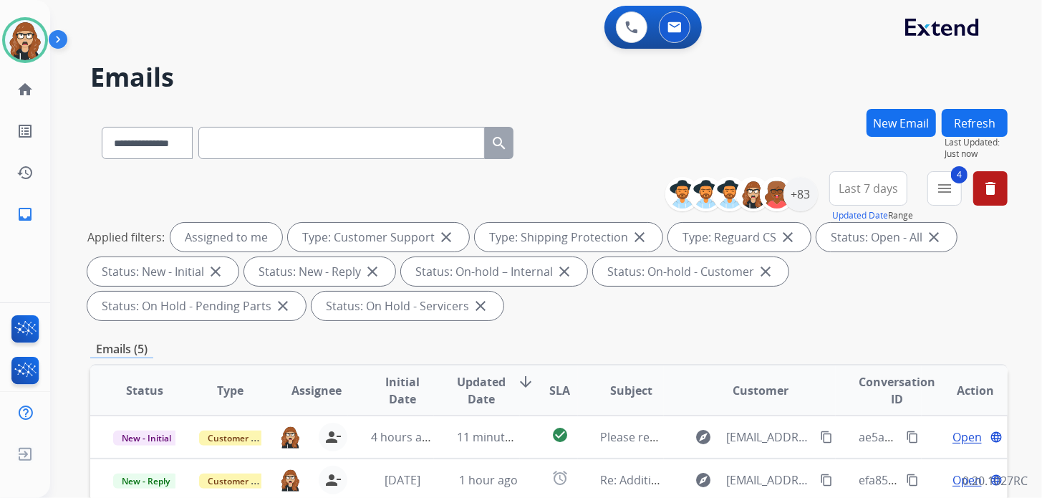
click at [790, 101] on div "**********" at bounding box center [528, 301] width 957 height 498
drag, startPoint x: 841, startPoint y: 48, endPoint x: 836, endPoint y: 67, distance: 19.3
click at [836, 67] on div "**********" at bounding box center [546, 249] width 992 height 498
drag, startPoint x: 798, startPoint y: 72, endPoint x: 700, endPoint y: 11, distance: 115.4
click at [798, 72] on h2 "Emails" at bounding box center [548, 77] width 917 height 29
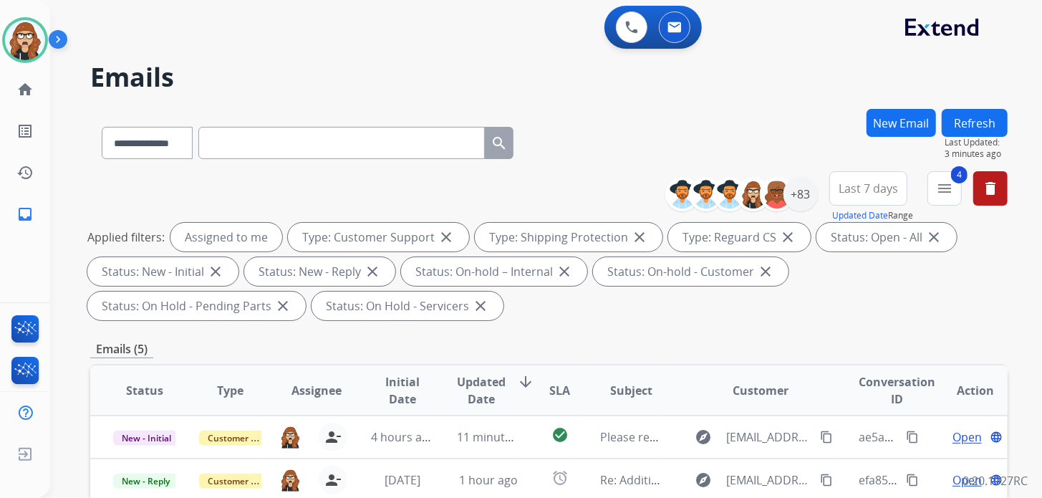
drag, startPoint x: 810, startPoint y: 112, endPoint x: 707, endPoint y: 77, distance: 108.9
click at [810, 112] on div "**********" at bounding box center [548, 140] width 917 height 62
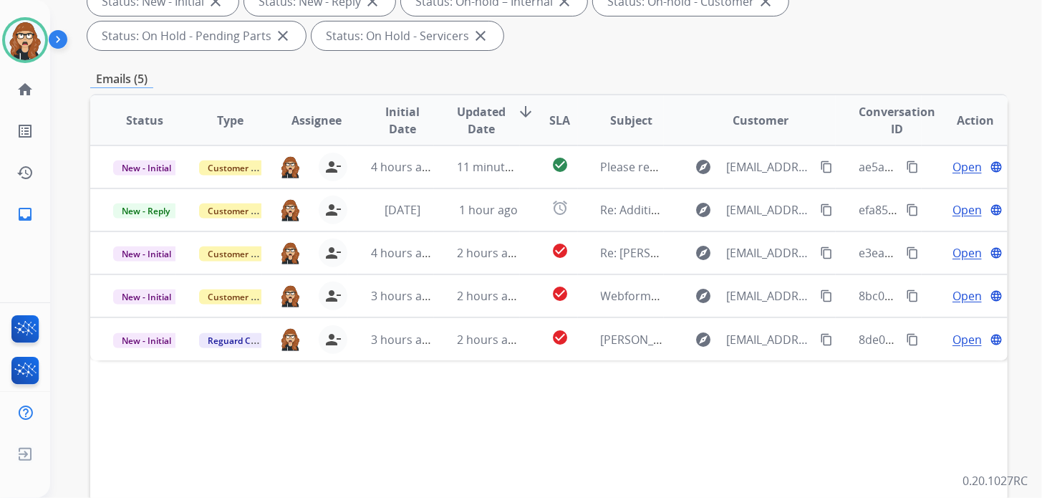
scroll to position [286, 0]
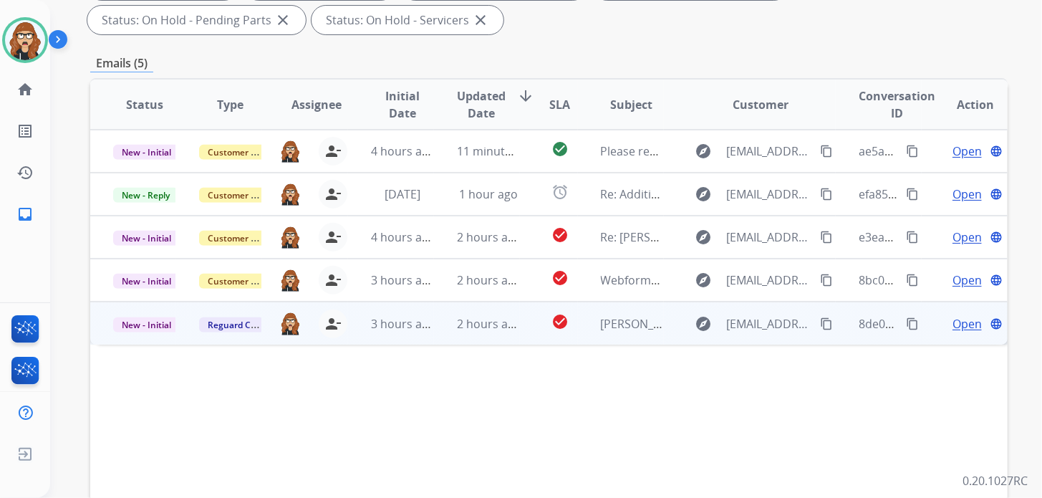
click at [958, 318] on span "Open" at bounding box center [966, 323] width 29 height 17
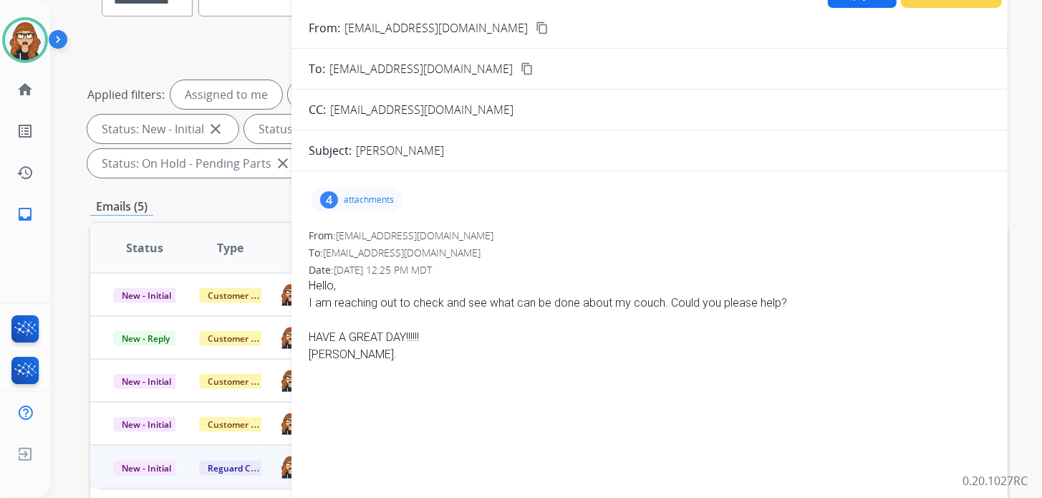
scroll to position [0, 0]
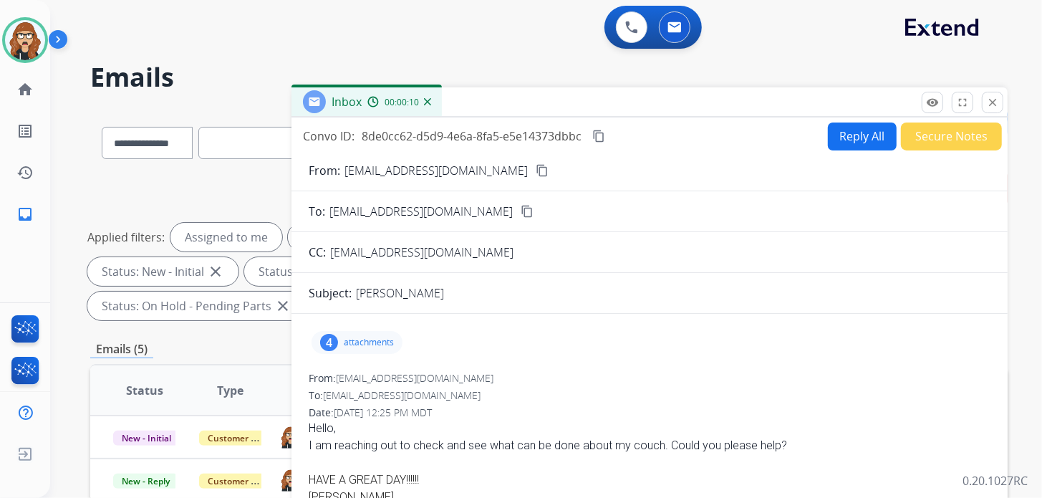
click at [536, 164] on mat-icon "content_copy" at bounding box center [542, 170] width 13 height 13
click at [364, 344] on p "attachments" at bounding box center [369, 342] width 50 height 11
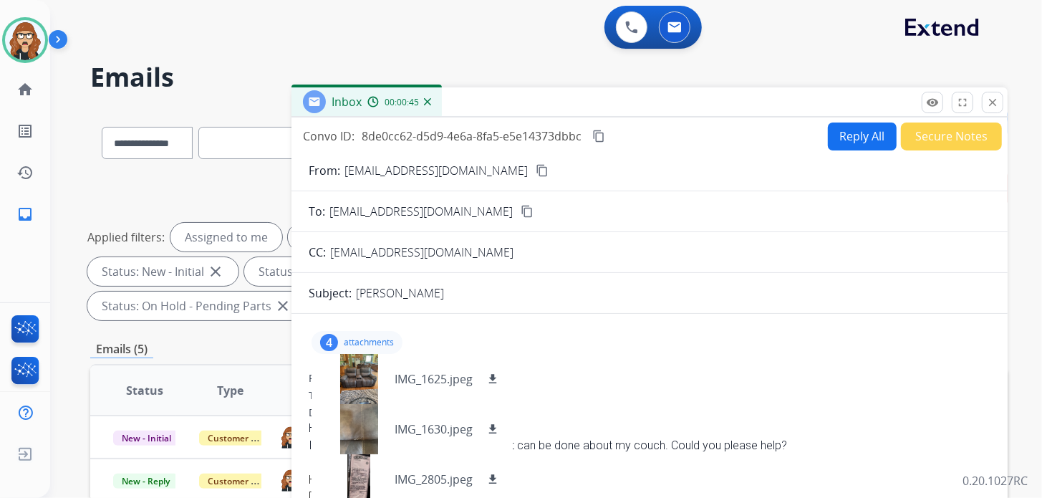
click at [364, 344] on p "attachments" at bounding box center [369, 342] width 50 height 11
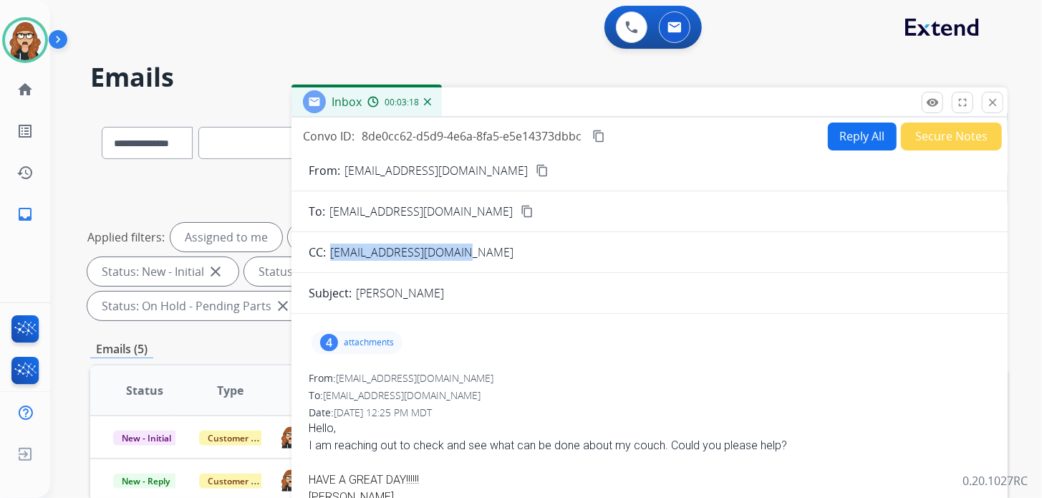
drag, startPoint x: 466, startPoint y: 253, endPoint x: 327, endPoint y: 242, distance: 139.3
click at [327, 243] on div "CC: sparkollis@hotmail.com" at bounding box center [649, 251] width 716 height 17
copy div "sparkollis@hotmail.com"
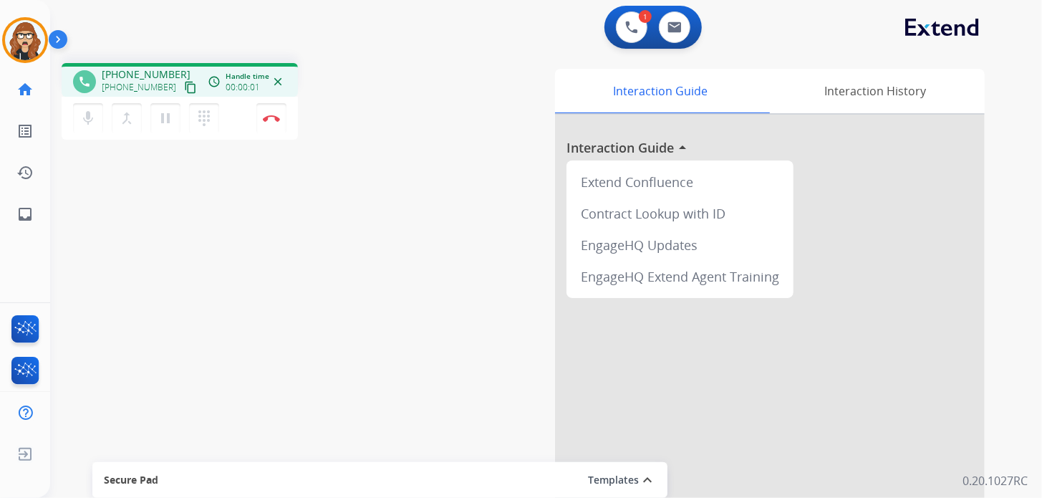
click at [184, 89] on mat-icon "content_copy" at bounding box center [190, 87] width 13 height 13
click at [276, 81] on mat-icon "close" at bounding box center [277, 81] width 13 height 13
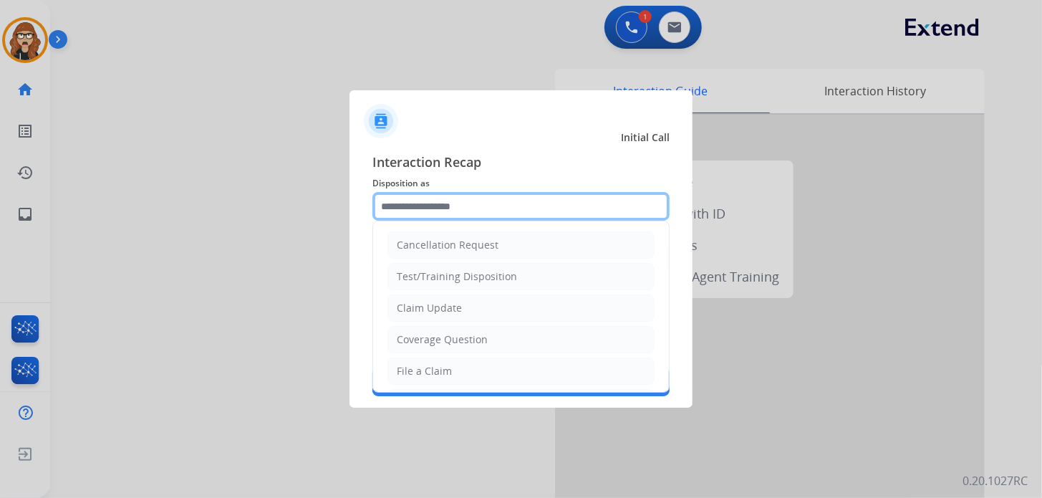
click at [470, 198] on input "text" at bounding box center [520, 206] width 297 height 29
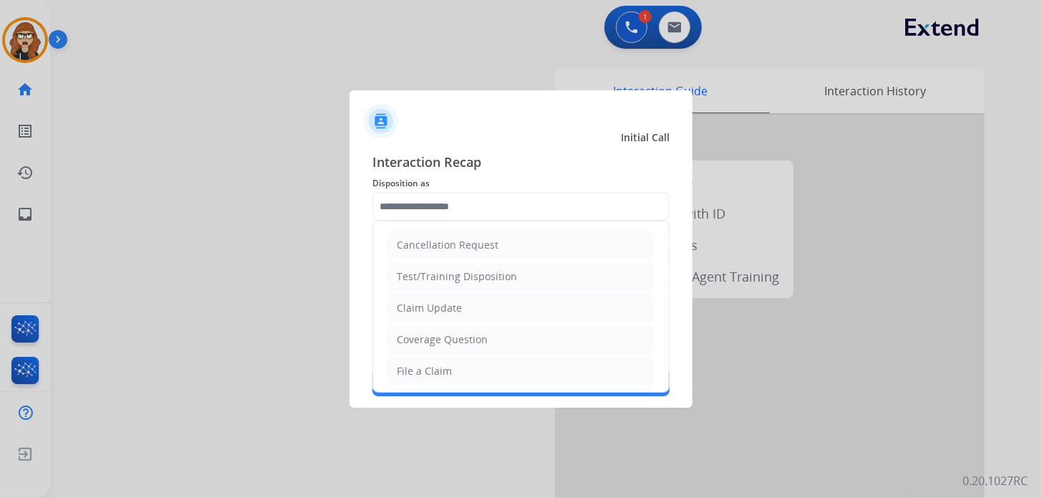
click at [470, 309] on li "Claim Update" at bounding box center [520, 307] width 267 height 27
type input "**********"
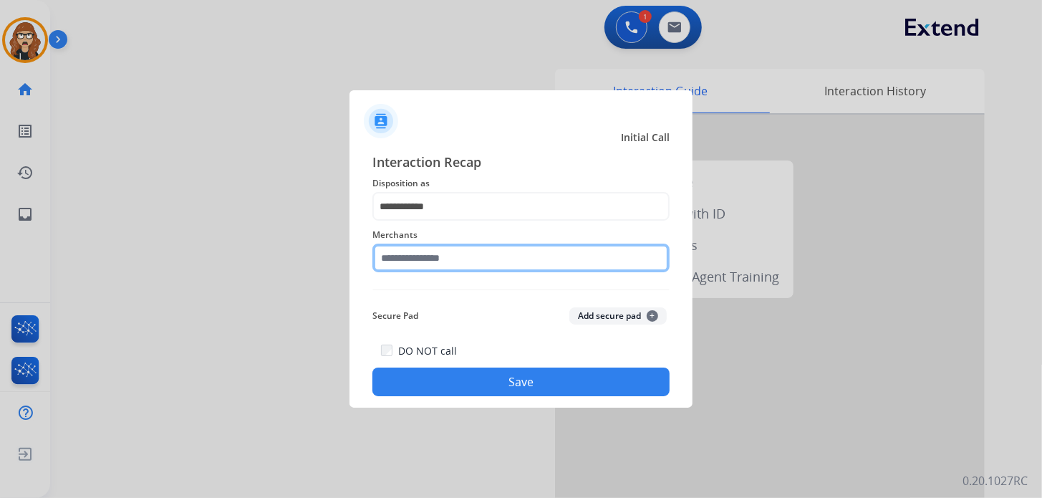
click at [422, 260] on input "text" at bounding box center [520, 257] width 297 height 29
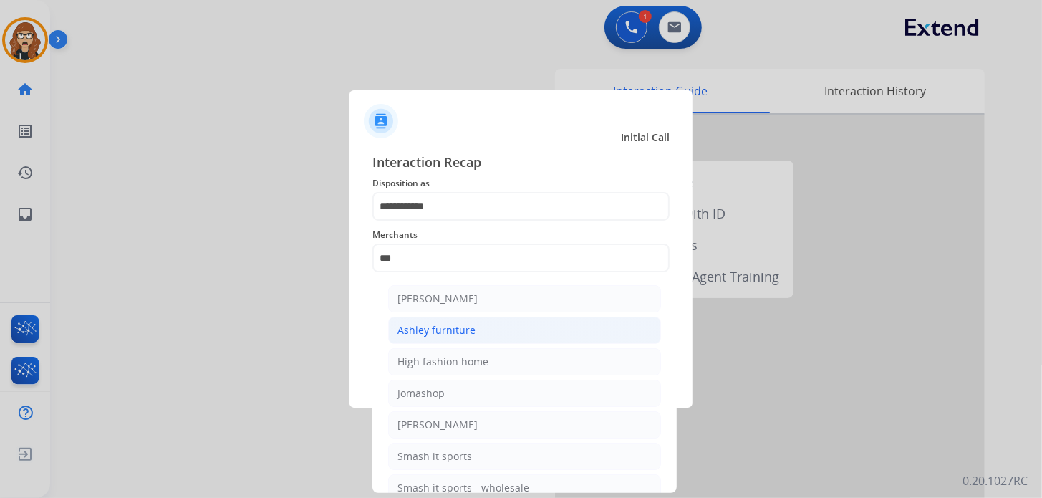
click at [437, 326] on div "Ashley furniture" at bounding box center [436, 330] width 78 height 14
type input "**********"
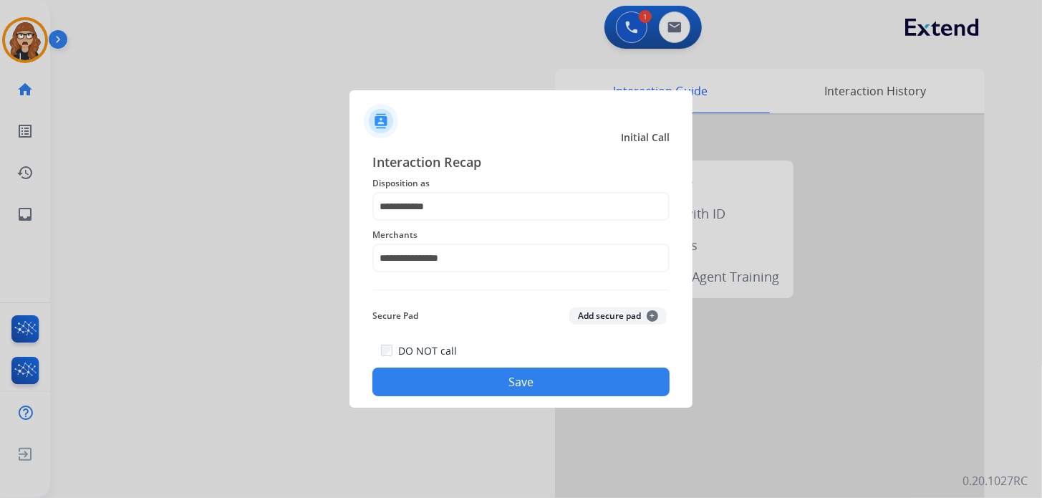
click at [451, 376] on button "Save" at bounding box center [520, 381] width 297 height 29
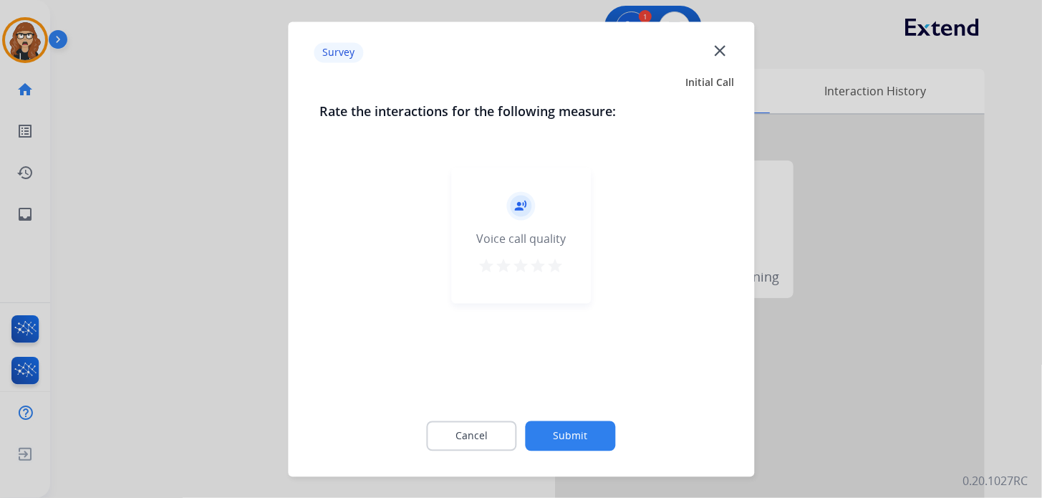
click at [721, 47] on mat-icon "close" at bounding box center [719, 50] width 19 height 19
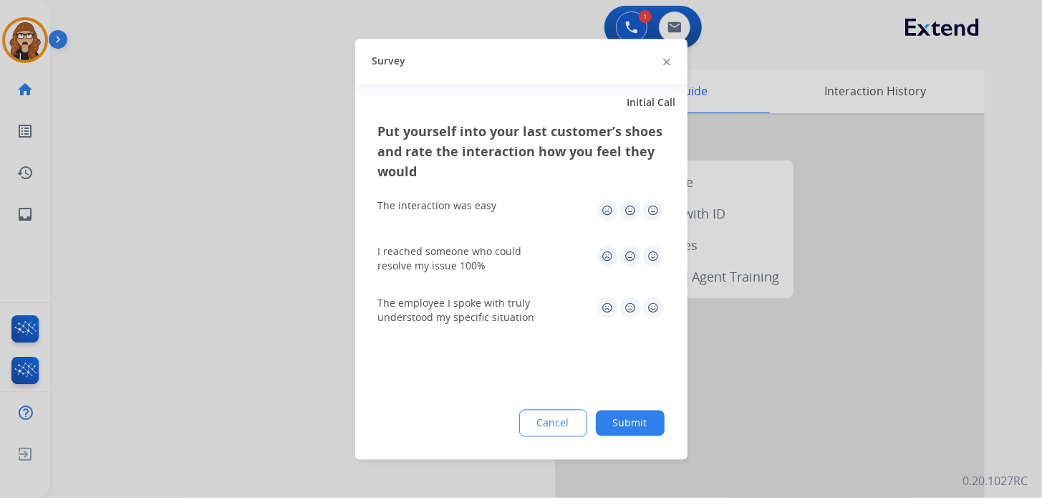
click at [667, 58] on div at bounding box center [666, 61] width 7 height 17
click at [667, 59] on img at bounding box center [666, 62] width 7 height 7
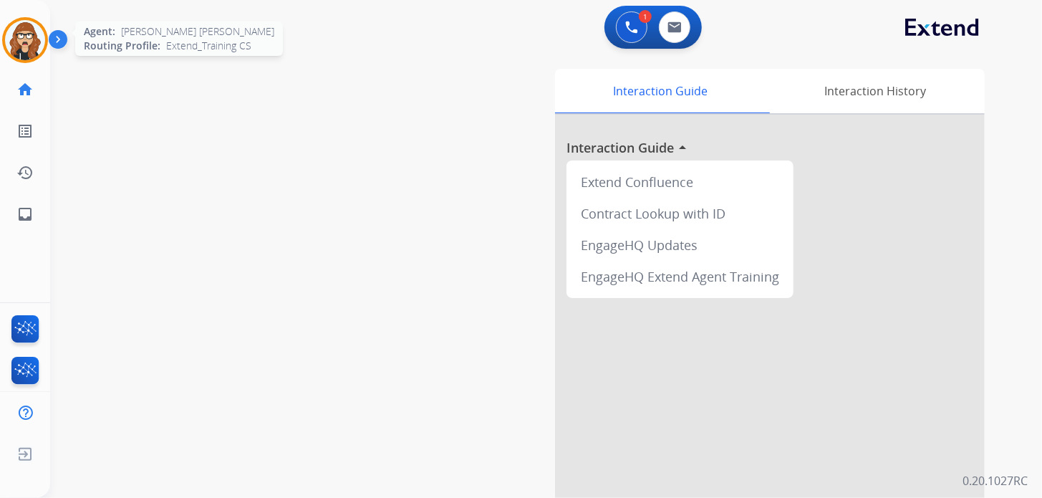
click at [37, 43] on img at bounding box center [25, 40] width 40 height 40
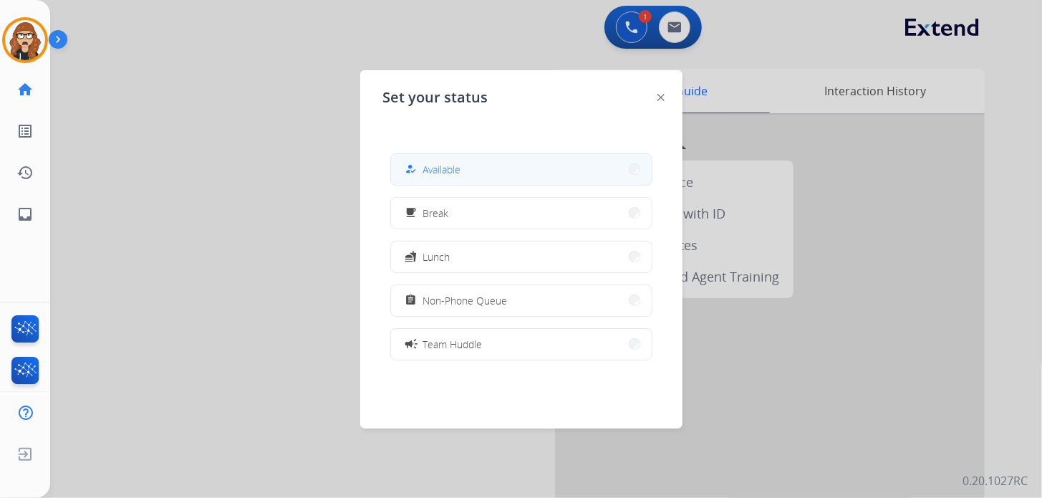
click at [436, 171] on span "Available" at bounding box center [442, 169] width 38 height 15
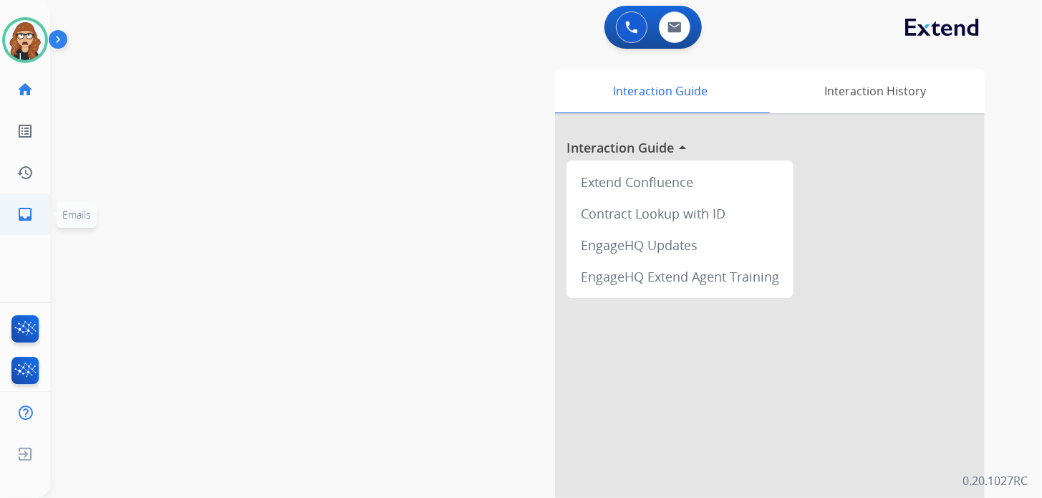
click at [21, 208] on mat-icon "inbox" at bounding box center [24, 213] width 17 height 17
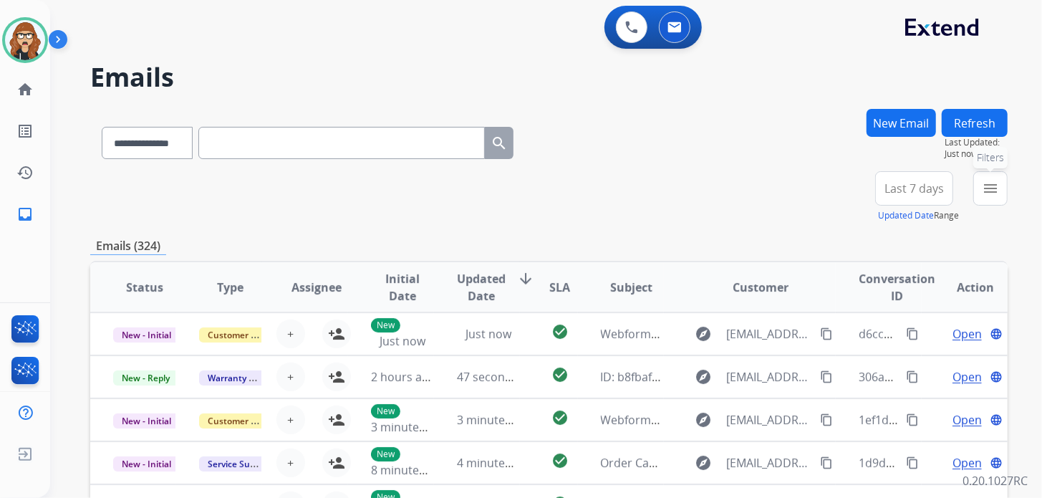
click at [989, 190] on mat-icon "menu" at bounding box center [990, 188] width 17 height 17
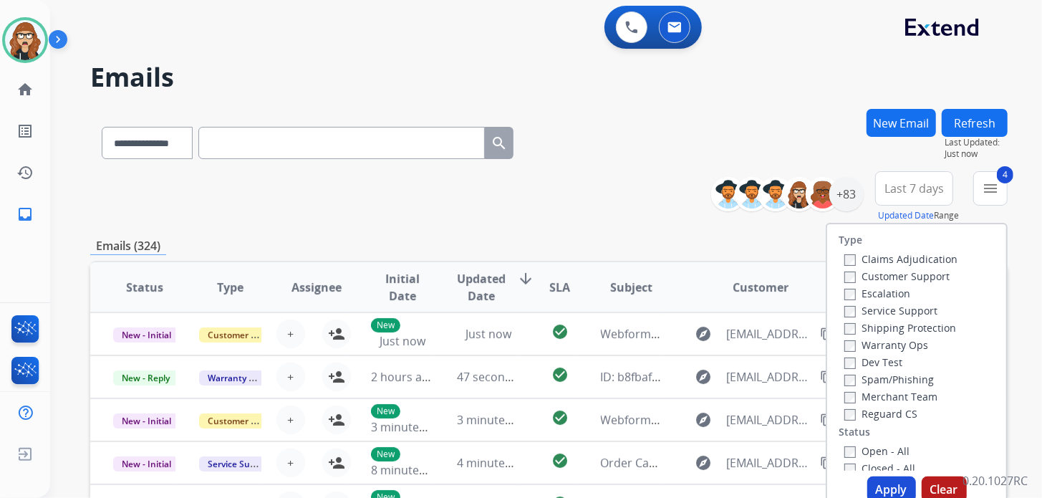
drag, startPoint x: 888, startPoint y: 484, endPoint x: 866, endPoint y: 481, distance: 22.4
click at [889, 484] on button "Apply" at bounding box center [891, 489] width 49 height 26
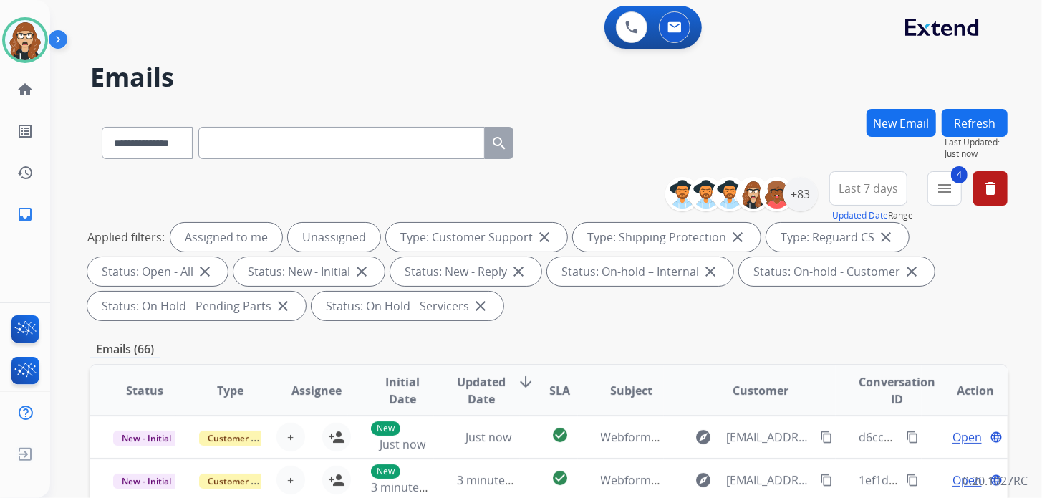
drag, startPoint x: 779, startPoint y: 86, endPoint x: 771, endPoint y: 155, distance: 69.2
click at [779, 86] on h2 "Emails" at bounding box center [548, 77] width 917 height 29
click at [798, 193] on div "+83" at bounding box center [800, 194] width 34 height 34
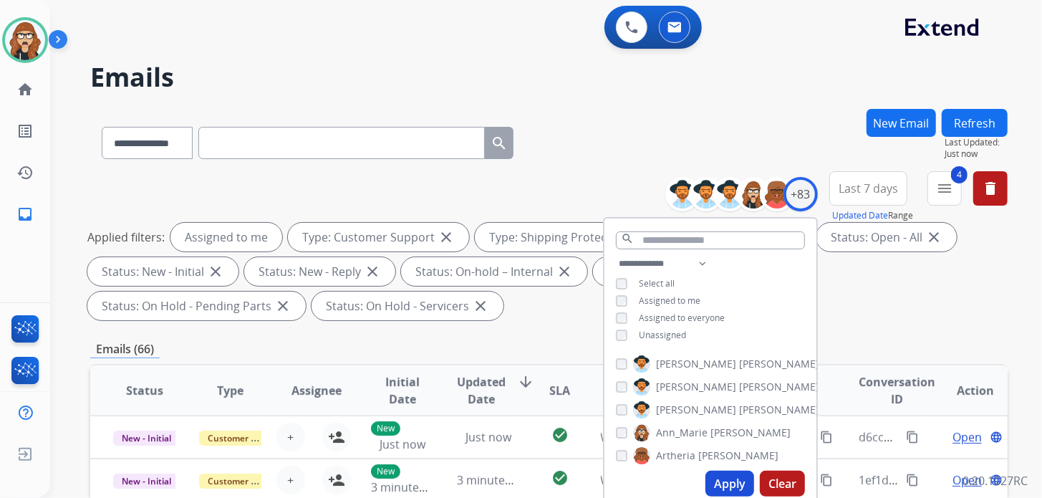
drag, startPoint x: 722, startPoint y: 479, endPoint x: 783, endPoint y: 425, distance: 81.2
click at [722, 479] on button "Apply" at bounding box center [729, 483] width 49 height 26
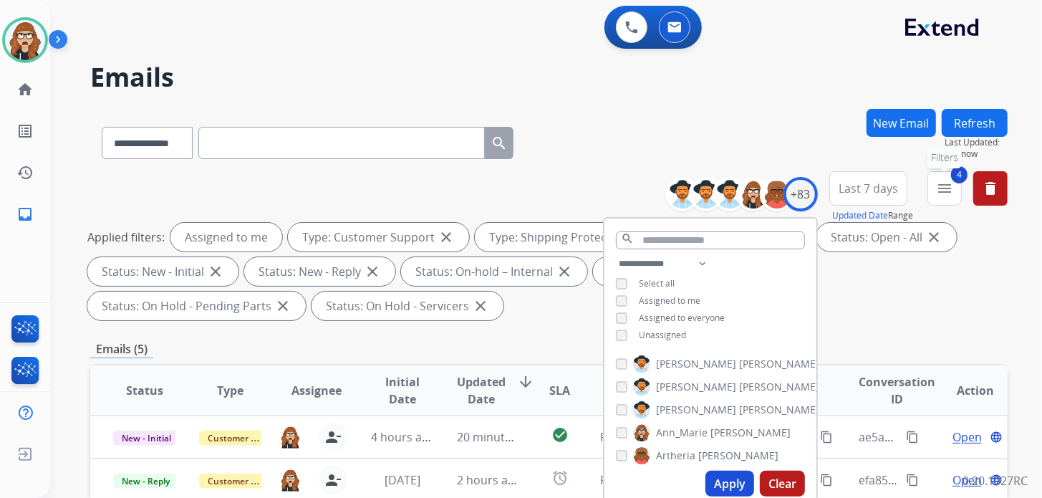
click at [945, 190] on mat-icon "menu" at bounding box center [944, 188] width 17 height 17
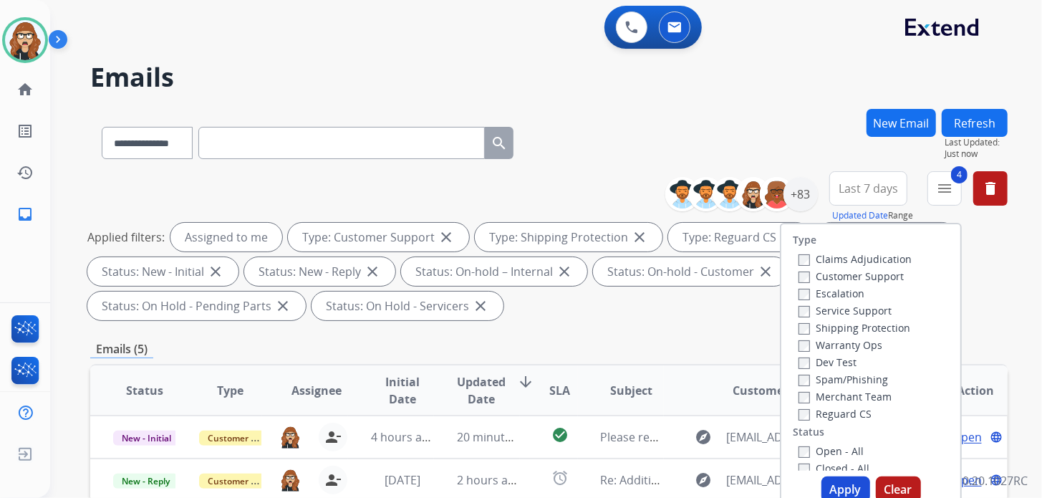
click at [790, 109] on div "**********" at bounding box center [548, 140] width 917 height 62
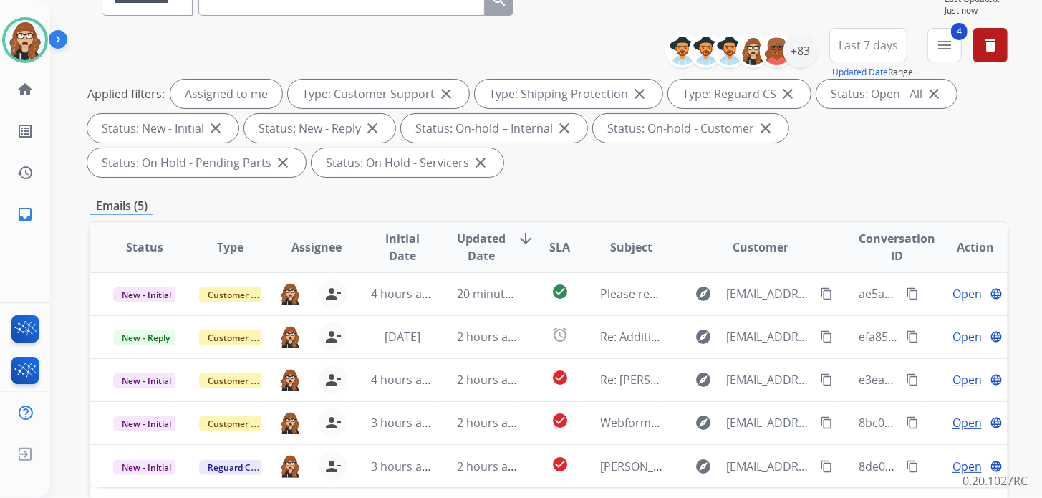
scroll to position [215, 0]
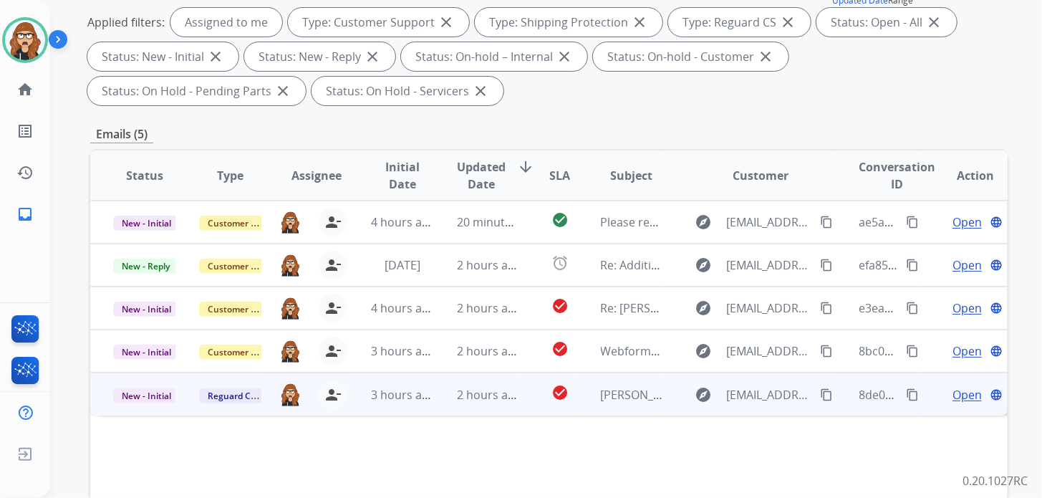
click at [963, 393] on span "Open" at bounding box center [966, 394] width 29 height 17
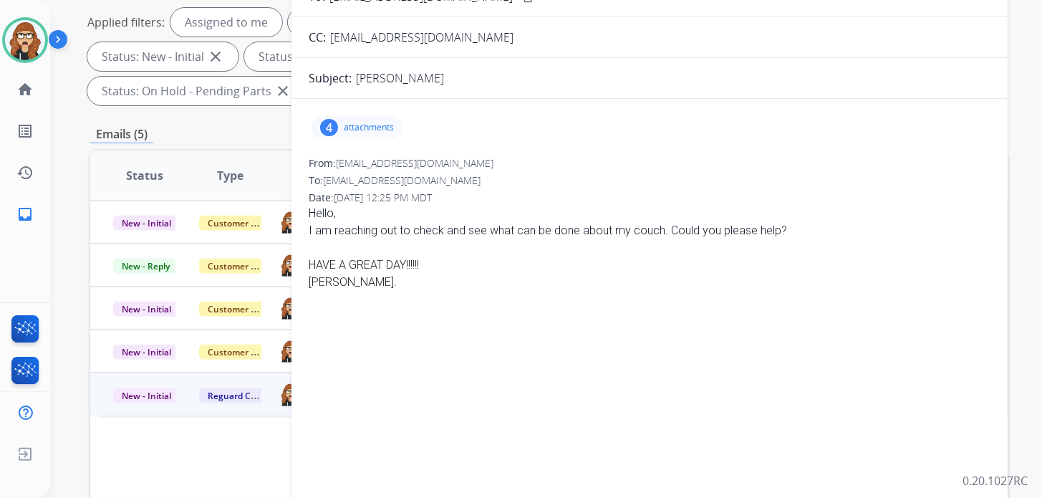
scroll to position [71, 0]
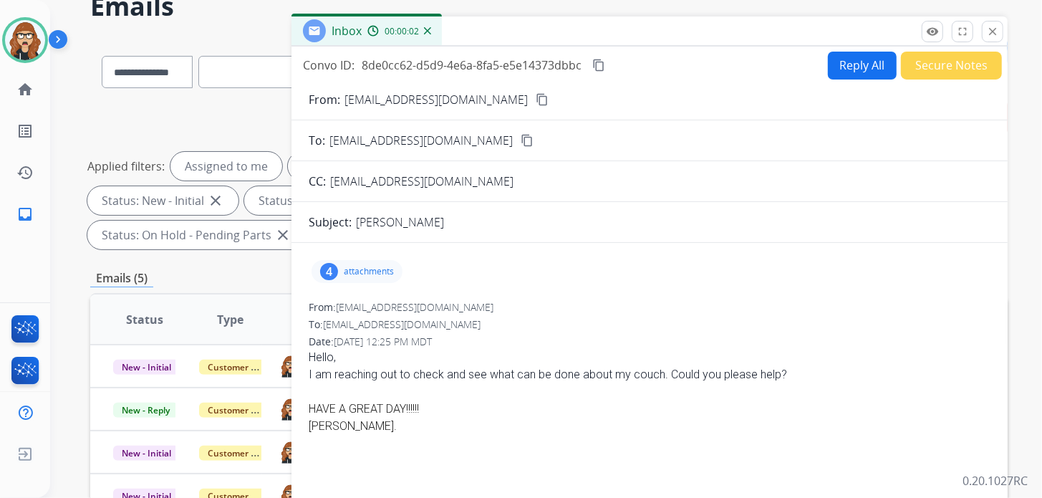
click at [833, 74] on button "Reply All" at bounding box center [862, 66] width 69 height 28
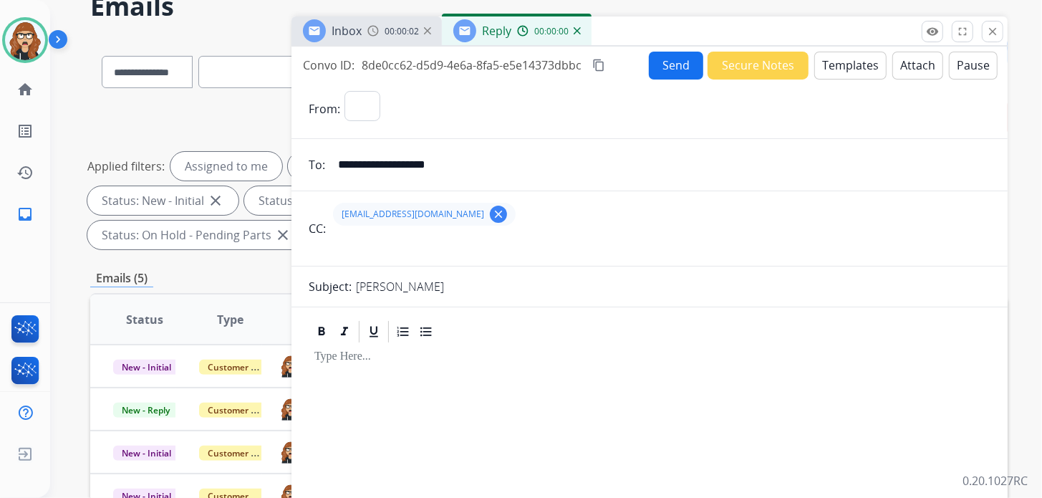
select select "**********"
click at [838, 64] on button "Templates" at bounding box center [850, 66] width 72 height 28
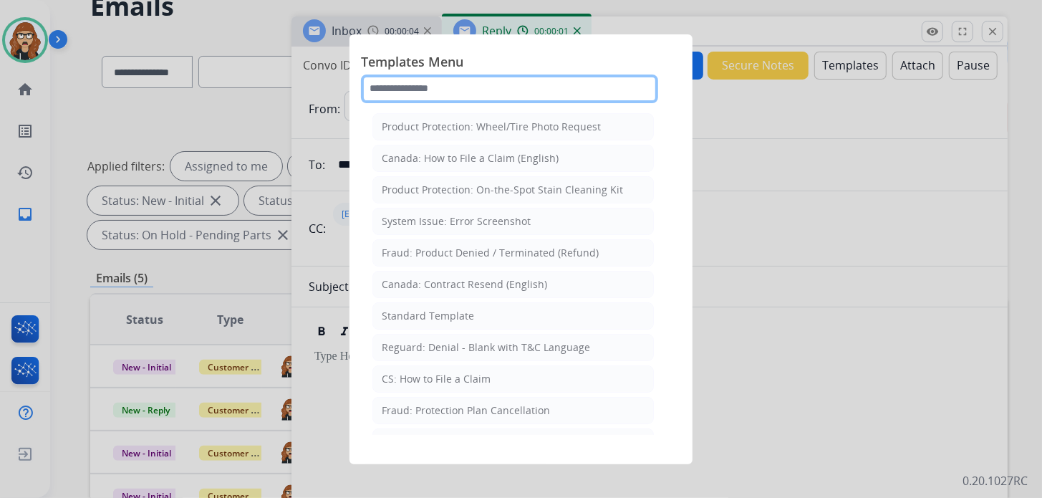
click at [495, 91] on input "text" at bounding box center [509, 88] width 297 height 29
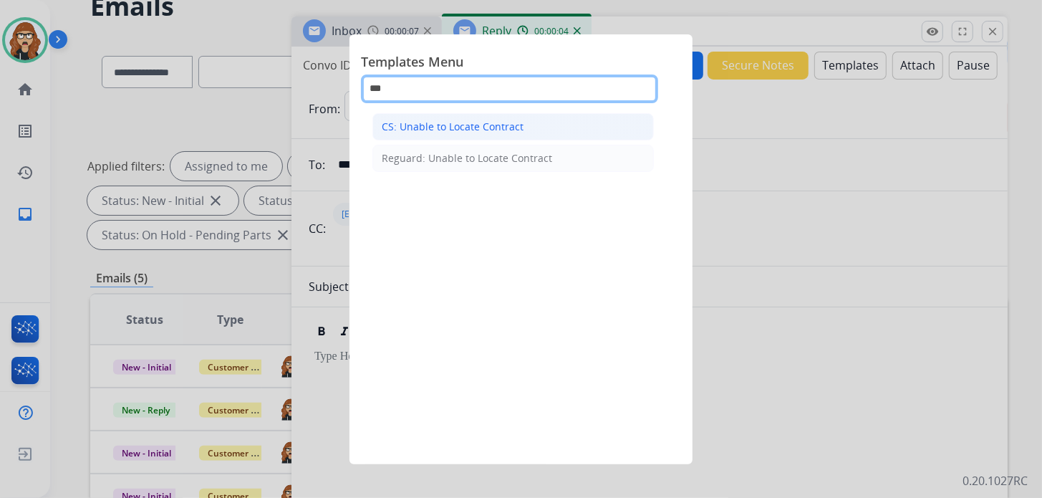
type input "***"
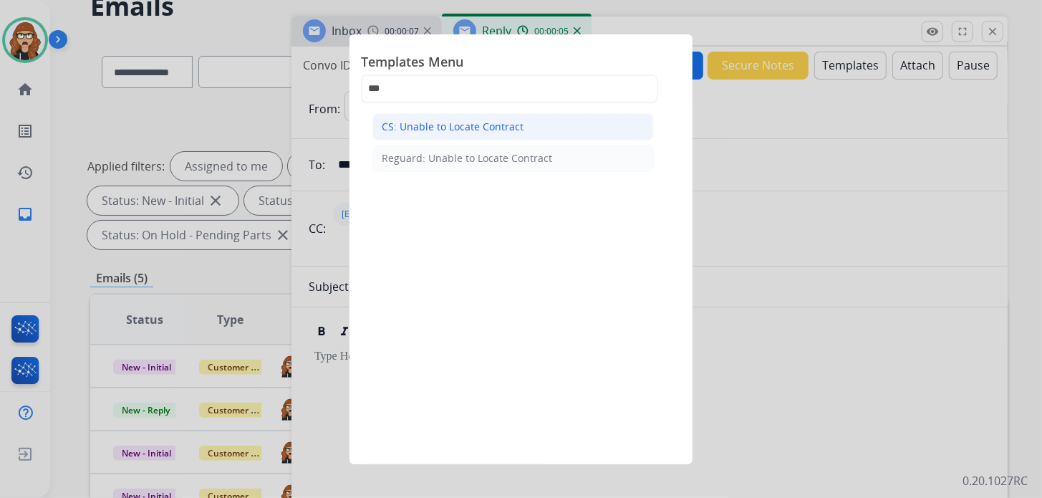
click at [492, 124] on div "CS: Unable to Locate Contract" at bounding box center [453, 127] width 142 height 14
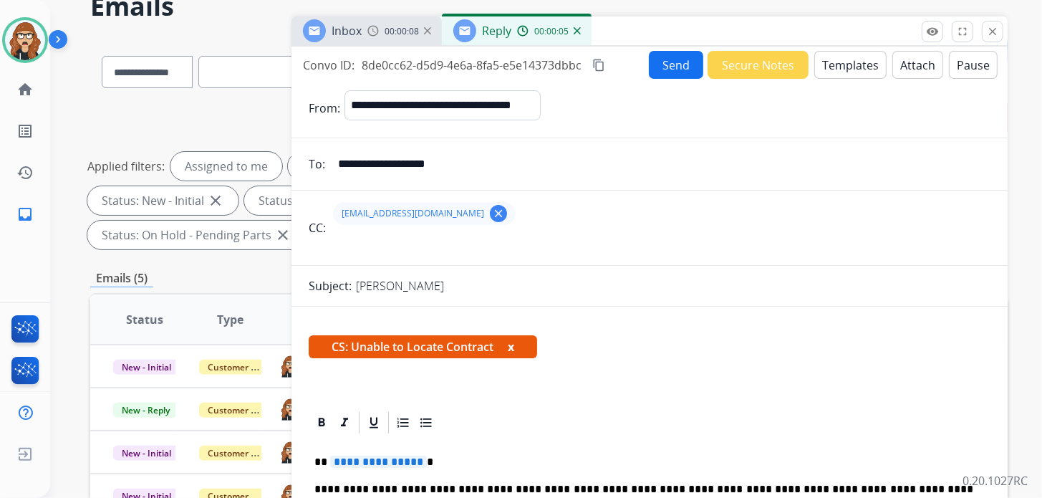
scroll to position [215, 0]
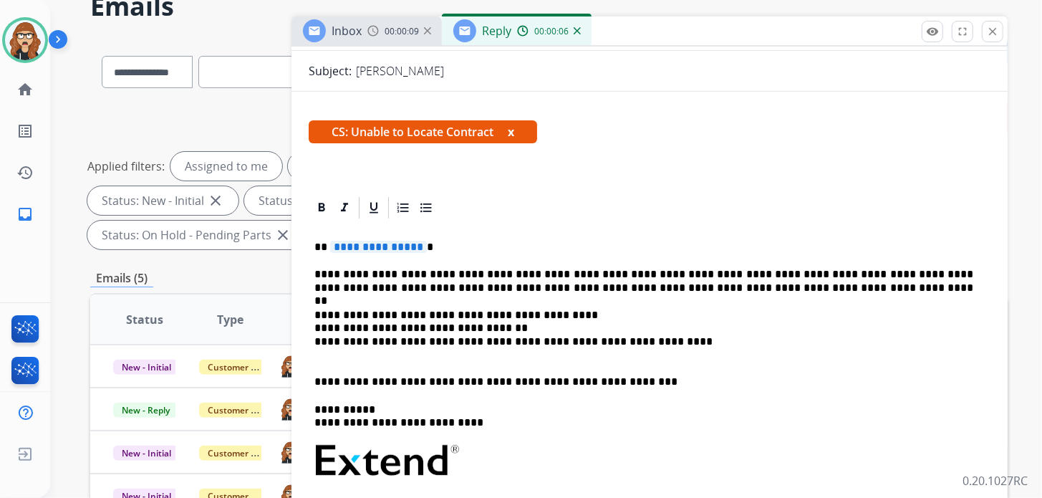
click at [429, 241] on p "**********" at bounding box center [643, 247] width 659 height 13
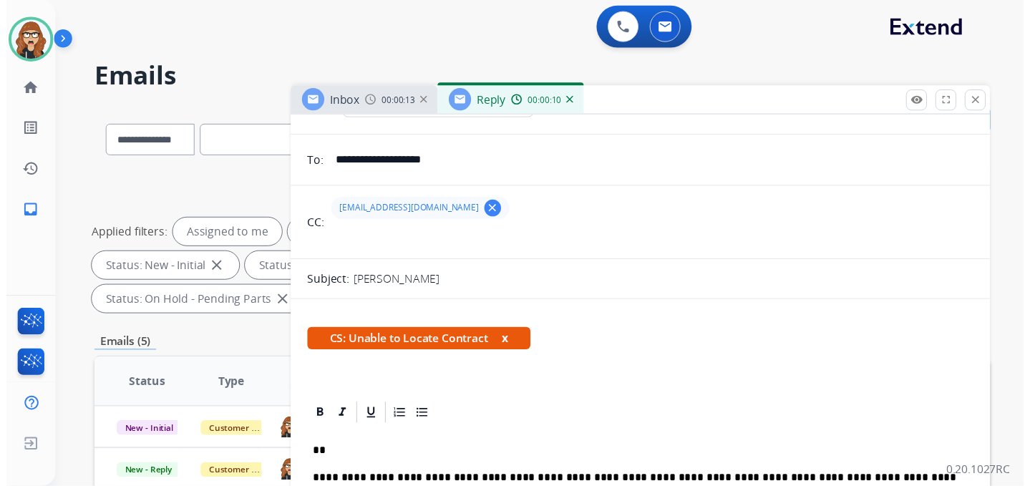
scroll to position [0, 0]
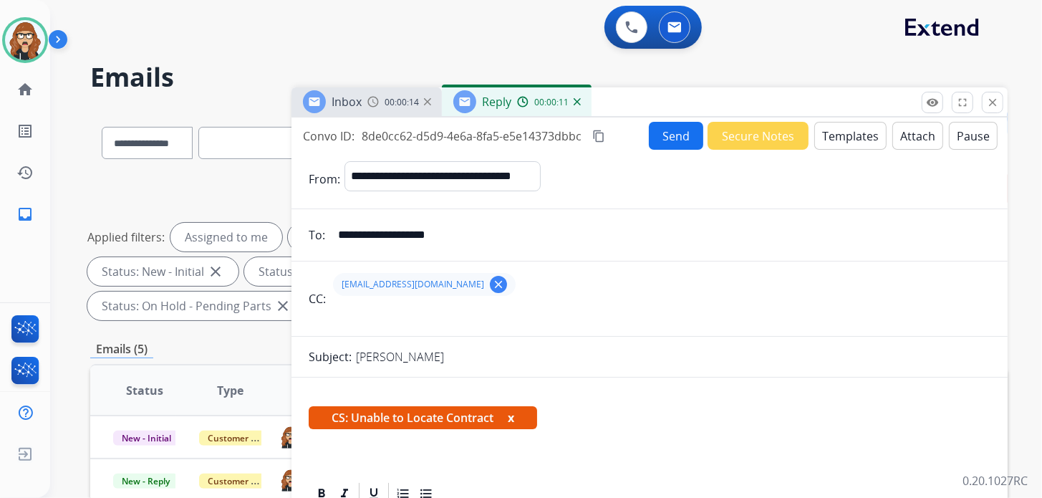
click at [666, 127] on button "Send" at bounding box center [676, 136] width 54 height 28
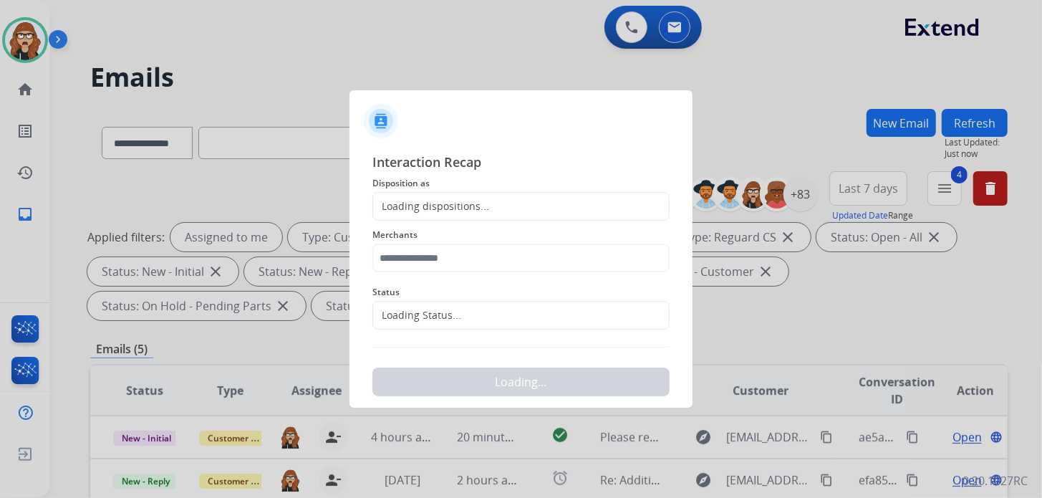
click at [426, 207] on div "Loading dispositions..." at bounding box center [431, 206] width 116 height 14
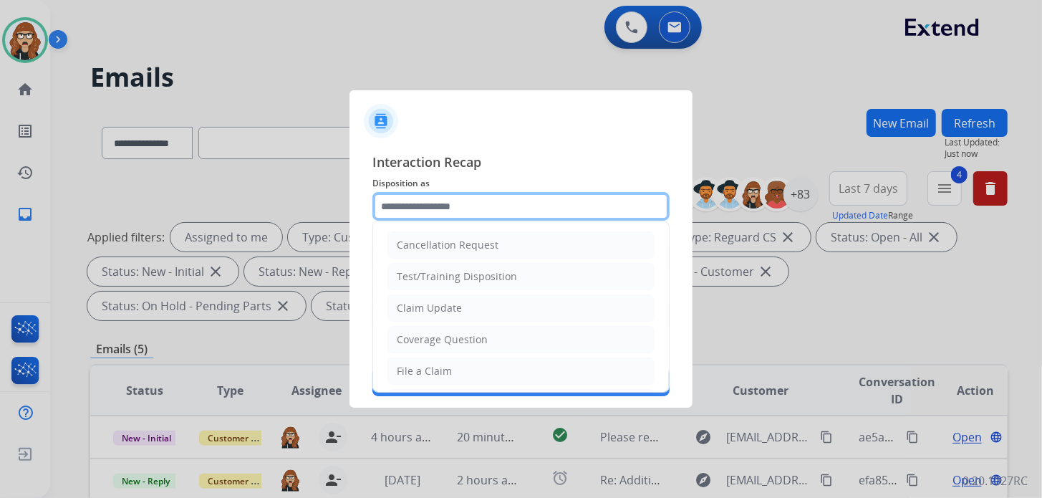
click at [427, 206] on input "text" at bounding box center [520, 206] width 297 height 29
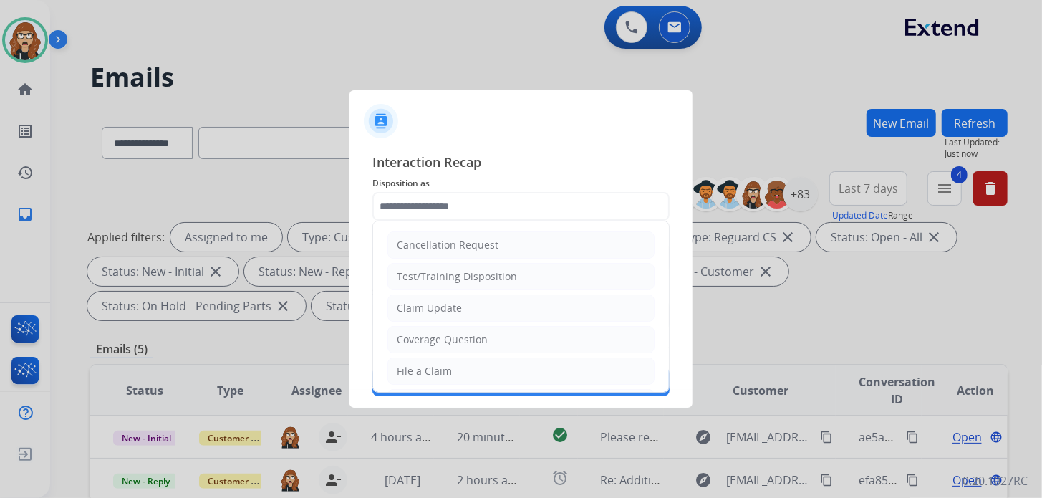
click at [422, 367] on div "File a Claim" at bounding box center [424, 371] width 55 height 14
type input "**********"
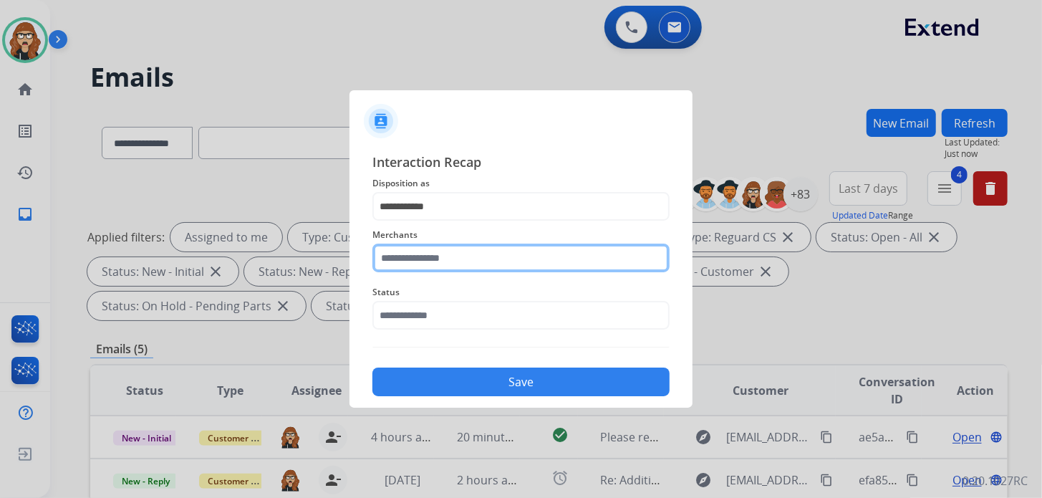
click at [427, 244] on input "text" at bounding box center [520, 257] width 297 height 29
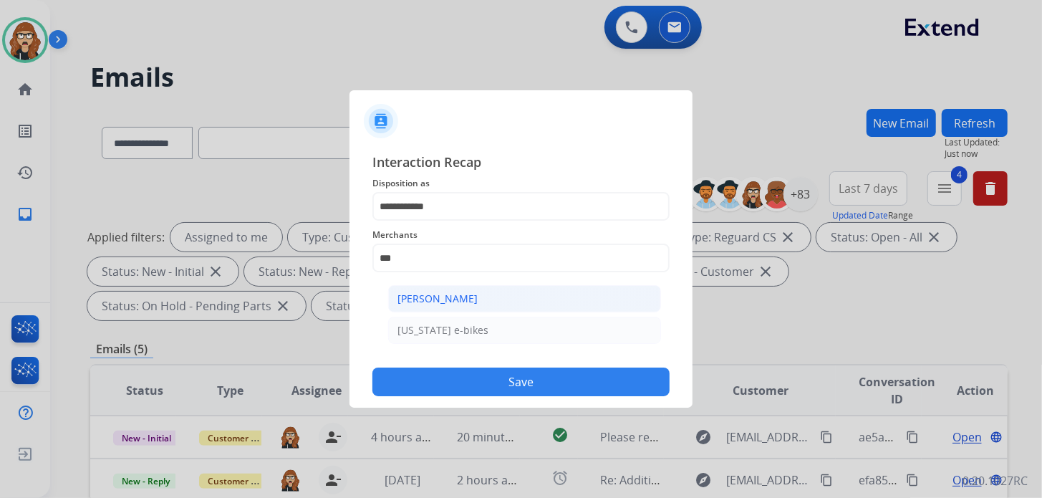
click at [450, 288] on li "[PERSON_NAME]" at bounding box center [524, 298] width 273 height 27
type input "**********"
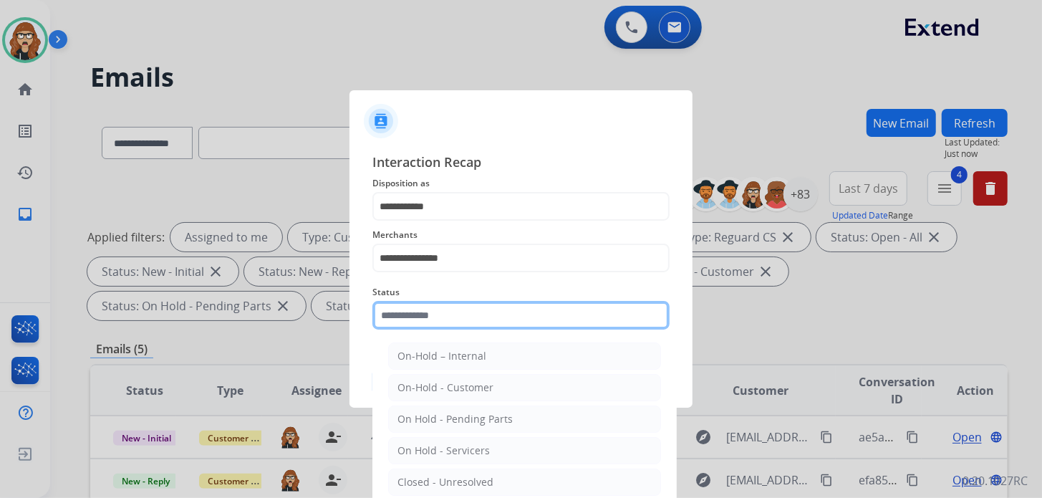
click at [407, 319] on input "text" at bounding box center [520, 315] width 297 height 29
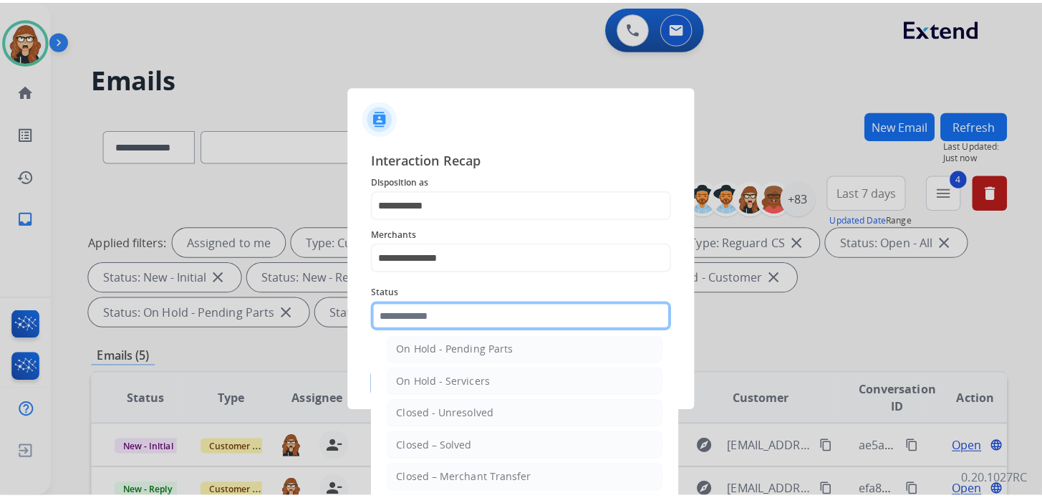
scroll to position [71, 0]
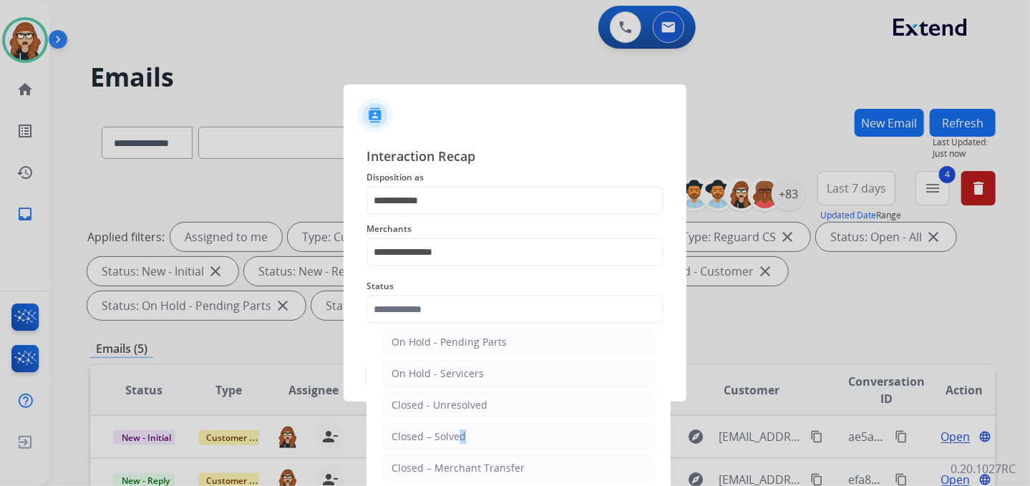
click at [456, 434] on div "Closed – Solved" at bounding box center [429, 437] width 74 height 14
type input "**********"
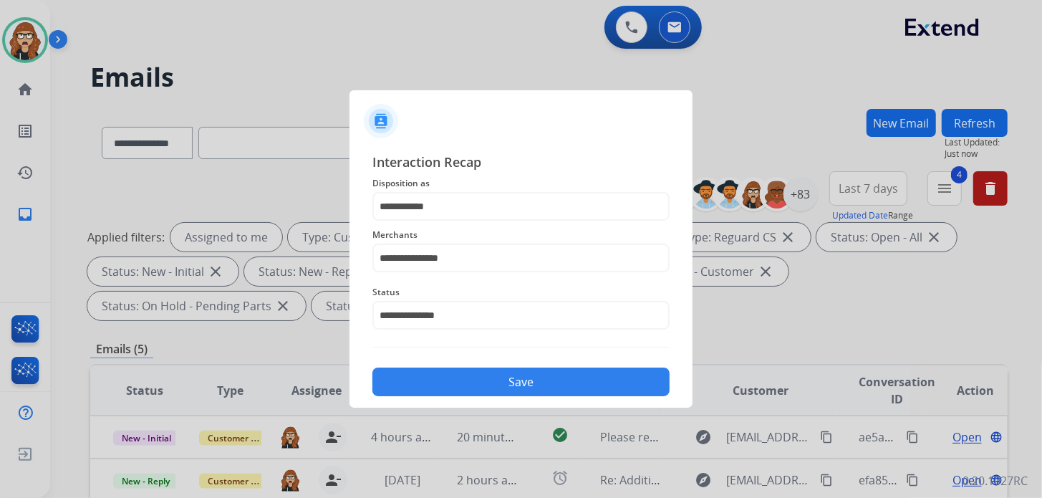
click at [481, 387] on button "Save" at bounding box center [520, 381] width 297 height 29
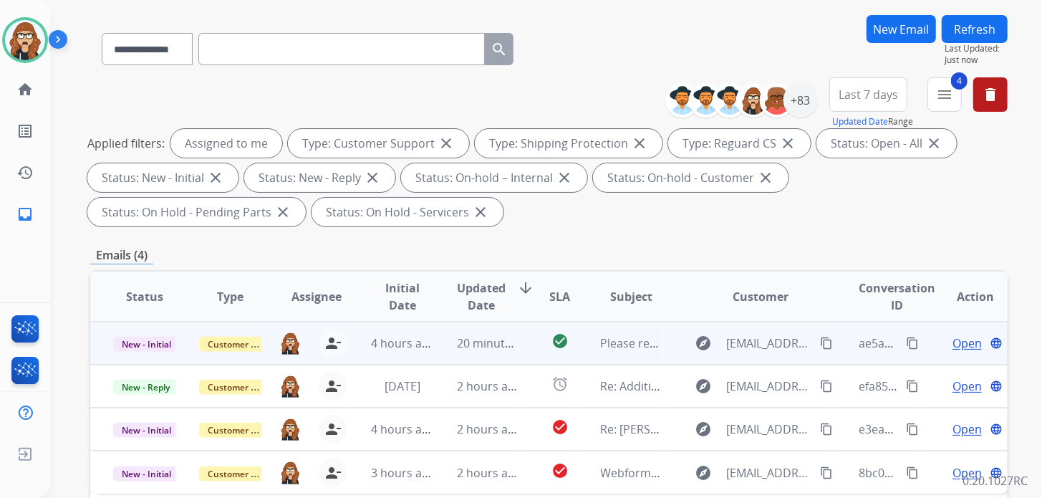
scroll to position [142, 0]
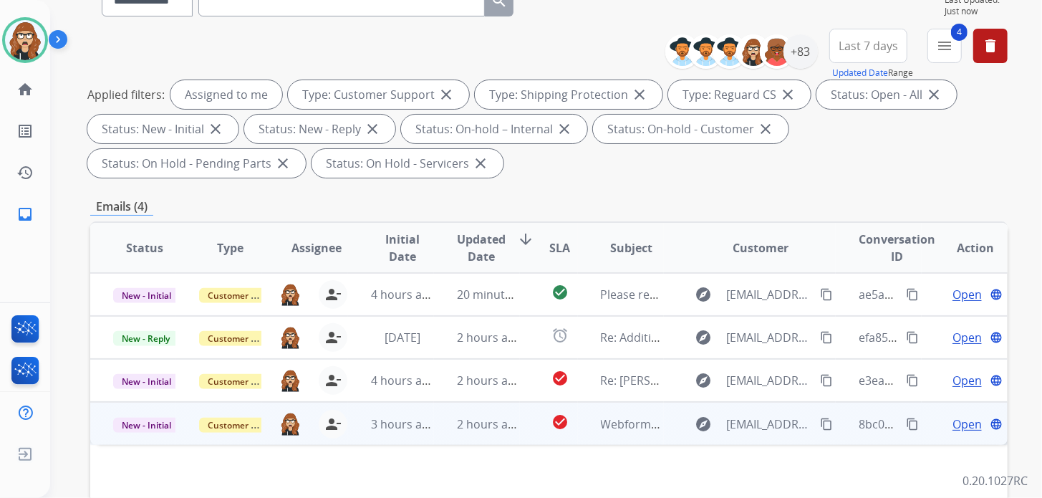
click at [958, 423] on span "Open" at bounding box center [966, 423] width 29 height 17
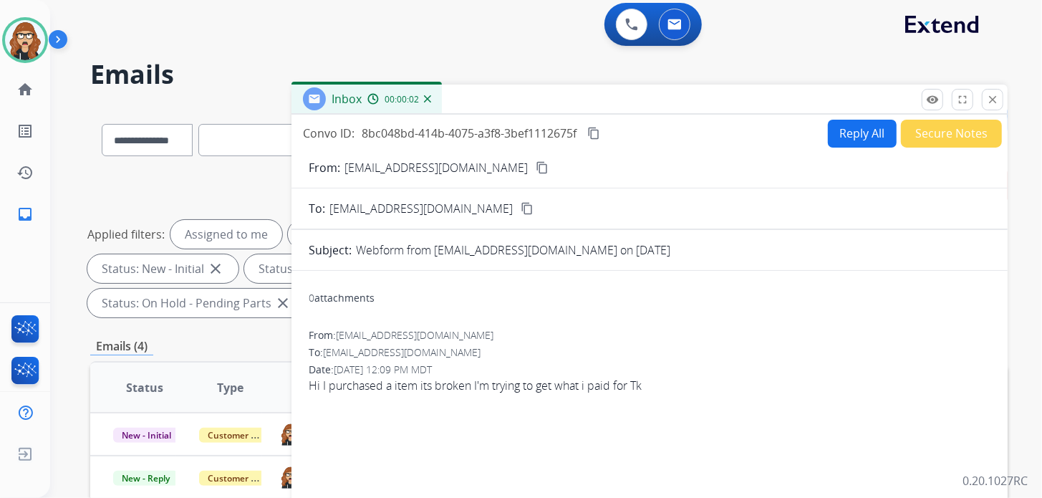
scroll to position [0, 0]
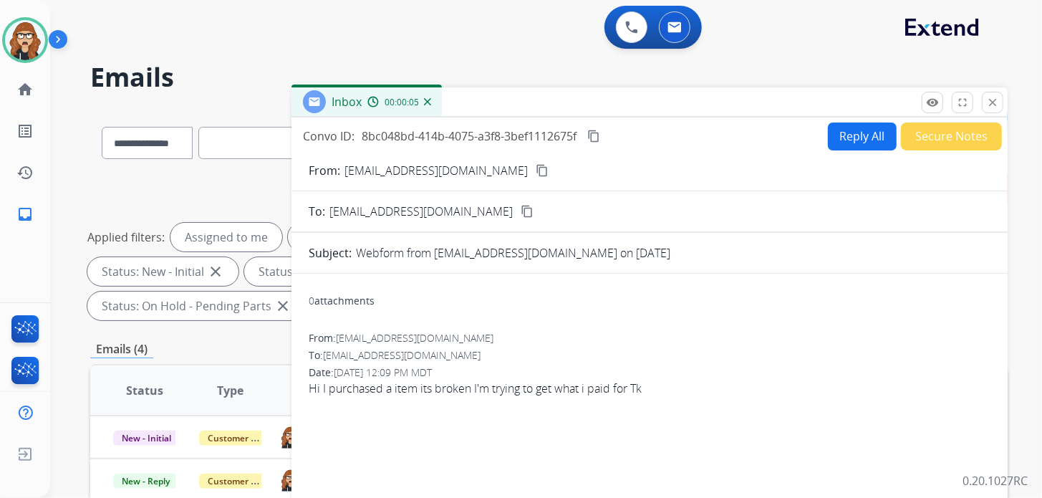
click at [536, 170] on mat-icon "content_copy" at bounding box center [542, 170] width 13 height 13
click at [861, 135] on button "Reply All" at bounding box center [862, 136] width 69 height 28
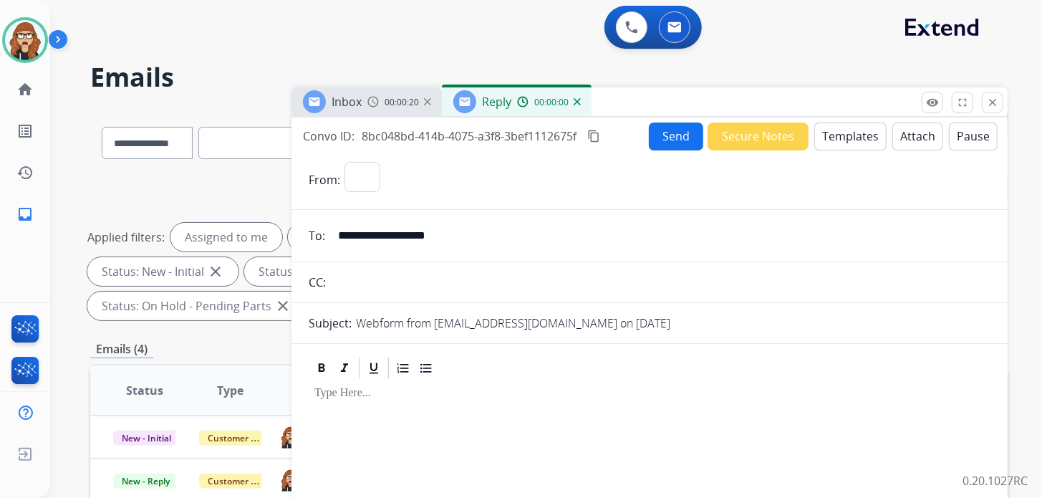
select select "**********"
click at [853, 135] on button "Templates" at bounding box center [850, 136] width 72 height 28
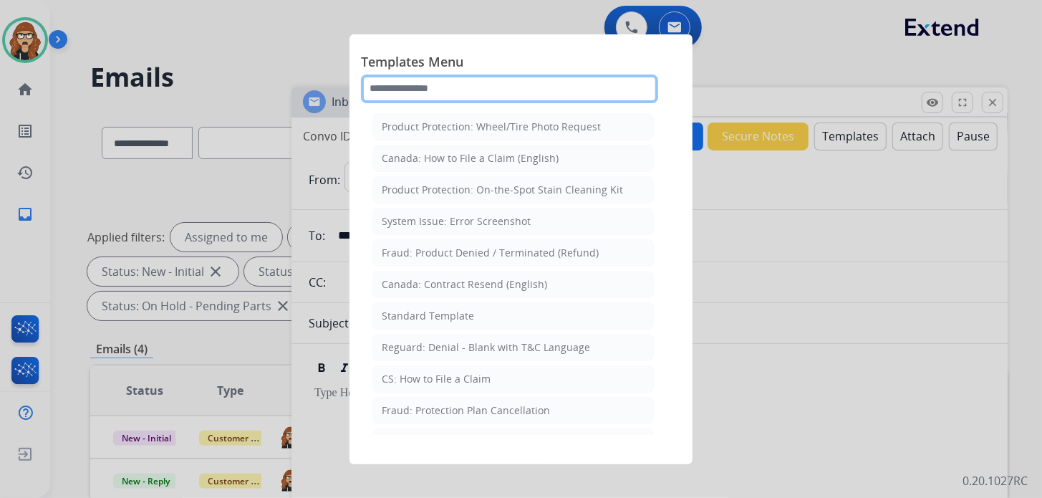
click at [566, 80] on input "text" at bounding box center [509, 88] width 297 height 29
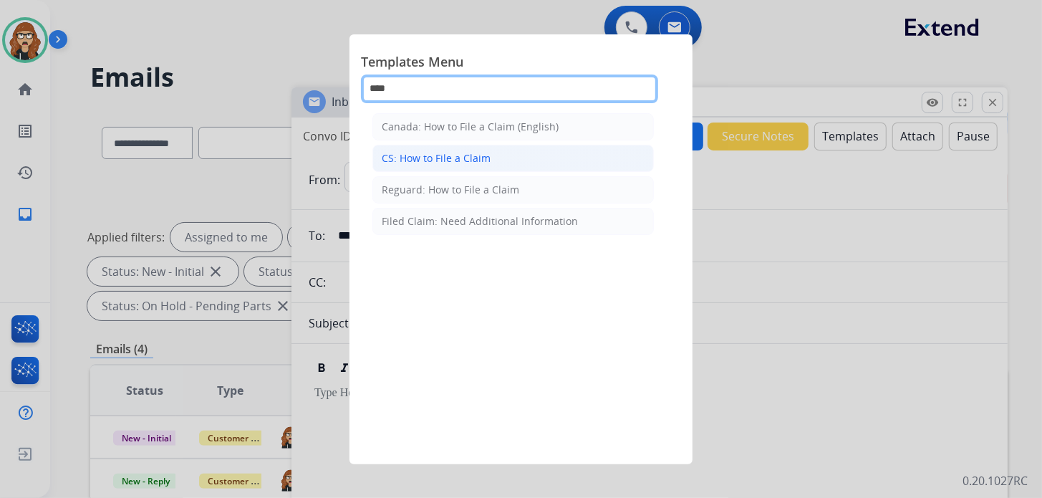
type input "****"
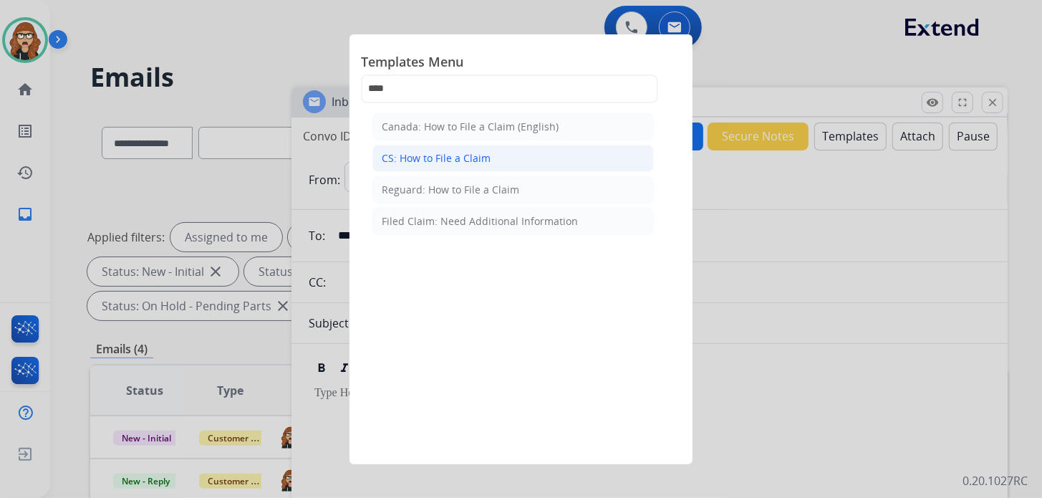
click at [452, 160] on div "CS: How to File a Claim" at bounding box center [436, 158] width 109 height 14
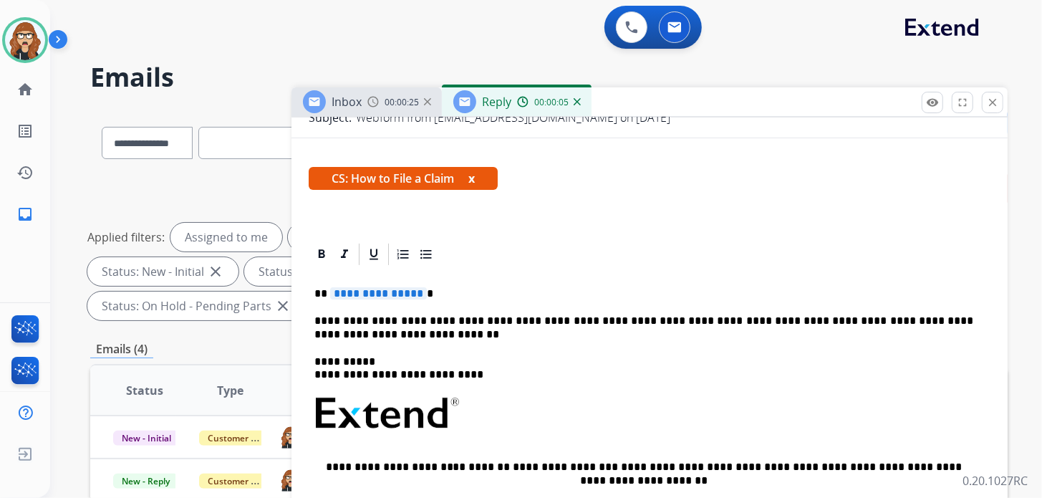
scroll to position [208, 0]
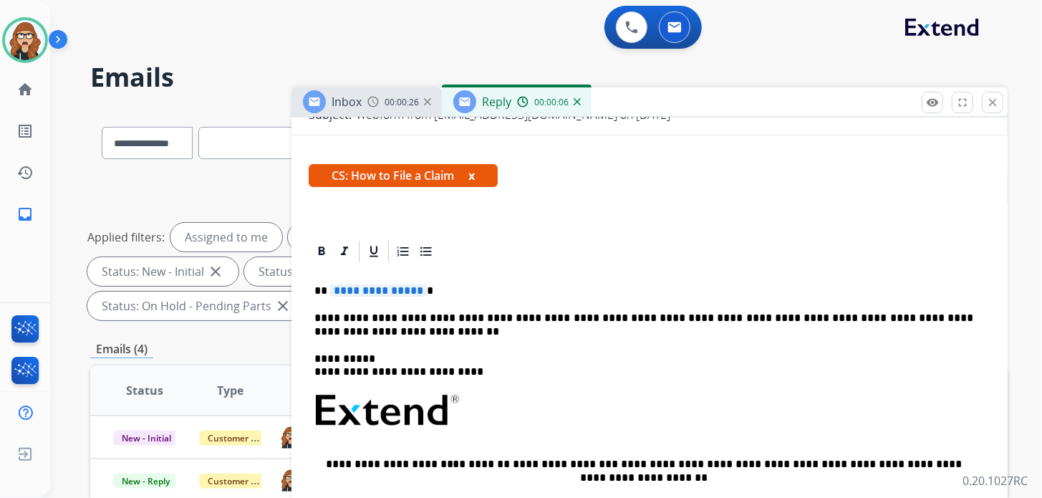
click at [445, 296] on p "**********" at bounding box center [643, 290] width 659 height 13
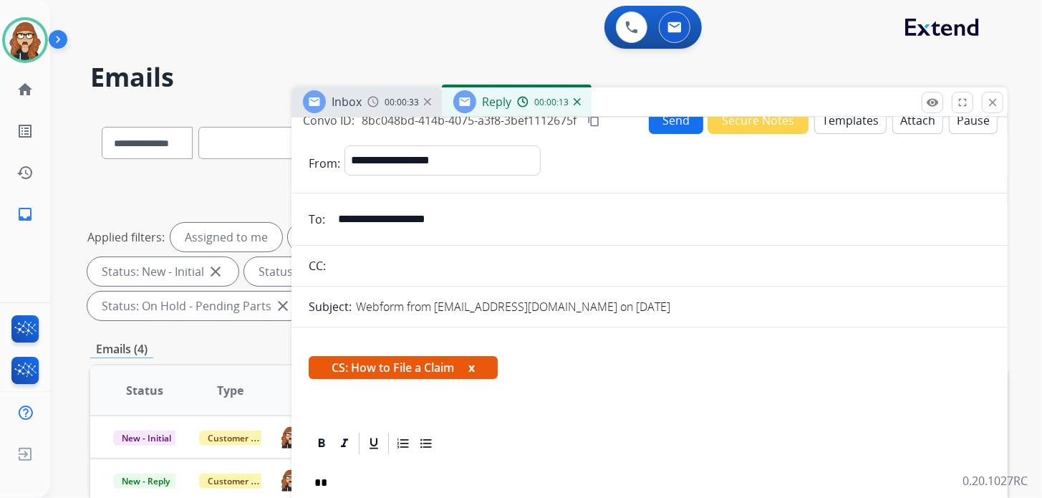
scroll to position [0, 0]
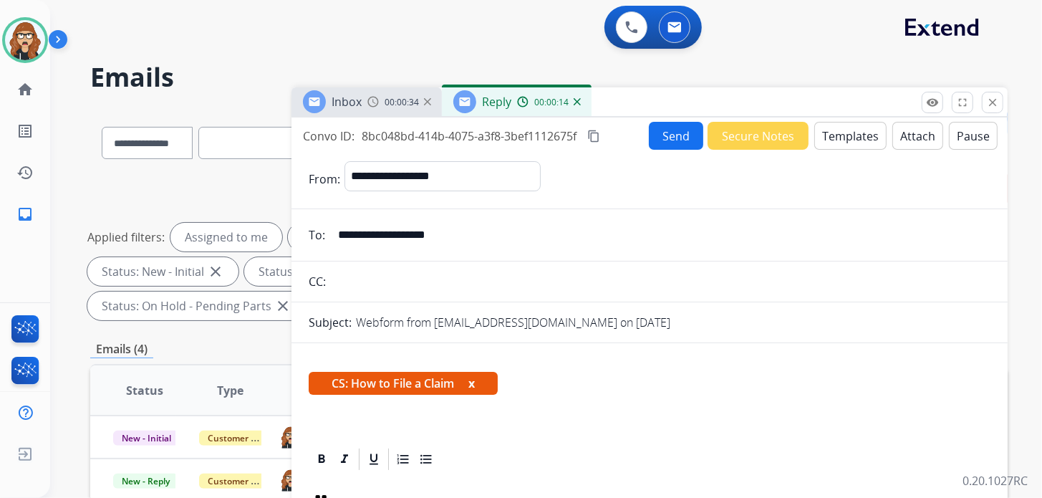
drag, startPoint x: 514, startPoint y: 244, endPoint x: 294, endPoint y: 226, distance: 220.5
click at [294, 226] on div "**********" at bounding box center [649, 235] width 716 height 29
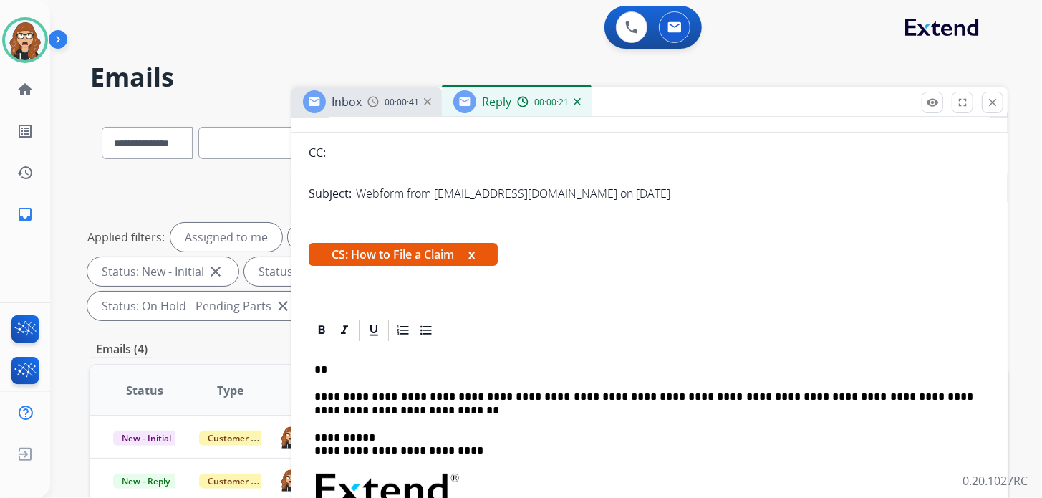
scroll to position [208, 0]
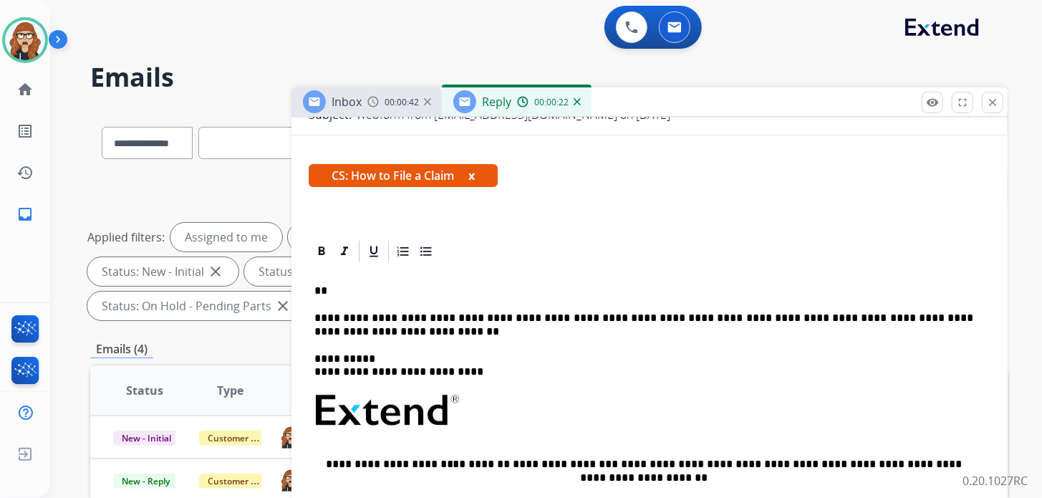
click at [418, 291] on p "**" at bounding box center [643, 290] width 659 height 13
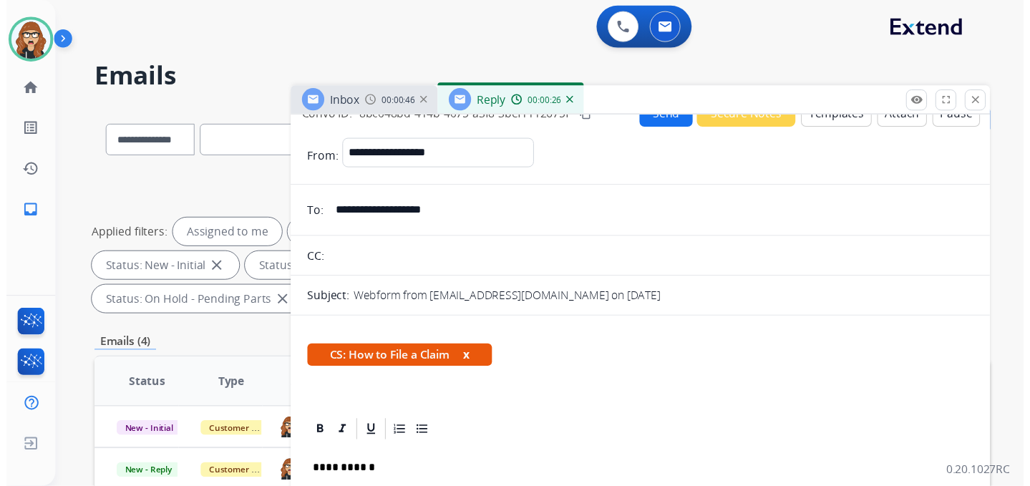
scroll to position [0, 0]
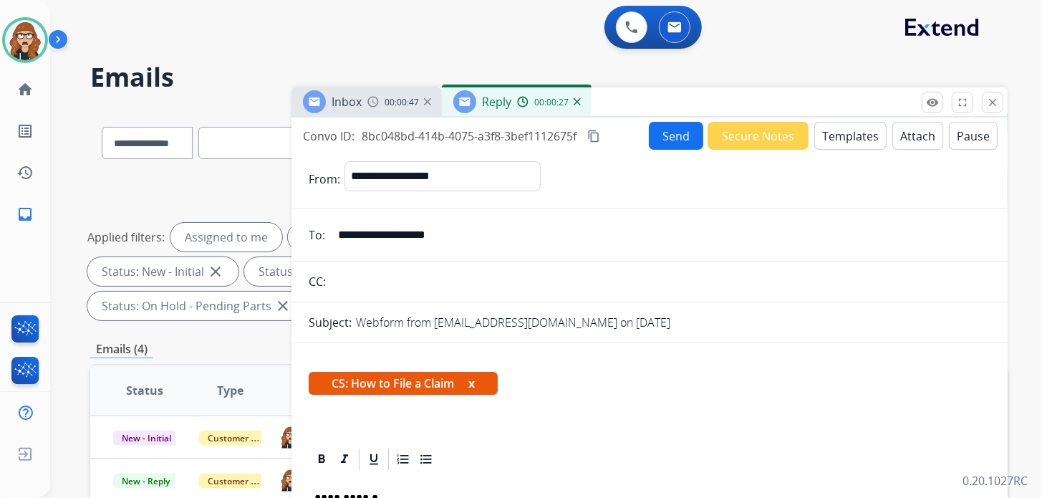
click at [665, 141] on button "Send" at bounding box center [676, 136] width 54 height 28
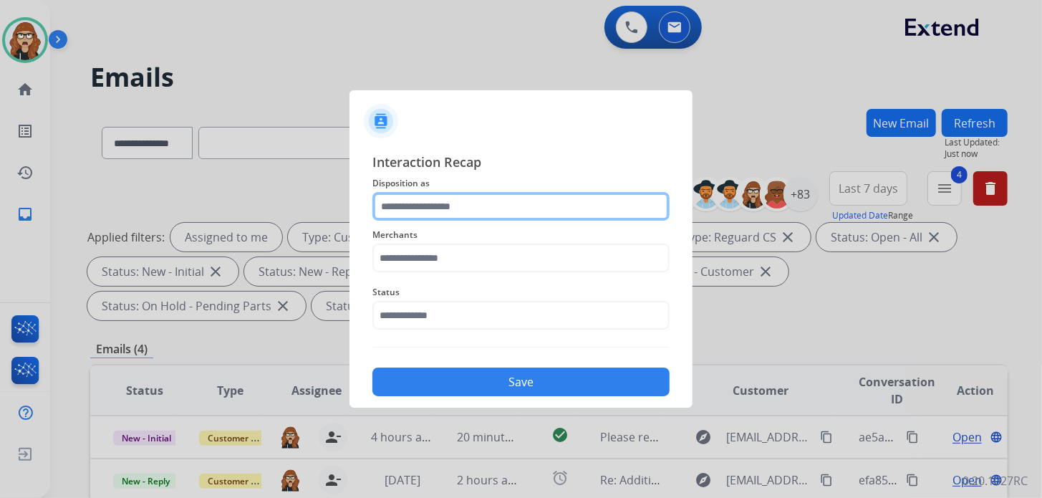
click at [472, 214] on input "text" at bounding box center [520, 206] width 297 height 29
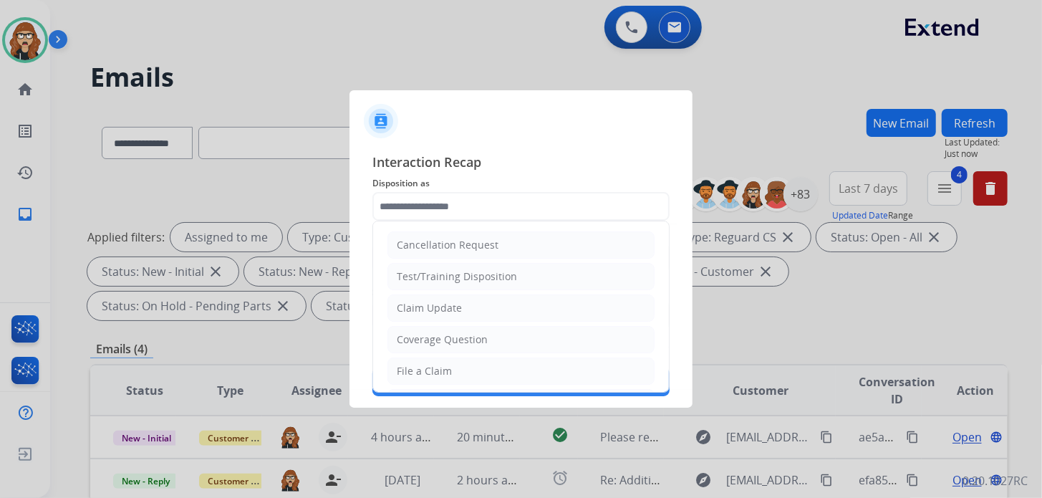
click at [448, 376] on li "File a Claim" at bounding box center [520, 370] width 267 height 27
type input "**********"
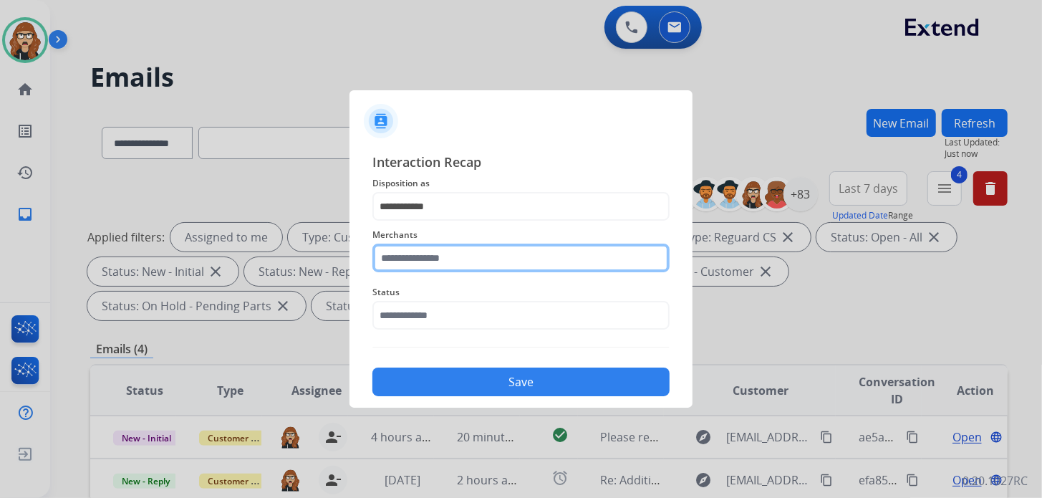
click at [450, 257] on input "text" at bounding box center [520, 257] width 297 height 29
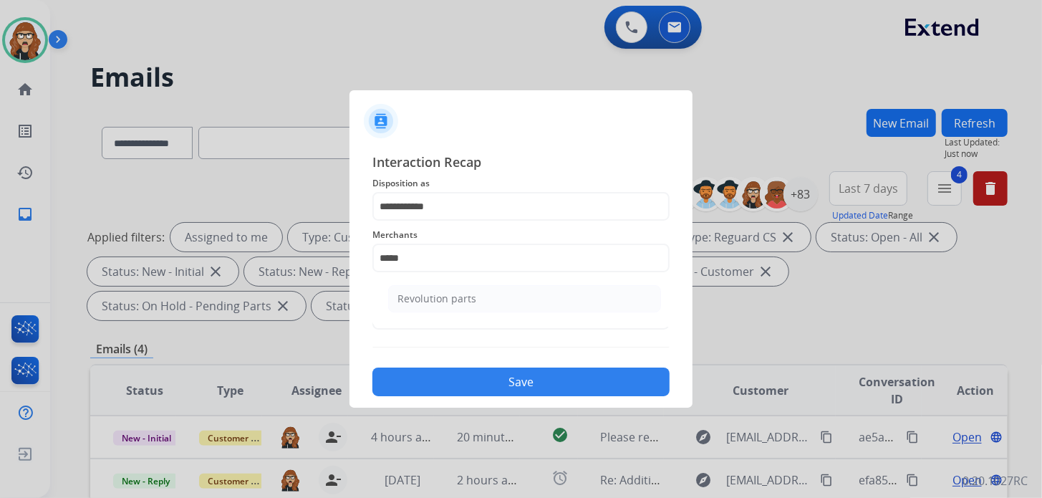
click at [472, 315] on ul "Revolution parts" at bounding box center [524, 302] width 281 height 49
click at [474, 296] on li "Revolution parts" at bounding box center [524, 298] width 273 height 27
type input "**********"
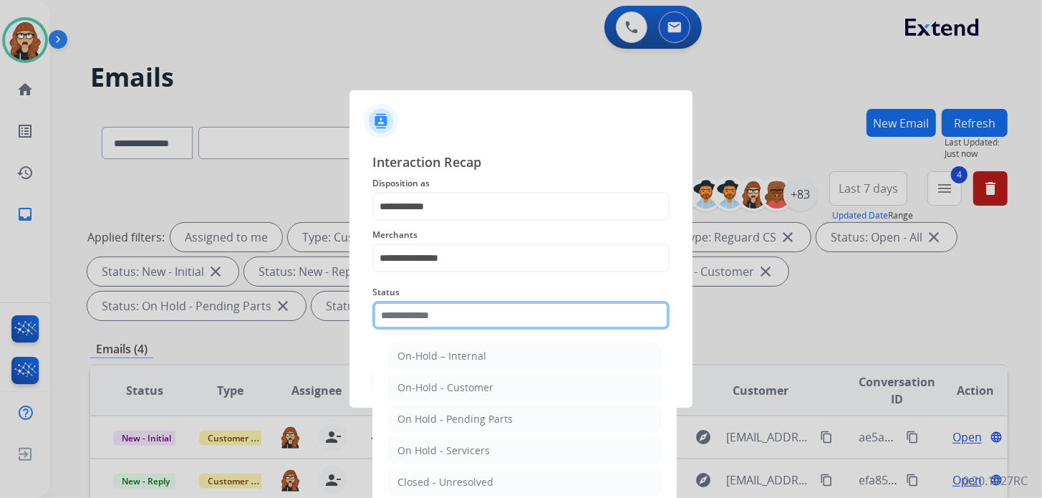
click at [452, 309] on input "text" at bounding box center [520, 315] width 297 height 29
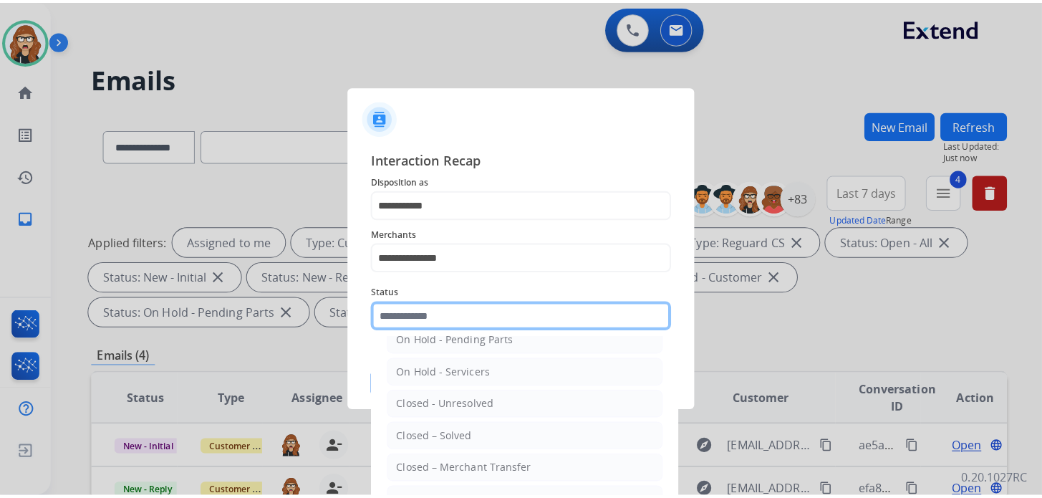
scroll to position [82, 0]
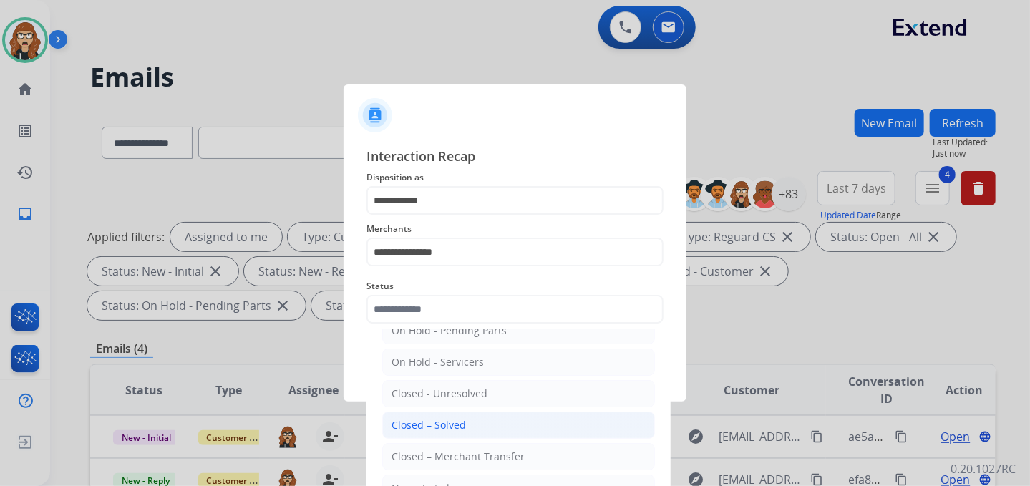
click at [477, 429] on li "Closed – Solved" at bounding box center [518, 425] width 273 height 27
type input "**********"
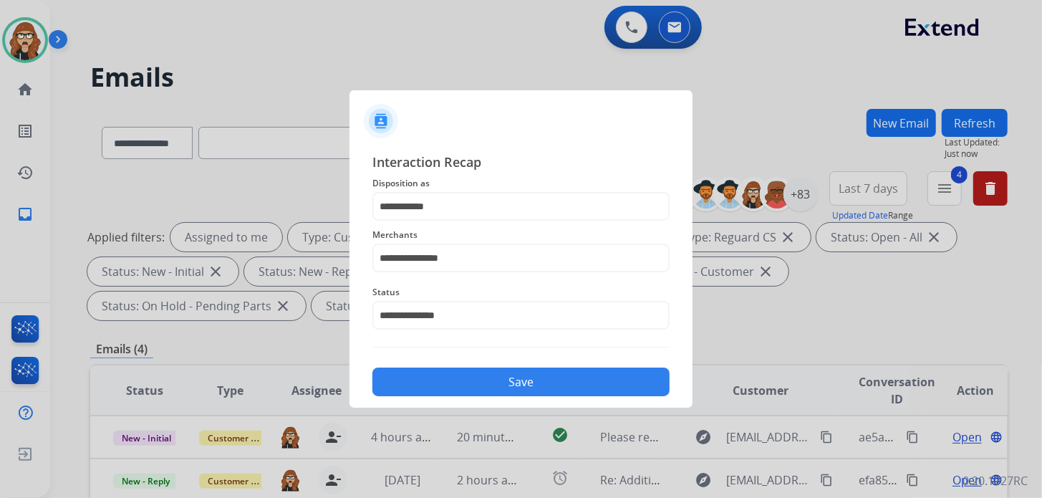
click at [484, 385] on button "Save" at bounding box center [520, 381] width 297 height 29
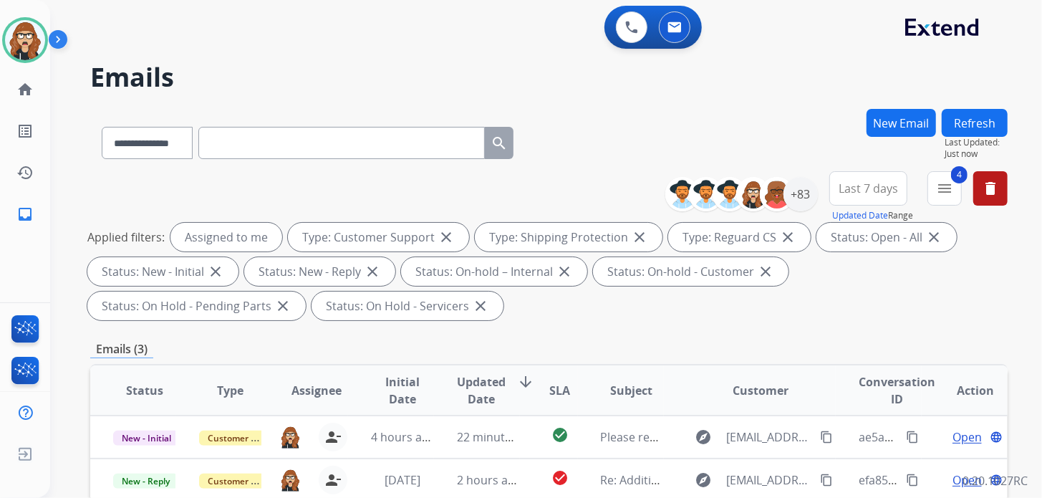
drag, startPoint x: 761, startPoint y: 83, endPoint x: 770, endPoint y: 137, distance: 55.2
click at [761, 83] on h2 "Emails" at bounding box center [548, 77] width 917 height 29
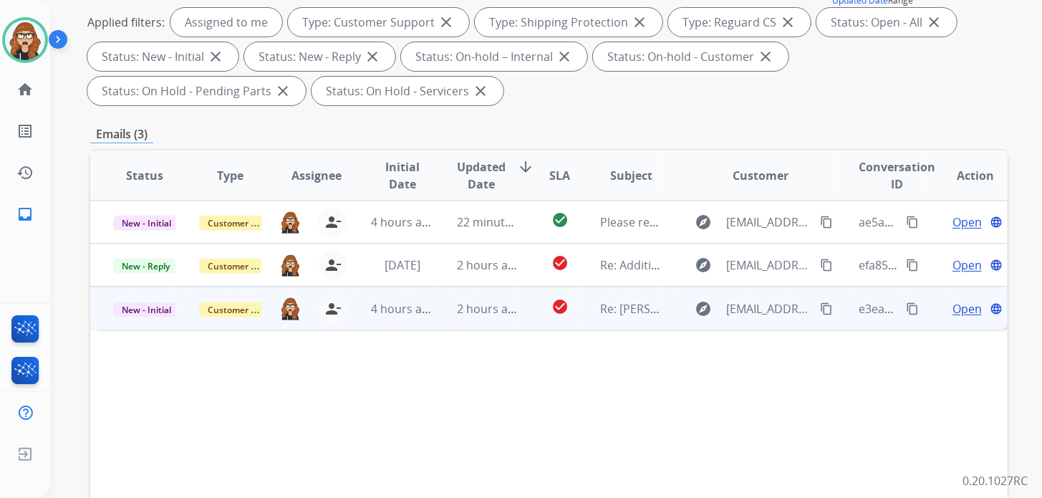
click at [962, 305] on span "Open" at bounding box center [966, 308] width 29 height 17
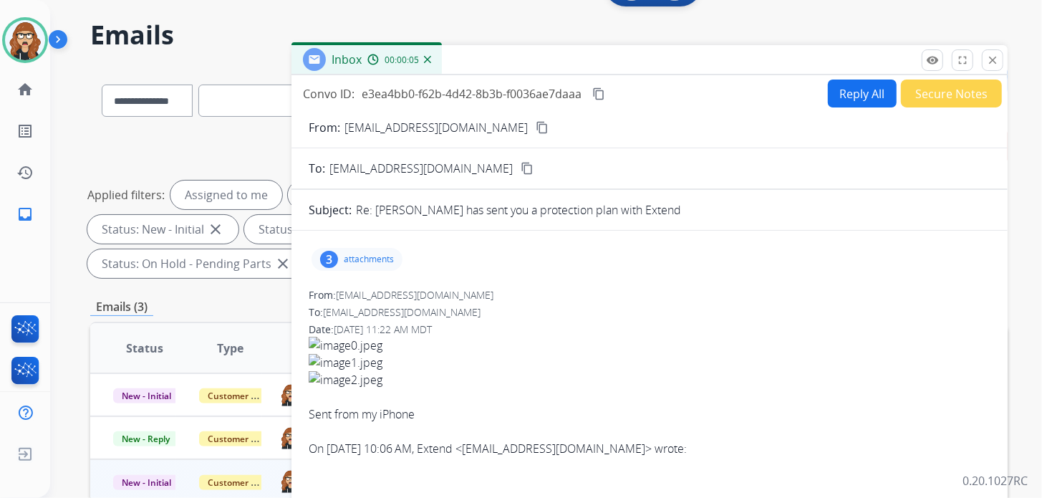
scroll to position [0, 0]
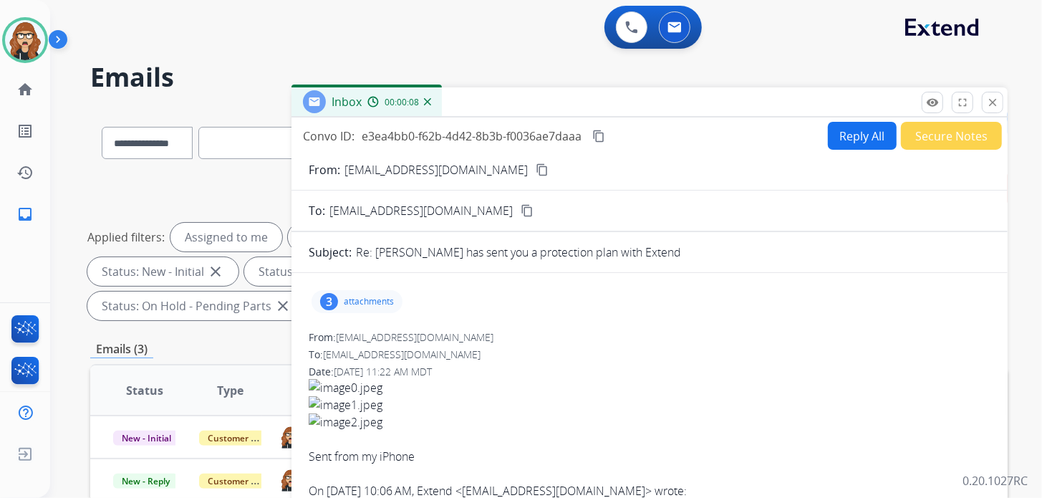
click at [536, 168] on mat-icon "content_copy" at bounding box center [542, 169] width 13 height 13
click at [369, 300] on p "attachments" at bounding box center [369, 301] width 50 height 11
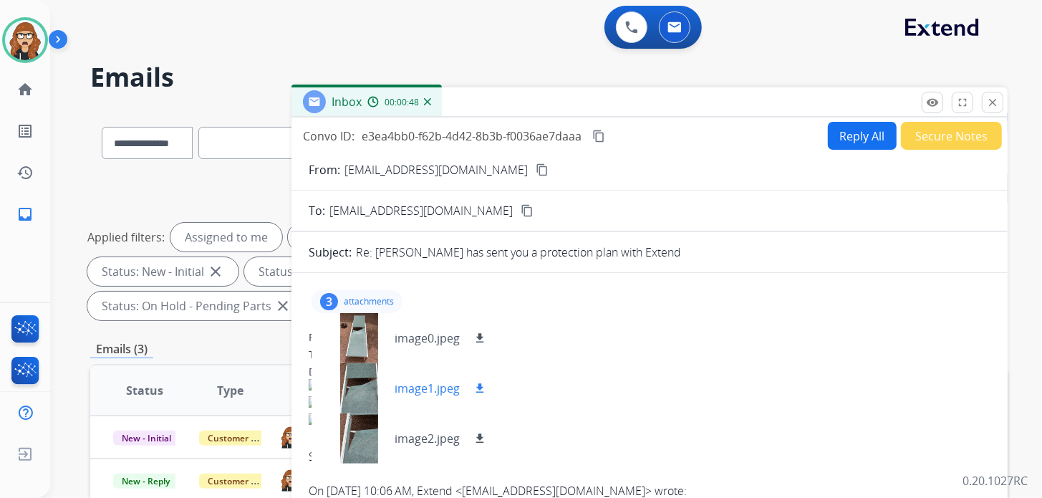
drag, startPoint x: 480, startPoint y: 336, endPoint x: 479, endPoint y: 371, distance: 35.1
click at [480, 335] on mat-icon "download" at bounding box center [479, 337] width 13 height 13
drag, startPoint x: 478, startPoint y: 387, endPoint x: 480, endPoint y: 432, distance: 45.2
click at [478, 387] on mat-icon "download" at bounding box center [479, 388] width 13 height 13
click at [481, 433] on mat-icon "download" at bounding box center [479, 438] width 13 height 13
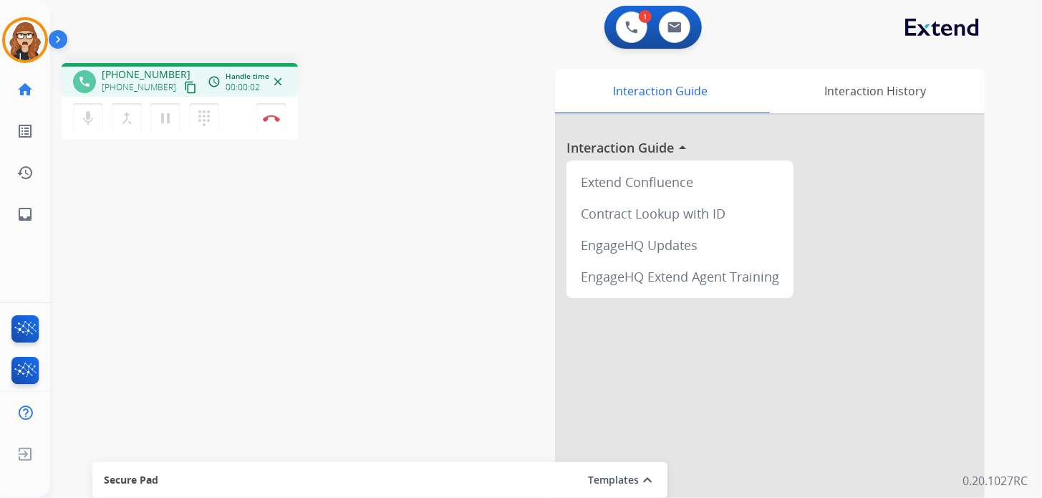
click at [184, 90] on mat-icon "content_copy" at bounding box center [190, 87] width 13 height 13
click at [95, 208] on span "Emails" at bounding box center [77, 215] width 40 height 26
click at [279, 112] on button "Disconnect" at bounding box center [271, 118] width 30 height 30
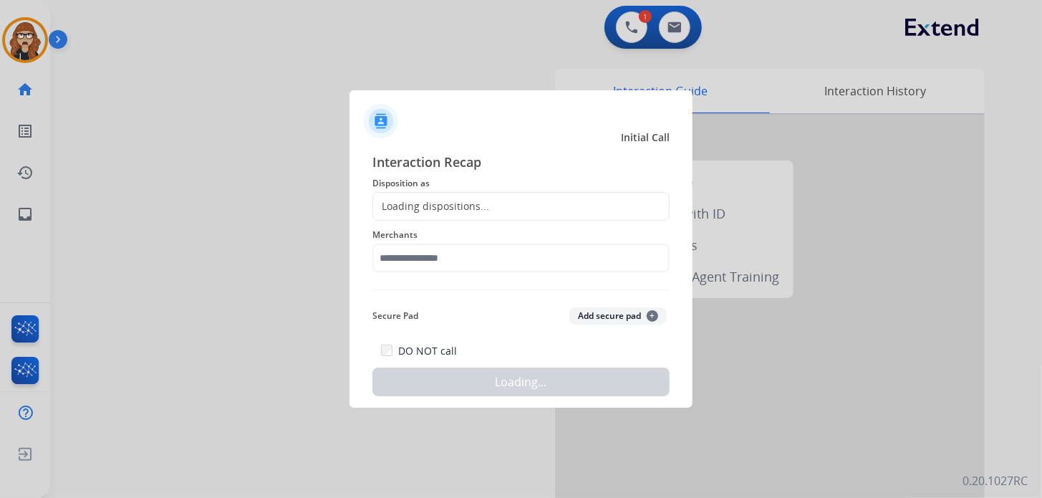
click at [412, 202] on div "Loading dispositions..." at bounding box center [431, 206] width 116 height 14
click at [466, 190] on span "Disposition as" at bounding box center [520, 183] width 297 height 17
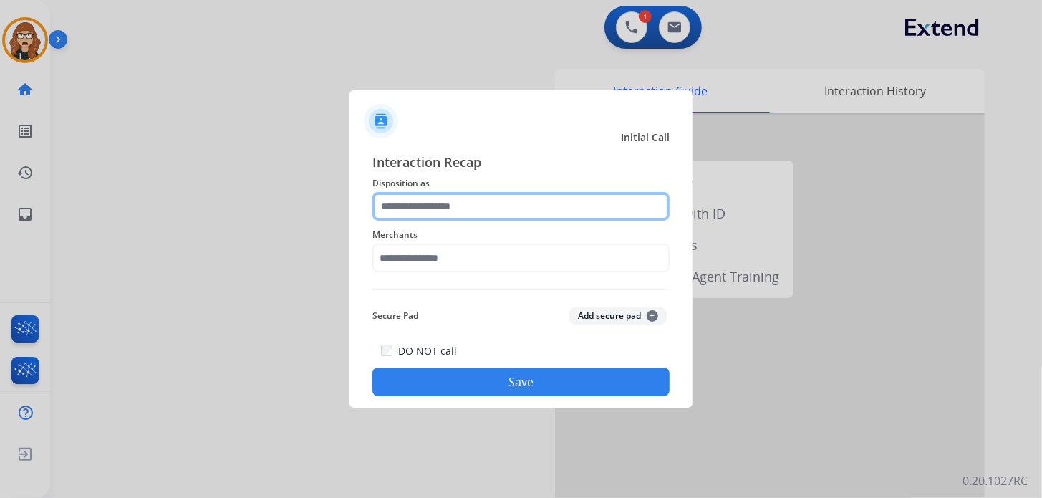
click at [460, 202] on input "text" at bounding box center [520, 206] width 297 height 29
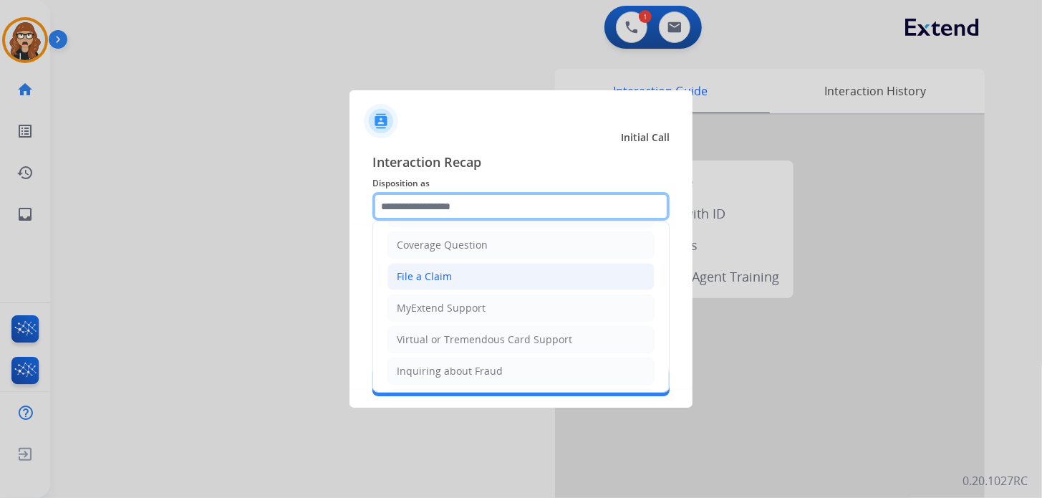
scroll to position [71, 0]
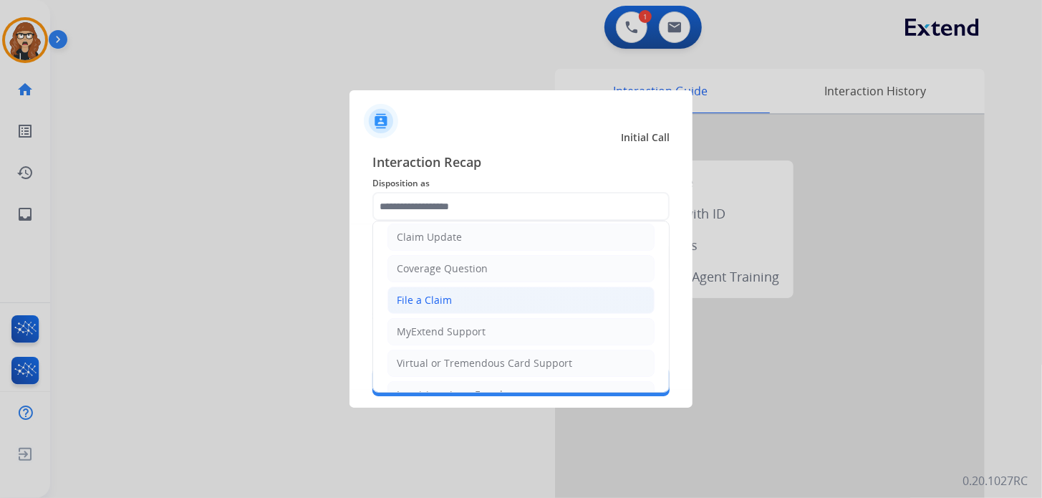
click at [455, 302] on li "File a Claim" at bounding box center [520, 299] width 267 height 27
type input "**********"
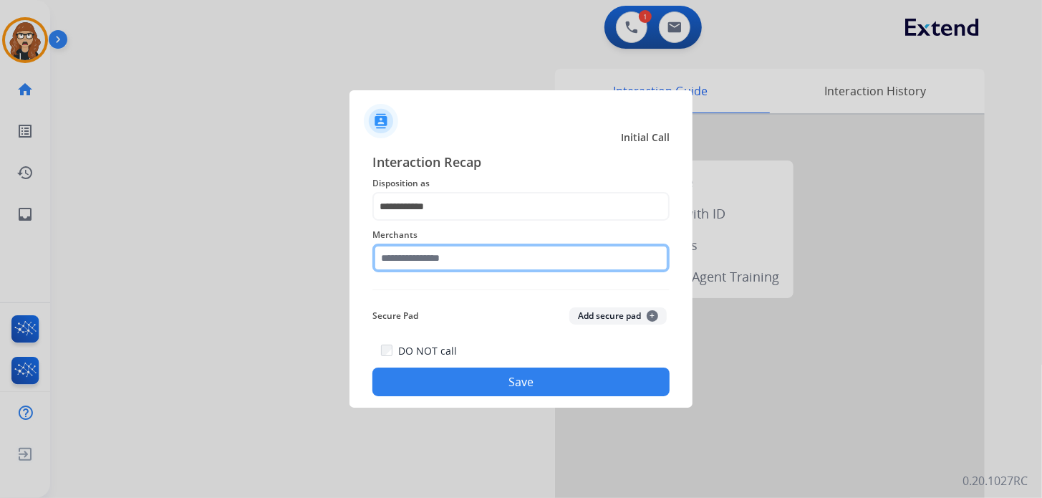
click at [443, 250] on input "text" at bounding box center [520, 257] width 297 height 29
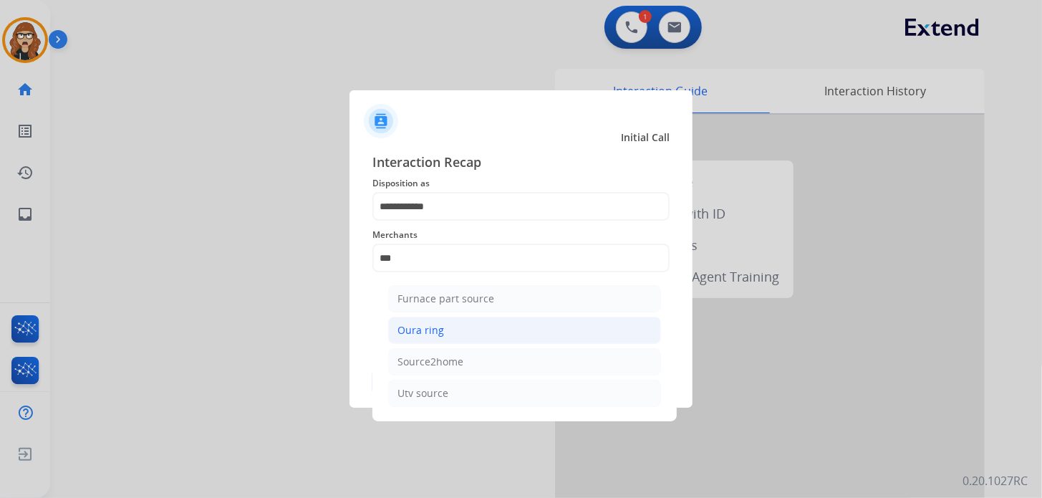
click at [435, 340] on li "Oura ring" at bounding box center [524, 329] width 273 height 27
type input "*********"
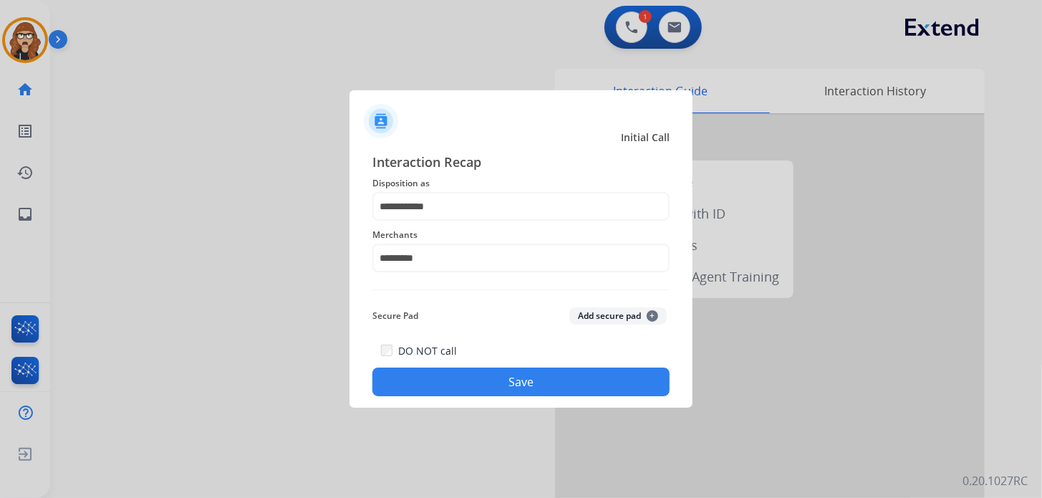
click at [442, 388] on button "Save" at bounding box center [520, 381] width 297 height 29
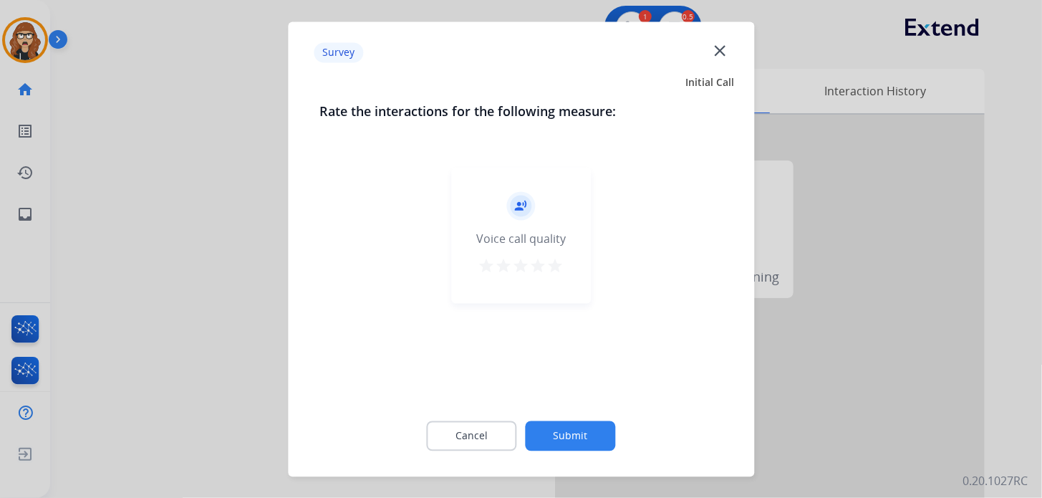
click at [551, 271] on mat-icon "star" at bounding box center [555, 265] width 17 height 17
click at [568, 439] on button "Submit" at bounding box center [571, 435] width 90 height 30
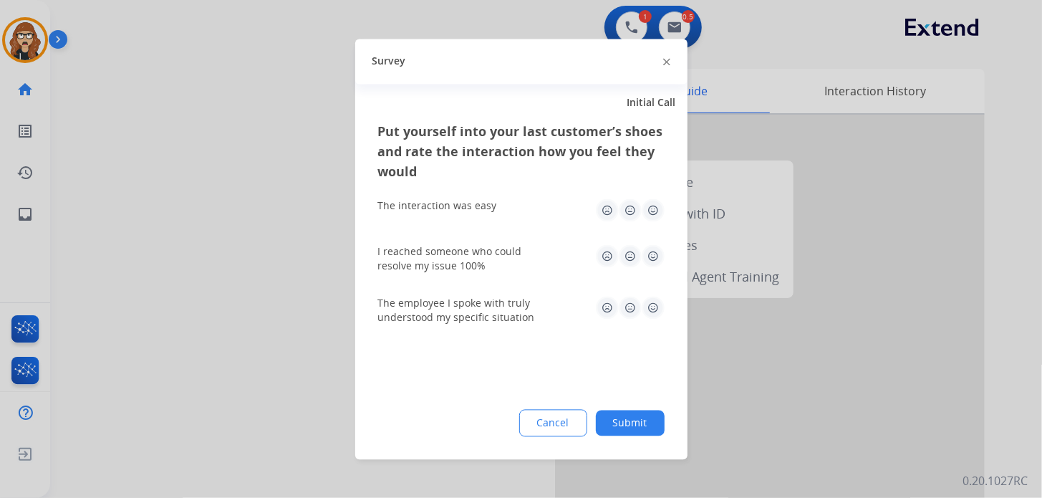
click at [649, 213] on img at bounding box center [653, 209] width 23 height 23
click at [654, 246] on img at bounding box center [653, 255] width 23 height 23
click at [649, 310] on img at bounding box center [653, 307] width 23 height 23
drag, startPoint x: 638, startPoint y: 425, endPoint x: 508, endPoint y: 101, distance: 349.3
click at [638, 425] on button "Submit" at bounding box center [630, 423] width 69 height 26
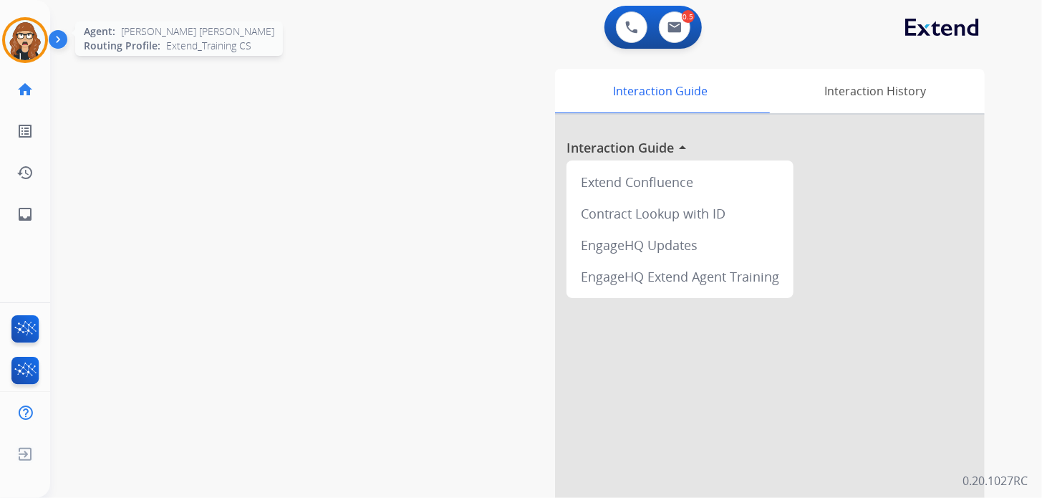
click at [2, 25] on div "Agent: Ann Marie Routing Profile: Extend_Training CS" at bounding box center [25, 40] width 46 height 46
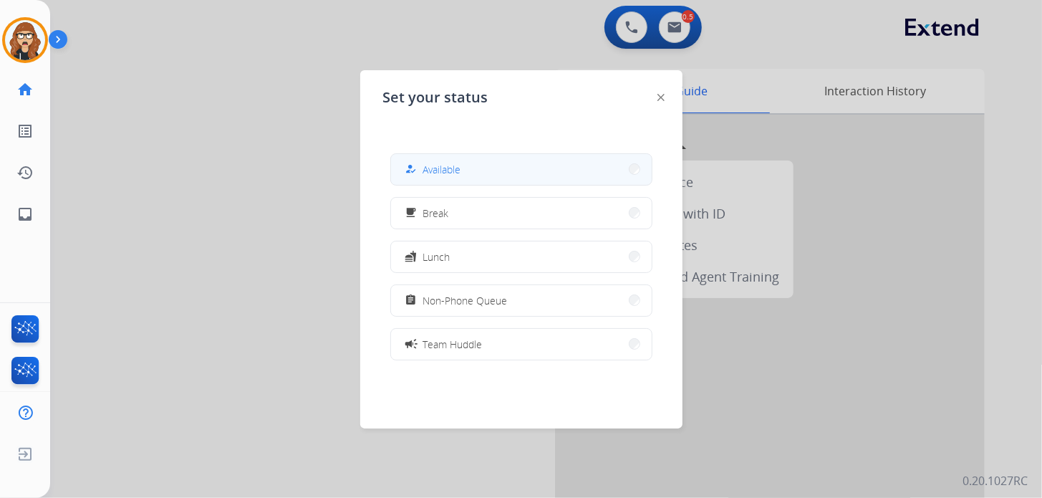
click at [480, 165] on button "how_to_reg Available" at bounding box center [521, 169] width 261 height 31
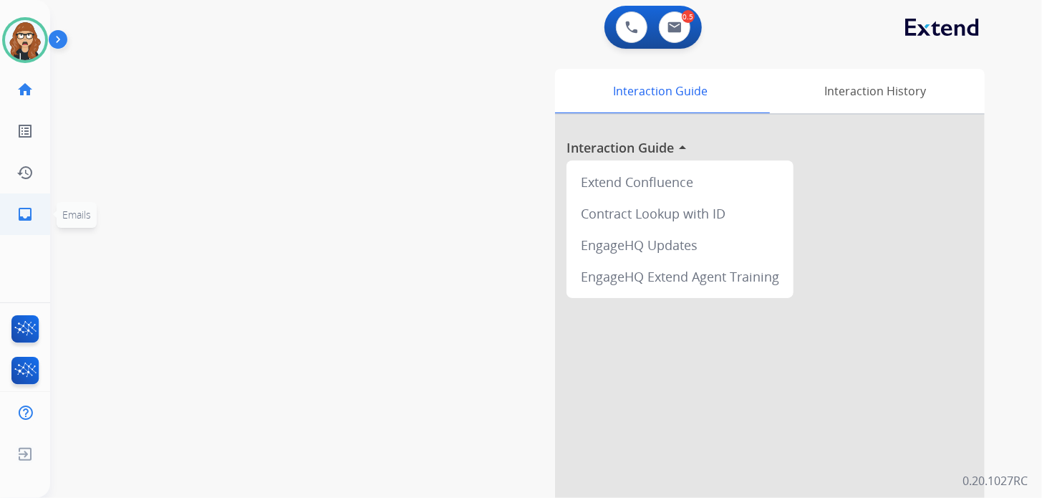
click at [25, 212] on link "inbox Emails" at bounding box center [25, 214] width 40 height 40
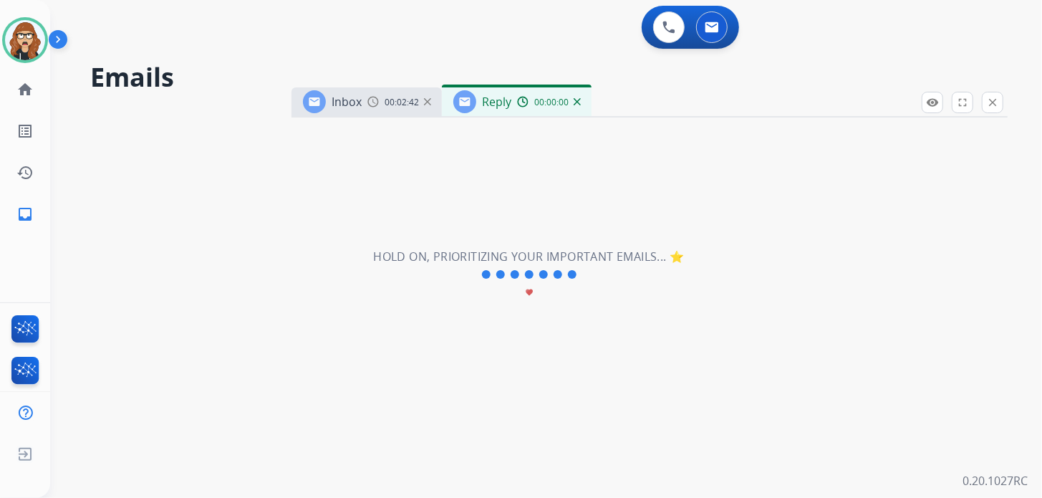
select select "**********"
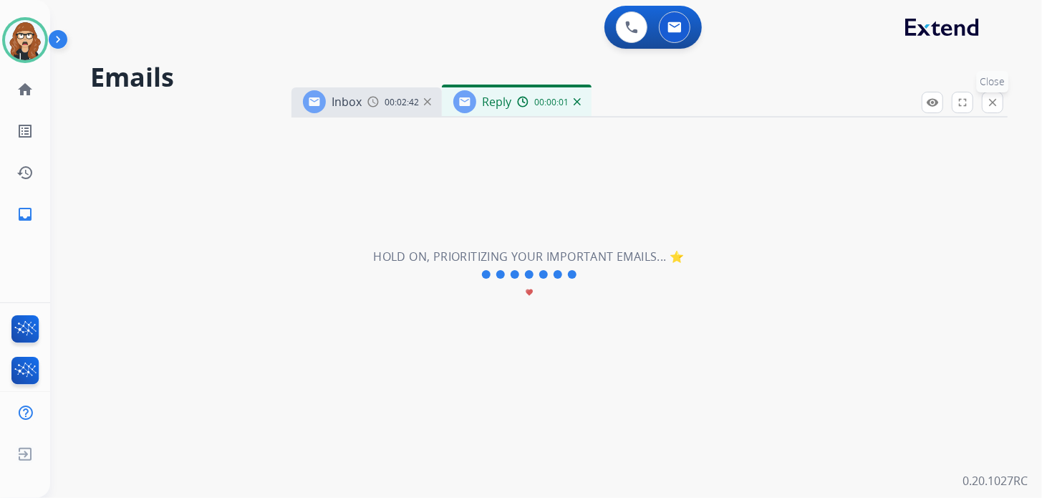
click at [992, 100] on mat-icon "close" at bounding box center [992, 102] width 13 height 13
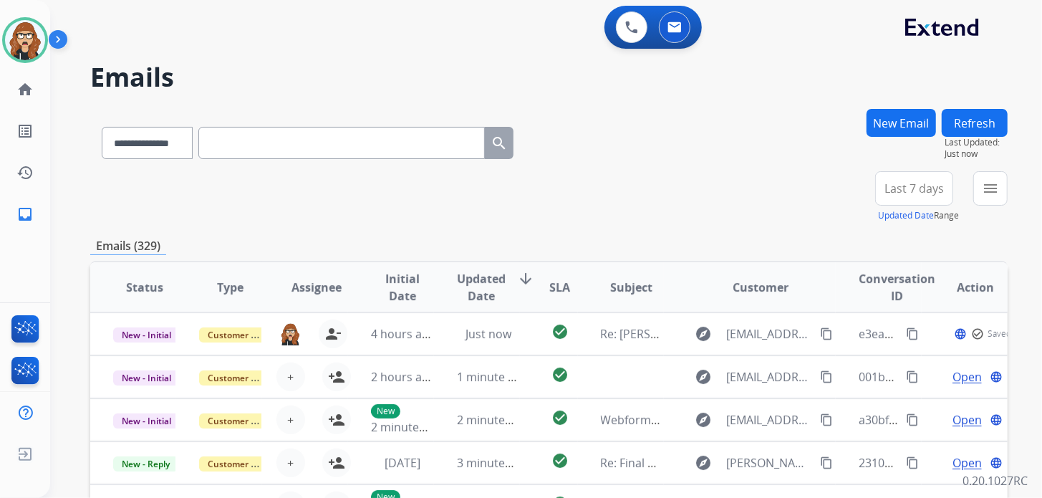
click at [993, 190] on mat-icon "menu" at bounding box center [990, 188] width 17 height 17
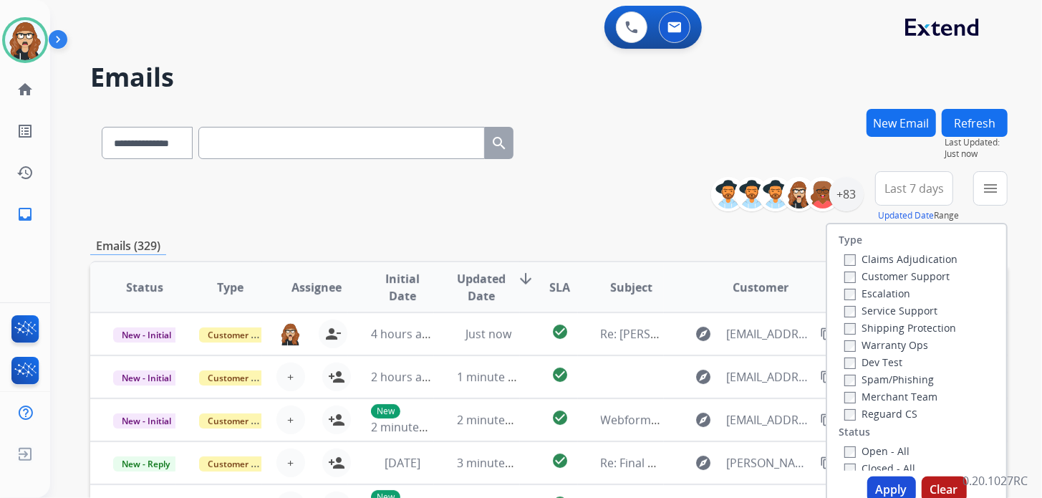
click at [838, 275] on div "Claims Adjudication Customer Support Escalation Service Support Shipping Protec…" at bounding box center [897, 336] width 119 height 172
click at [849, 416] on label "Reguard CS" at bounding box center [880, 414] width 73 height 14
drag, startPoint x: 833, startPoint y: 459, endPoint x: 846, endPoint y: 445, distance: 18.3
click at [846, 445] on label "Open - All" at bounding box center [876, 451] width 65 height 14
click at [881, 485] on button "Apply" at bounding box center [891, 489] width 49 height 26
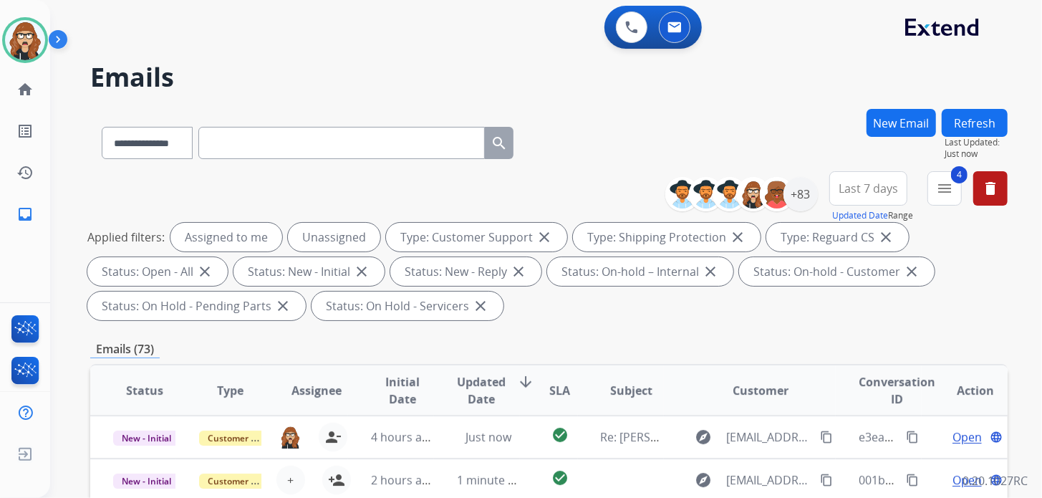
click at [816, 206] on div "**********" at bounding box center [841, 197] width 331 height 52
click at [808, 200] on div "+83" at bounding box center [800, 194] width 34 height 34
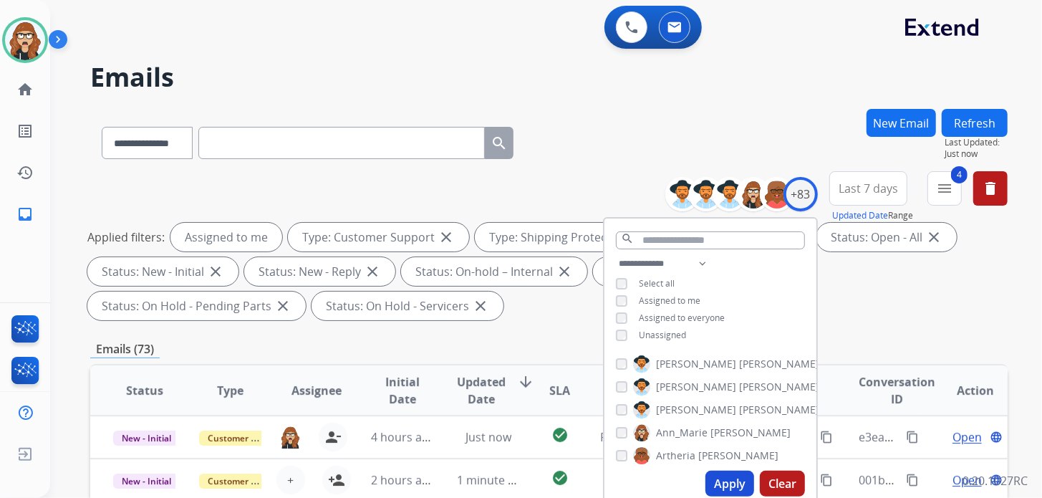
click at [732, 483] on button "Apply" at bounding box center [729, 483] width 49 height 26
click at [642, 156] on div "**********" at bounding box center [548, 140] width 917 height 62
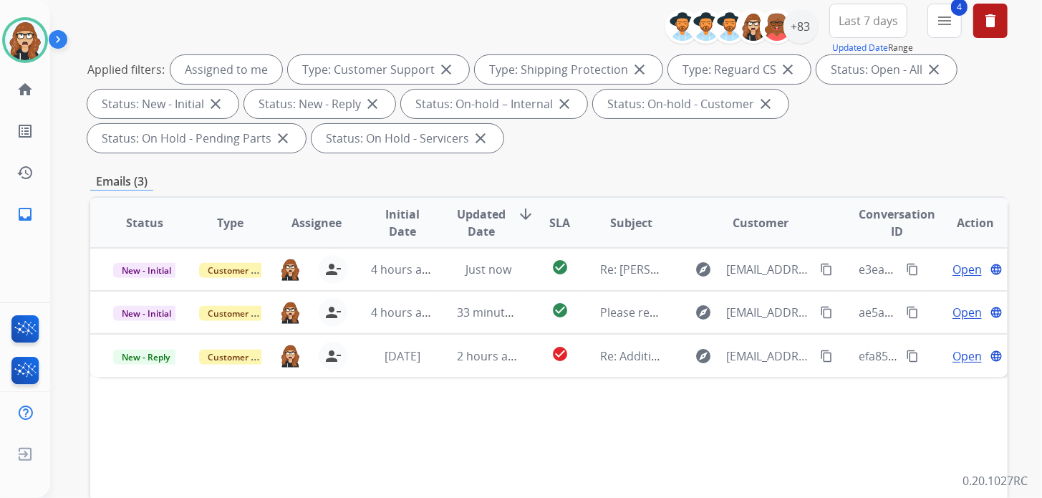
scroll to position [215, 0]
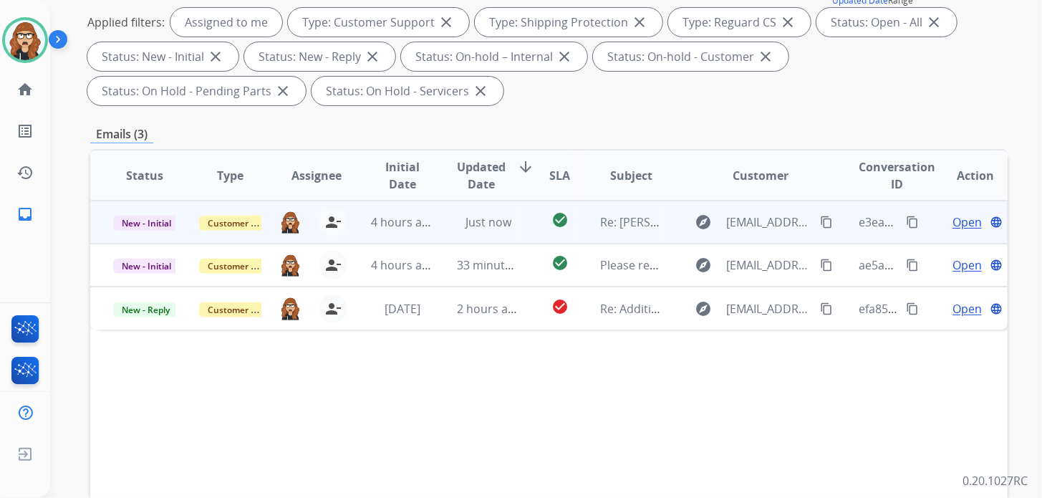
click at [958, 226] on span "Open" at bounding box center [966, 221] width 29 height 17
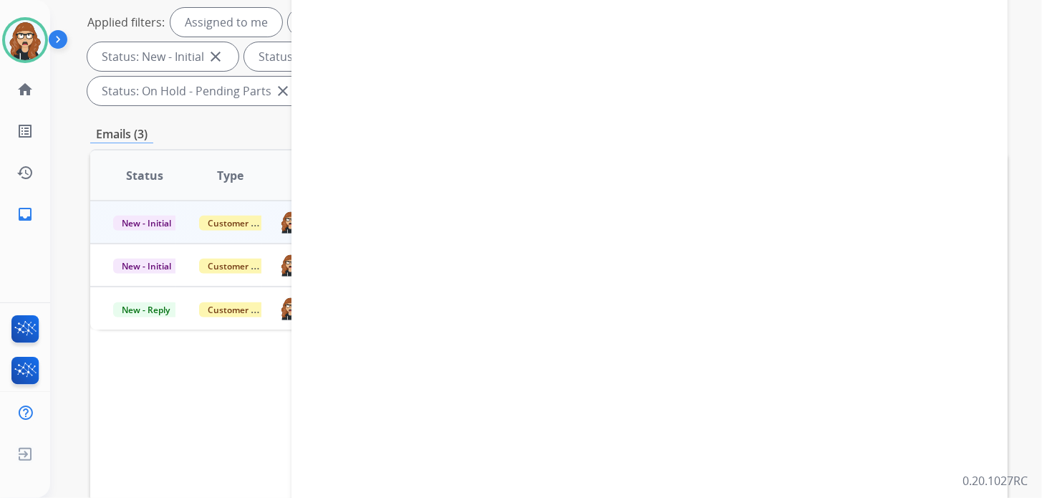
select select "**********"
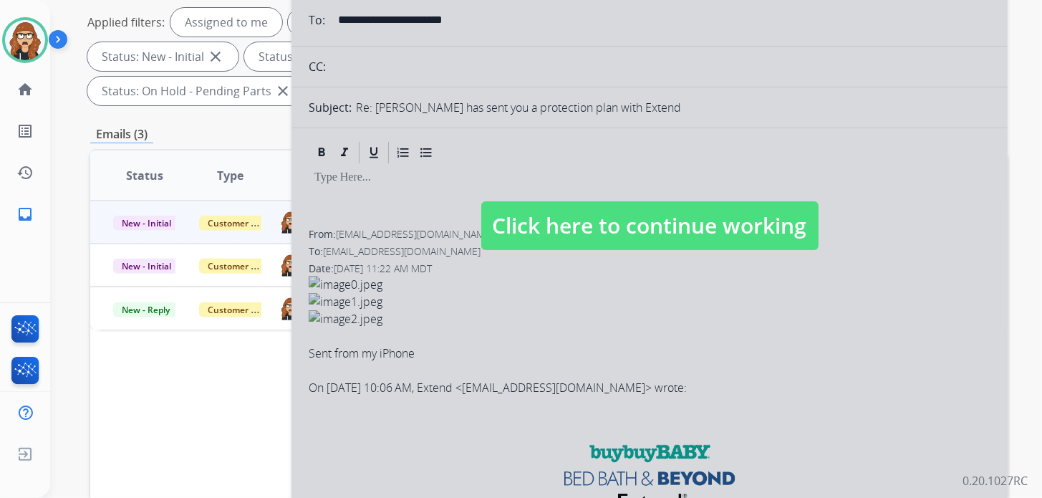
click at [652, 225] on span "Click here to continue working" at bounding box center [649, 225] width 337 height 49
select select
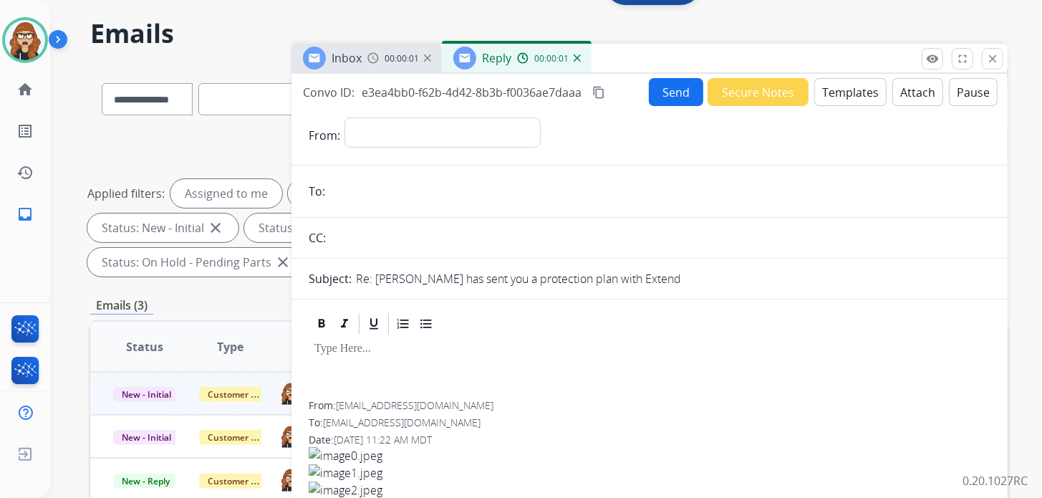
scroll to position [0, 0]
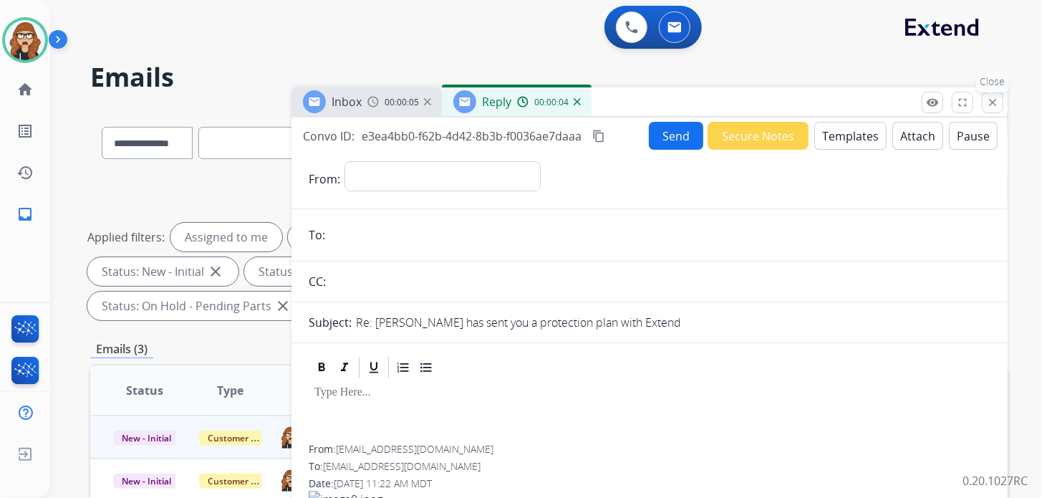
click at [997, 98] on mat-icon "close" at bounding box center [992, 102] width 13 height 13
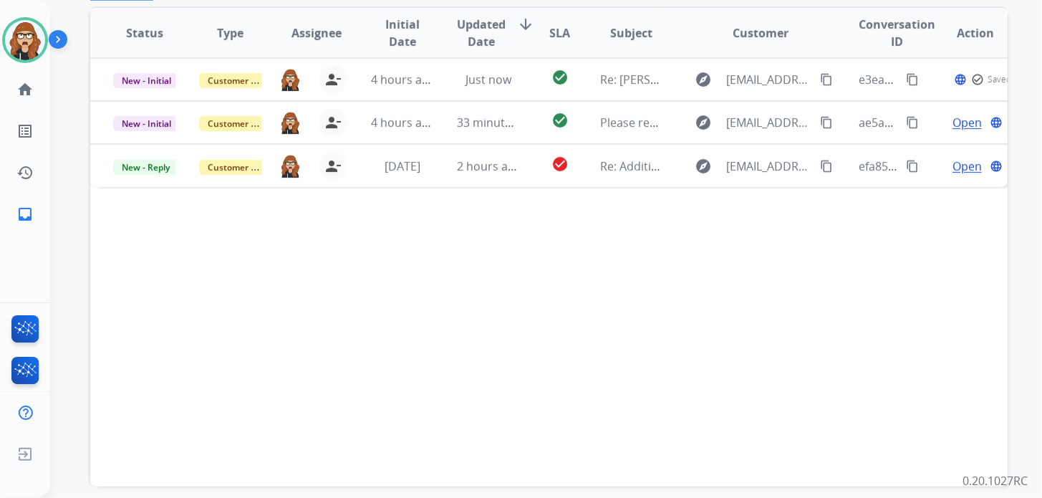
scroll to position [215, 0]
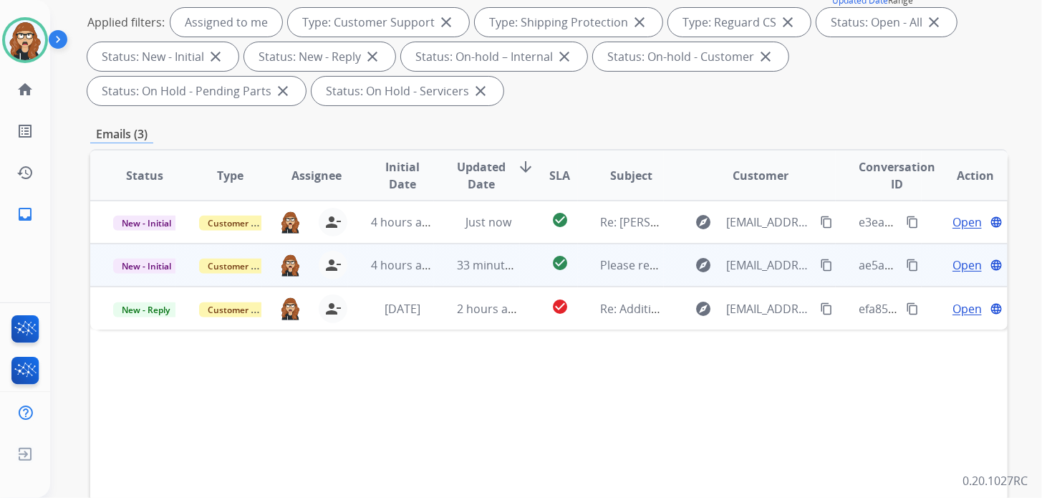
click at [956, 266] on span "Open" at bounding box center [966, 264] width 29 height 17
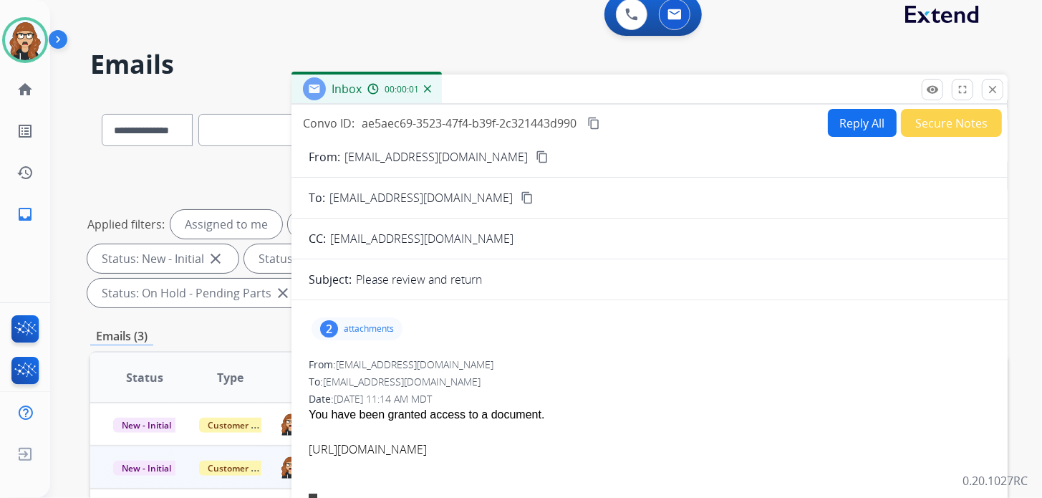
scroll to position [0, 0]
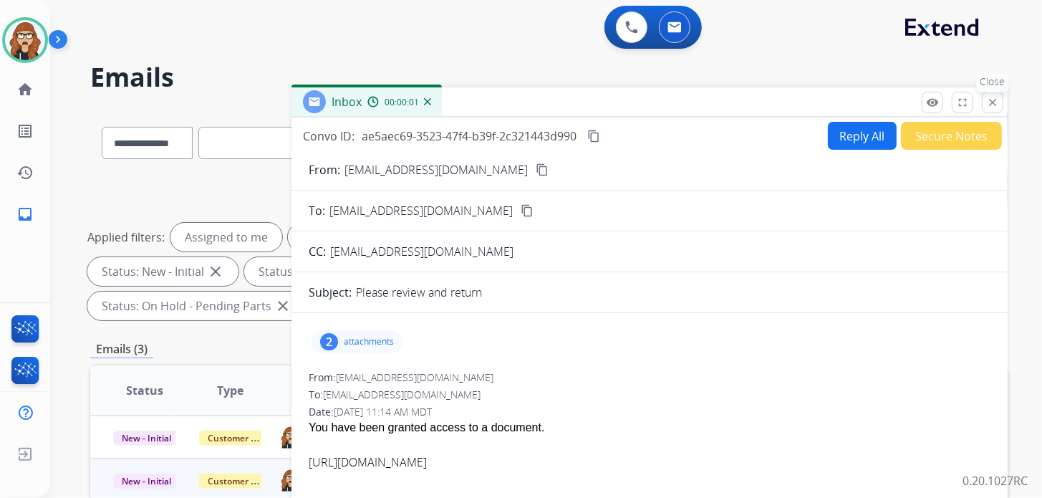
click at [991, 103] on mat-icon "close" at bounding box center [992, 102] width 13 height 13
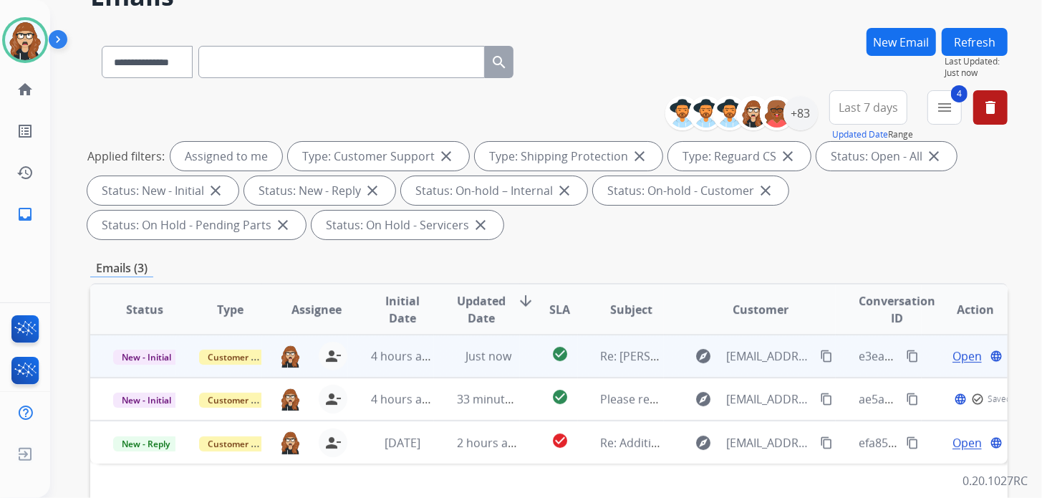
scroll to position [142, 0]
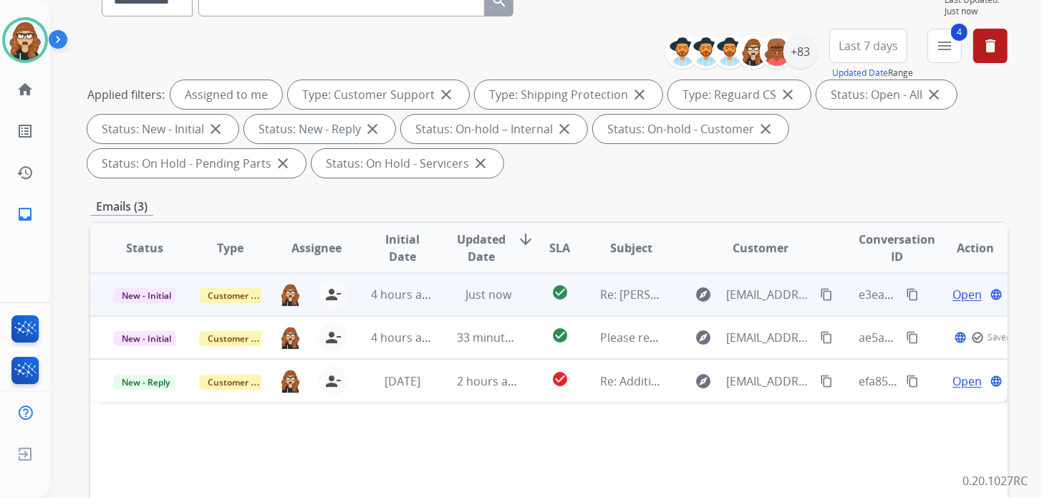
click at [957, 289] on span "Open" at bounding box center [966, 294] width 29 height 17
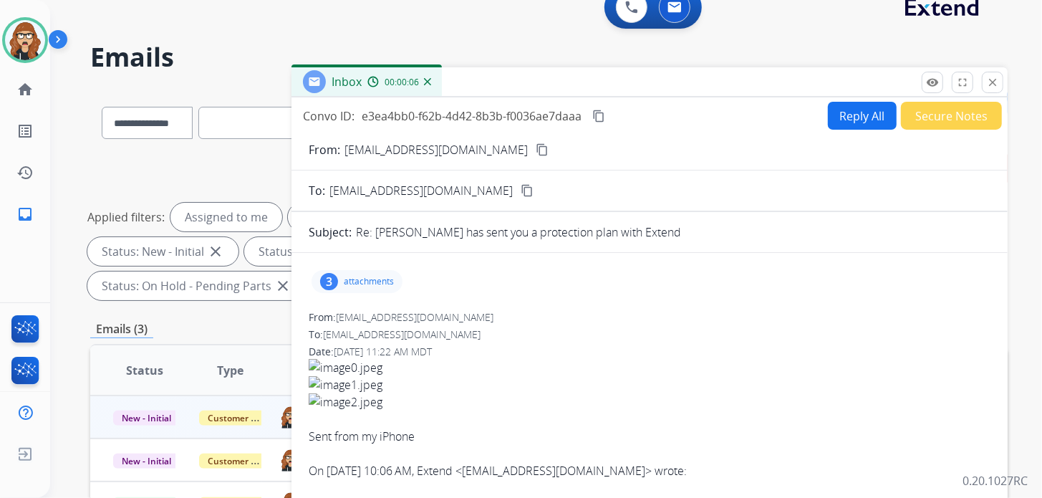
scroll to position [0, 0]
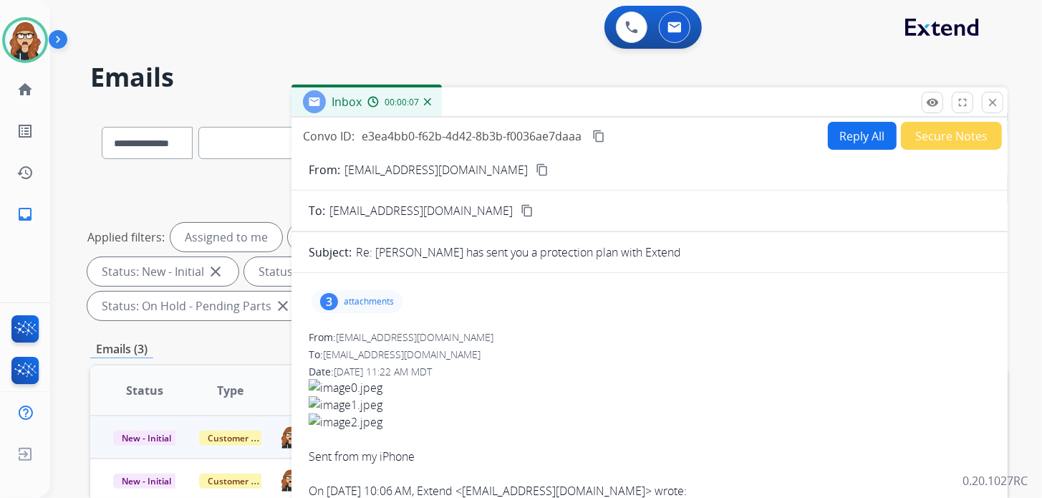
drag, startPoint x: 498, startPoint y: 163, endPoint x: 431, endPoint y: 135, distance: 73.1
click at [536, 163] on mat-icon "content_copy" at bounding box center [542, 169] width 13 height 13
drag, startPoint x: 37, startPoint y: 29, endPoint x: 441, endPoint y: 150, distance: 422.0
click at [37, 29] on img at bounding box center [25, 40] width 40 height 40
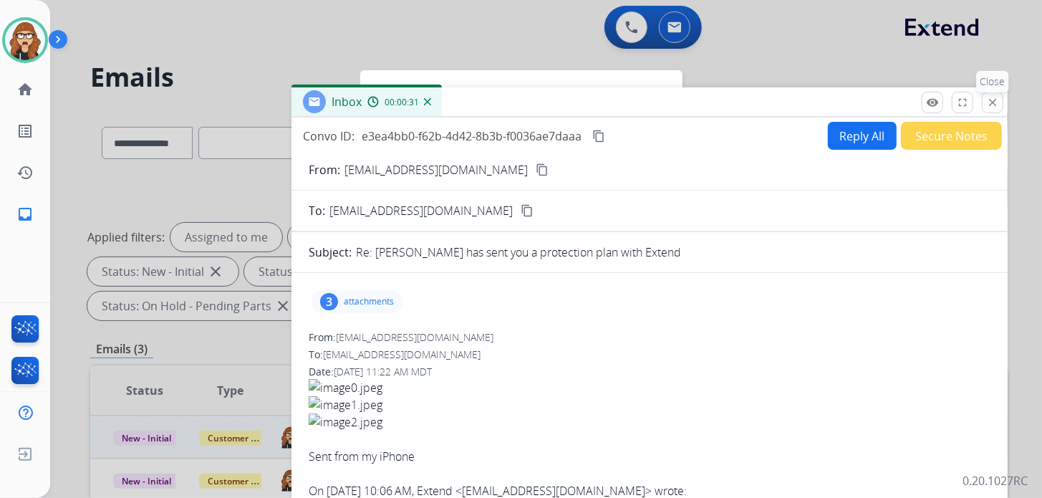
click at [1000, 103] on button "close Close" at bounding box center [992, 102] width 21 height 21
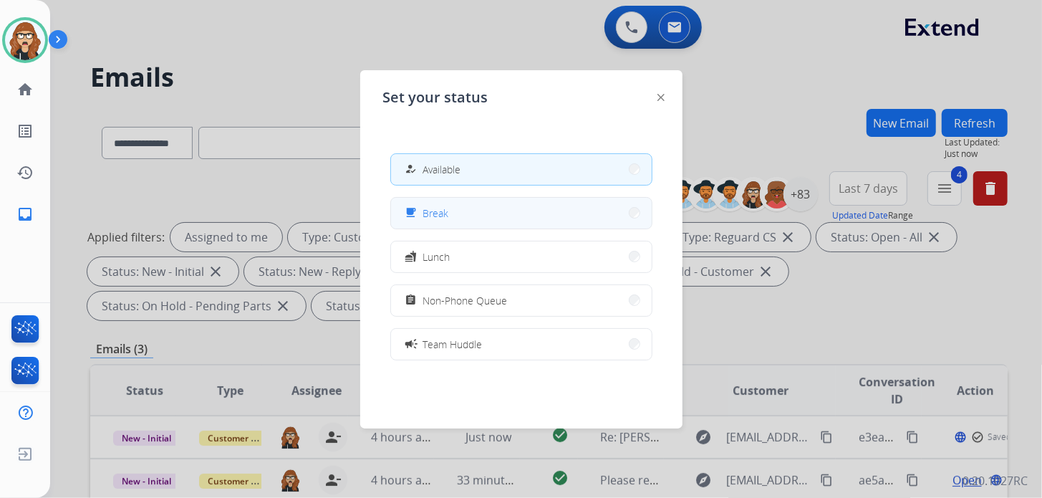
click at [452, 216] on button "free_breakfast Break" at bounding box center [521, 213] width 261 height 31
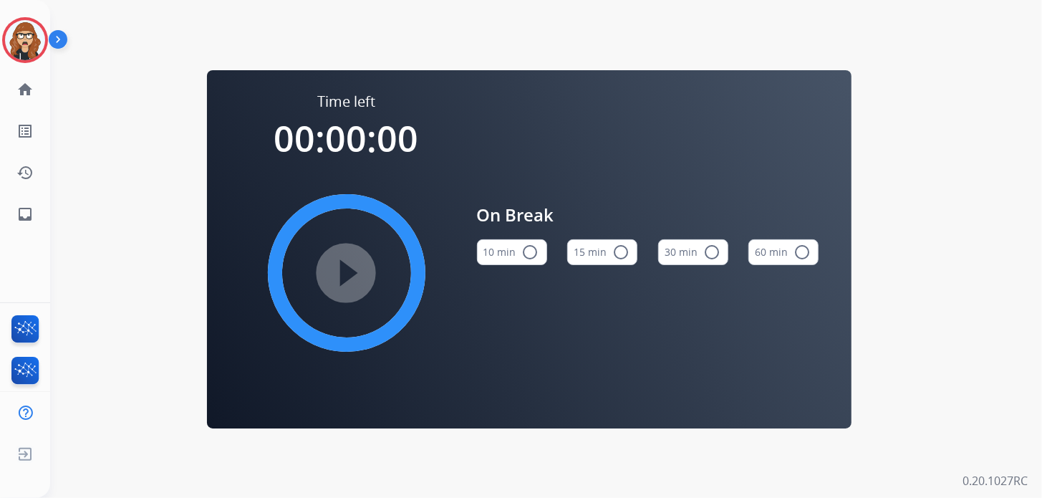
click at [508, 247] on button "10 min radio_button_unchecked" at bounding box center [512, 252] width 70 height 26
click at [355, 280] on mat-icon "play_circle_filled" at bounding box center [346, 272] width 17 height 17
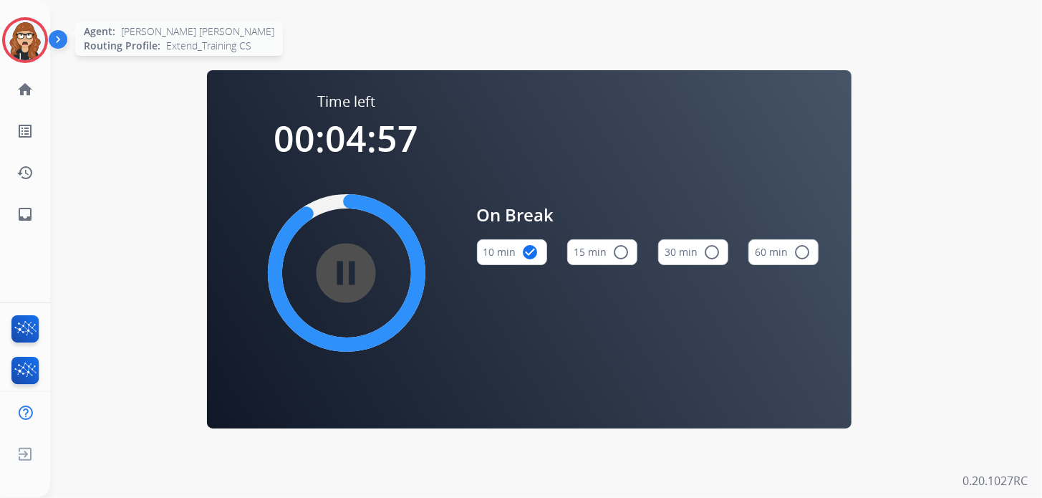
click at [14, 46] on img at bounding box center [25, 40] width 40 height 40
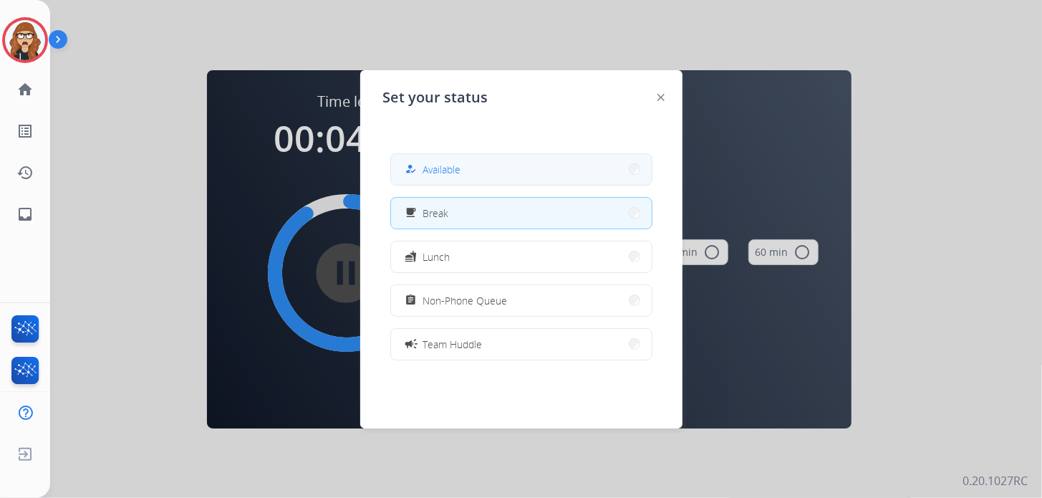
click at [573, 180] on button "how_to_reg Available" at bounding box center [521, 169] width 261 height 31
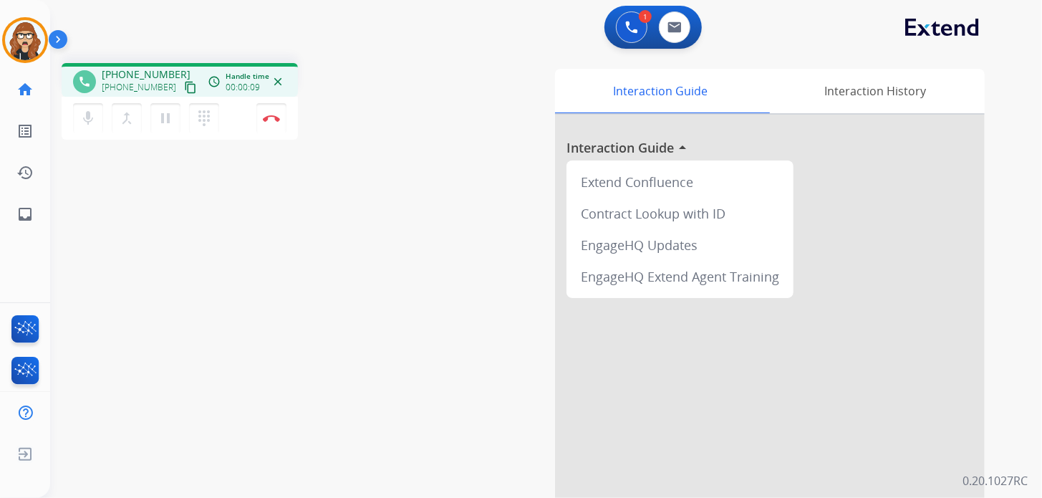
click at [184, 85] on mat-icon "content_copy" at bounding box center [190, 87] width 13 height 13
click at [24, 215] on mat-icon "inbox" at bounding box center [24, 213] width 17 height 17
select select "**********"
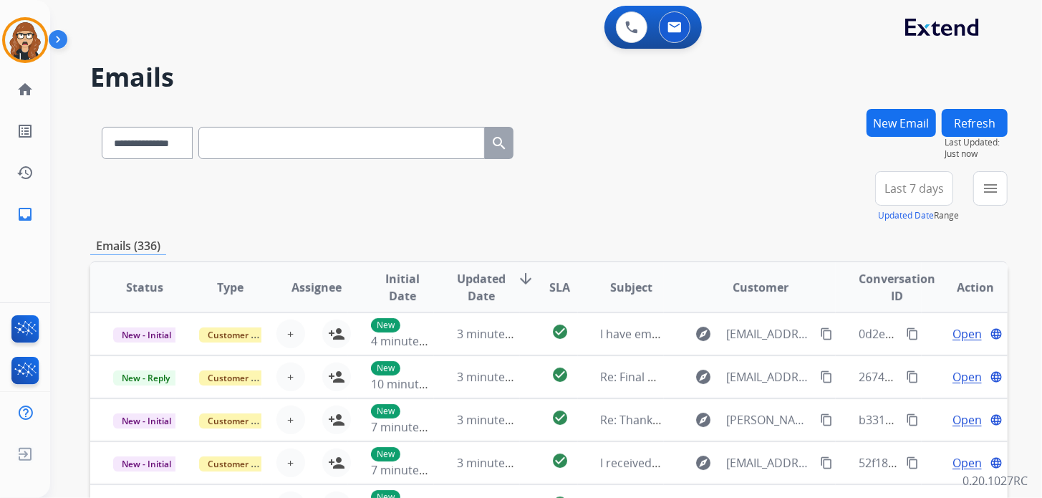
click at [894, 127] on button "New Email" at bounding box center [900, 123] width 69 height 28
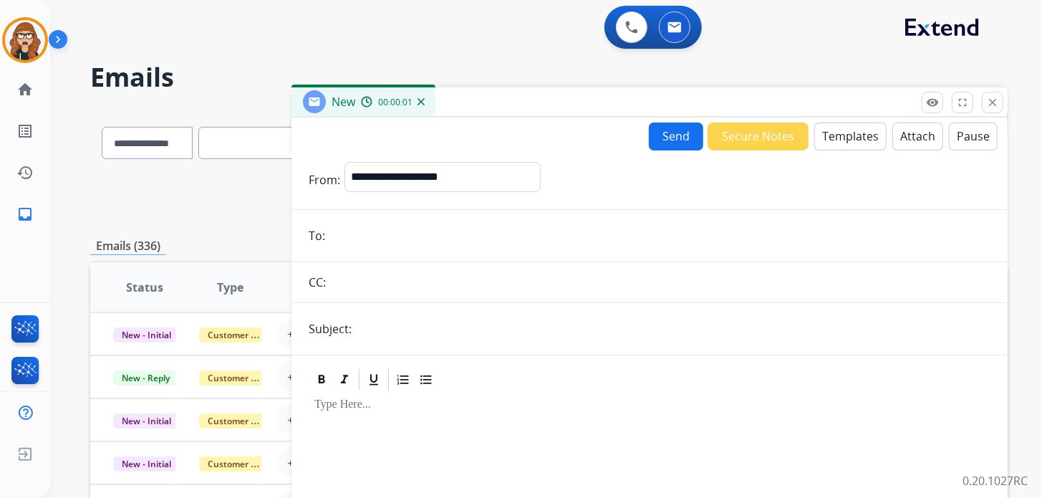
click at [402, 228] on input "email" at bounding box center [659, 235] width 661 height 29
paste input "**********"
type input "**********"
click at [436, 170] on select "**********" at bounding box center [441, 176] width 195 height 29
select select "**********"
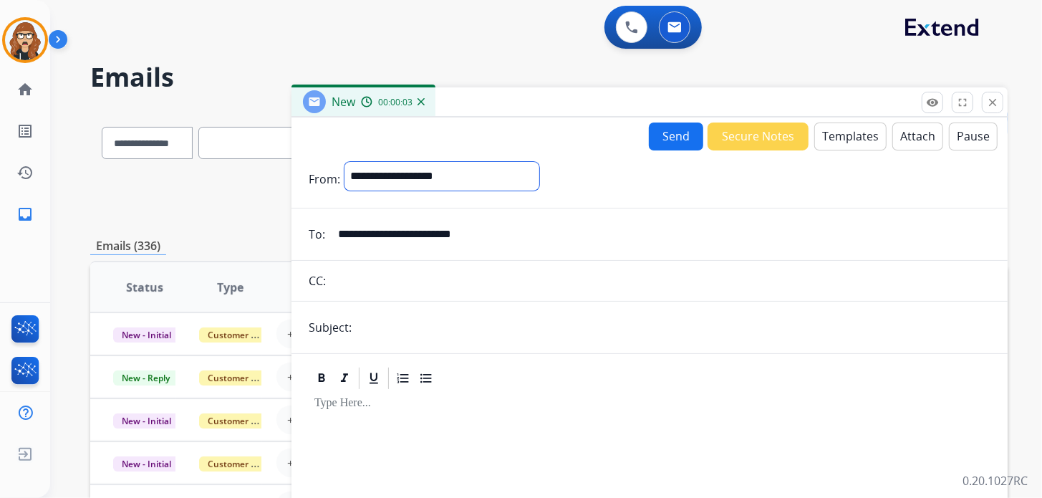
click at [344, 162] on select "**********" at bounding box center [441, 176] width 195 height 29
click at [843, 133] on button "Templates" at bounding box center [850, 136] width 72 height 28
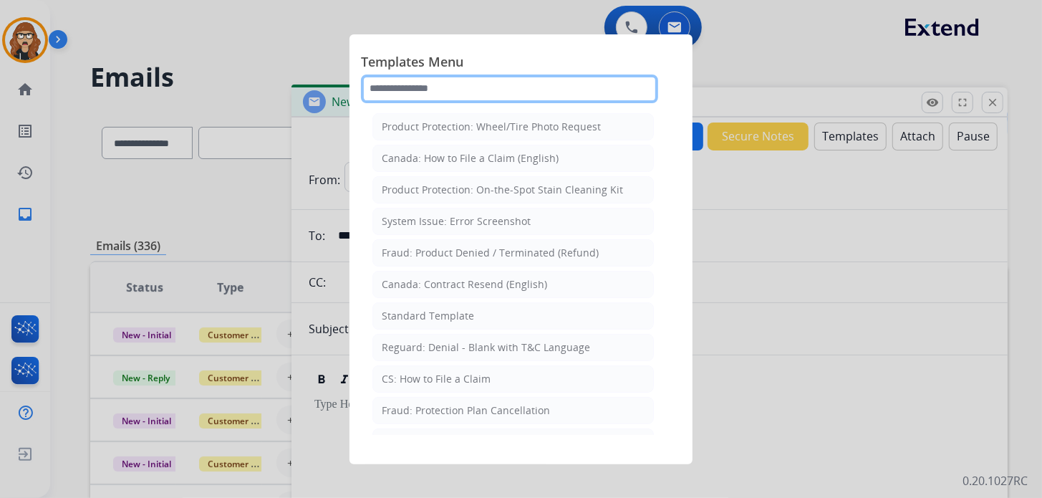
click at [445, 86] on input "text" at bounding box center [509, 88] width 297 height 29
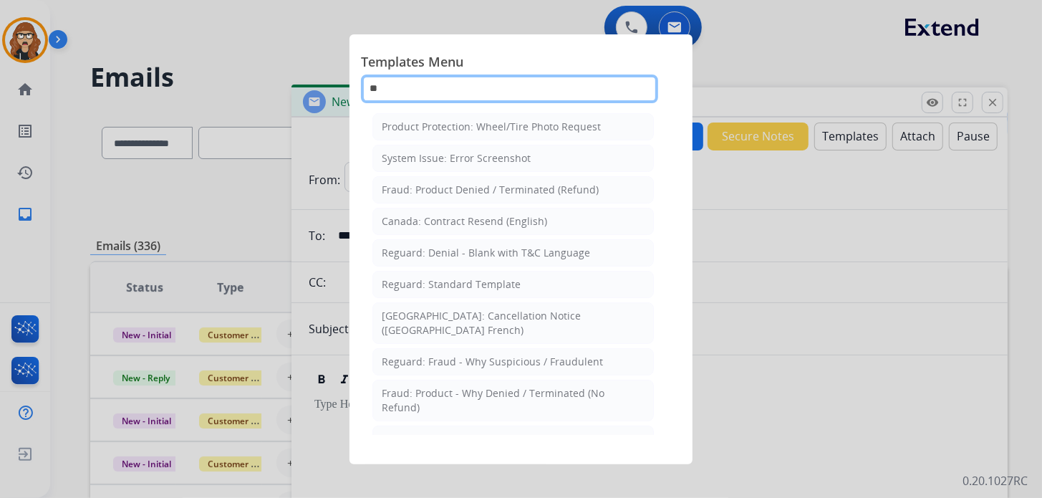
type input "*"
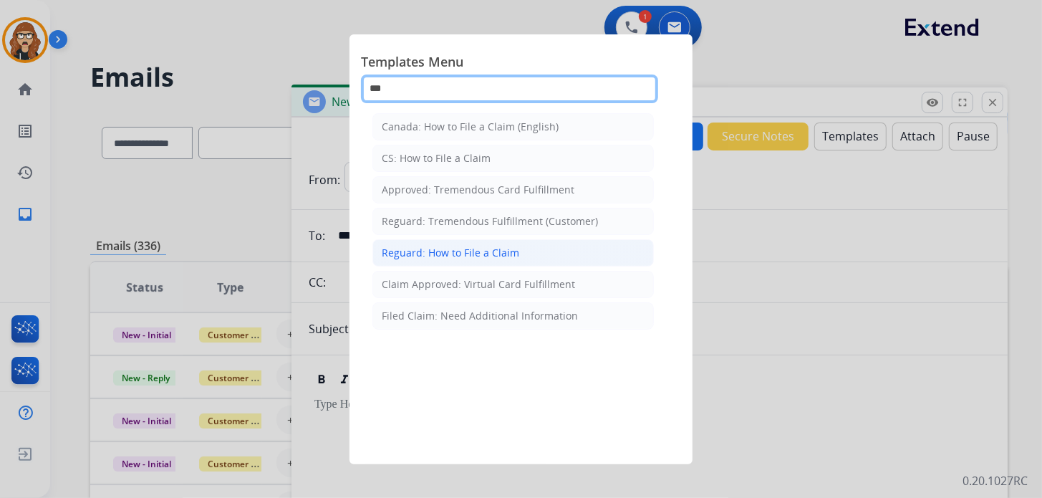
type input "***"
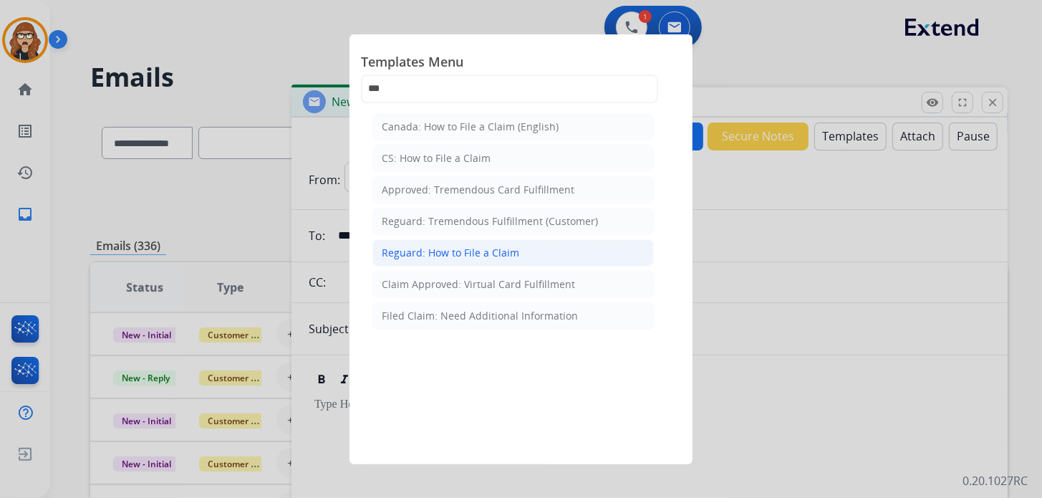
click at [501, 253] on div "Reguard: How to File a Claim" at bounding box center [450, 253] width 137 height 14
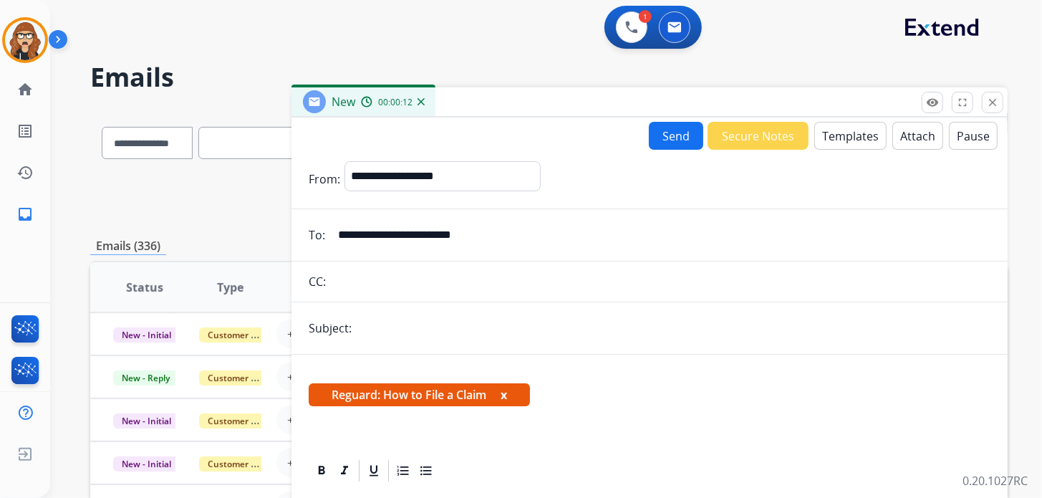
scroll to position [160, 0]
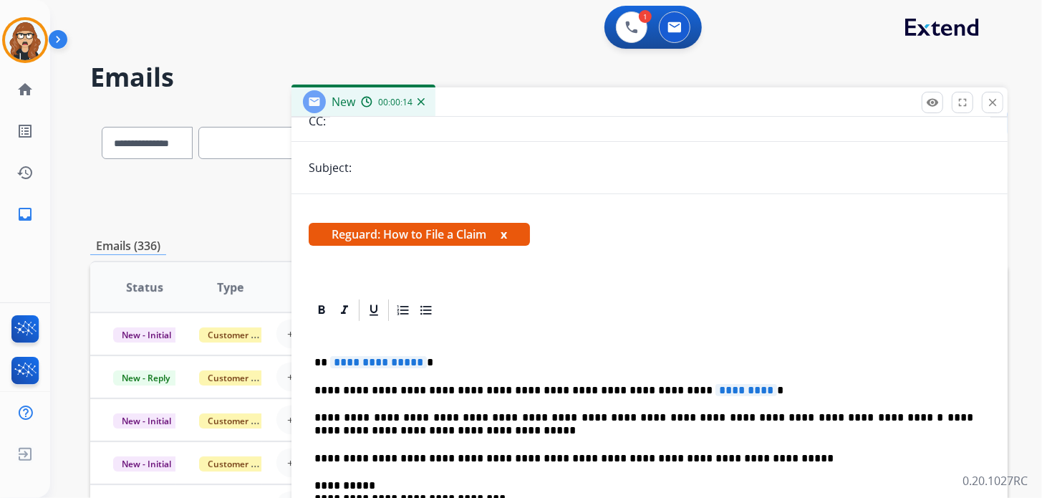
click at [382, 171] on input "text" at bounding box center [673, 167] width 634 height 29
type input "*"
type input "**********"
click at [446, 349] on div "**********" at bounding box center [650, 484] width 682 height 323
click at [364, 356] on p "**" at bounding box center [643, 362] width 659 height 13
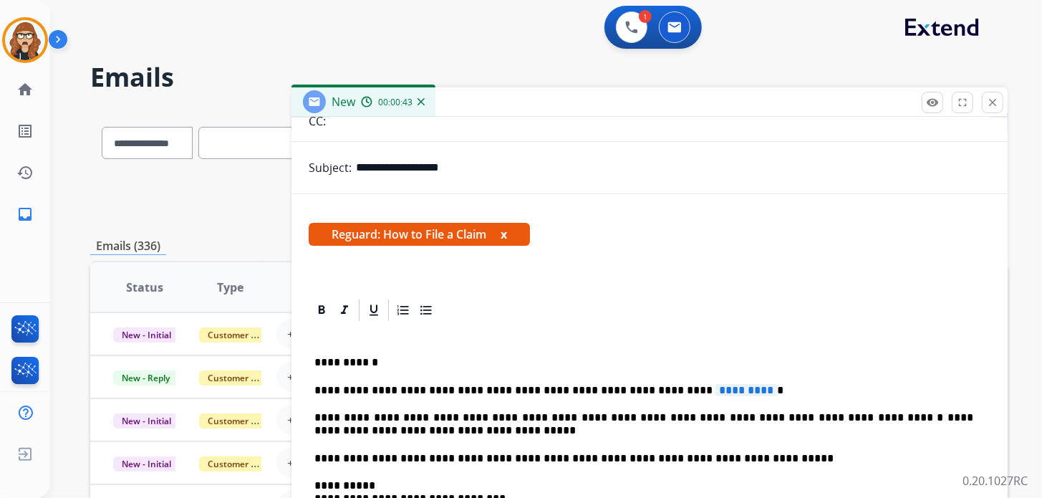
click at [760, 356] on p "**********" at bounding box center [643, 362] width 659 height 13
click at [737, 391] on p "**********" at bounding box center [643, 390] width 659 height 13
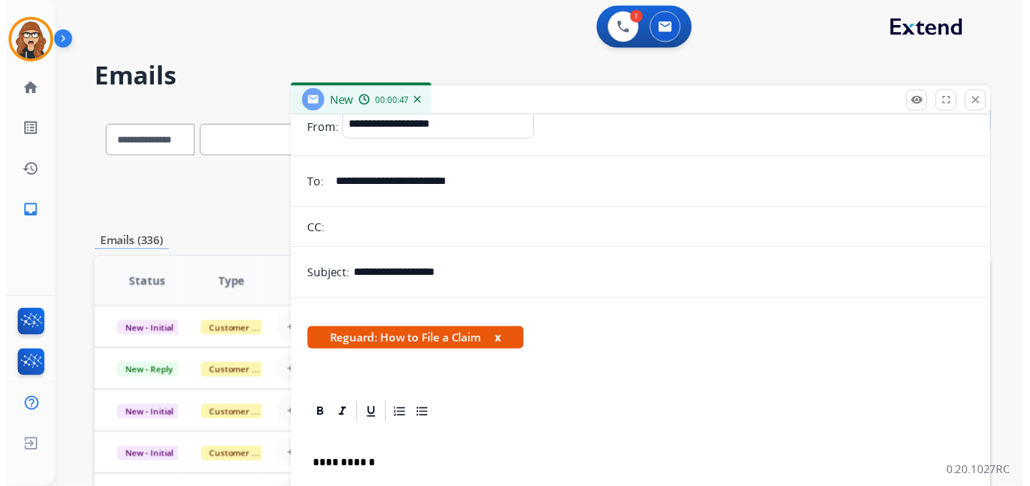
scroll to position [0, 0]
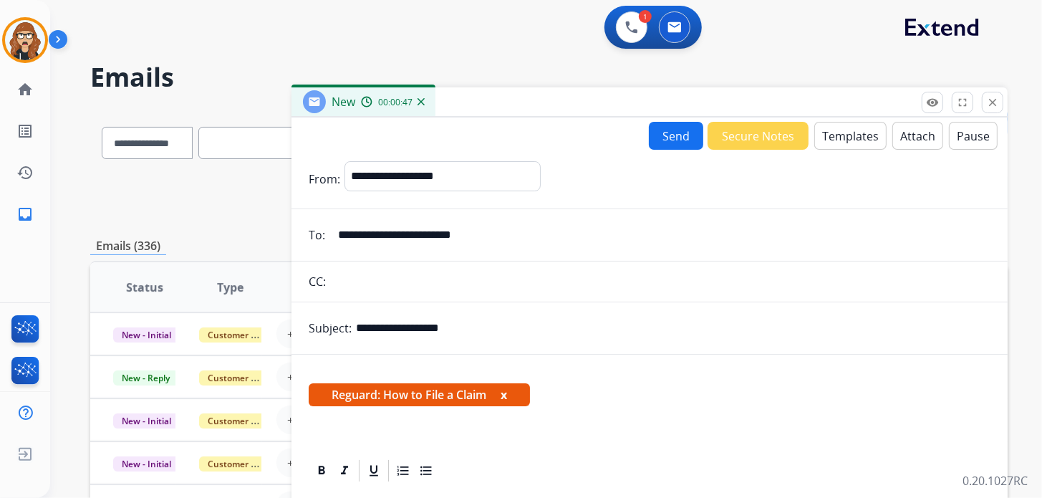
click at [682, 141] on button "Send" at bounding box center [676, 136] width 54 height 28
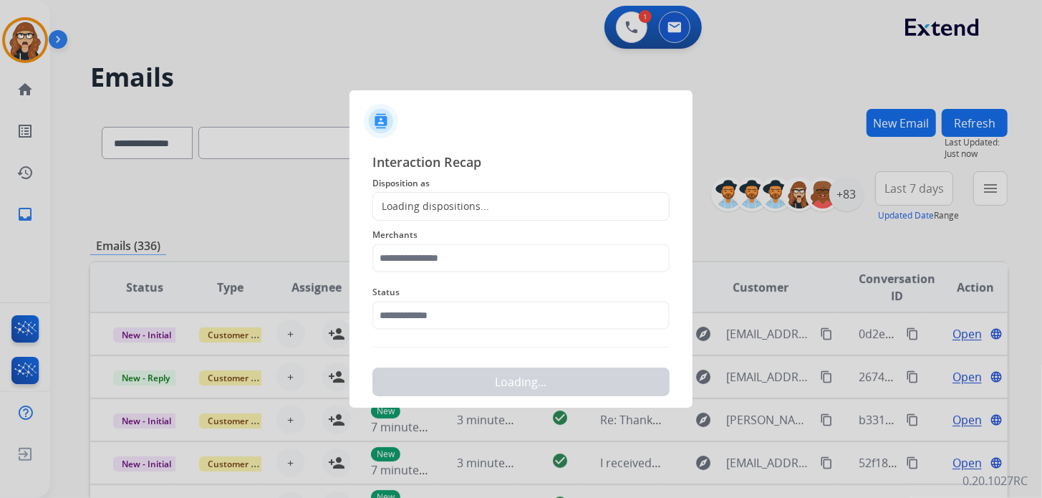
click at [447, 199] on div "Loading dispositions..." at bounding box center [431, 206] width 116 height 14
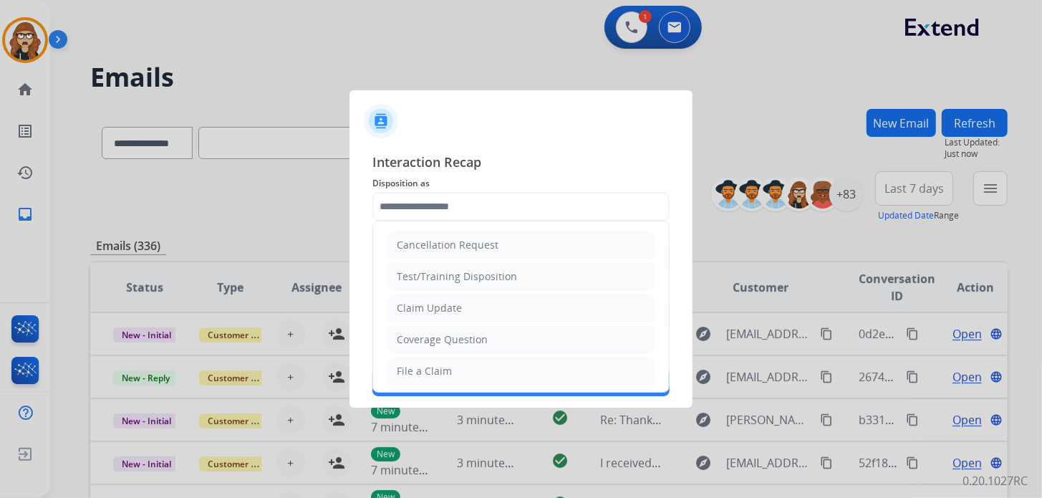
click at [448, 207] on input "text" at bounding box center [520, 206] width 297 height 29
click at [451, 366] on li "File a Claim" at bounding box center [520, 370] width 267 height 27
type input "**********"
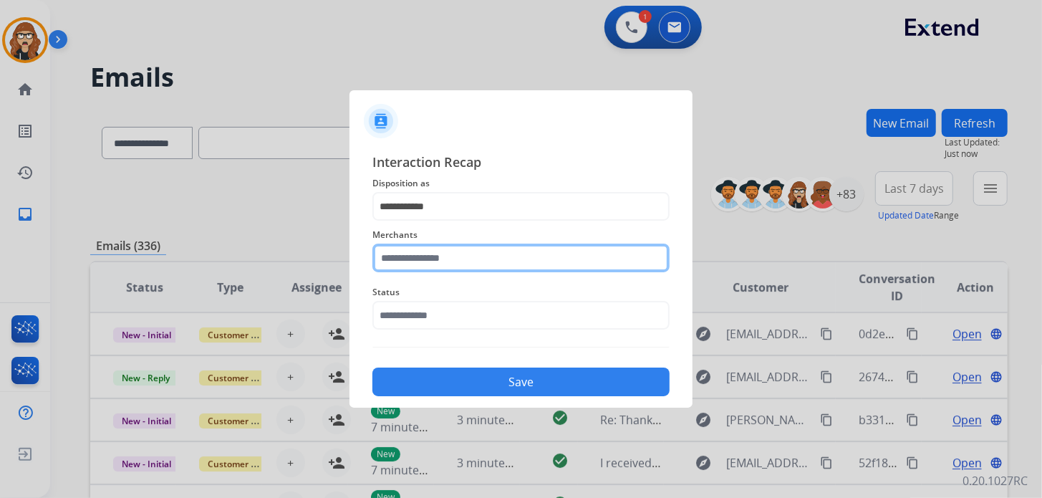
click at [422, 270] on input "text" at bounding box center [520, 257] width 297 height 29
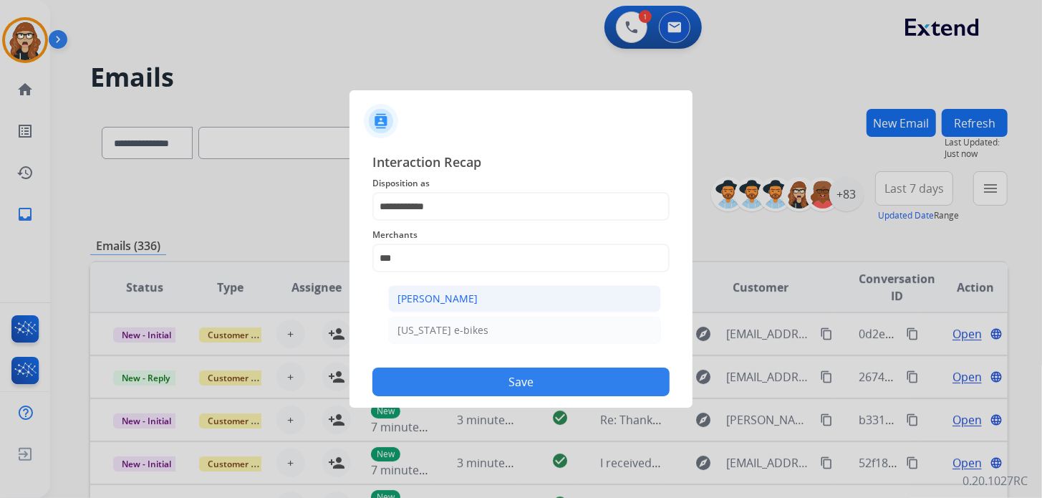
click at [445, 298] on div "[PERSON_NAME]" at bounding box center [437, 298] width 80 height 14
type input "**********"
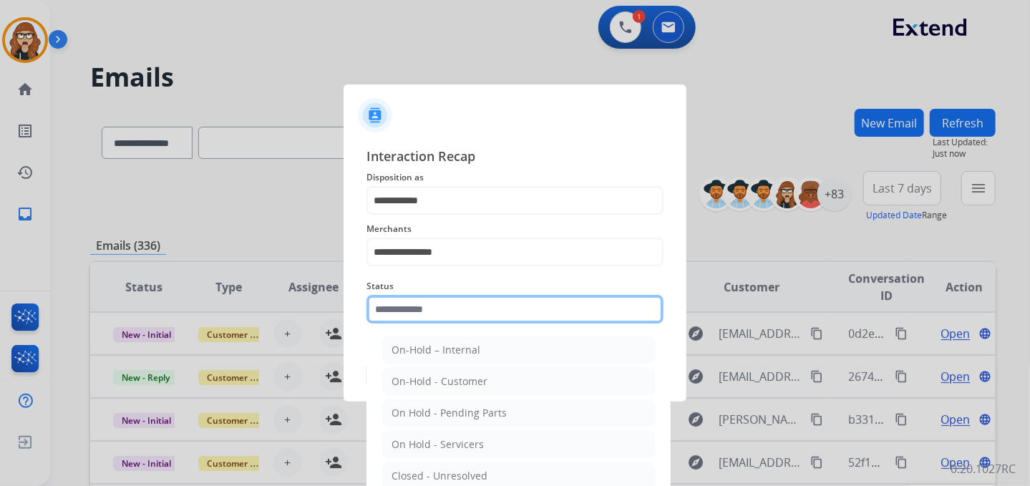
click at [419, 325] on div "Status On-Hold – Internal On-Hold - Customer On Hold - Pending Parts On Hold - …" at bounding box center [515, 300] width 297 height 57
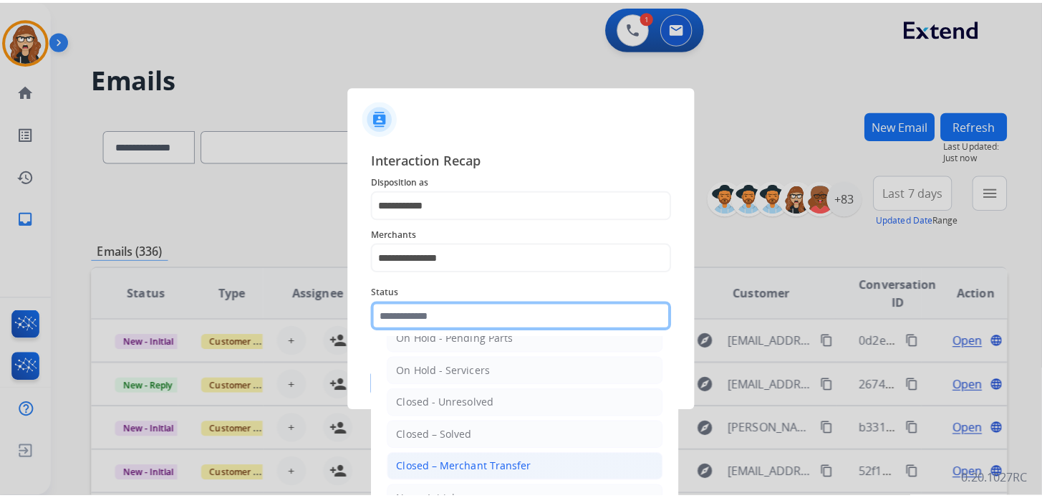
scroll to position [82, 0]
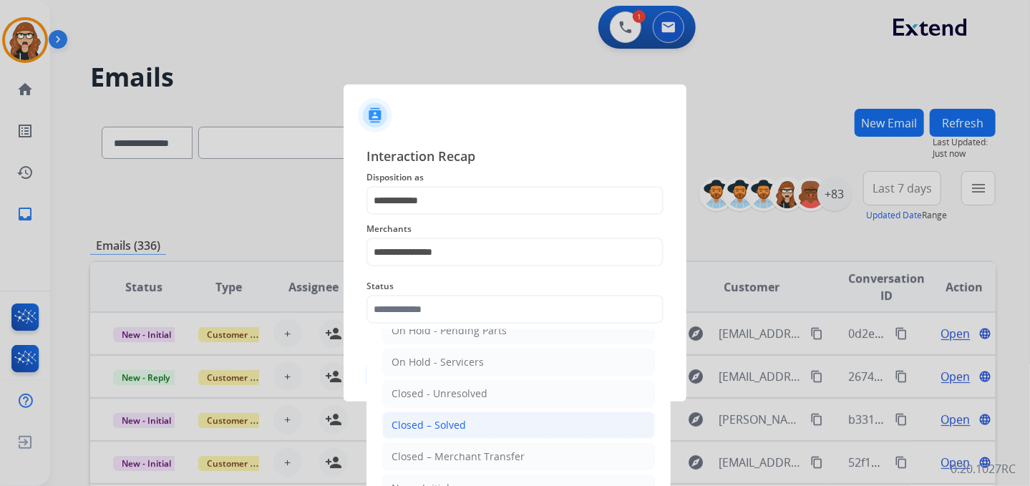
click at [456, 423] on div "Closed – Solved" at bounding box center [429, 425] width 74 height 14
type input "**********"
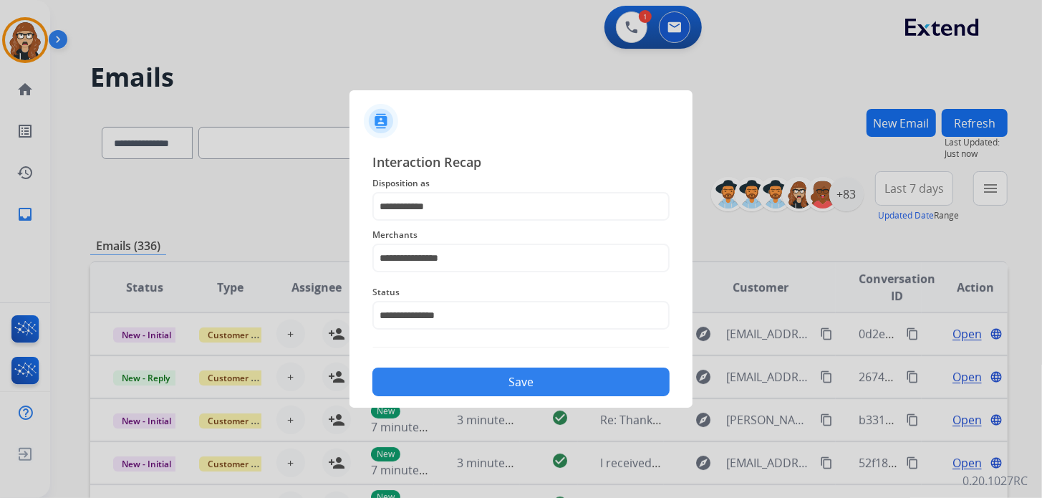
click at [444, 387] on button "Save" at bounding box center [520, 381] width 297 height 29
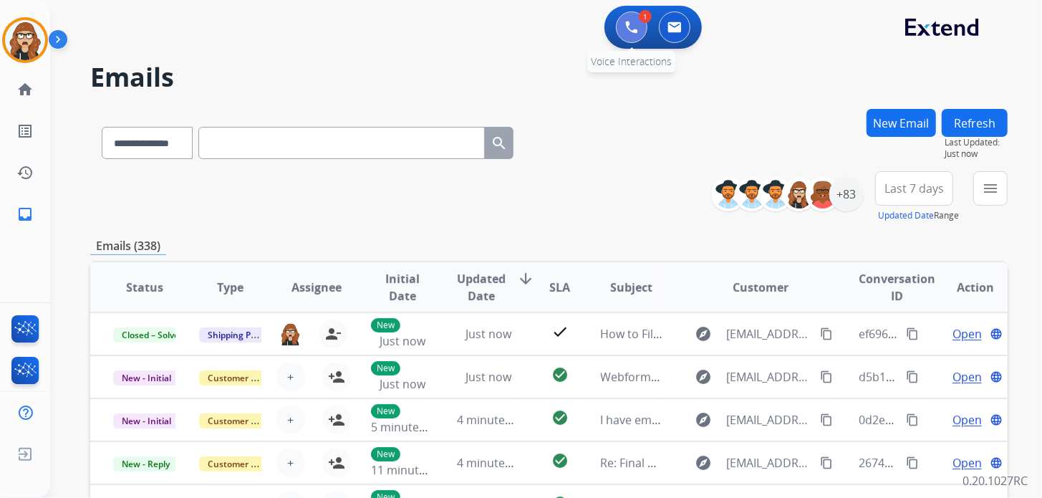
click at [630, 39] on button at bounding box center [632, 27] width 32 height 32
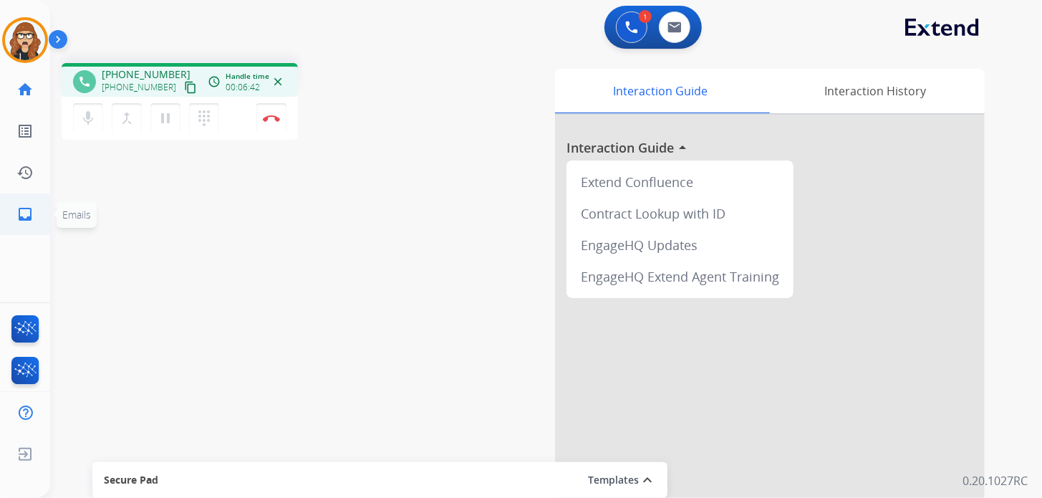
click at [21, 219] on mat-icon "inbox" at bounding box center [24, 213] width 17 height 17
select select "**********"
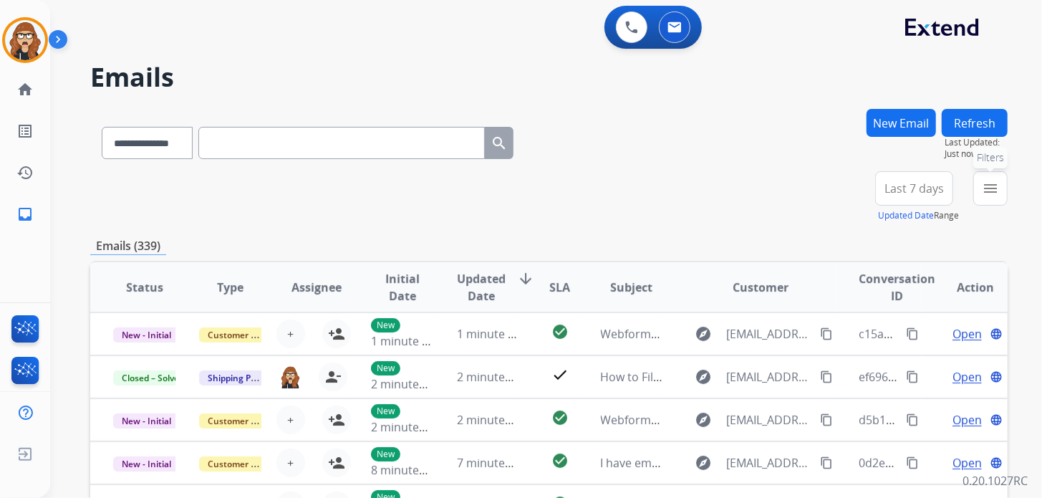
click at [988, 198] on button "menu Filters" at bounding box center [990, 188] width 34 height 34
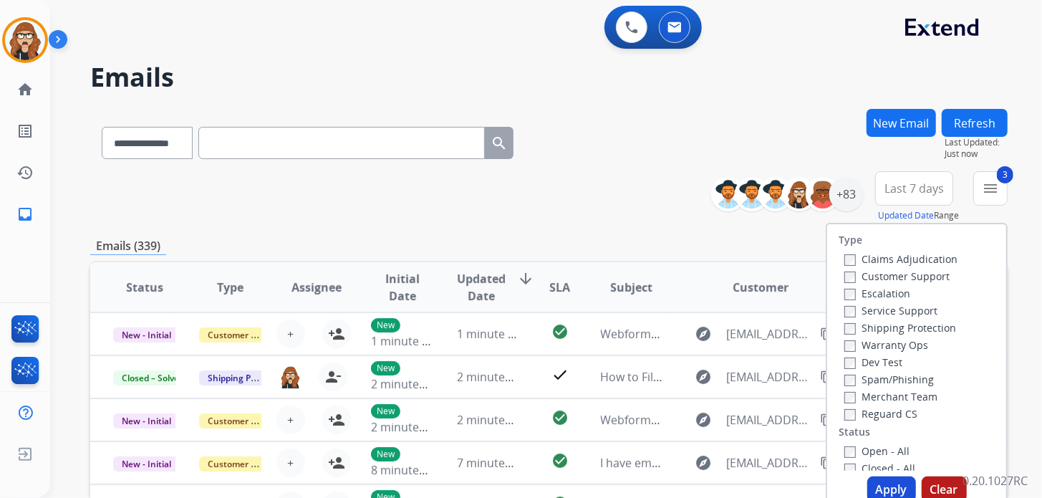
click at [848, 446] on label "Open - All" at bounding box center [876, 451] width 65 height 14
click at [884, 492] on button "Apply" at bounding box center [891, 489] width 49 height 26
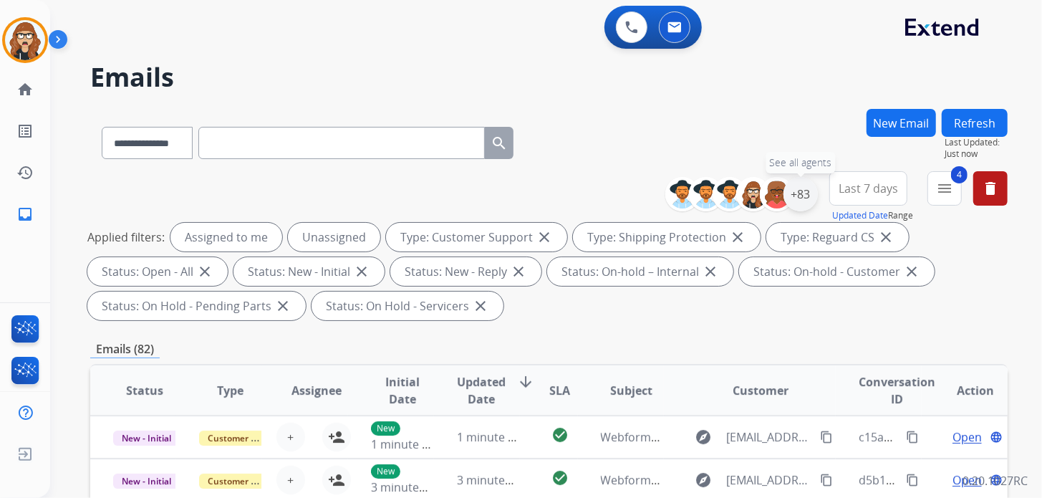
click at [794, 201] on div "+83" at bounding box center [800, 194] width 34 height 34
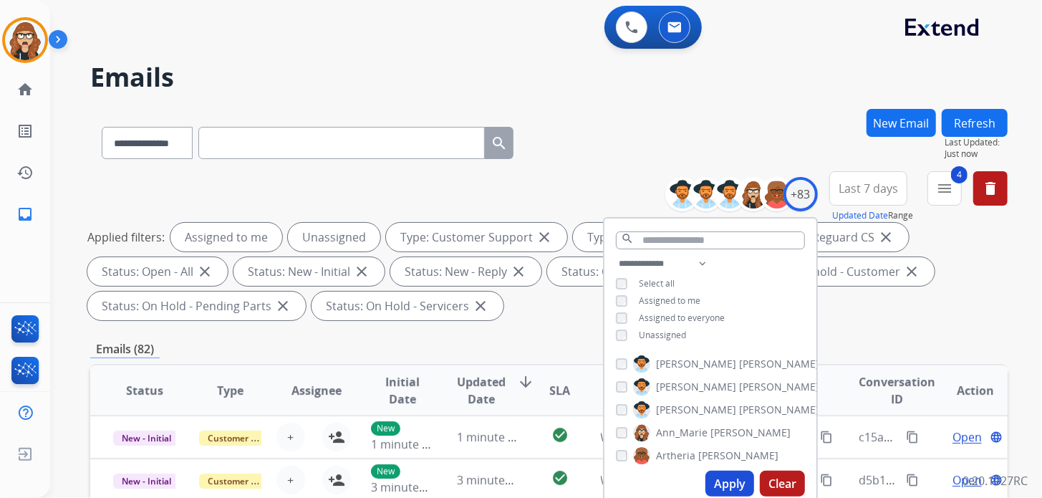
click at [610, 337] on div "**********" at bounding box center [710, 301] width 212 height 92
click at [742, 479] on button "Apply" at bounding box center [729, 483] width 49 height 26
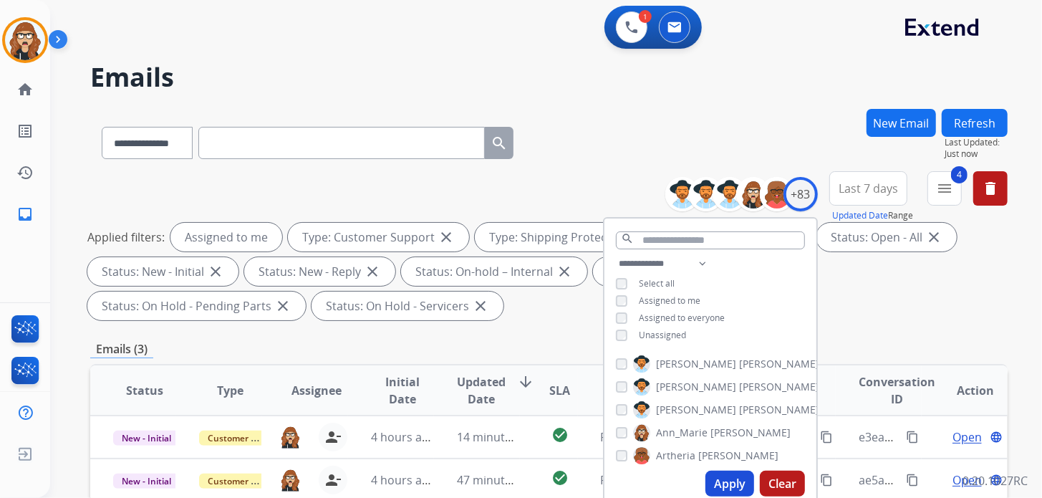
click at [643, 152] on div "**********" at bounding box center [548, 140] width 917 height 62
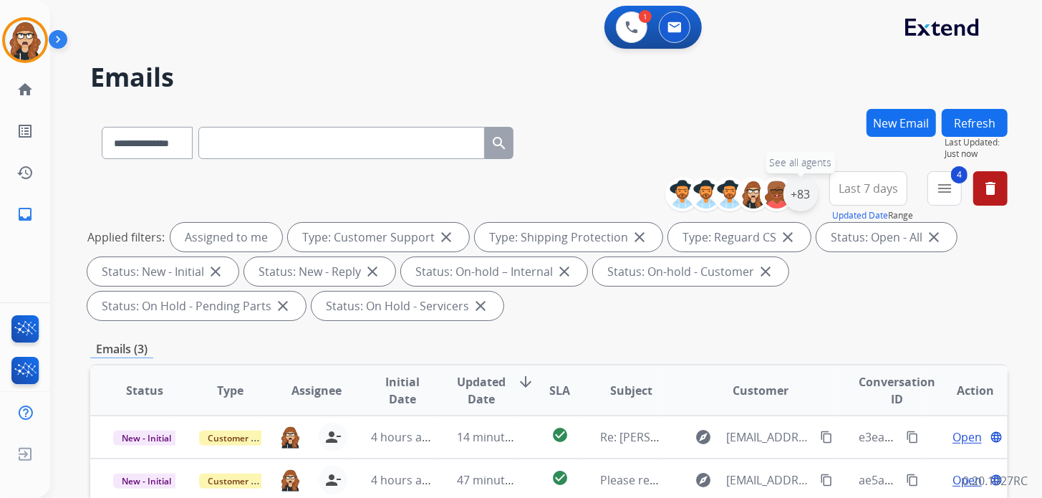
click at [805, 199] on div "+83" at bounding box center [800, 194] width 34 height 34
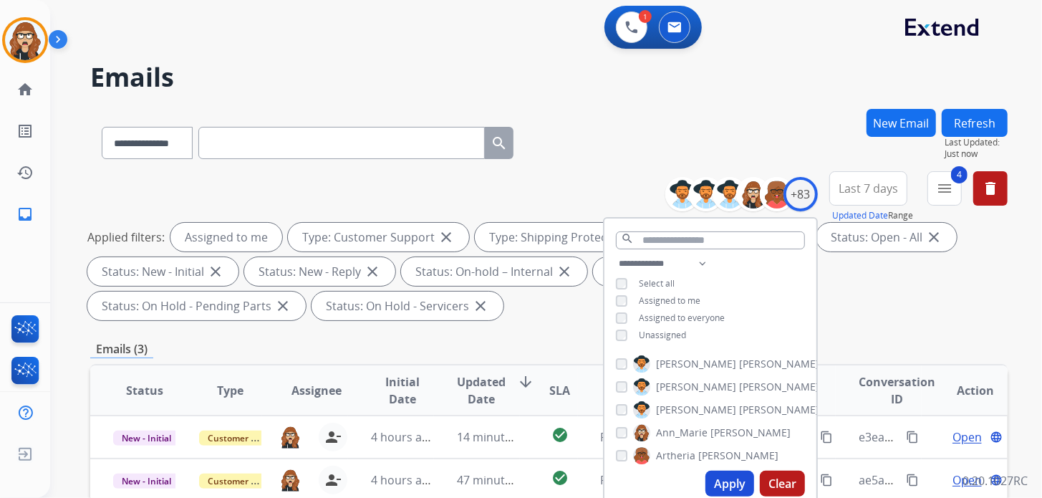
click at [632, 151] on div "**********" at bounding box center [548, 140] width 917 height 62
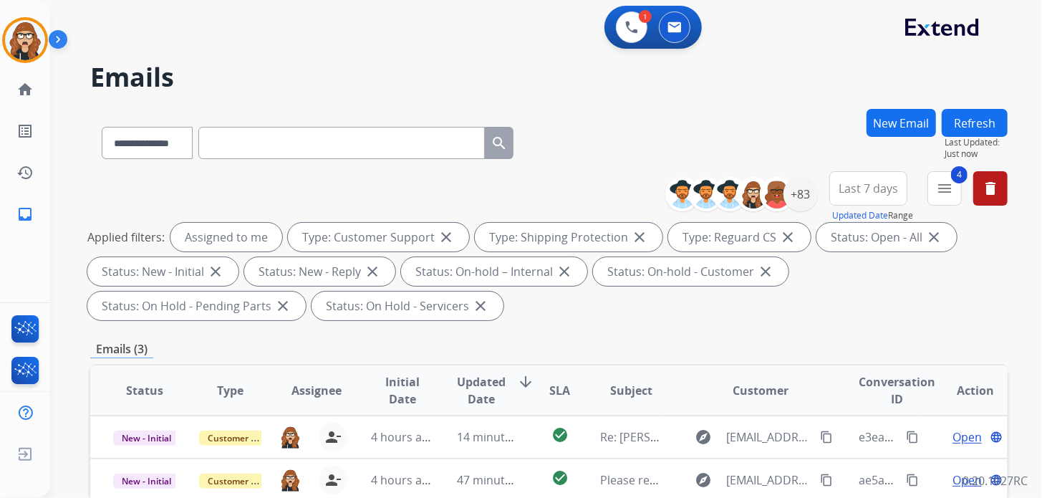
click at [966, 117] on button "Refresh" at bounding box center [975, 123] width 66 height 28
click at [984, 112] on button "Refresh" at bounding box center [975, 123] width 66 height 28
click at [624, 32] on button at bounding box center [632, 27] width 32 height 32
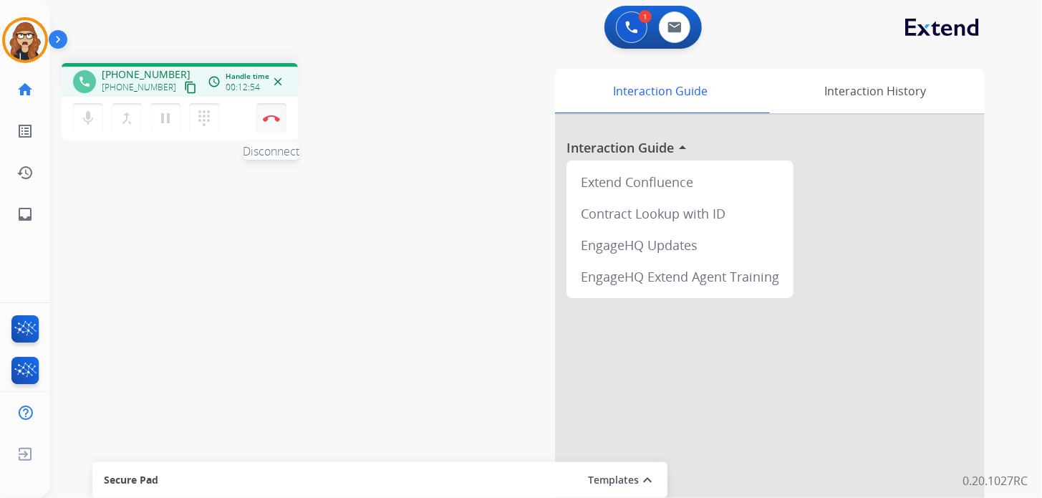
click at [277, 125] on button "Disconnect" at bounding box center [271, 118] width 30 height 30
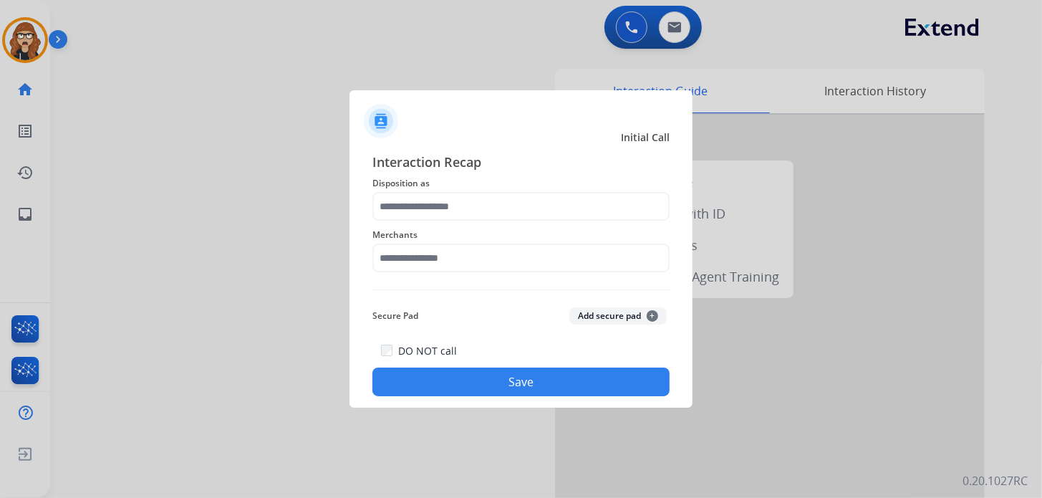
drag, startPoint x: 87, startPoint y: 116, endPoint x: 271, endPoint y: 221, distance: 211.4
click at [87, 116] on div at bounding box center [521, 249] width 1042 height 498
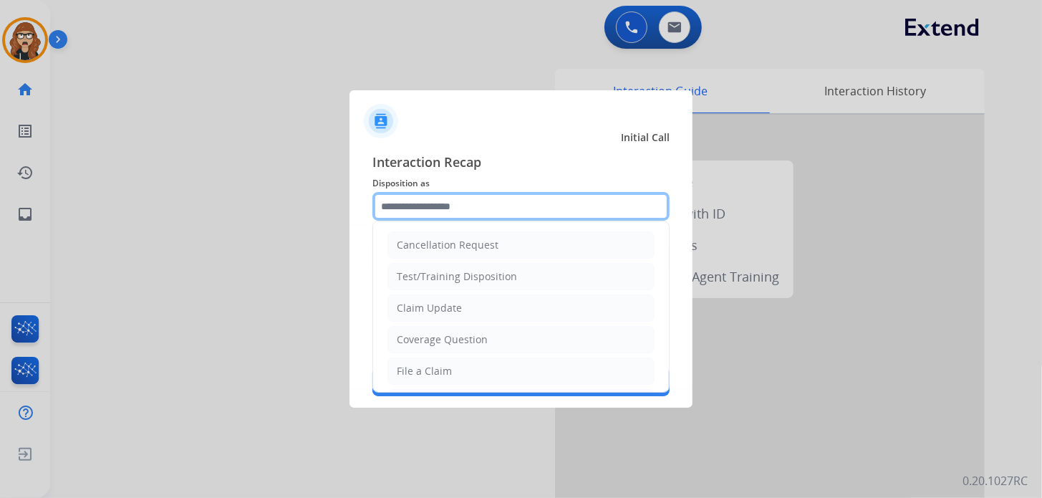
click at [399, 212] on input "text" at bounding box center [520, 206] width 297 height 29
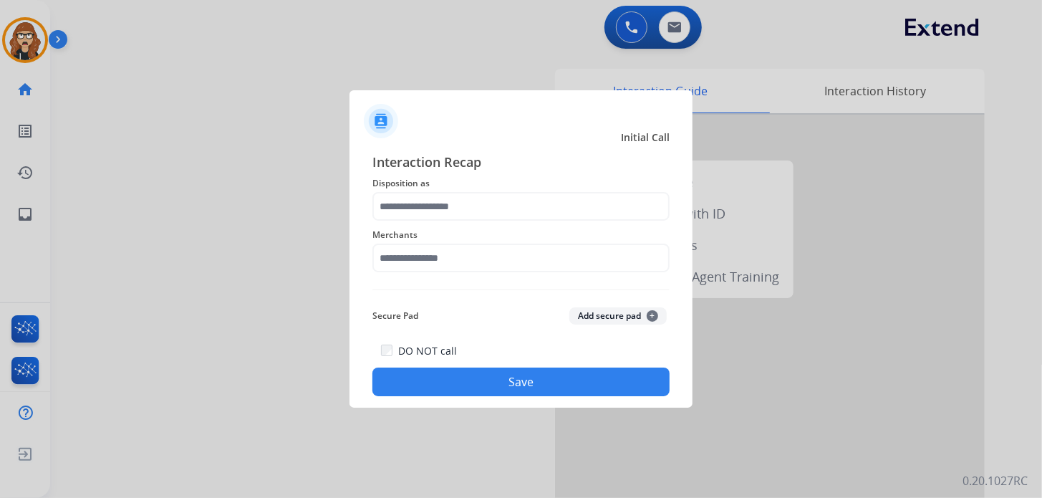
click at [40, 126] on div at bounding box center [521, 249] width 1042 height 498
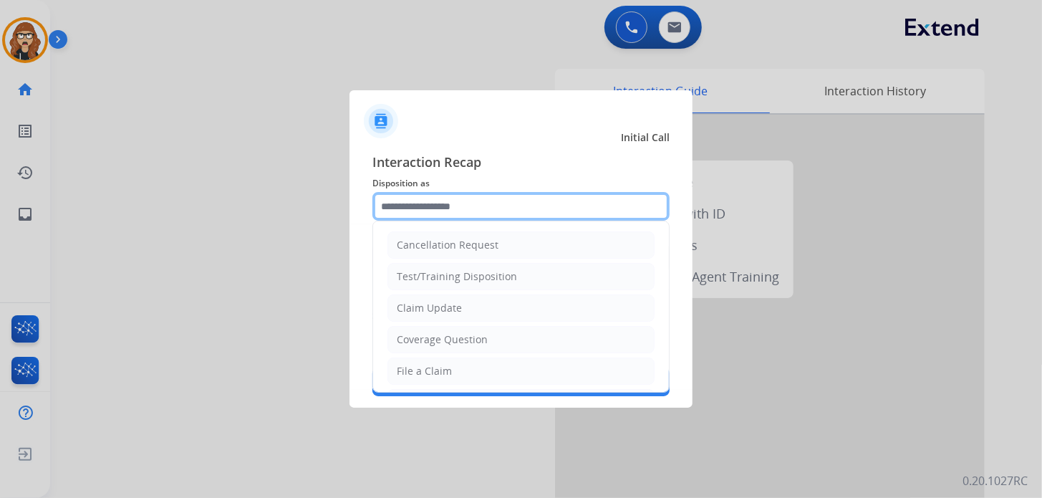
click at [435, 198] on input "text" at bounding box center [520, 206] width 297 height 29
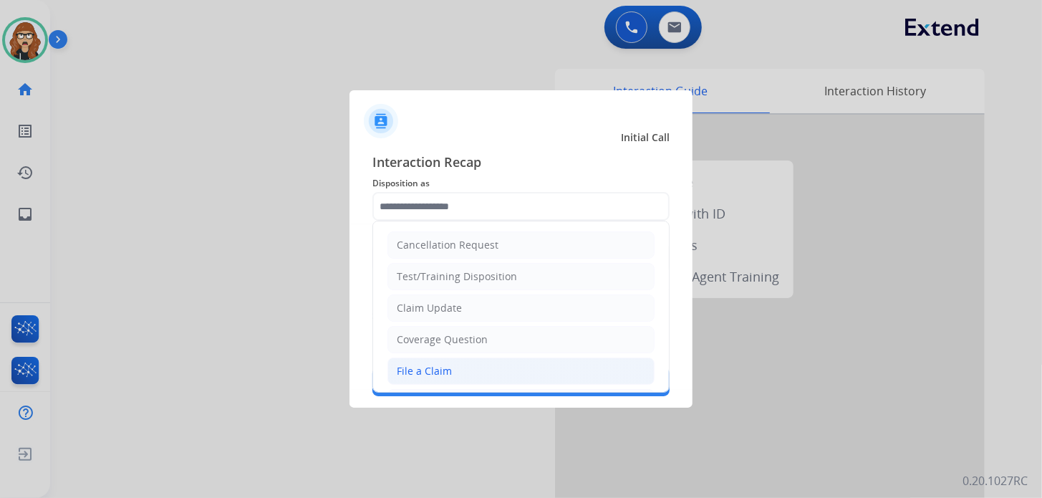
click at [455, 366] on li "File a Claim" at bounding box center [520, 370] width 267 height 27
type input "**********"
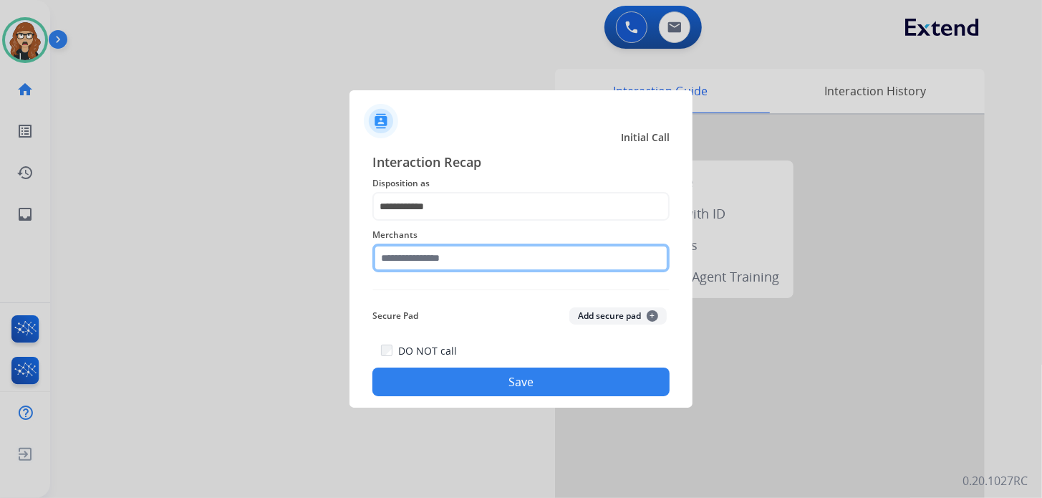
click at [444, 251] on input "text" at bounding box center [520, 257] width 297 height 29
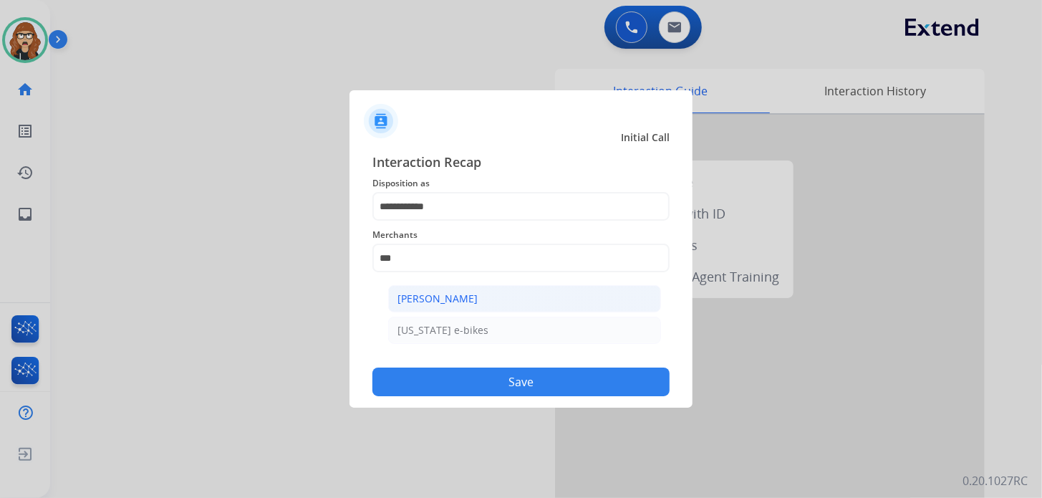
click at [425, 302] on div "[PERSON_NAME]" at bounding box center [437, 298] width 80 height 14
type input "**********"
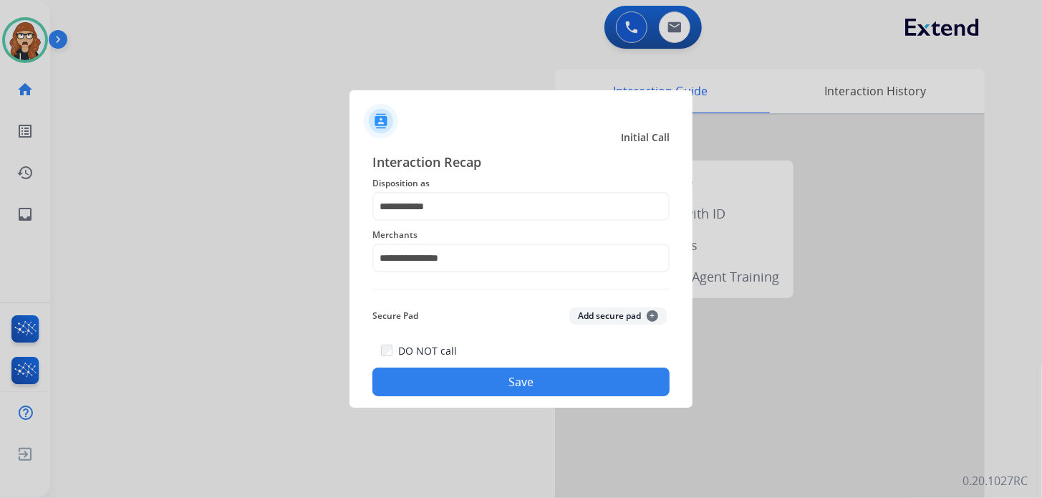
click at [429, 379] on button "Save" at bounding box center [520, 381] width 297 height 29
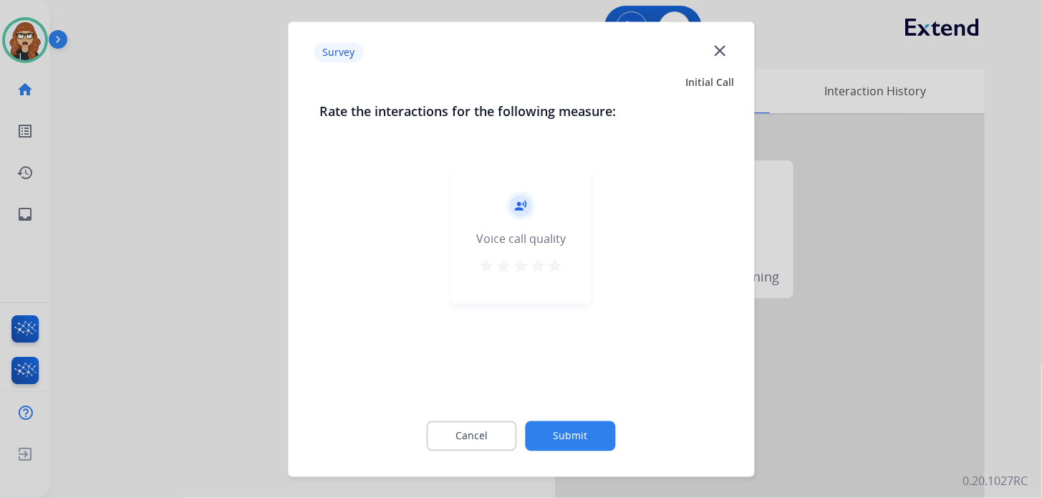
drag, startPoint x: 550, startPoint y: 261, endPoint x: 556, endPoint y: 294, distance: 33.6
click at [551, 262] on mat-icon "star" at bounding box center [555, 265] width 17 height 17
click at [563, 432] on button "Submit" at bounding box center [571, 435] width 90 height 30
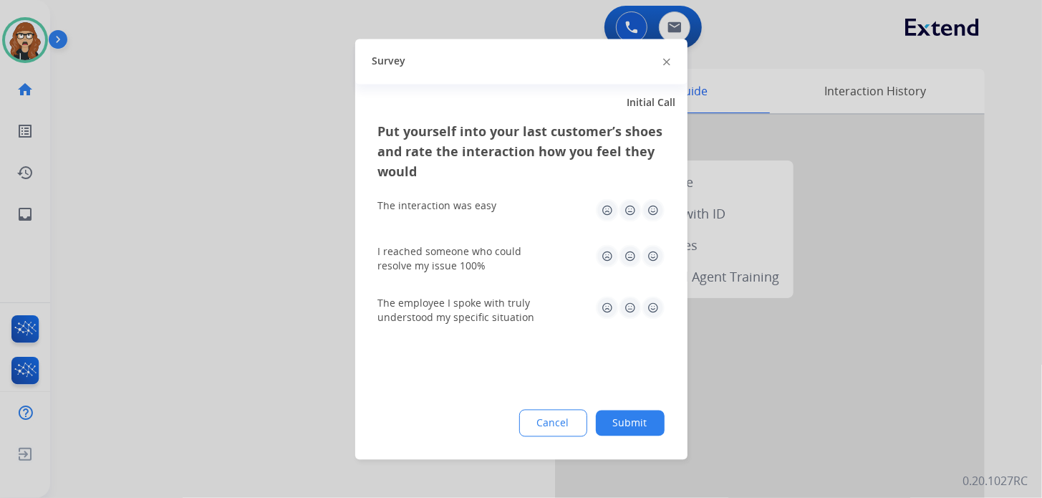
click at [659, 205] on img at bounding box center [653, 209] width 23 height 23
click at [647, 256] on img at bounding box center [653, 255] width 23 height 23
click at [663, 309] on img at bounding box center [653, 307] width 23 height 23
click at [655, 427] on button "Submit" at bounding box center [630, 423] width 69 height 26
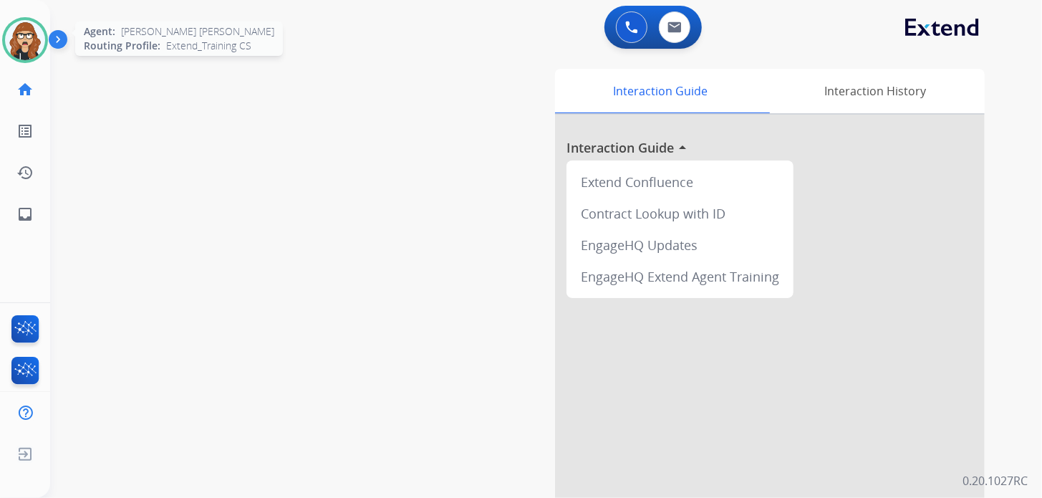
click at [17, 42] on img at bounding box center [25, 40] width 40 height 40
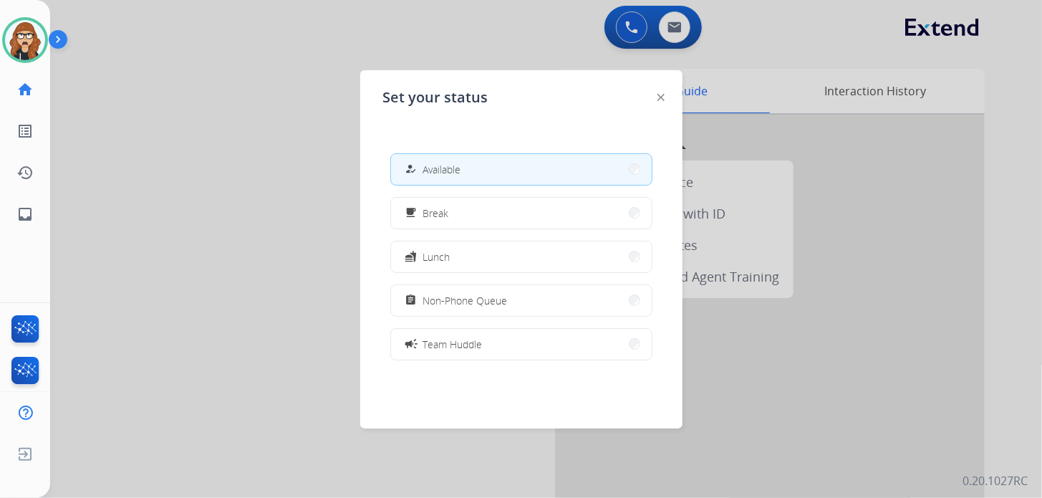
click at [464, 304] on span "Non-Phone Queue" at bounding box center [465, 300] width 84 height 15
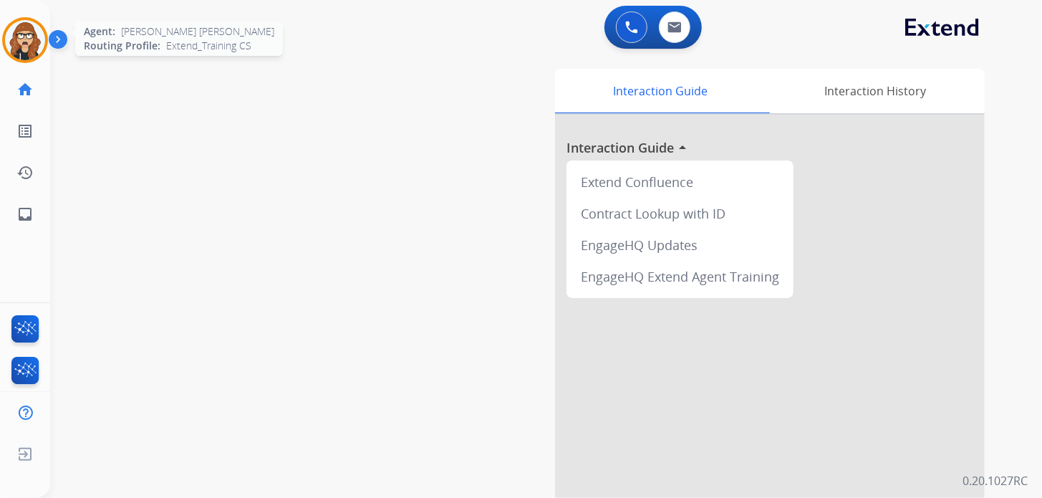
click at [24, 30] on img at bounding box center [25, 40] width 40 height 40
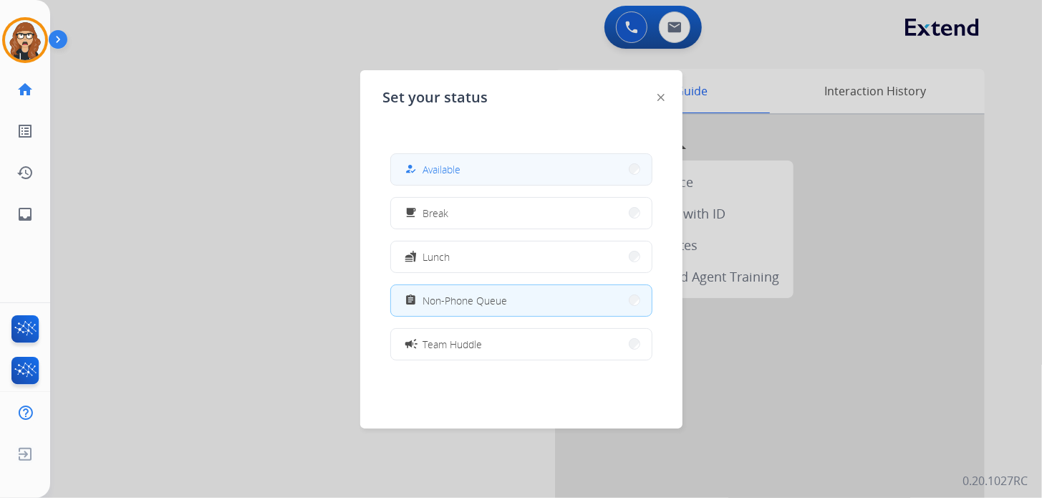
click at [448, 165] on span "Available" at bounding box center [442, 169] width 38 height 15
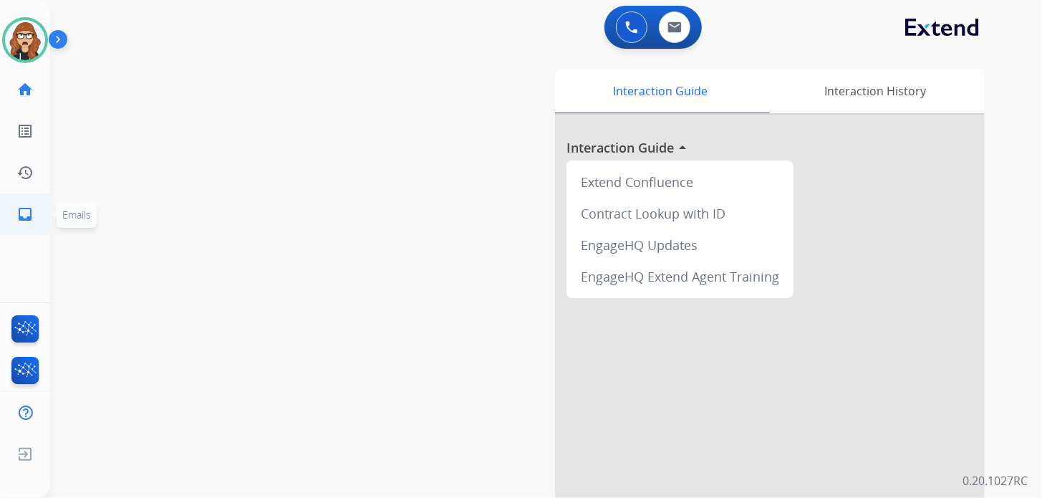
click at [17, 213] on mat-icon "inbox" at bounding box center [24, 213] width 17 height 17
select select "**********"
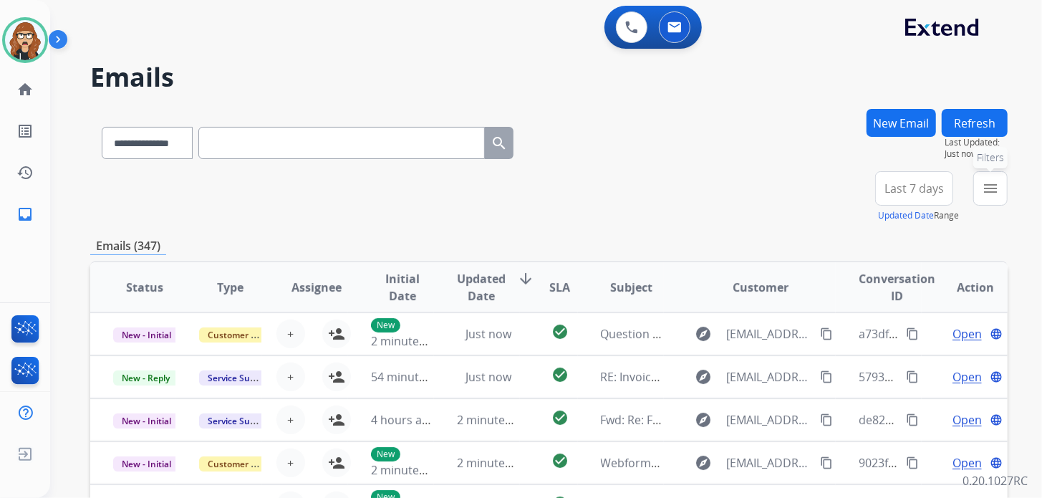
click at [989, 188] on mat-icon "menu" at bounding box center [990, 188] width 17 height 17
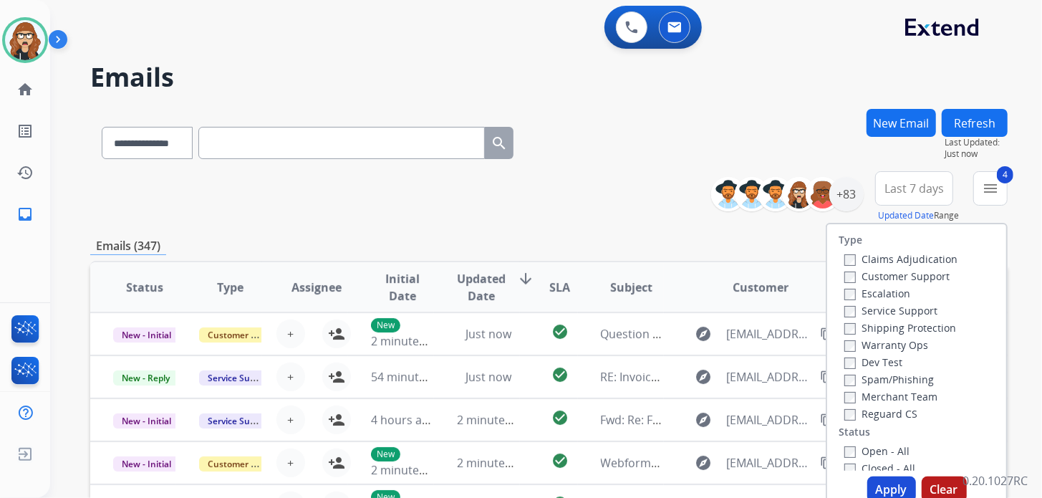
click at [881, 485] on button "Apply" at bounding box center [891, 489] width 49 height 26
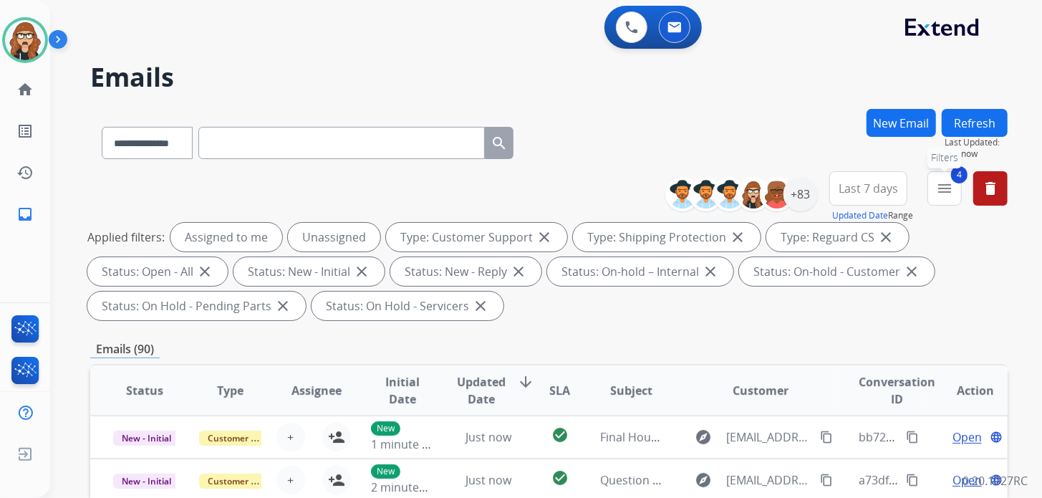
click at [955, 195] on button "4 menu Filters" at bounding box center [944, 188] width 34 height 34
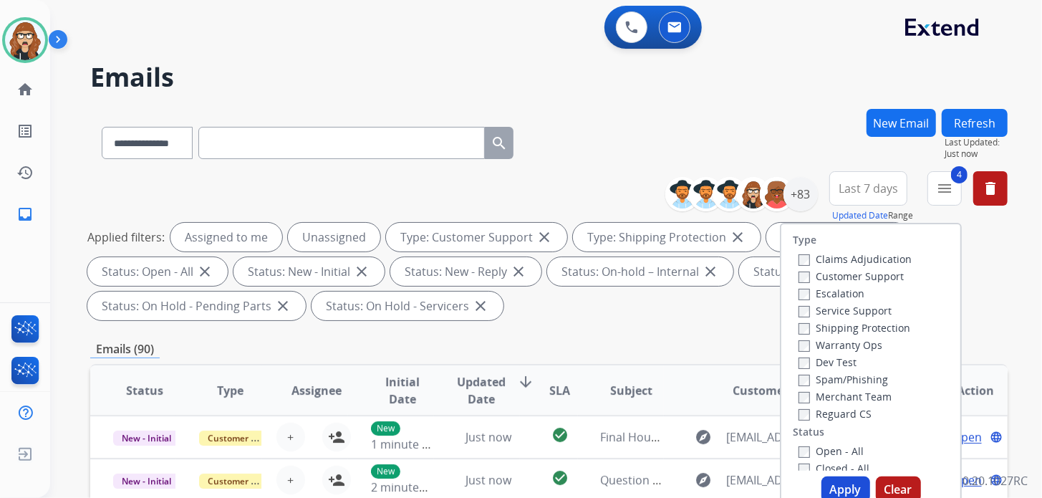
click at [809, 120] on div "**********" at bounding box center [548, 140] width 917 height 62
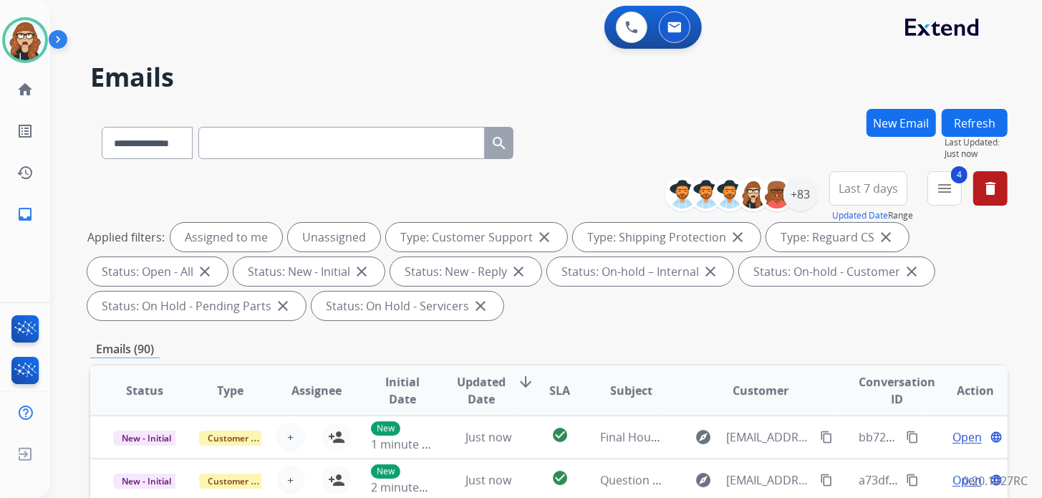
click at [490, 52] on div "**********" at bounding box center [528, 301] width 957 height 498
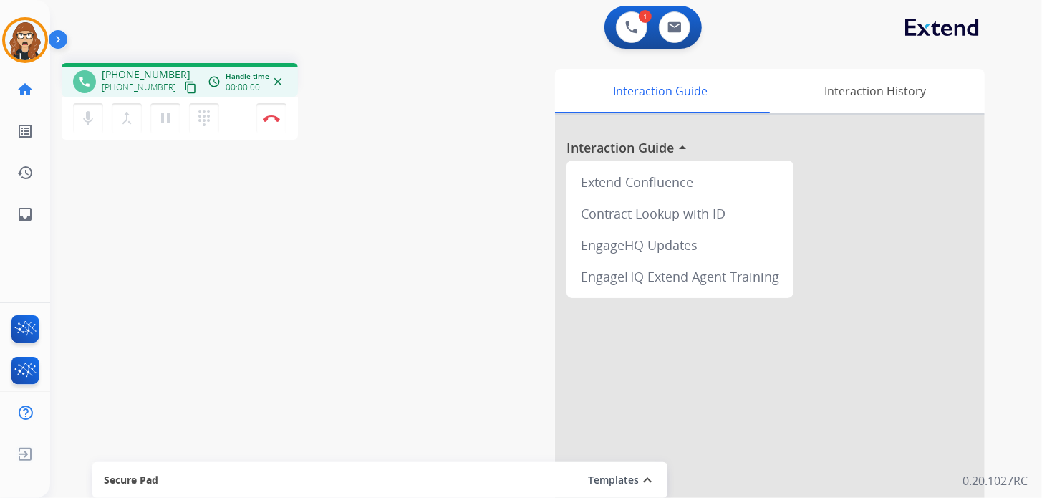
click at [184, 84] on mat-icon "content_copy" at bounding box center [190, 87] width 13 height 13
click at [275, 125] on button "Disconnect" at bounding box center [271, 118] width 30 height 30
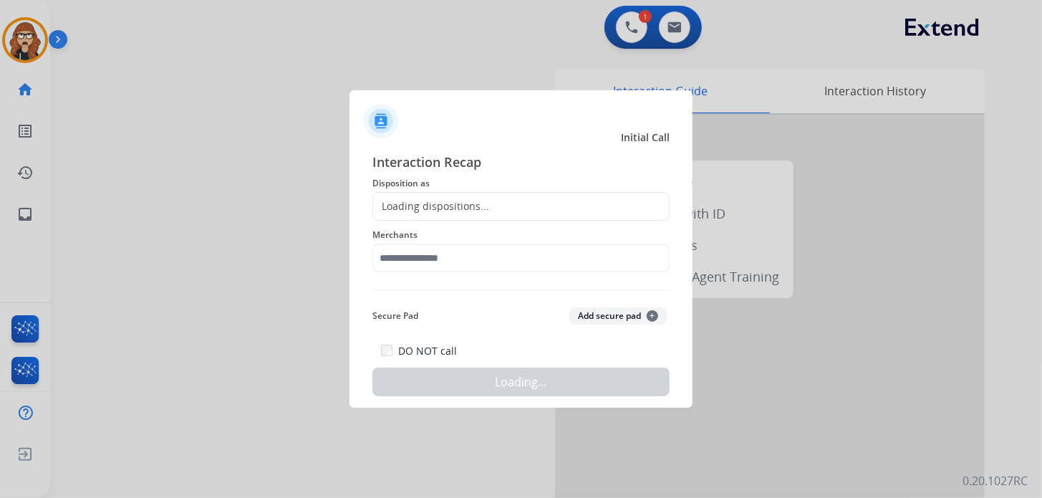
click at [473, 203] on div "Loading dispositions..." at bounding box center [431, 206] width 116 height 14
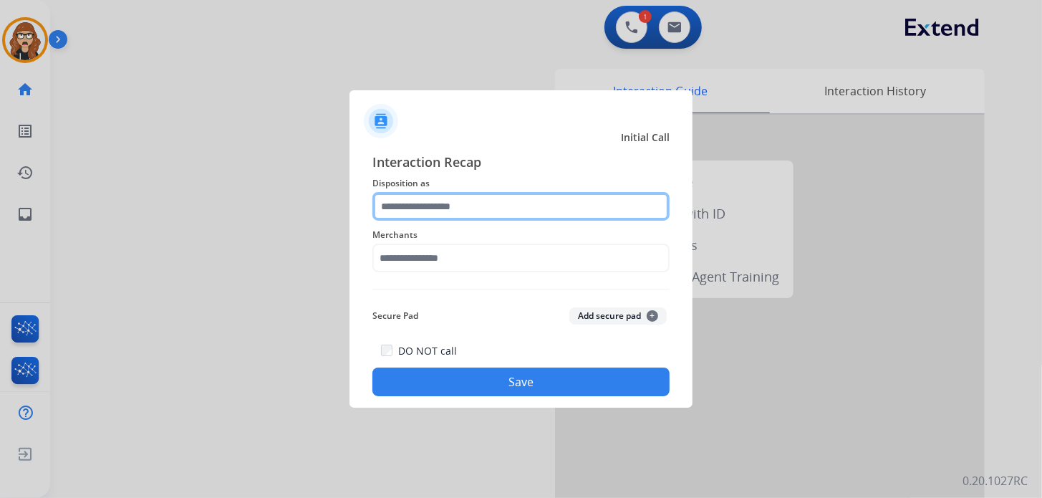
click at [473, 203] on input "text" at bounding box center [520, 206] width 297 height 29
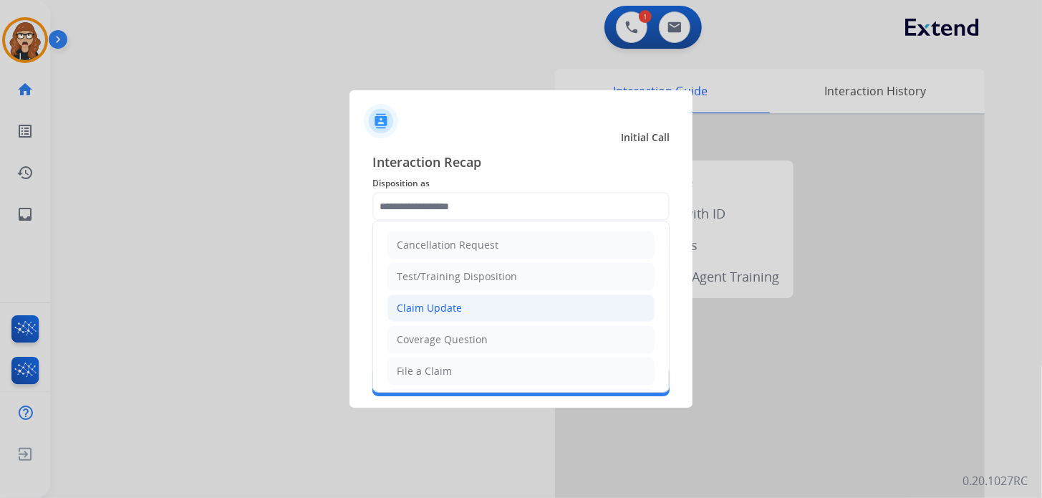
click at [466, 313] on li "Claim Update" at bounding box center [520, 307] width 267 height 27
type input "**********"
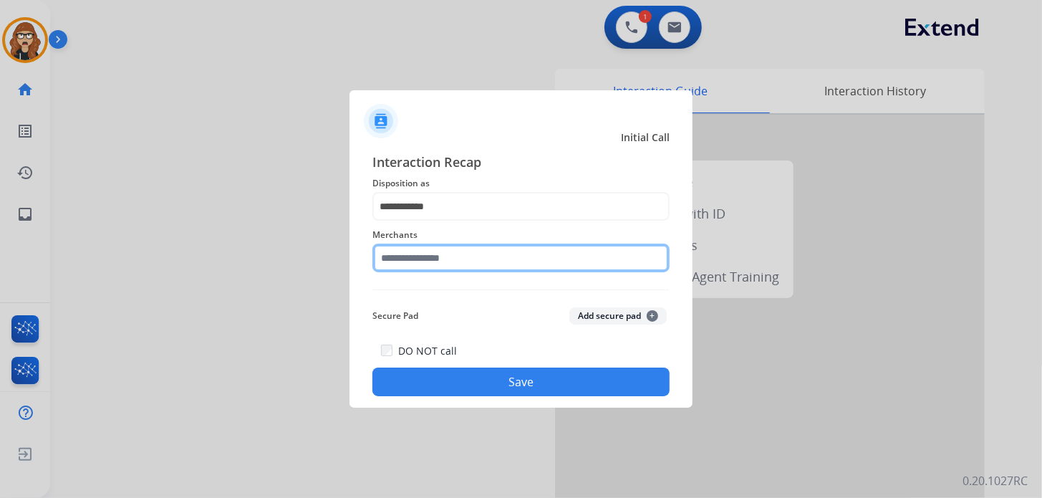
click at [434, 257] on input "text" at bounding box center [520, 257] width 297 height 29
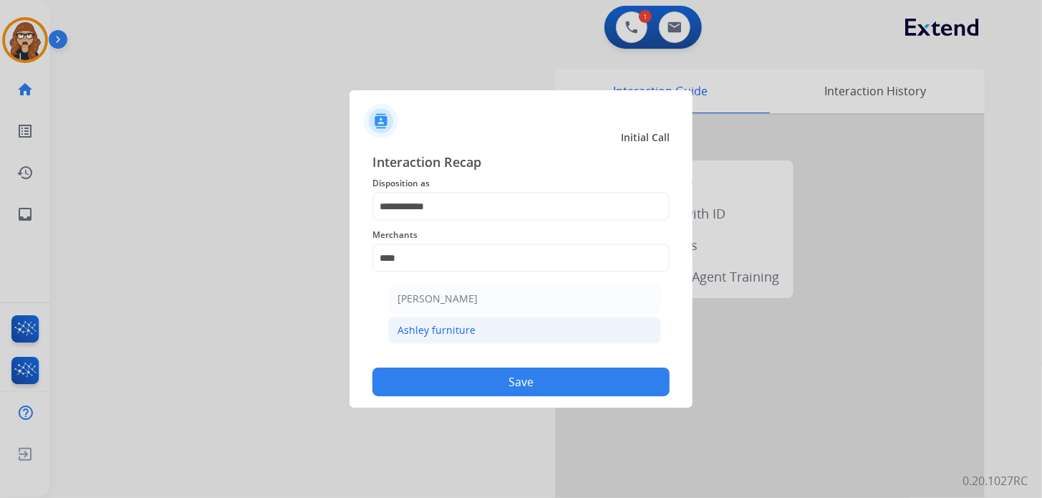
click at [462, 339] on li "Ashley furniture" at bounding box center [524, 329] width 273 height 27
type input "**********"
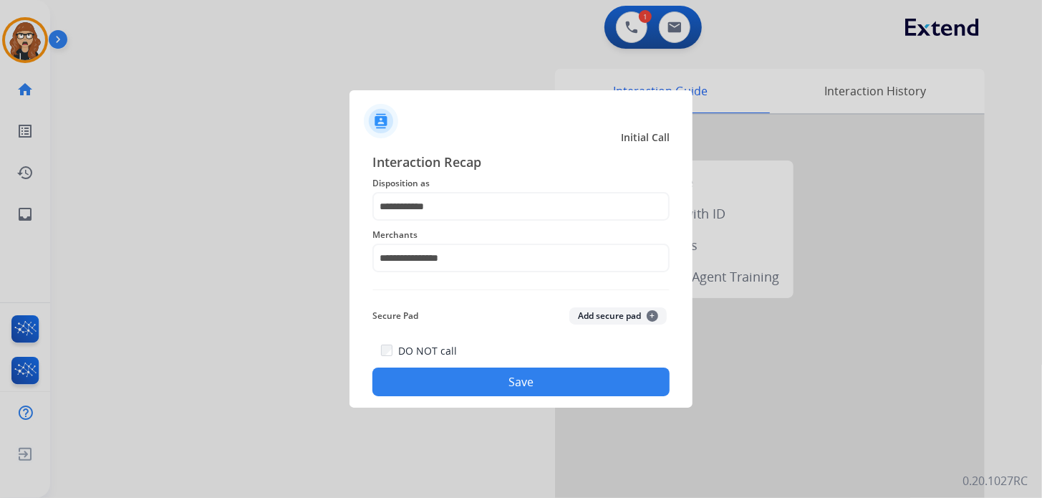
click at [493, 388] on button "Save" at bounding box center [520, 381] width 297 height 29
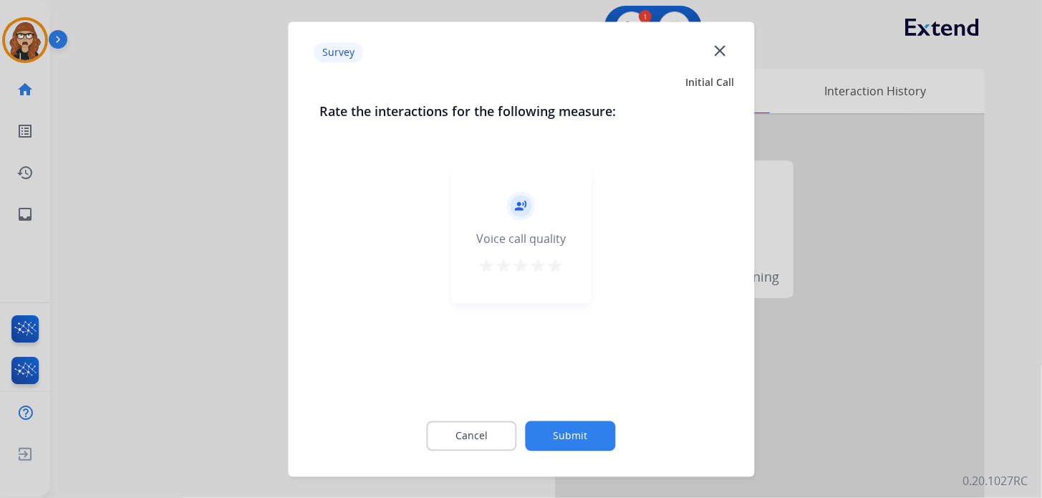
click at [715, 51] on mat-icon "close" at bounding box center [719, 50] width 19 height 19
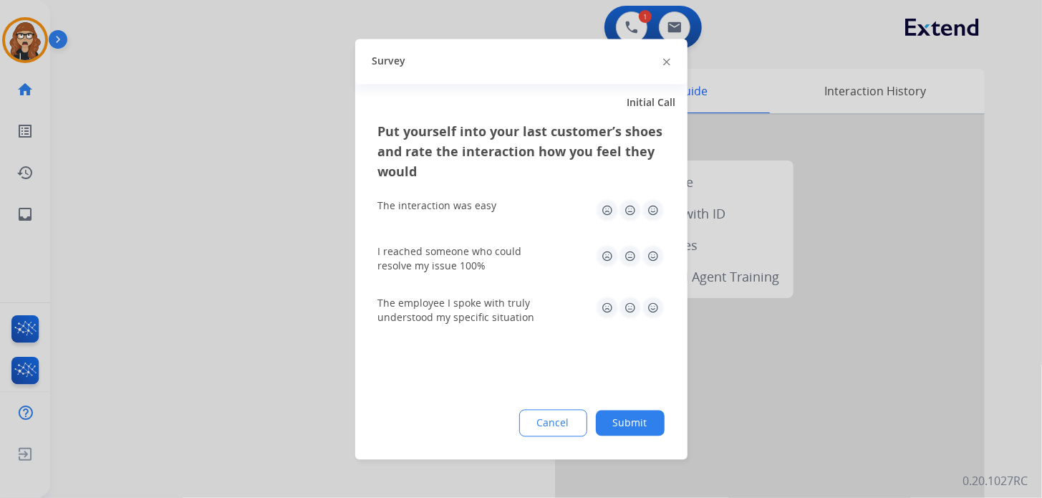
click at [663, 66] on div at bounding box center [666, 61] width 7 height 17
click at [666, 61] on img at bounding box center [666, 62] width 7 height 7
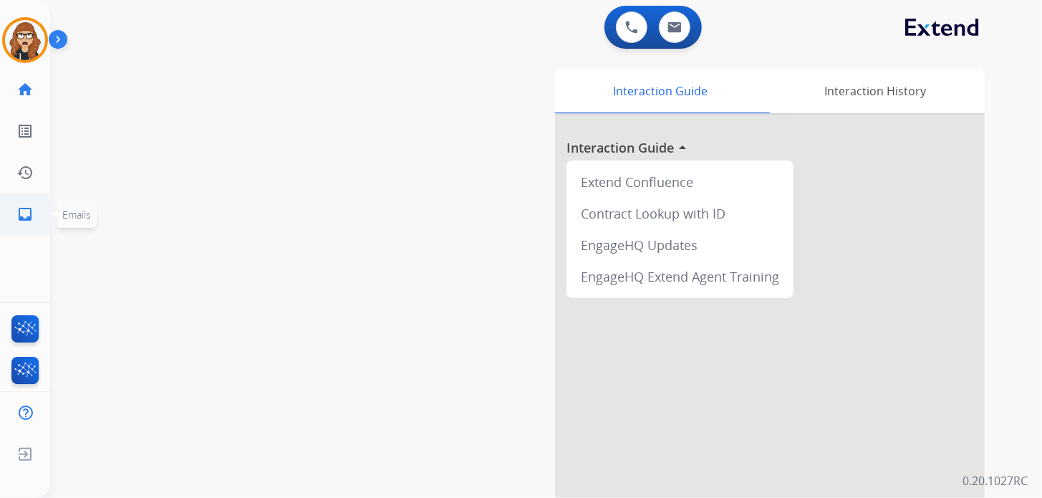
click at [38, 211] on link "inbox Emails" at bounding box center [25, 214] width 40 height 40
select select "**********"
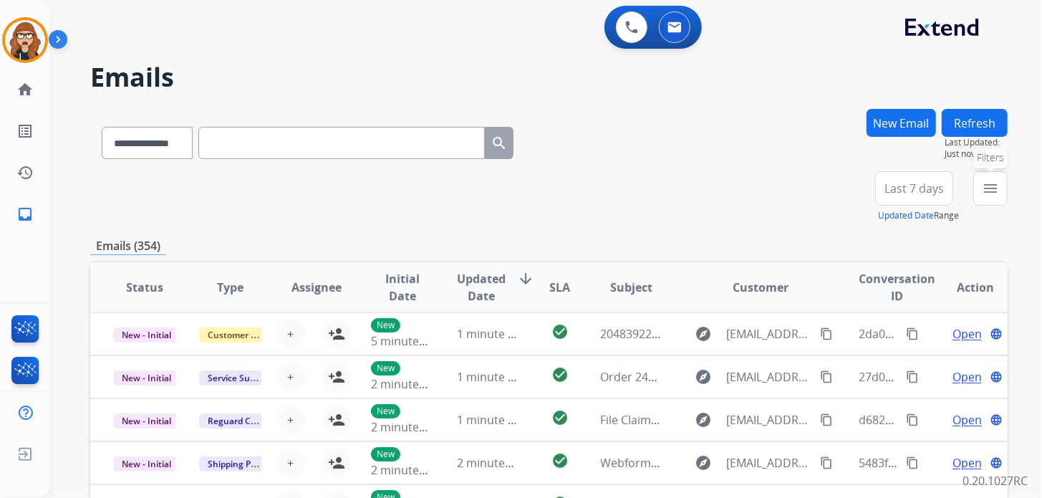
click at [1012, 195] on div "**********" at bounding box center [546, 249] width 992 height 498
click at [1002, 195] on button "menu Filters" at bounding box center [990, 188] width 34 height 34
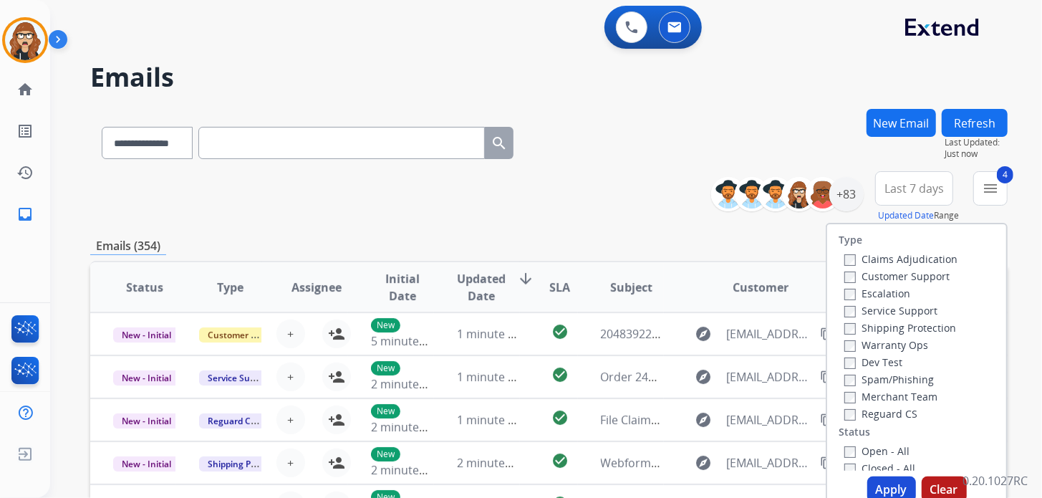
click at [879, 490] on button "Apply" at bounding box center [891, 489] width 49 height 26
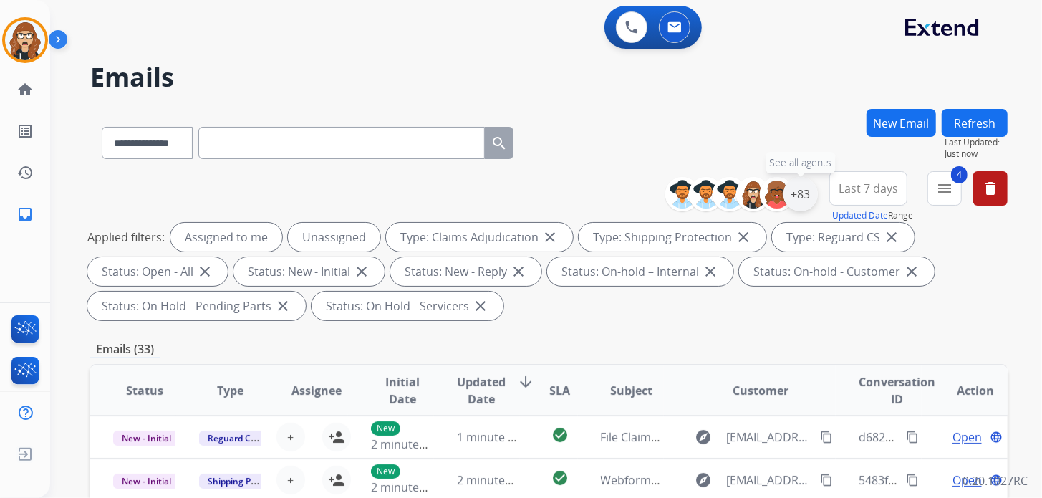
click at [798, 198] on div "+83" at bounding box center [800, 194] width 34 height 34
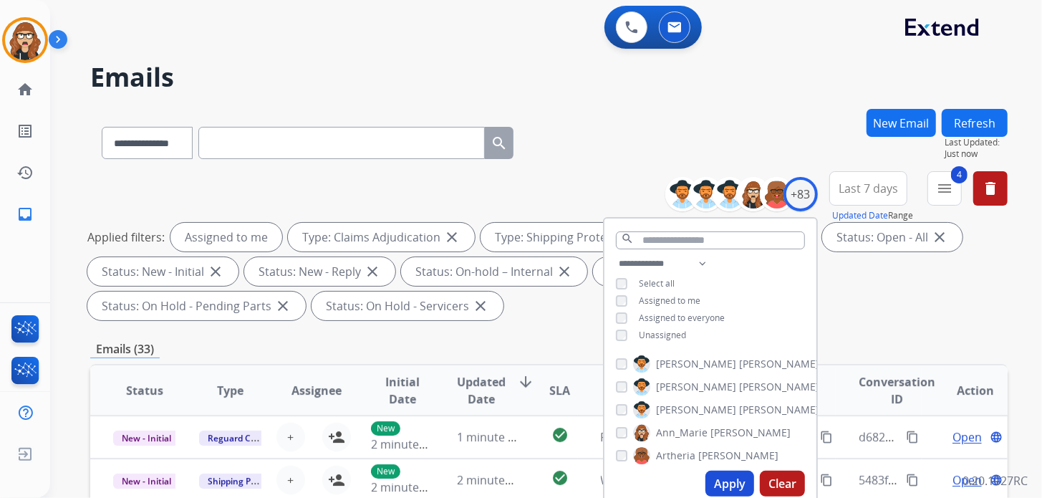
click at [707, 486] on button "Apply" at bounding box center [729, 483] width 49 height 26
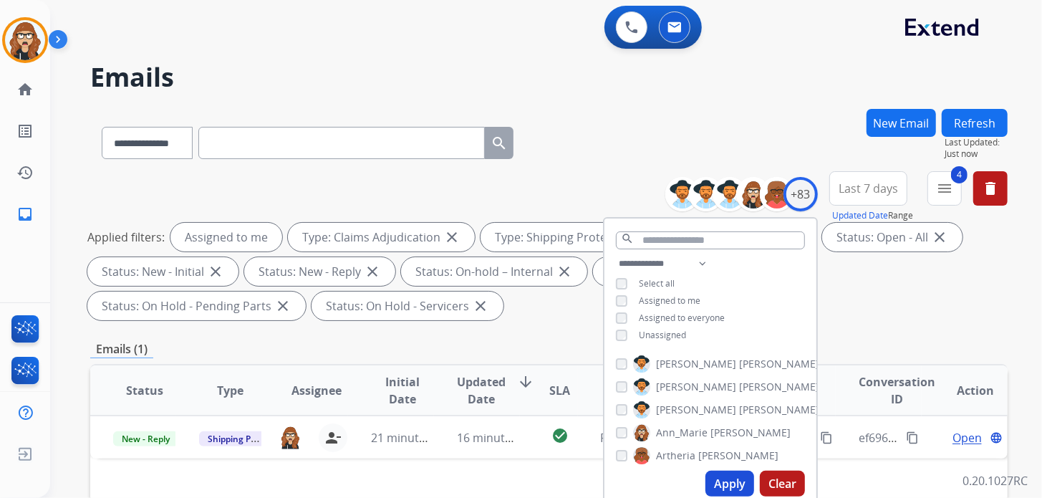
drag, startPoint x: 770, startPoint y: 76, endPoint x: 767, endPoint y: 149, distance: 73.1
click at [770, 76] on h2 "Emails" at bounding box center [548, 77] width 917 height 29
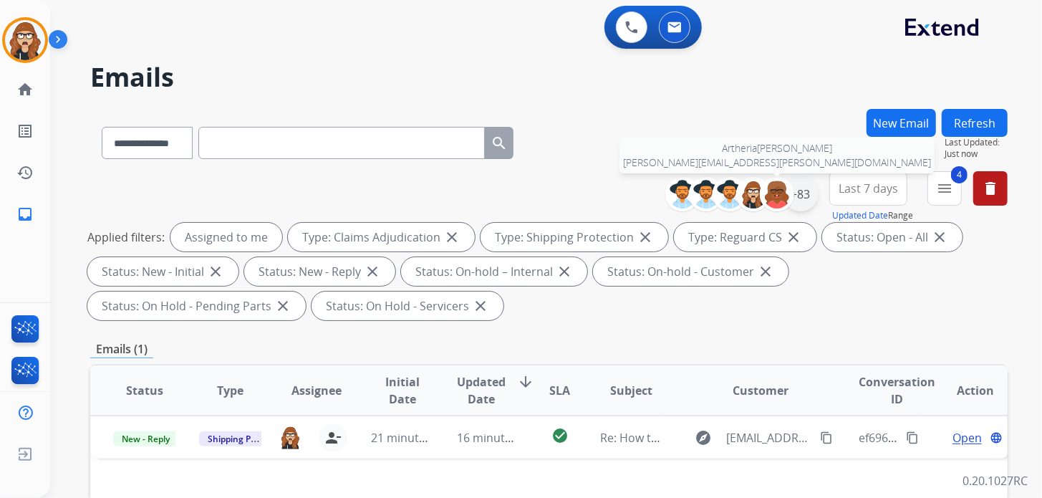
click at [792, 190] on div "+83" at bounding box center [800, 194] width 34 height 34
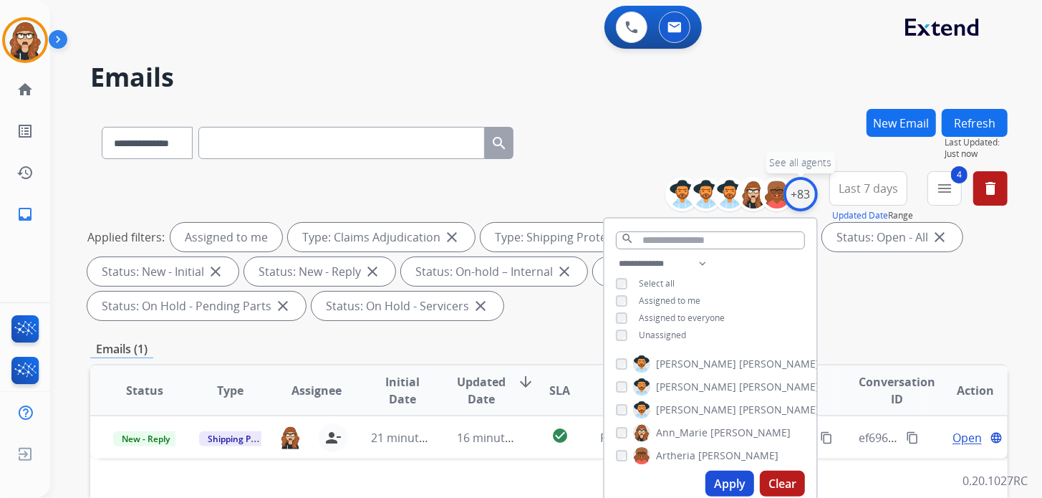
click at [792, 190] on div "+83" at bounding box center [800, 194] width 34 height 34
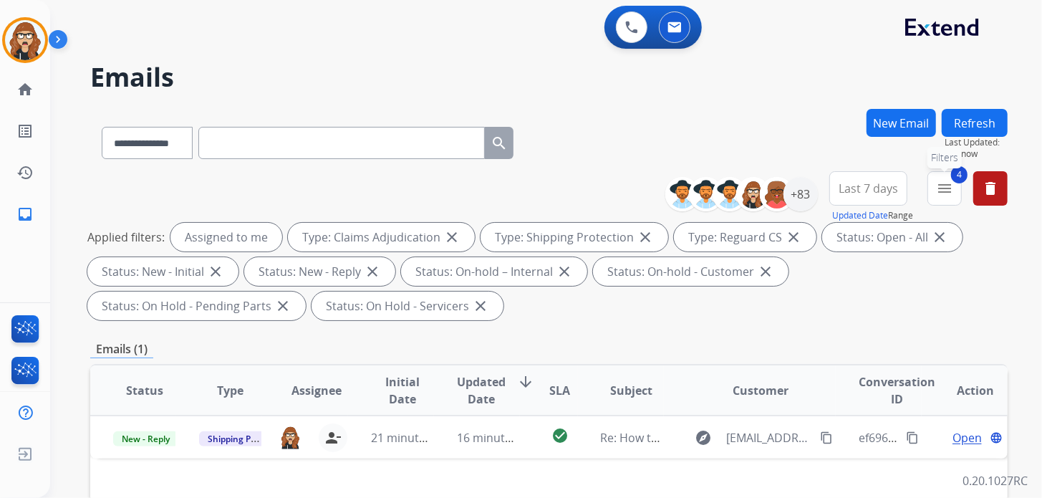
click at [946, 195] on mat-icon "menu" at bounding box center [944, 188] width 17 height 17
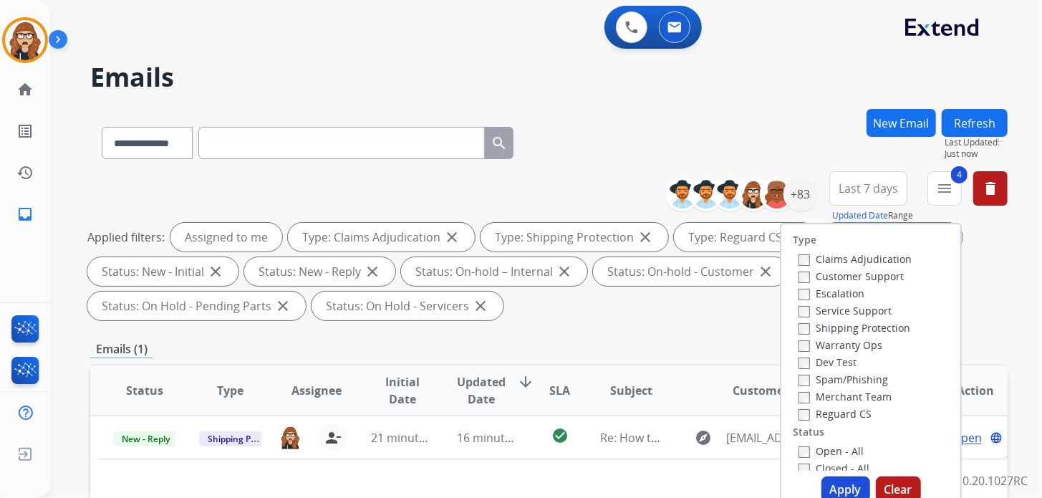
click at [796, 126] on div "**********" at bounding box center [548, 140] width 917 height 62
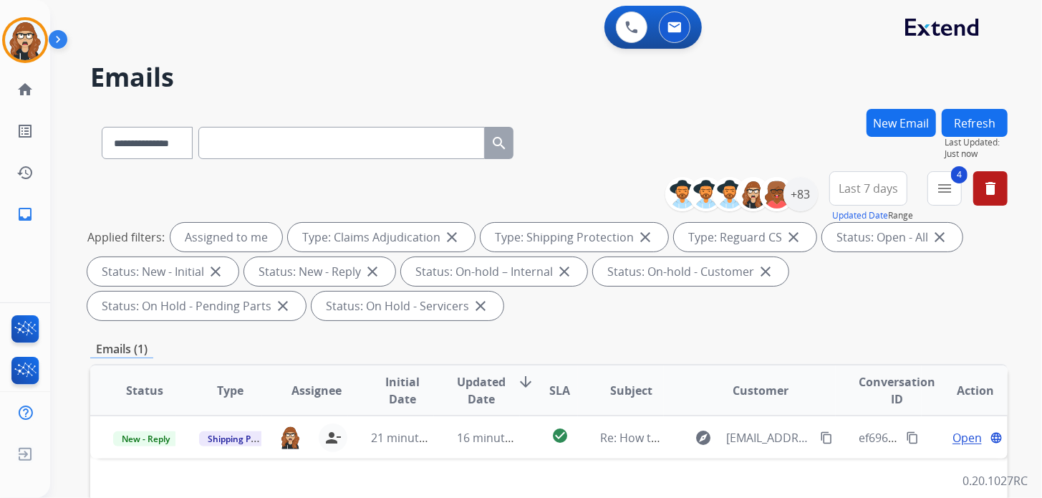
click at [871, 191] on span "Last 7 days" at bounding box center [867, 188] width 59 height 6
click at [831, 117] on div "**********" at bounding box center [548, 140] width 917 height 62
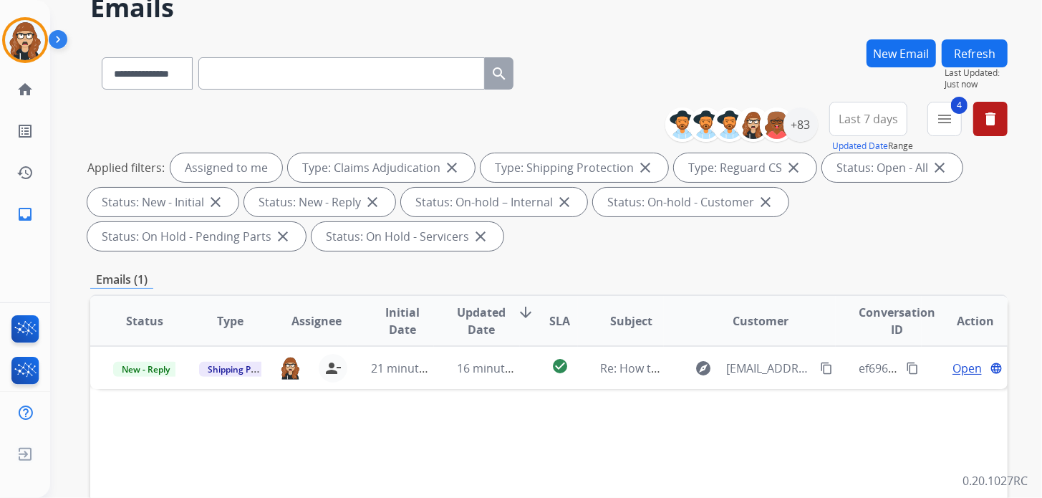
scroll to position [215, 0]
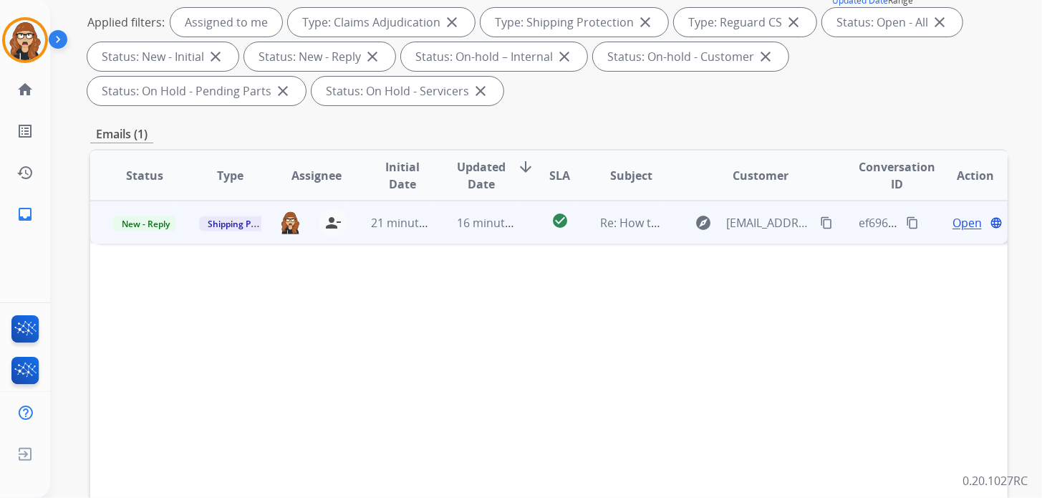
click at [952, 223] on span "Open" at bounding box center [966, 222] width 29 height 17
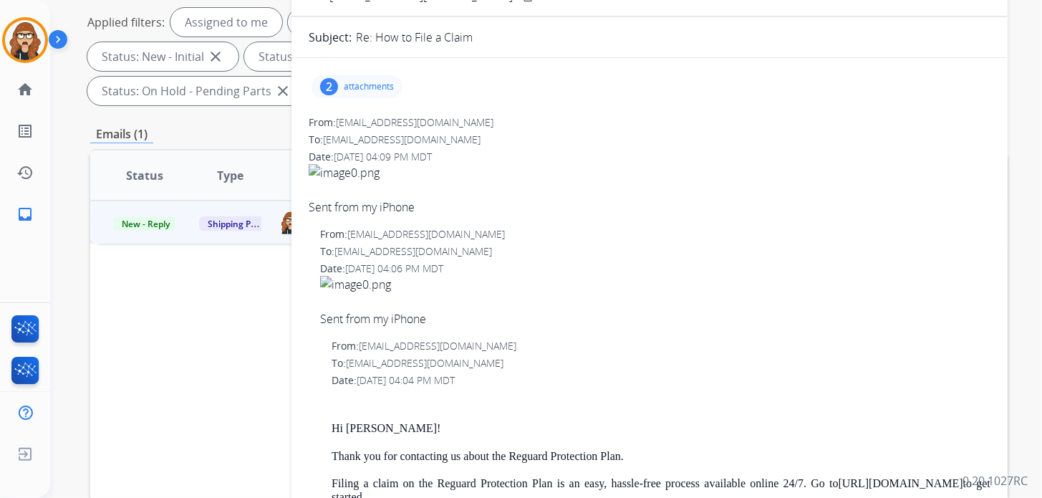
scroll to position [0, 0]
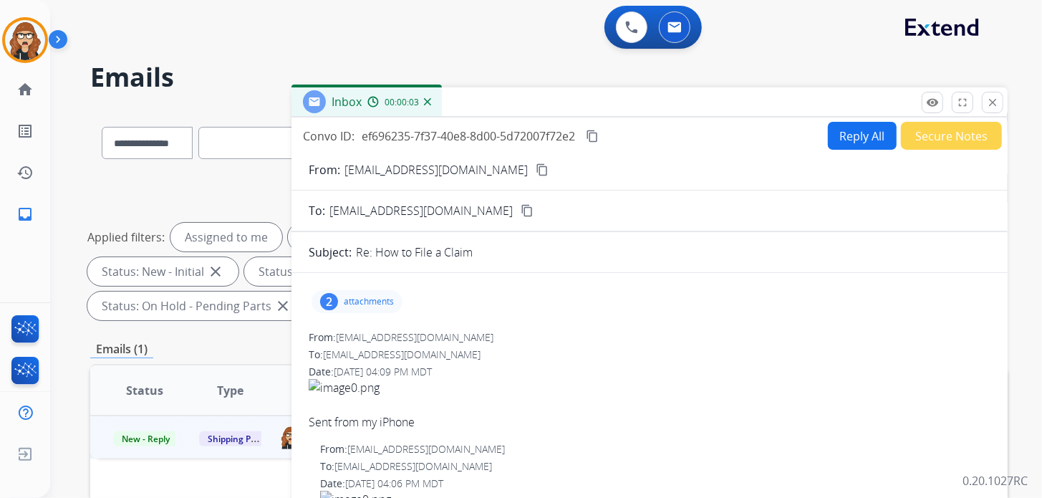
click at [351, 298] on p "attachments" at bounding box center [369, 301] width 50 height 11
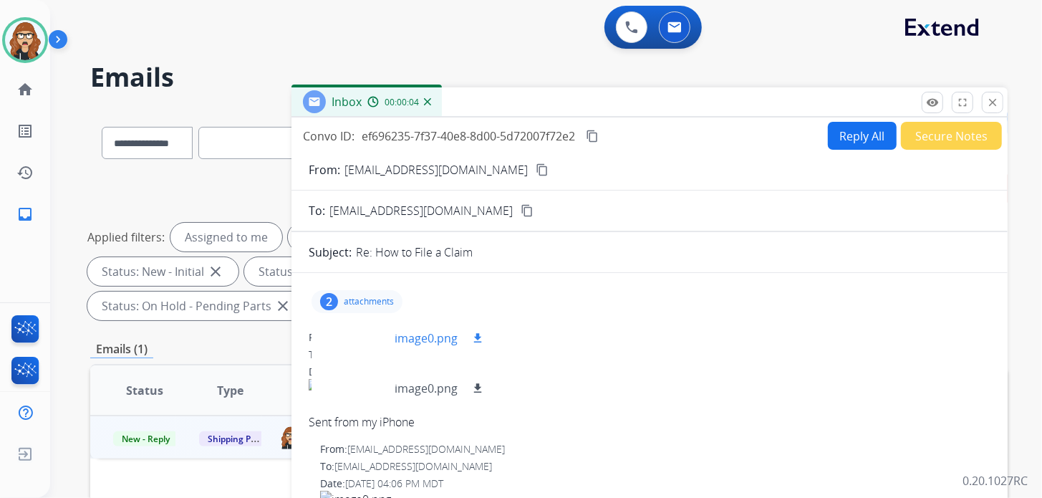
click at [364, 326] on div at bounding box center [359, 338] width 72 height 50
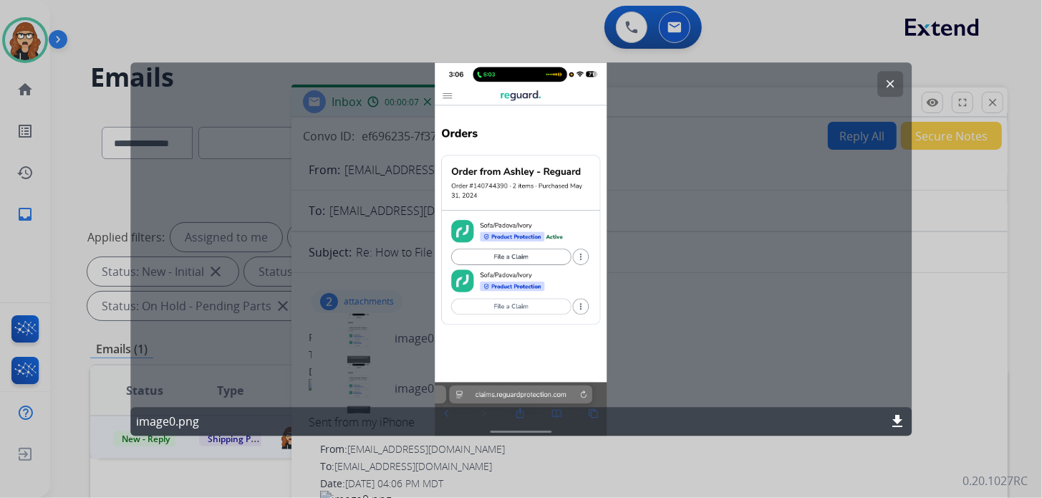
drag, startPoint x: 897, startPoint y: 84, endPoint x: 821, endPoint y: 119, distance: 83.6
click at [899, 84] on button "clear" at bounding box center [890, 84] width 26 height 26
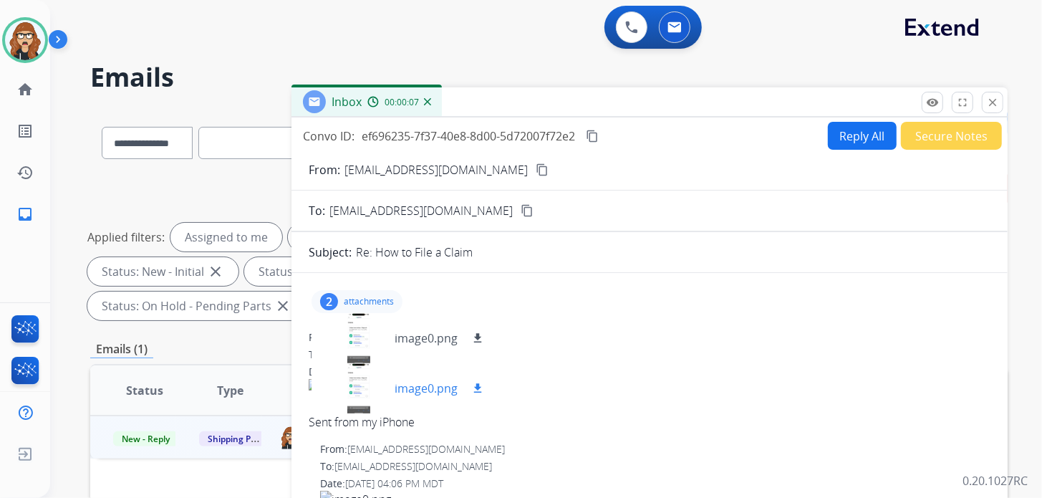
click at [353, 400] on div at bounding box center [359, 388] width 72 height 50
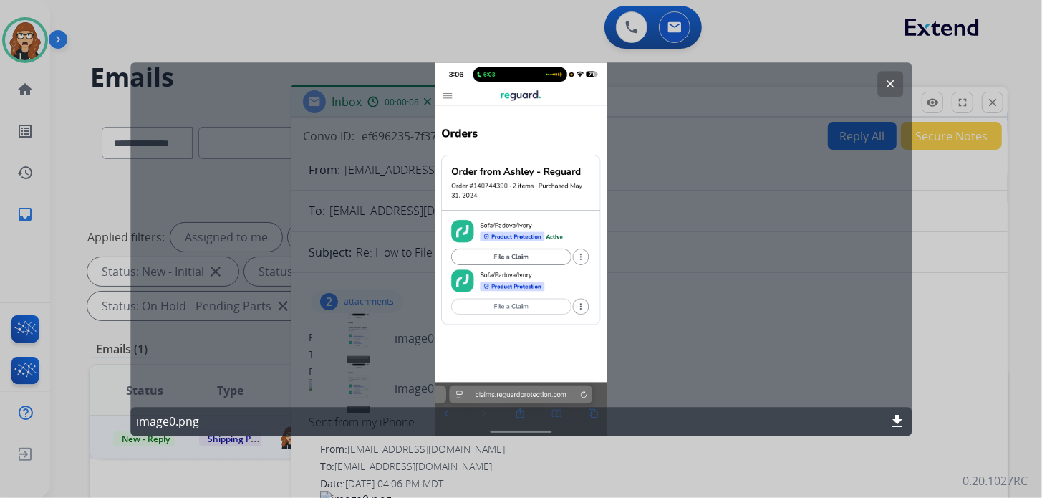
click at [905, 77] on div "clear image0.png download" at bounding box center [520, 248] width 781 height 373
drag, startPoint x: 893, startPoint y: 81, endPoint x: 873, endPoint y: 105, distance: 31.1
click at [893, 82] on mat-icon "clear" at bounding box center [890, 83] width 13 height 13
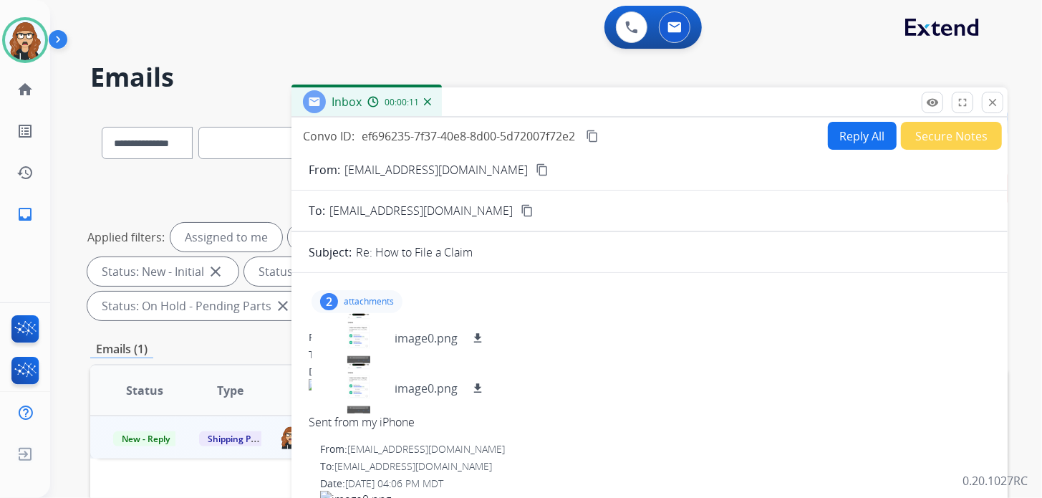
click at [942, 139] on button "Secure Notes" at bounding box center [951, 136] width 101 height 28
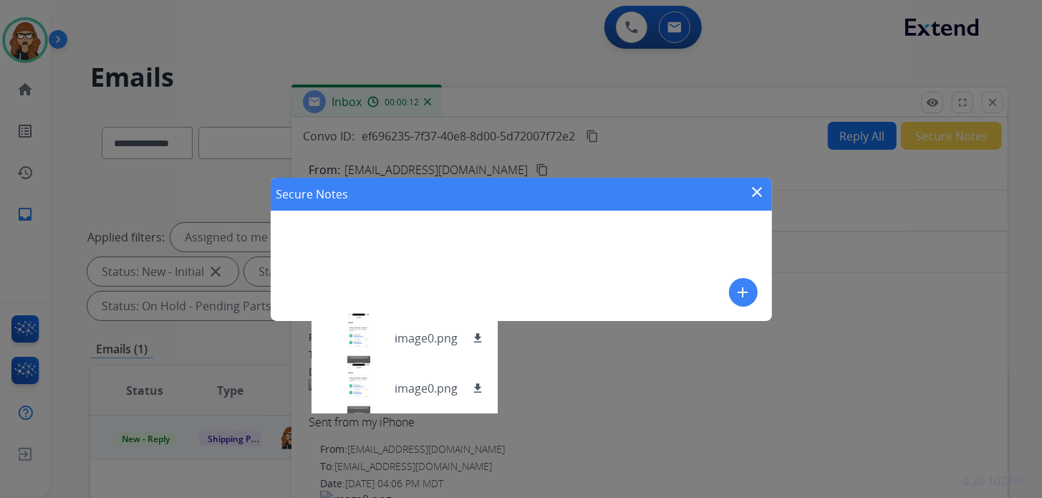
click at [745, 296] on mat-icon "add" at bounding box center [743, 292] width 17 height 17
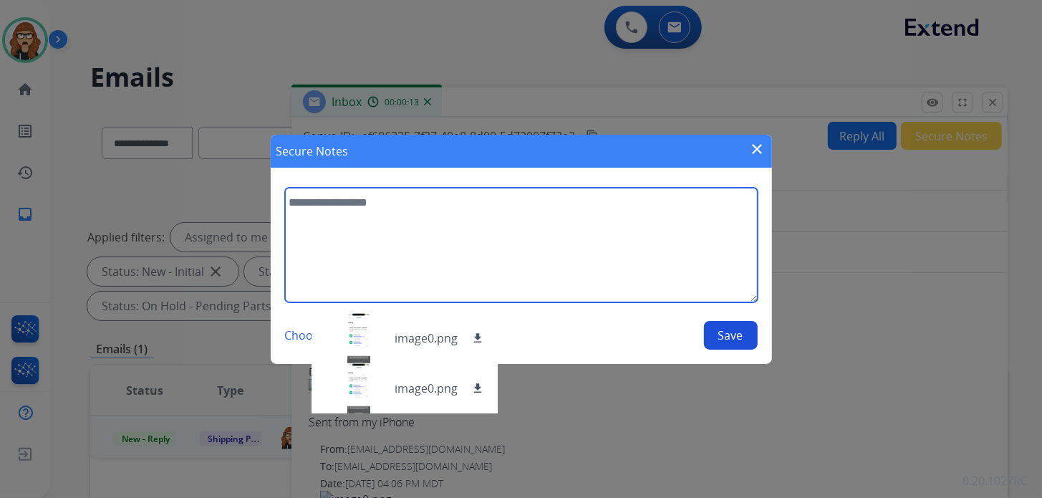
click at [494, 228] on textarea at bounding box center [521, 245] width 473 height 115
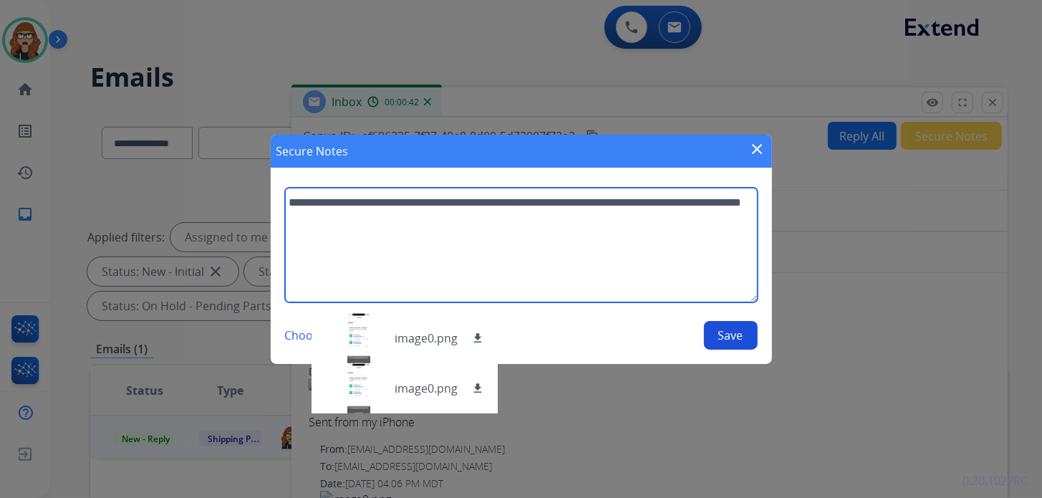
type textarea "**********"
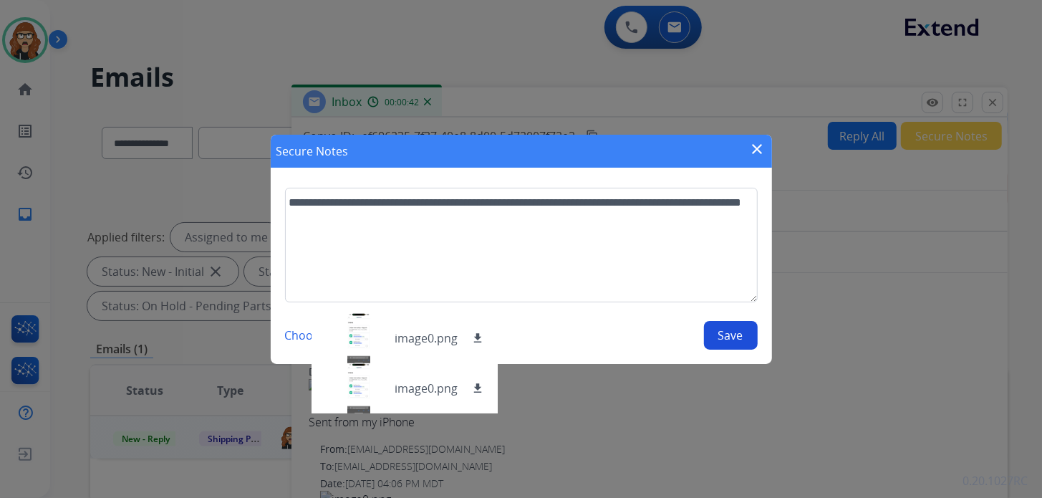
click at [747, 335] on button "Save" at bounding box center [731, 335] width 54 height 29
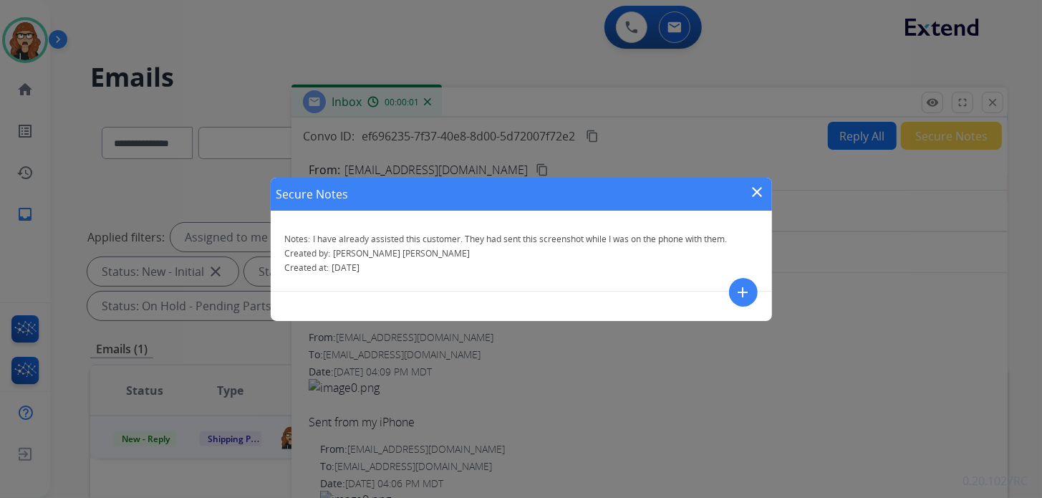
click at [756, 183] on mat-icon "close" at bounding box center [757, 191] width 17 height 17
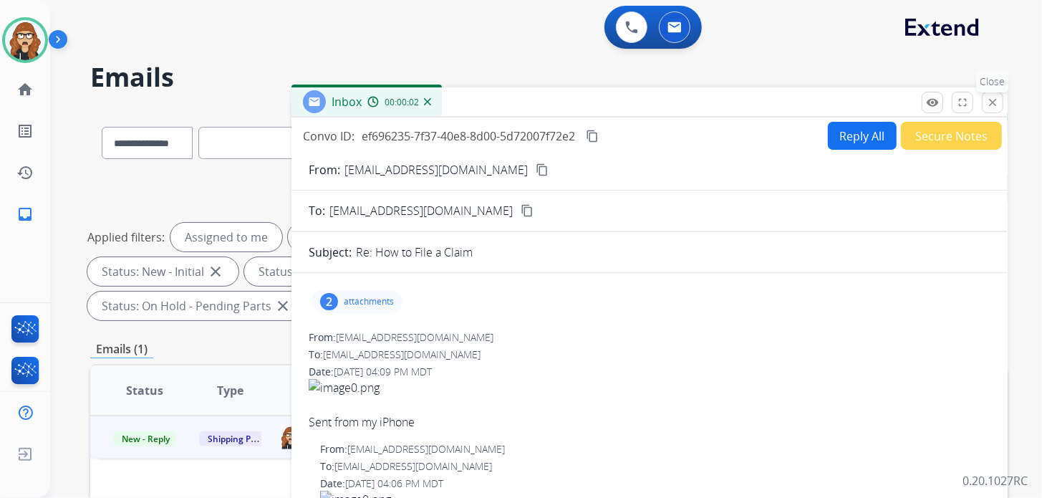
click at [999, 103] on button "close Close" at bounding box center [992, 102] width 21 height 21
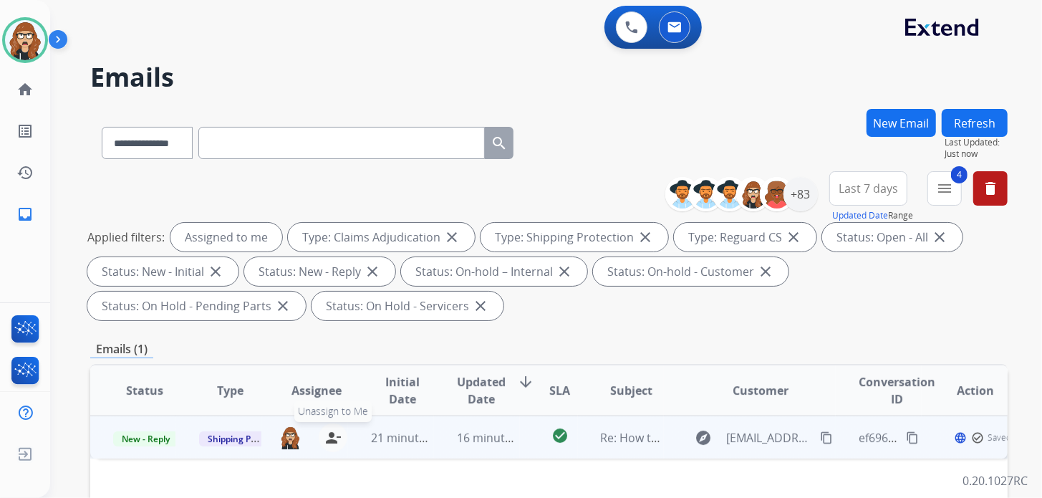
click at [336, 437] on mat-icon "person_remove" at bounding box center [332, 437] width 17 height 17
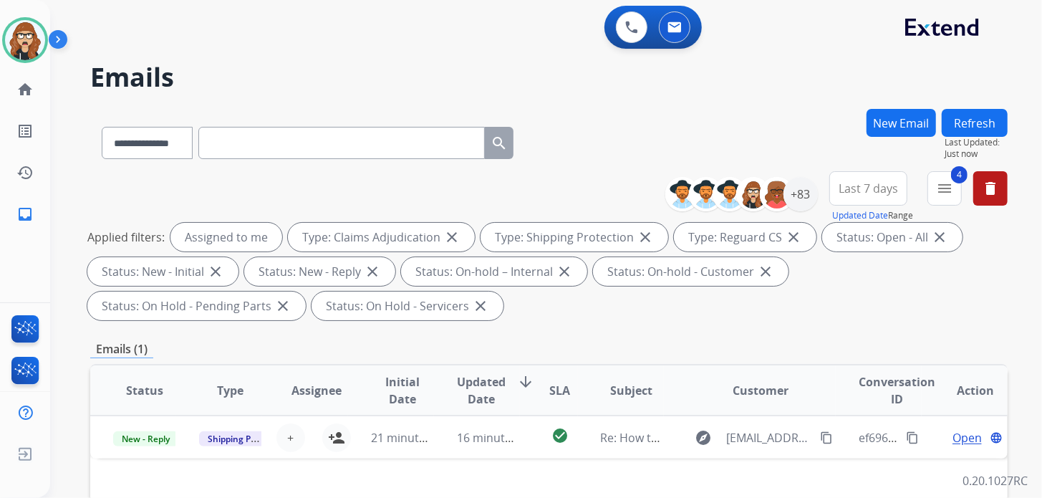
click at [987, 116] on button "Refresh" at bounding box center [975, 123] width 66 height 28
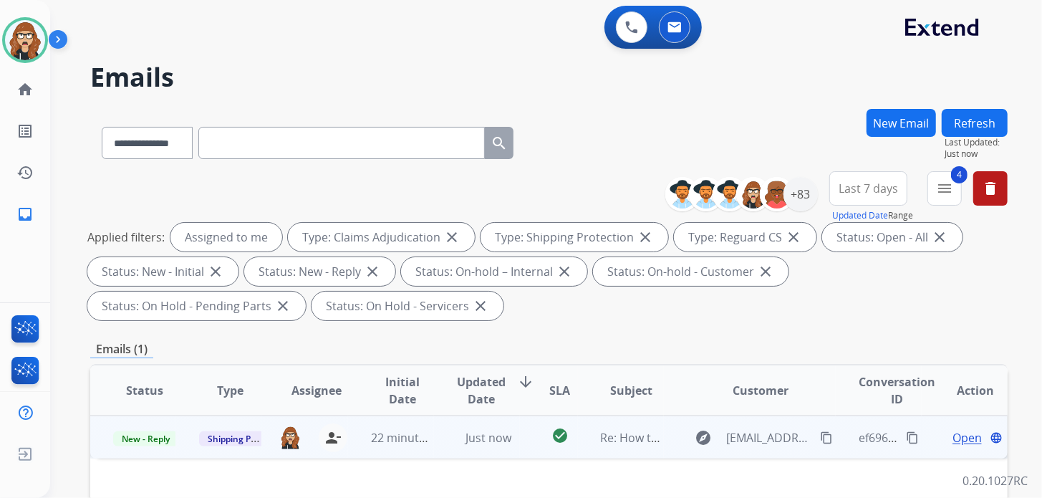
click at [952, 435] on span "Open" at bounding box center [966, 437] width 29 height 17
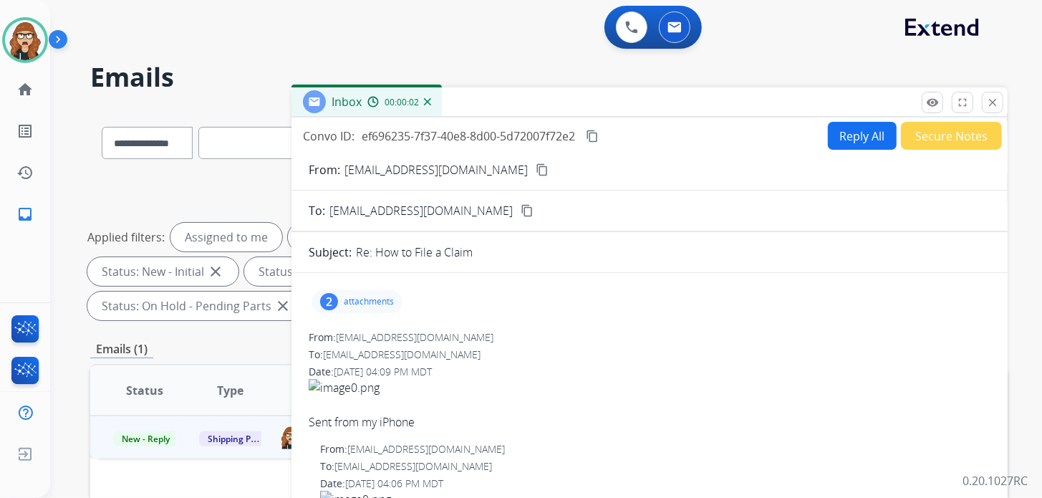
click at [952, 136] on button "Secure Notes" at bounding box center [951, 136] width 101 height 28
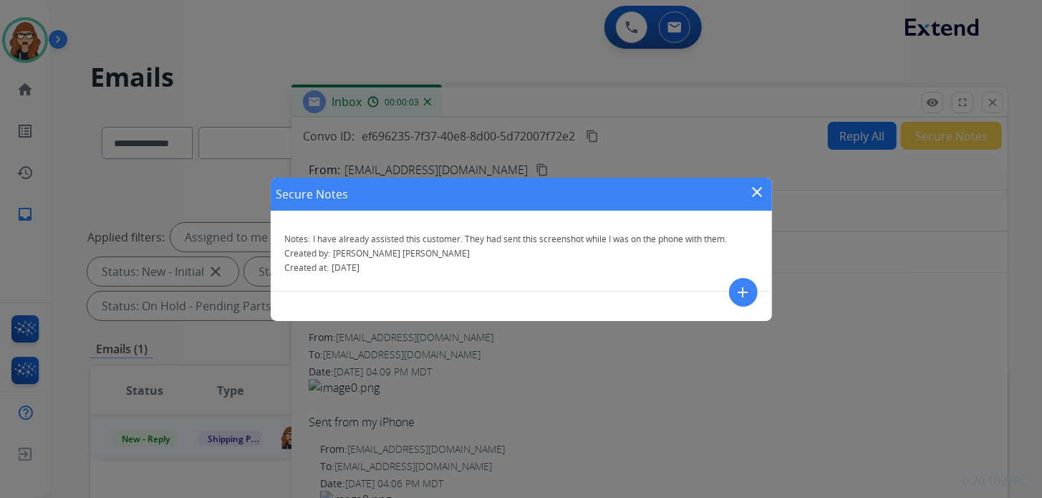
click at [754, 191] on mat-icon "close" at bounding box center [757, 191] width 17 height 17
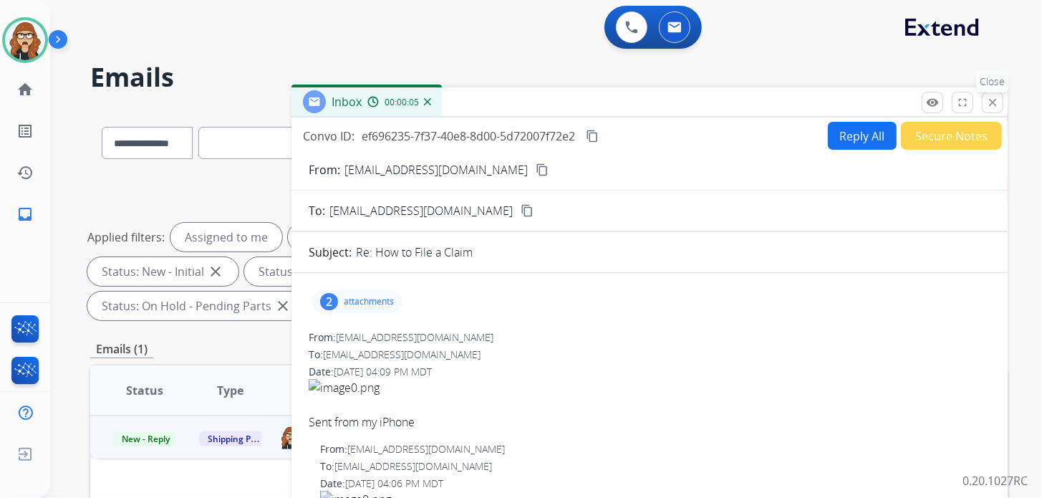
click at [988, 101] on mat-icon "close" at bounding box center [992, 102] width 13 height 13
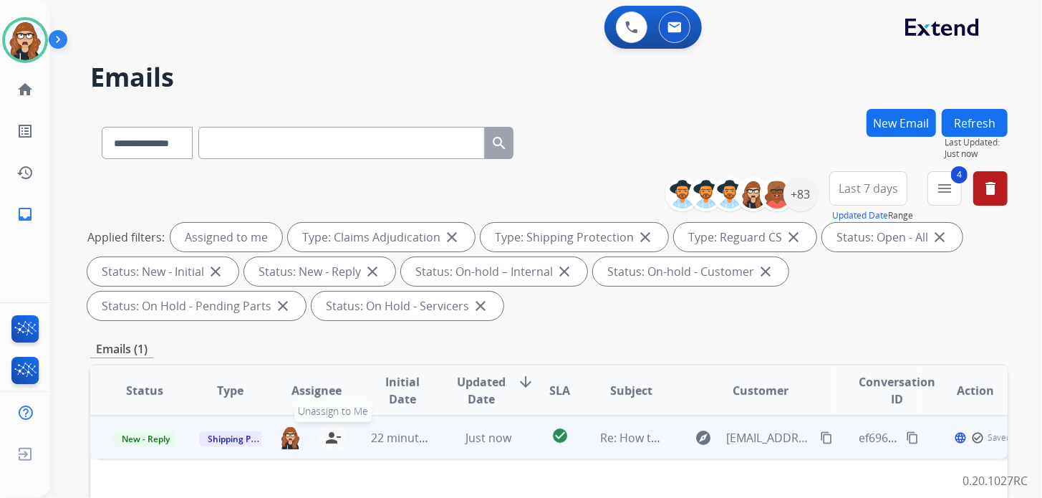
click at [331, 435] on mat-icon "person_remove" at bounding box center [332, 437] width 17 height 17
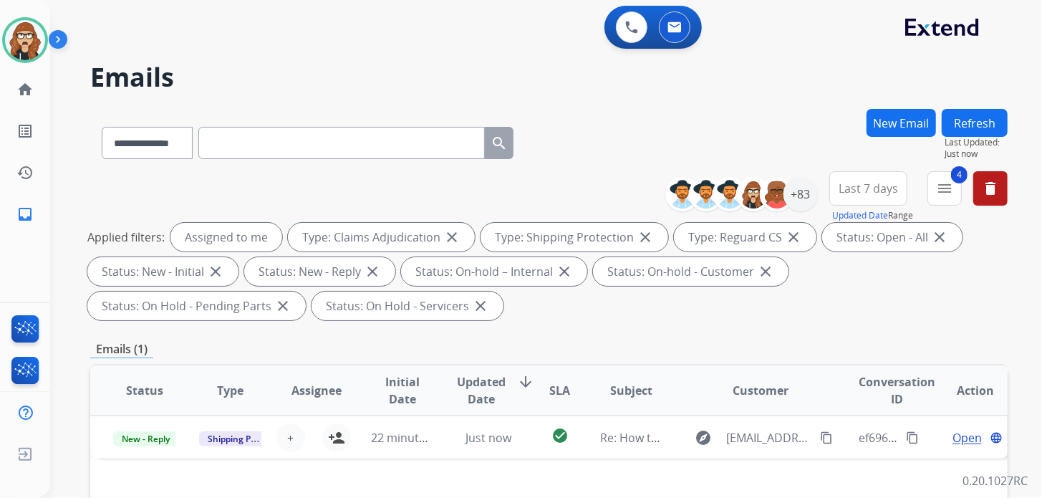
click at [985, 114] on button "Refresh" at bounding box center [975, 123] width 66 height 28
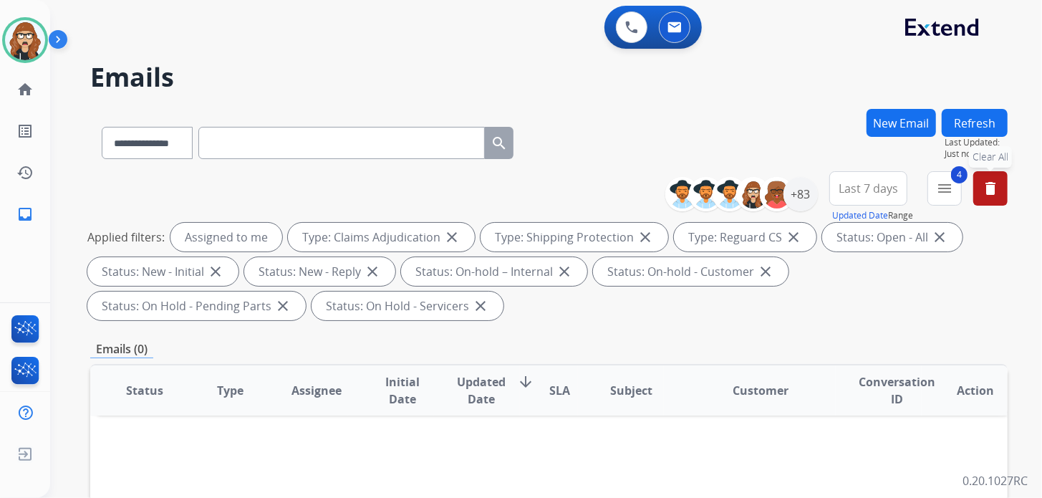
click at [989, 185] on mat-icon "delete" at bounding box center [990, 188] width 17 height 17
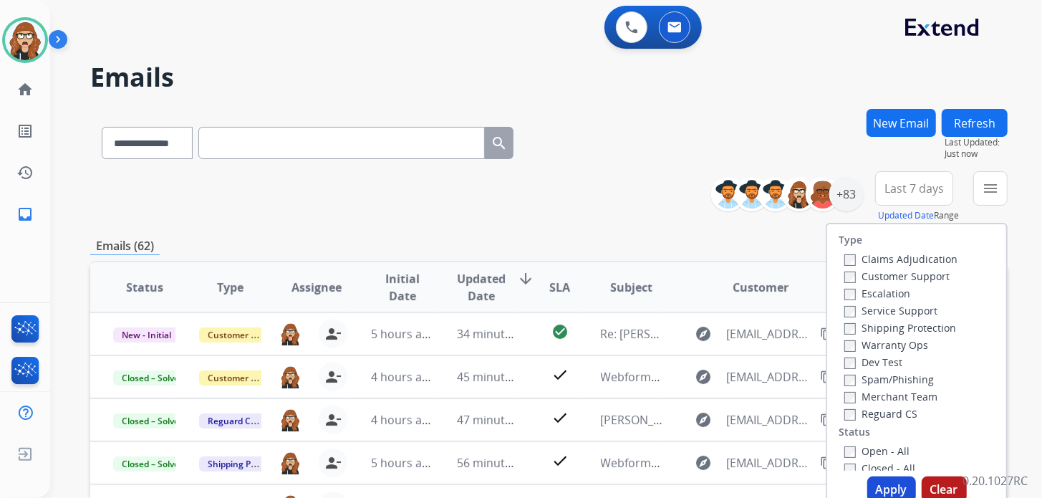
click at [677, 88] on h2 "Emails" at bounding box center [548, 77] width 917 height 29
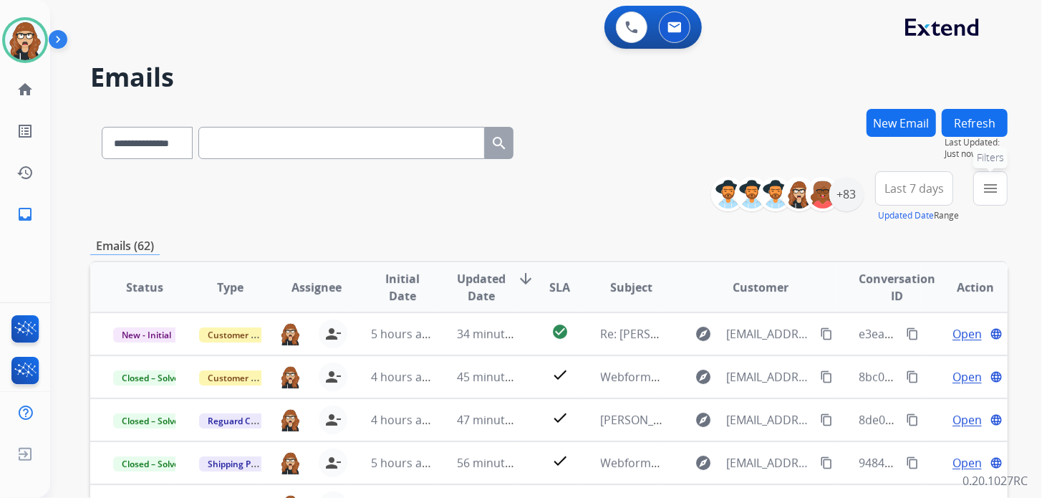
click at [983, 188] on mat-icon "menu" at bounding box center [990, 188] width 17 height 17
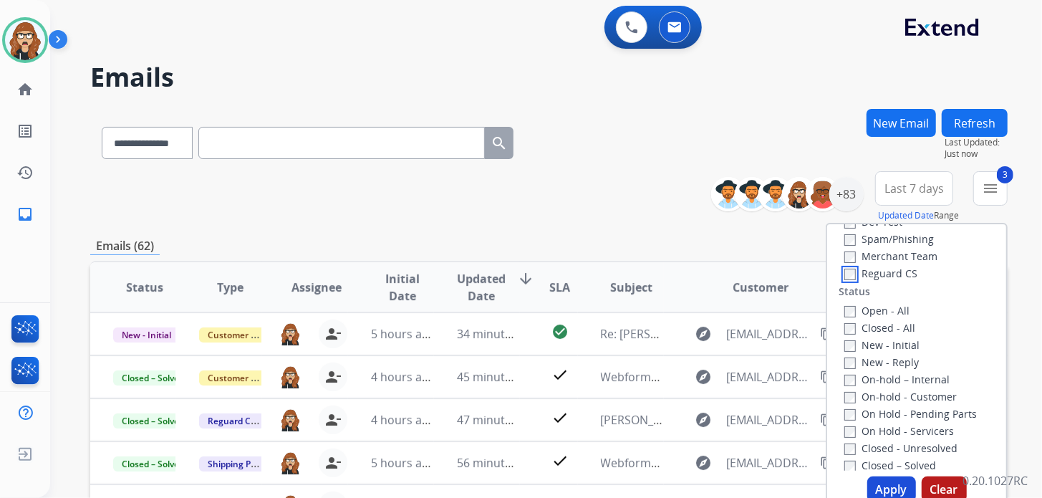
scroll to position [142, 0]
click at [892, 485] on button "Apply" at bounding box center [891, 489] width 49 height 26
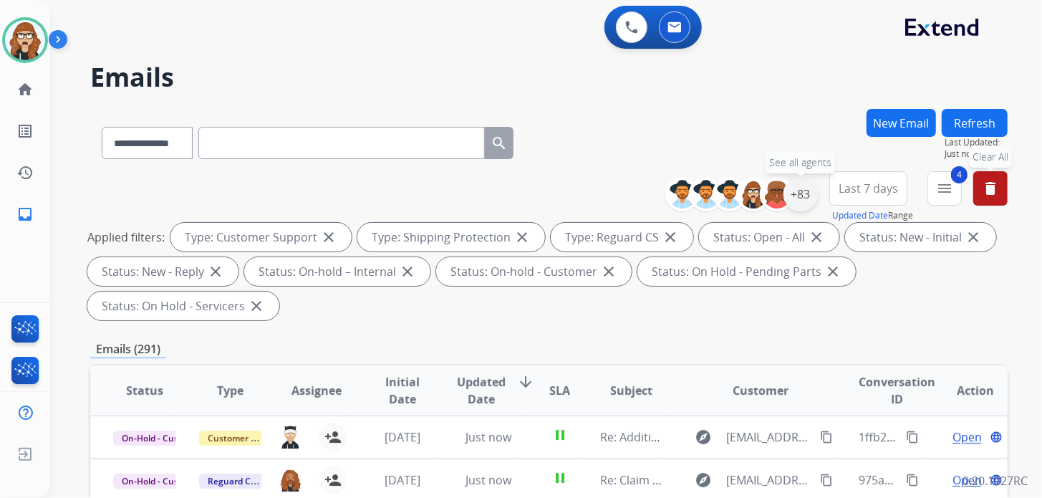
click at [805, 193] on div "+83" at bounding box center [800, 194] width 34 height 34
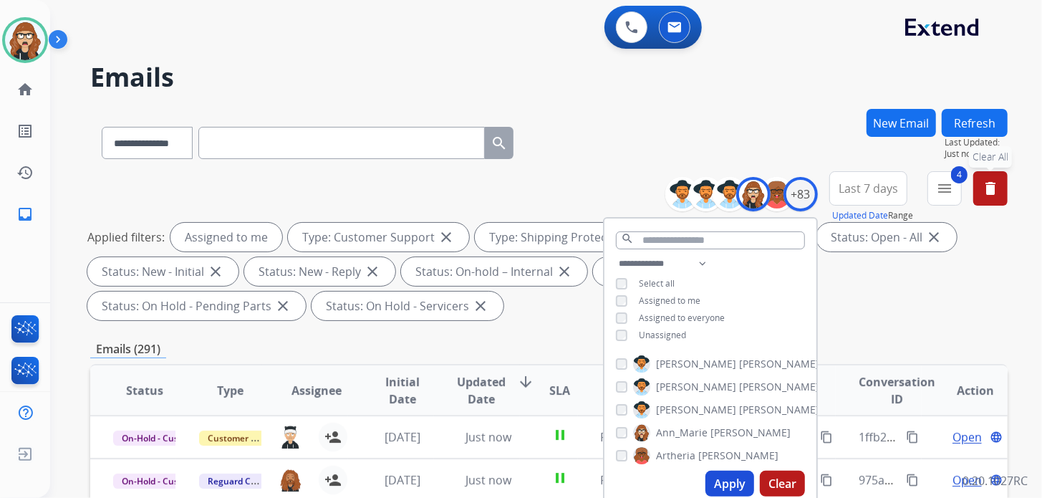
click at [727, 479] on button "Apply" at bounding box center [729, 483] width 49 height 26
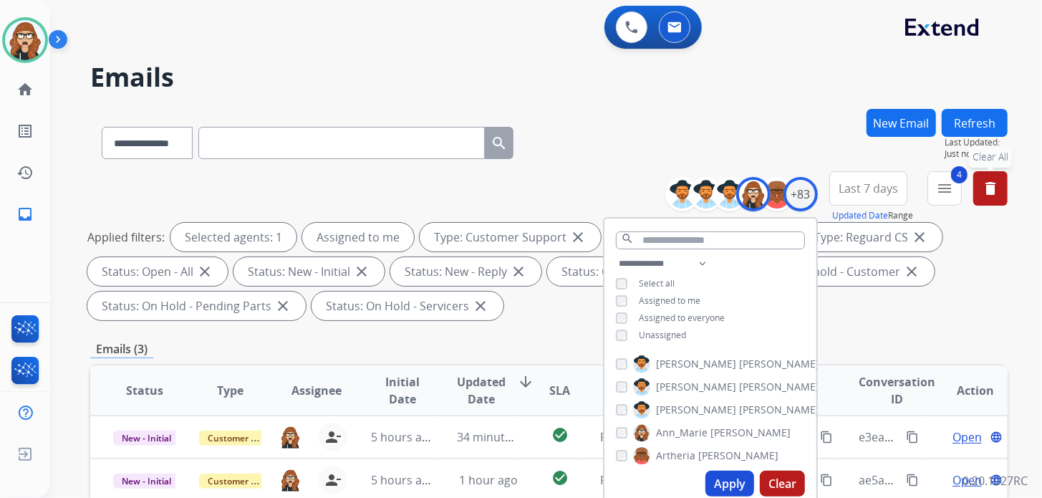
click at [626, 140] on div "**********" at bounding box center [548, 140] width 917 height 62
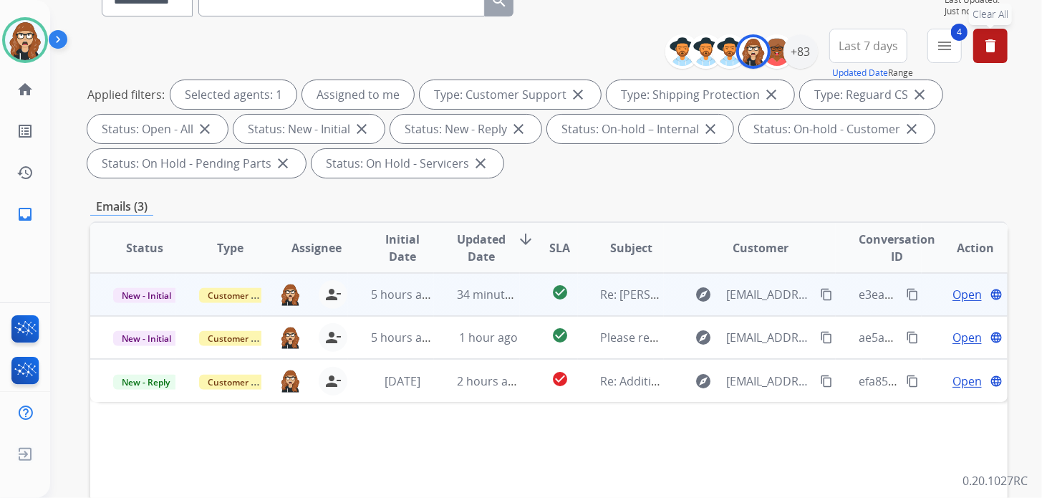
click at [955, 292] on span "Open" at bounding box center [966, 294] width 29 height 17
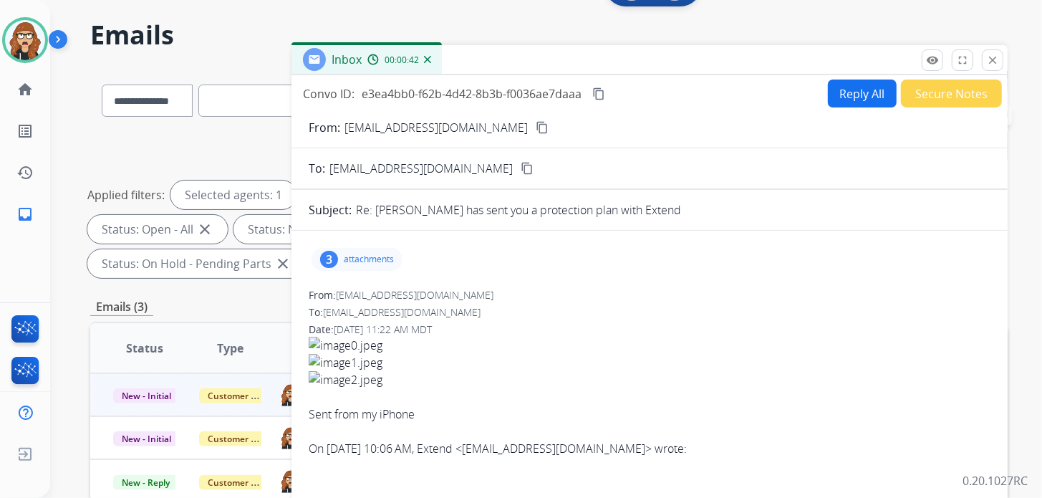
scroll to position [0, 0]
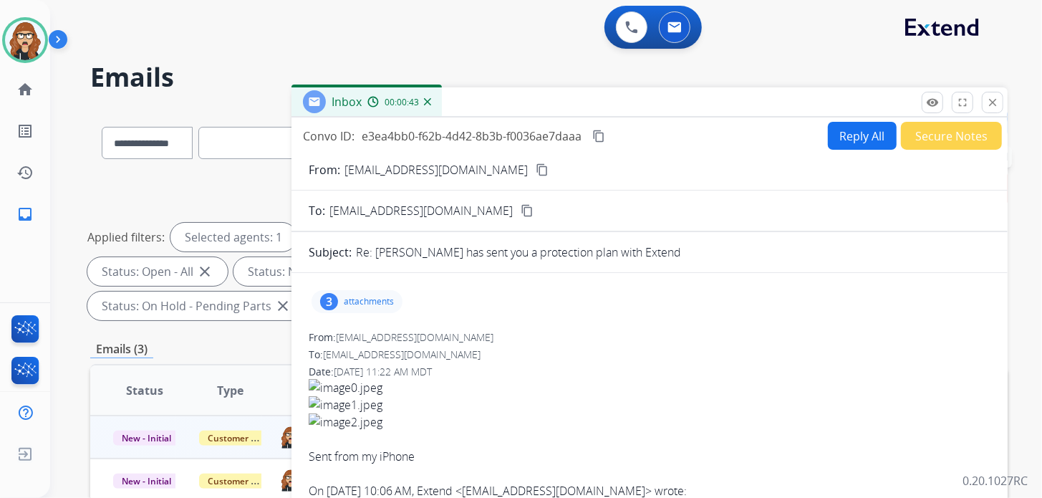
click at [854, 141] on button "Reply All" at bounding box center [862, 136] width 69 height 28
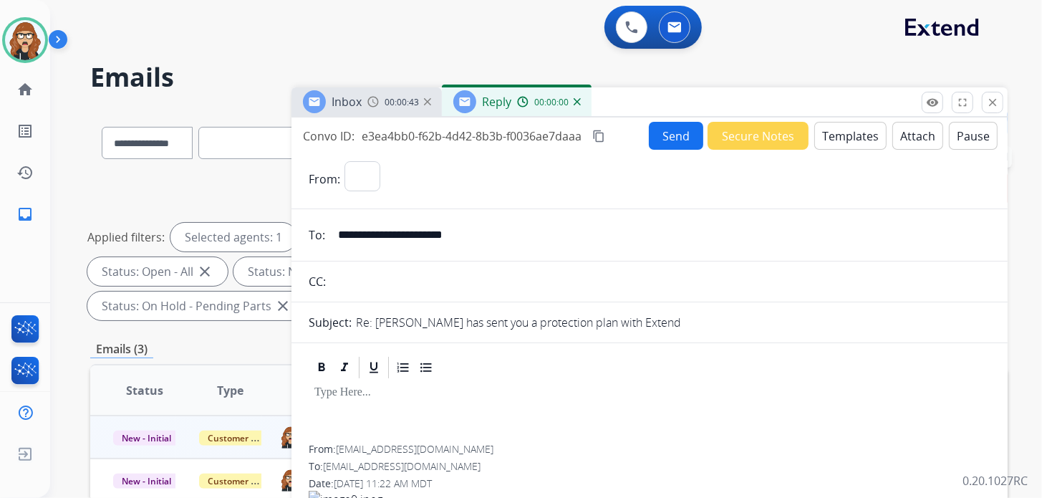
select select "**********"
click at [857, 137] on button "Templates" at bounding box center [850, 136] width 72 height 28
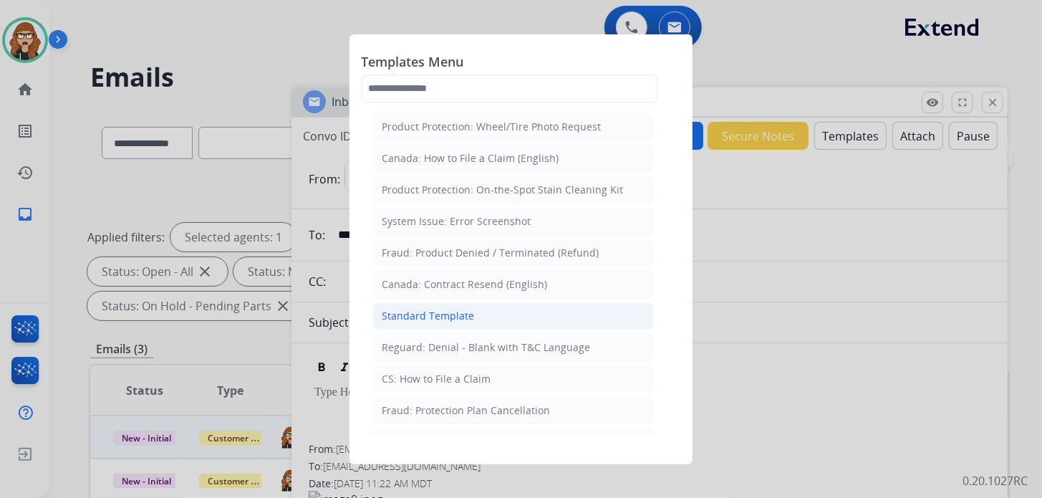
click at [417, 320] on li "Standard Template" at bounding box center [512, 315] width 281 height 27
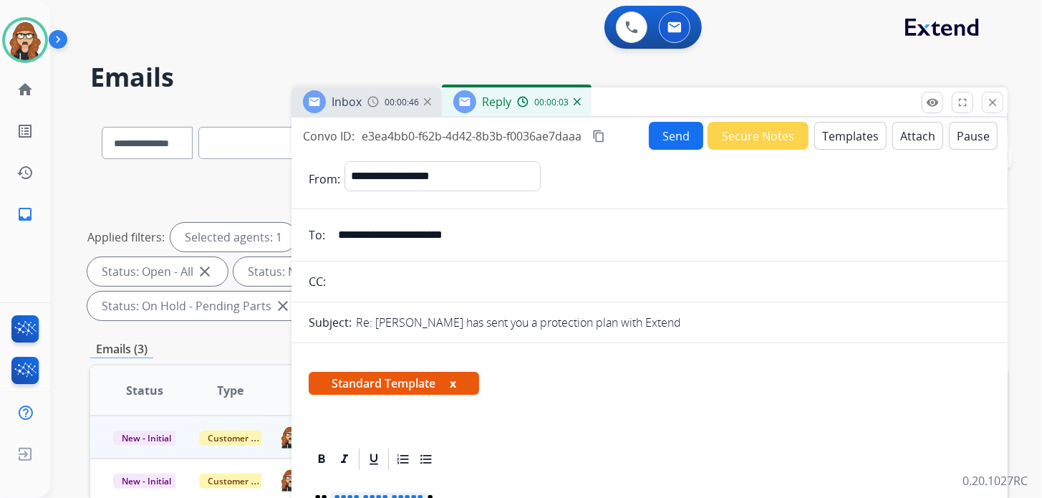
scroll to position [142, 0]
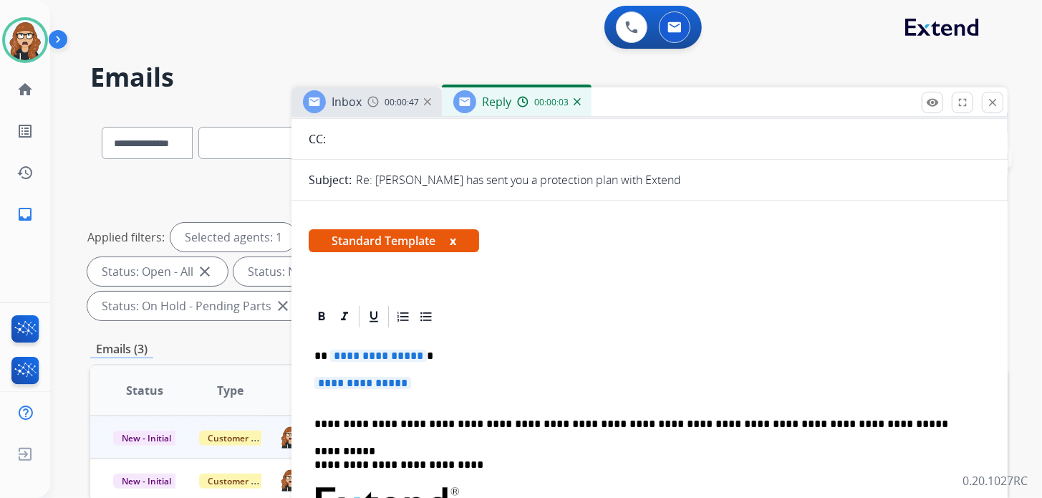
click at [438, 382] on p "**********" at bounding box center [649, 390] width 670 height 26
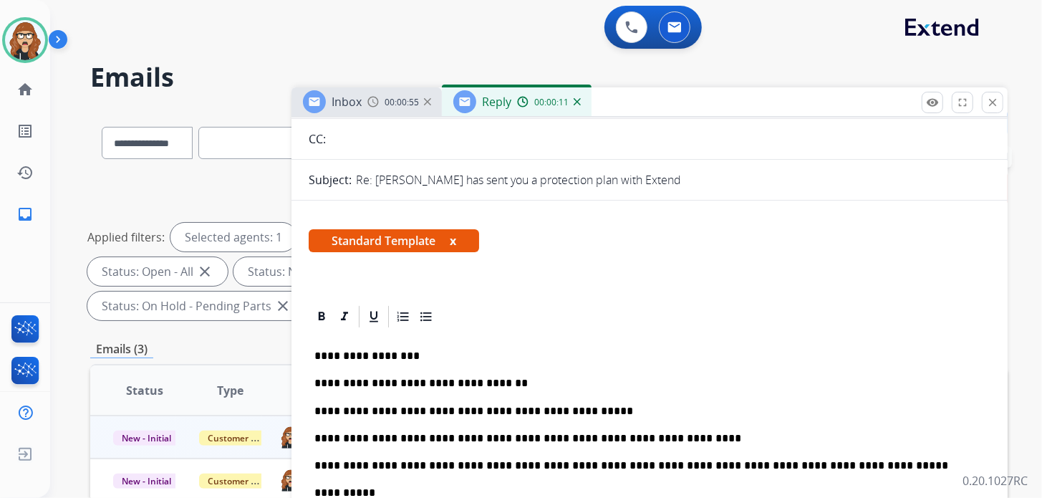
click at [329, 352] on p "**********" at bounding box center [643, 355] width 659 height 13
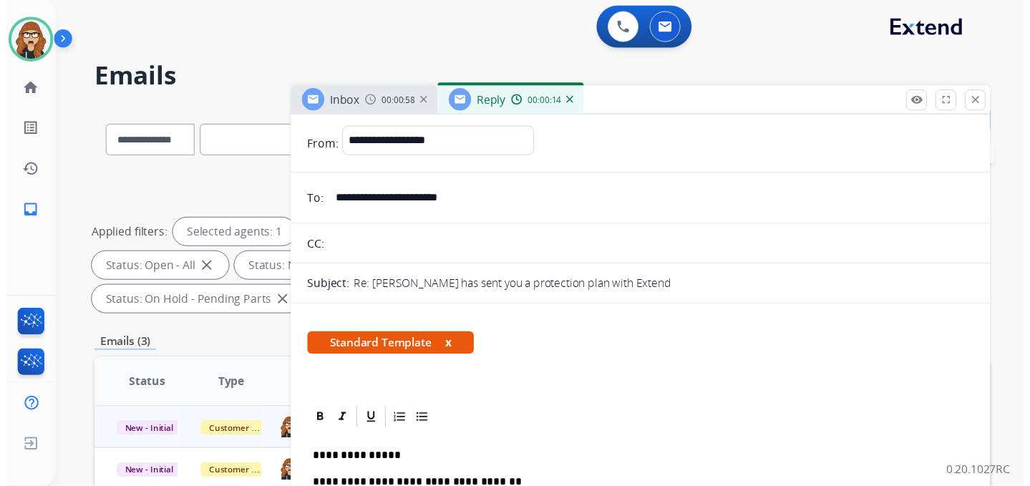
scroll to position [0, 0]
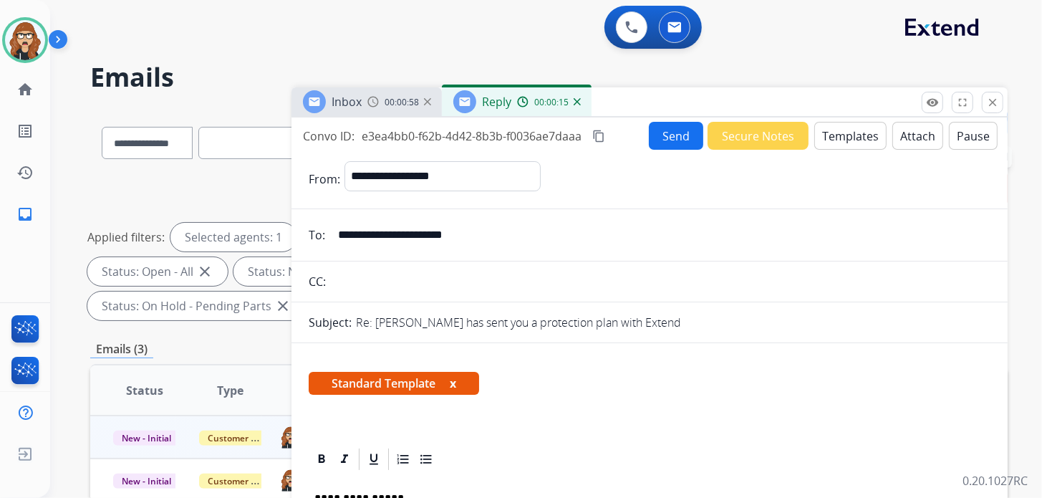
click at [676, 142] on button "Send" at bounding box center [676, 136] width 54 height 28
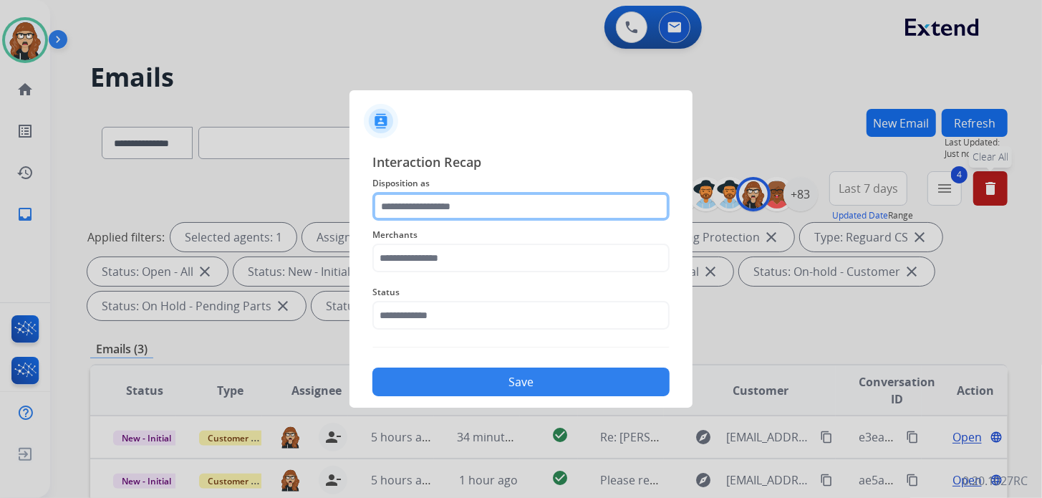
click at [593, 210] on input "text" at bounding box center [520, 206] width 297 height 29
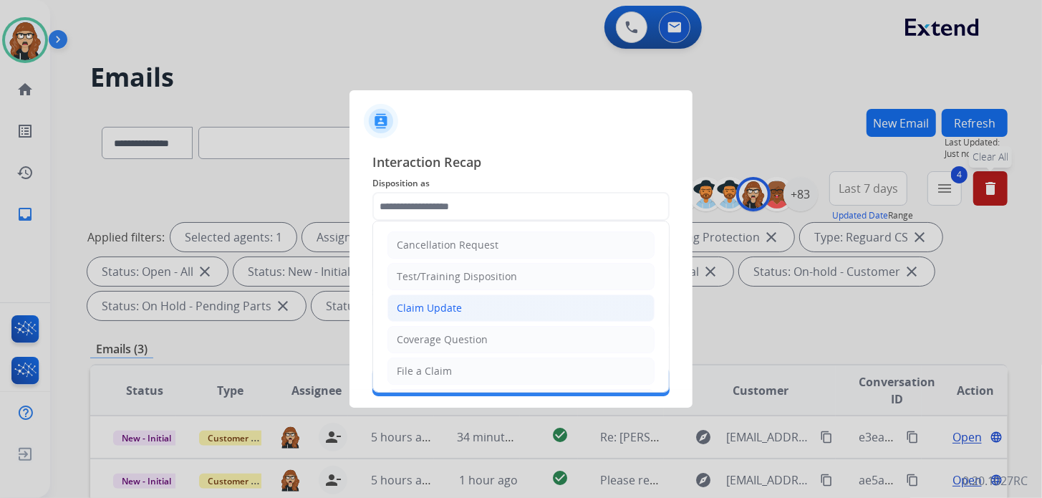
click at [478, 307] on li "Claim Update" at bounding box center [520, 307] width 267 height 27
type input "**********"
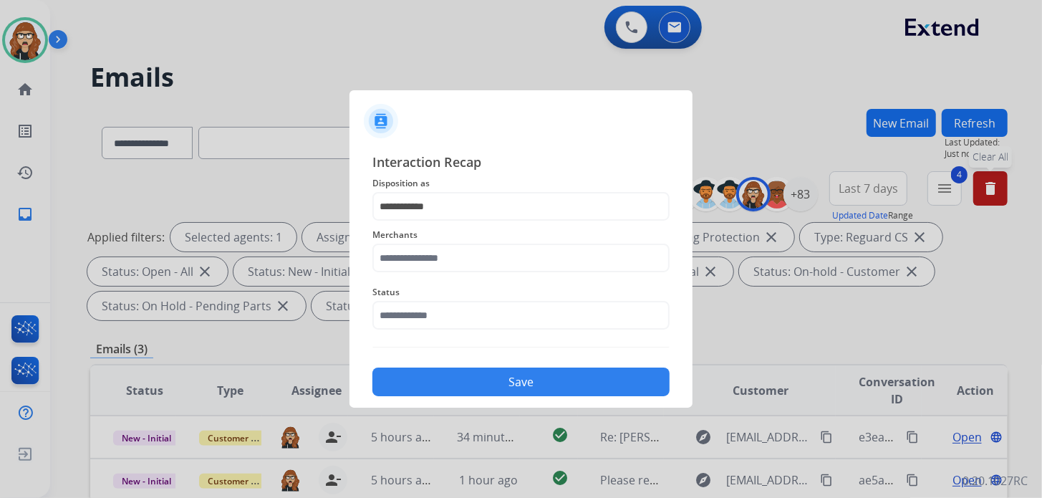
click at [469, 276] on div "Merchants" at bounding box center [520, 249] width 297 height 57
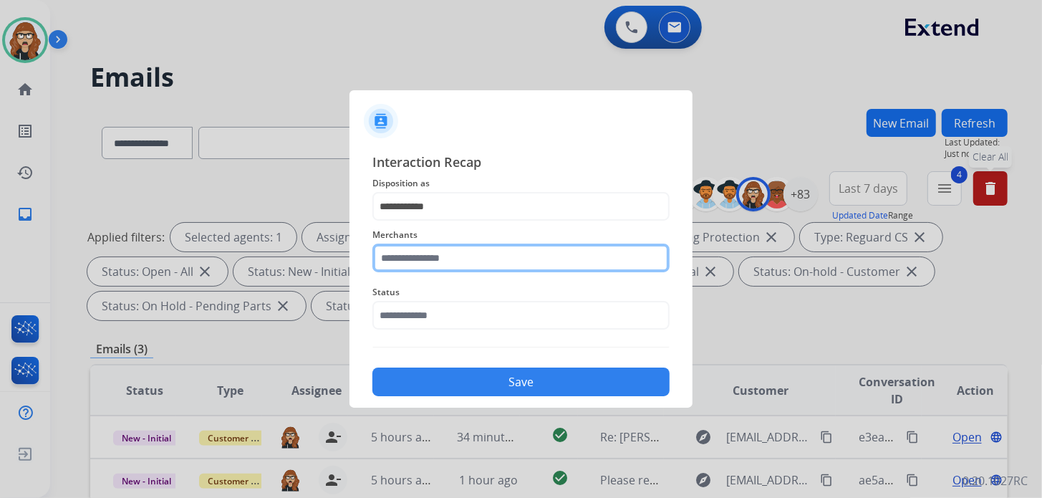
click at [469, 255] on input "text" at bounding box center [520, 257] width 297 height 29
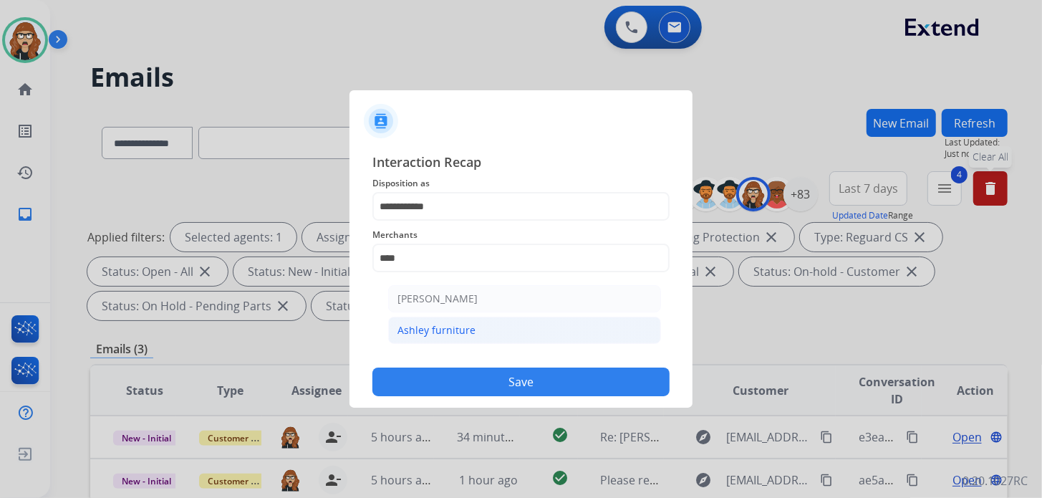
click at [444, 334] on div "Ashley furniture" at bounding box center [436, 330] width 78 height 14
type input "**********"
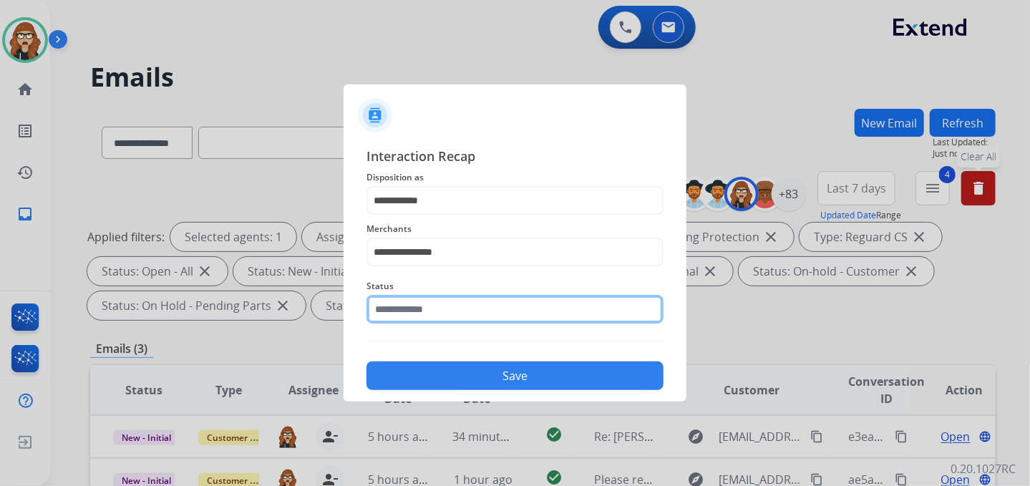
click at [442, 316] on input "text" at bounding box center [515, 309] width 297 height 29
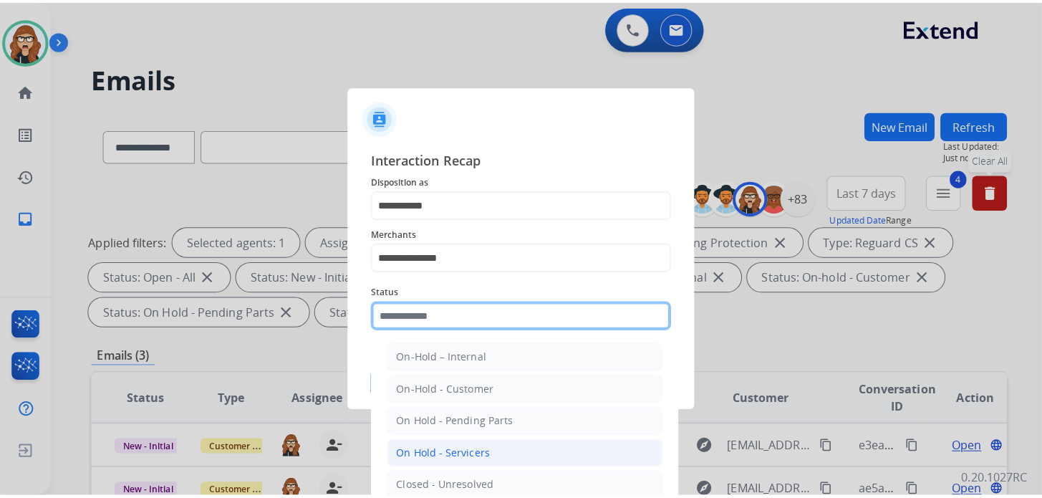
scroll to position [71, 0]
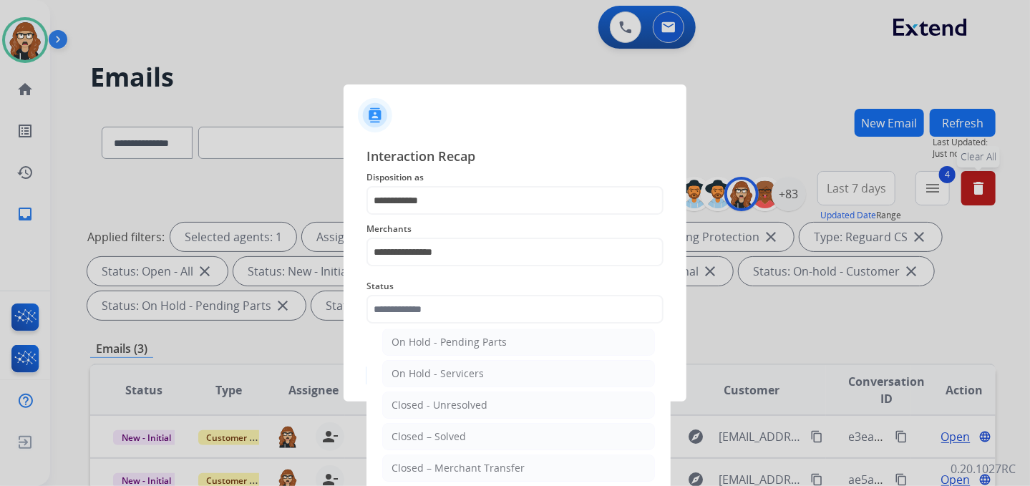
drag, startPoint x: 470, startPoint y: 432, endPoint x: 474, endPoint y: 405, distance: 26.8
click at [471, 431] on li "Closed – Solved" at bounding box center [518, 436] width 273 height 27
type input "**********"
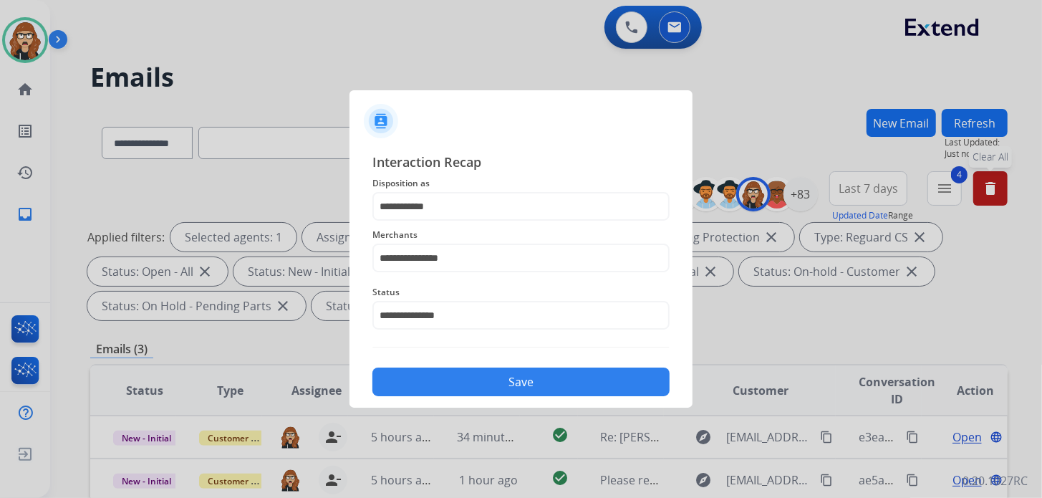
click at [488, 391] on button "Save" at bounding box center [520, 381] width 297 height 29
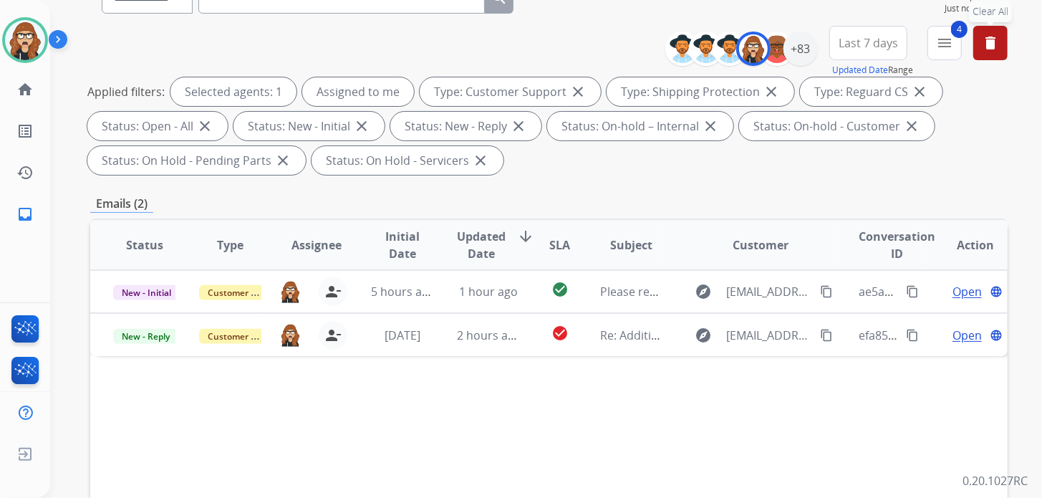
scroll to position [286, 0]
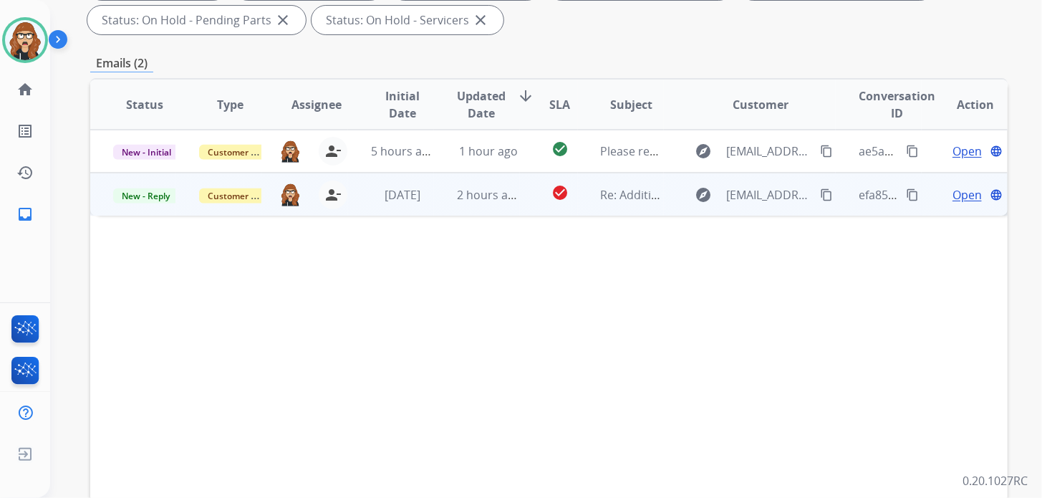
click at [952, 193] on span "Open" at bounding box center [966, 194] width 29 height 17
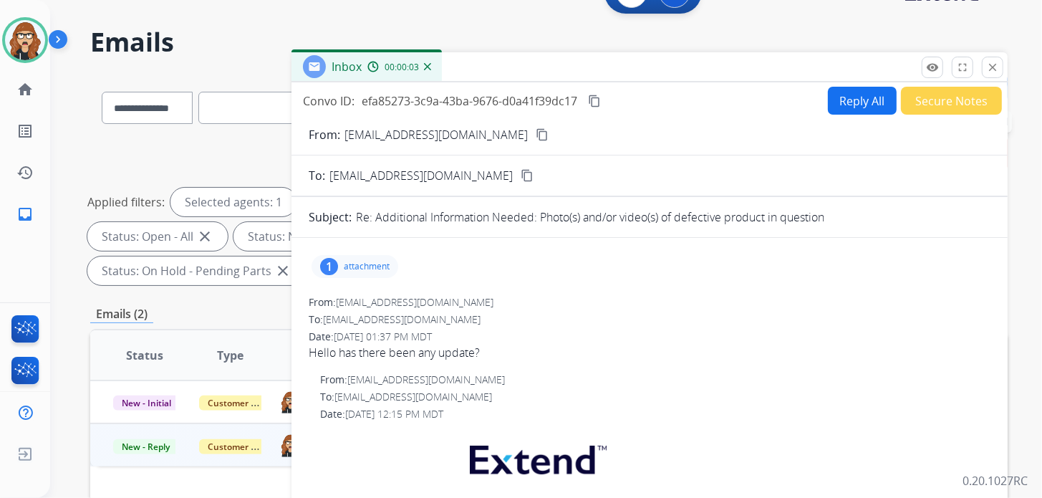
scroll to position [0, 0]
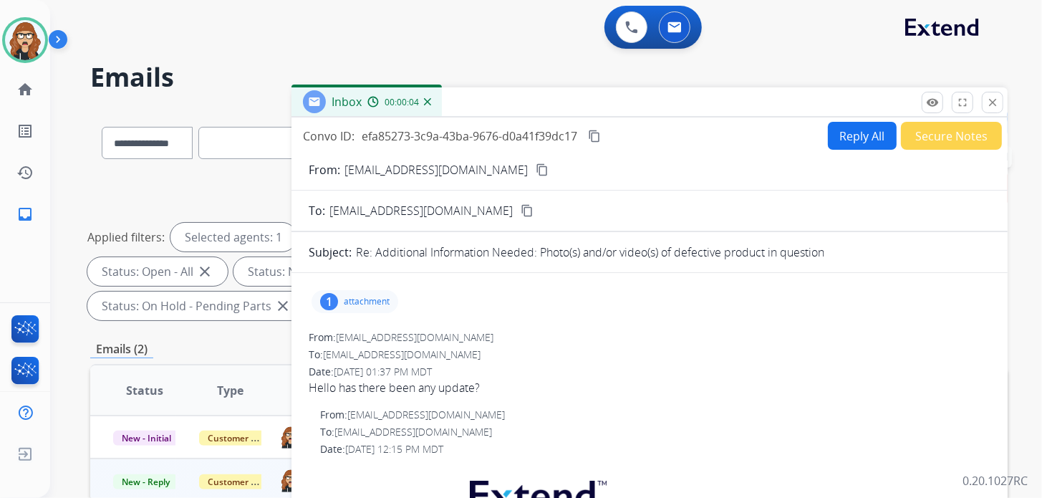
click at [536, 169] on mat-icon "content_copy" at bounding box center [542, 169] width 13 height 13
click at [934, 100] on mat-icon "remove_red_eye" at bounding box center [932, 102] width 13 height 13
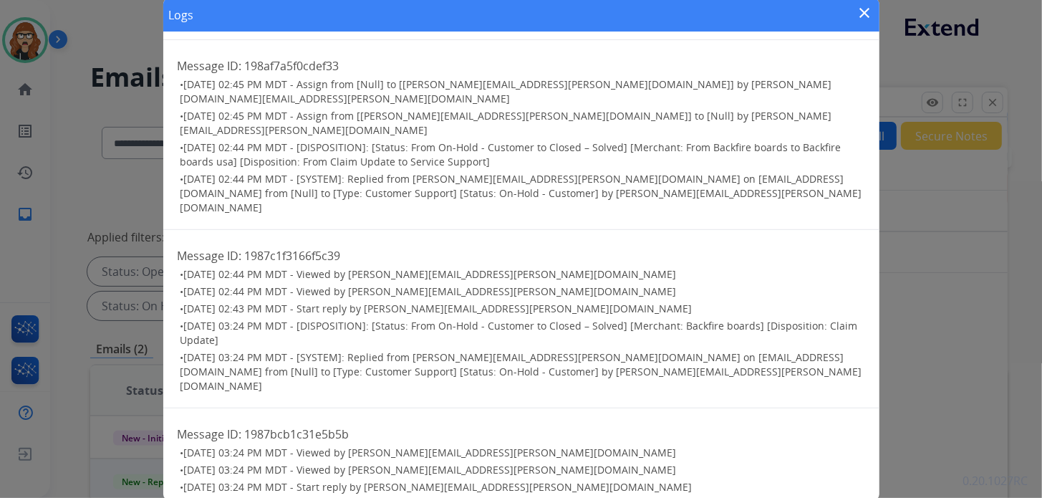
scroll to position [973, 0]
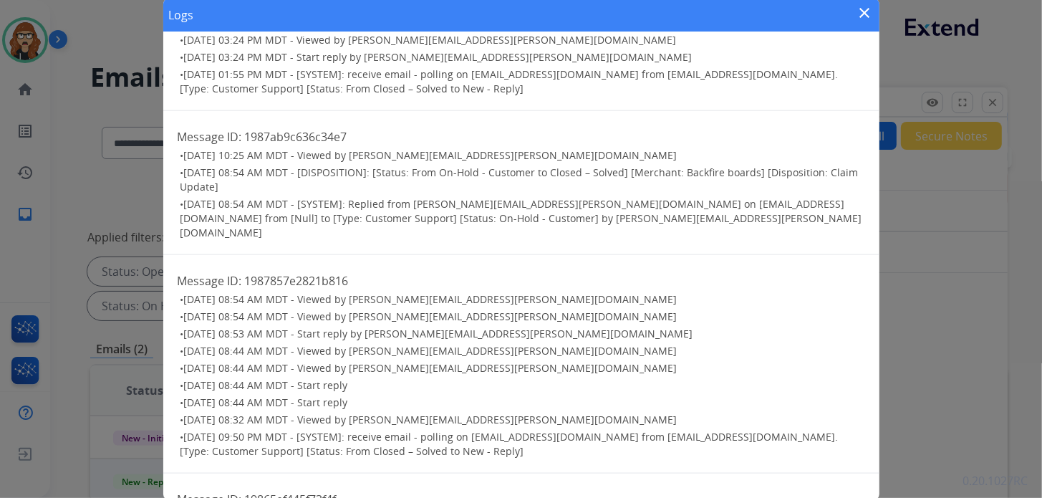
click at [866, 9] on mat-icon "close" at bounding box center [864, 12] width 17 height 17
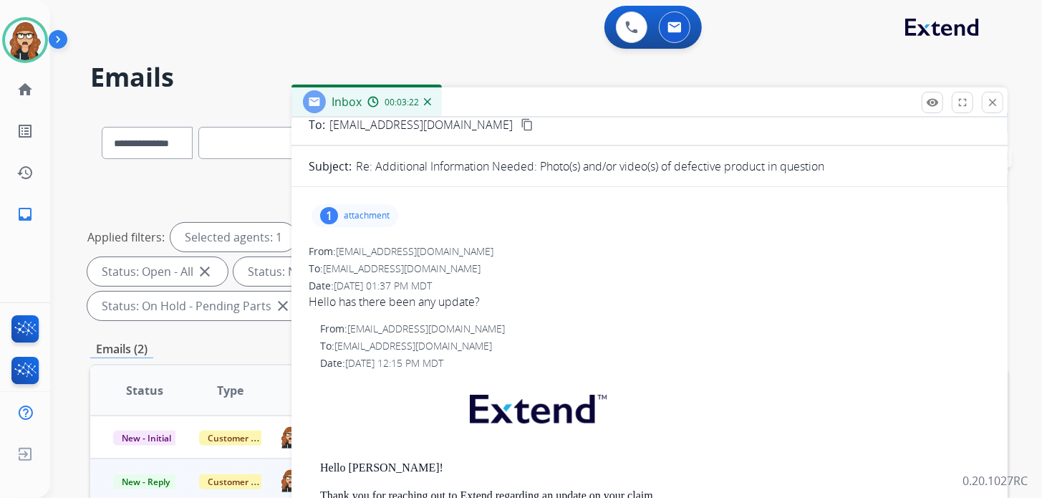
scroll to position [71, 0]
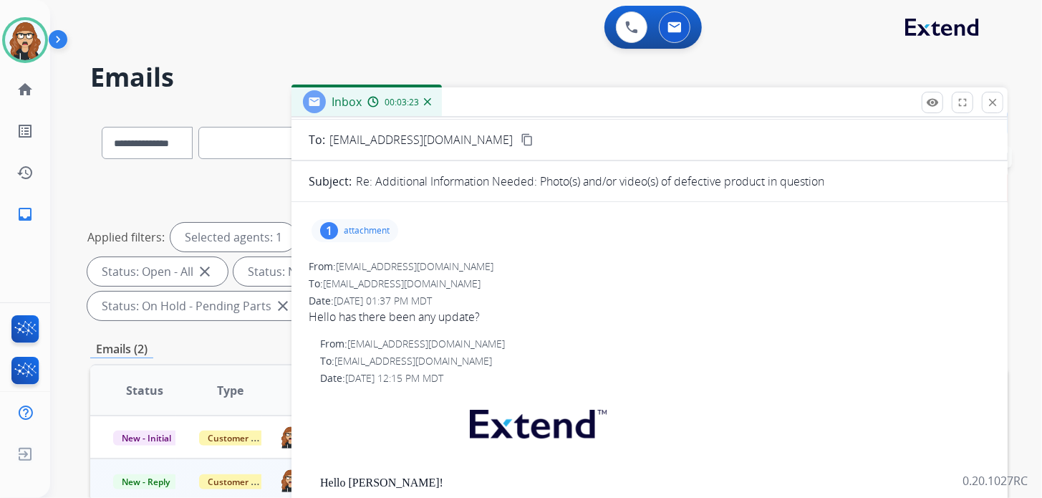
click at [353, 228] on p "attachment" at bounding box center [367, 230] width 46 height 11
click at [380, 225] on p "attachment" at bounding box center [367, 230] width 46 height 11
click at [32, 34] on img at bounding box center [25, 40] width 40 height 40
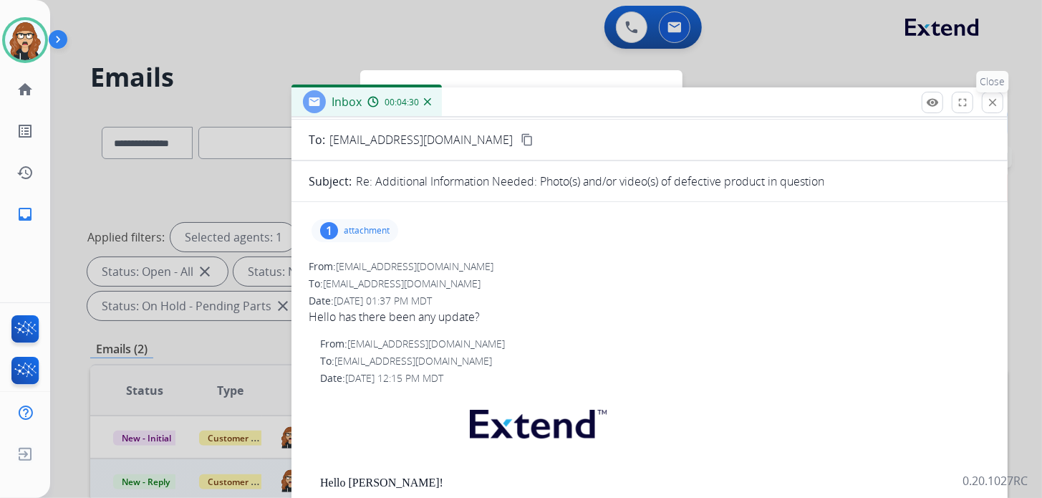
click at [987, 103] on mat-icon "close" at bounding box center [992, 102] width 13 height 13
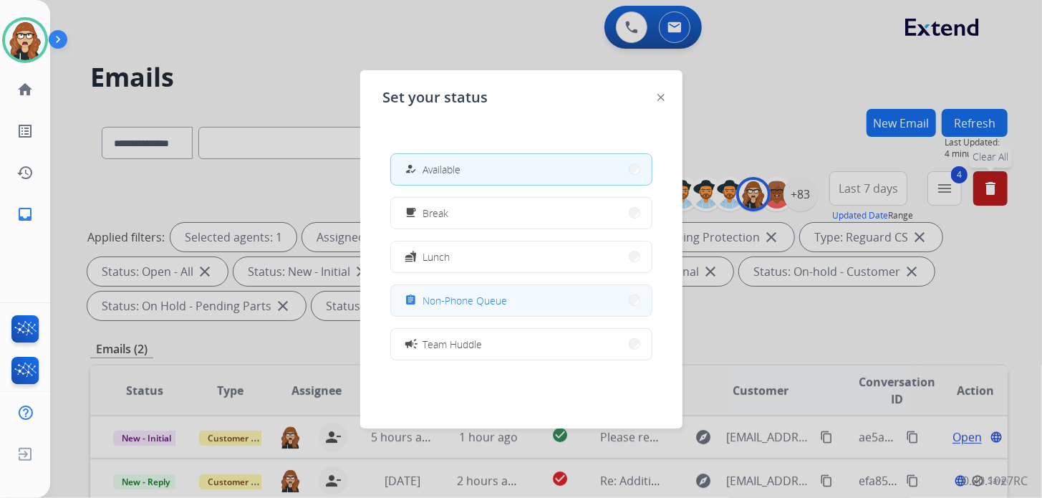
click at [519, 306] on button "assignment Non-Phone Queue" at bounding box center [521, 300] width 261 height 31
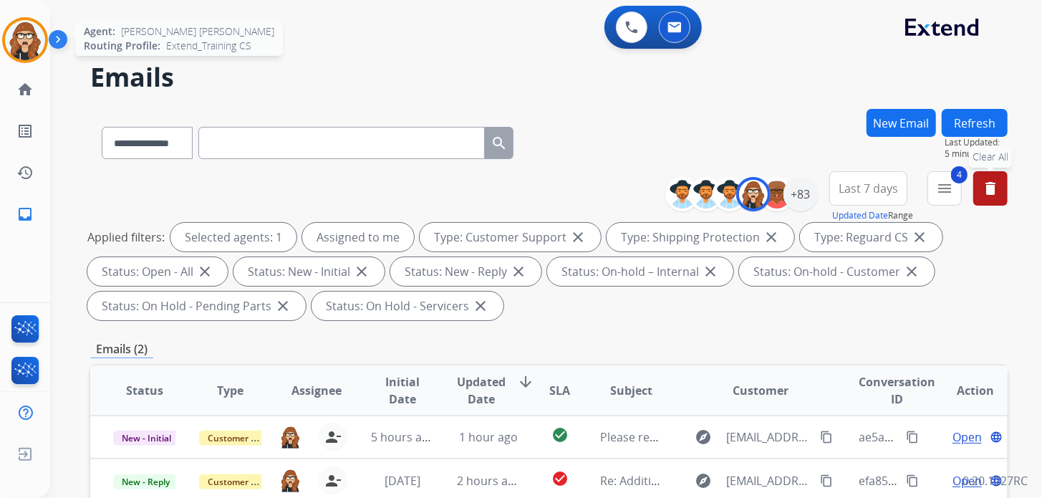
click at [37, 36] on img at bounding box center [25, 40] width 40 height 40
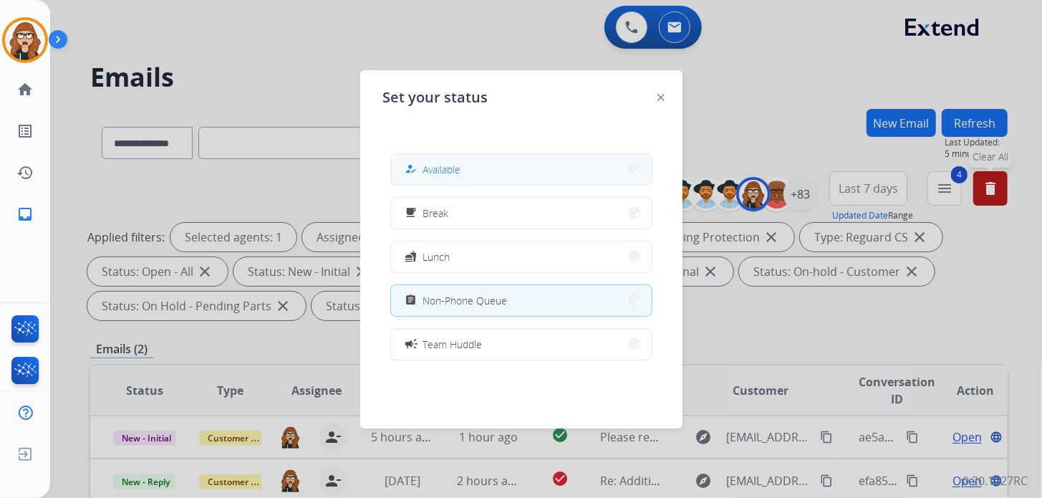
click at [427, 159] on button "how_to_reg Available" at bounding box center [521, 169] width 261 height 31
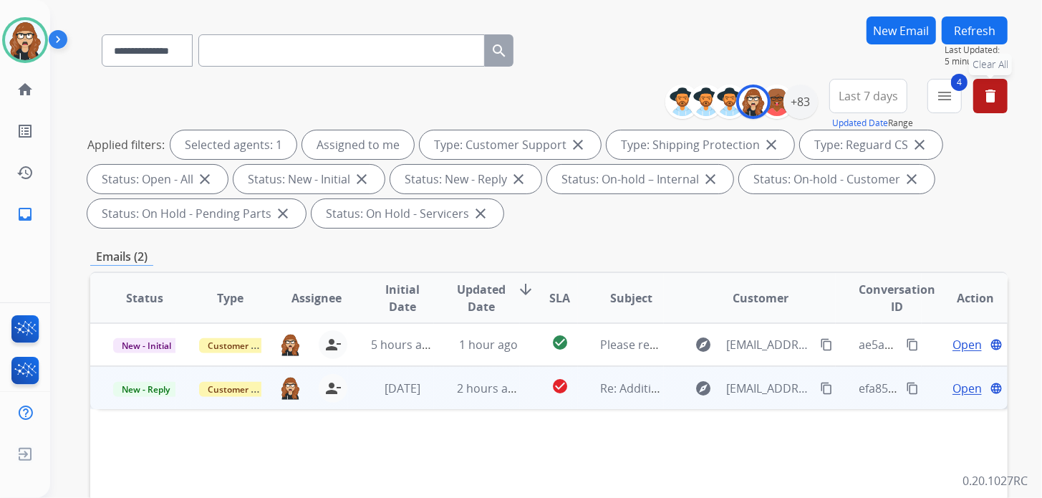
scroll to position [142, 0]
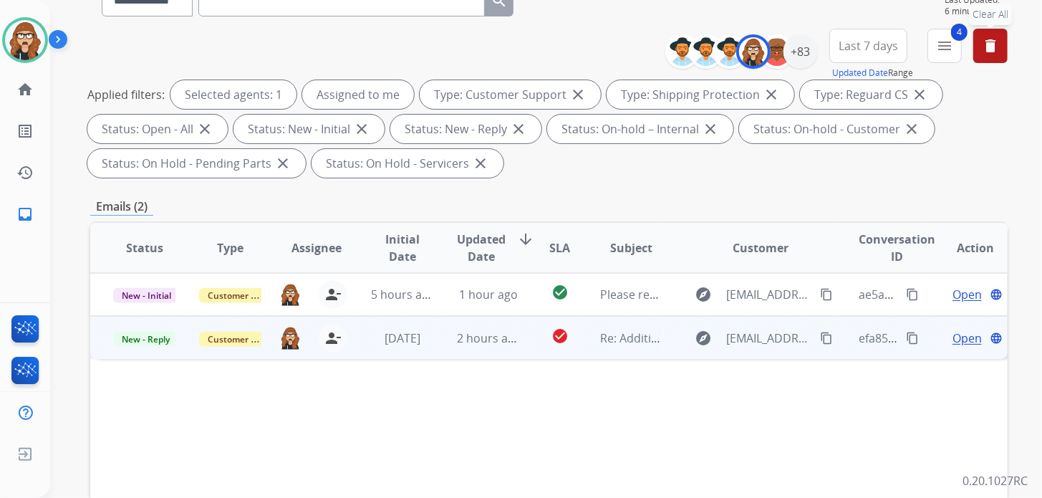
click at [906, 335] on mat-icon "content_copy" at bounding box center [912, 337] width 13 height 13
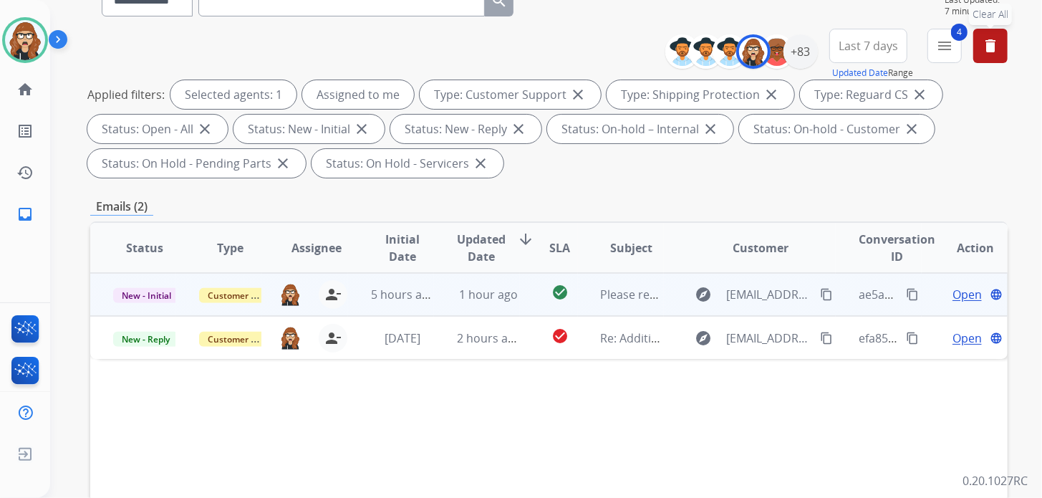
click at [964, 294] on span "Open" at bounding box center [966, 294] width 29 height 17
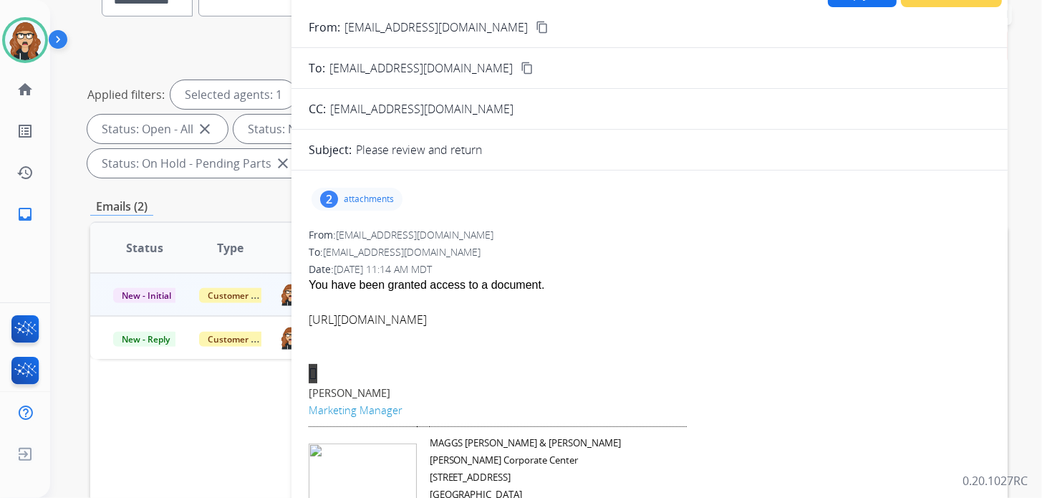
click at [354, 201] on p "attachments" at bounding box center [369, 198] width 50 height 11
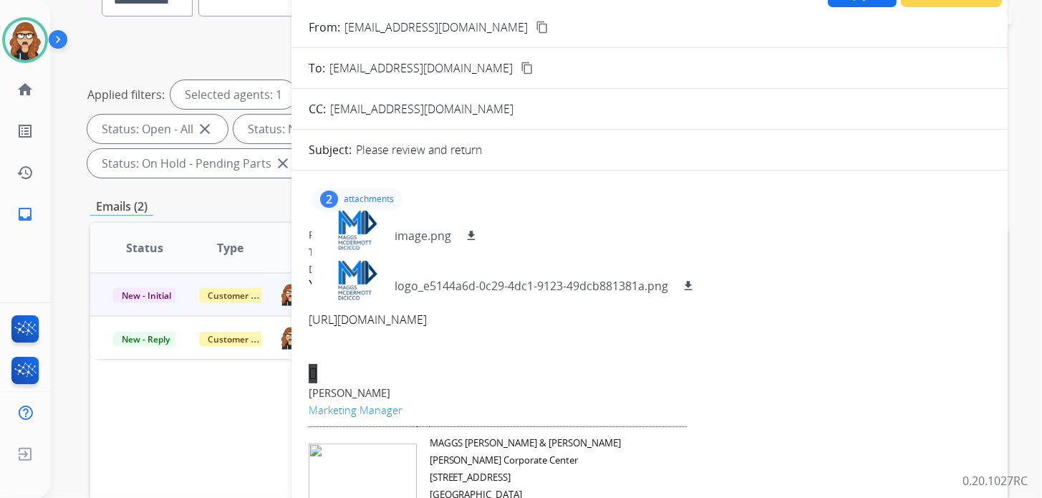
click at [337, 190] on div "2 attachments image.png download logo_e5144a6d-0c29-4dc1-9123-49dcb881381a.png …" at bounding box center [356, 199] width 91 height 23
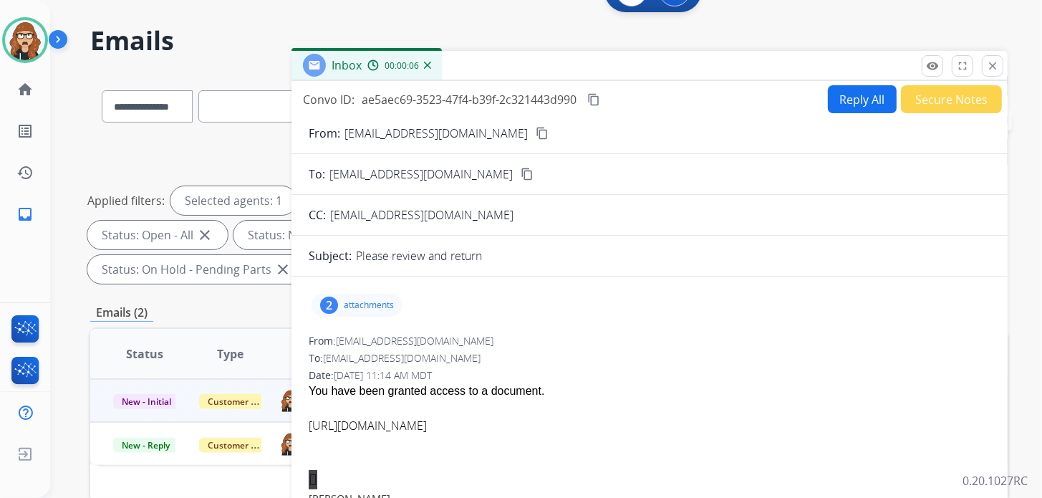
scroll to position [0, 0]
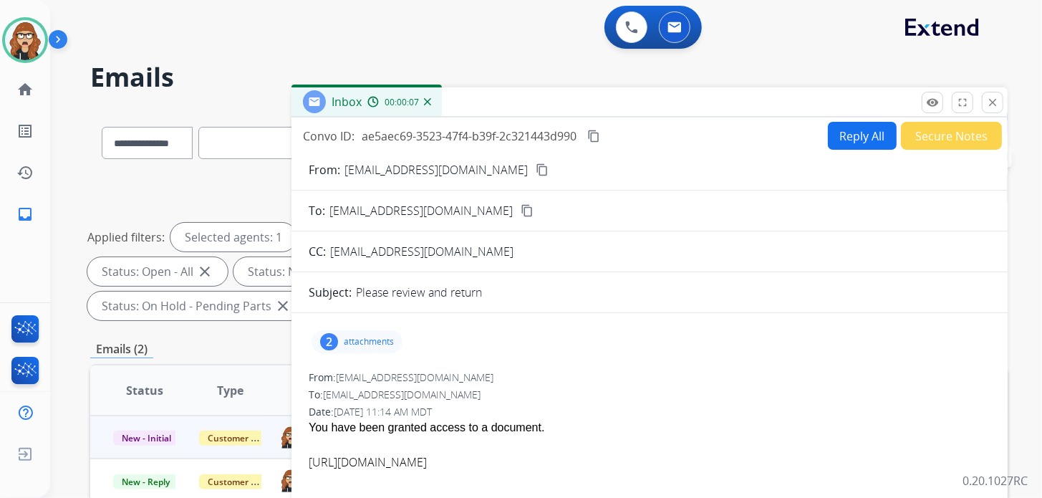
click at [858, 133] on button "Reply All" at bounding box center [862, 136] width 69 height 28
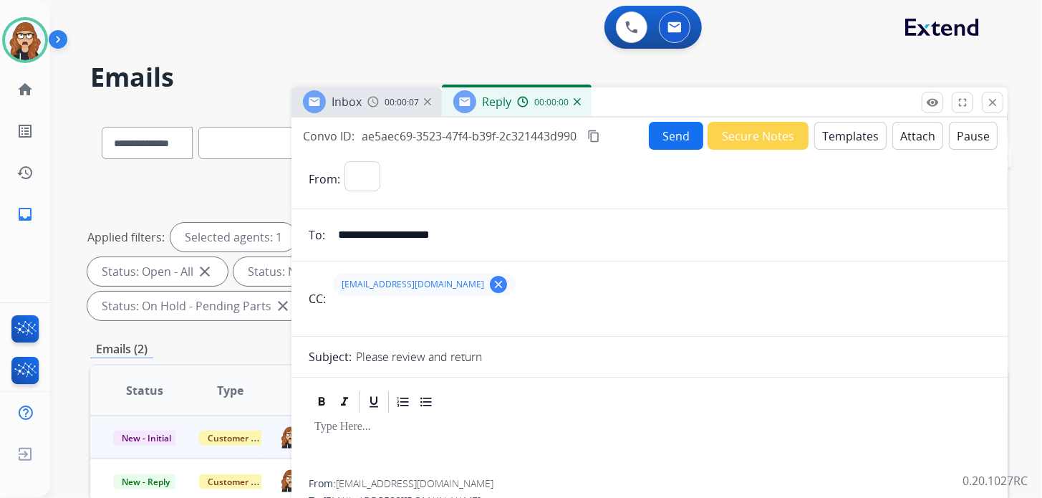
select select "**********"
click at [836, 140] on button "Templates" at bounding box center [850, 136] width 72 height 28
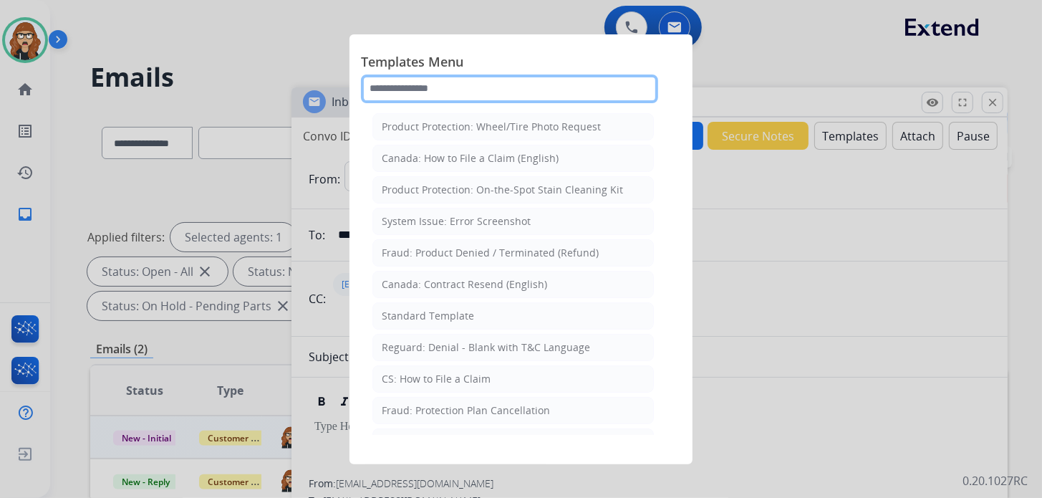
click at [474, 93] on input "text" at bounding box center [509, 88] width 297 height 29
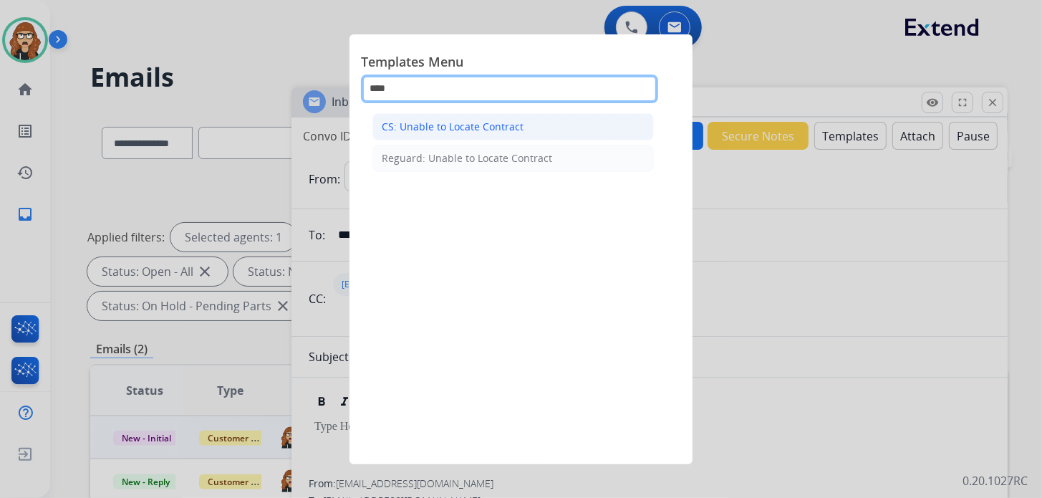
type input "****"
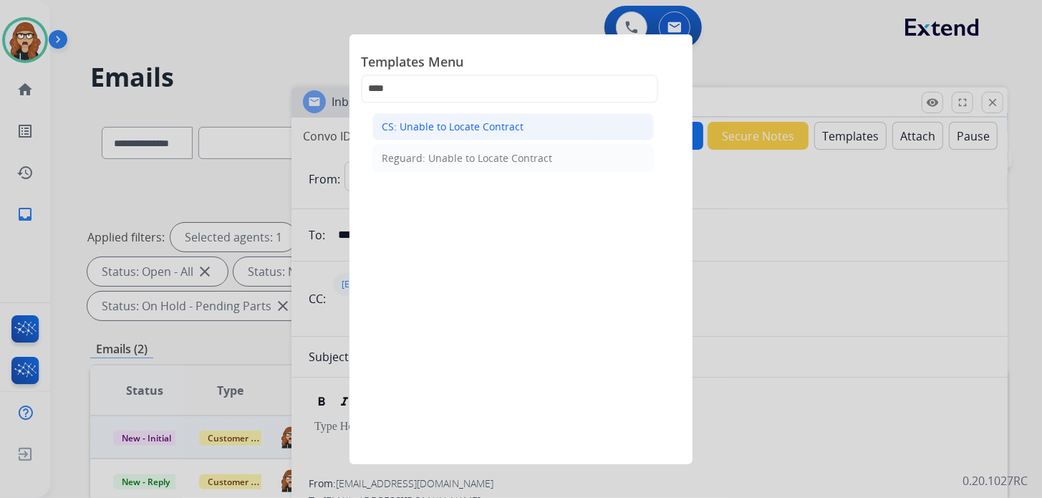
click at [455, 137] on li "CS: Unable to Locate Contract" at bounding box center [512, 126] width 281 height 27
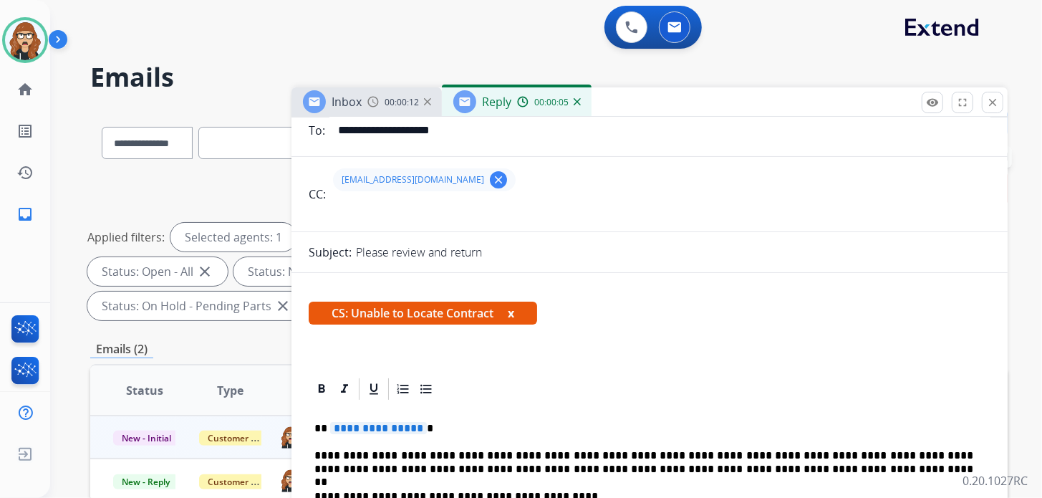
scroll to position [215, 0]
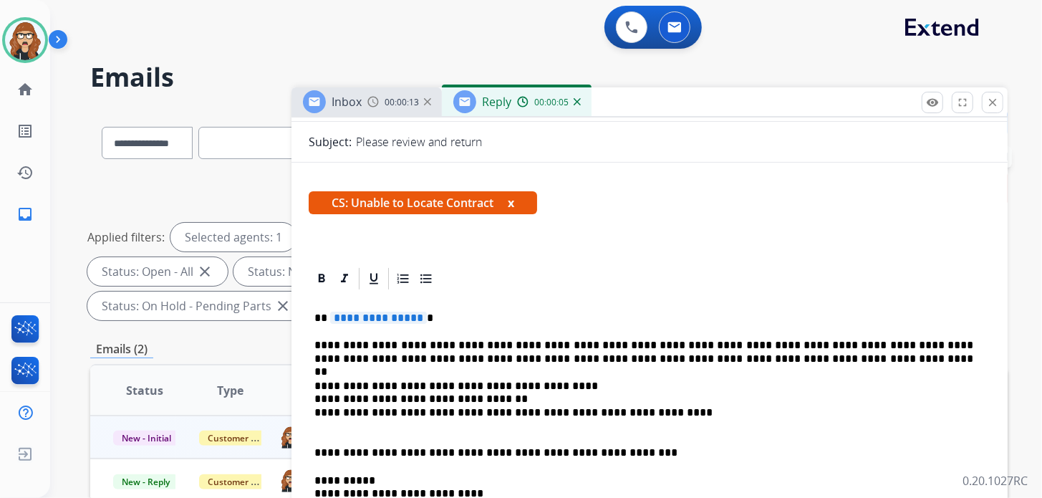
click at [449, 314] on p "**********" at bounding box center [643, 317] width 659 height 13
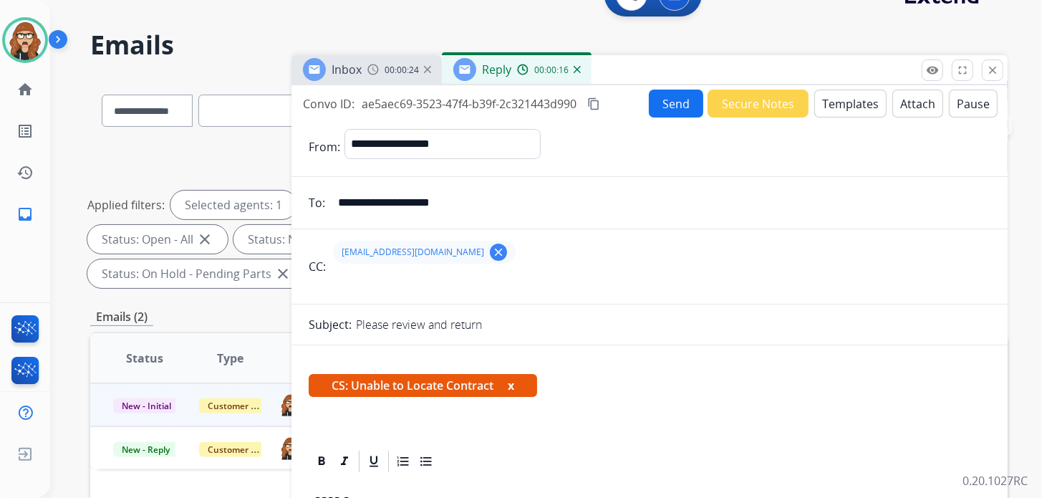
scroll to position [0, 0]
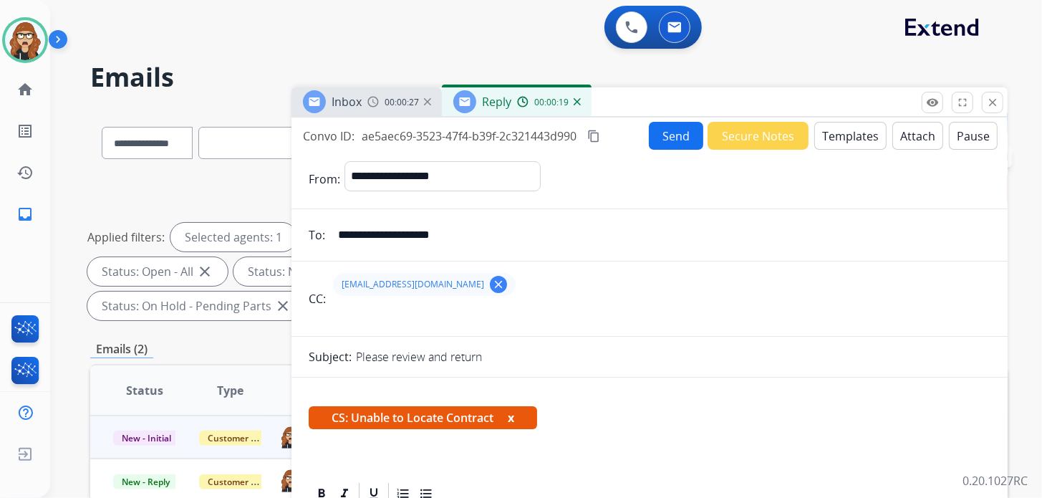
drag, startPoint x: 507, startPoint y: 228, endPoint x: 309, endPoint y: 231, distance: 197.6
click at [309, 231] on div "**********" at bounding box center [649, 235] width 716 height 29
click at [492, 284] on mat-icon "clear" at bounding box center [498, 284] width 13 height 13
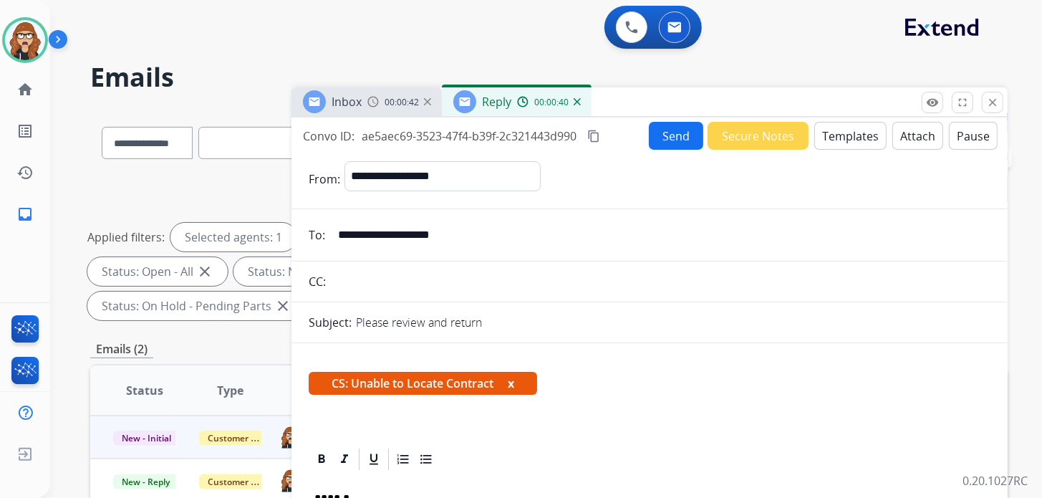
click at [666, 131] on button "Send" at bounding box center [676, 136] width 54 height 28
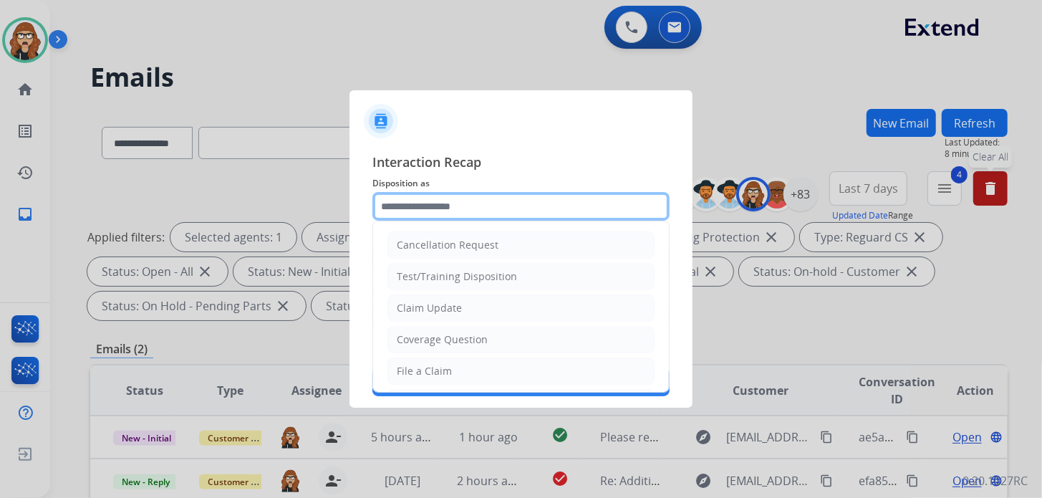
click at [492, 213] on input "text" at bounding box center [520, 206] width 297 height 29
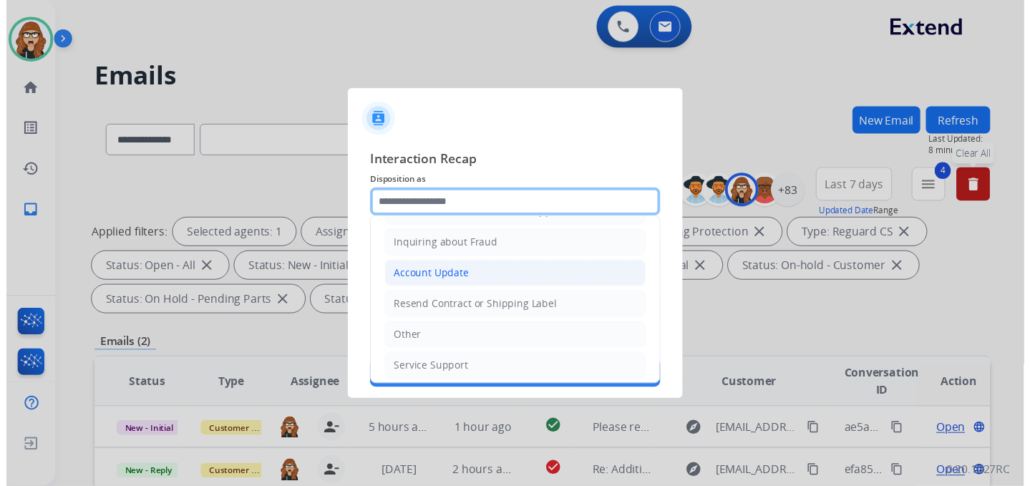
scroll to position [218, 0]
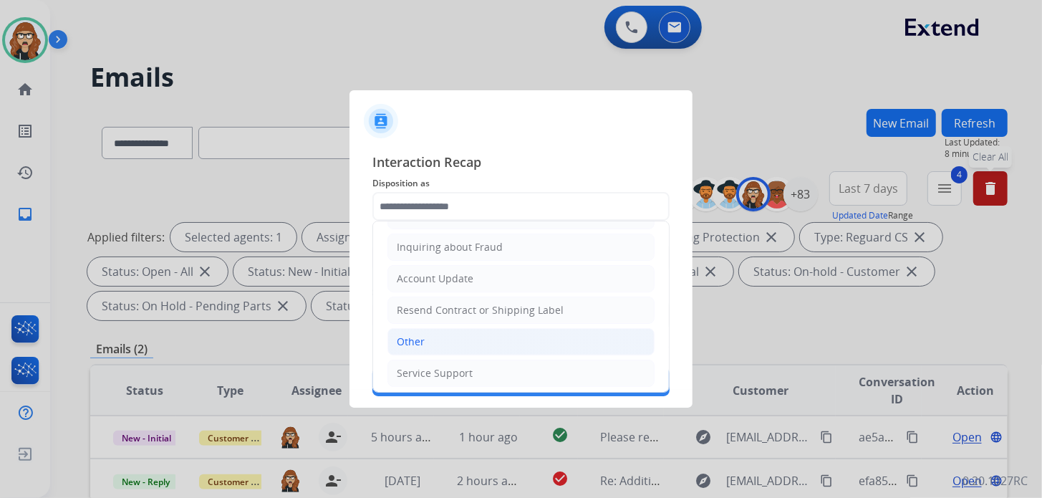
click at [417, 347] on li "Other" at bounding box center [520, 341] width 267 height 27
type input "*****"
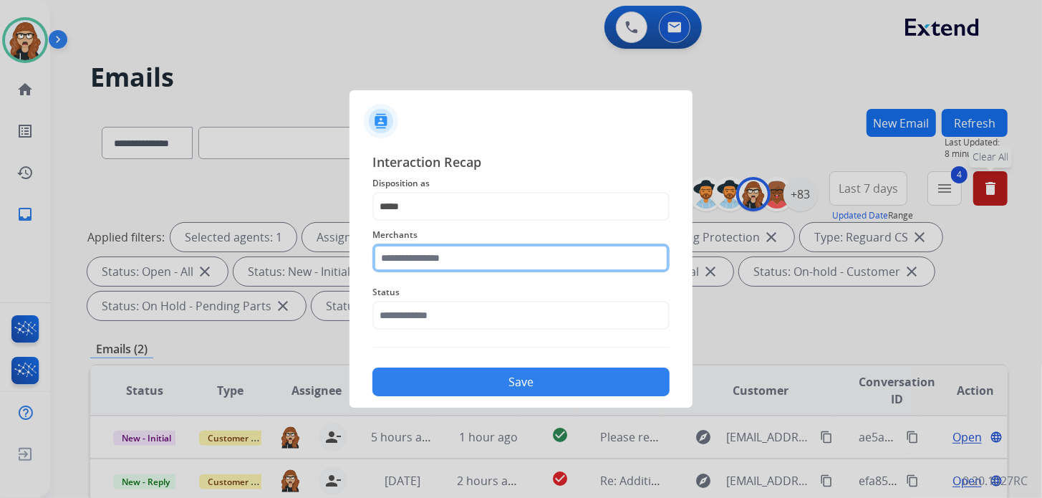
click at [446, 247] on input "text" at bounding box center [520, 257] width 297 height 29
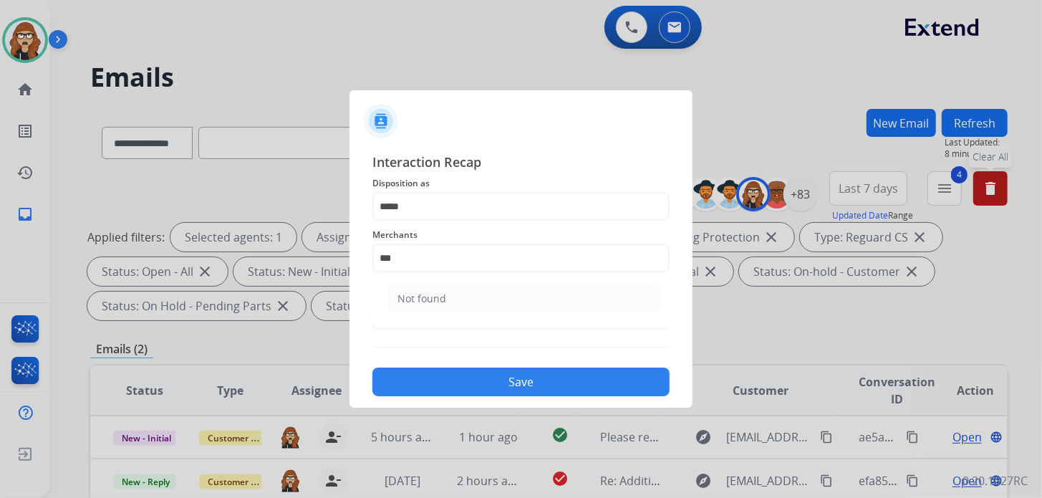
click at [423, 311] on ul "Not found" at bounding box center [524, 302] width 281 height 49
click at [432, 293] on div "Not found" at bounding box center [421, 298] width 49 height 14
type input "*********"
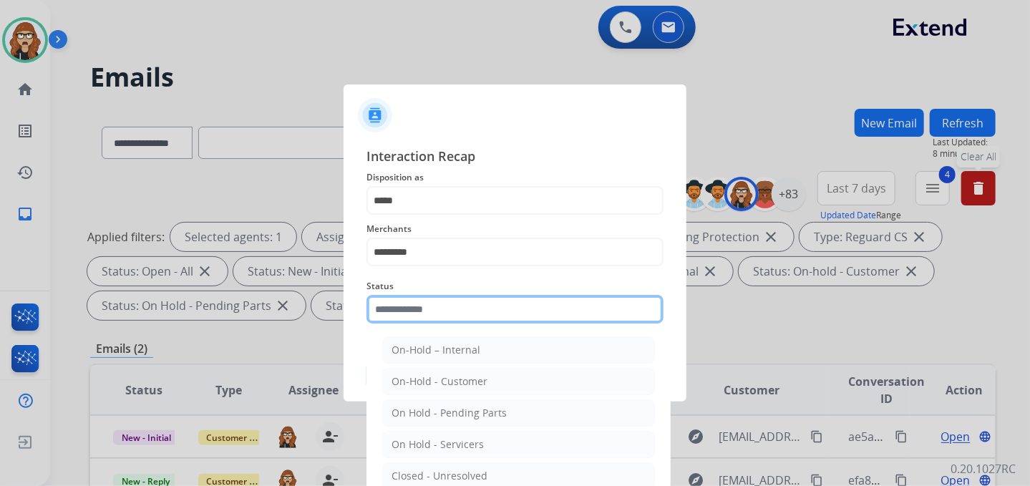
click at [450, 319] on input "text" at bounding box center [515, 309] width 297 height 29
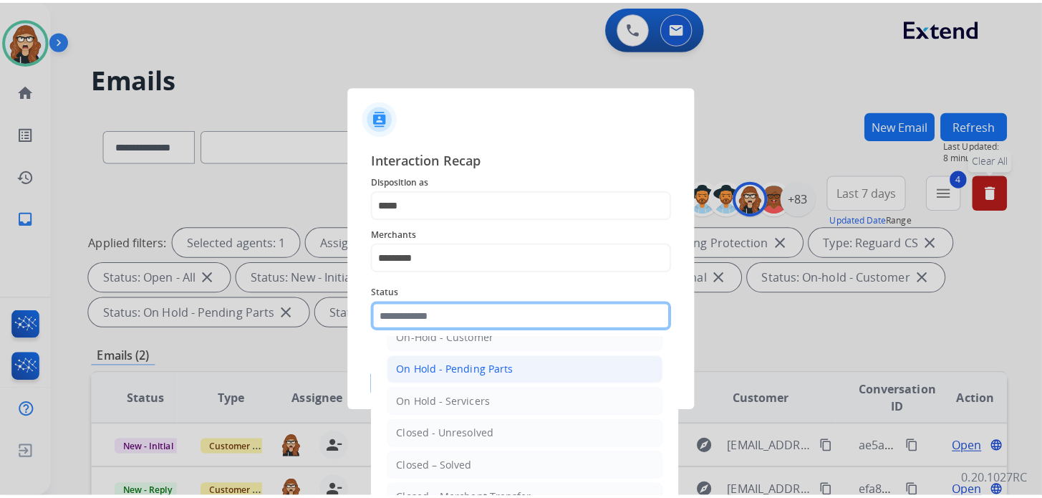
scroll to position [71, 0]
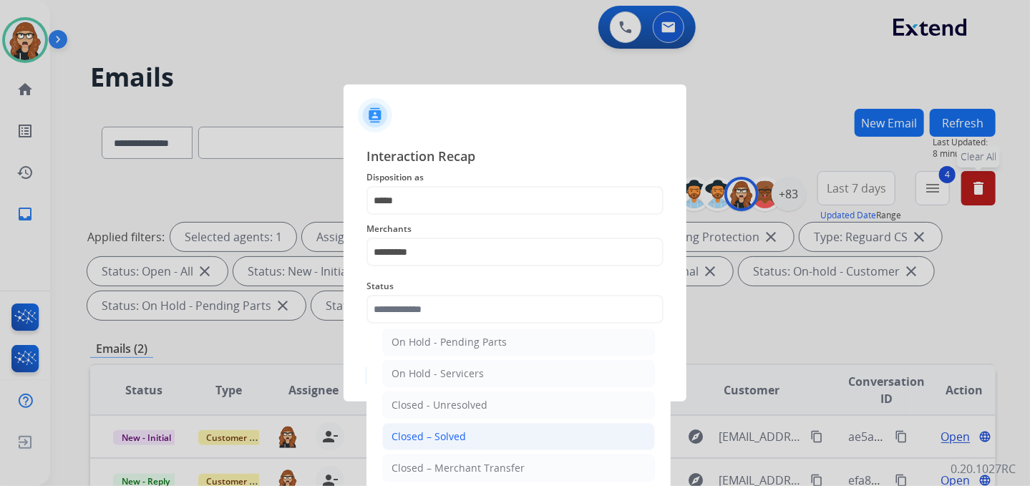
click at [442, 438] on div "Closed – Solved" at bounding box center [429, 437] width 74 height 14
type input "**********"
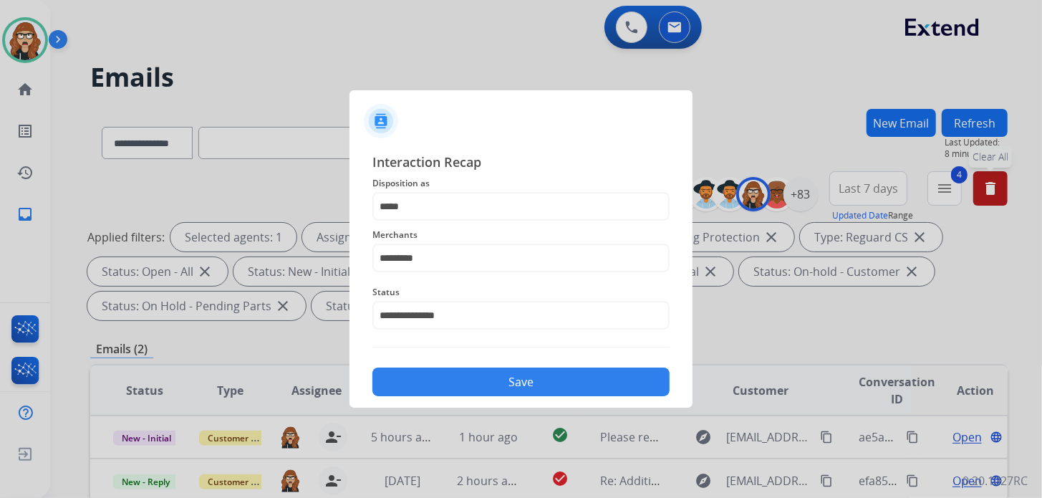
click at [525, 386] on button "Save" at bounding box center [520, 381] width 297 height 29
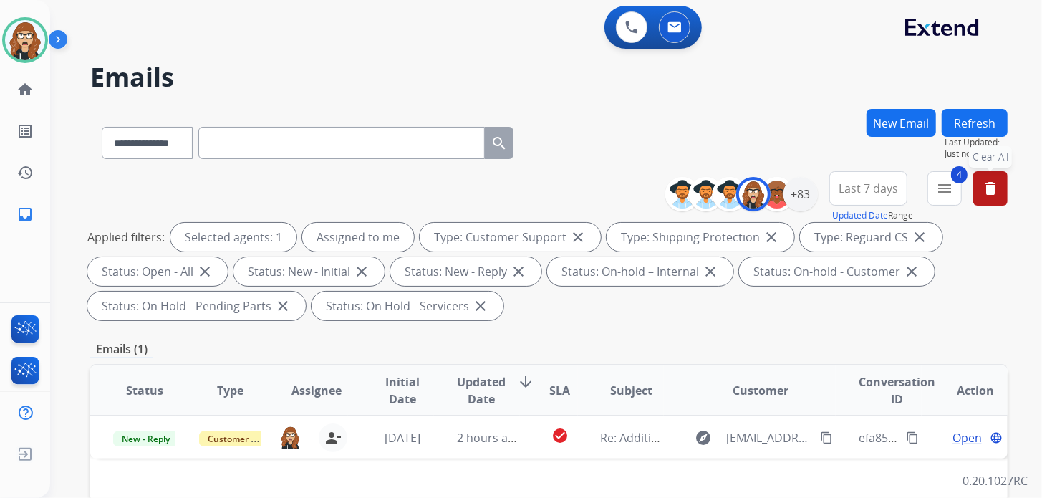
click at [789, 57] on div "**********" at bounding box center [528, 301] width 957 height 498
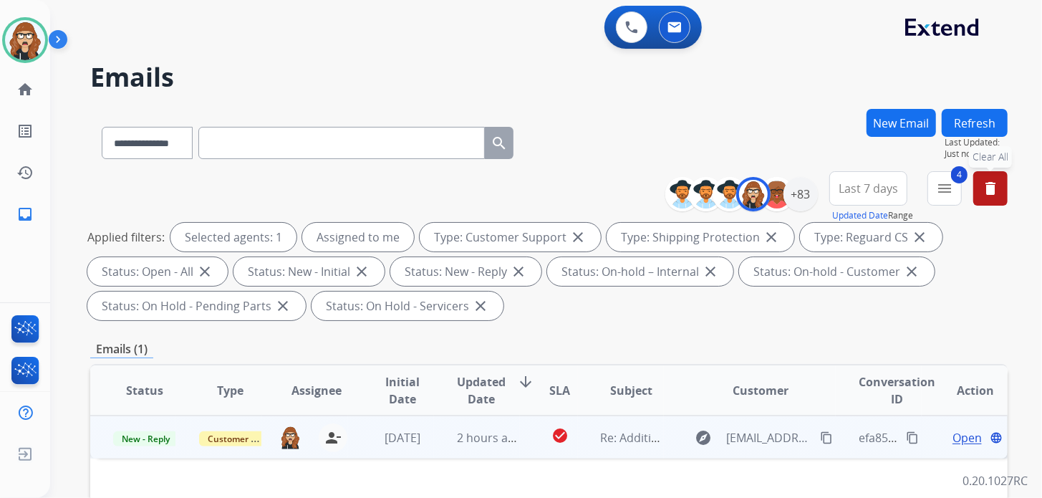
click at [953, 438] on span "Open" at bounding box center [966, 437] width 29 height 17
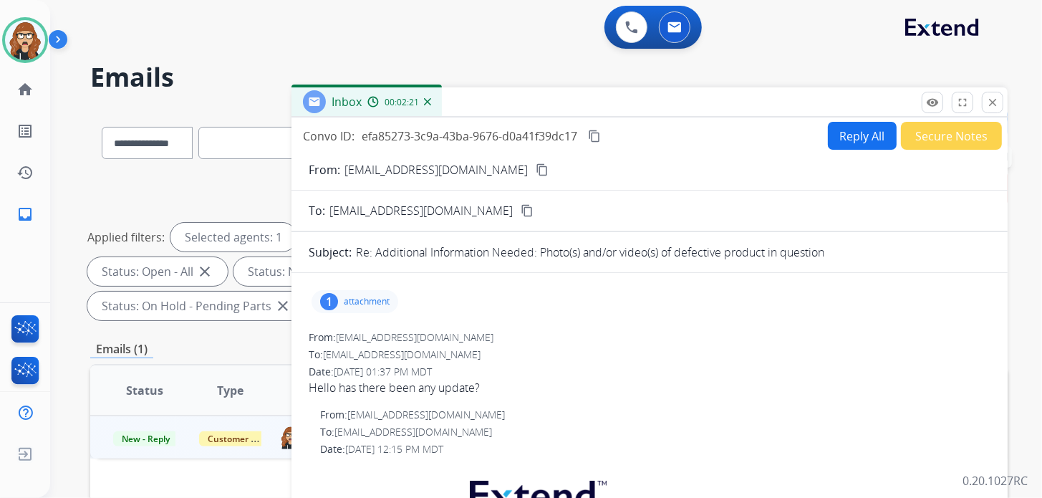
click at [850, 128] on button "Reply All" at bounding box center [862, 136] width 69 height 28
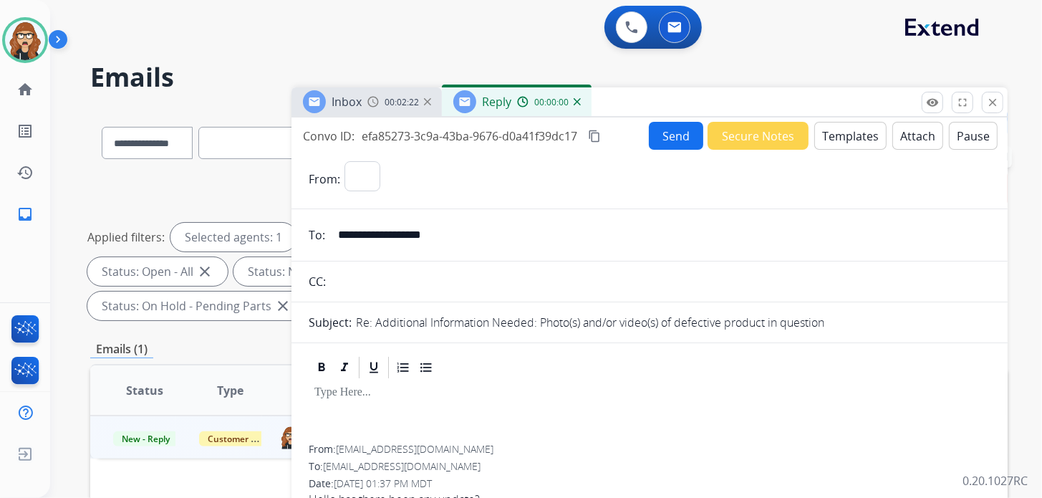
select select "**********"
click at [829, 139] on button "Templates" at bounding box center [850, 136] width 72 height 28
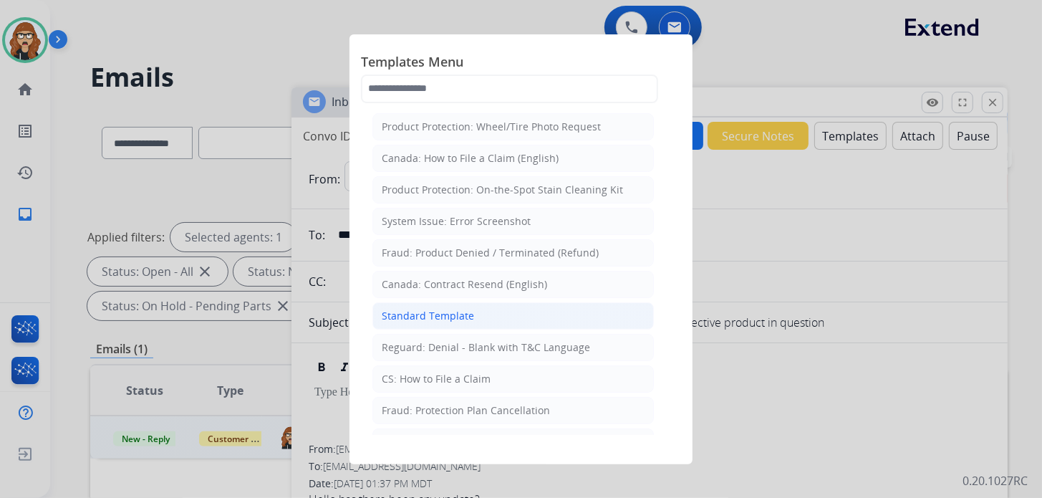
click at [460, 318] on div "Standard Template" at bounding box center [428, 316] width 92 height 14
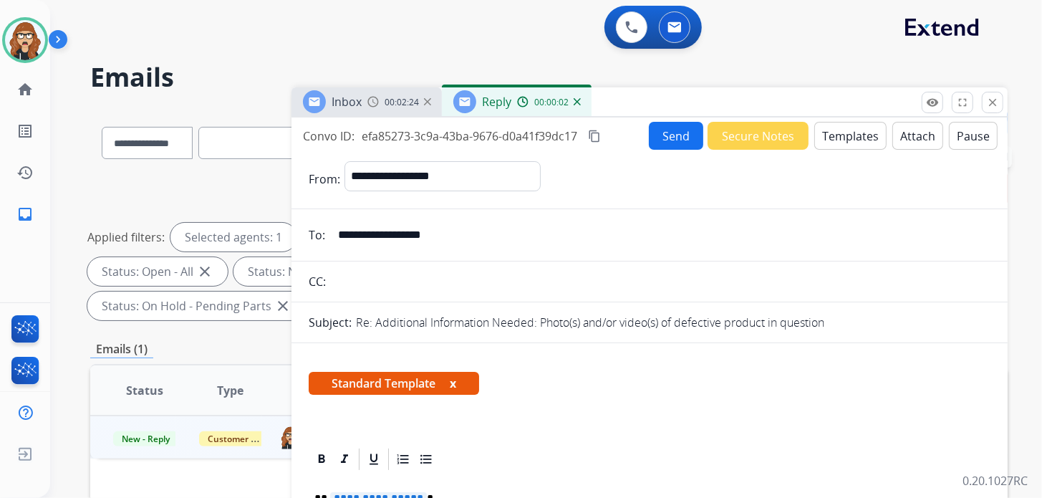
scroll to position [142, 0]
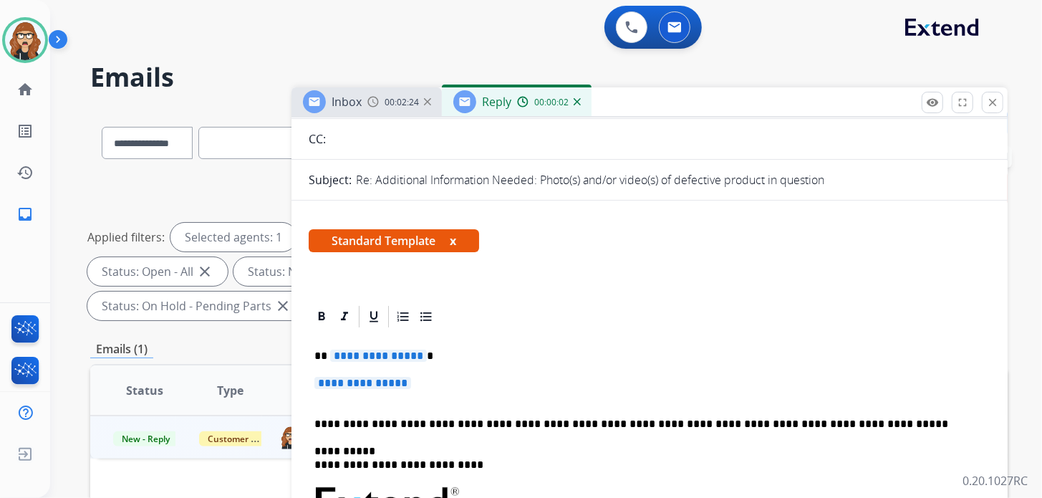
click at [446, 387] on p "**********" at bounding box center [649, 390] width 670 height 26
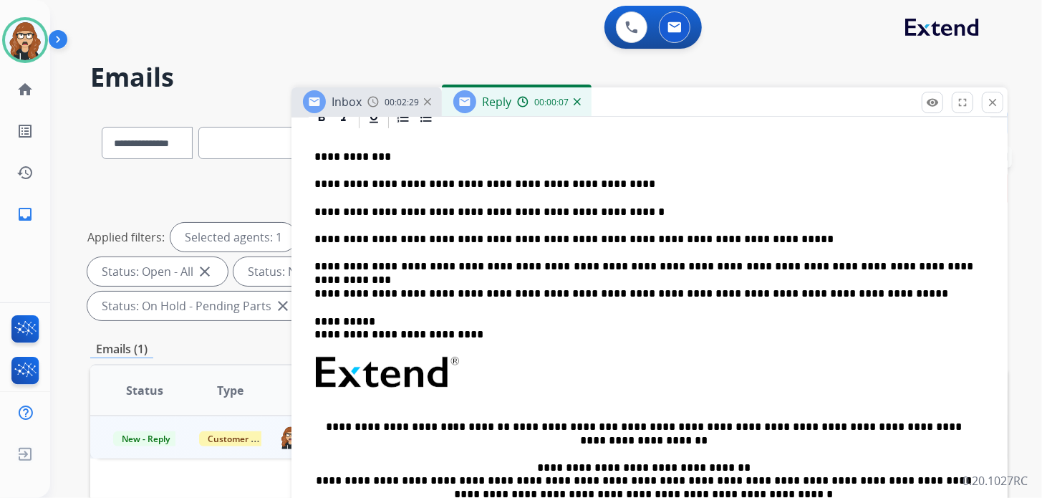
scroll to position [357, 0]
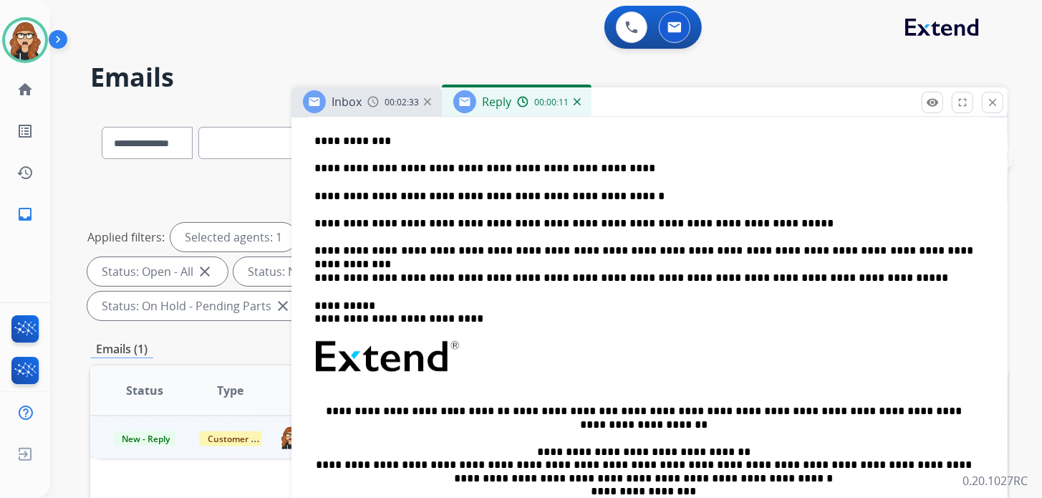
click at [593, 190] on p "**********" at bounding box center [643, 196] width 659 height 13
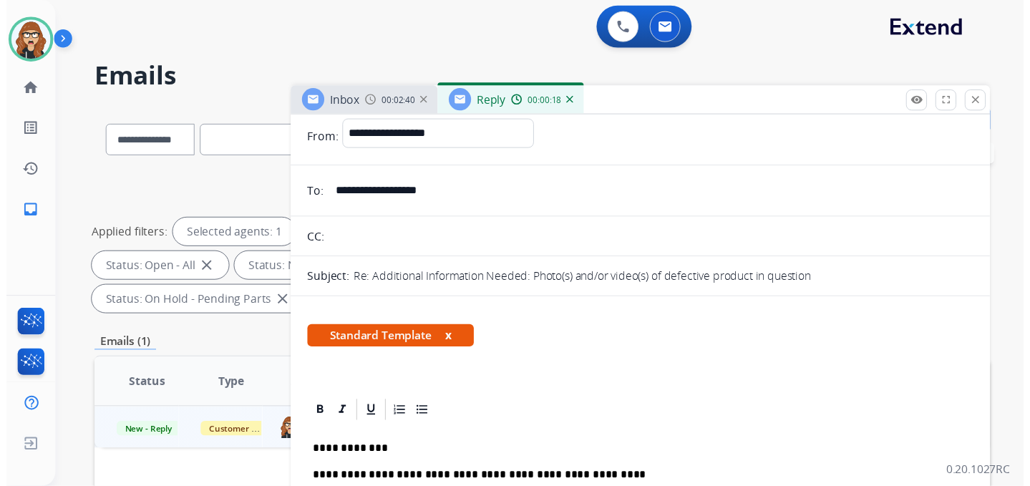
scroll to position [0, 0]
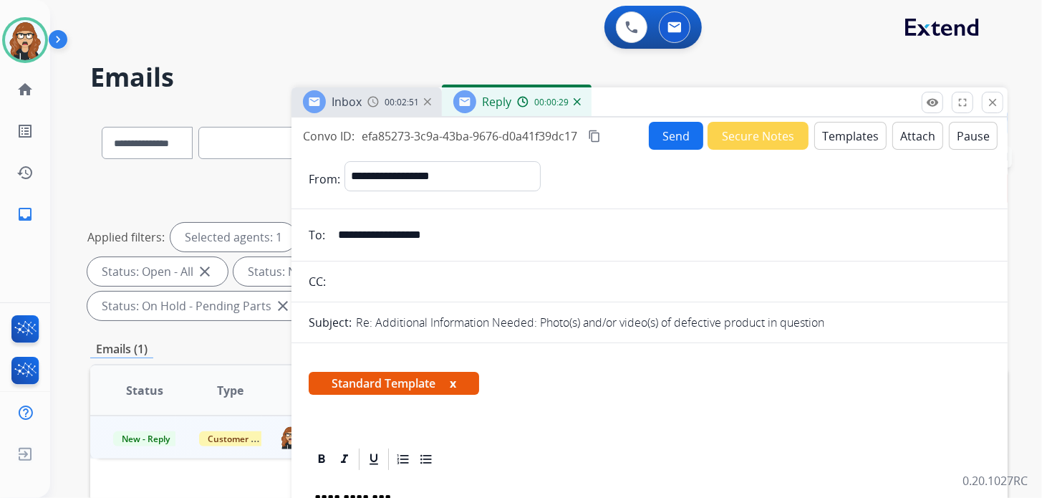
click at [669, 140] on button "Send" at bounding box center [676, 136] width 54 height 28
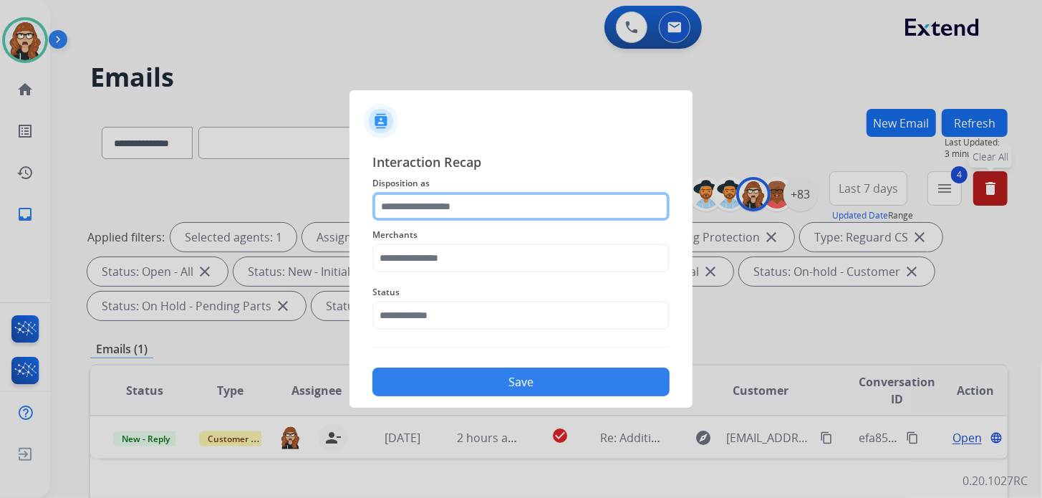
click at [434, 198] on input "text" at bounding box center [520, 206] width 297 height 29
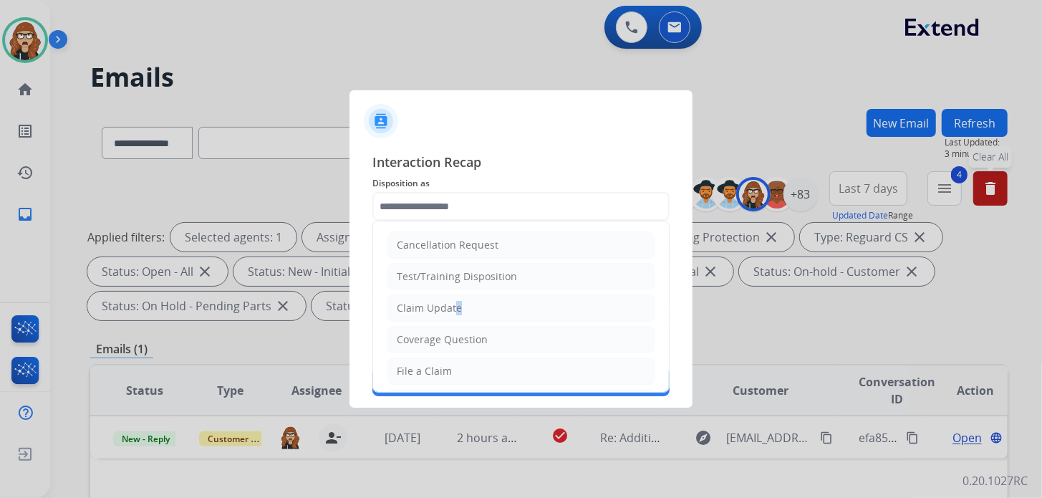
click at [452, 308] on div "Claim Update" at bounding box center [429, 308] width 65 height 14
type input "**********"
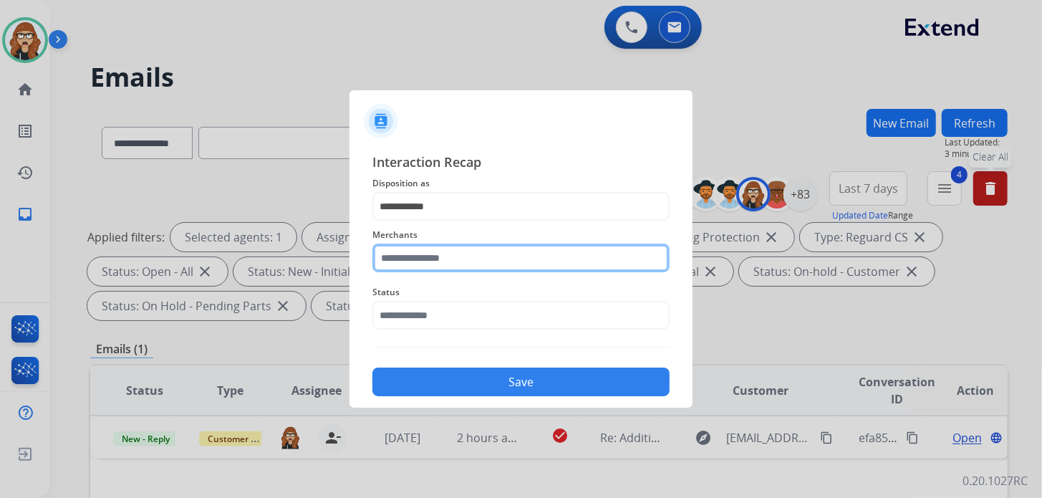
click at [452, 263] on input "text" at bounding box center [520, 257] width 297 height 29
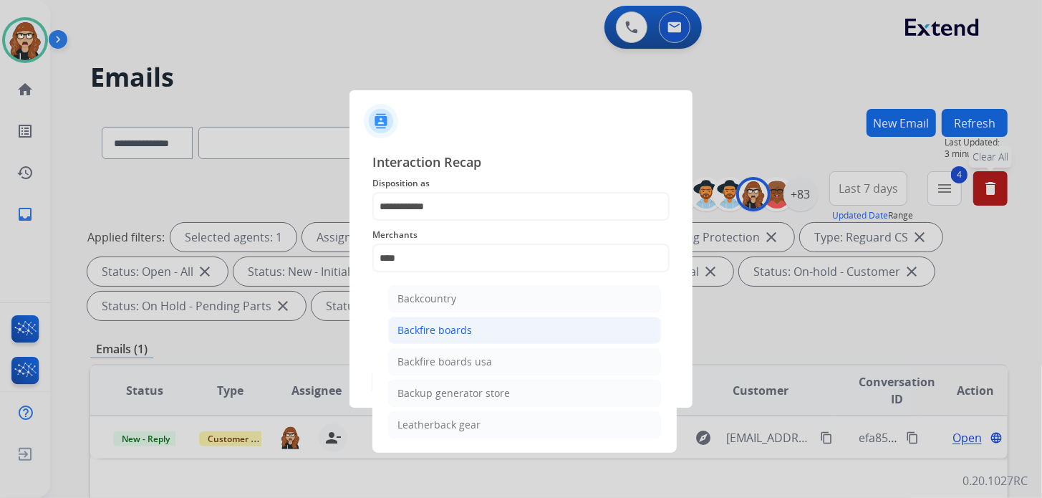
click at [463, 333] on div "Backfire boards" at bounding box center [434, 330] width 74 height 14
type input "**********"
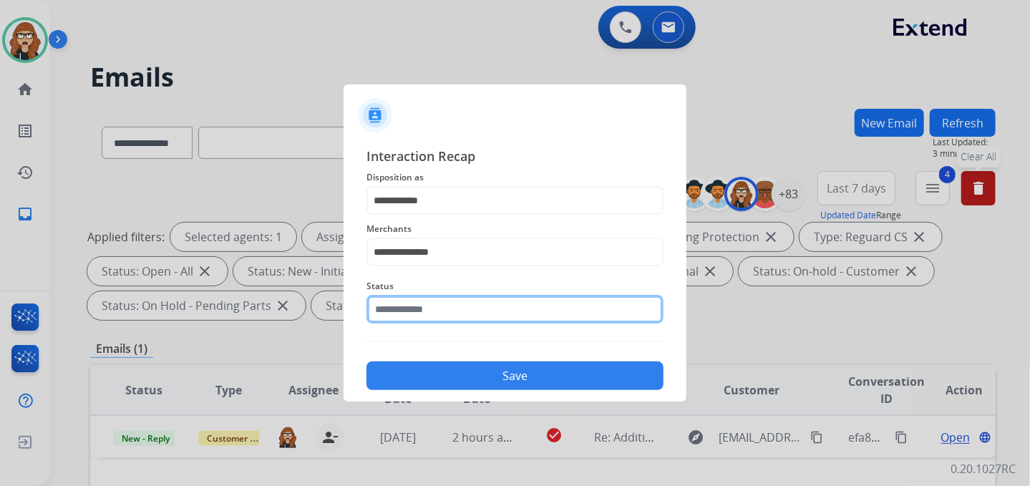
click at [456, 314] on input "text" at bounding box center [515, 309] width 297 height 29
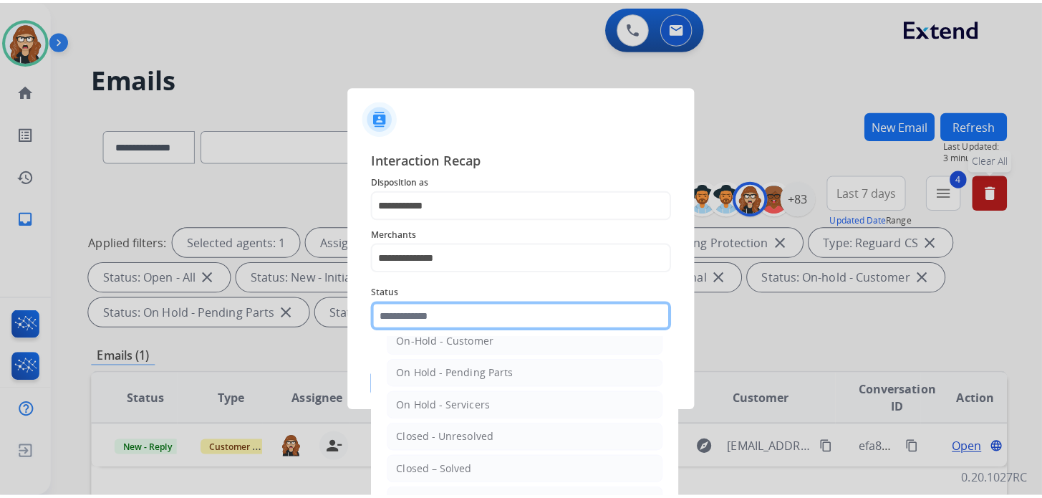
scroll to position [71, 0]
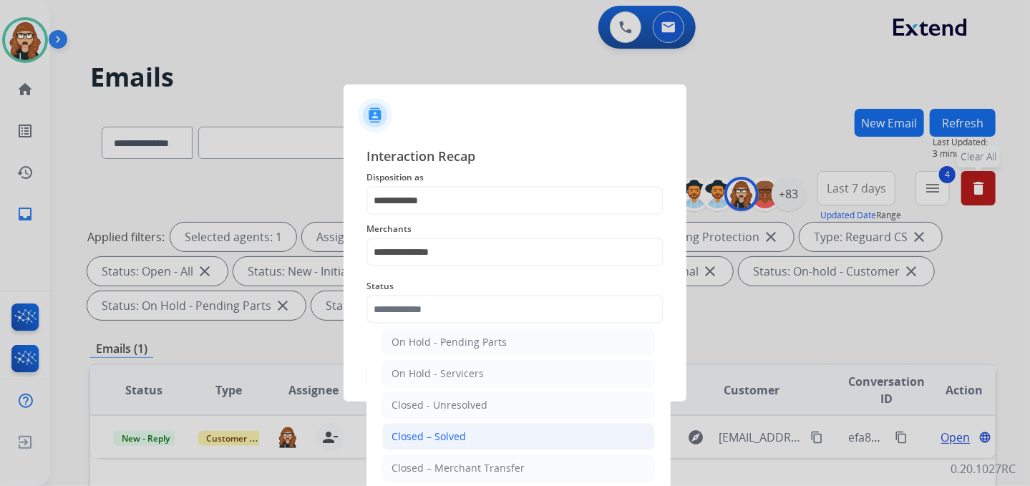
click at [470, 438] on li "Closed – Solved" at bounding box center [518, 436] width 273 height 27
type input "**********"
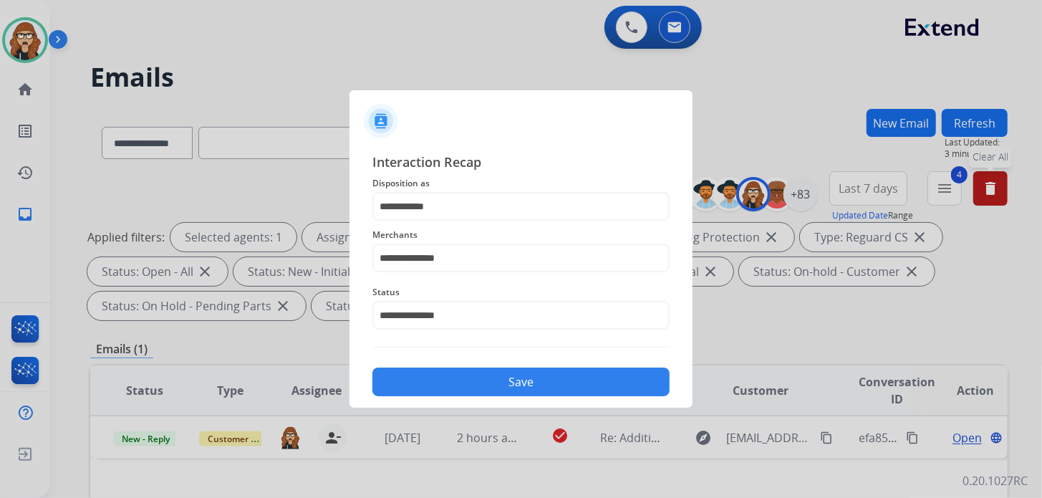
click at [508, 384] on button "Save" at bounding box center [520, 381] width 297 height 29
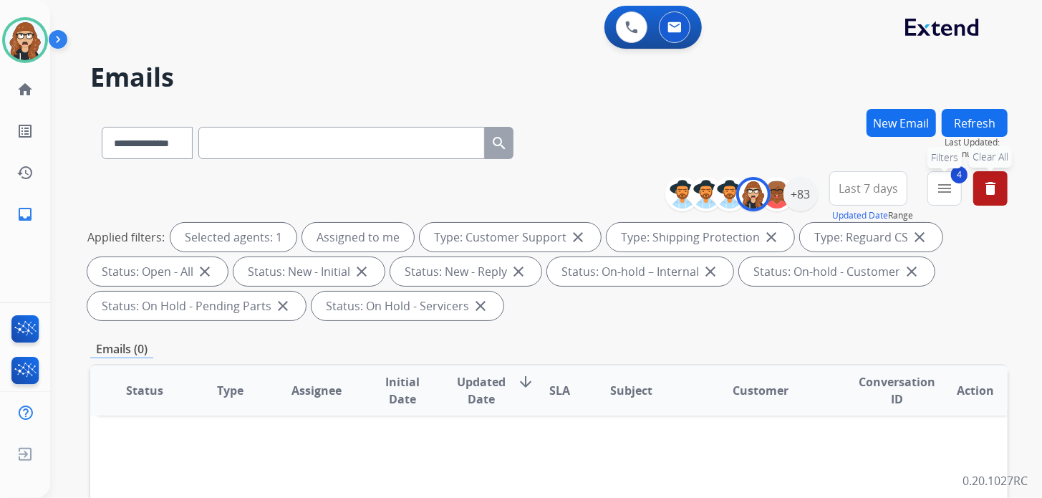
click at [958, 183] on button "4 menu Filters" at bounding box center [944, 188] width 34 height 34
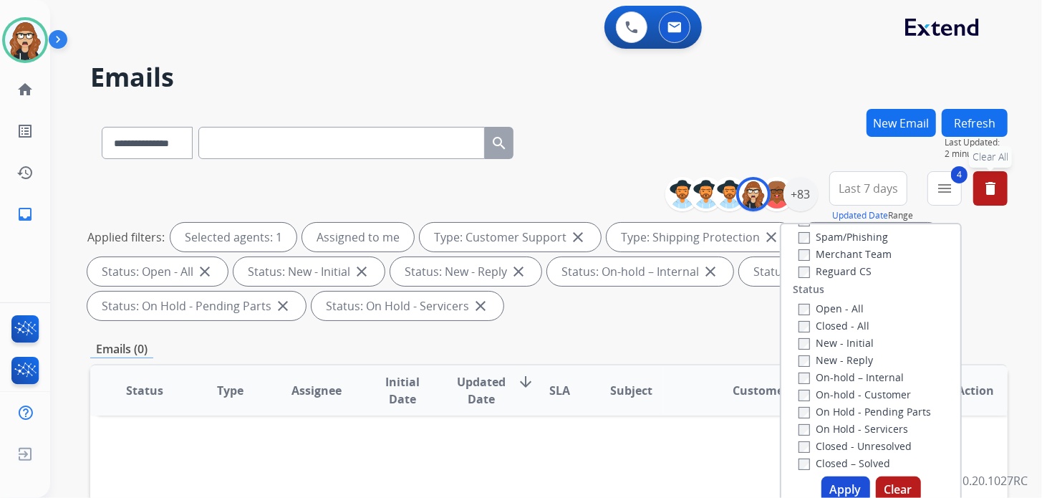
click at [838, 486] on button "Apply" at bounding box center [845, 489] width 49 height 26
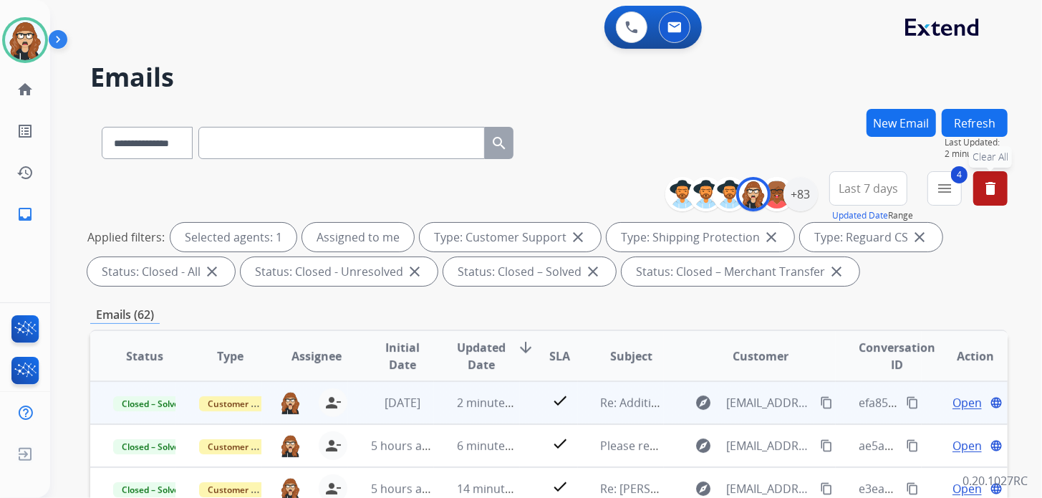
click at [906, 402] on mat-icon "content_copy" at bounding box center [912, 402] width 13 height 13
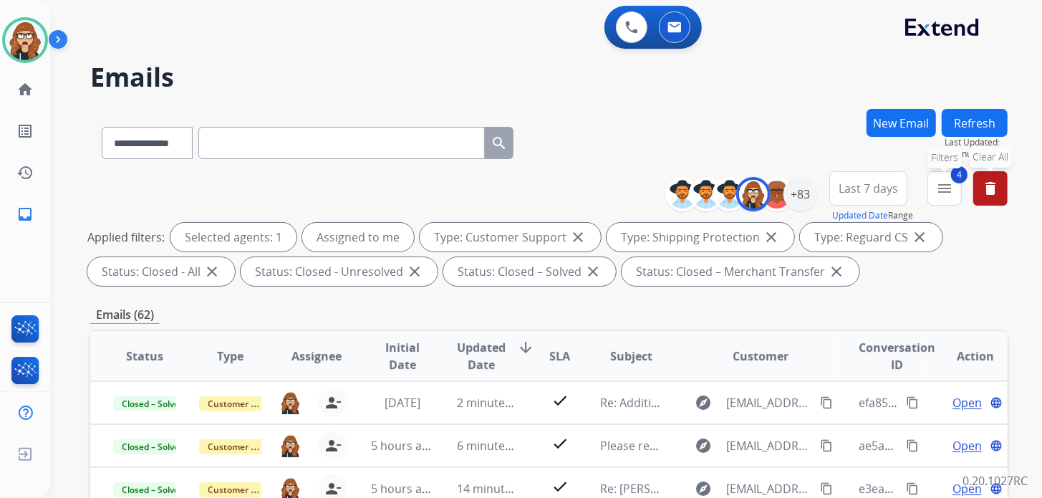
click at [944, 195] on mat-icon "menu" at bounding box center [944, 188] width 17 height 17
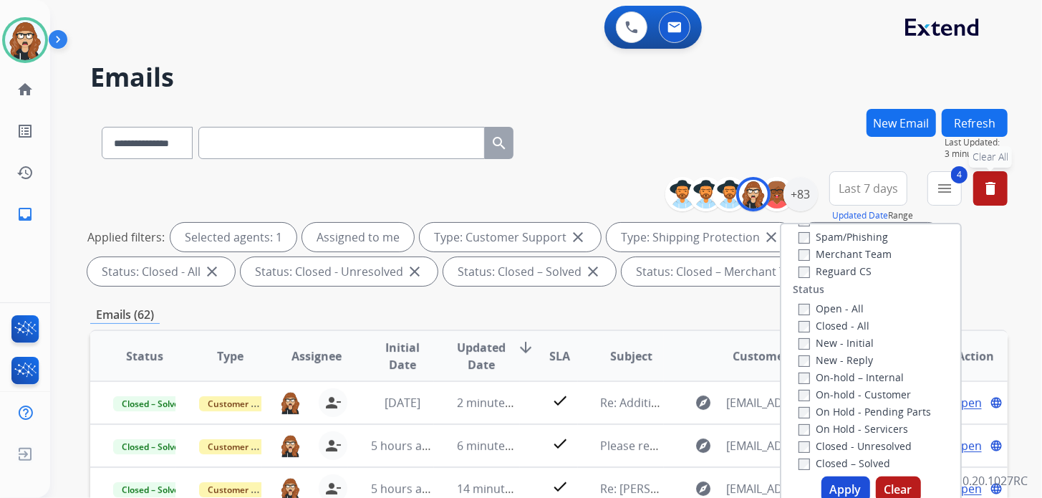
click at [762, 37] on div "0 Voice Interactions 0 Email Interactions" at bounding box center [537, 29] width 940 height 46
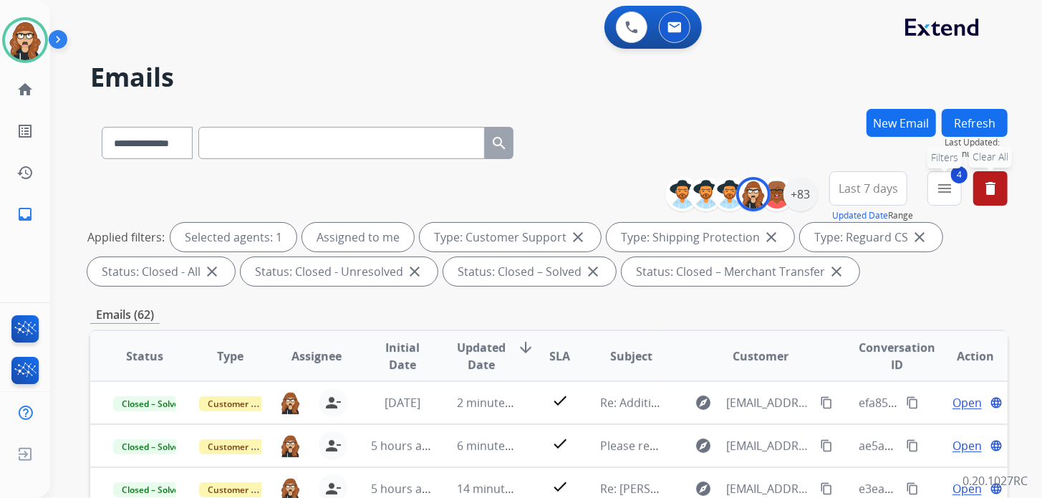
click at [947, 193] on mat-icon "menu" at bounding box center [944, 188] width 17 height 17
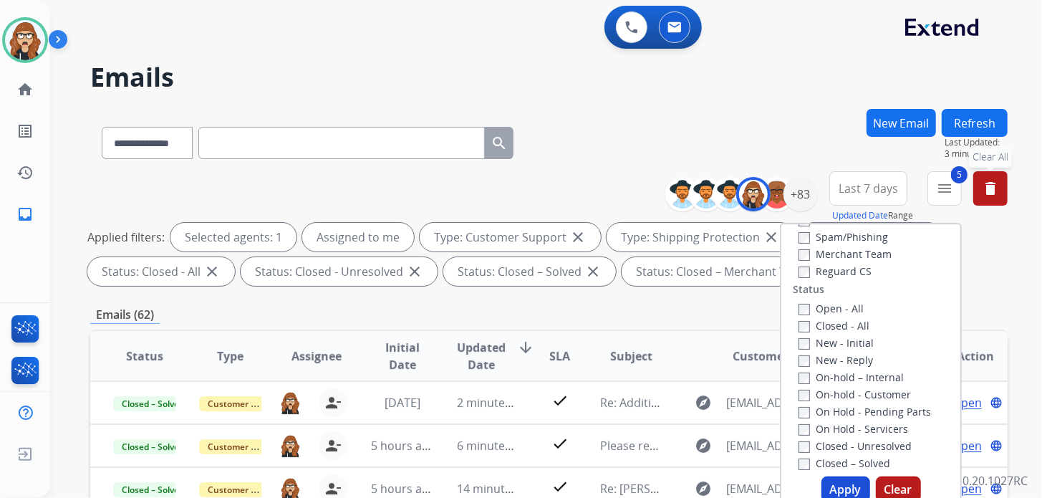
click at [798, 319] on label "Closed - All" at bounding box center [833, 326] width 71 height 14
click at [849, 493] on button "Apply" at bounding box center [845, 489] width 49 height 26
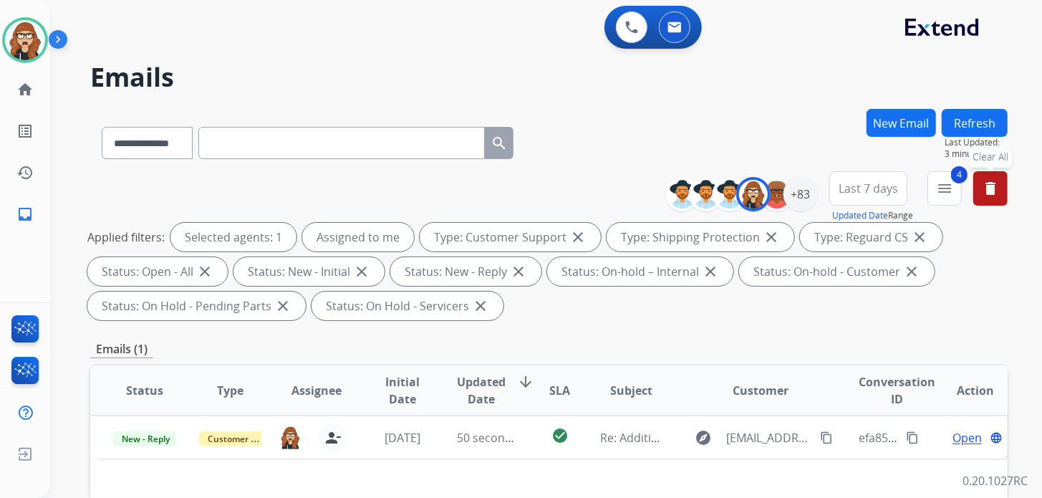
scroll to position [142, 0]
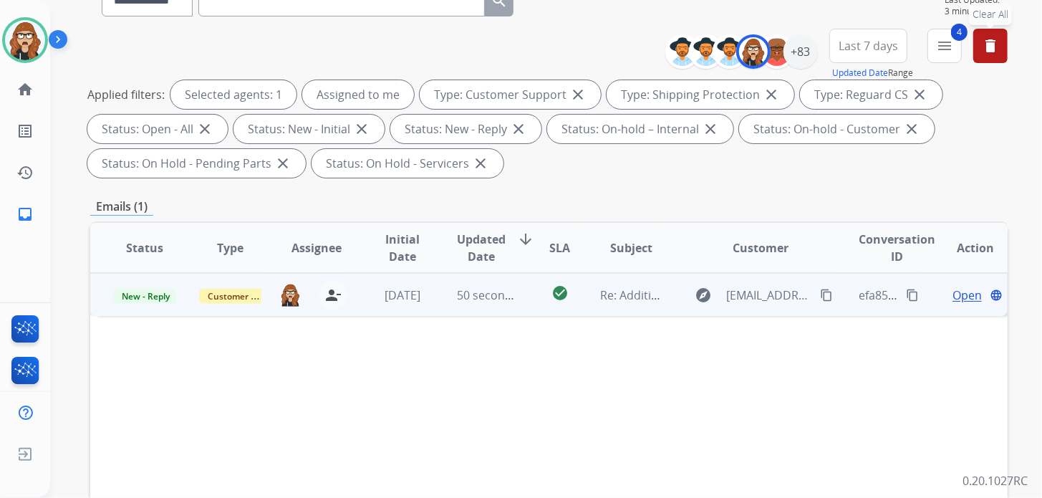
click at [952, 294] on span "Open" at bounding box center [966, 294] width 29 height 17
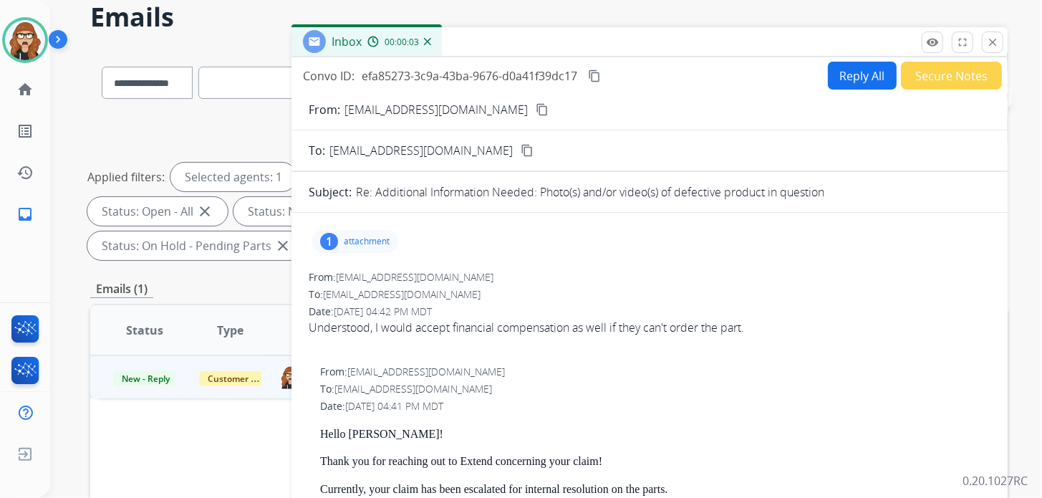
scroll to position [0, 0]
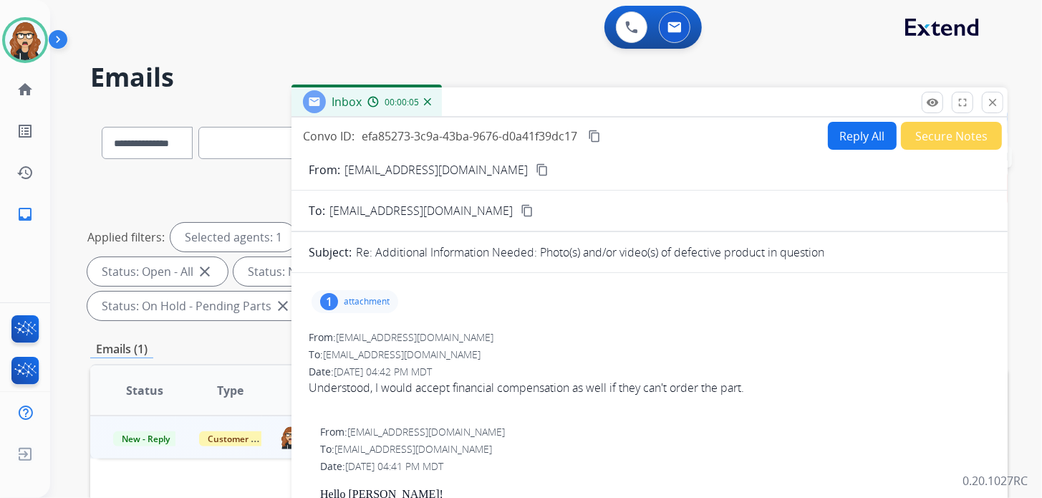
click at [927, 139] on button "Secure Notes" at bounding box center [951, 136] width 101 height 28
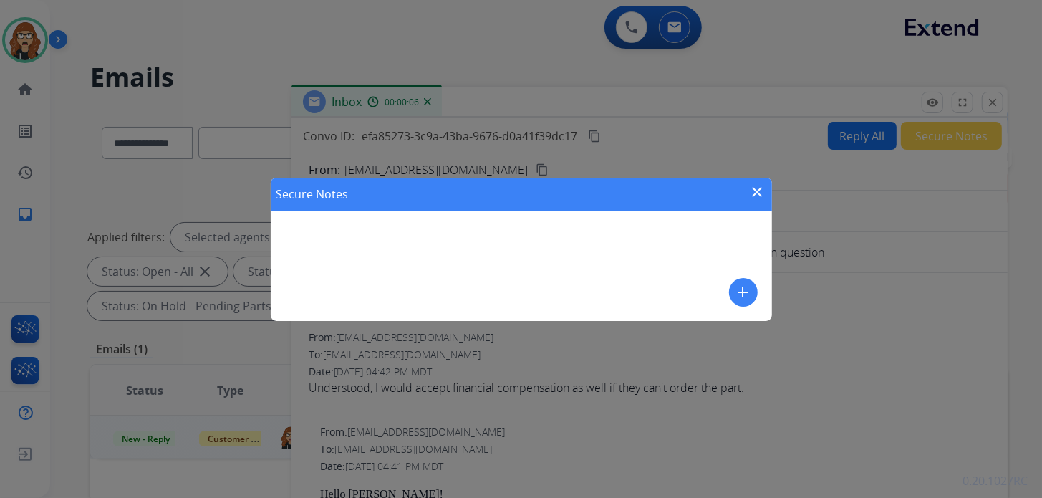
click at [746, 293] on mat-icon "add" at bounding box center [743, 292] width 17 height 17
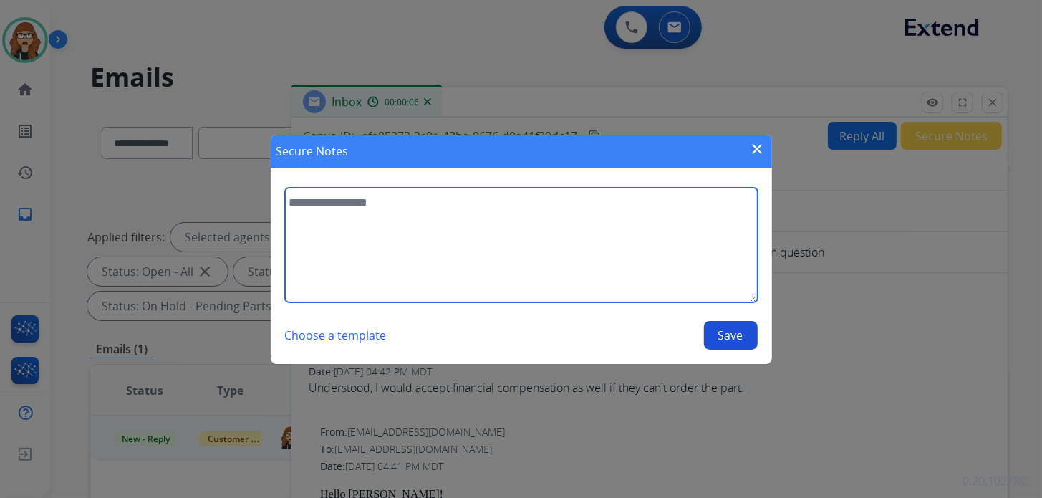
click at [427, 235] on textarea at bounding box center [521, 245] width 473 height 115
type textarea "*"
type textarea "**********"
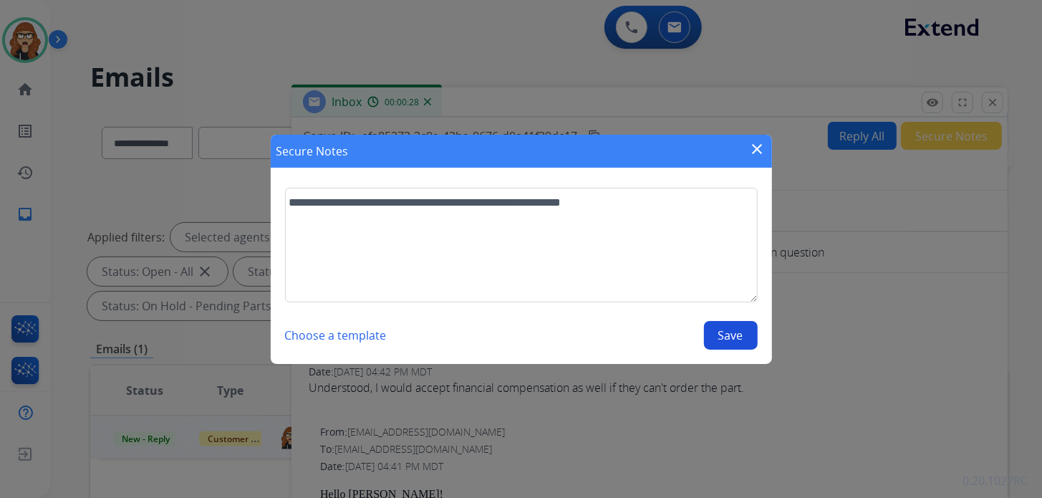
click at [749, 336] on button "Save" at bounding box center [731, 335] width 54 height 29
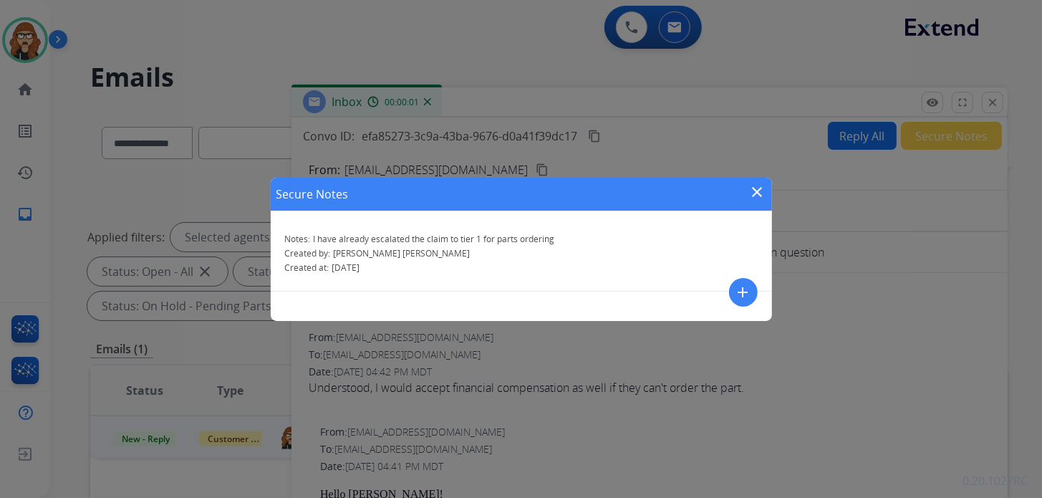
click at [752, 193] on mat-icon "close" at bounding box center [757, 191] width 17 height 17
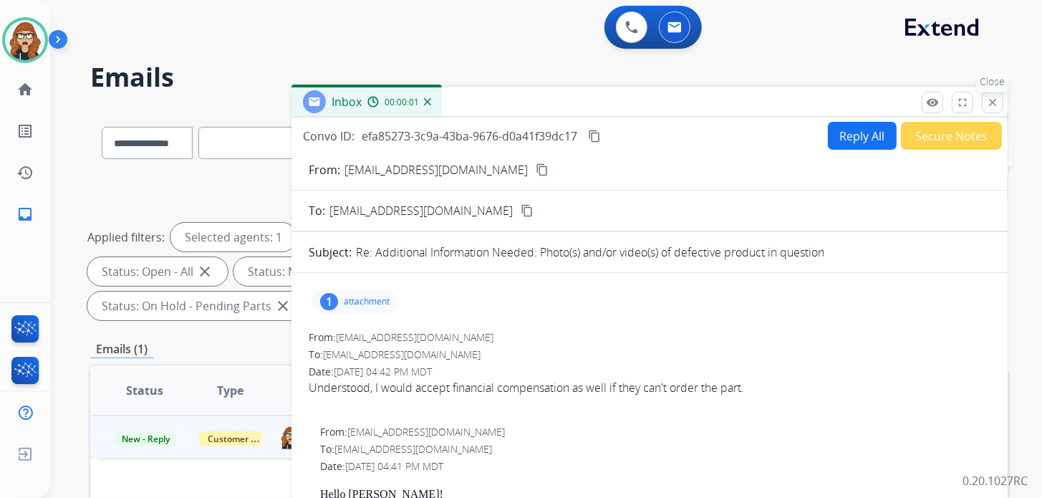
click at [1002, 101] on div "remove_red_eye Logs fullscreen Expand close Close" at bounding box center [962, 102] width 82 height 21
click at [984, 101] on button "close Close" at bounding box center [992, 102] width 21 height 21
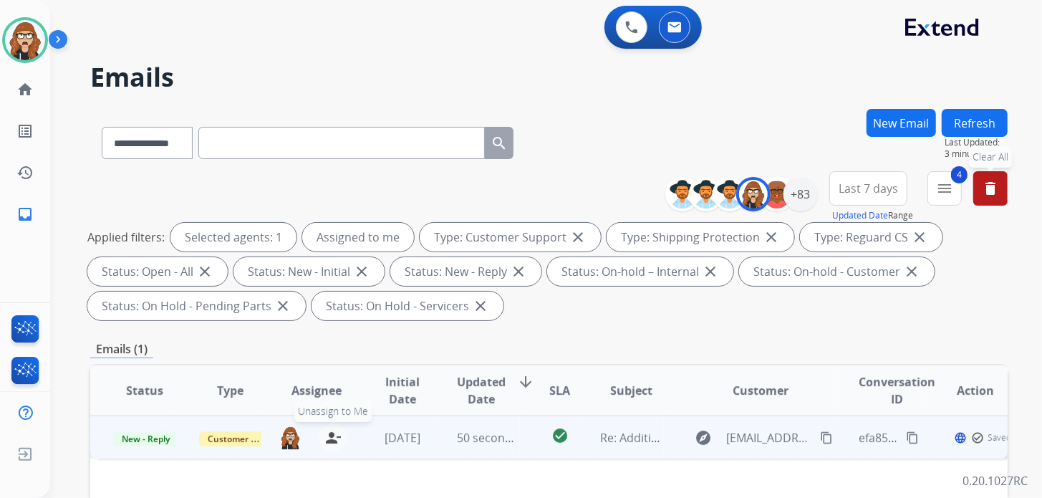
click at [339, 435] on button "person_remove Unassign to Me" at bounding box center [333, 437] width 29 height 29
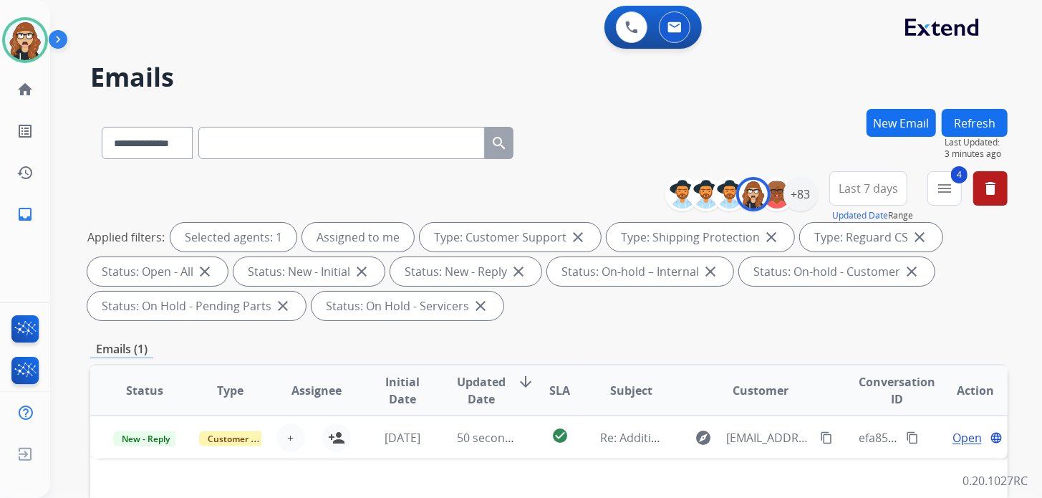
click at [974, 125] on button "Refresh" at bounding box center [975, 123] width 66 height 28
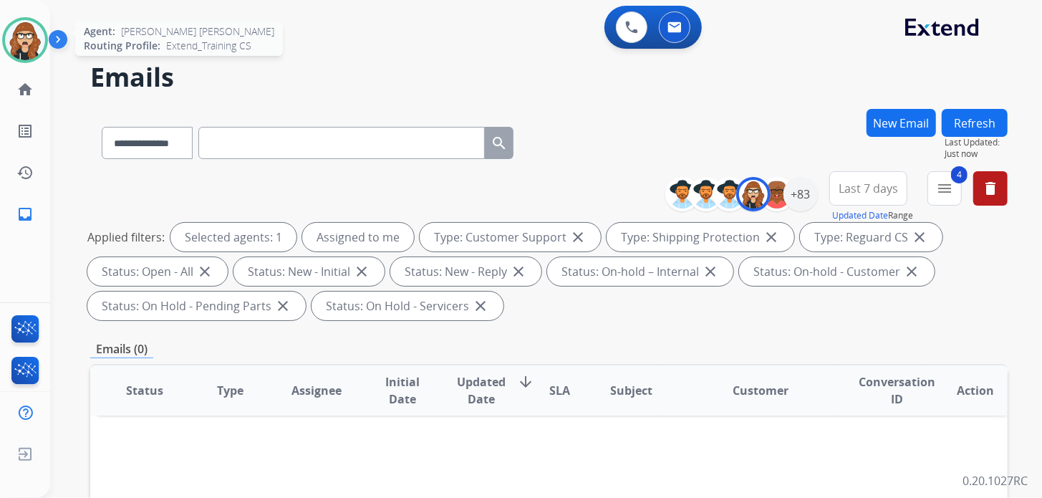
click at [19, 39] on img at bounding box center [25, 40] width 40 height 40
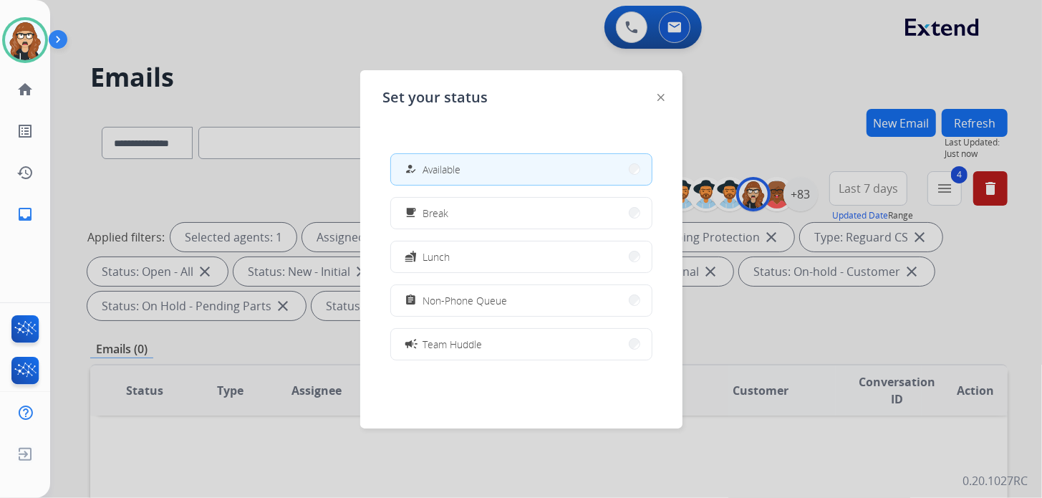
click at [316, 14] on div at bounding box center [521, 249] width 1042 height 498
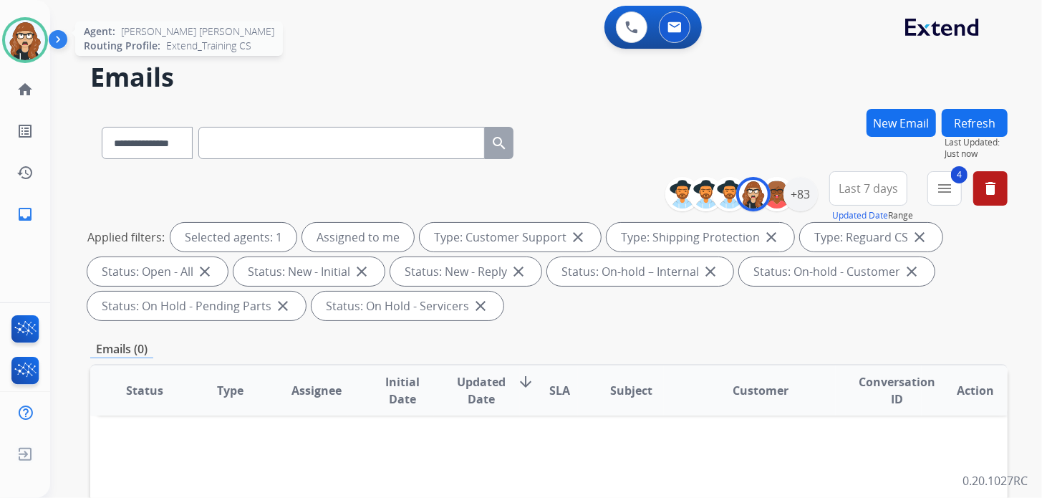
click at [19, 26] on img at bounding box center [25, 40] width 40 height 40
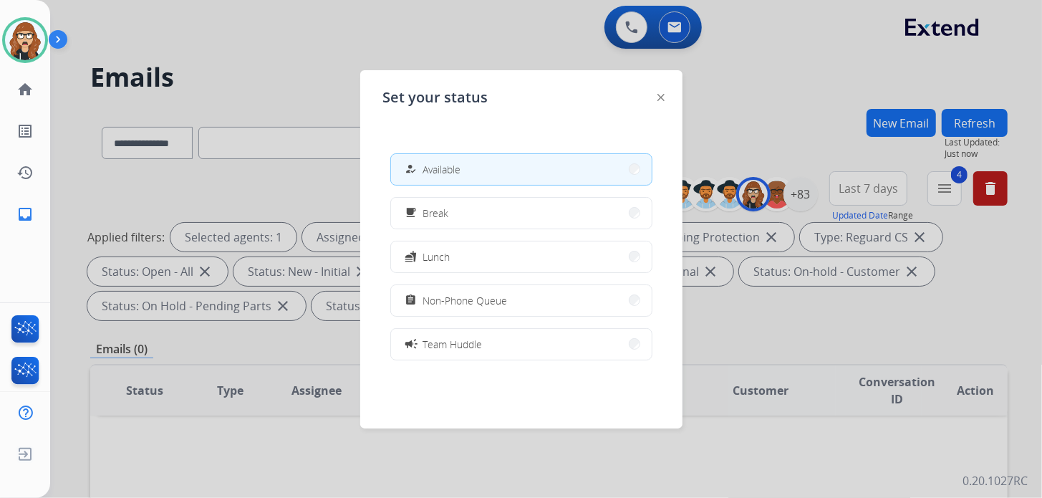
click at [441, 296] on span "Non-Phone Queue" at bounding box center [465, 300] width 84 height 15
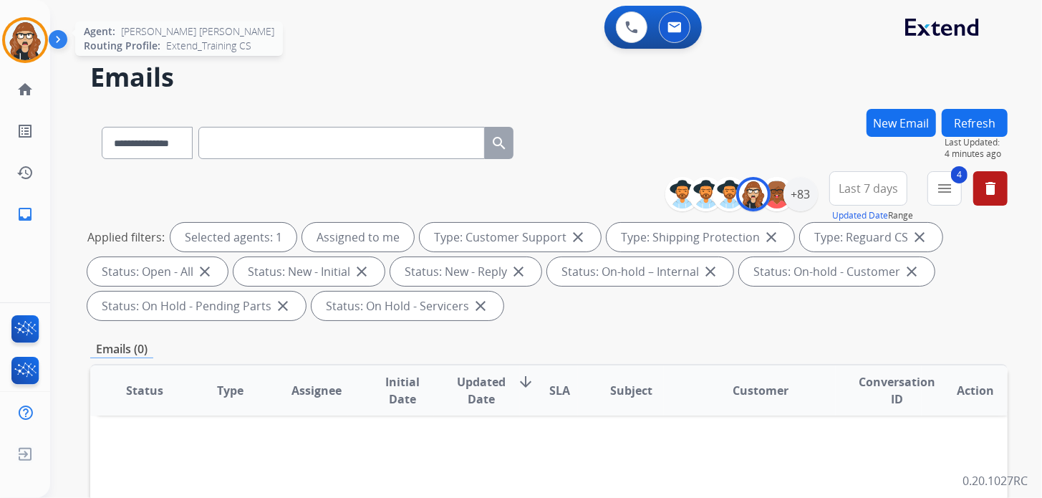
click at [31, 36] on img at bounding box center [25, 40] width 40 height 40
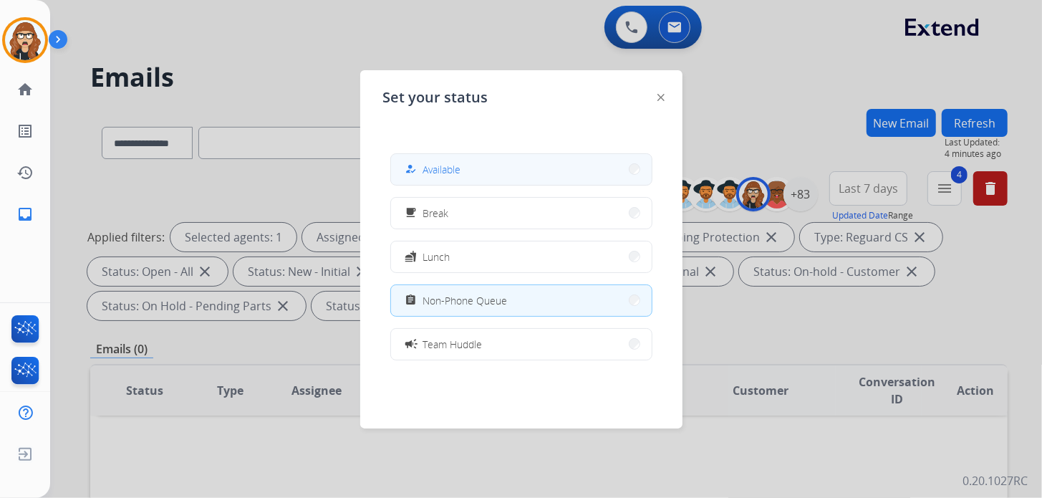
click at [440, 179] on button "how_to_reg Available" at bounding box center [521, 169] width 261 height 31
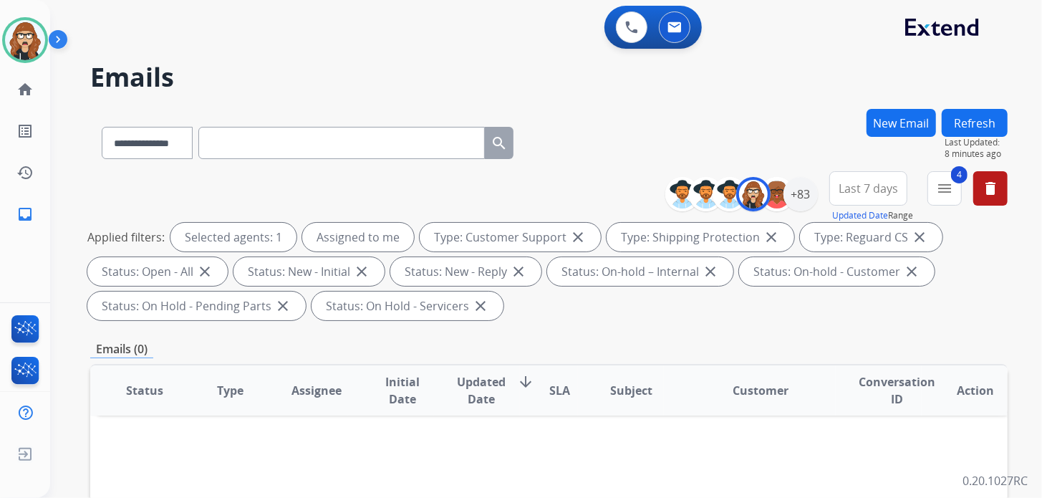
click at [309, 28] on div "0 Voice Interactions 0 Email Interactions" at bounding box center [537, 29] width 940 height 46
click at [39, 51] on img at bounding box center [25, 40] width 40 height 40
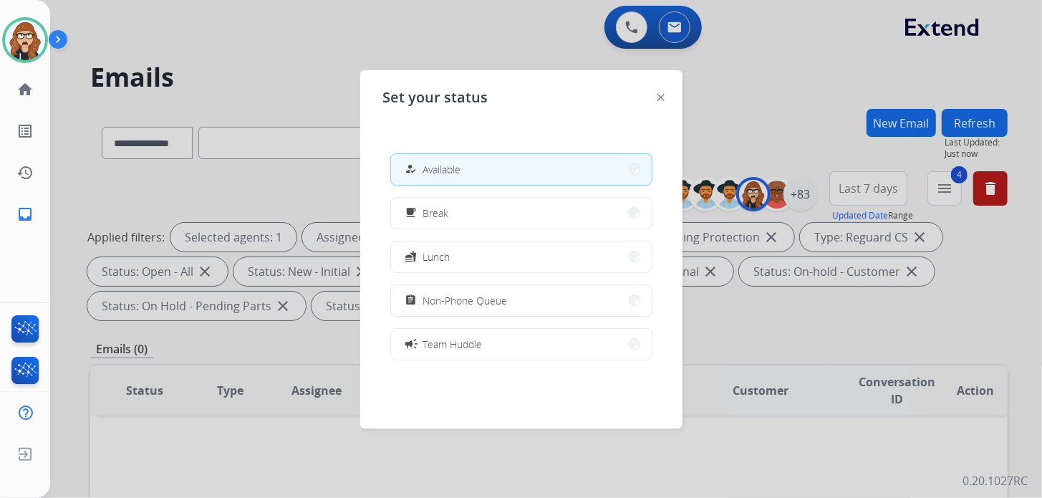
click at [248, 42] on div at bounding box center [521, 249] width 1042 height 498
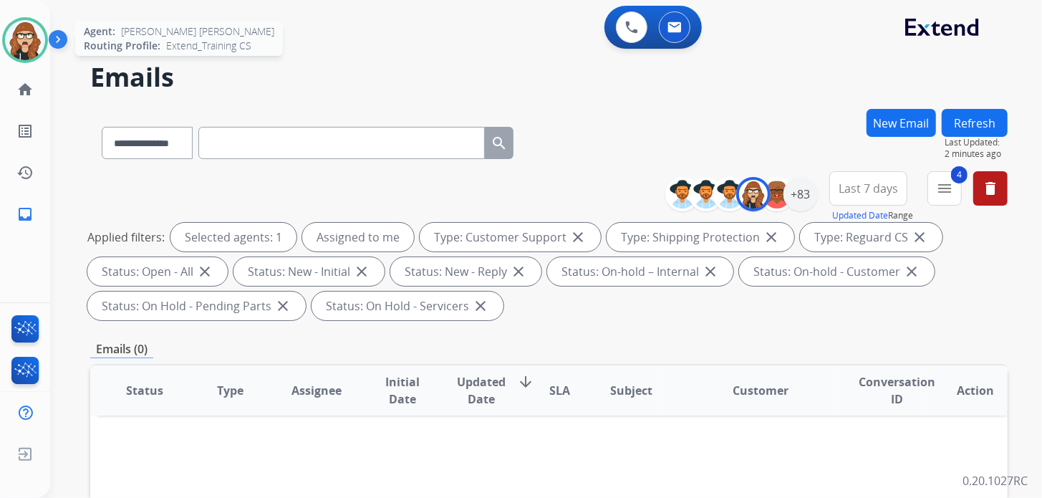
click at [31, 47] on img at bounding box center [25, 40] width 40 height 40
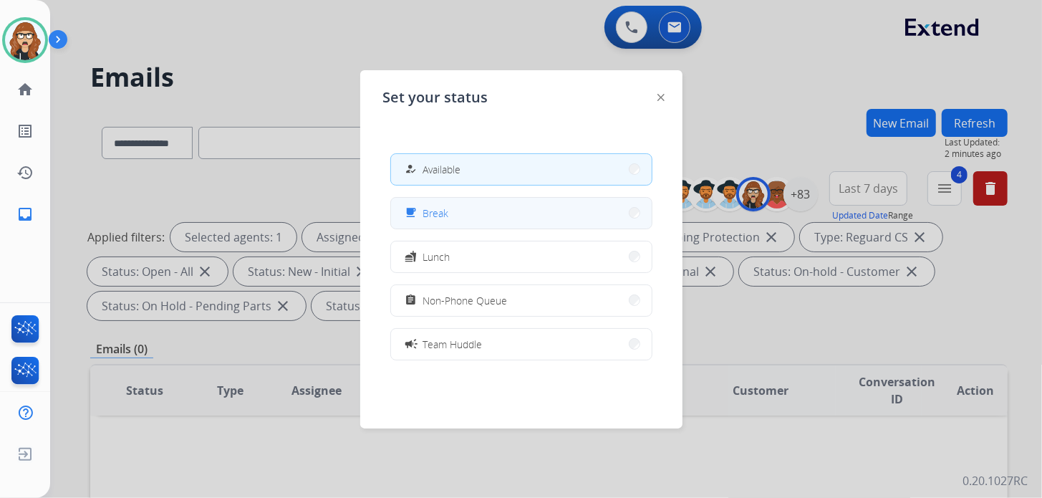
click at [442, 225] on button "free_breakfast Break" at bounding box center [521, 213] width 261 height 31
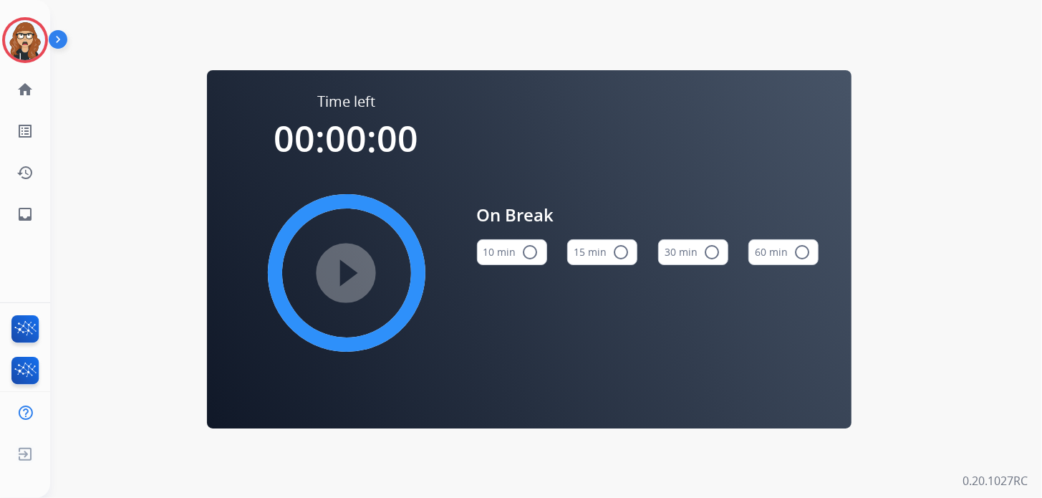
click at [495, 246] on button "10 min radio_button_unchecked" at bounding box center [512, 252] width 70 height 26
click at [352, 279] on mat-icon "play_circle_filled" at bounding box center [346, 272] width 17 height 17
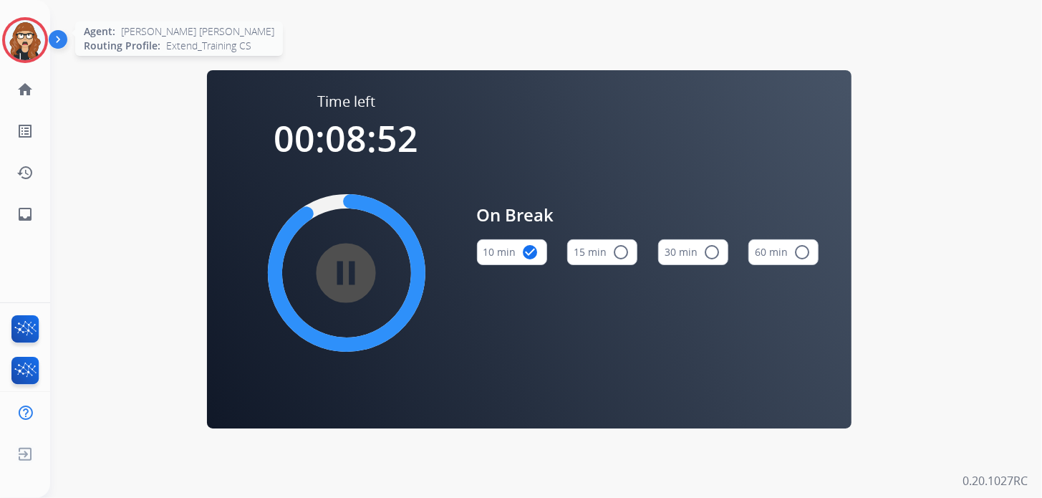
click at [35, 36] on img at bounding box center [25, 40] width 40 height 40
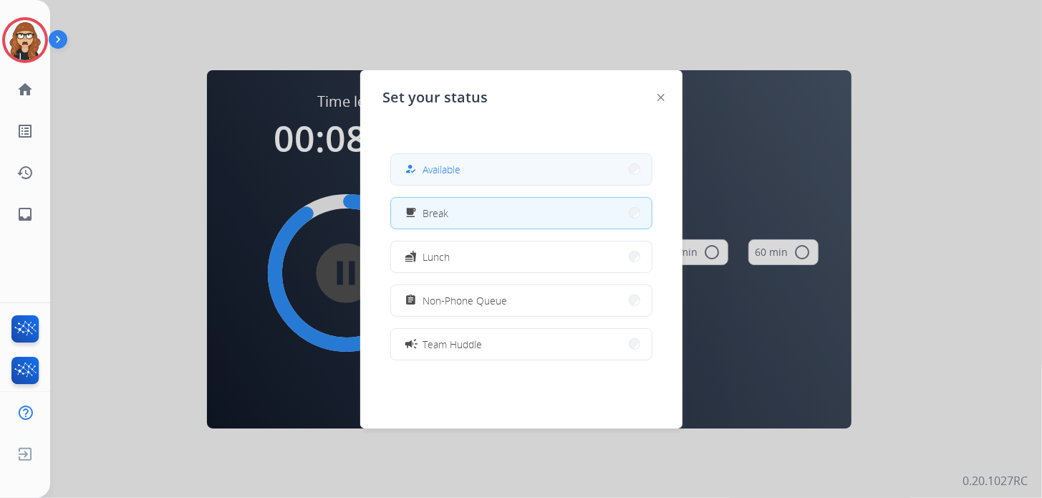
click at [472, 174] on button "how_to_reg Available" at bounding box center [521, 169] width 261 height 31
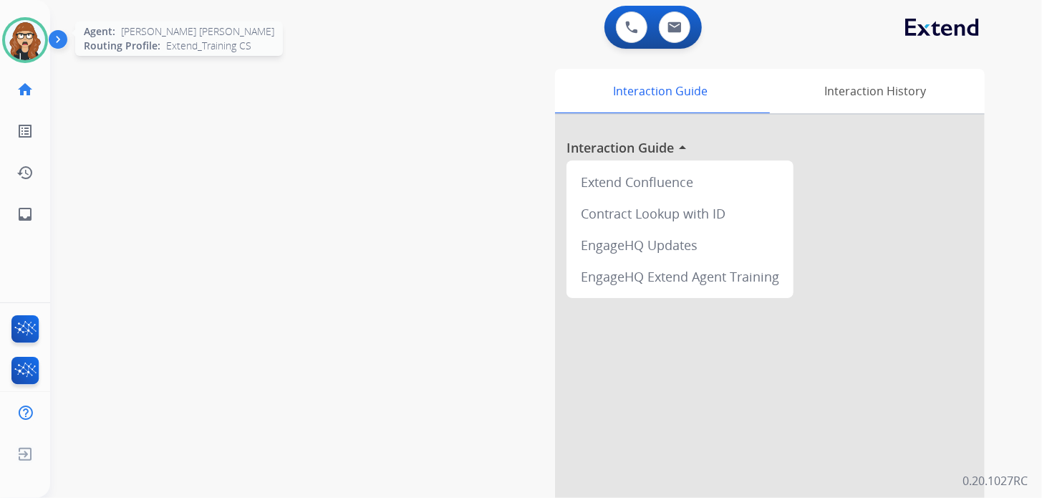
drag, startPoint x: 19, startPoint y: 47, endPoint x: 38, endPoint y: 52, distance: 19.5
click at [19, 47] on img at bounding box center [25, 40] width 40 height 40
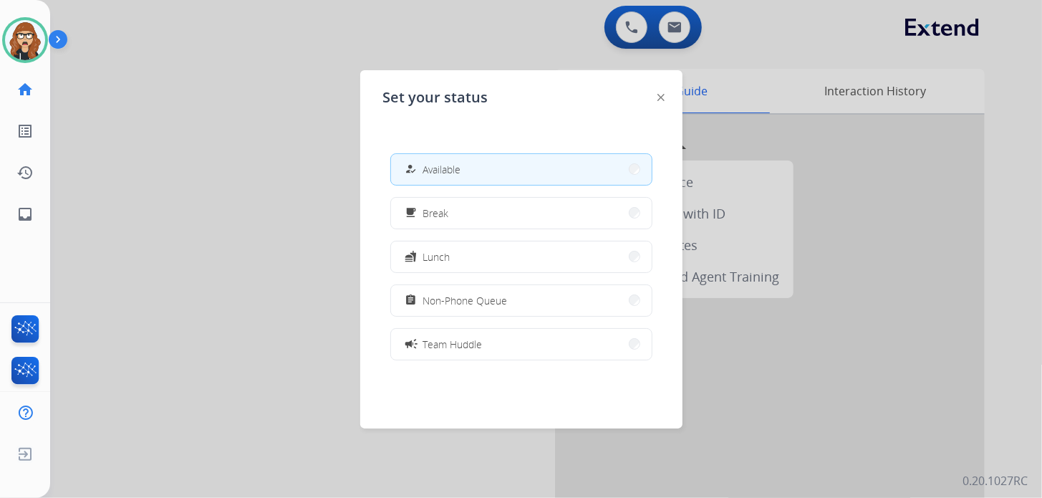
click at [254, 251] on div at bounding box center [521, 249] width 1042 height 498
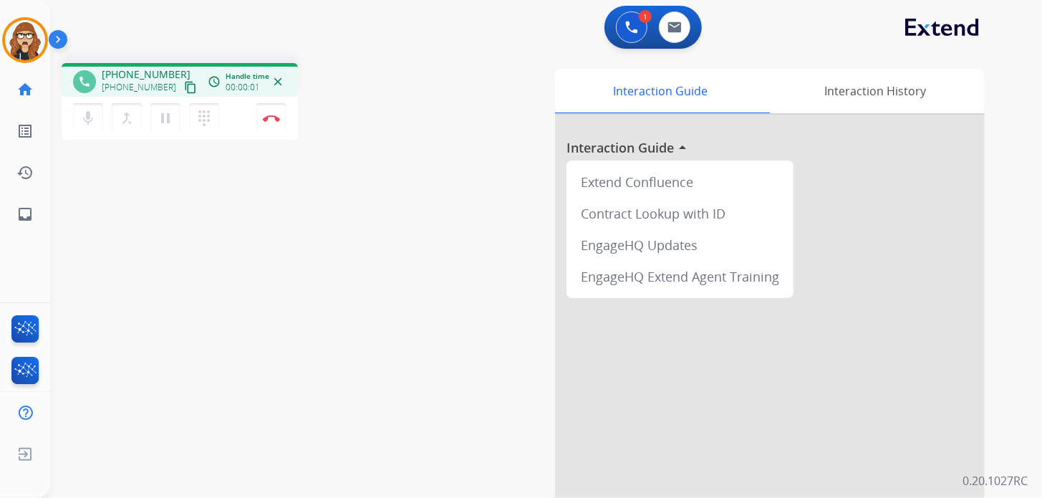
click at [184, 87] on mat-icon "content_copy" at bounding box center [190, 87] width 13 height 13
click at [34, 205] on link "inbox Emails" at bounding box center [25, 214] width 40 height 40
select select "**********"
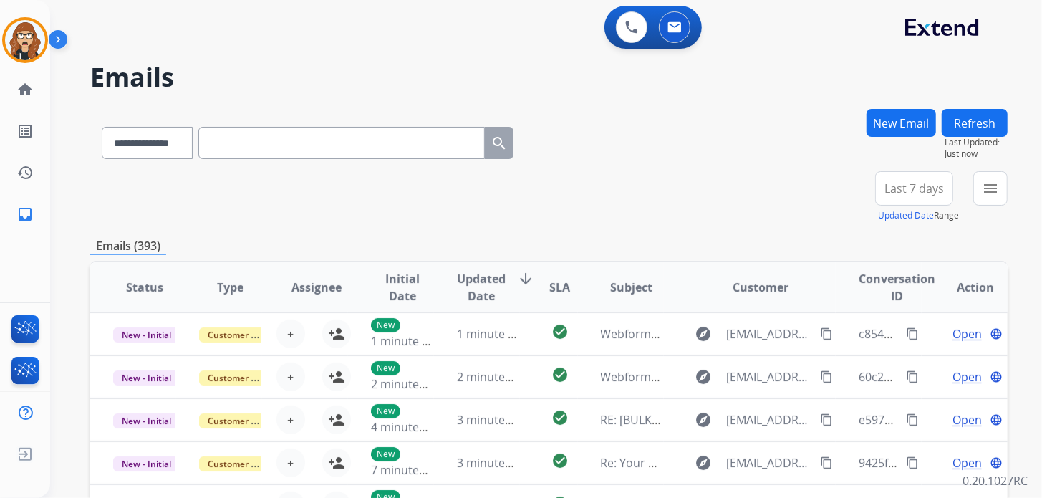
click at [890, 121] on button "New Email" at bounding box center [900, 123] width 69 height 28
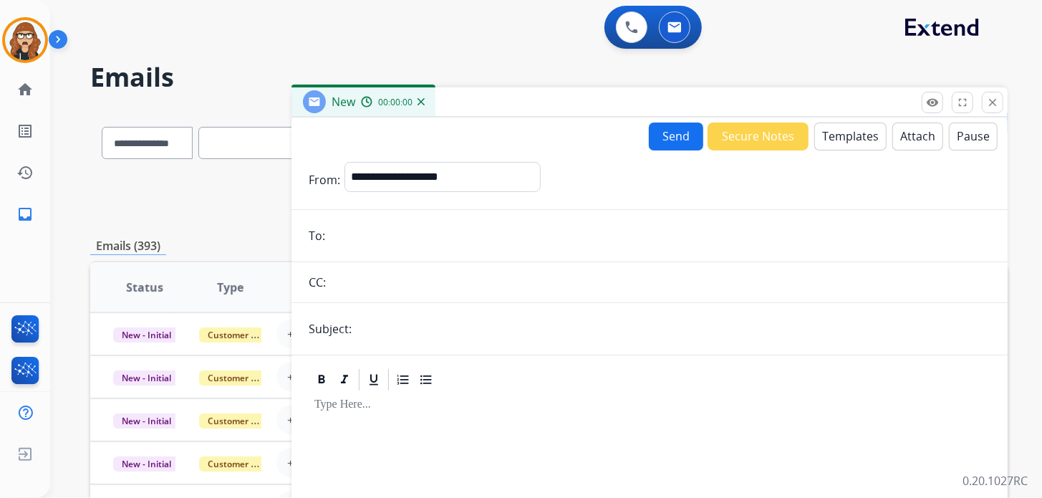
click at [411, 233] on input "email" at bounding box center [659, 235] width 661 height 29
paste input "**********"
type input "**********"
click at [411, 174] on select "**********" at bounding box center [441, 176] width 195 height 29
select select "**********"
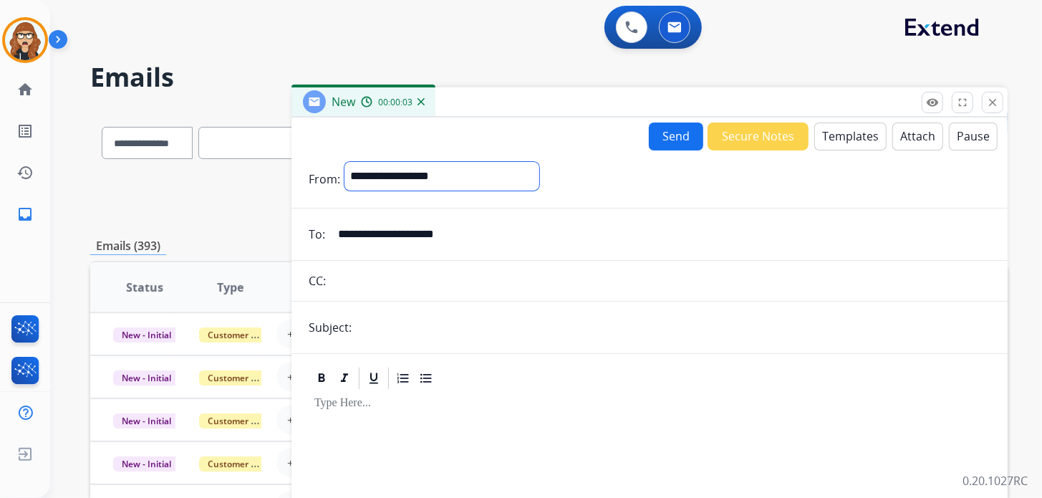
click at [344, 162] on select "**********" at bounding box center [441, 176] width 195 height 29
click at [843, 143] on button "Templates" at bounding box center [850, 136] width 72 height 28
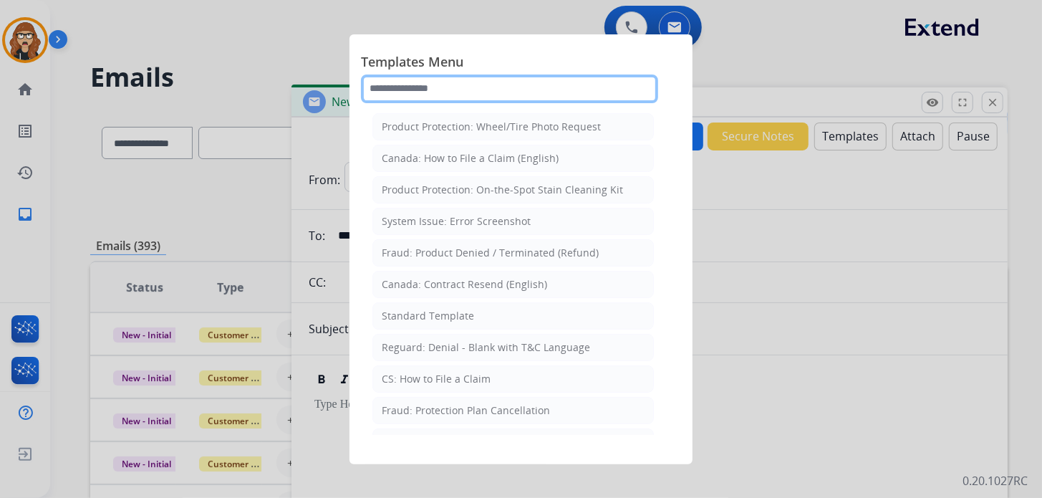
click at [463, 92] on input "text" at bounding box center [509, 88] width 297 height 29
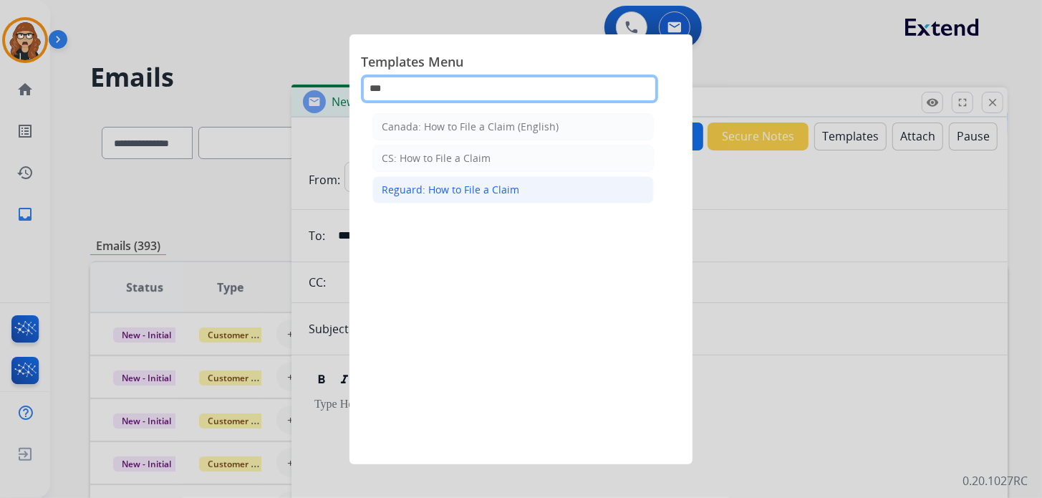
type input "***"
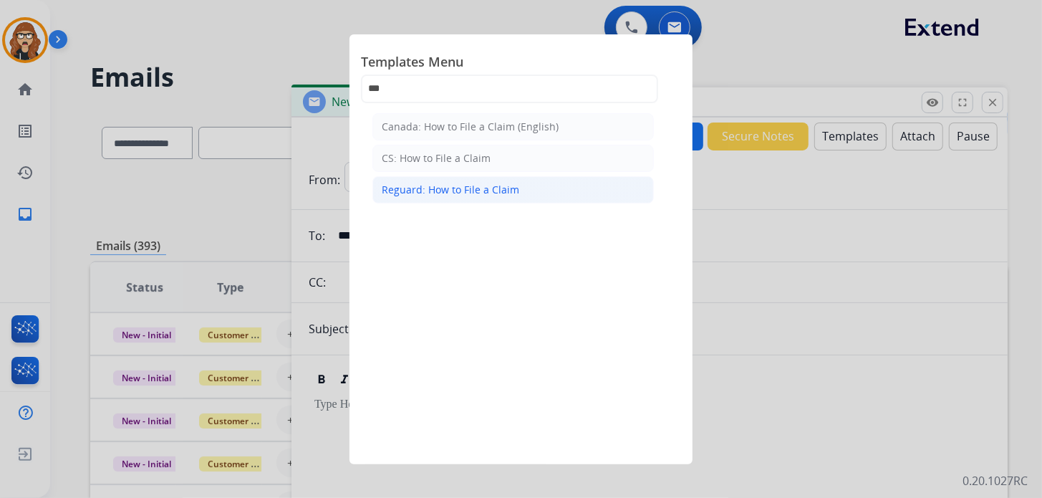
click at [470, 183] on div "Reguard: How to File a Claim" at bounding box center [450, 190] width 137 height 14
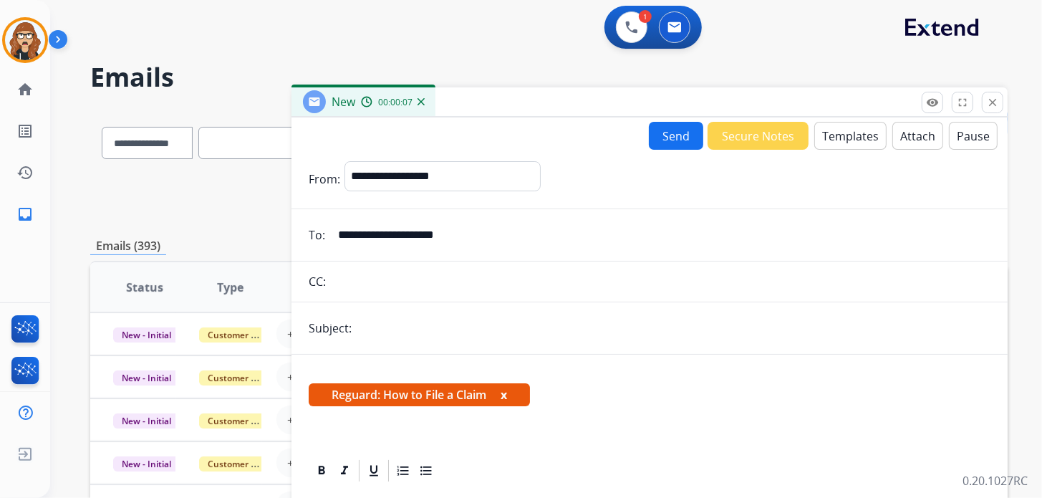
click at [397, 309] on form "**********" at bounding box center [649, 482] width 716 height 665
click at [425, 323] on input "text" at bounding box center [673, 328] width 634 height 29
type input "**********"
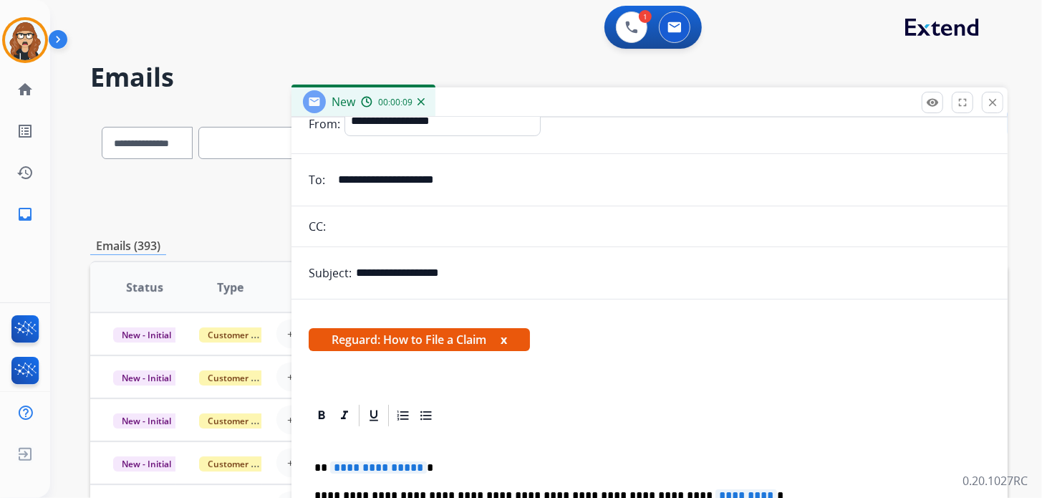
scroll to position [142, 0]
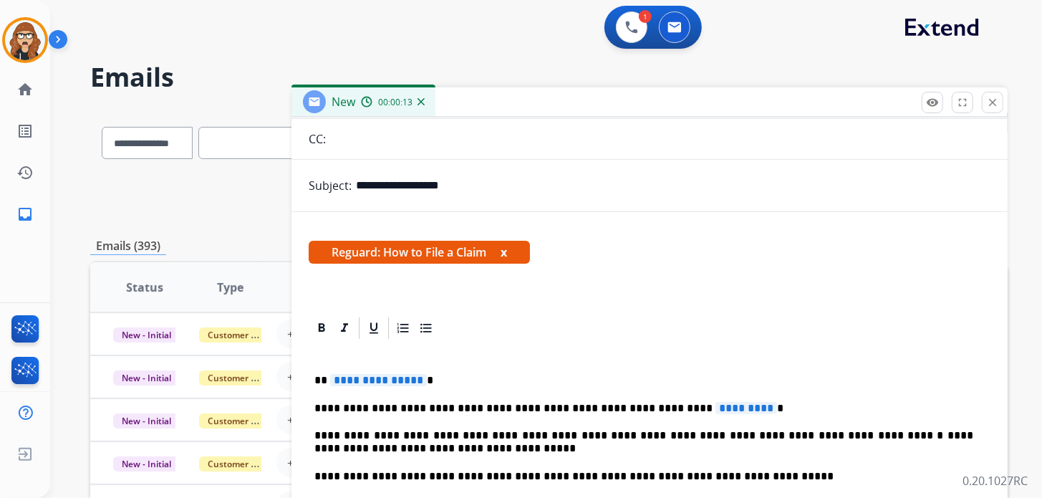
drag, startPoint x: 427, startPoint y: 383, endPoint x: 419, endPoint y: 382, distance: 7.9
click at [425, 383] on p "**********" at bounding box center [643, 380] width 659 height 13
click at [758, 403] on p "**********" at bounding box center [643, 408] width 659 height 13
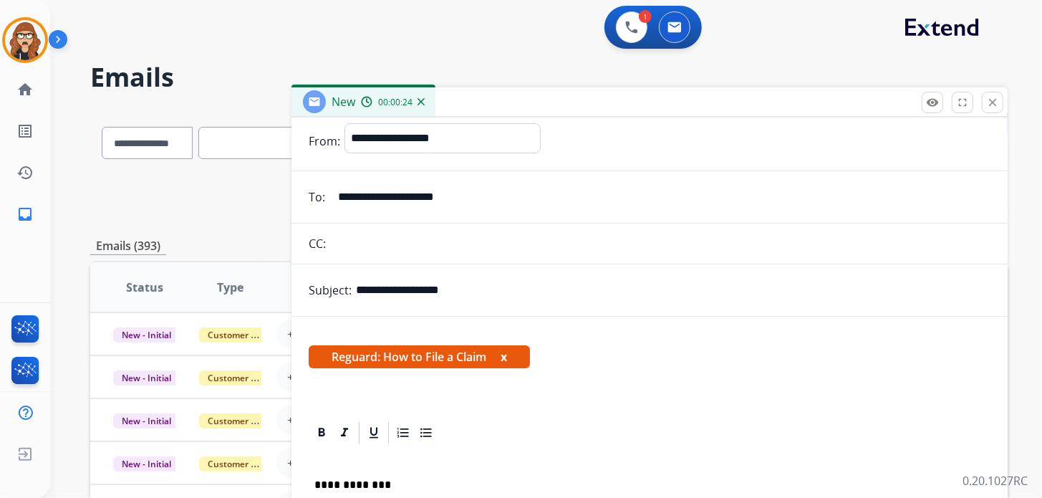
scroll to position [0, 0]
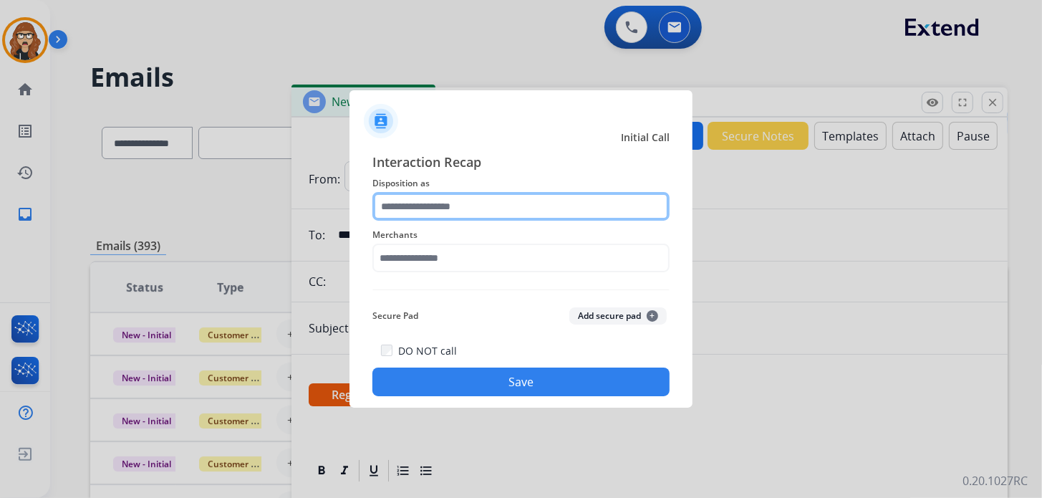
click at [443, 208] on input "text" at bounding box center [520, 206] width 297 height 29
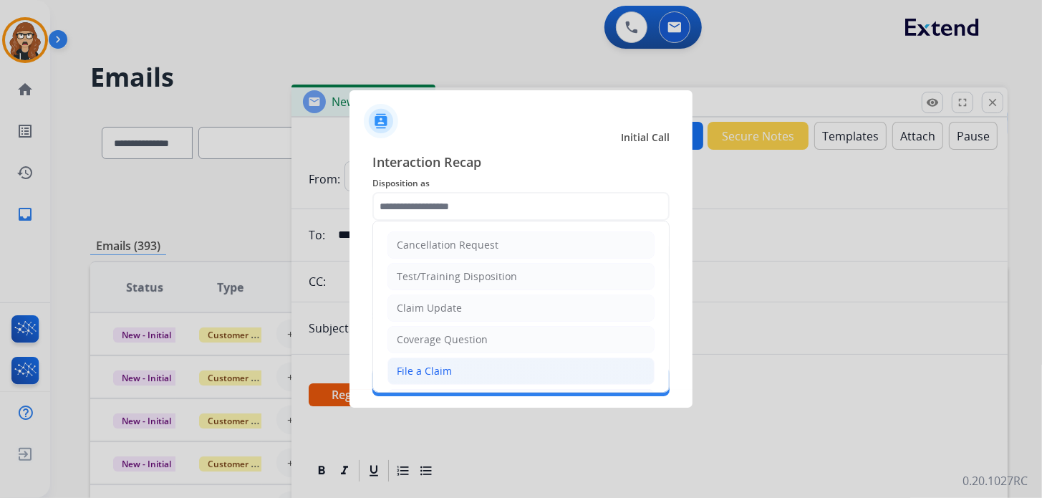
click at [437, 369] on div "File a Claim" at bounding box center [424, 371] width 55 height 14
type input "**********"
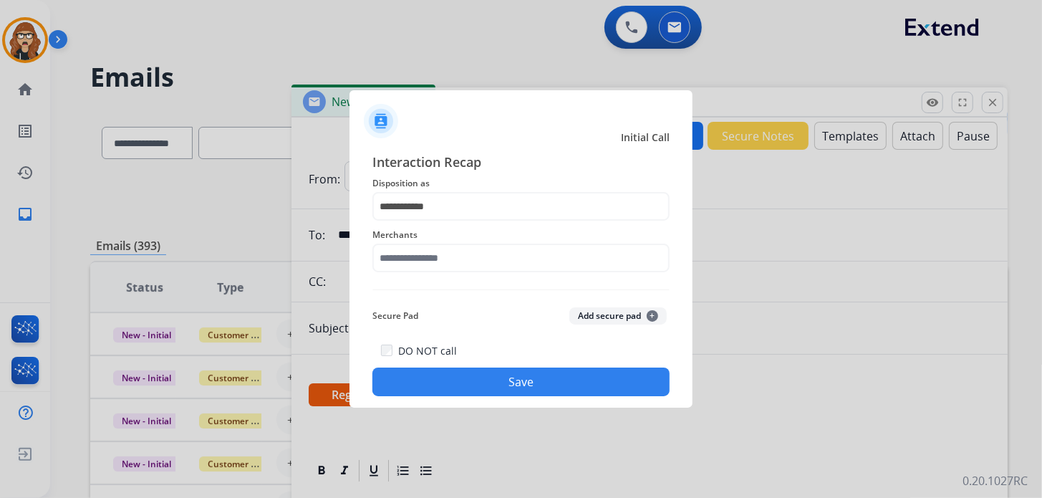
click at [432, 241] on span "Merchants" at bounding box center [520, 234] width 297 height 17
click at [429, 258] on div "Merchants" at bounding box center [520, 249] width 297 height 57
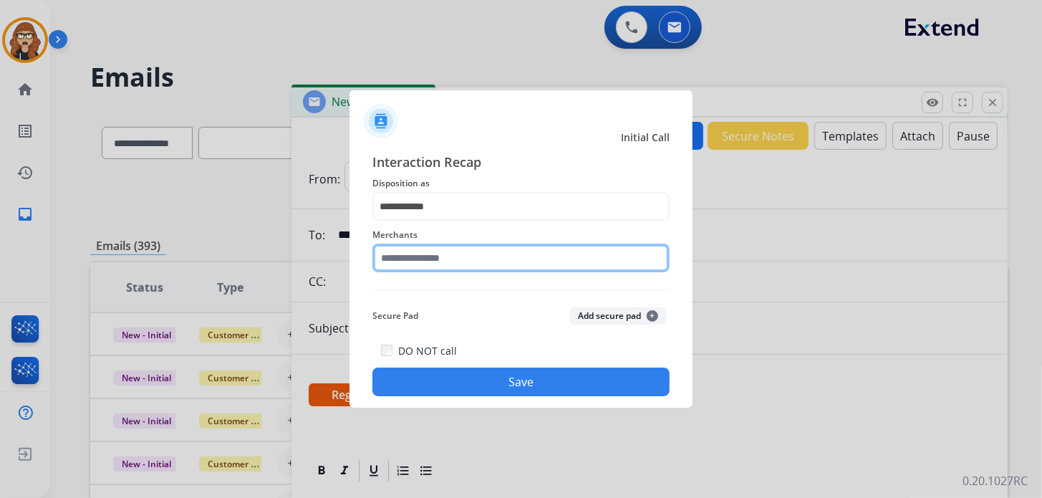
click at [427, 264] on input "text" at bounding box center [520, 257] width 297 height 29
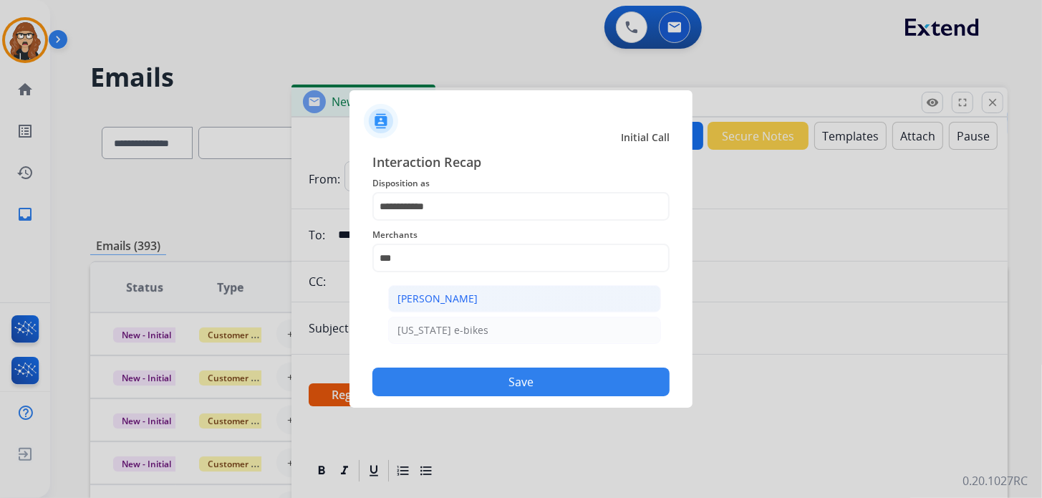
click at [443, 306] on li "[PERSON_NAME]" at bounding box center [524, 298] width 273 height 27
type input "**********"
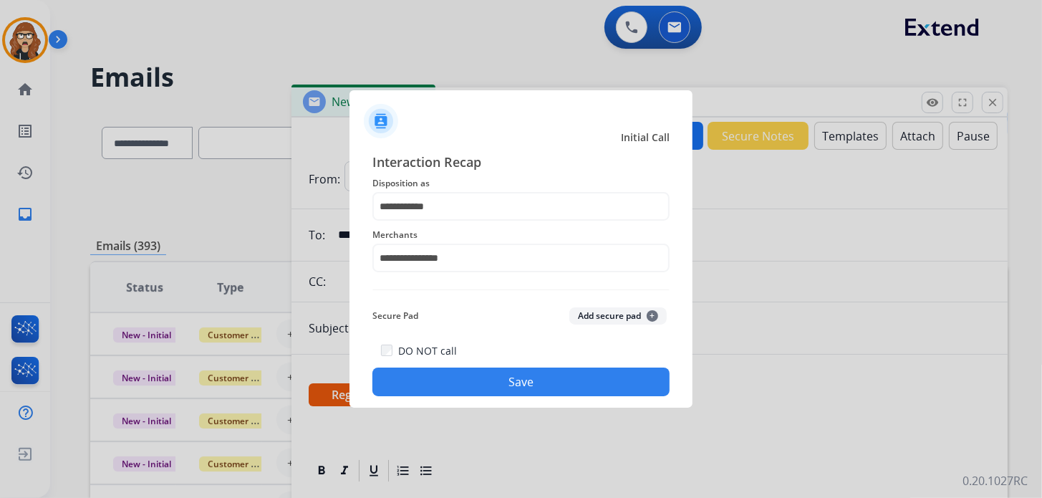
click at [499, 385] on button "Save" at bounding box center [520, 381] width 297 height 29
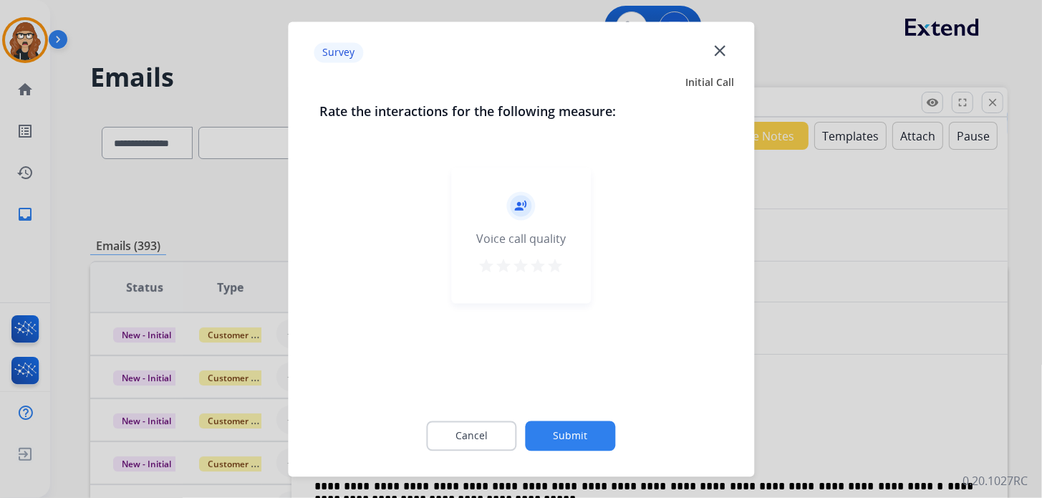
click at [557, 261] on mat-icon "star" at bounding box center [555, 265] width 17 height 17
click at [567, 432] on button "Submit" at bounding box center [571, 435] width 90 height 30
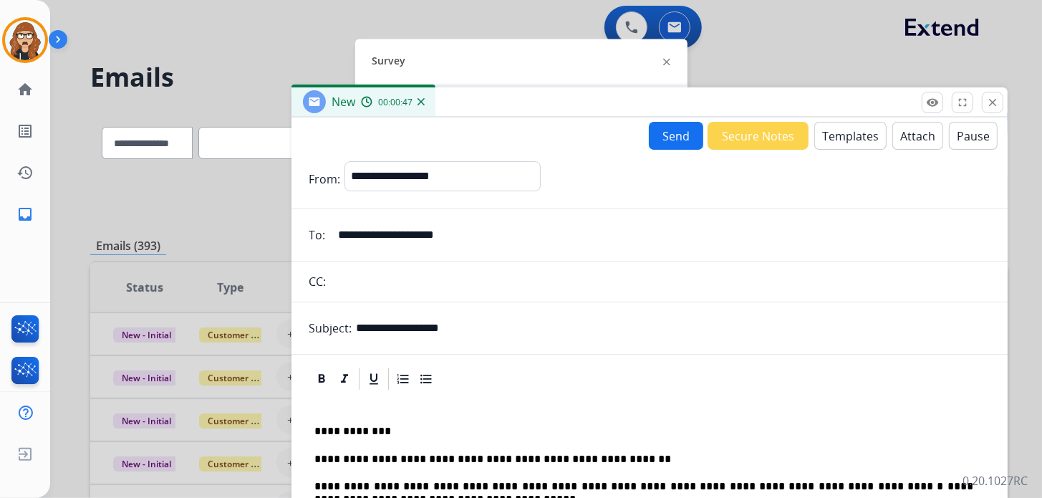
click at [664, 131] on button "Send" at bounding box center [676, 136] width 54 height 28
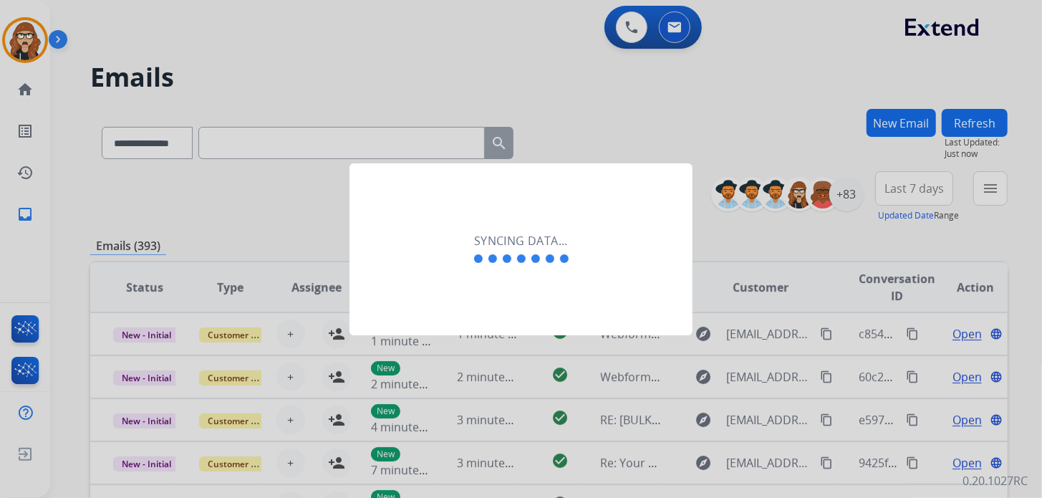
click at [263, 40] on div at bounding box center [521, 249] width 1042 height 498
click at [559, 136] on div at bounding box center [521, 249] width 1042 height 498
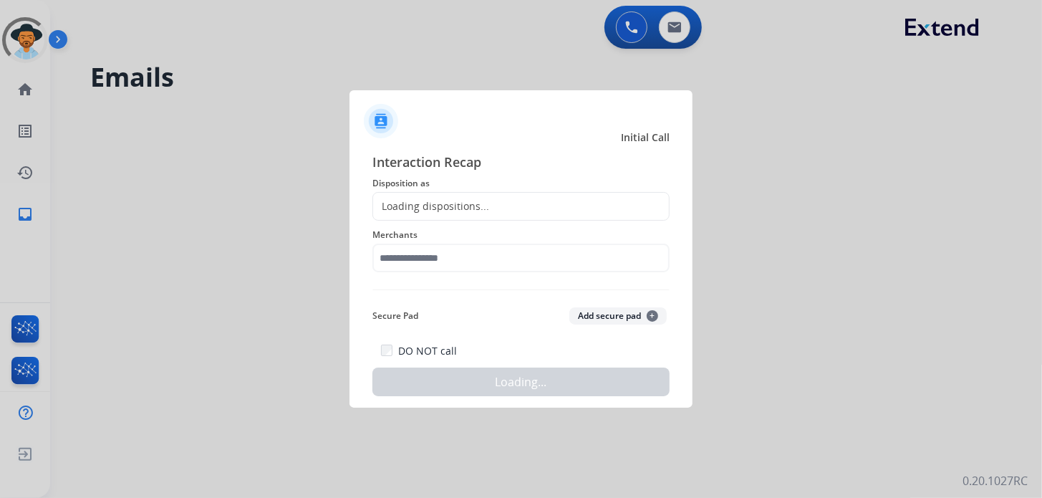
click at [412, 211] on div "Loading dispositions..." at bounding box center [431, 206] width 116 height 14
select select "**********"
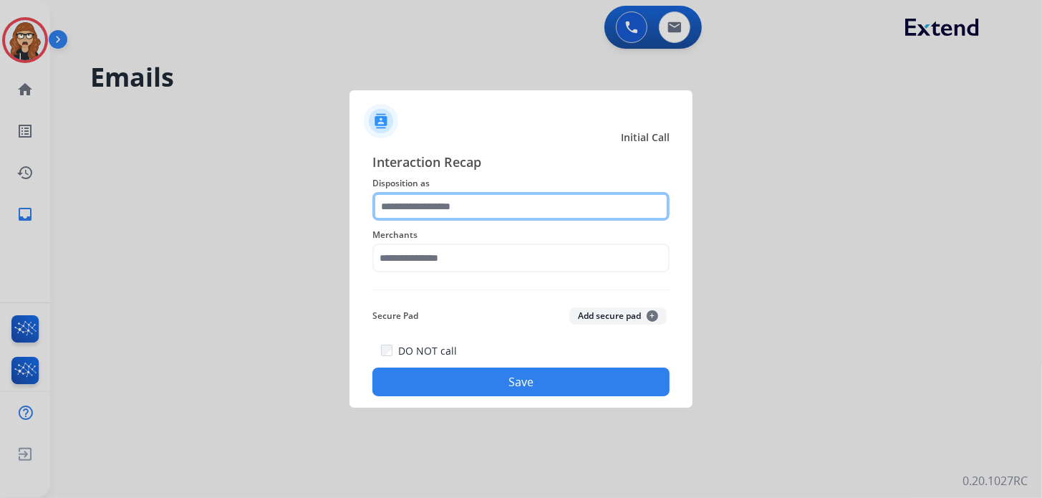
click at [427, 197] on input "text" at bounding box center [520, 206] width 297 height 29
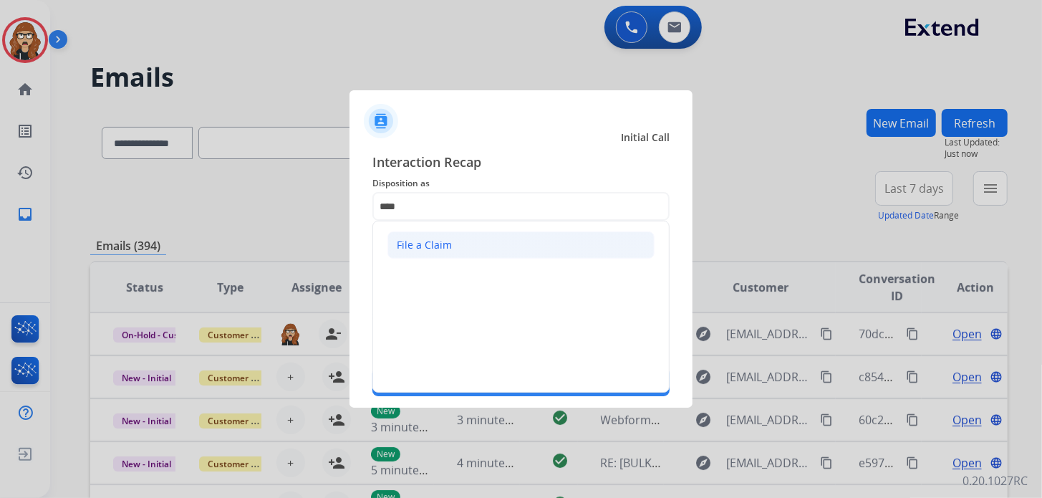
click at [456, 246] on li "File a Claim" at bounding box center [520, 244] width 267 height 27
type input "**********"
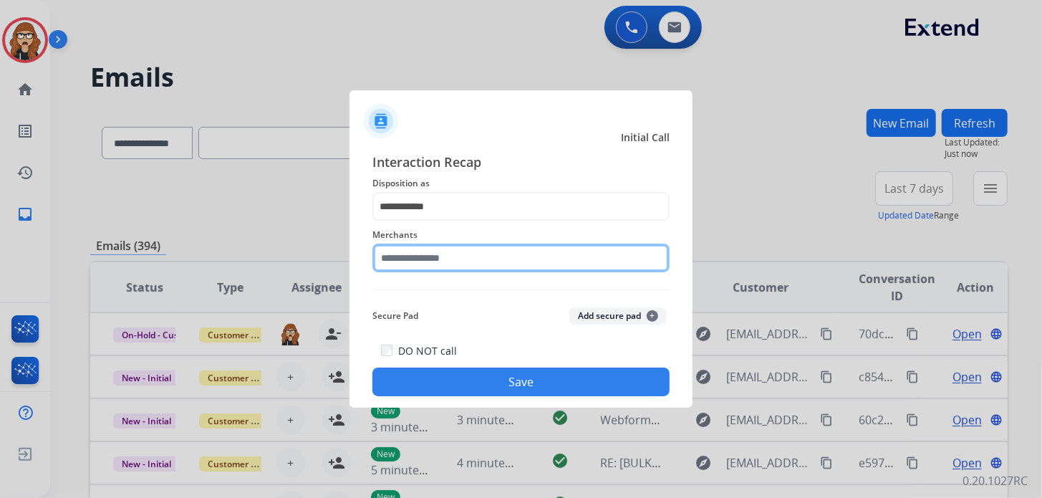
click at [457, 254] on input "text" at bounding box center [520, 257] width 297 height 29
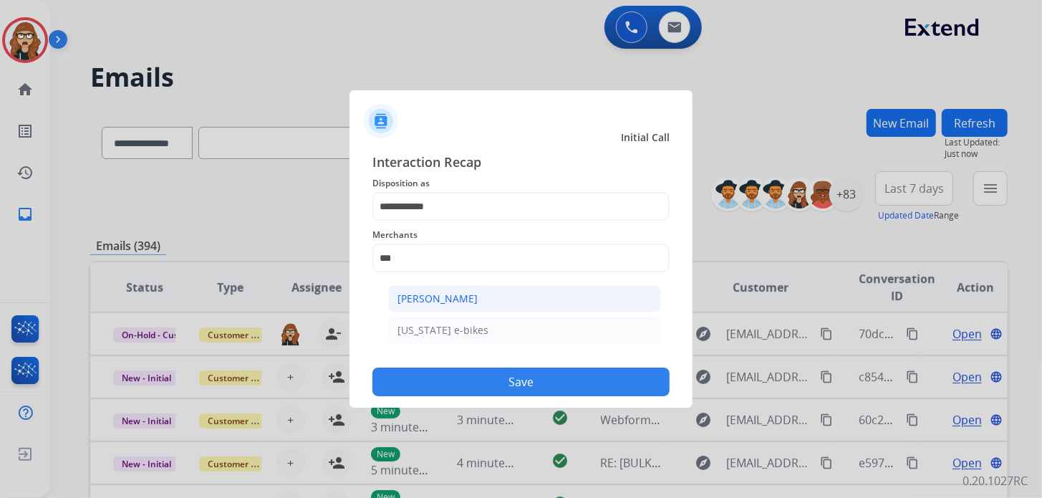
click at [470, 306] on li "[PERSON_NAME]" at bounding box center [524, 298] width 273 height 27
type input "**********"
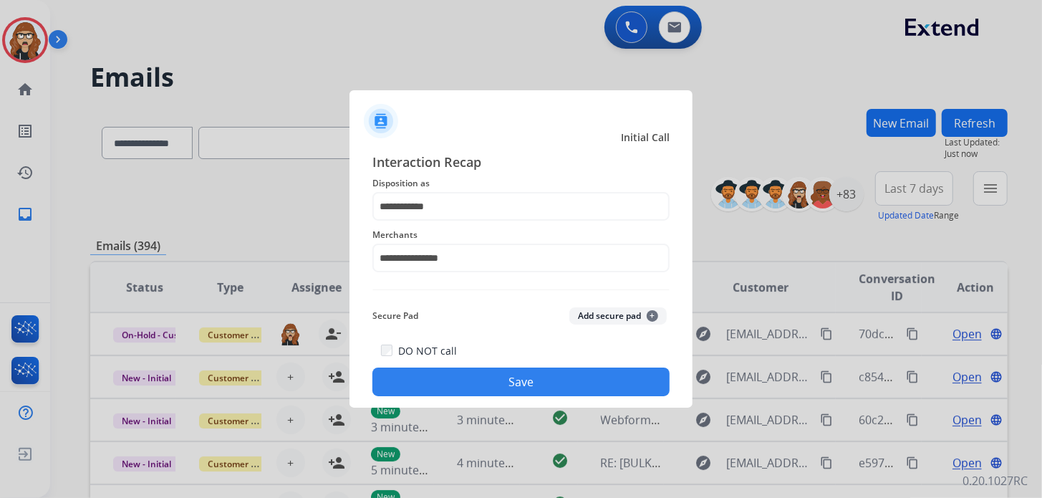
click at [512, 392] on button "Save" at bounding box center [520, 381] width 297 height 29
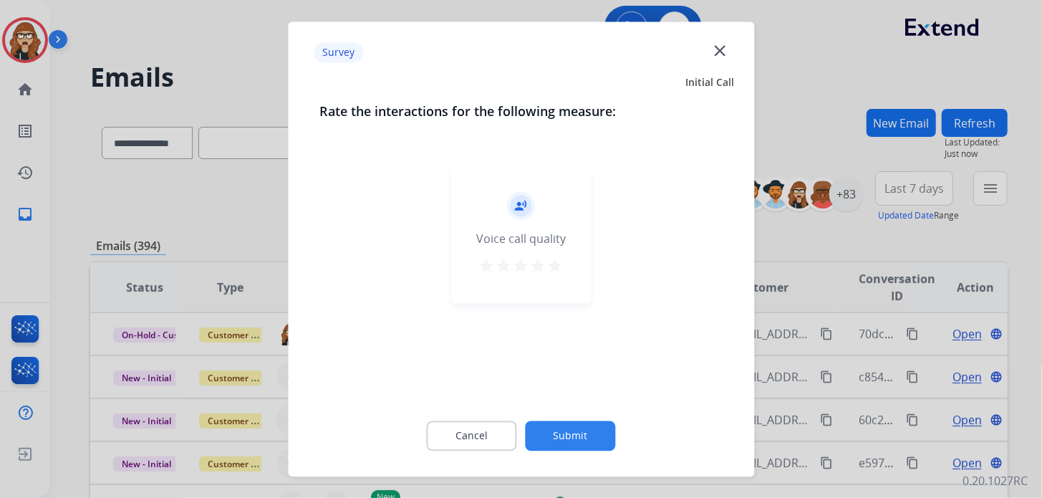
click at [557, 268] on mat-icon "star" at bounding box center [555, 265] width 17 height 17
click at [572, 435] on button "Submit" at bounding box center [571, 435] width 90 height 30
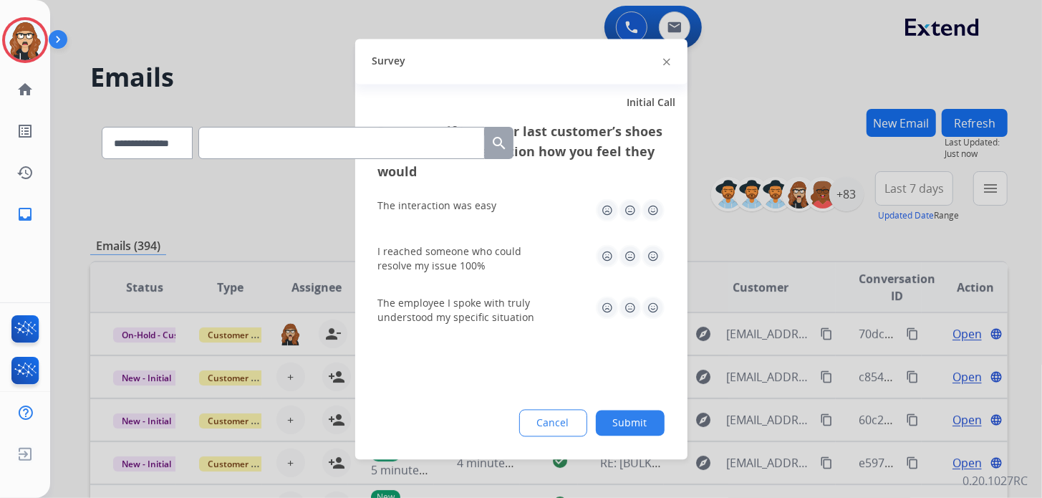
click at [664, 58] on div at bounding box center [666, 61] width 7 height 17
click at [667, 63] on img at bounding box center [666, 62] width 7 height 7
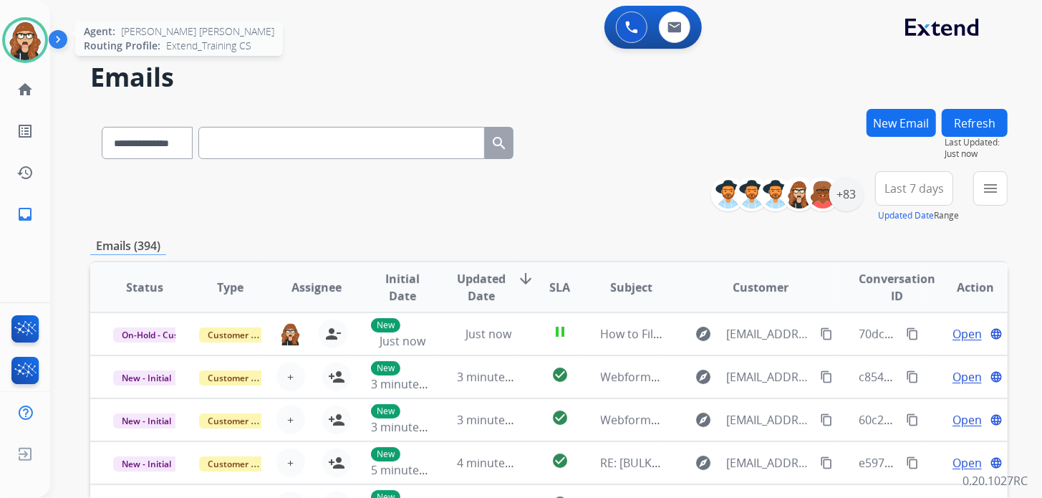
click at [32, 45] on img at bounding box center [25, 40] width 40 height 40
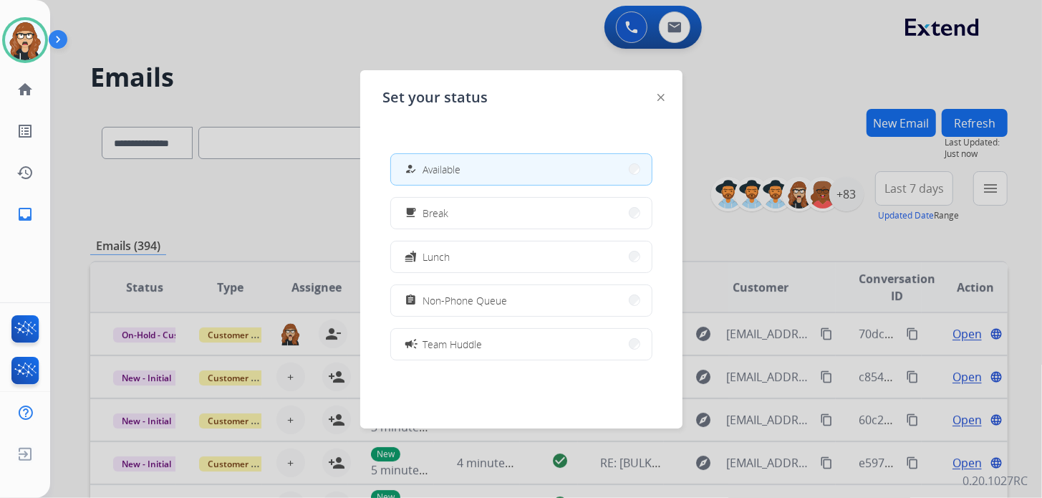
click at [344, 27] on div at bounding box center [521, 249] width 1042 height 498
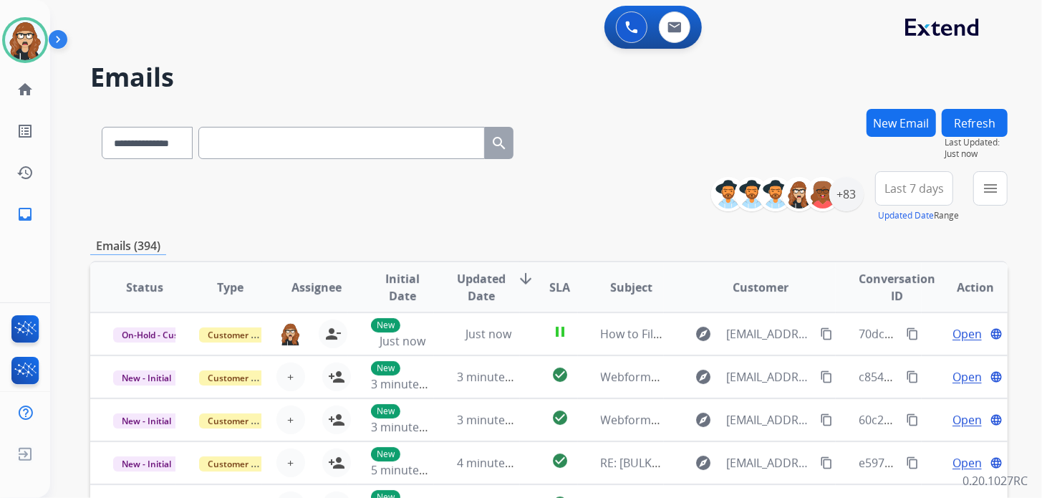
click at [971, 127] on button "Refresh" at bounding box center [975, 123] width 66 height 28
click at [16, 5] on div "Ann Marie Available Edit Avatar Agent: Ann Marie Routing Profile: Extend_Traini…" at bounding box center [25, 117] width 50 height 235
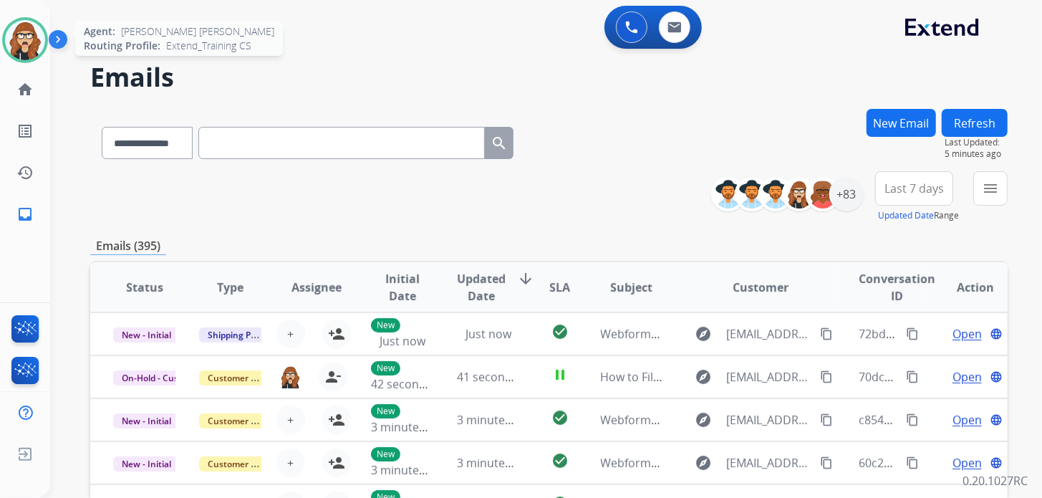
click at [22, 46] on img at bounding box center [25, 40] width 40 height 40
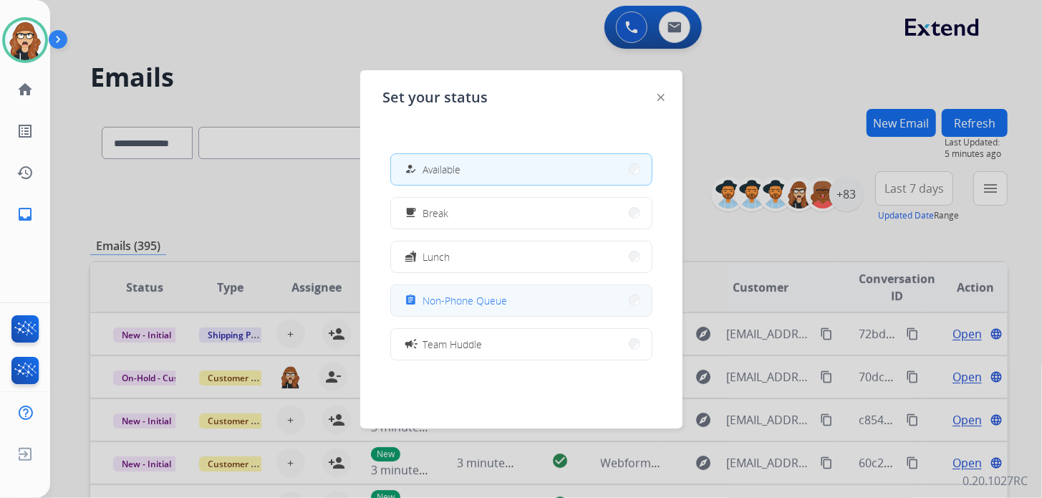
drag, startPoint x: 442, startPoint y: 298, endPoint x: 302, endPoint y: 182, distance: 182.1
click at [442, 298] on span "Non-Phone Queue" at bounding box center [465, 300] width 84 height 15
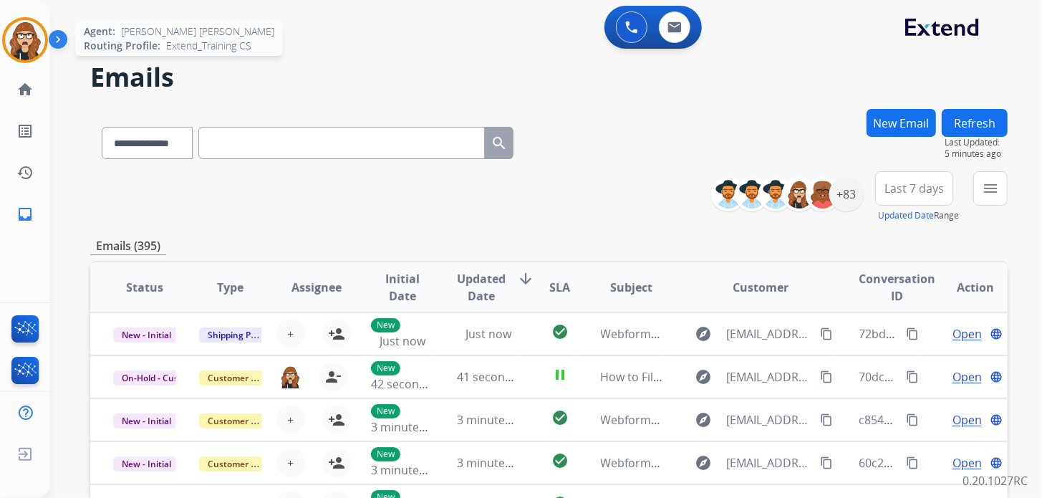
click at [27, 32] on img at bounding box center [25, 40] width 40 height 40
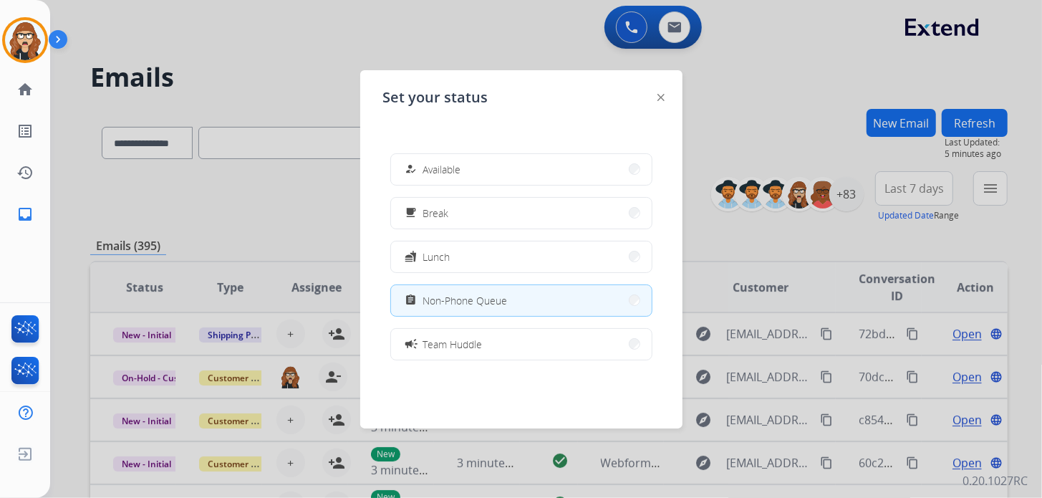
click at [471, 161] on button "how_to_reg Available" at bounding box center [521, 169] width 261 height 31
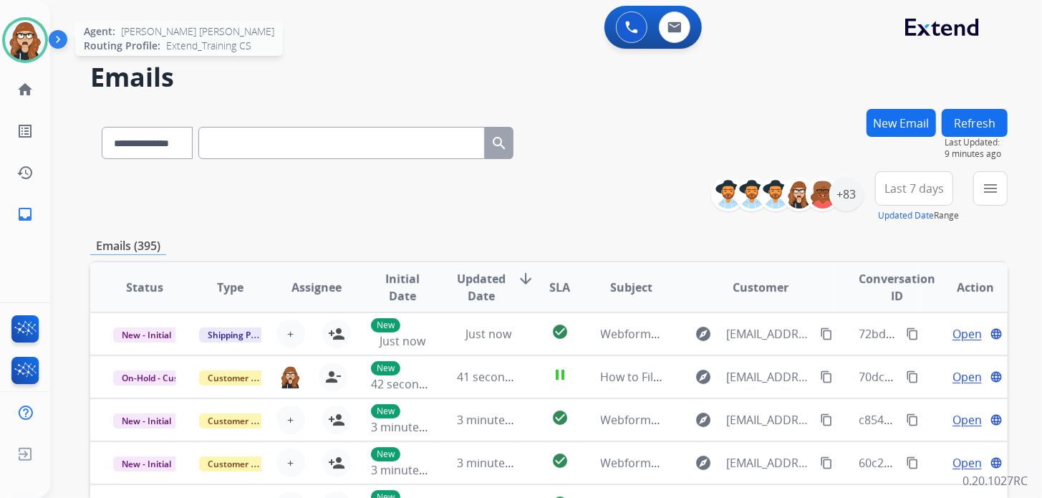
drag, startPoint x: 16, startPoint y: 43, endPoint x: 30, endPoint y: 46, distance: 14.6
click at [16, 43] on img at bounding box center [25, 40] width 40 height 40
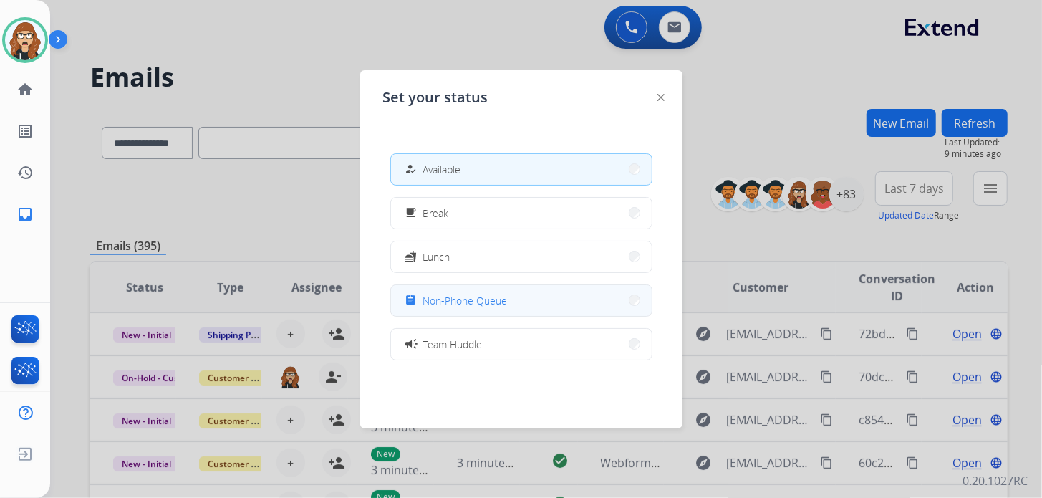
click at [559, 295] on button "assignment Non-Phone Queue" at bounding box center [521, 300] width 261 height 31
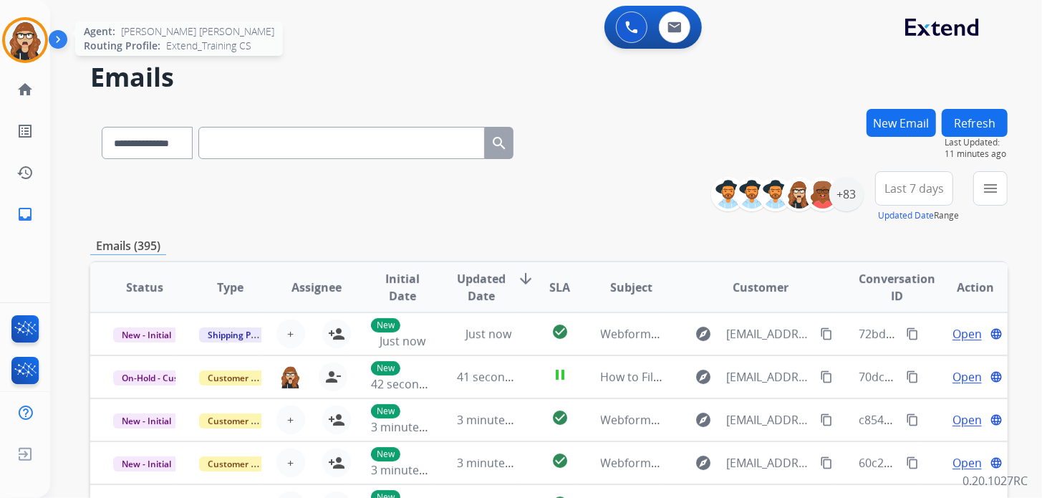
click at [18, 39] on img at bounding box center [25, 40] width 40 height 40
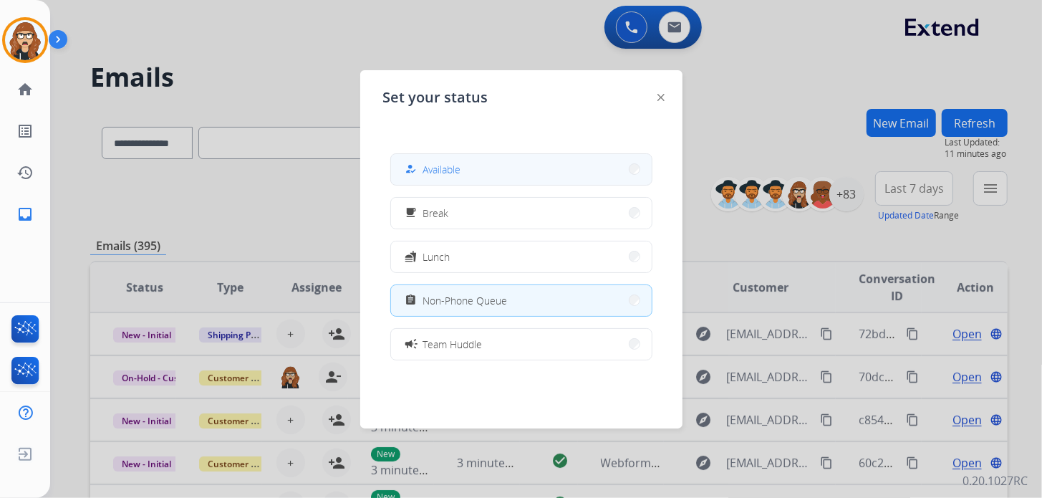
click at [458, 170] on span "Available" at bounding box center [442, 169] width 38 height 15
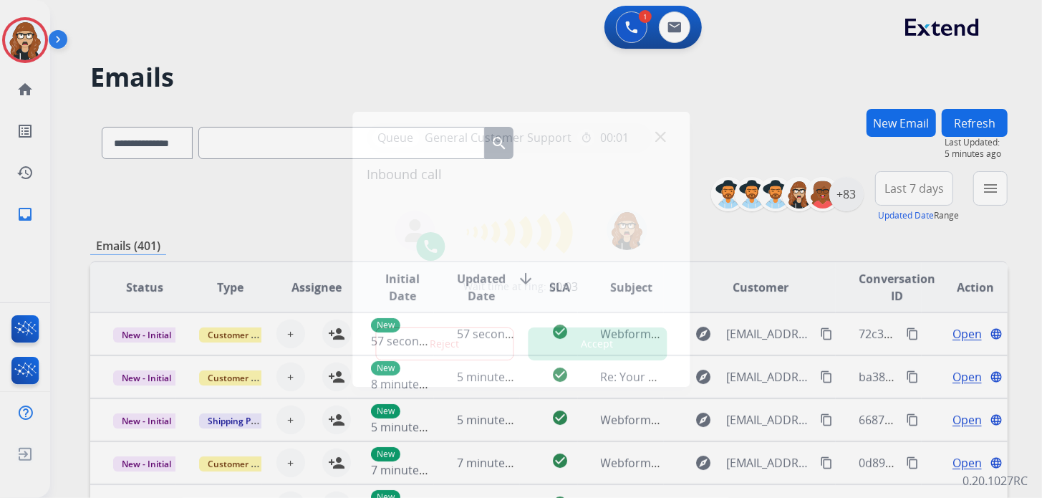
drag, startPoint x: 851, startPoint y: 69, endPoint x: 839, endPoint y: 82, distance: 17.7
click at [851, 69] on div at bounding box center [521, 249] width 1042 height 498
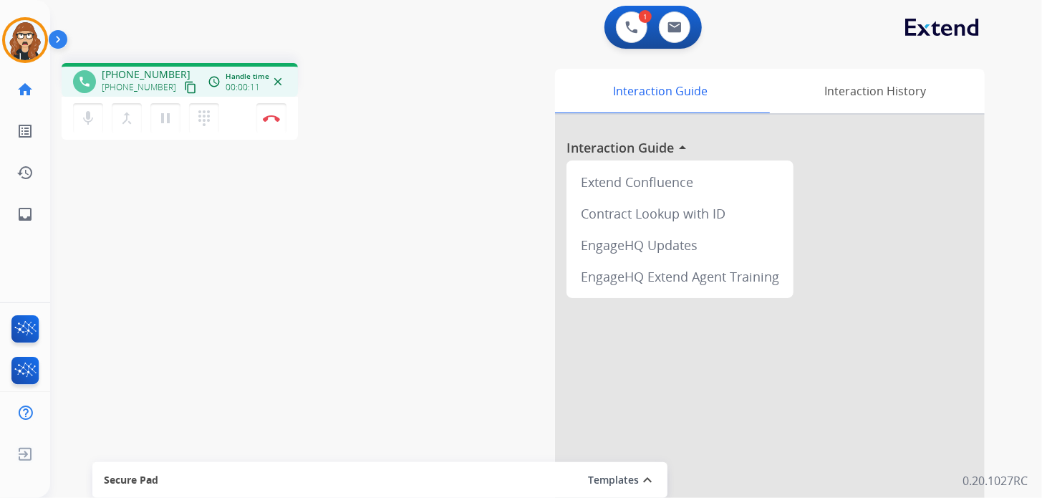
click at [184, 88] on mat-icon "content_copy" at bounding box center [190, 87] width 13 height 13
click at [169, 123] on mat-icon "pause" at bounding box center [165, 118] width 17 height 17
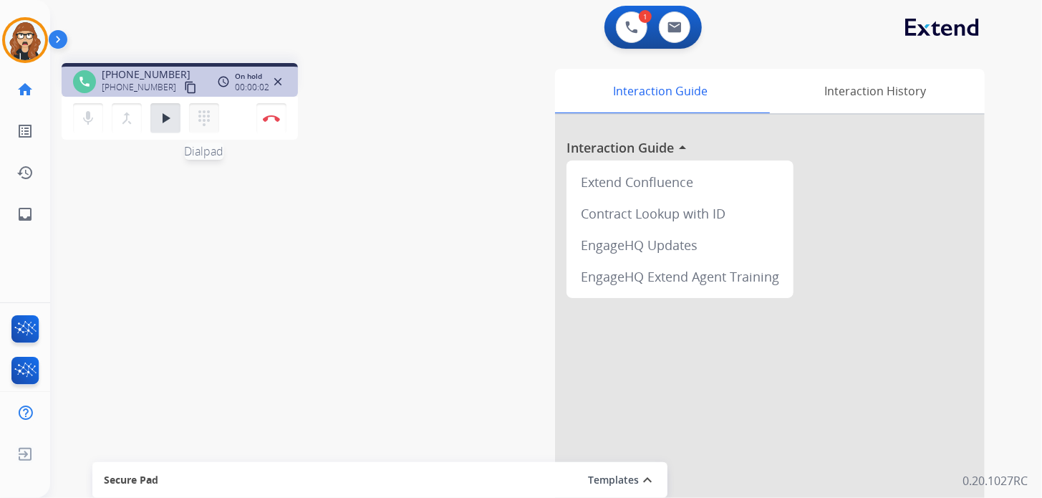
click at [193, 121] on button "dialpad Dialpad" at bounding box center [204, 118] width 30 height 30
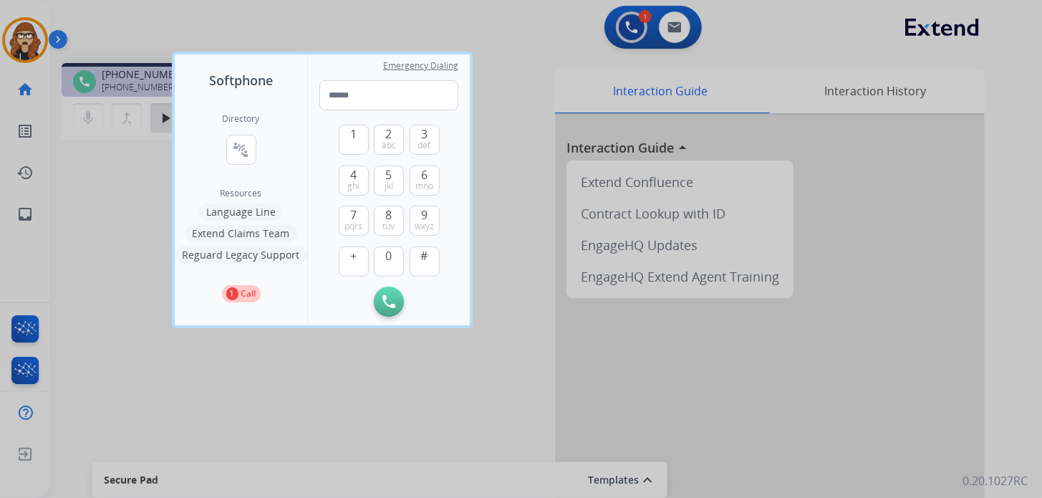
click at [239, 213] on button "Language Line" at bounding box center [241, 211] width 84 height 17
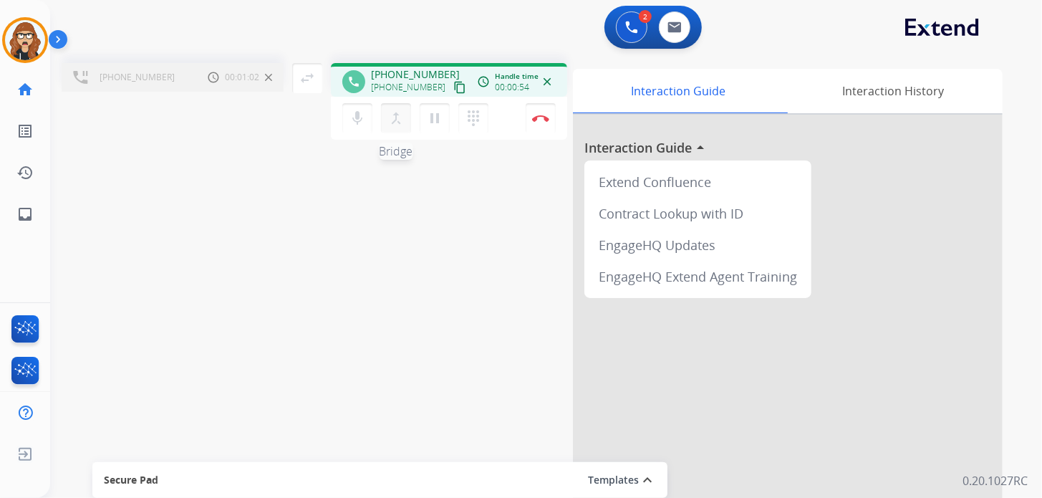
click at [396, 127] on button "merge_type Bridge" at bounding box center [396, 118] width 30 height 30
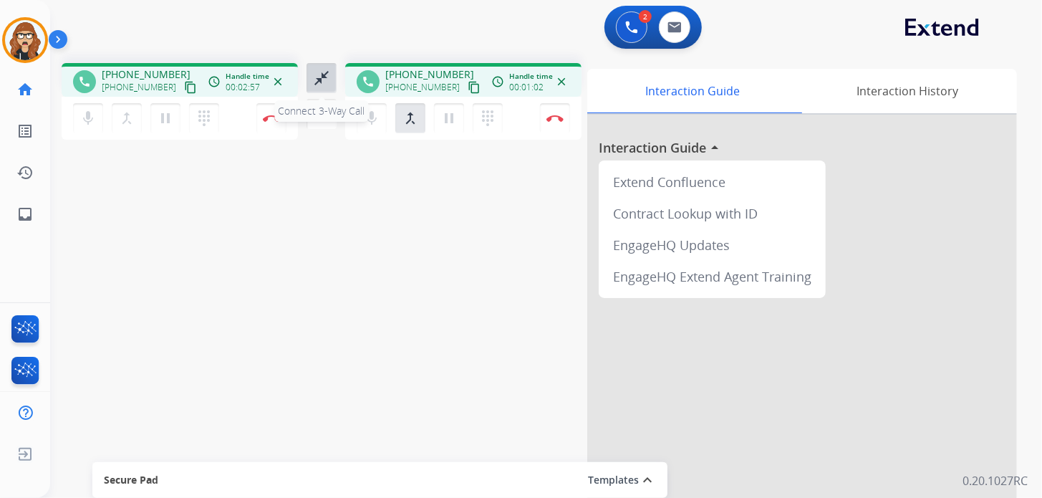
click at [326, 82] on mat-icon "close_fullscreen" at bounding box center [321, 77] width 17 height 17
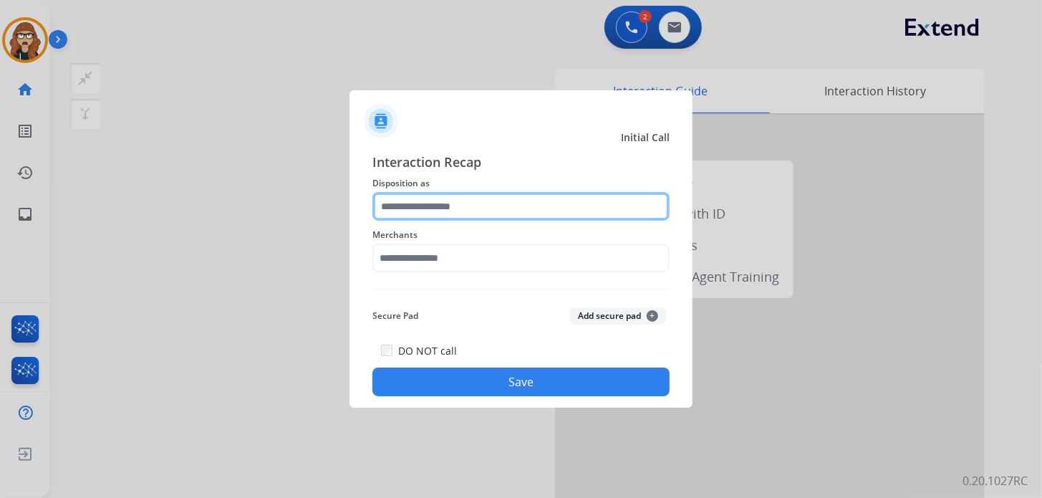
click at [387, 198] on input "text" at bounding box center [520, 206] width 297 height 29
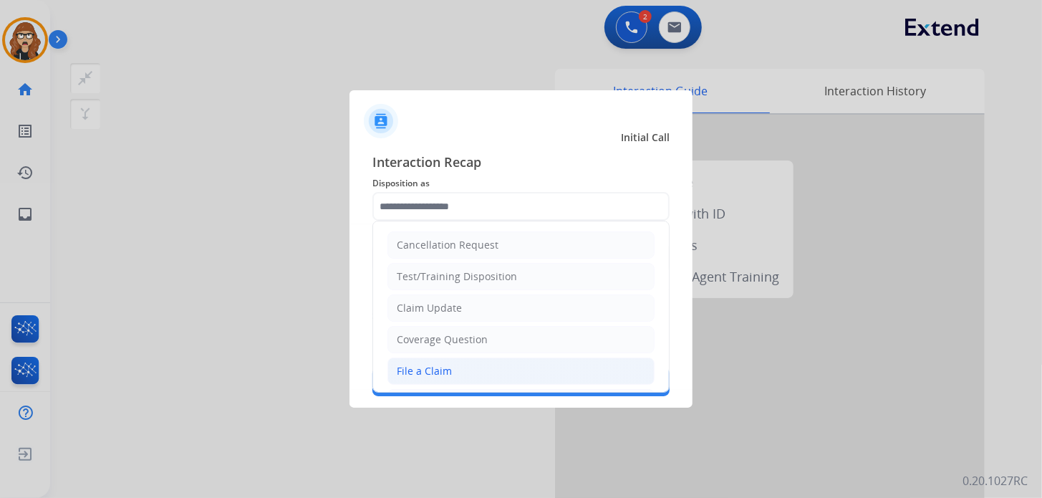
click at [425, 372] on div "File a Claim" at bounding box center [424, 371] width 55 height 14
type input "**********"
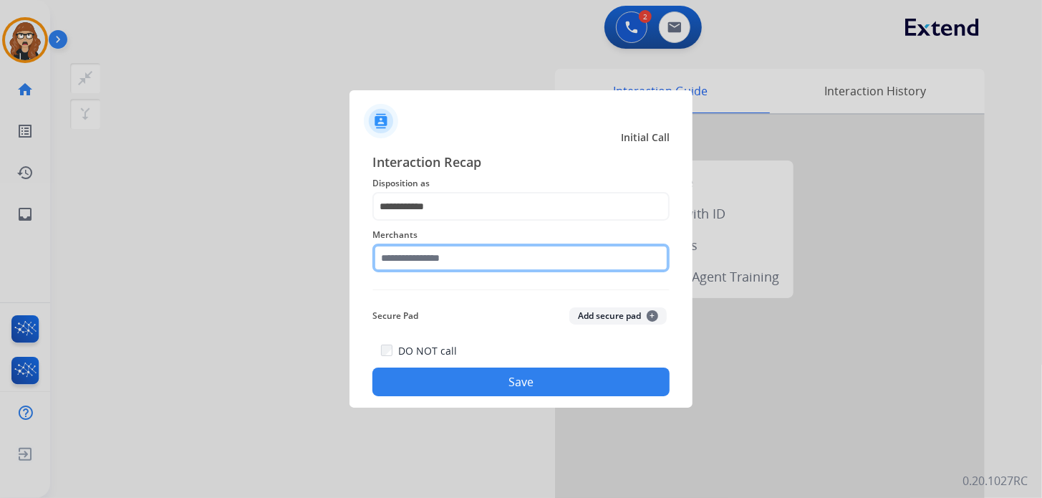
click at [438, 244] on input "text" at bounding box center [520, 257] width 297 height 29
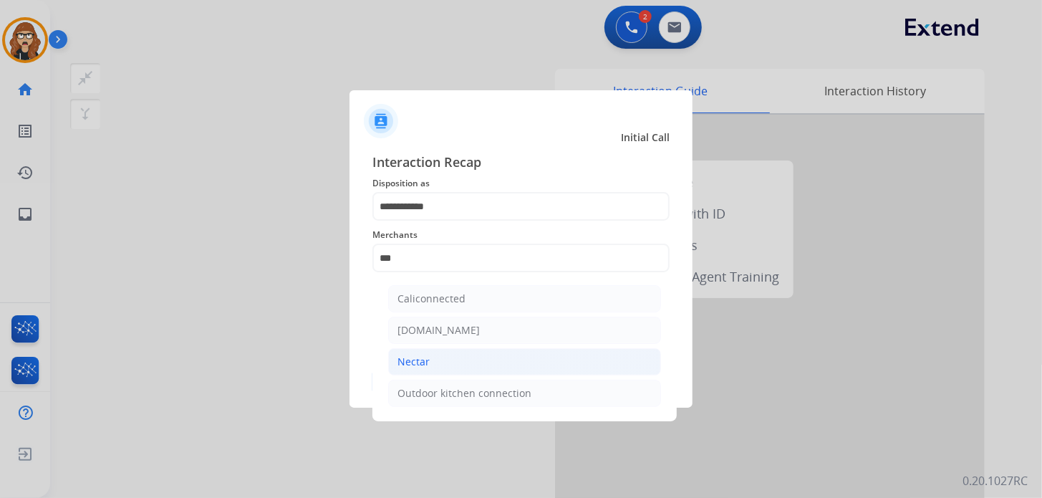
click at [415, 363] on div "Nectar" at bounding box center [413, 361] width 32 height 14
type input "******"
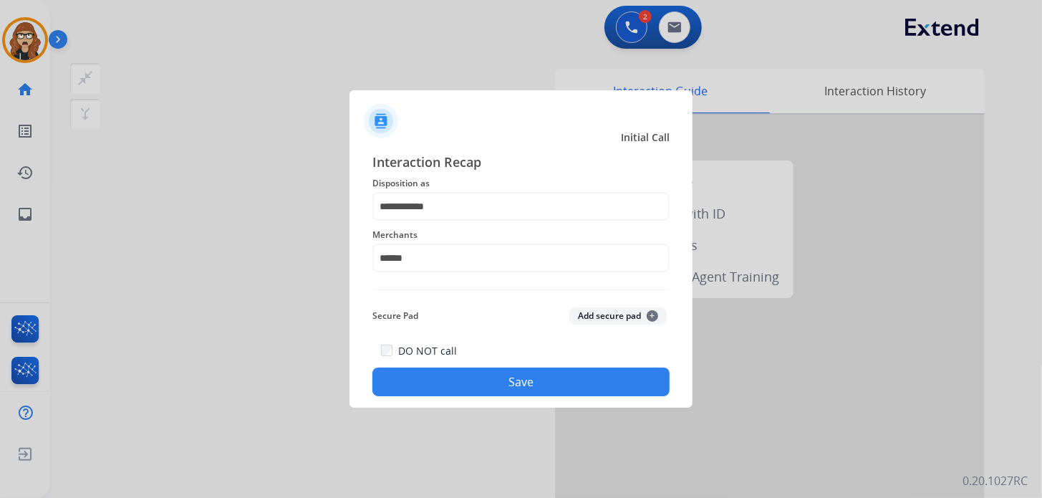
click at [437, 394] on button "Save" at bounding box center [520, 381] width 297 height 29
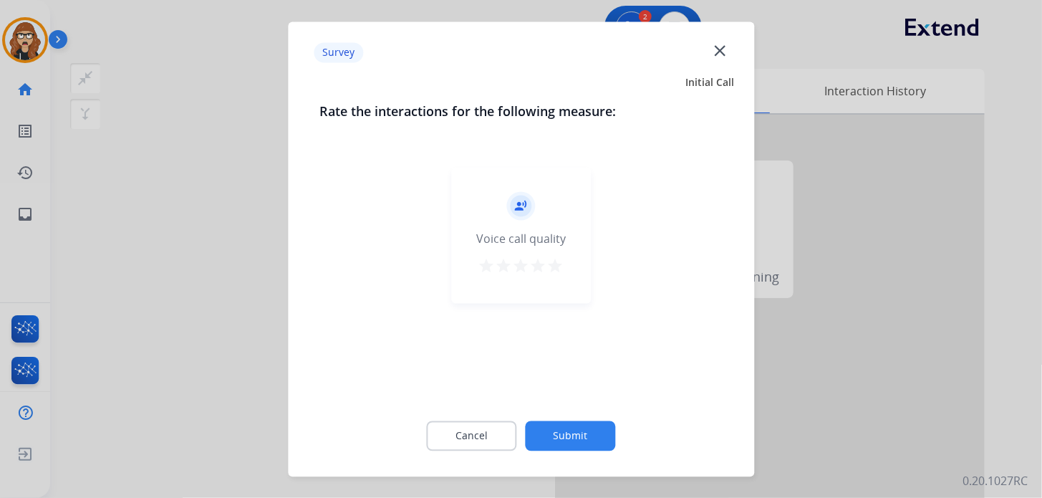
click at [563, 271] on mat-icon "star" at bounding box center [555, 265] width 17 height 17
click at [561, 425] on button "Submit" at bounding box center [571, 435] width 90 height 30
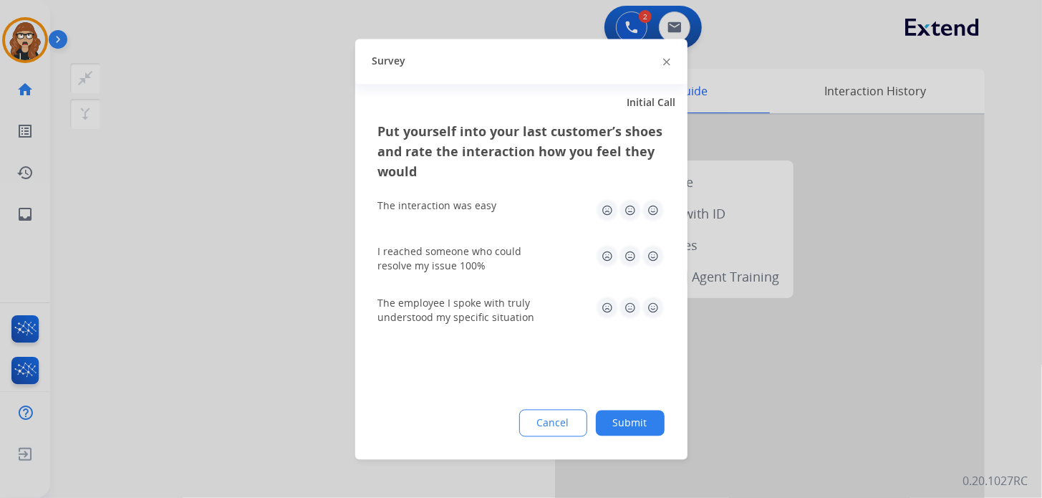
click at [662, 208] on img at bounding box center [653, 209] width 23 height 23
click at [649, 257] on img at bounding box center [653, 255] width 23 height 23
click at [658, 311] on img at bounding box center [653, 307] width 23 height 23
click at [642, 423] on button "Submit" at bounding box center [630, 423] width 69 height 26
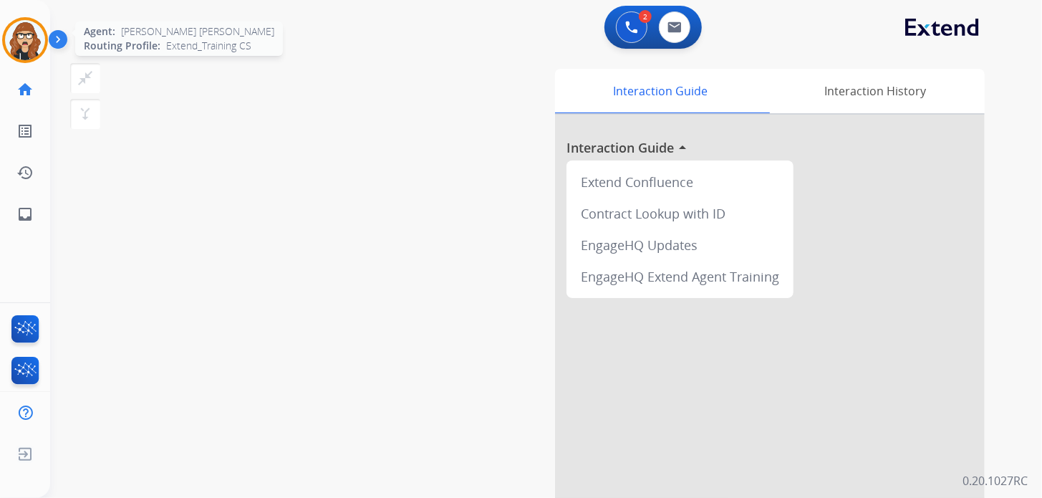
click at [18, 17] on div "Agent: Ann Marie Routing Profile: Extend_Training CS" at bounding box center [25, 40] width 46 height 46
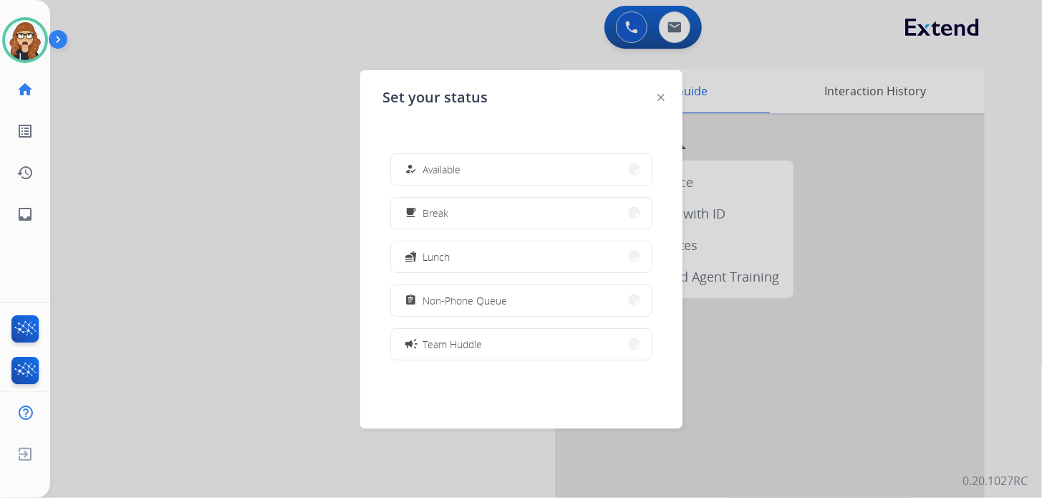
click at [438, 234] on div "how_to_reg Available free_breakfast Break fastfood Lunch assignment Non-Phone Q…" at bounding box center [521, 256] width 276 height 229
click at [440, 210] on span "Break" at bounding box center [436, 212] width 26 height 15
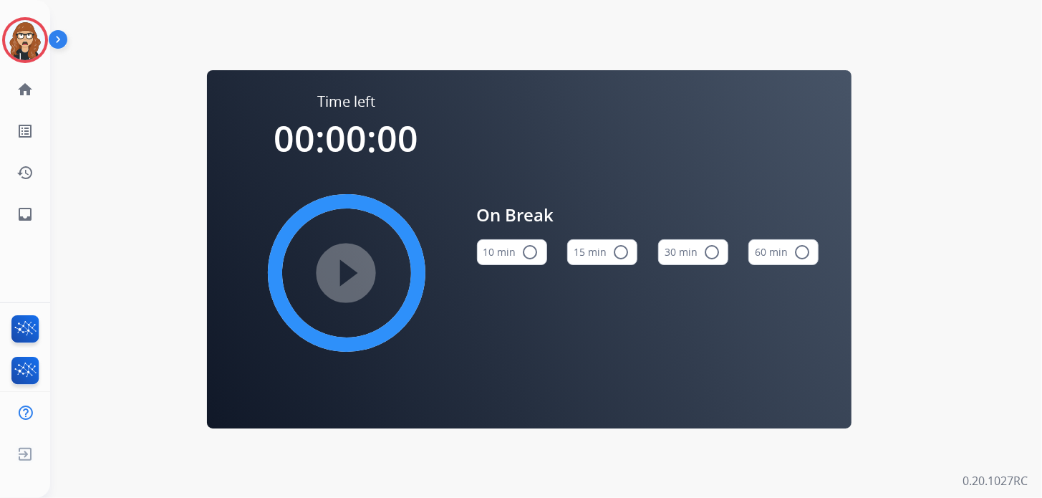
click at [512, 256] on button "10 min radio_button_unchecked" at bounding box center [512, 252] width 70 height 26
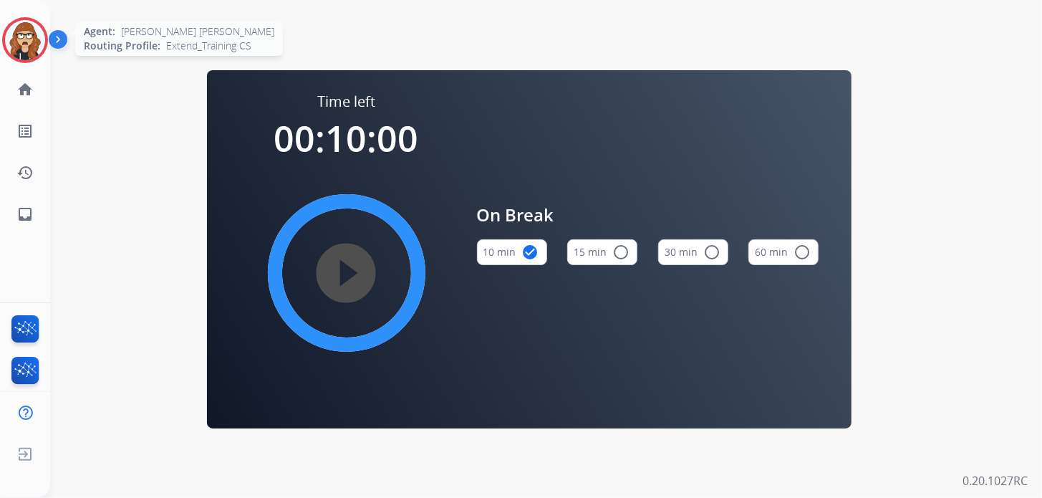
click at [24, 52] on img at bounding box center [25, 40] width 40 height 40
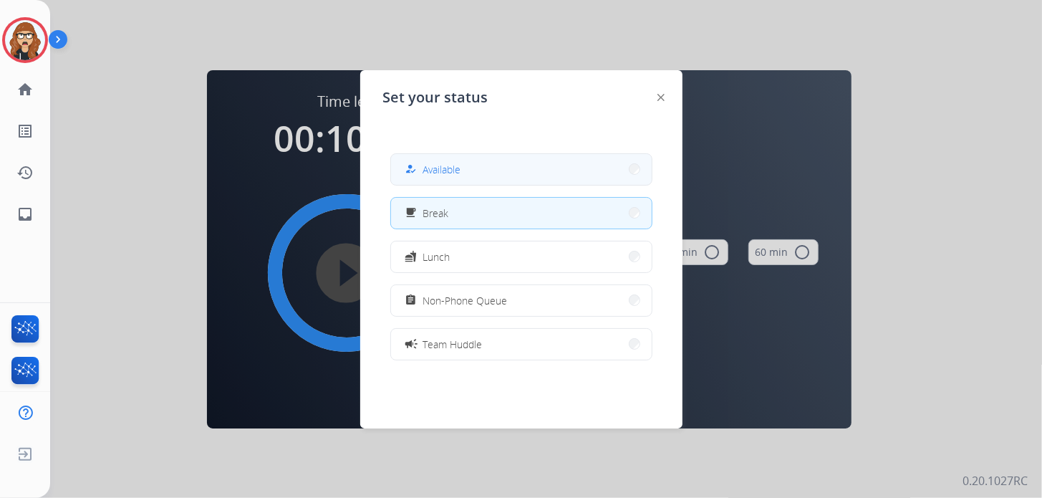
click at [531, 157] on button "how_to_reg Available" at bounding box center [521, 169] width 261 height 31
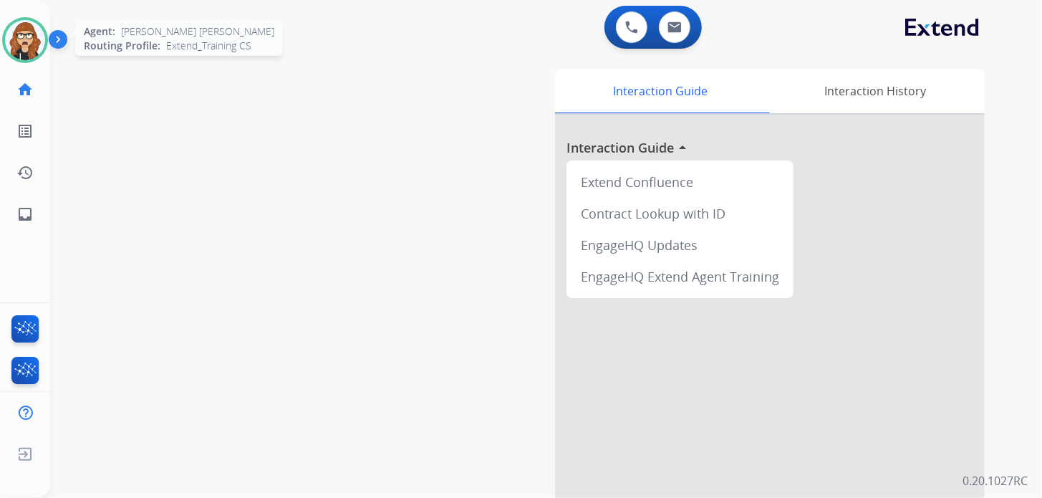
click at [34, 47] on img at bounding box center [25, 40] width 40 height 40
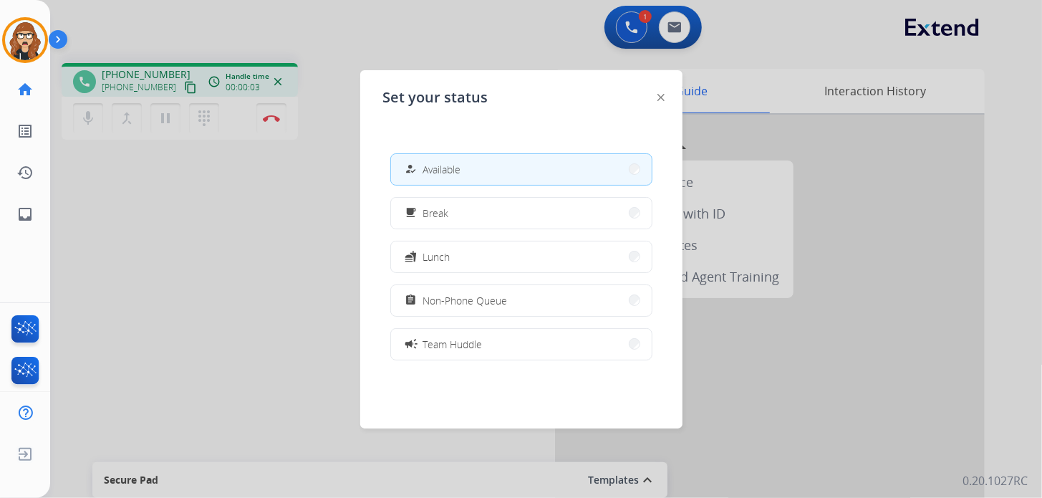
click at [171, 283] on div at bounding box center [521, 249] width 1042 height 498
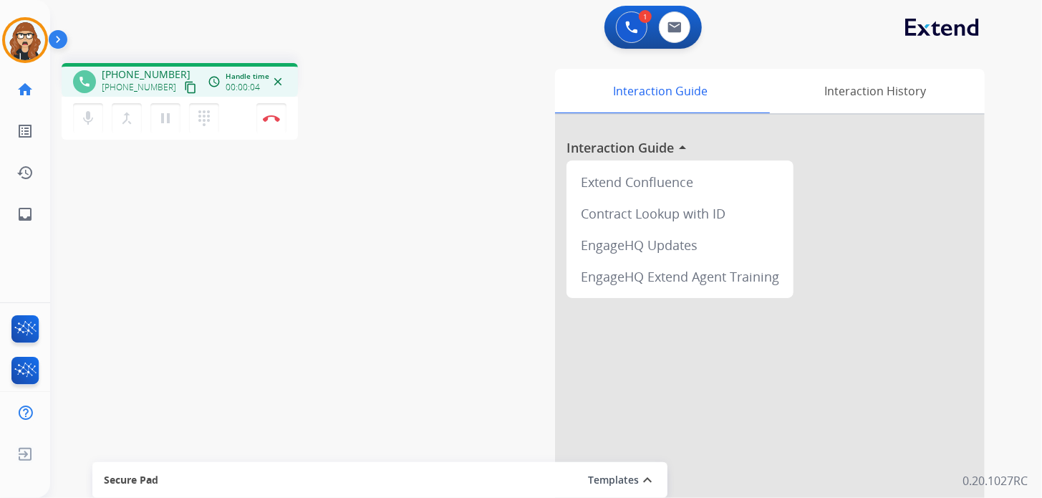
click at [184, 87] on mat-icon "content_copy" at bounding box center [190, 87] width 13 height 13
click at [14, 206] on link "inbox Emails" at bounding box center [25, 214] width 40 height 40
select select "**********"
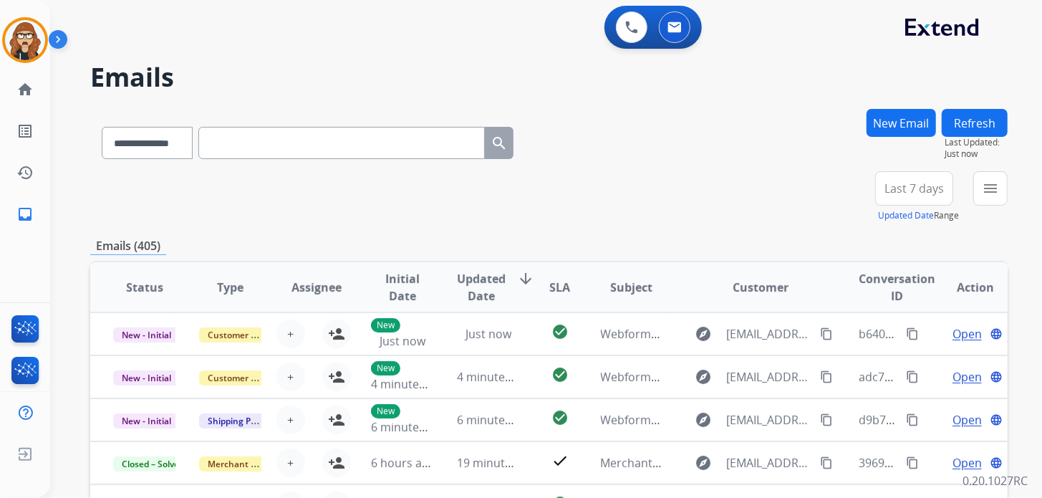
click at [903, 124] on button "New Email" at bounding box center [900, 123] width 69 height 28
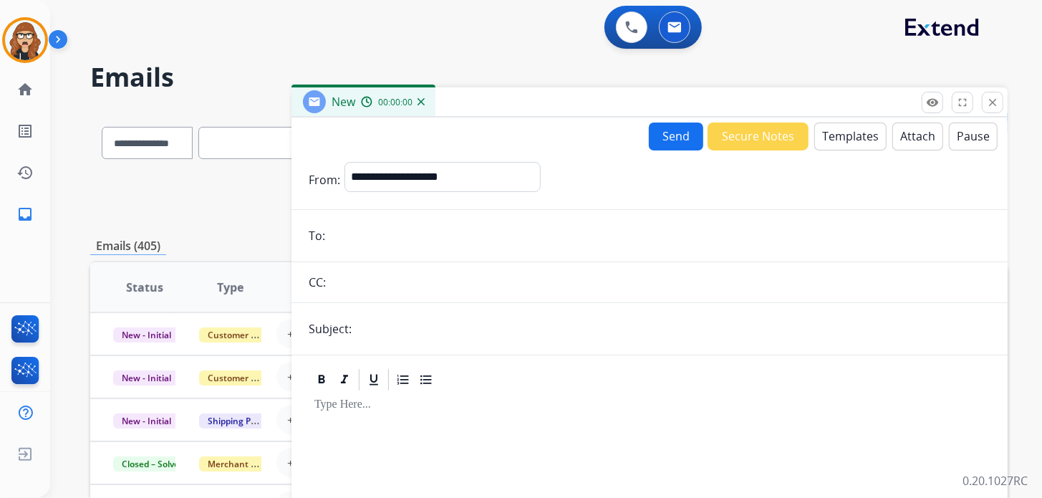
click at [427, 231] on input "email" at bounding box center [659, 235] width 661 height 29
paste input "**********"
type input "**********"
click at [472, 168] on select "**********" at bounding box center [441, 176] width 195 height 29
select select "**********"
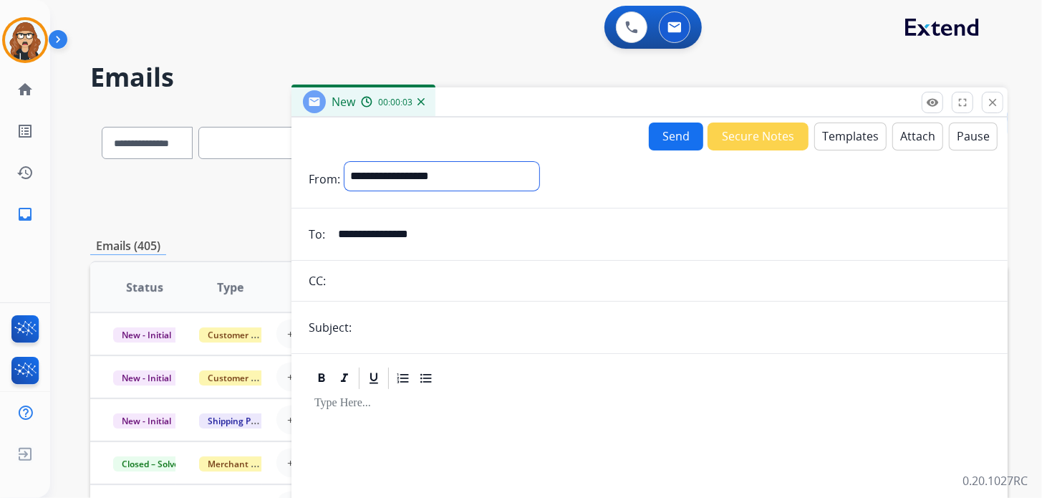
click at [344, 162] on select "**********" at bounding box center [441, 176] width 195 height 29
click at [826, 137] on button "Templates" at bounding box center [850, 136] width 72 height 28
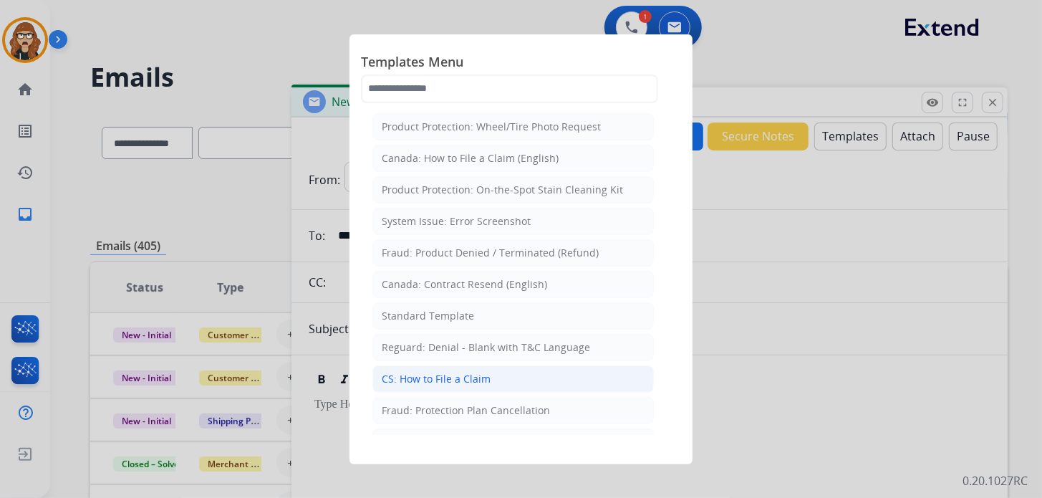
click at [492, 378] on li "CS: How to File a Claim" at bounding box center [512, 378] width 281 height 27
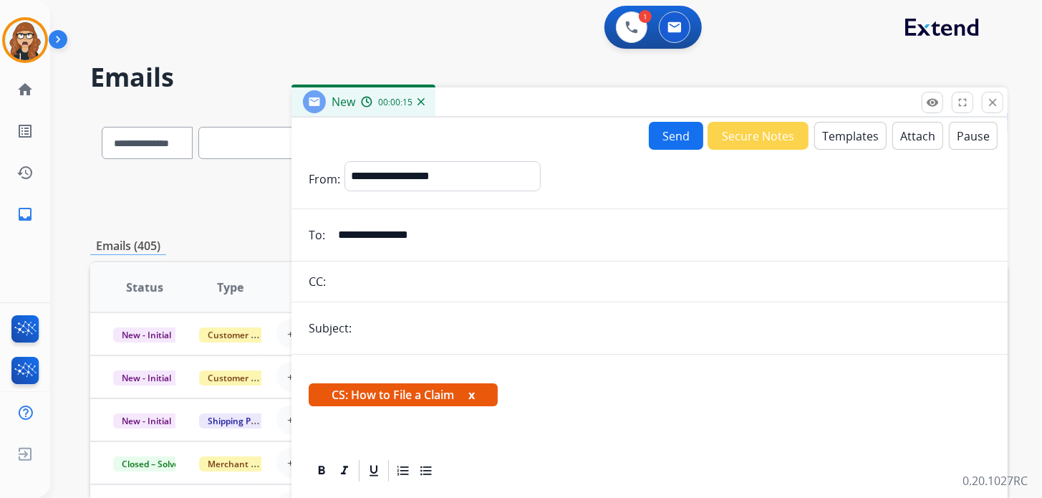
click at [391, 328] on input "text" at bounding box center [673, 328] width 634 height 29
type input "**********"
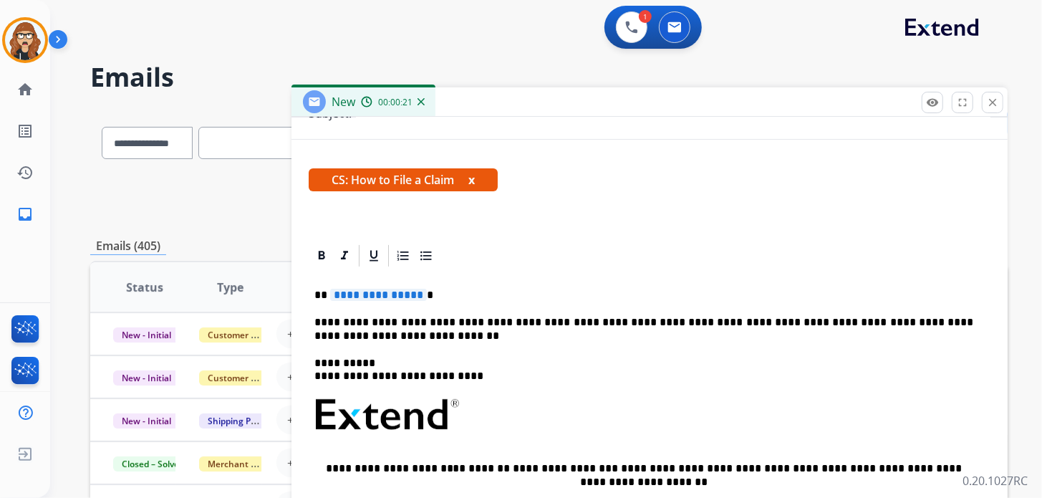
click at [429, 296] on p "**********" at bounding box center [643, 295] width 659 height 13
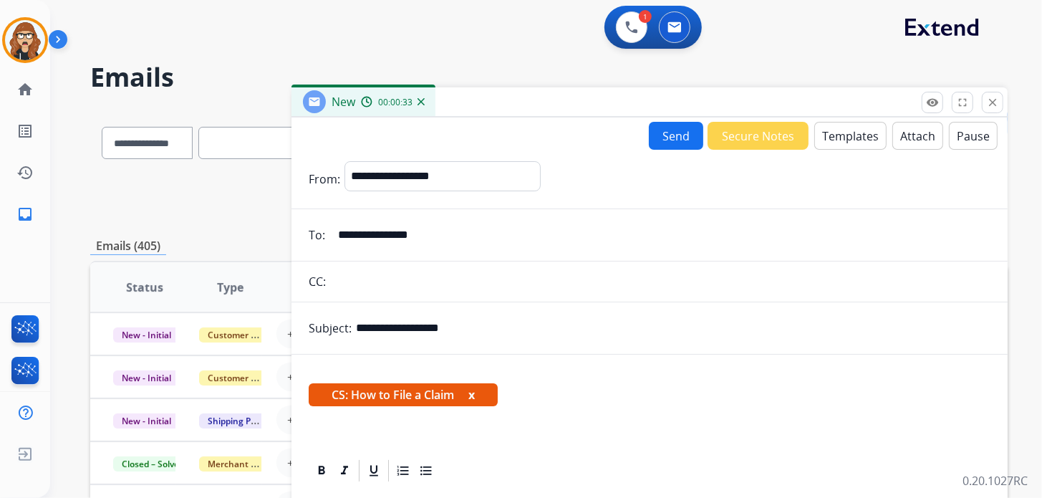
click at [840, 142] on button "Templates" at bounding box center [850, 136] width 72 height 28
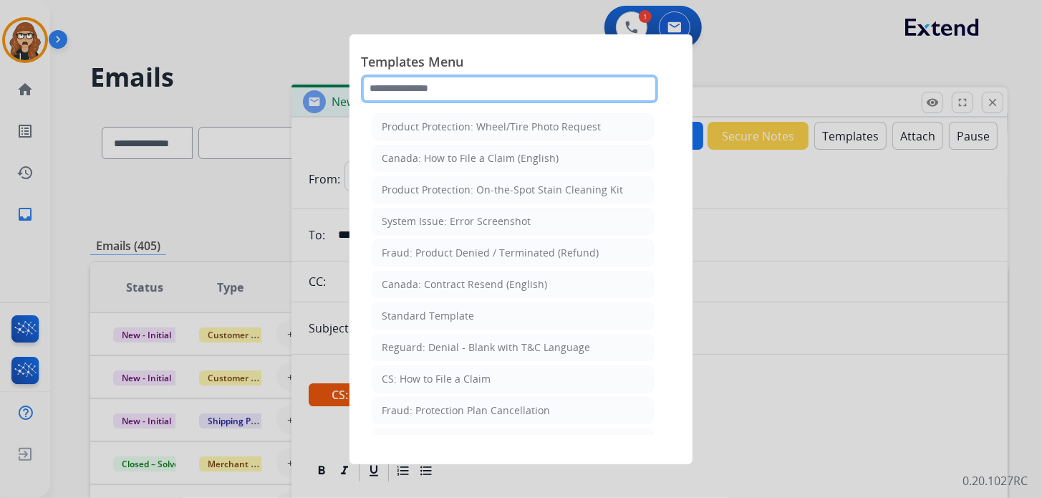
click at [438, 87] on input "text" at bounding box center [509, 88] width 297 height 29
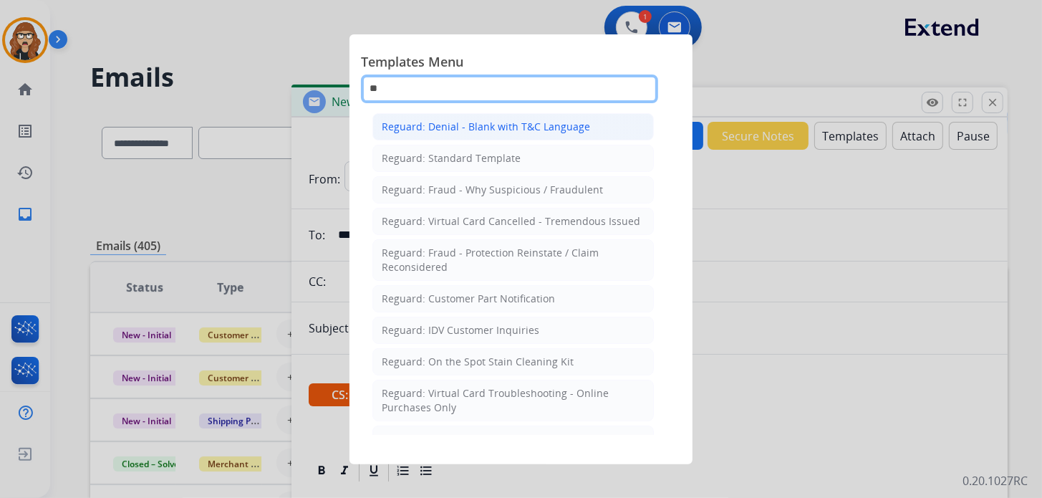
type input "*"
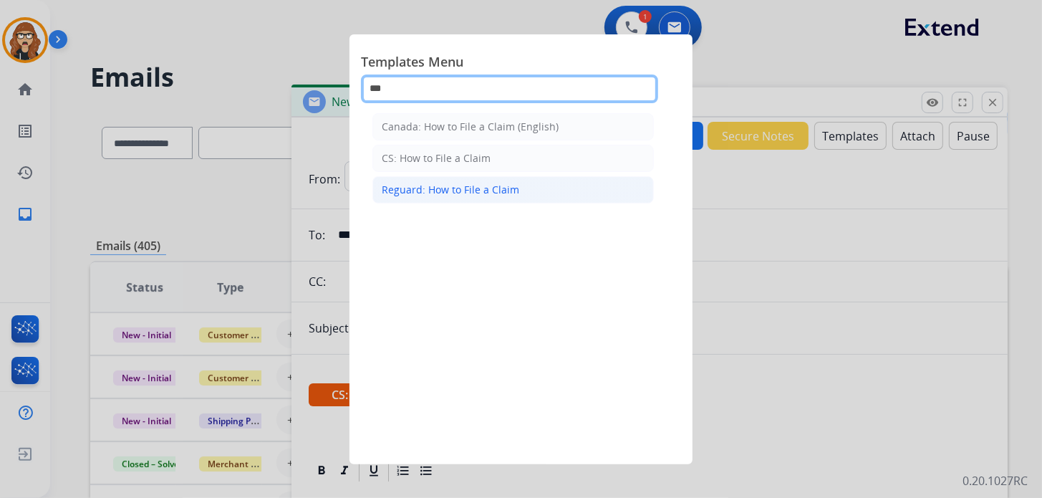
type input "***"
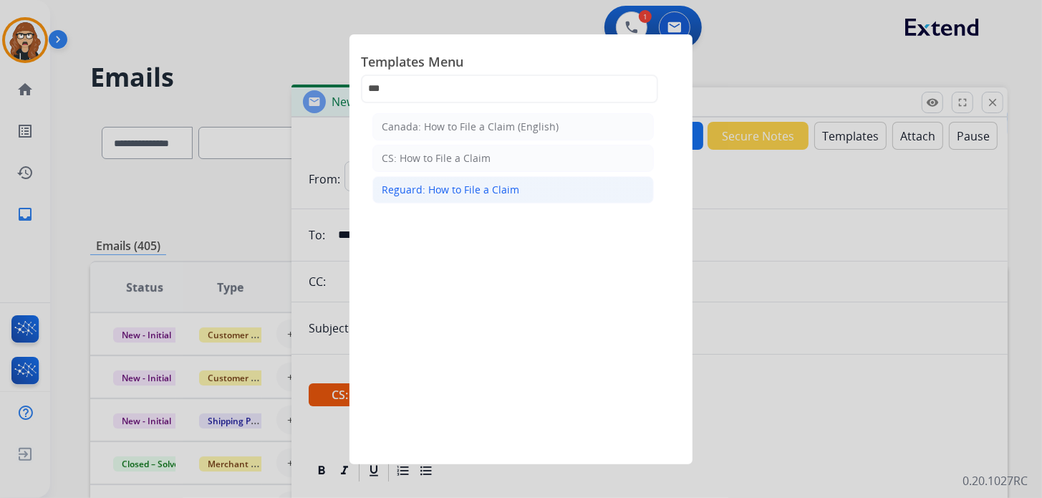
click at [479, 192] on div "Reguard: How to File a Claim" at bounding box center [450, 190] width 137 height 14
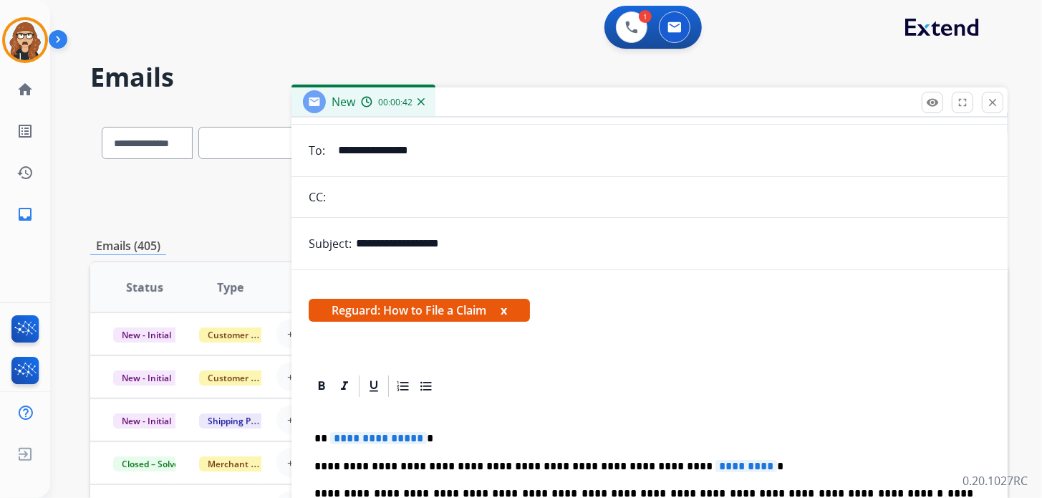
scroll to position [142, 0]
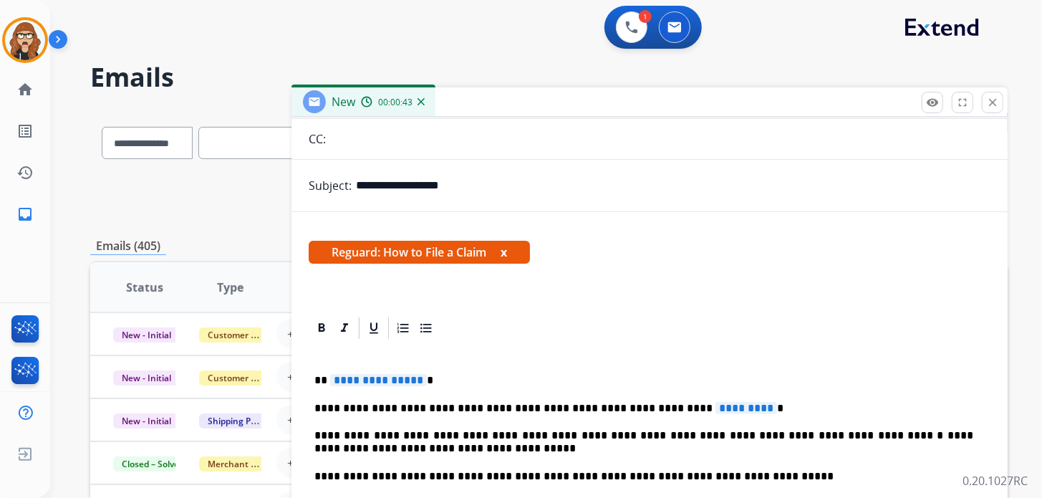
click at [468, 378] on p "**********" at bounding box center [643, 380] width 659 height 13
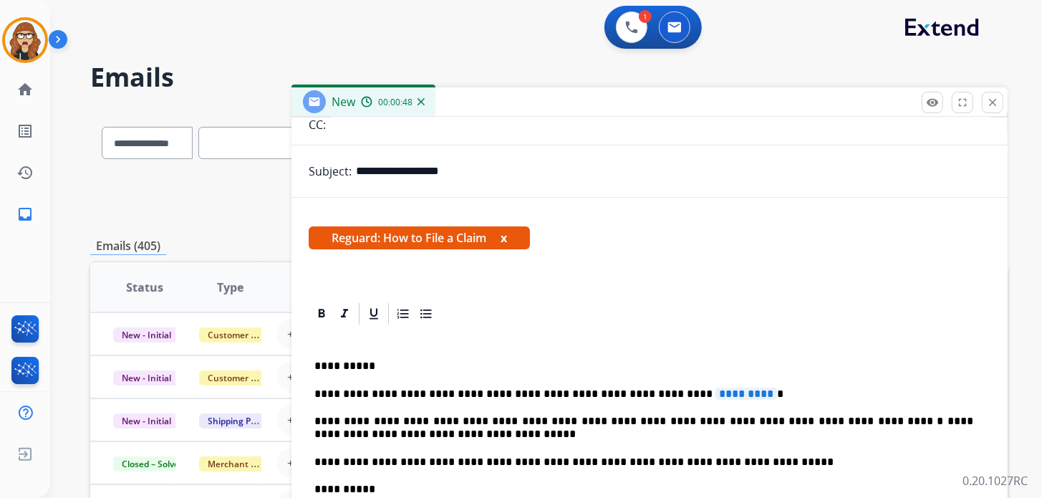
scroll to position [160, 0]
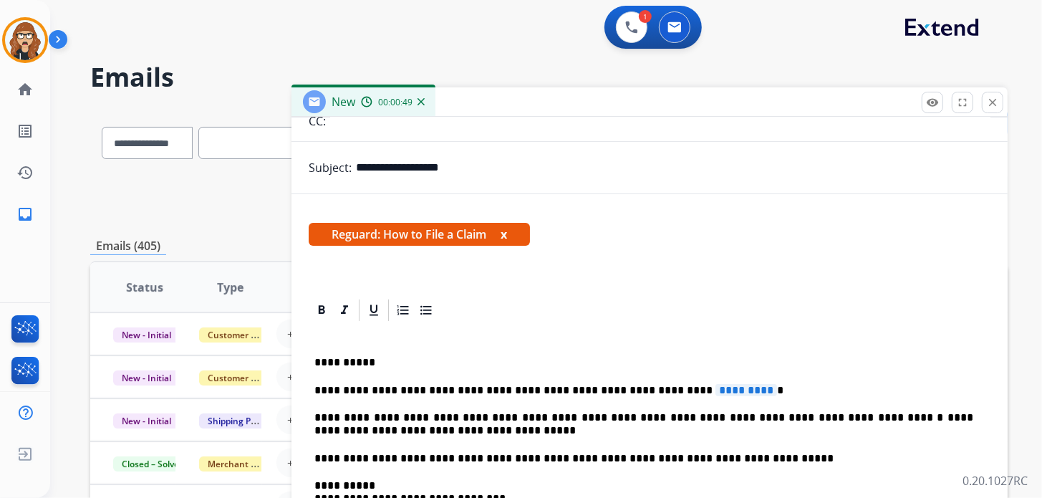
click at [734, 394] on p "**********" at bounding box center [643, 390] width 659 height 13
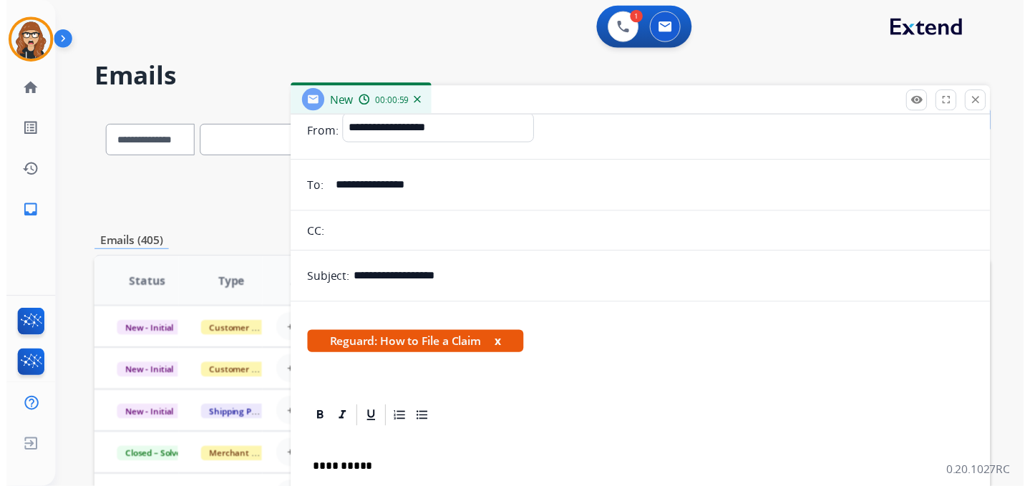
scroll to position [0, 0]
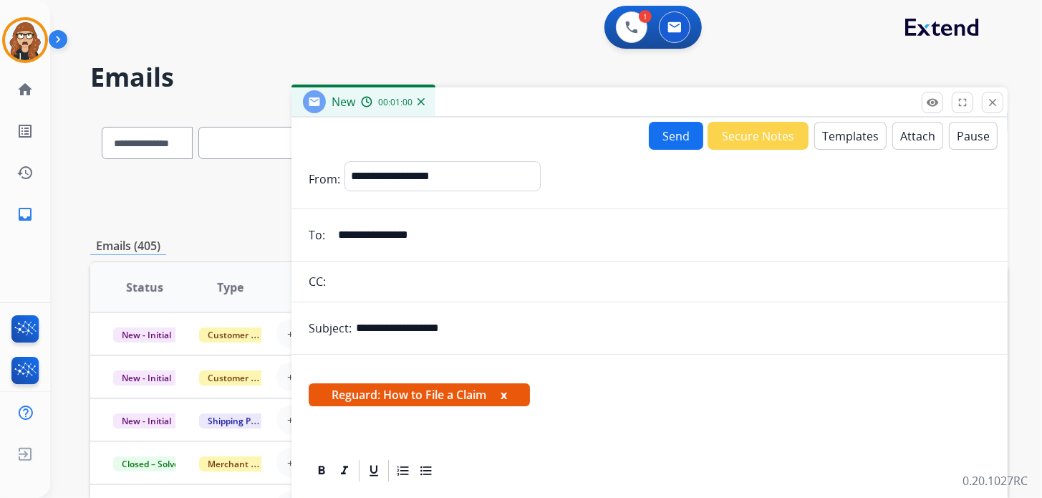
click at [672, 140] on button "Send" at bounding box center [676, 136] width 54 height 28
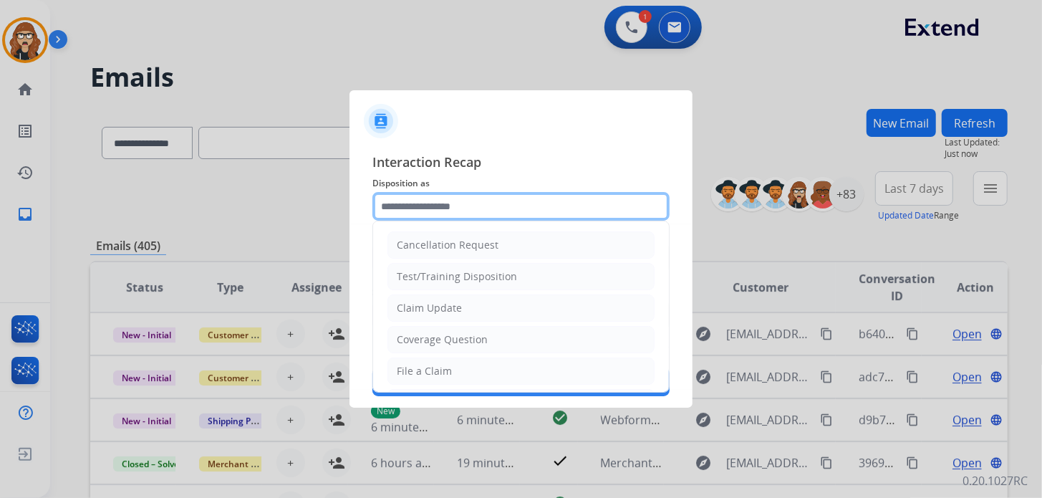
click at [530, 210] on input "text" at bounding box center [520, 206] width 297 height 29
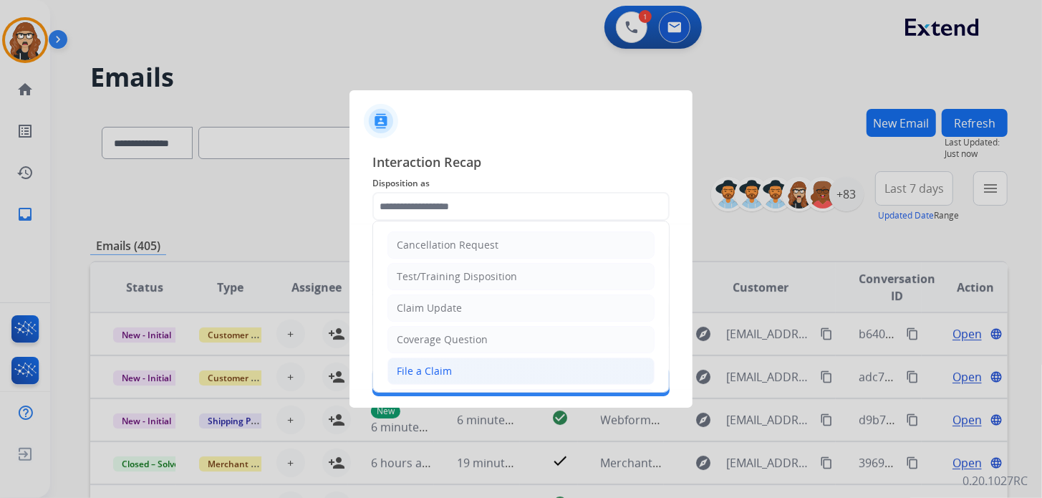
click at [460, 367] on li "File a Claim" at bounding box center [520, 370] width 267 height 27
type input "**********"
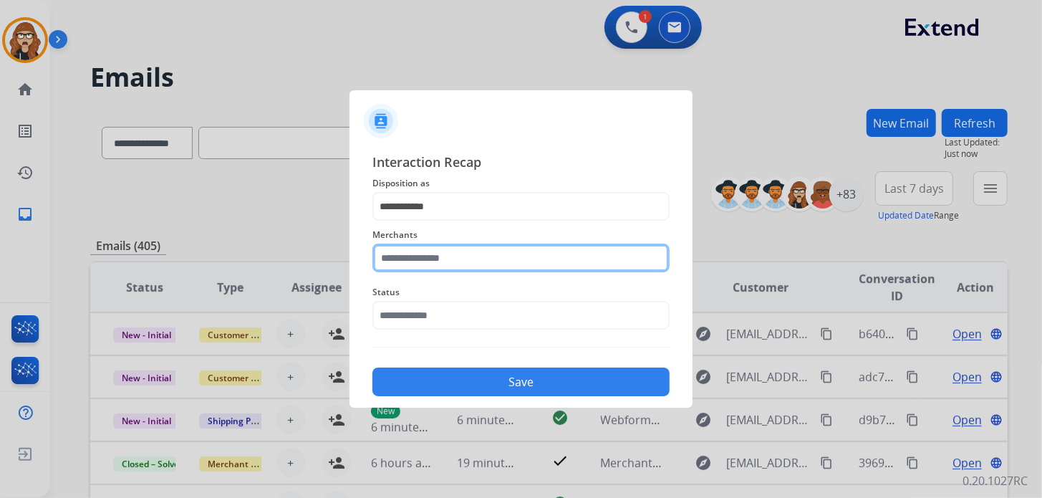
click at [445, 246] on input "text" at bounding box center [520, 257] width 297 height 29
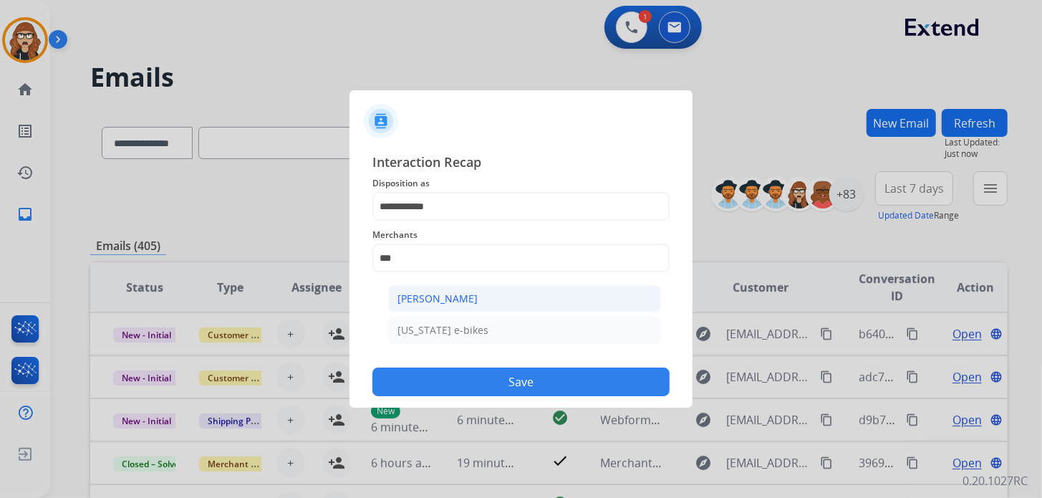
click at [427, 299] on div "[PERSON_NAME]" at bounding box center [437, 298] width 80 height 14
type input "**********"
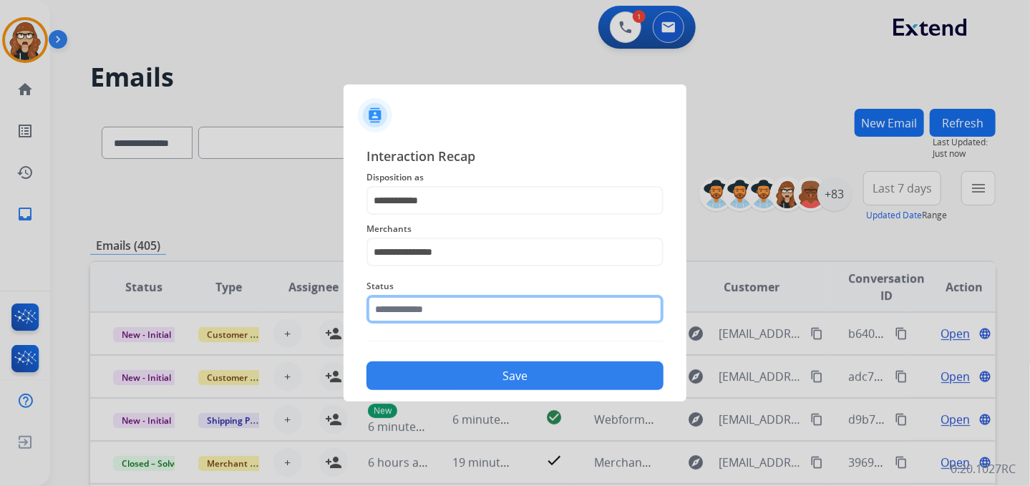
click at [427, 309] on input "text" at bounding box center [515, 309] width 297 height 29
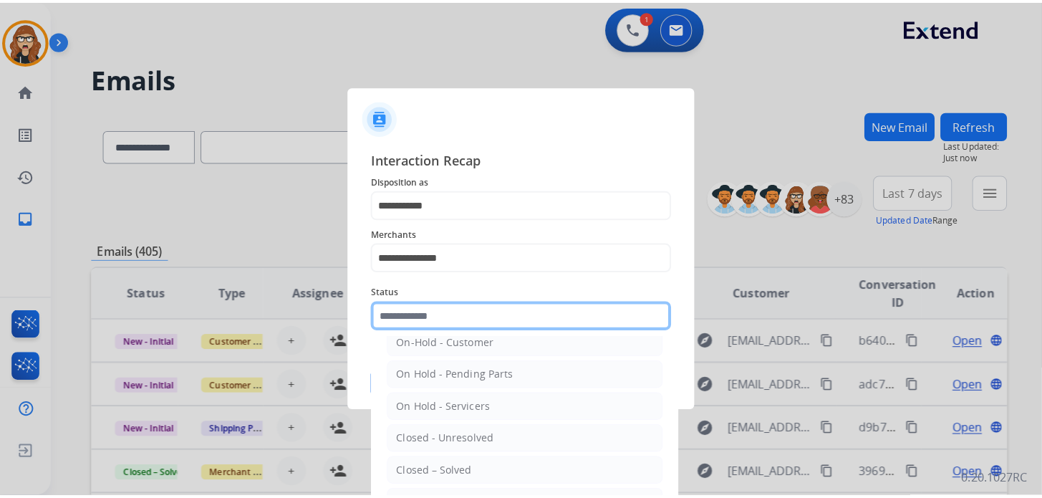
scroll to position [82, 0]
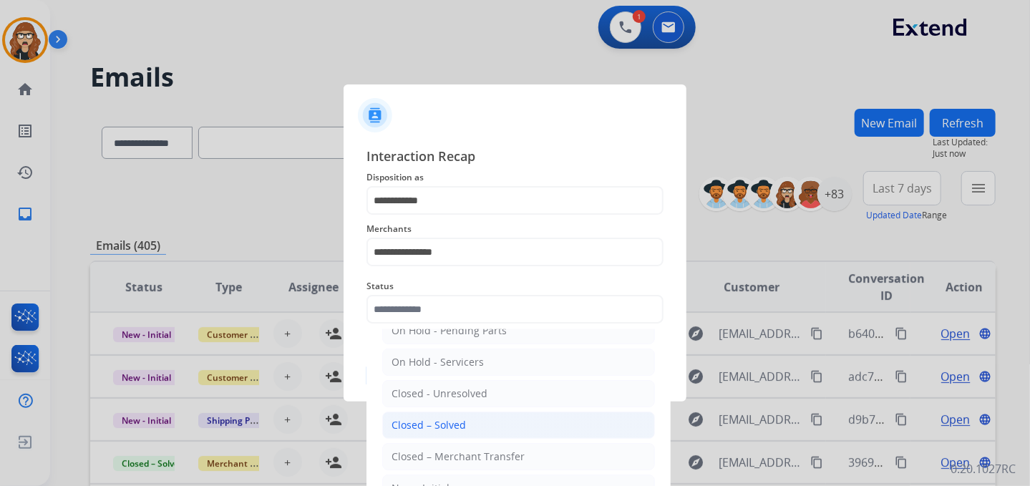
click at [450, 425] on div "Closed – Solved" at bounding box center [429, 425] width 74 height 14
type input "**********"
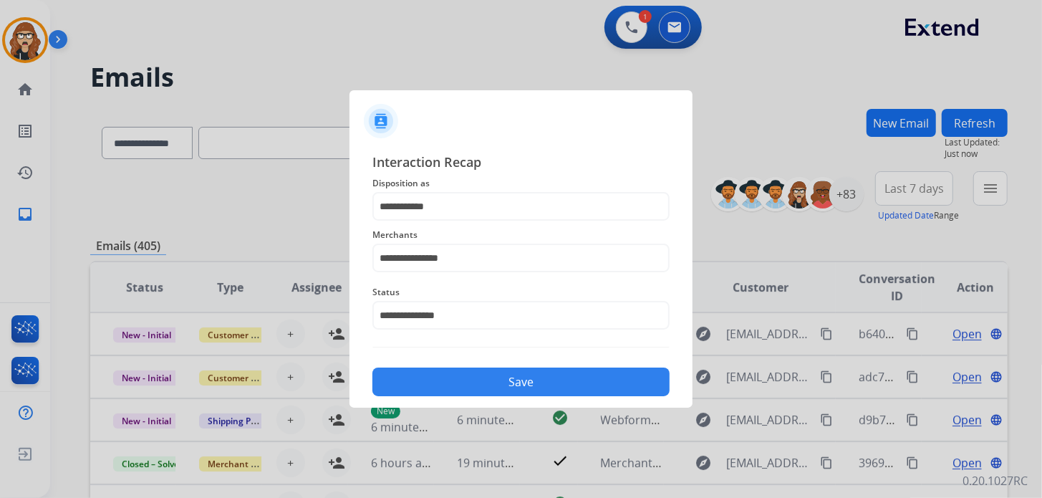
click at [458, 388] on button "Save" at bounding box center [520, 381] width 297 height 29
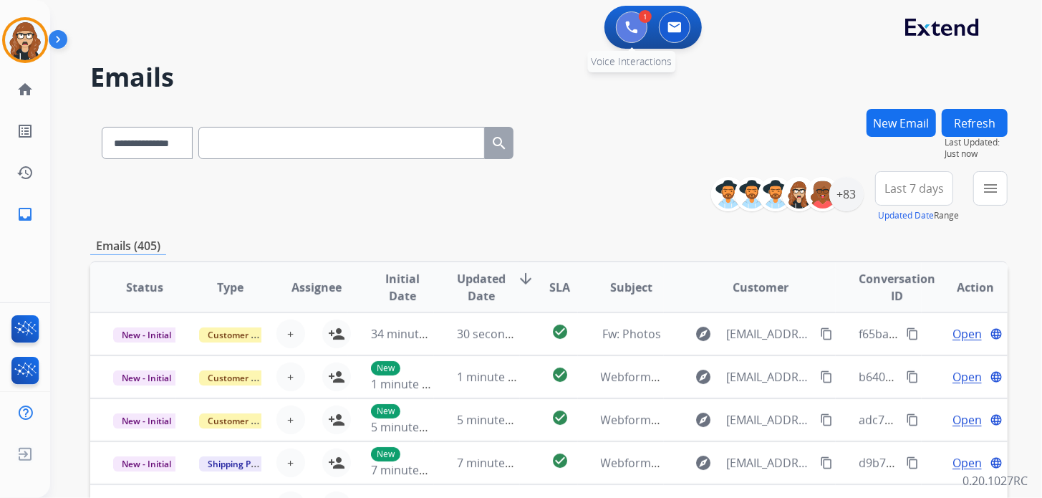
click at [618, 29] on button at bounding box center [632, 27] width 32 height 32
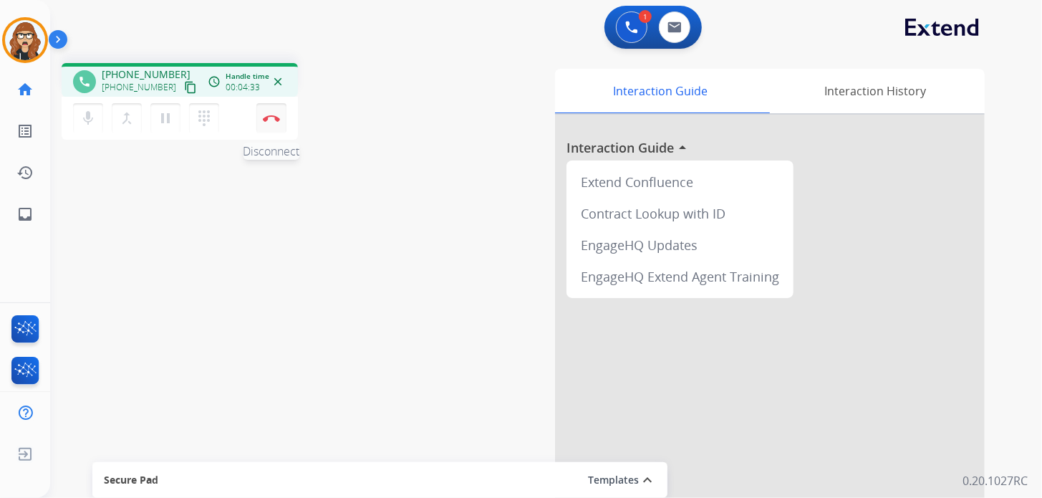
click at [268, 127] on button "Disconnect" at bounding box center [271, 118] width 30 height 30
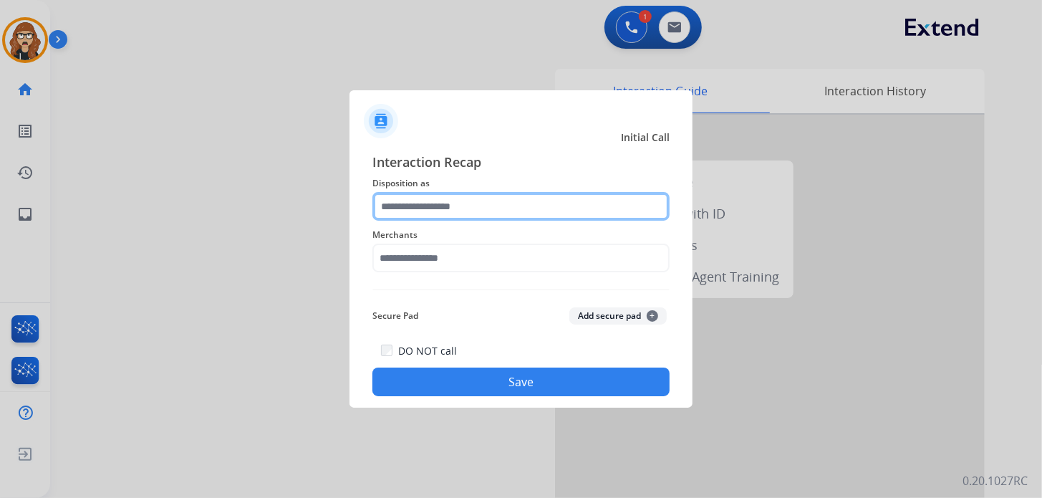
click at [455, 205] on input "text" at bounding box center [520, 206] width 297 height 29
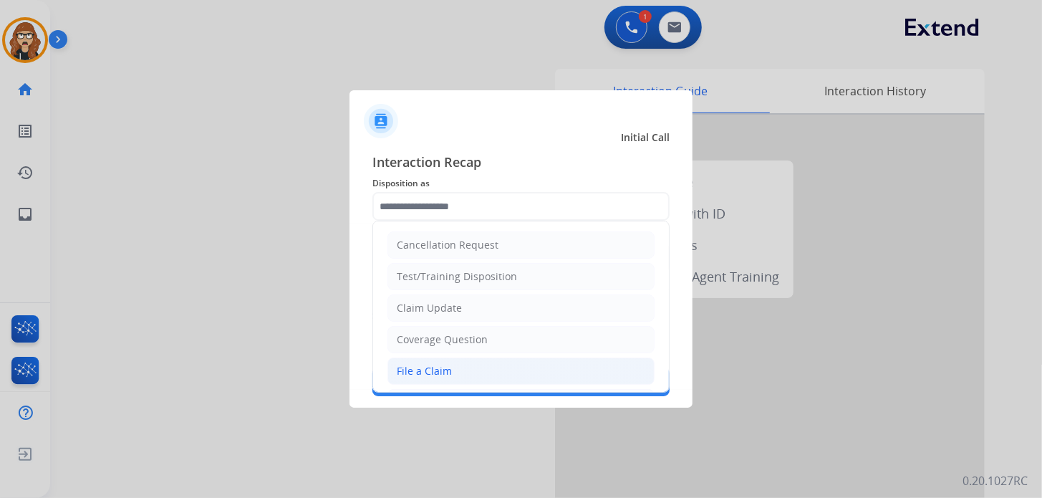
click at [434, 368] on div "File a Claim" at bounding box center [424, 371] width 55 height 14
type input "**********"
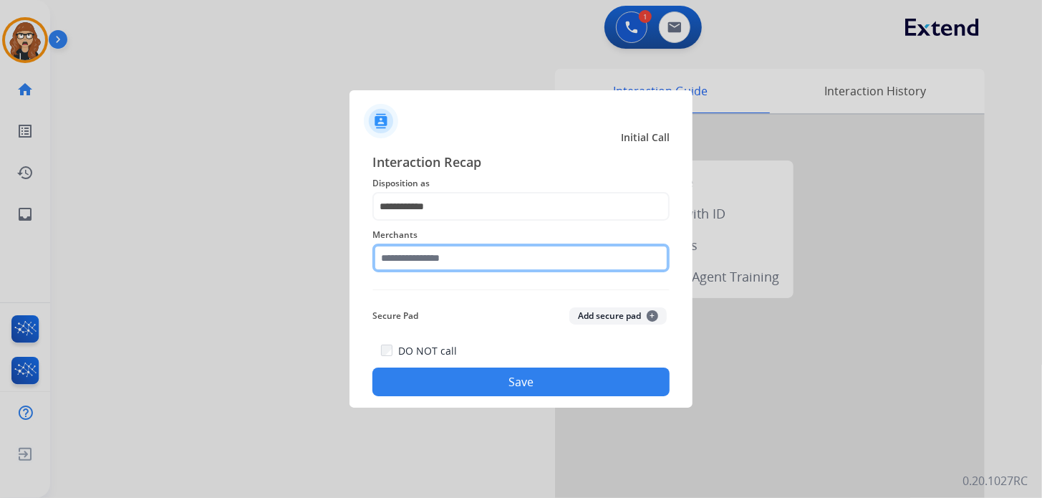
click at [436, 253] on input "text" at bounding box center [520, 257] width 297 height 29
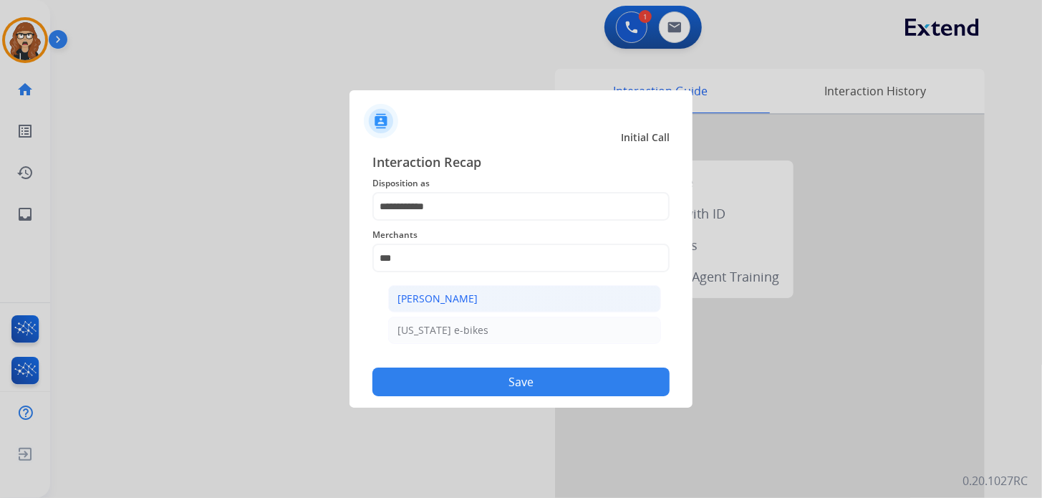
click at [463, 293] on div "[PERSON_NAME]" at bounding box center [437, 298] width 80 height 14
type input "**********"
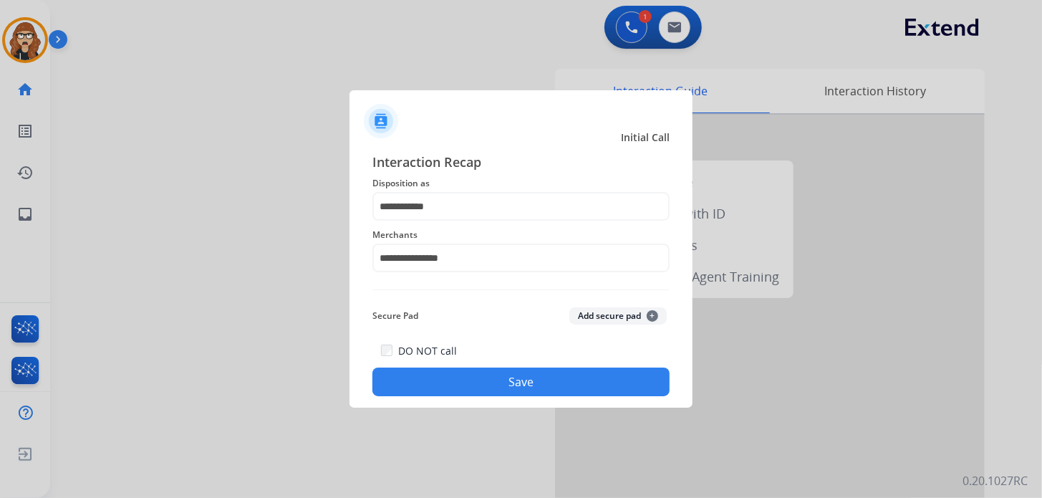
click at [483, 382] on button "Save" at bounding box center [520, 381] width 297 height 29
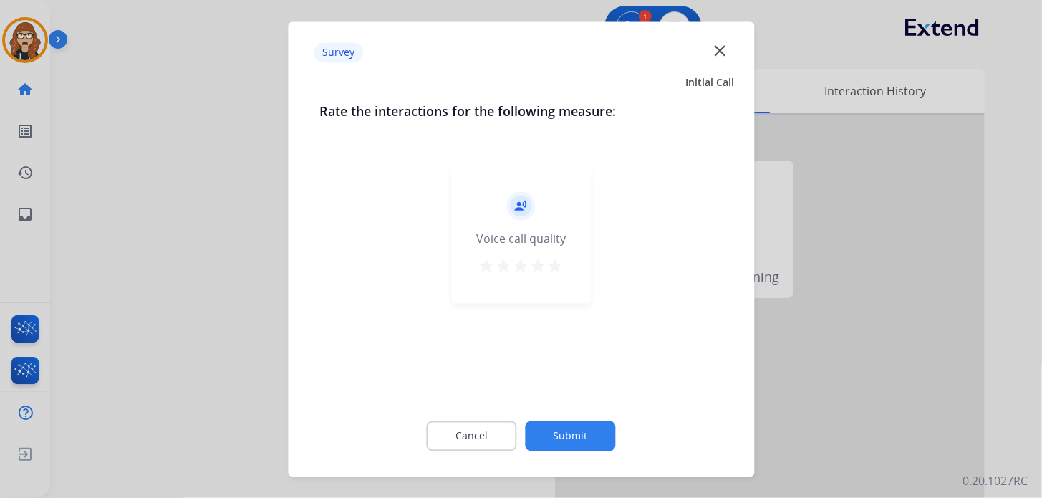
click at [721, 42] on mat-icon "close" at bounding box center [719, 50] width 19 height 19
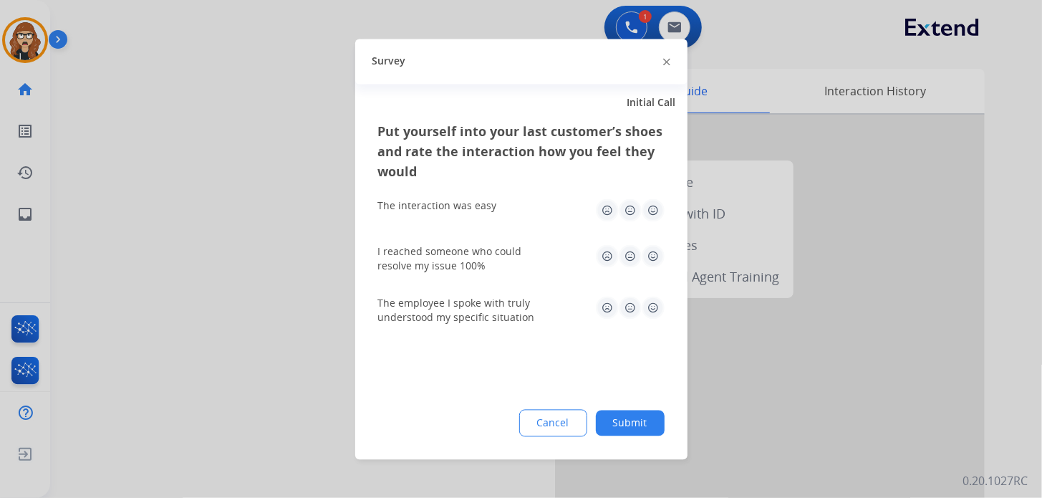
click at [667, 61] on img at bounding box center [666, 62] width 7 height 7
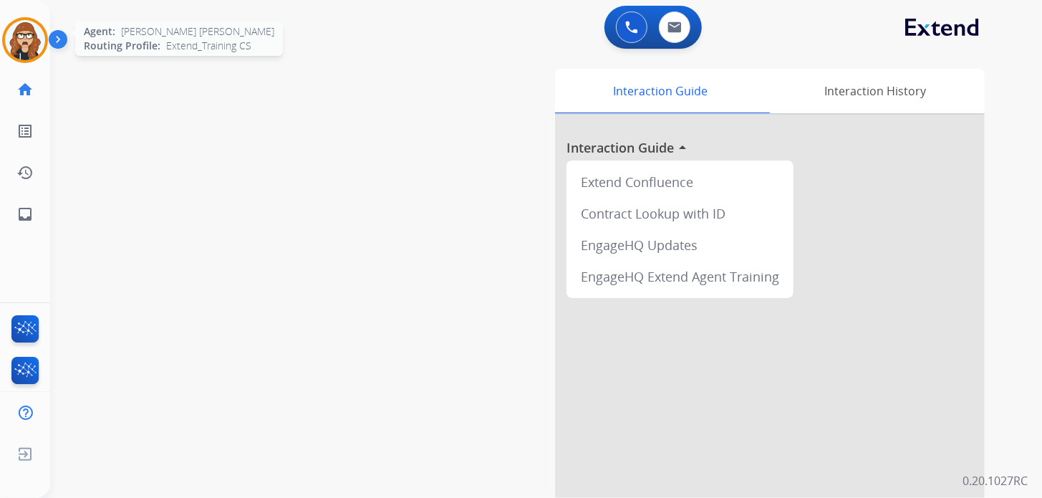
click at [33, 38] on img at bounding box center [25, 40] width 40 height 40
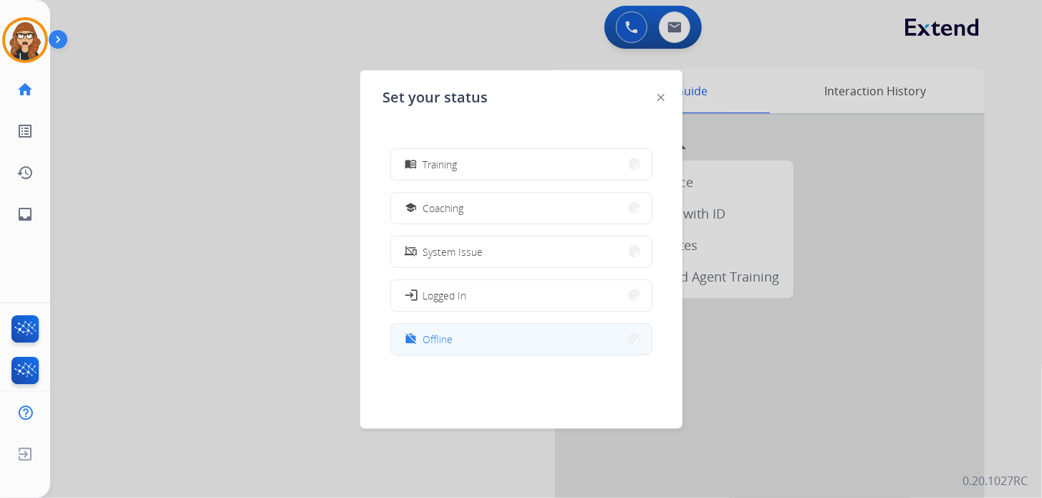
scroll to position [226, 0]
click at [466, 332] on button "work_off Offline" at bounding box center [521, 336] width 261 height 31
